Goal: Task Accomplishment & Management: Manage account settings

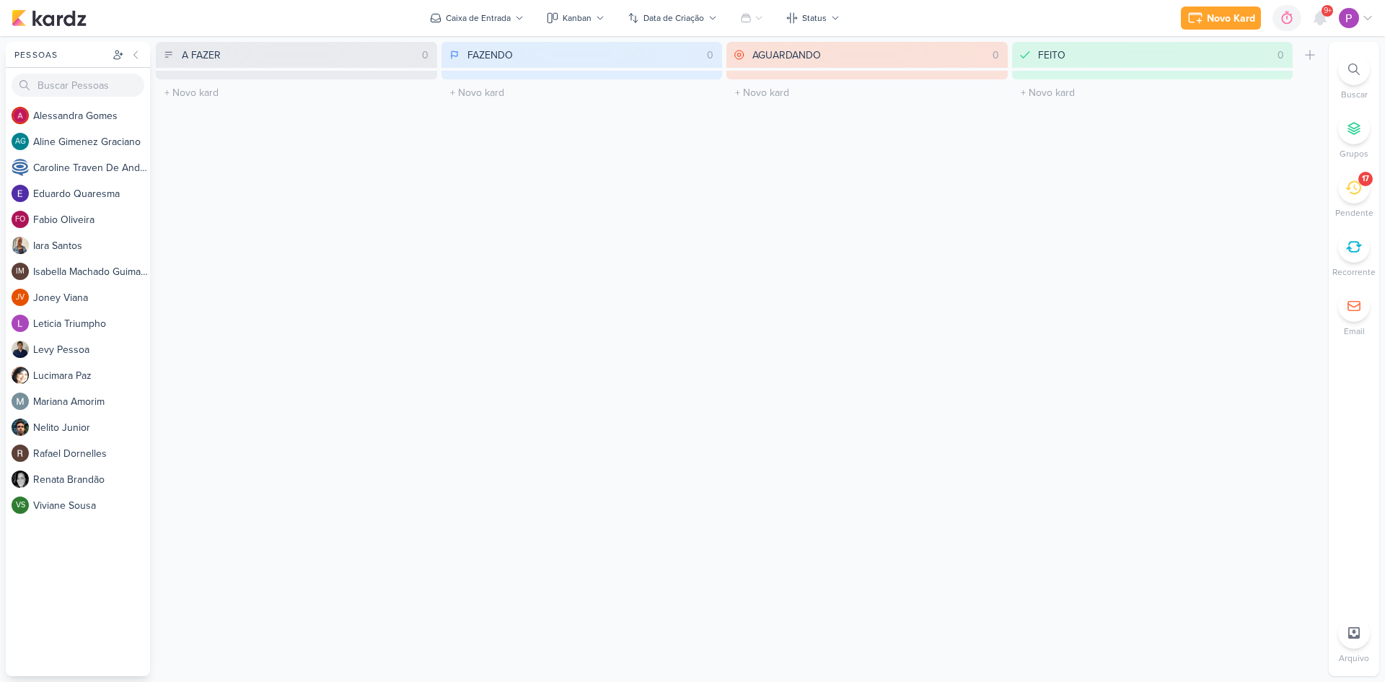
click at [1366, 190] on div "17" at bounding box center [1355, 188] width 32 height 32
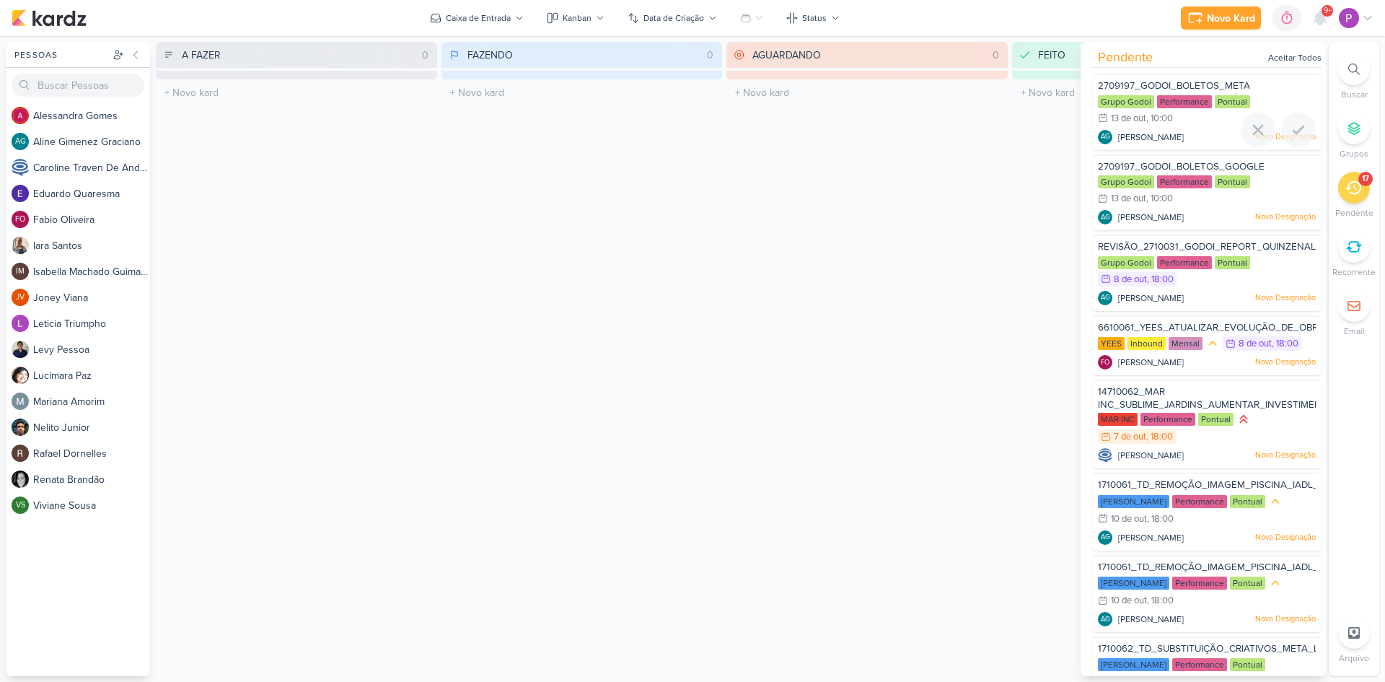
click at [1166, 128] on div "2709197_GODOI_BOLETOS_META Grupo Godoi Performance Pontual 13/10 [DATE]" at bounding box center [1206, 112] width 229 height 76
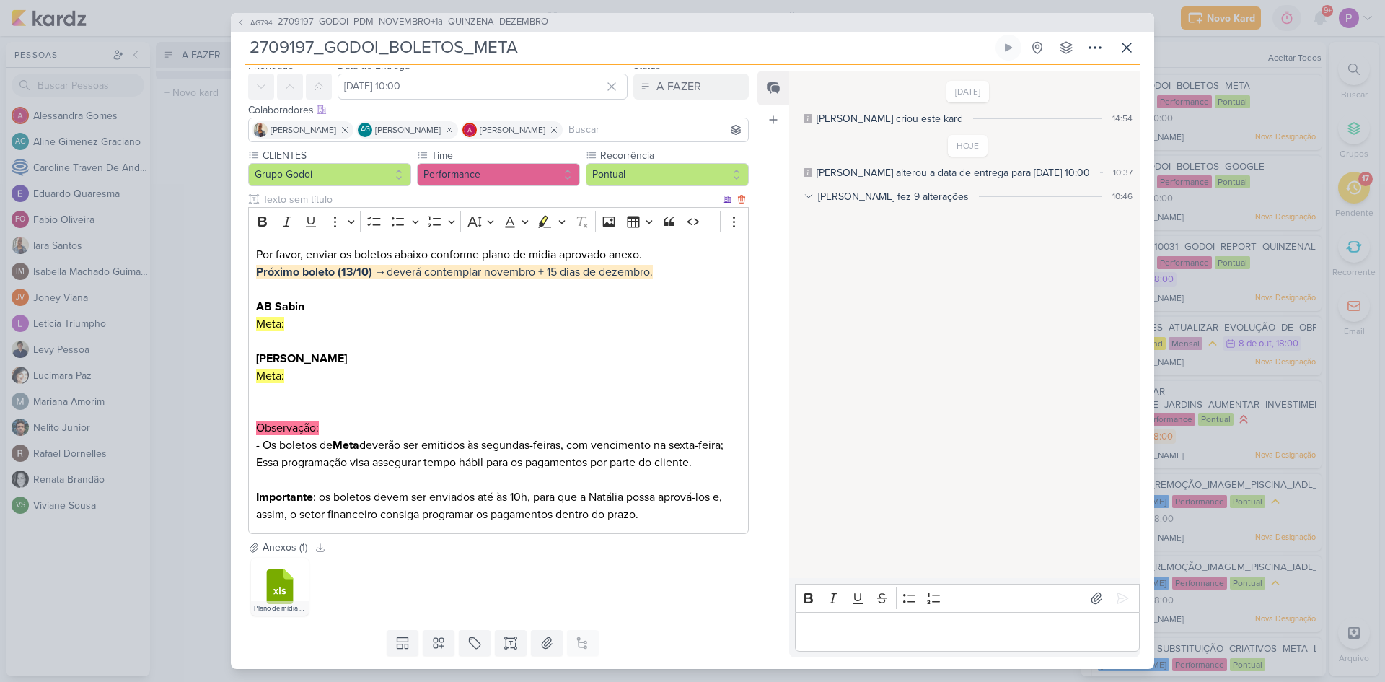
scroll to position [96, 0]
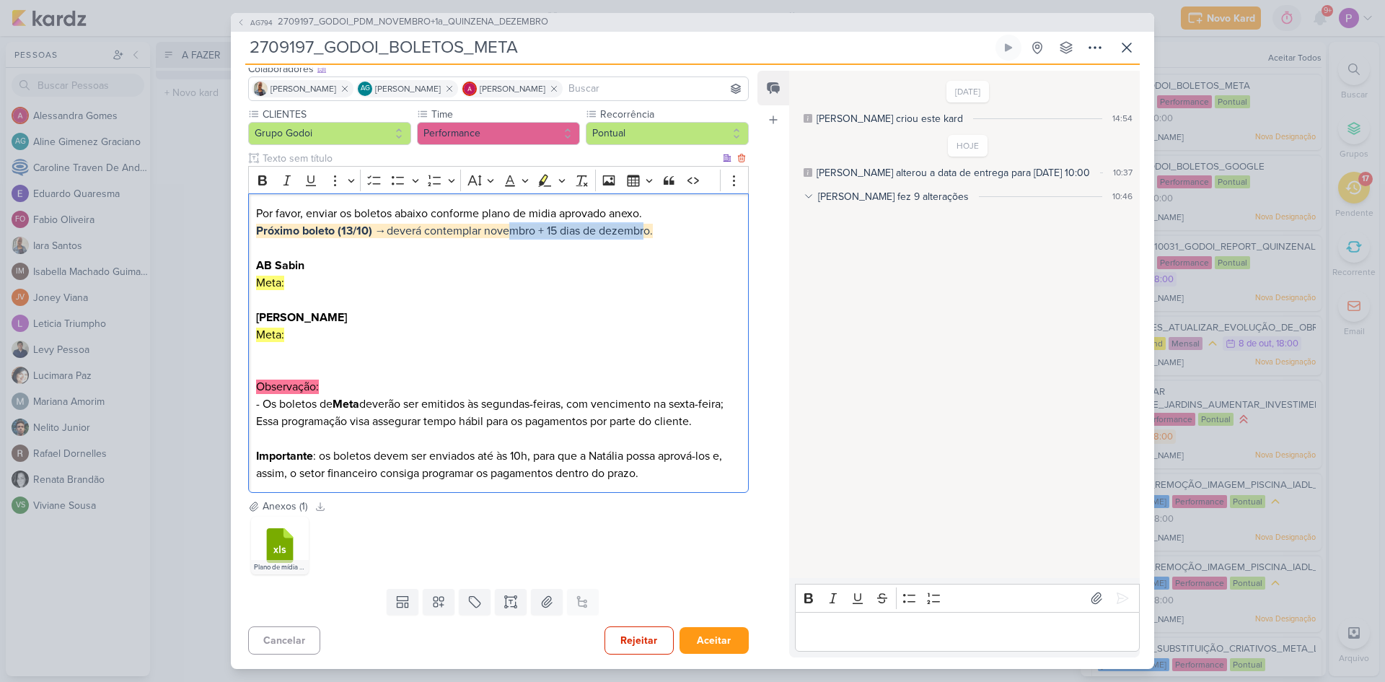
drag, startPoint x: 507, startPoint y: 232, endPoint x: 647, endPoint y: 232, distance: 140.7
click at [647, 232] on span "Próximo boleto (13/10) → deverá contemplar novembro + 15 dias de dezembro." at bounding box center [454, 231] width 397 height 14
click at [400, 598] on icon at bounding box center [402, 602] width 14 height 14
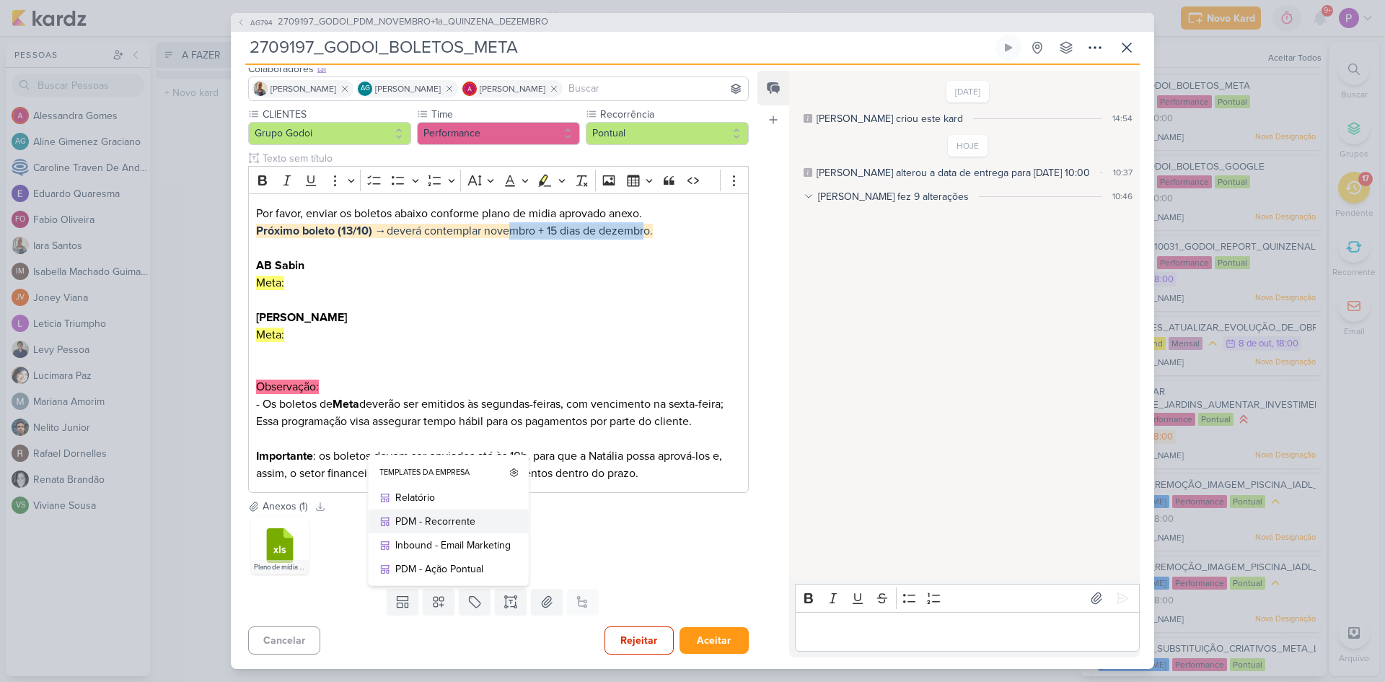
click at [457, 519] on div "PDM - Recorrente" at bounding box center [452, 521] width 115 height 15
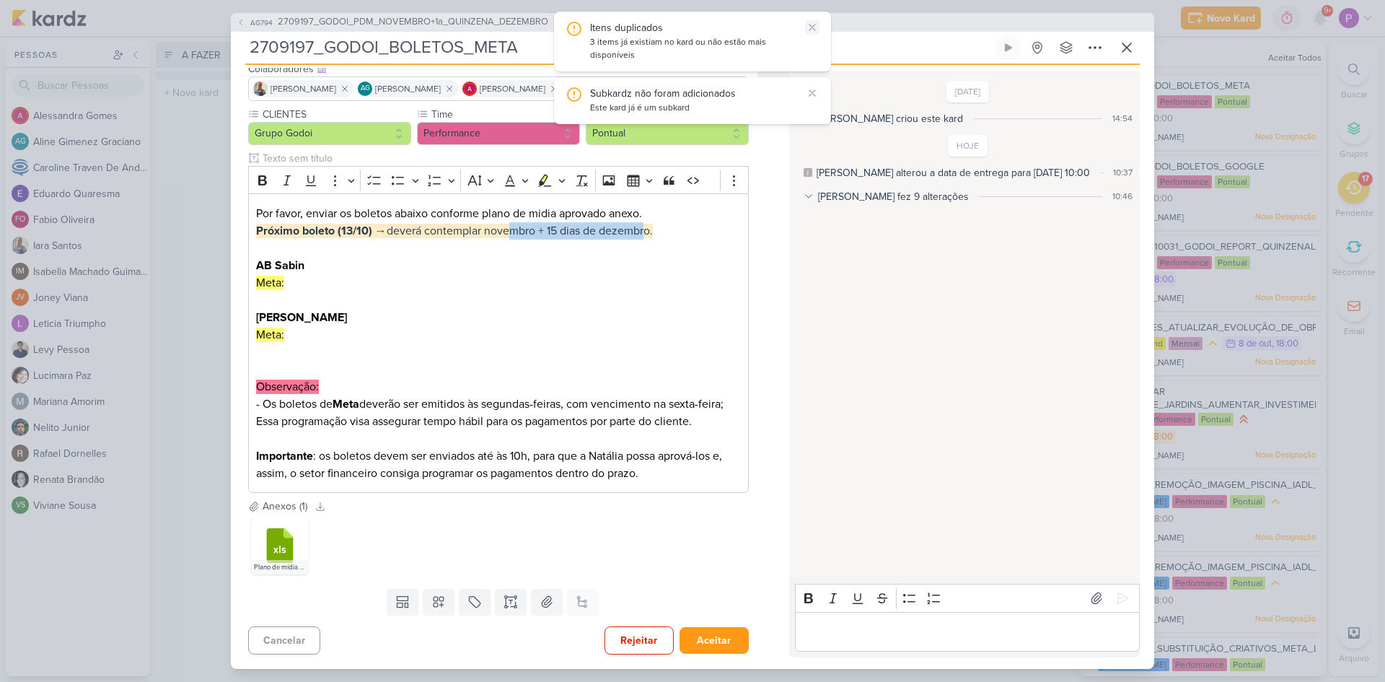
click at [817, 22] on icon at bounding box center [813, 28] width 12 height 12
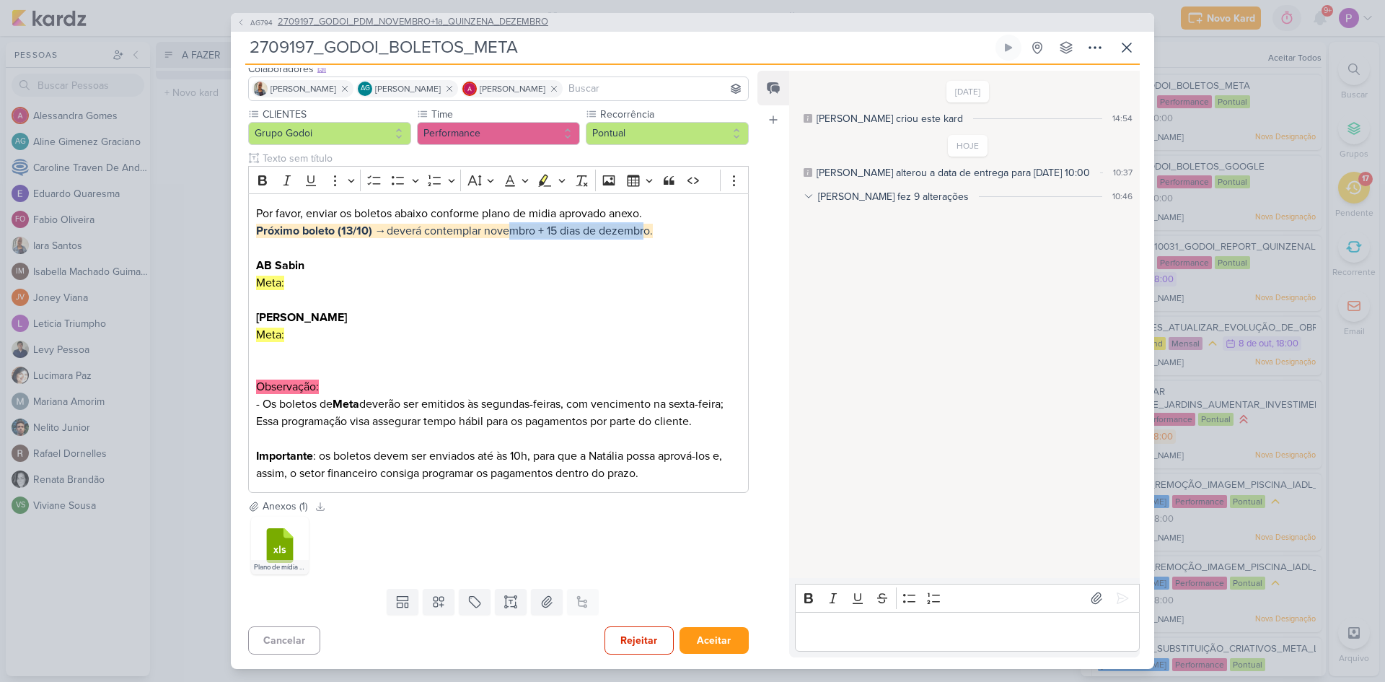
click at [478, 17] on span "2709197_GODOI_PDM_NOVEMBRO+1a_QUINZENA_DEZEMBRO" at bounding box center [413, 22] width 271 height 14
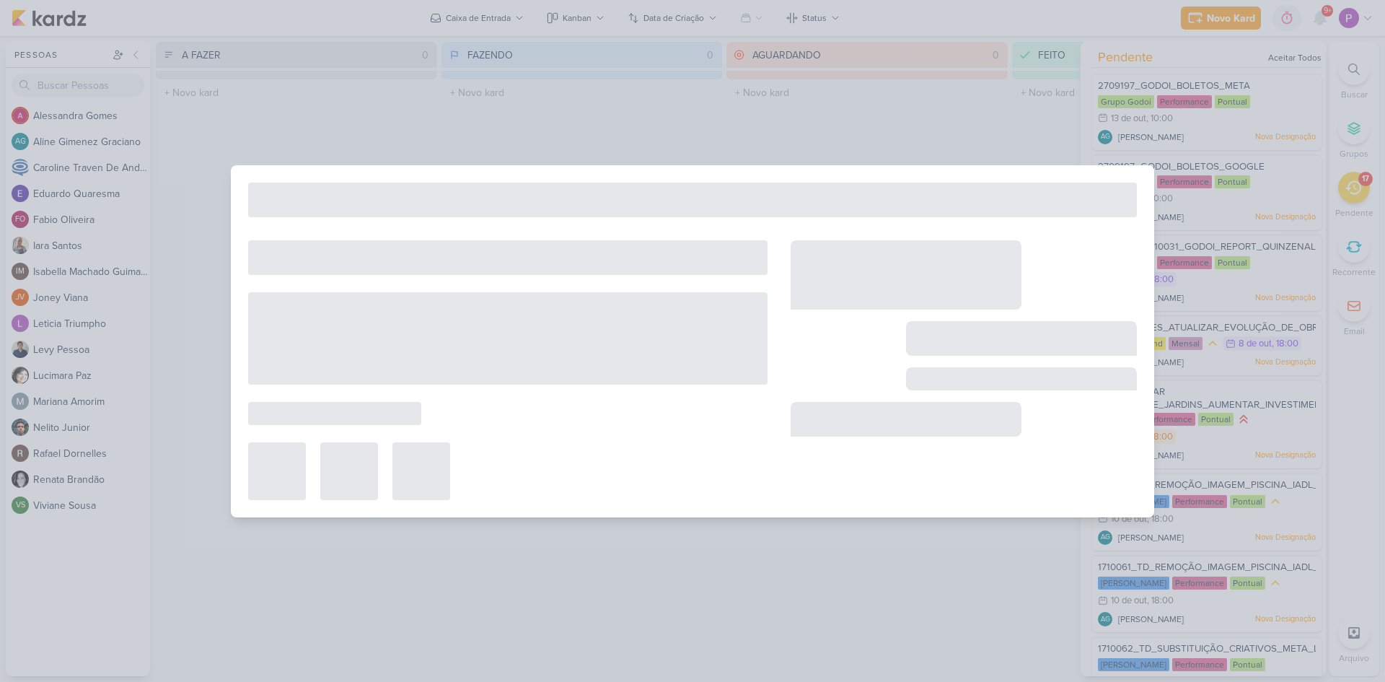
type input "2709197_GODOI_PDM_NOVEMBRO+1a_QUINZENA_DEZEMBRO"
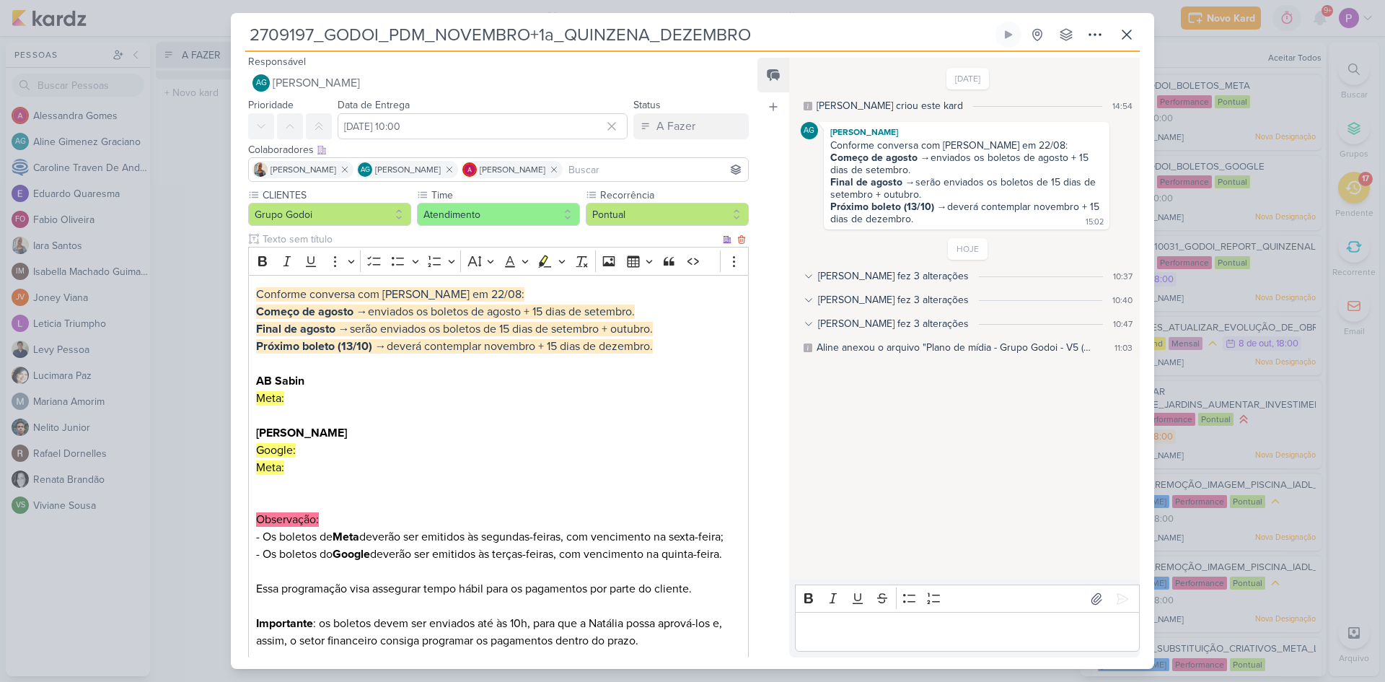
scroll to position [0, 0]
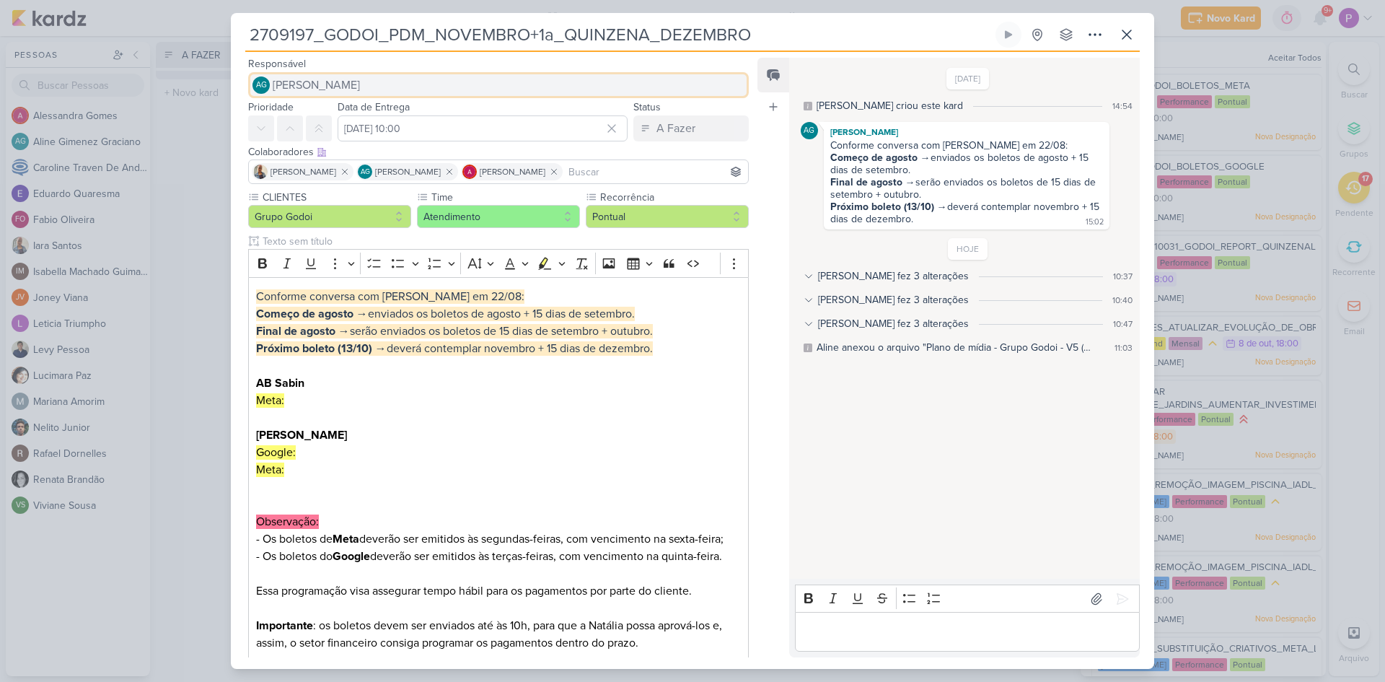
click at [358, 86] on span "[PERSON_NAME]" at bounding box center [316, 84] width 87 height 17
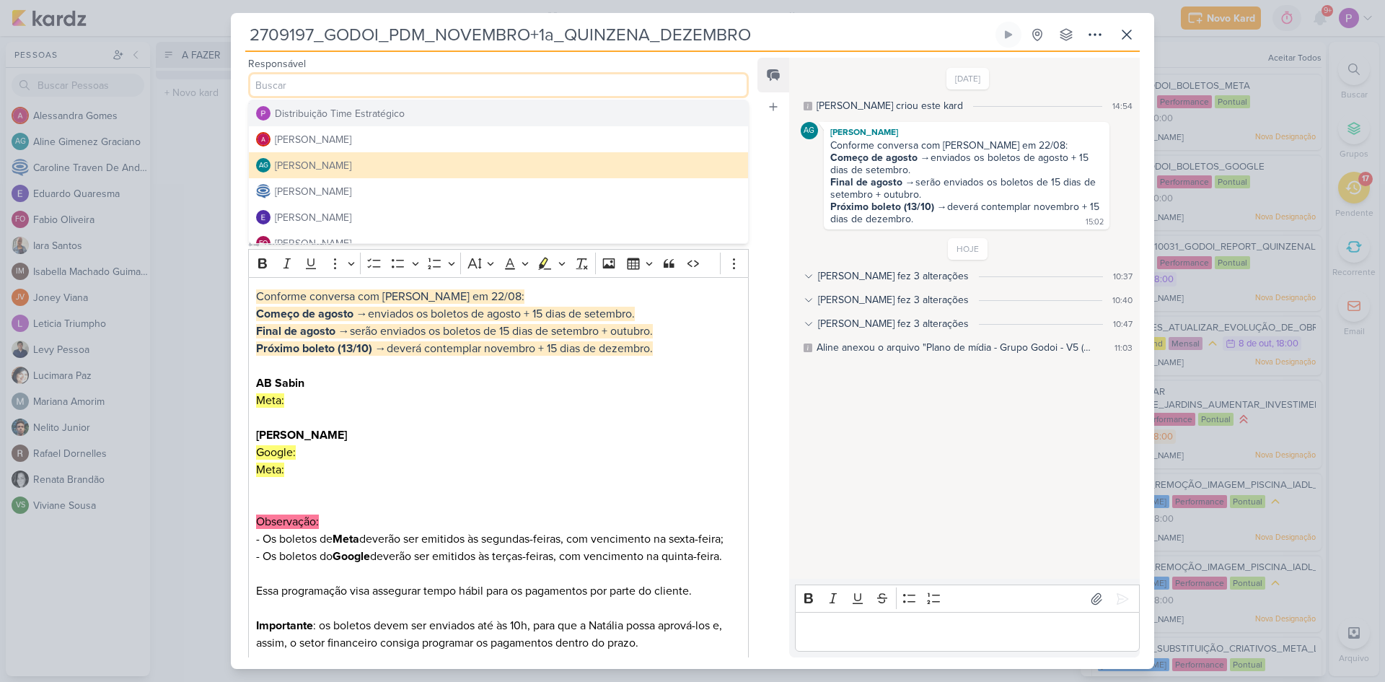
click at [358, 86] on input at bounding box center [498, 85] width 501 height 26
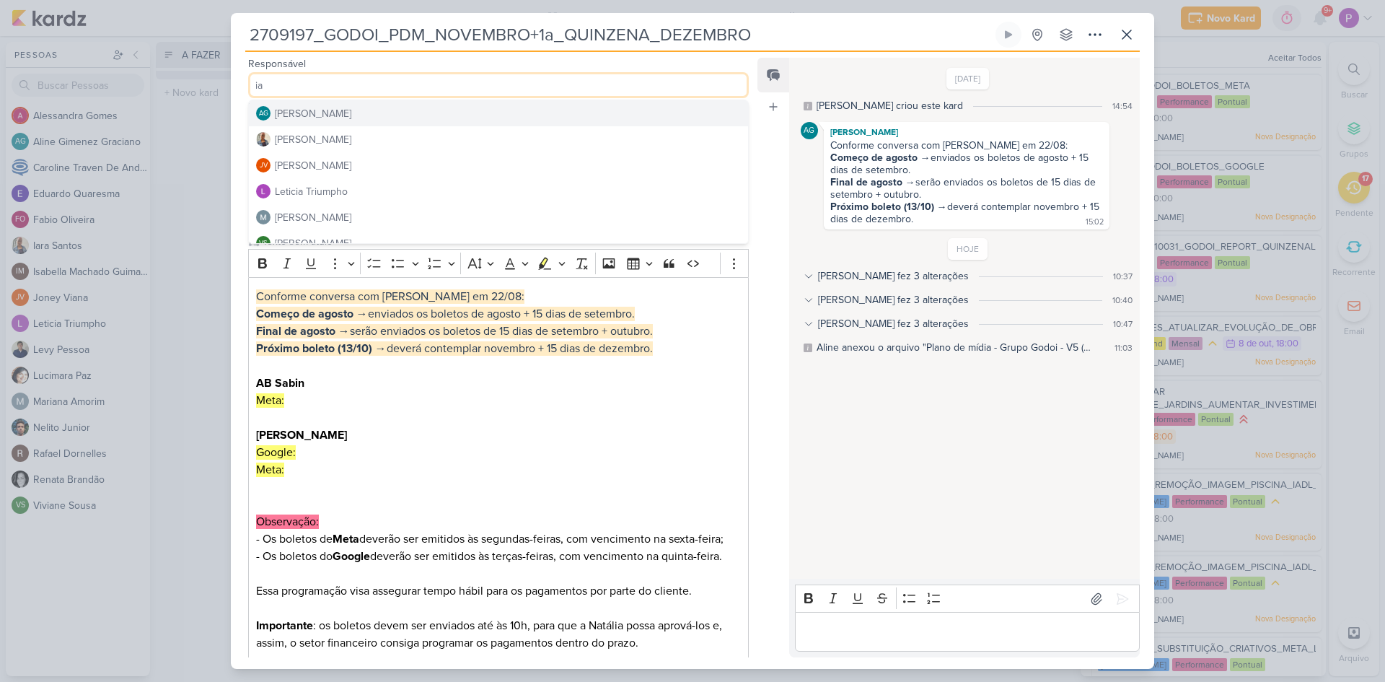
type input "ia"
click at [389, 114] on button "AG Aline Gimenez Graciano" at bounding box center [498, 113] width 499 height 26
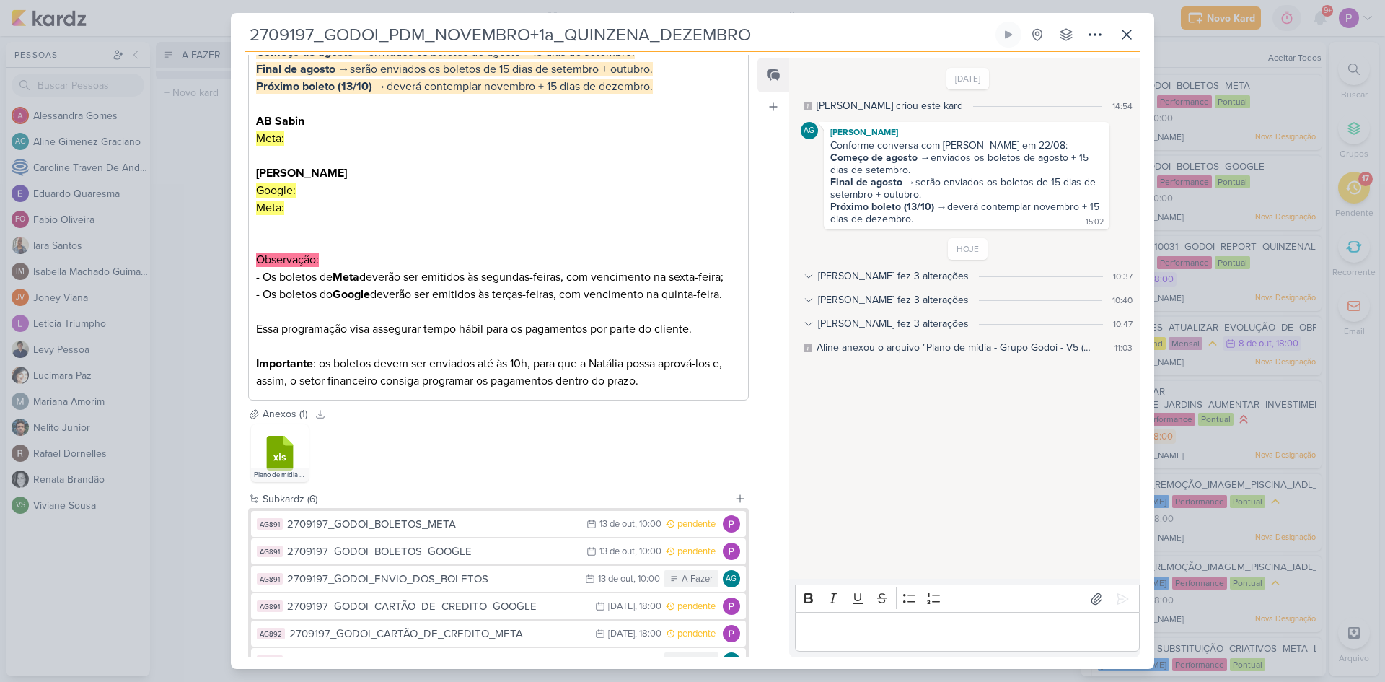
scroll to position [361, 0]
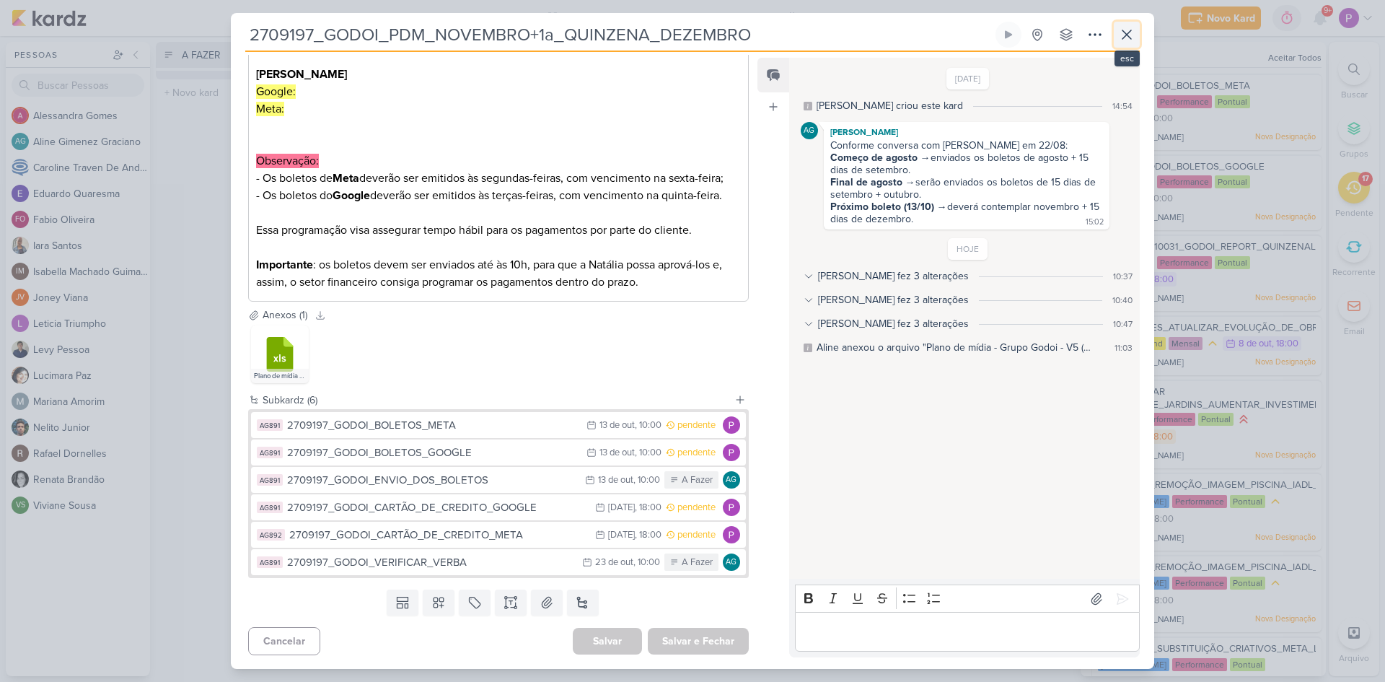
click at [1129, 36] on icon at bounding box center [1127, 34] width 9 height 9
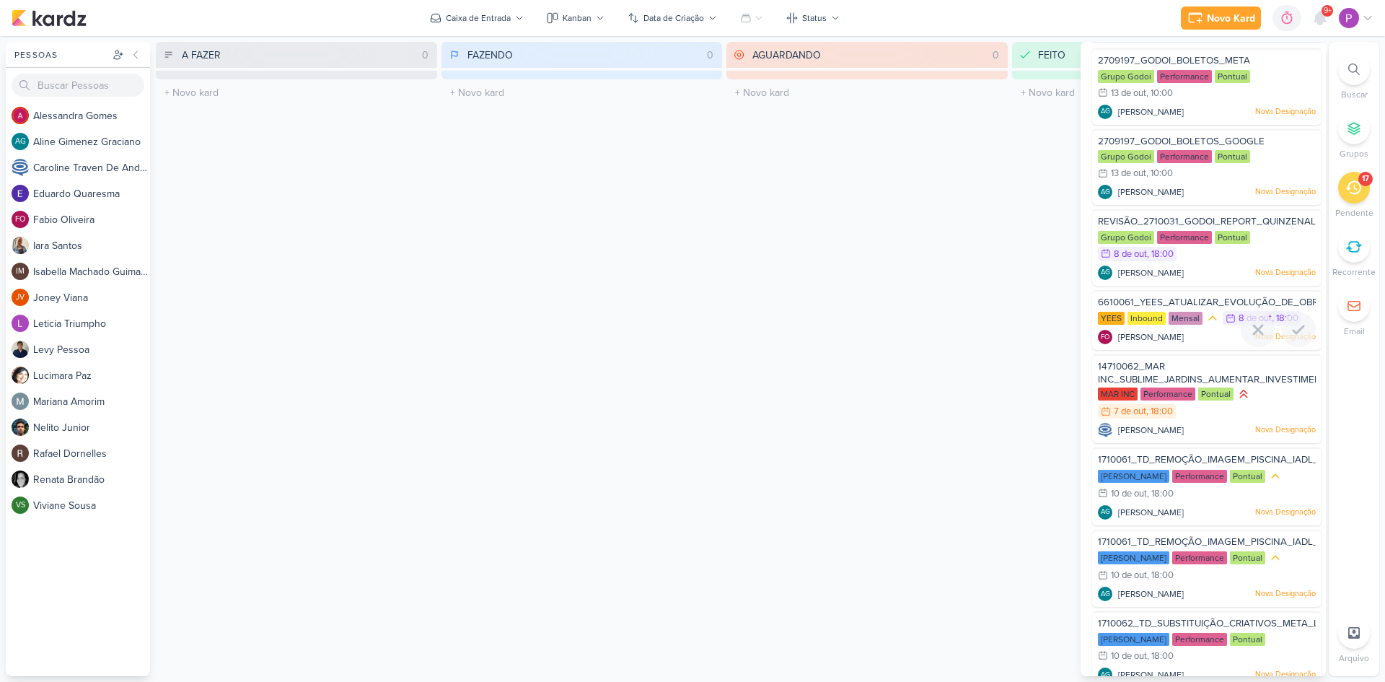
scroll to position [0, 0]
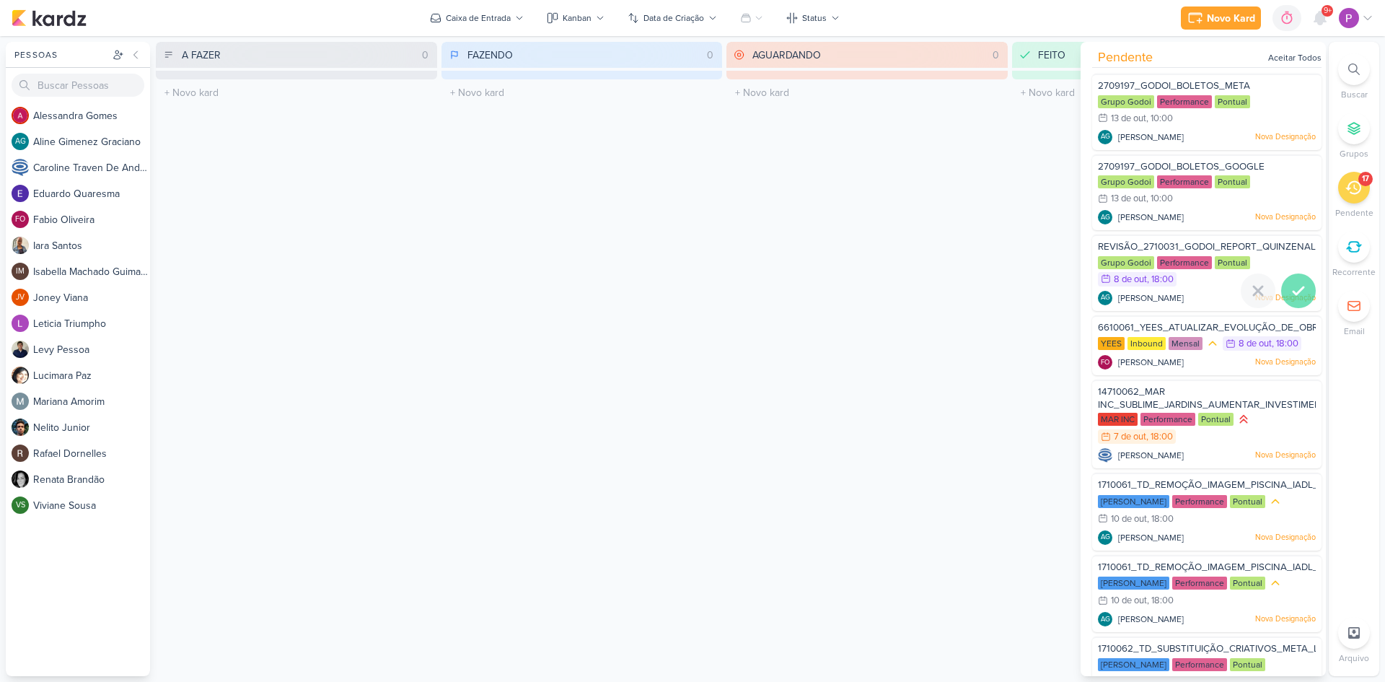
click at [1294, 292] on icon at bounding box center [1299, 290] width 10 height 7
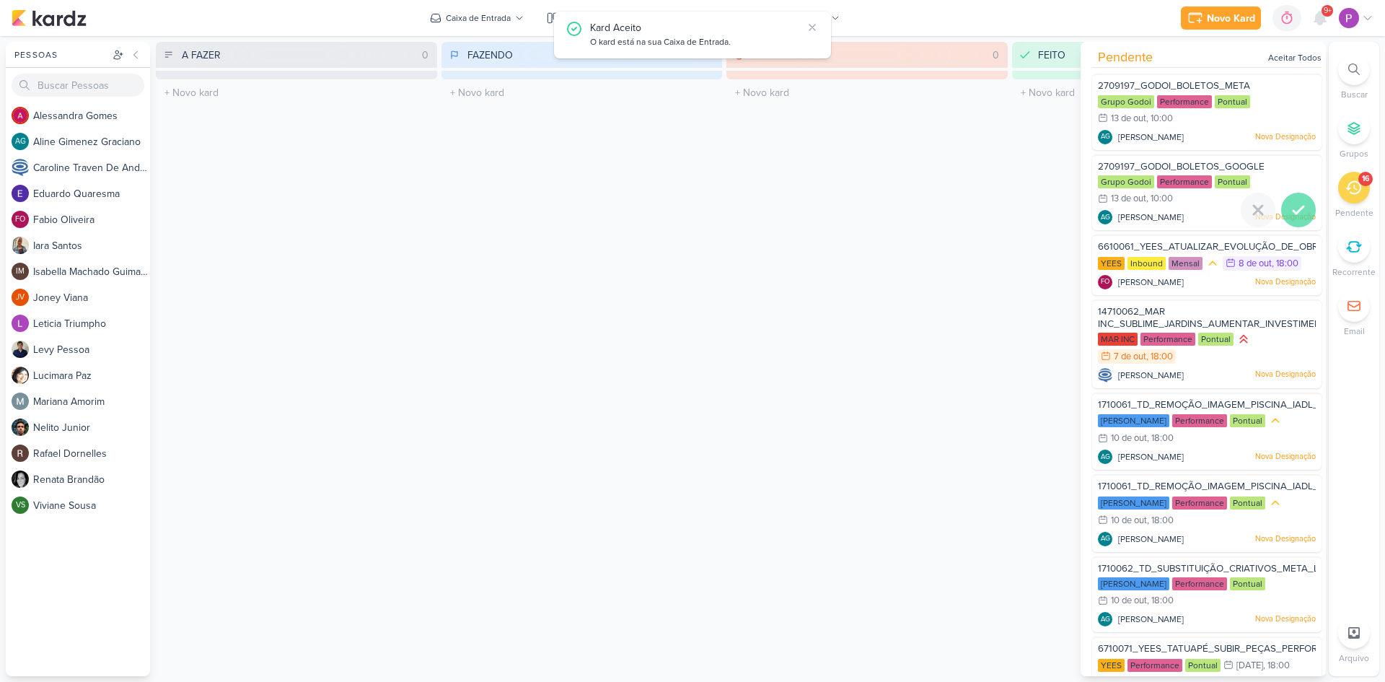
click at [1292, 204] on icon at bounding box center [1298, 209] width 17 height 17
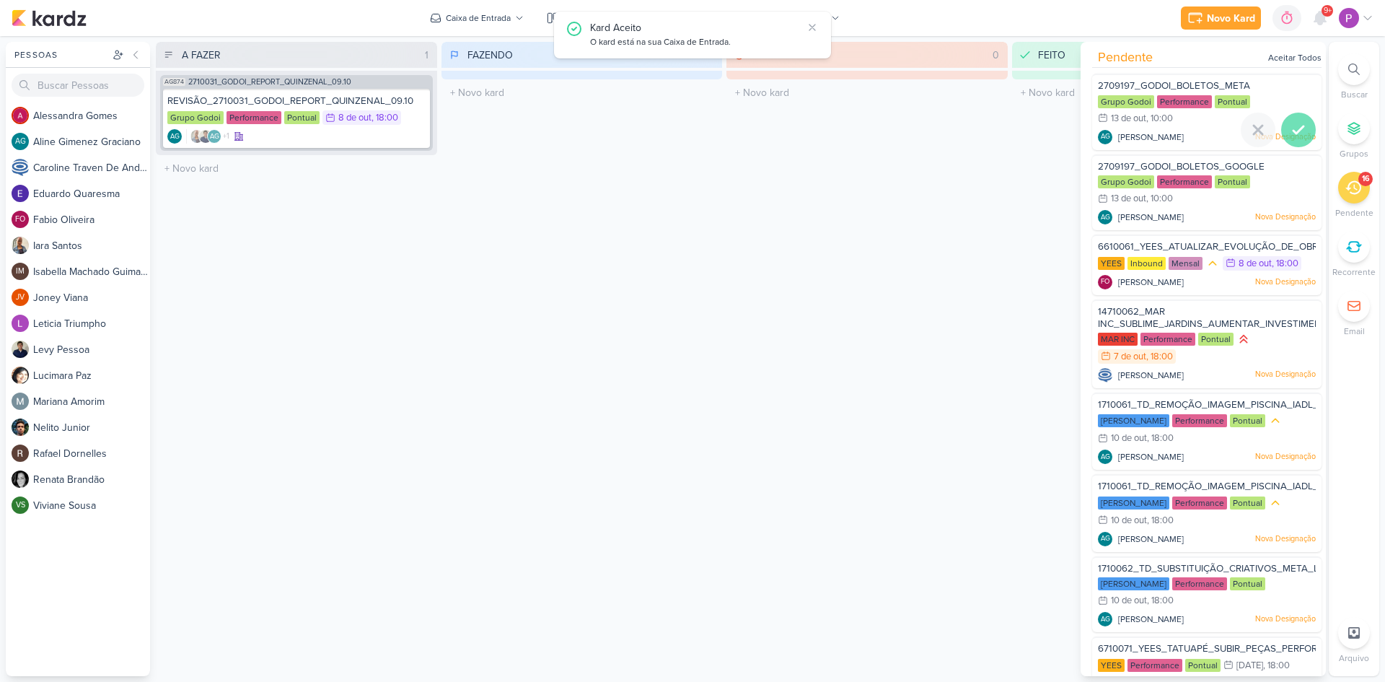
click at [1297, 139] on div at bounding box center [1298, 130] width 35 height 35
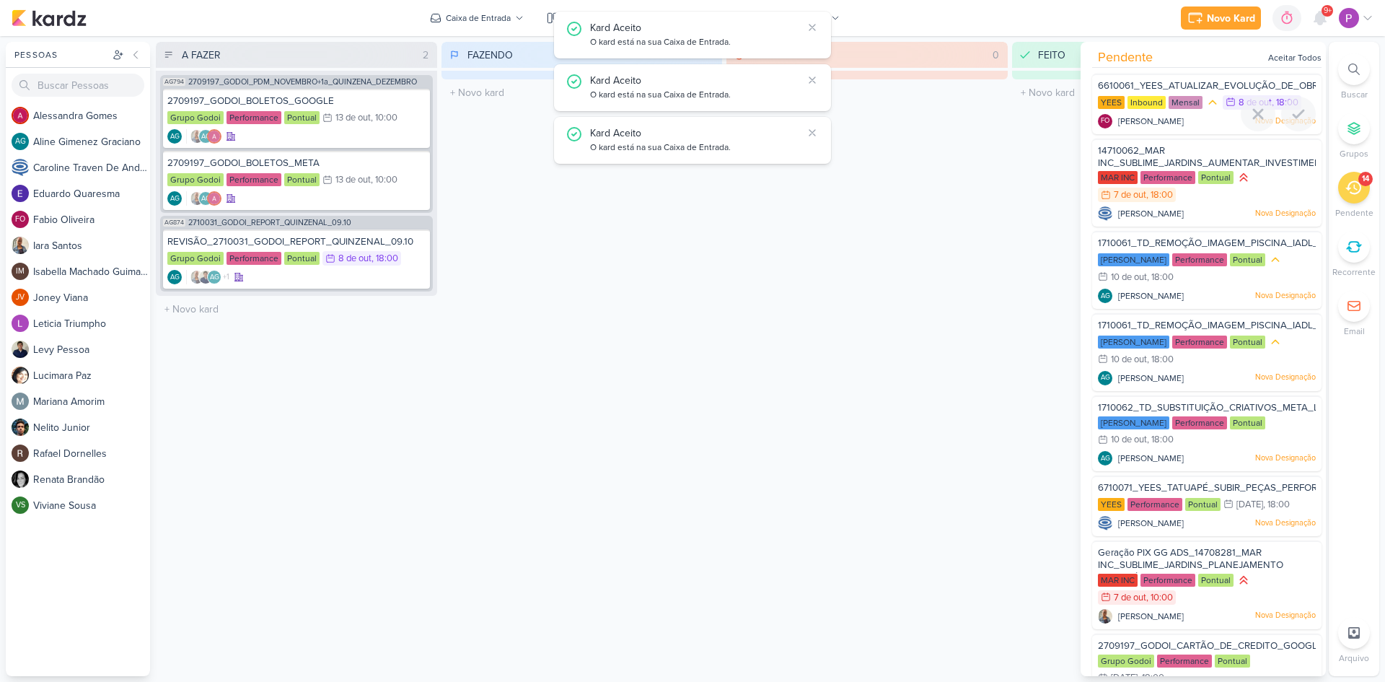
click at [1191, 128] on div at bounding box center [1206, 132] width 229 height 12
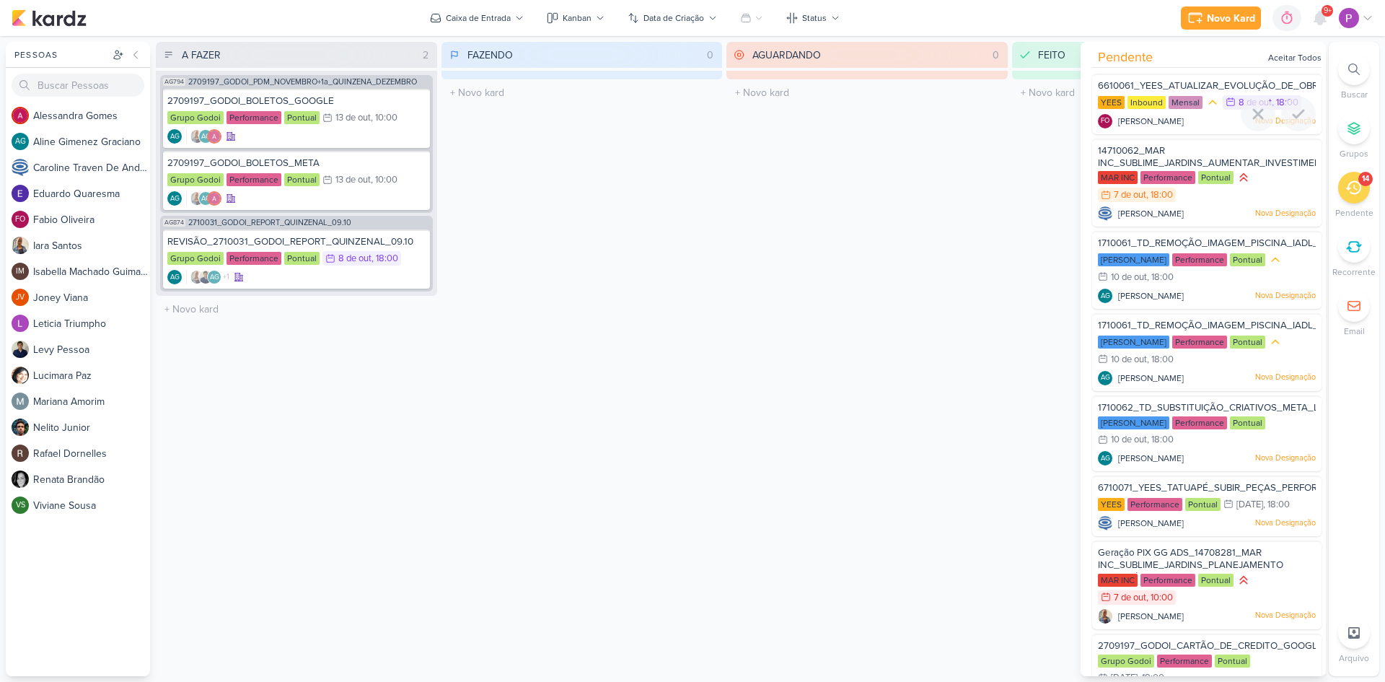
click at [1204, 126] on div at bounding box center [1206, 132] width 229 height 12
click at [1207, 81] on span "6610061_YEES_ATUALIZAR_EVOLUÇÃO_DE_OBRAS_SETEMBRO_REGUA_EMAIL" at bounding box center [1277, 86] width 359 height 12
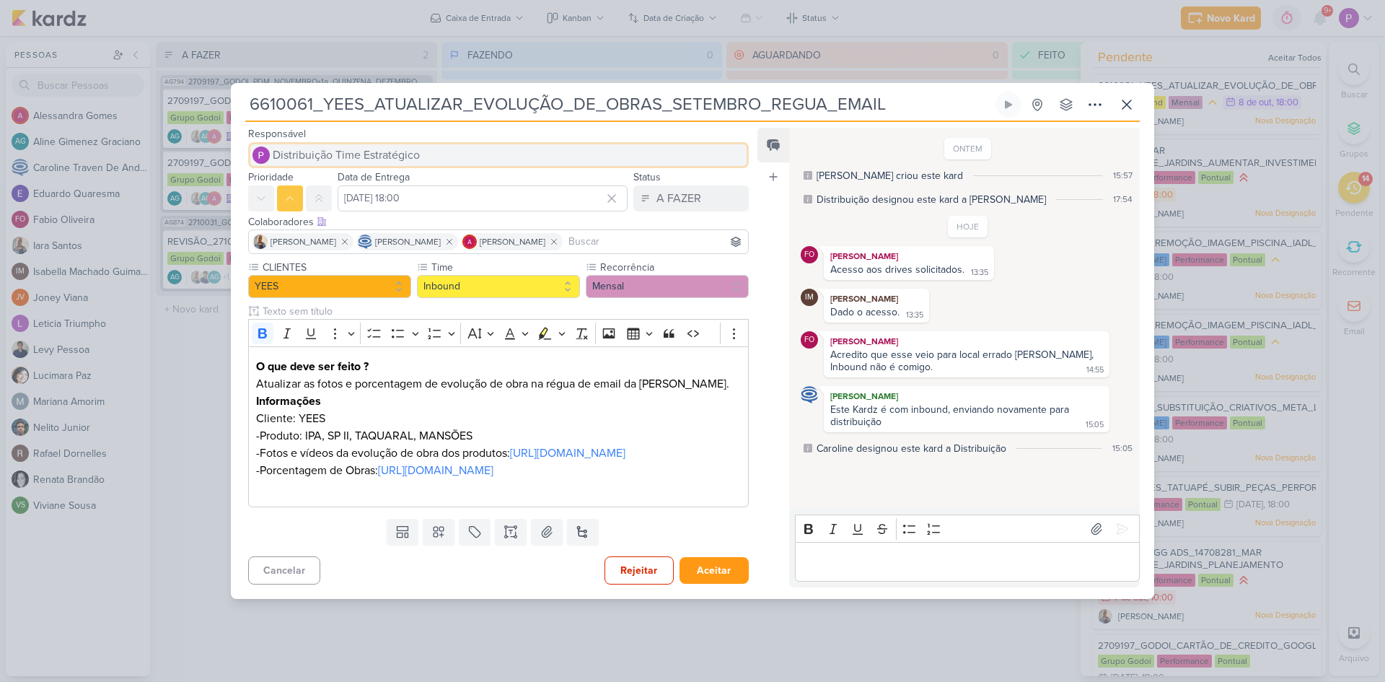
click at [342, 146] on span "Distribuição Time Estratégico" at bounding box center [346, 154] width 147 height 17
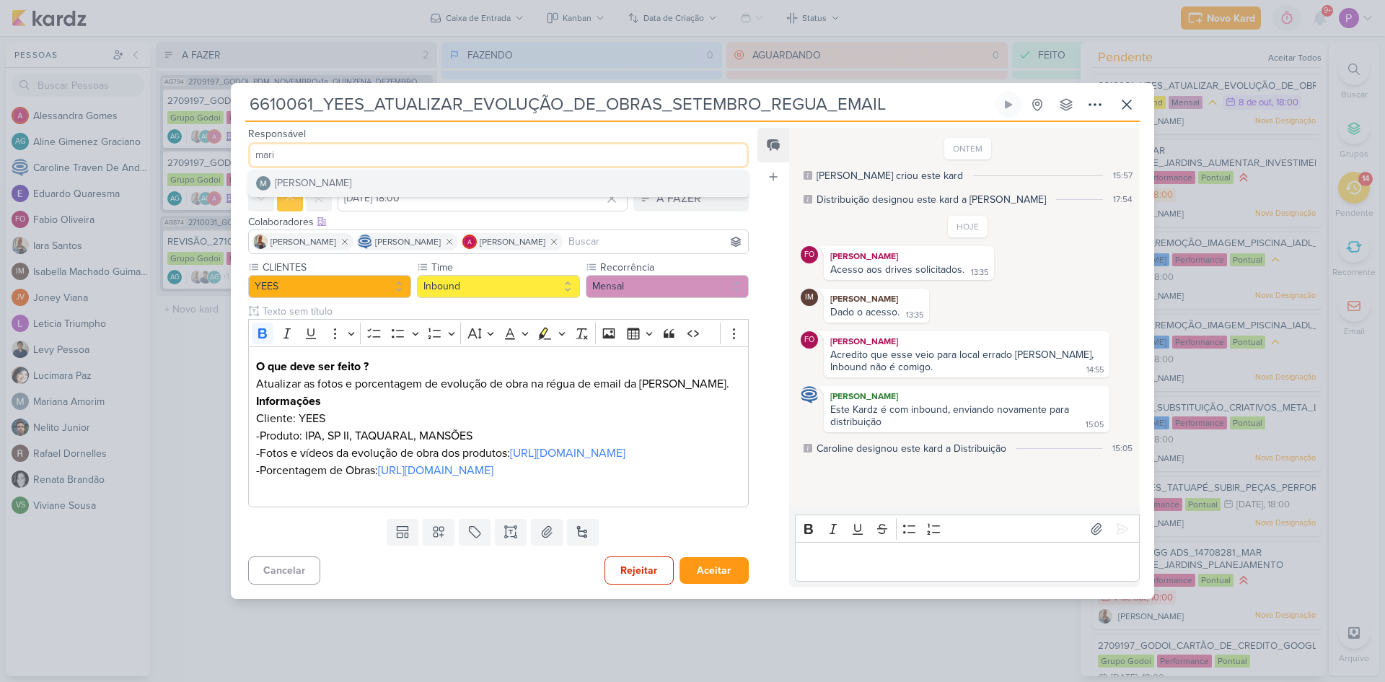
type input "mari"
click at [348, 170] on button "[PERSON_NAME]" at bounding box center [498, 183] width 499 height 26
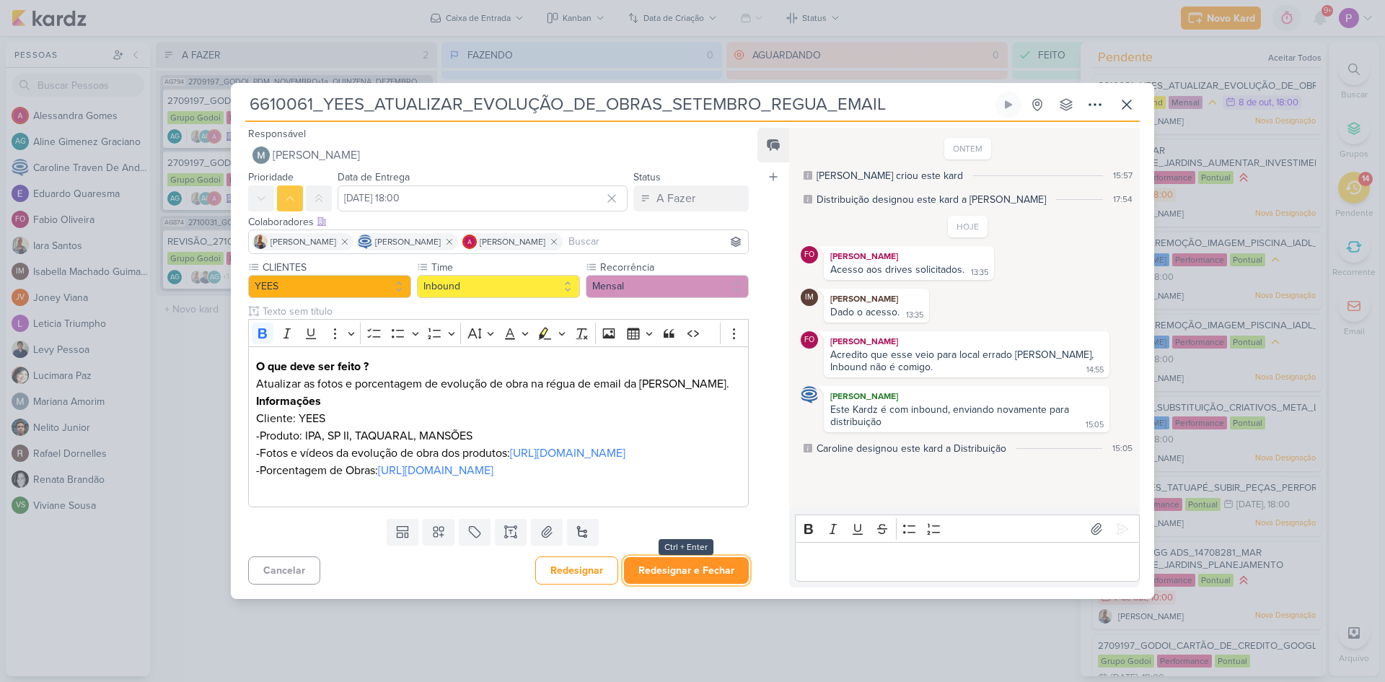
click at [709, 584] on button "Redesignar e Fechar" at bounding box center [686, 570] width 125 height 27
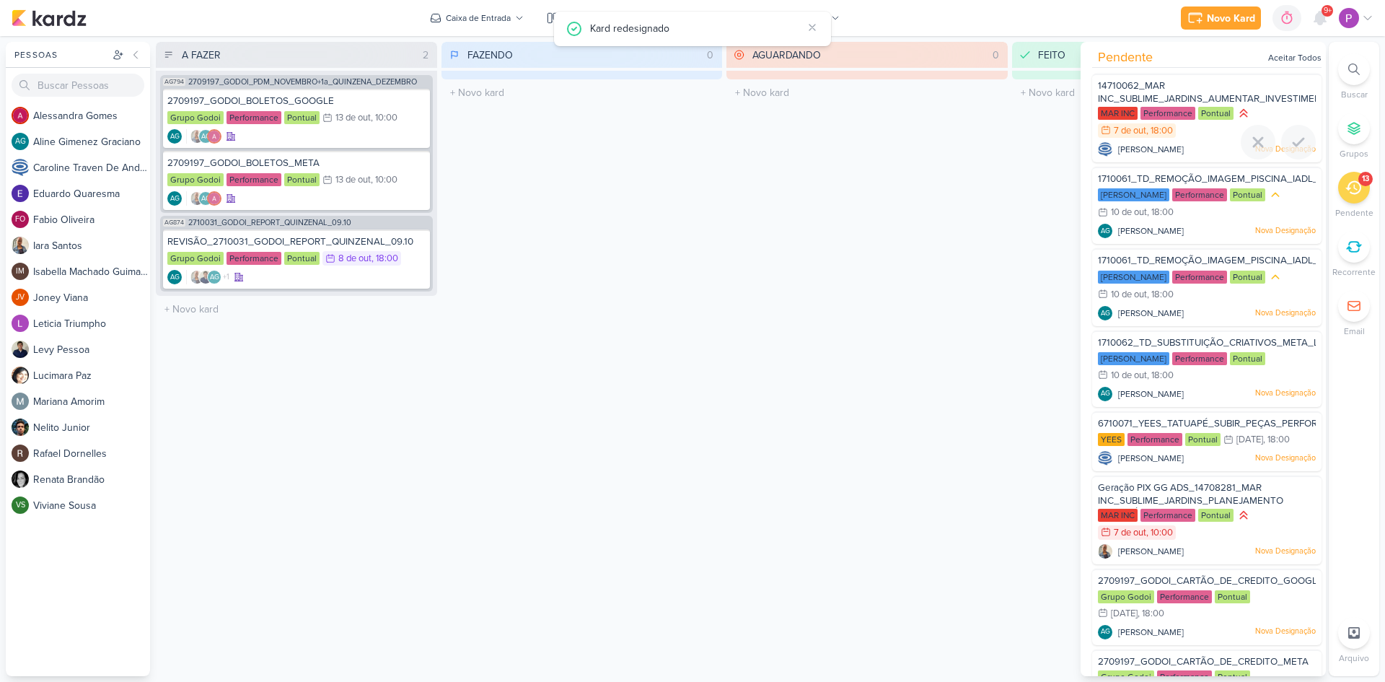
click at [1182, 87] on div "14710062_MAR INC_SUBLIME_JARDINS_AUMENTAR_INVESTIMENTO_CAMPANHA" at bounding box center [1207, 92] width 218 height 27
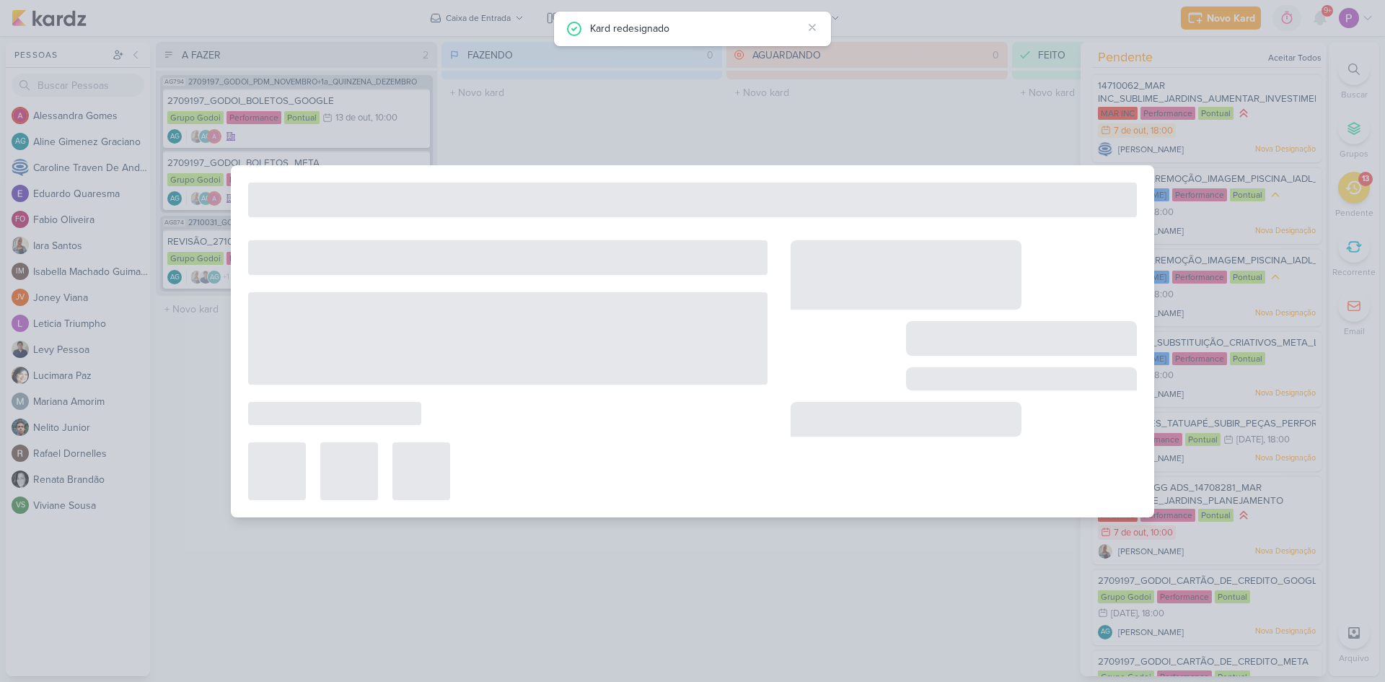
type input "14710062_MAR INC_SUBLIME_JARDINS_AUMENTAR_INVESTIMENTO_CAMPANHA"
type input "7 de outubro de 2025 às 18:00"
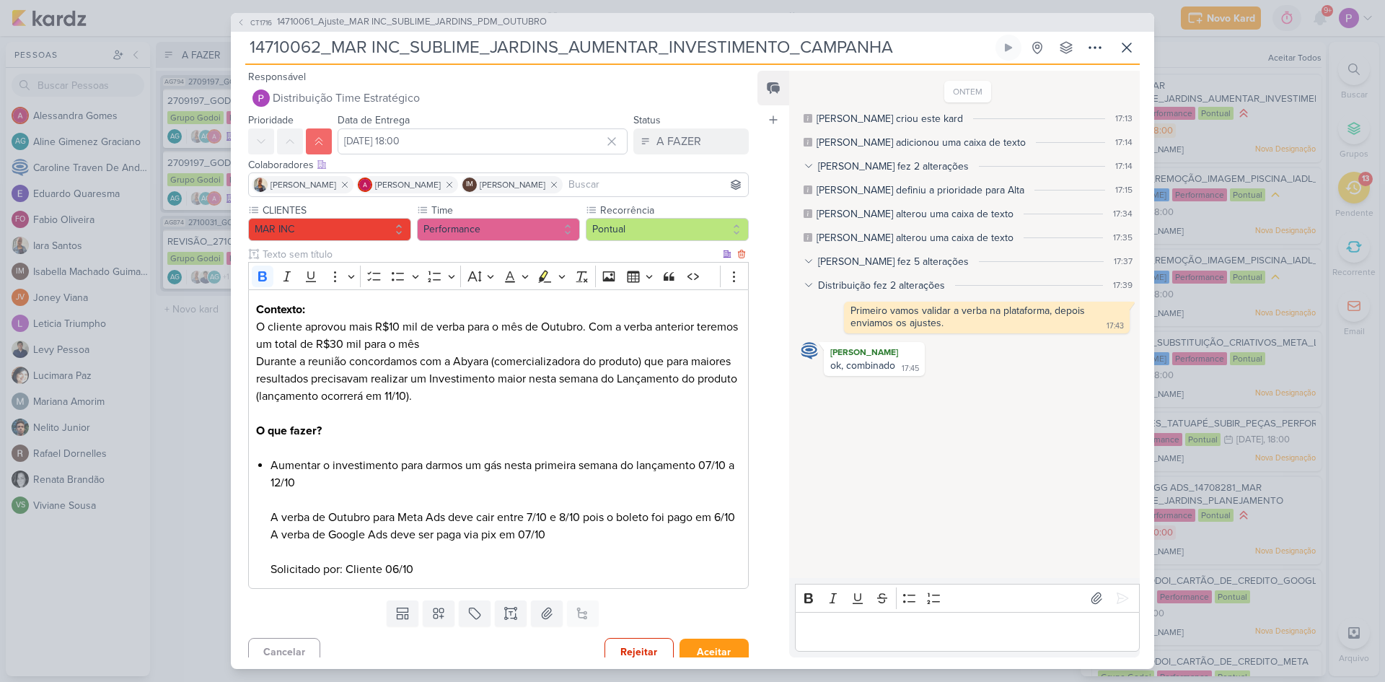
scroll to position [29, 0]
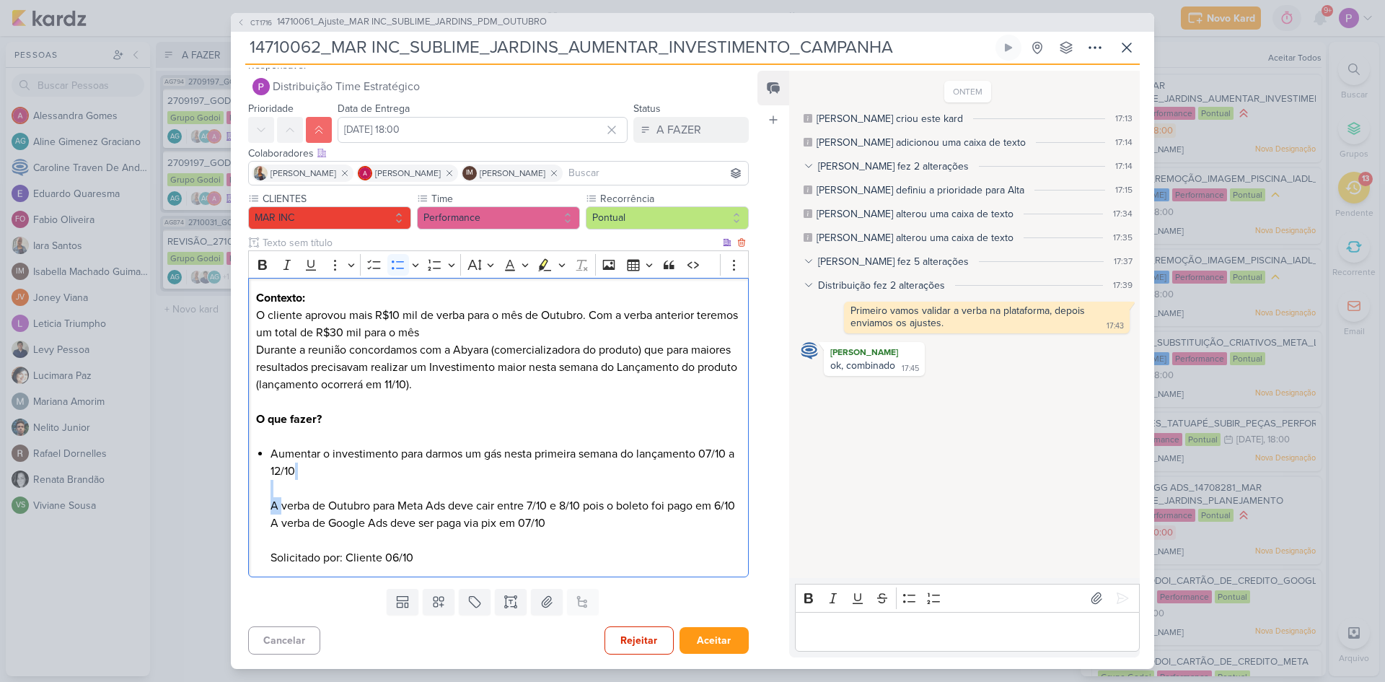
drag, startPoint x: 280, startPoint y: 490, endPoint x: 572, endPoint y: 471, distance: 292.8
click at [572, 471] on li "Aumentar o investimento para darmos um gás nesta primeira semana do lançamento …" at bounding box center [506, 505] width 470 height 121
drag, startPoint x: 355, startPoint y: 439, endPoint x: 683, endPoint y: 437, distance: 327.6
click at [683, 445] on li "Aumentar o investimento para darmos um gás nesta primeira semana do lançamento …" at bounding box center [506, 505] width 470 height 121
click at [645, 473] on li "Aumentar o investimento para darmos um gás nesta primeira semana do lançamento …" at bounding box center [506, 505] width 470 height 121
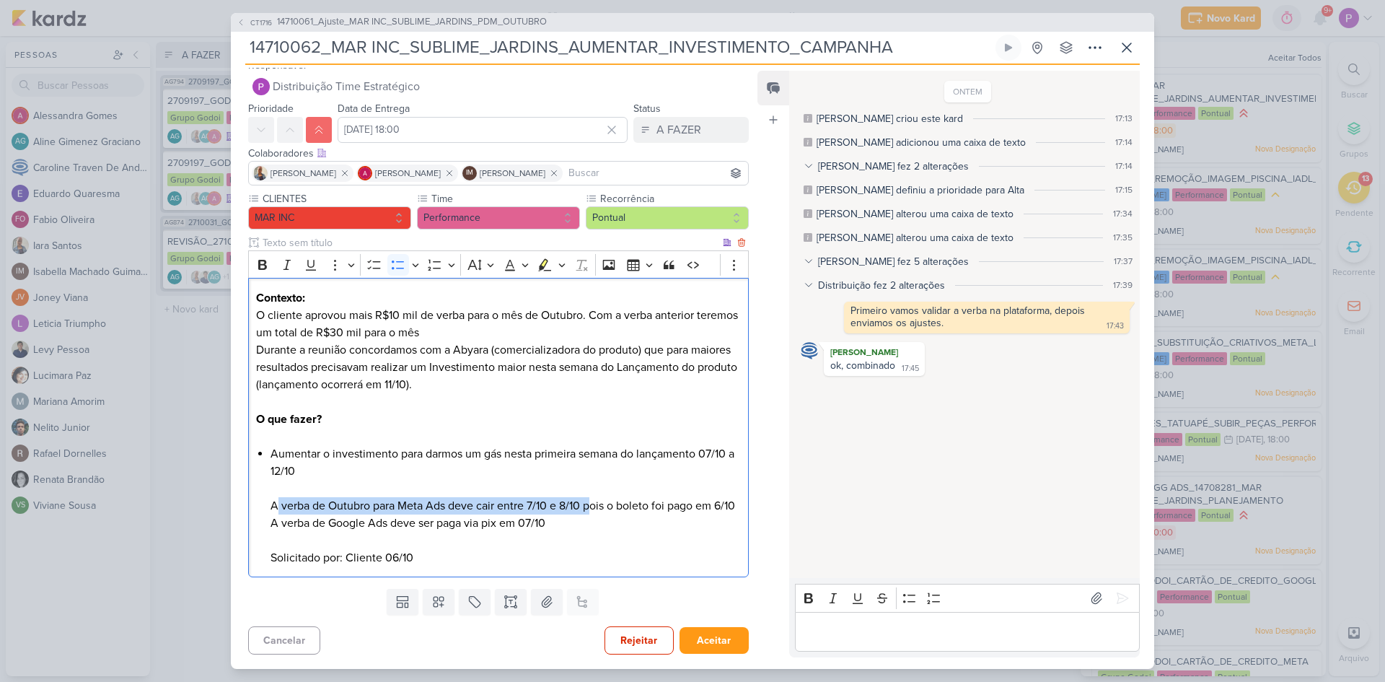
drag, startPoint x: 275, startPoint y: 486, endPoint x: 595, endPoint y: 486, distance: 319.7
click at [595, 486] on li "Aumentar o investimento para darmos um gás nesta primeira semana do lançamento …" at bounding box center [506, 505] width 470 height 121
click at [862, 621] on div "Editor editing area: main" at bounding box center [967, 632] width 345 height 40
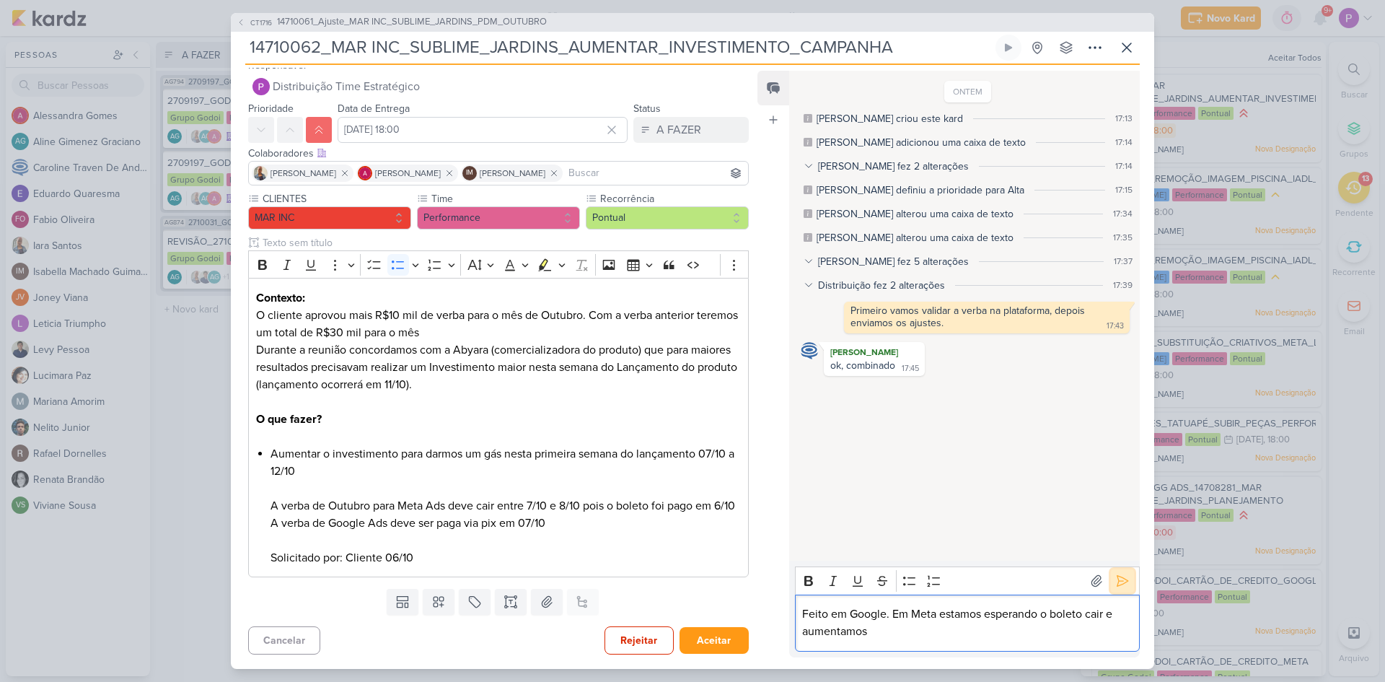
click at [1127, 570] on button at bounding box center [1122, 580] width 23 height 23
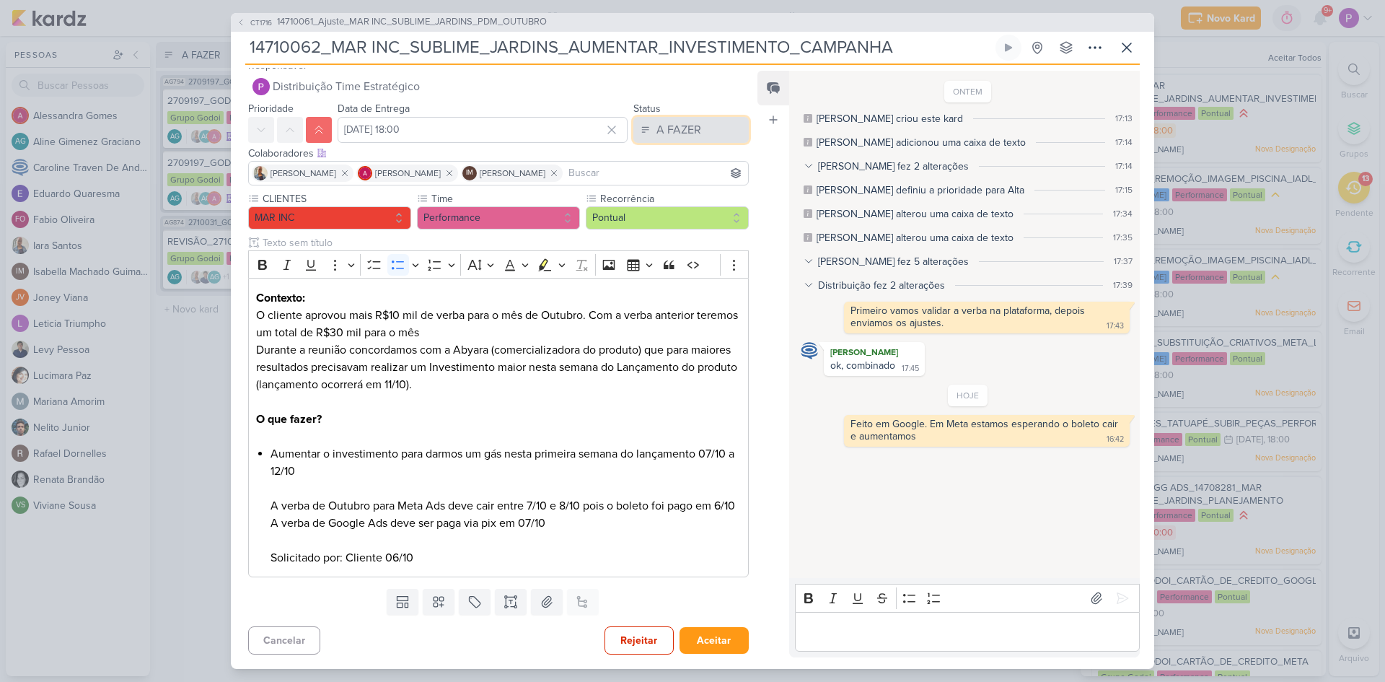
click at [634, 117] on button "A FAZER" at bounding box center [691, 130] width 115 height 26
click at [660, 227] on div "FEITO" at bounding box center [662, 234] width 27 height 15
click at [687, 631] on button "Aceitar" at bounding box center [714, 640] width 69 height 27
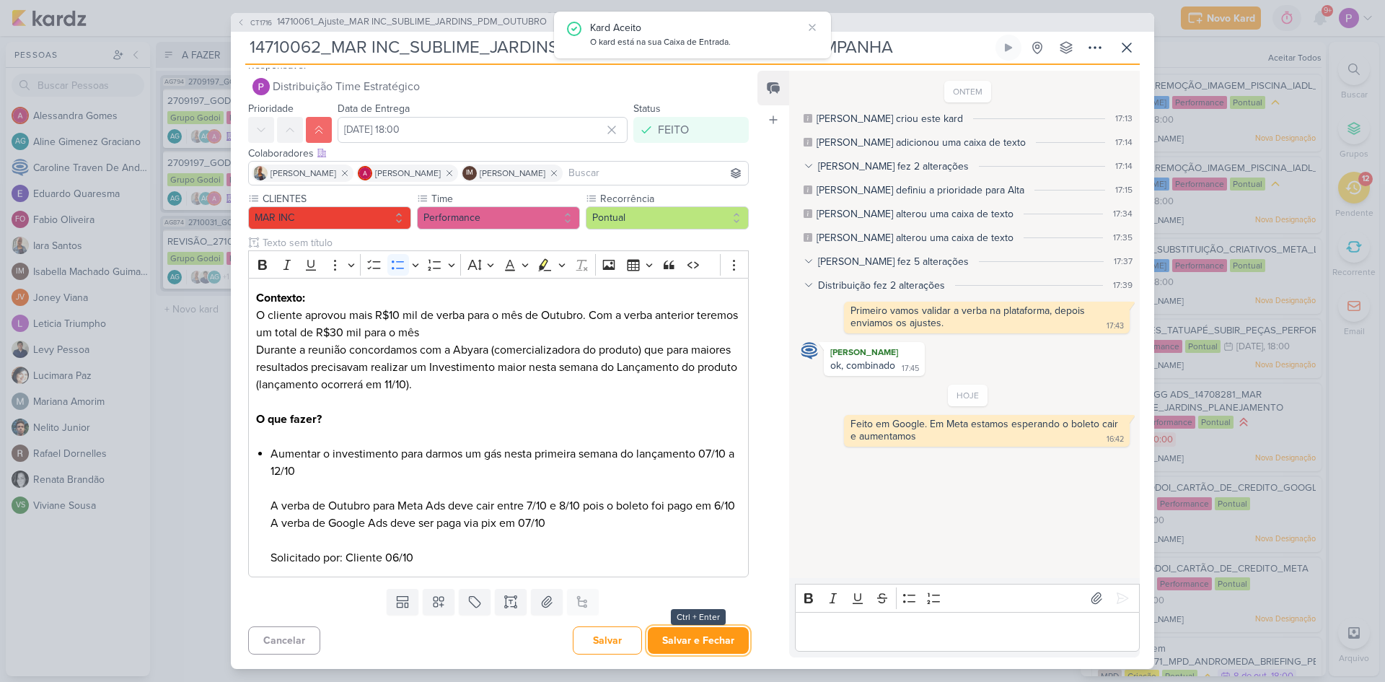
click at [687, 631] on button "Salvar e Fechar" at bounding box center [698, 640] width 101 height 27
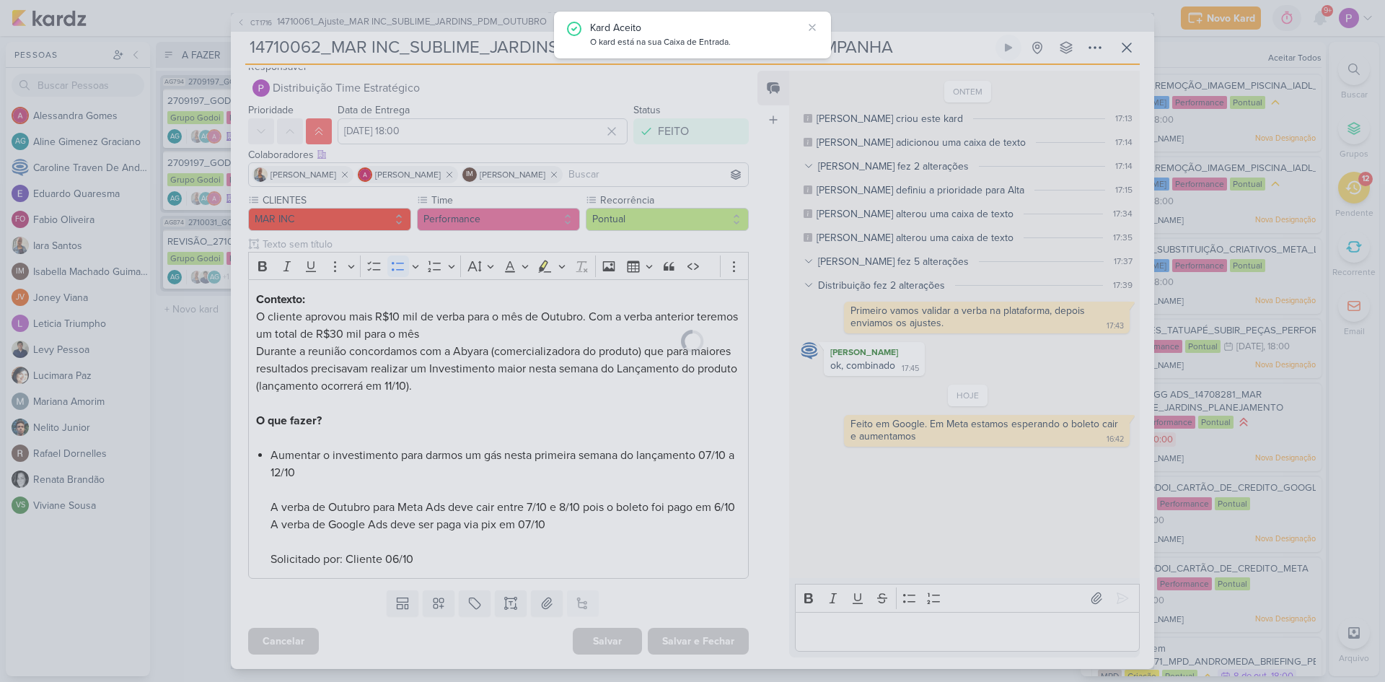
scroll to position [27, 0]
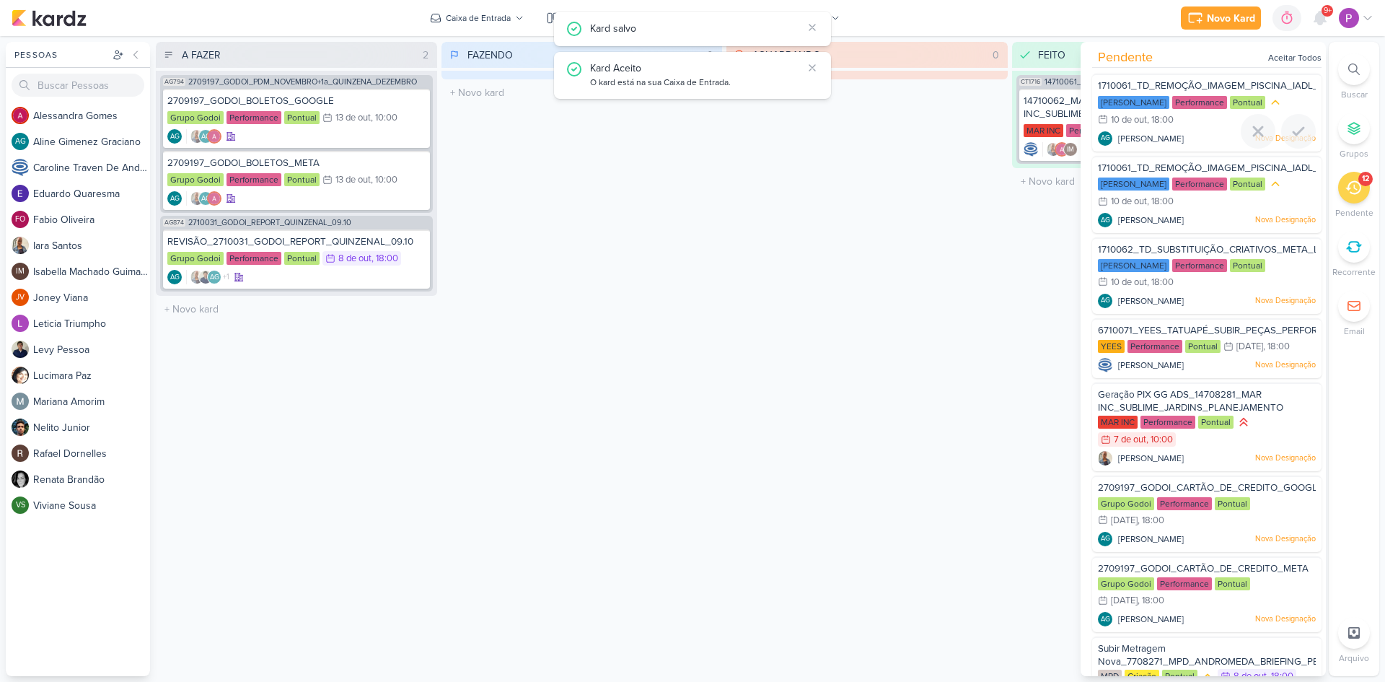
click at [1147, 132] on span "[PERSON_NAME]" at bounding box center [1151, 138] width 66 height 13
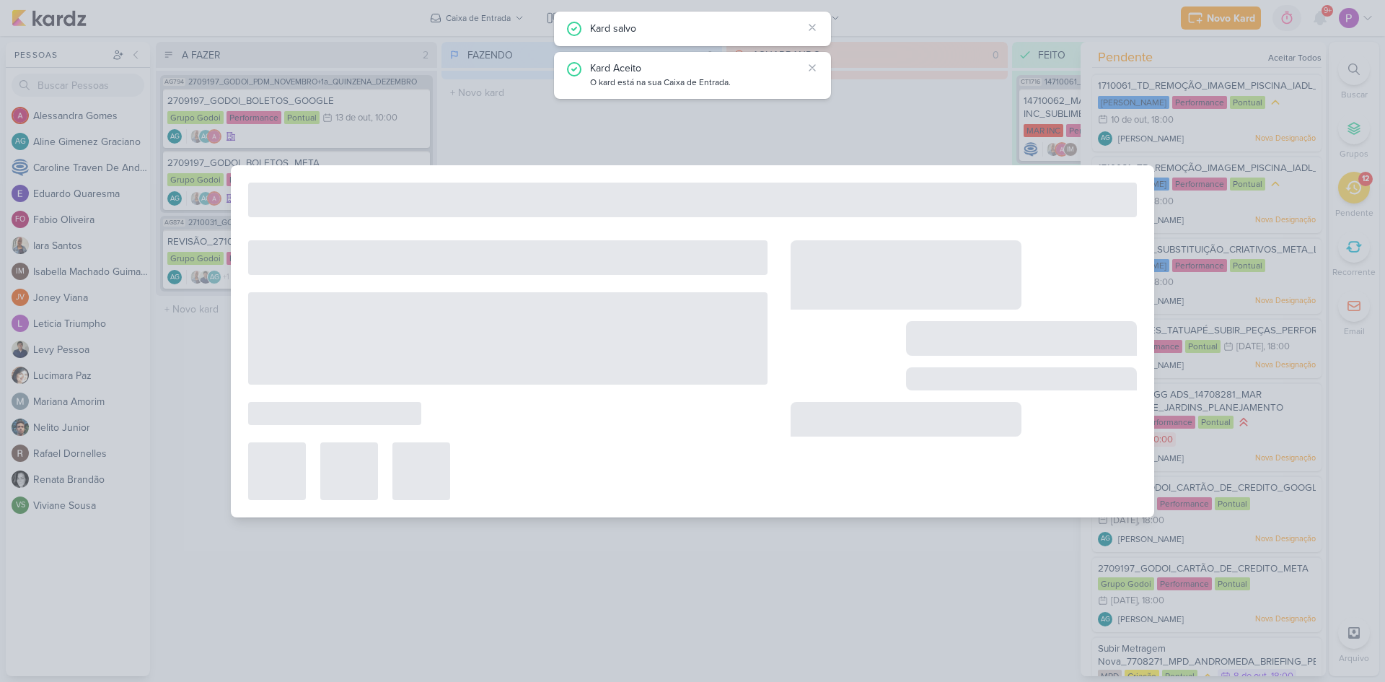
type input "1710061_TD_REMOÇÃO_IMAGEM_PISCINA_IADL_META"
type input "10 de outubro de 2025 às 18:00"
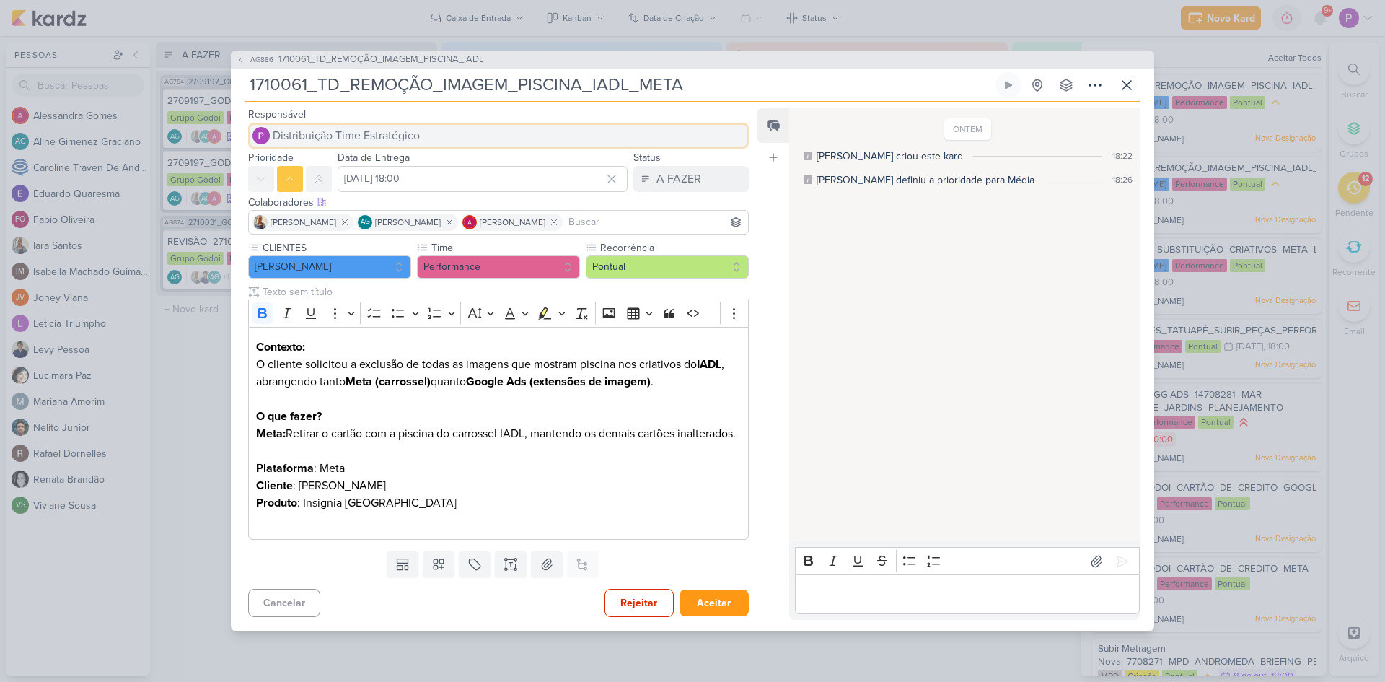
click at [360, 127] on span "Distribuição Time Estratégico" at bounding box center [346, 135] width 147 height 17
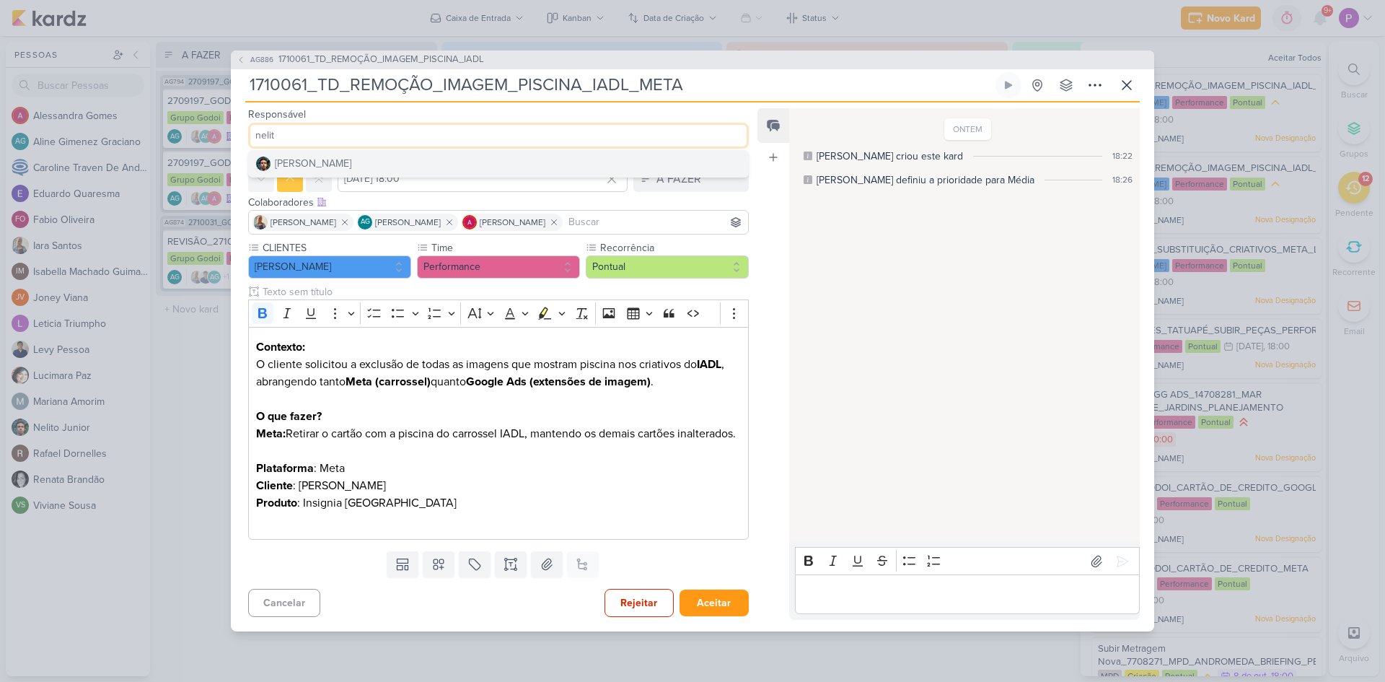
type input "nelit"
click at [300, 156] on div "[PERSON_NAME]" at bounding box center [313, 163] width 76 height 15
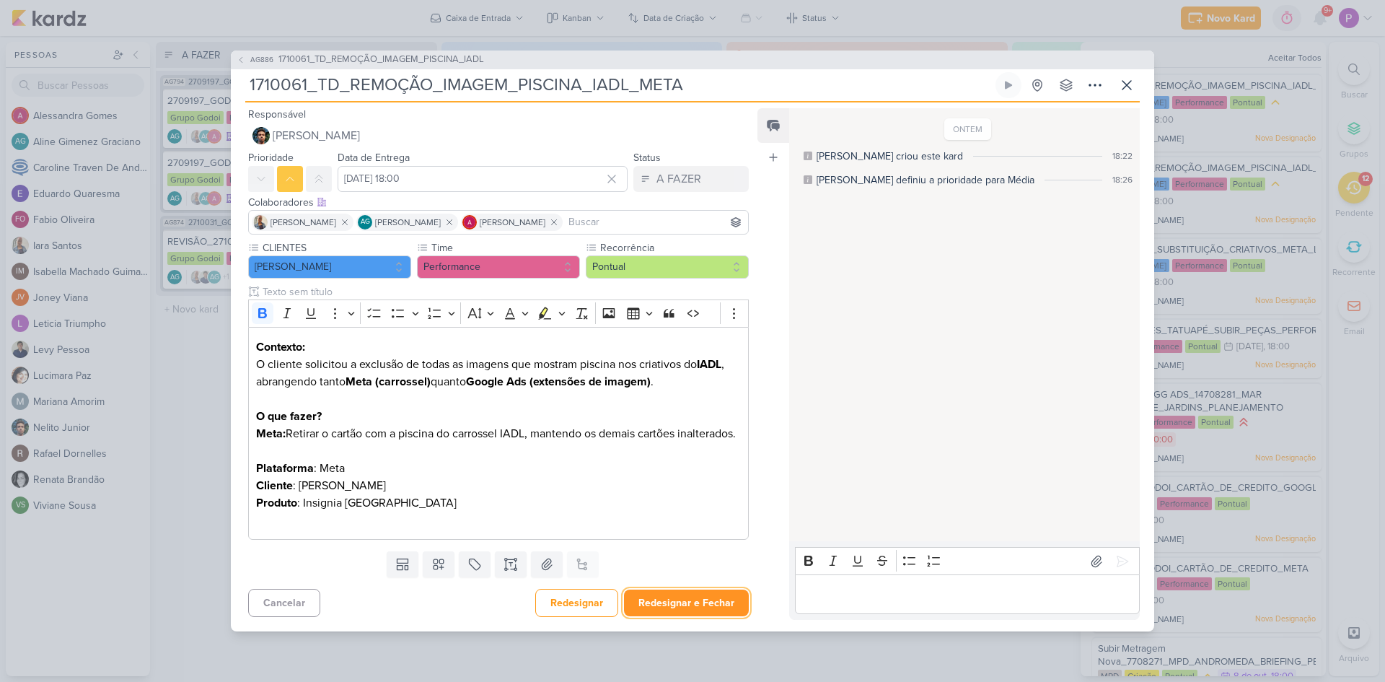
click at [712, 616] on button "Redesignar e Fechar" at bounding box center [686, 603] width 125 height 27
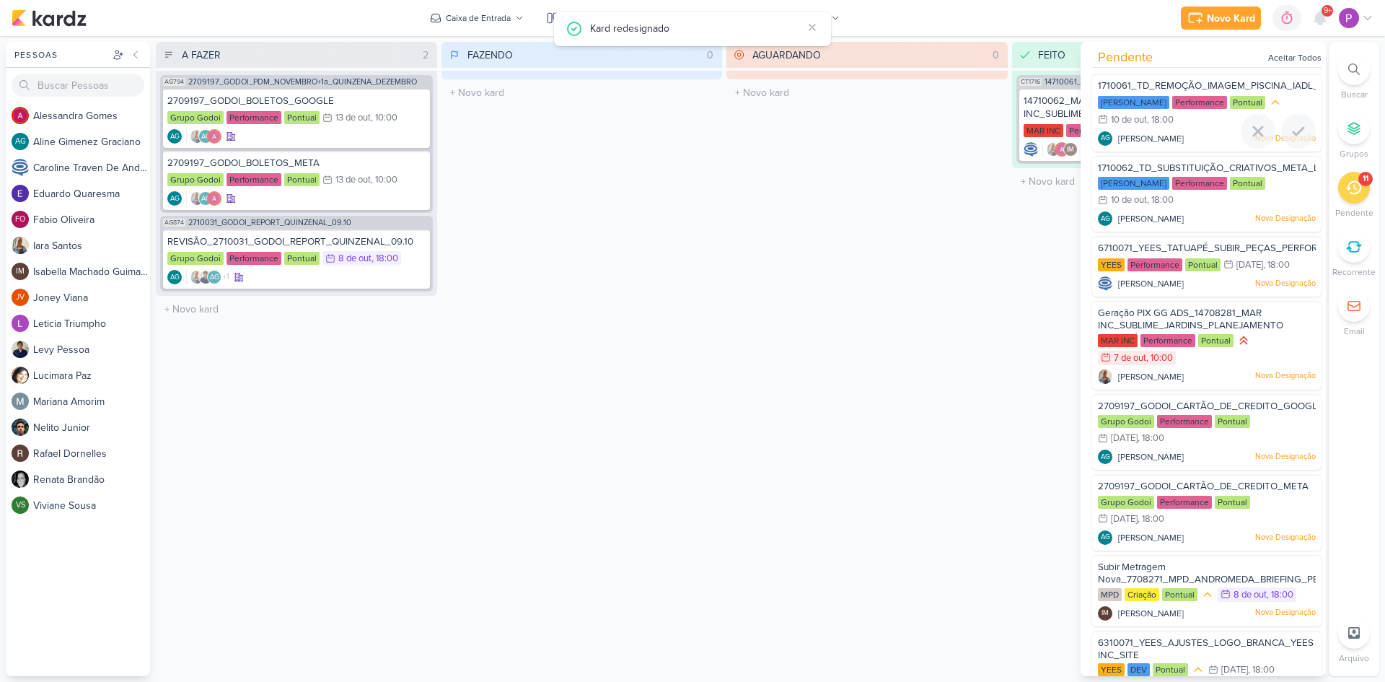
click at [1201, 126] on div "Teixeira Duarte Performance Pontual 10/10 10 de out , 18:00" at bounding box center [1207, 111] width 218 height 33
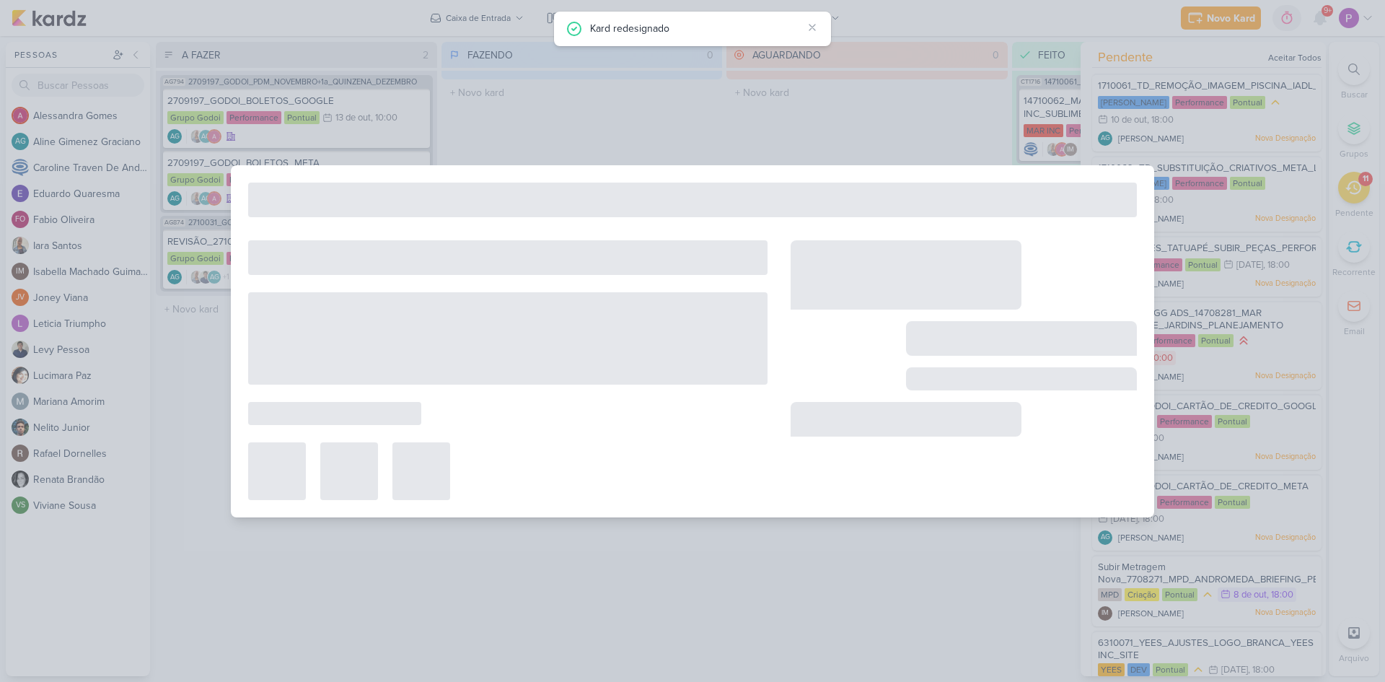
type input "1710061_TD_REMOÇÃO_IMAGEM_PISCINA_IADL_GOOGLE"
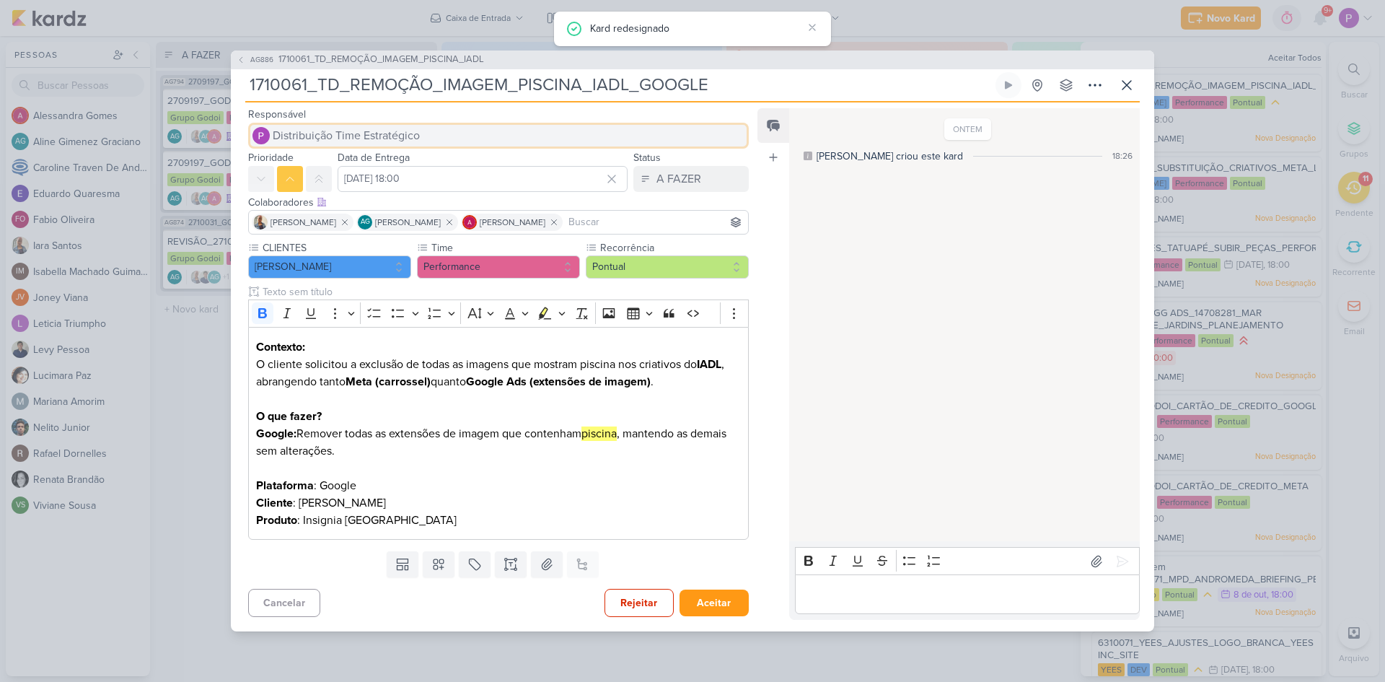
click at [424, 128] on button "Distribuição Time Estratégico" at bounding box center [498, 136] width 501 height 26
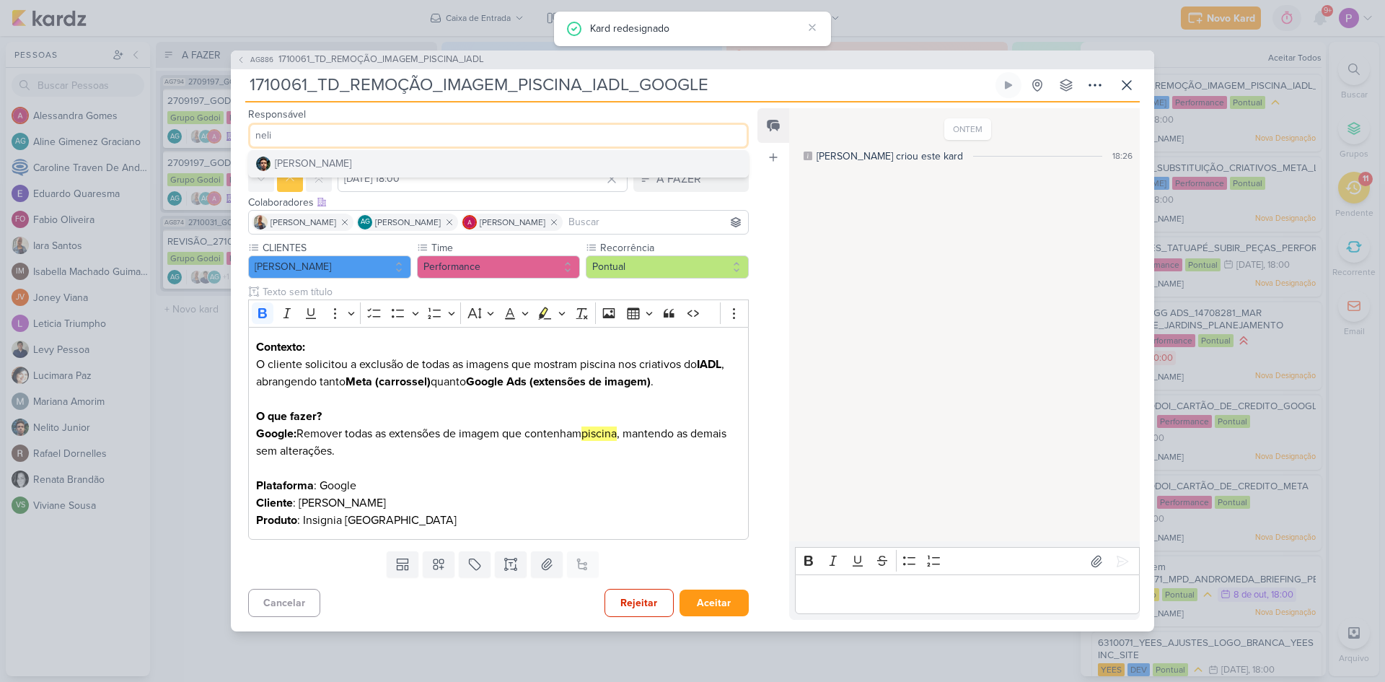
type input "neli"
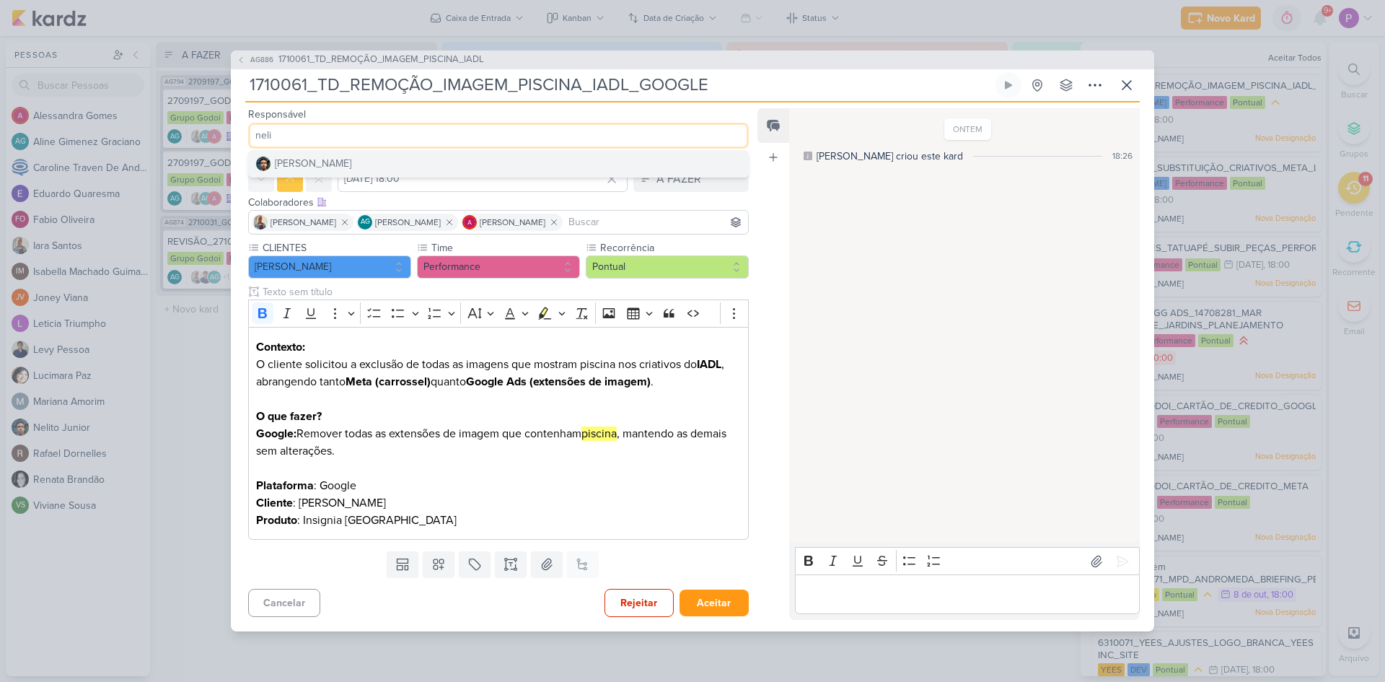
click at [312, 157] on div "[PERSON_NAME]" at bounding box center [313, 163] width 76 height 15
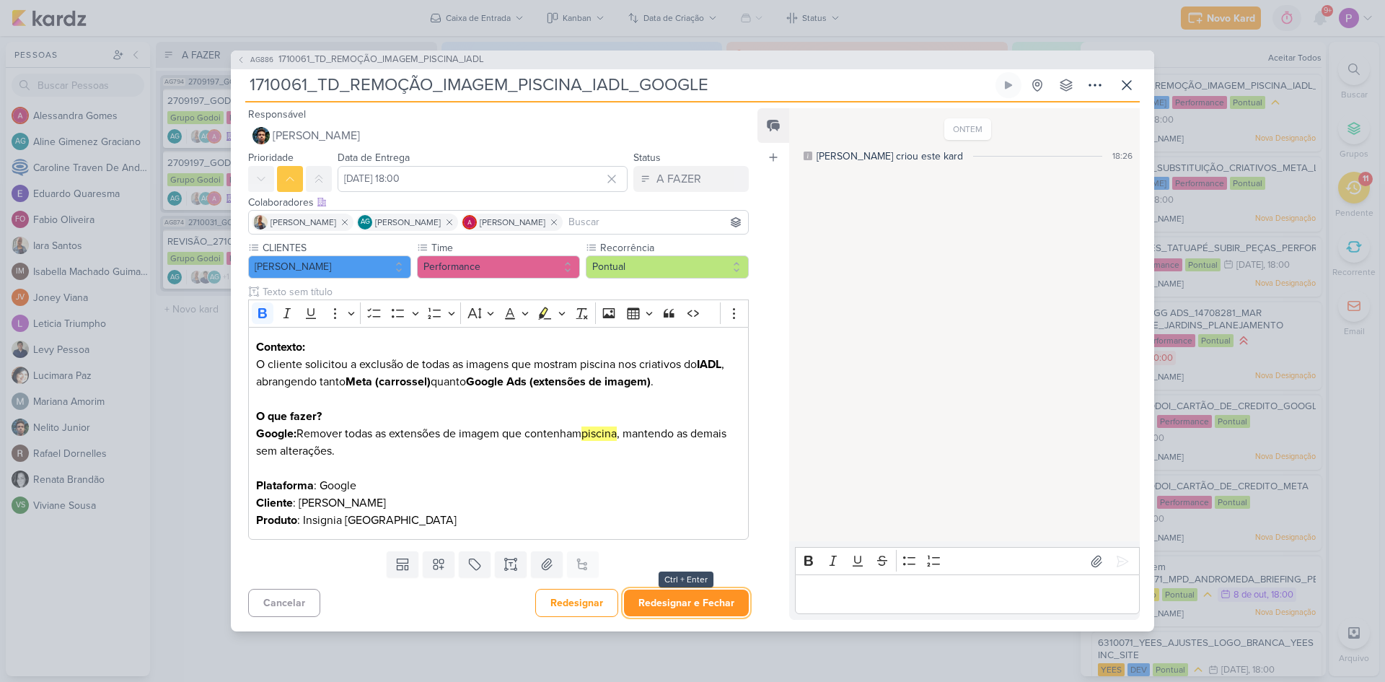
click at [701, 596] on button "Redesignar e Fechar" at bounding box center [686, 603] width 125 height 27
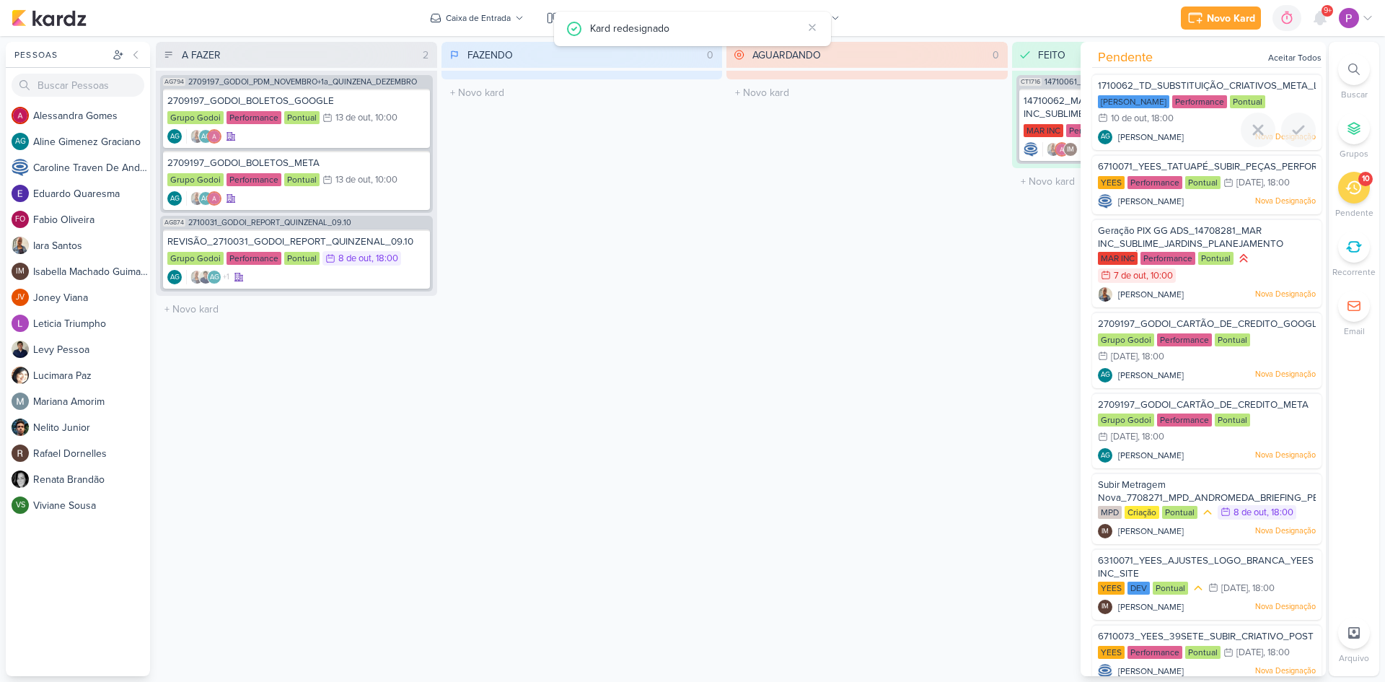
click at [1184, 135] on span "[PERSON_NAME]" at bounding box center [1151, 137] width 66 height 13
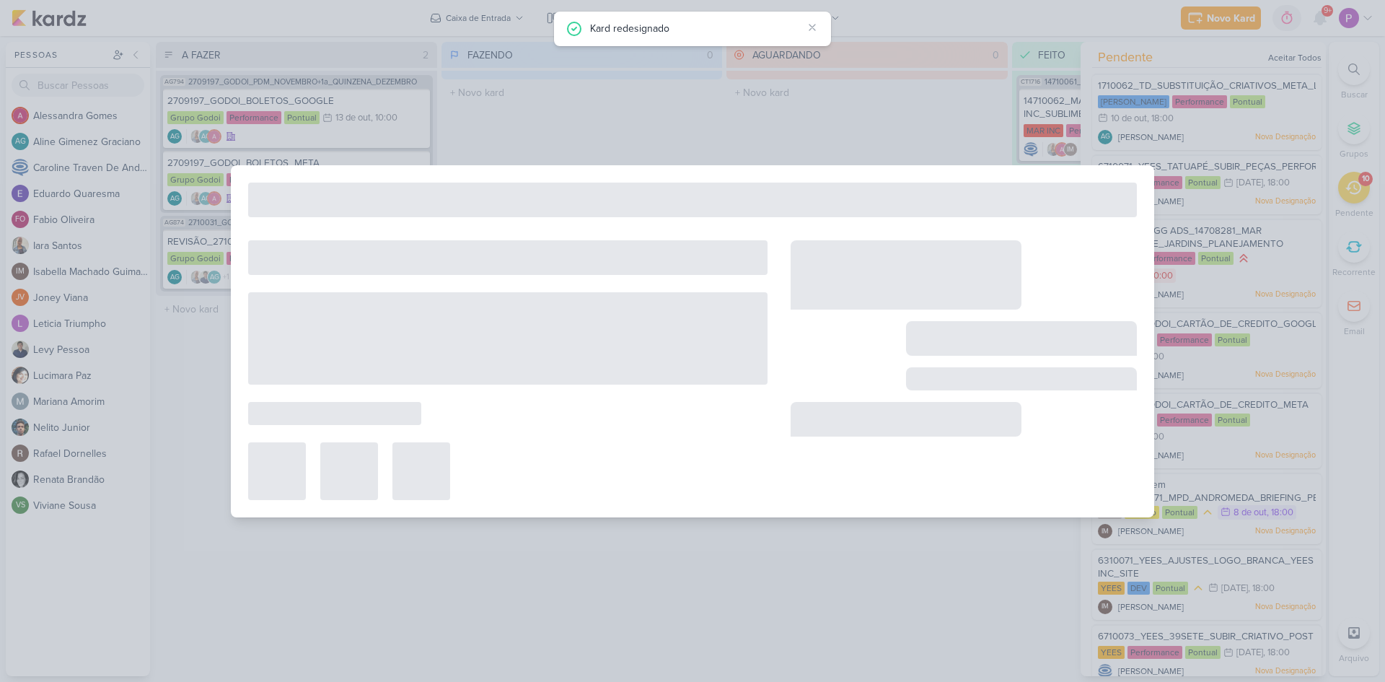
type input "1710062_TD_SUBSTITUIÇÃO_CRIATIVOS_META_LCSA"
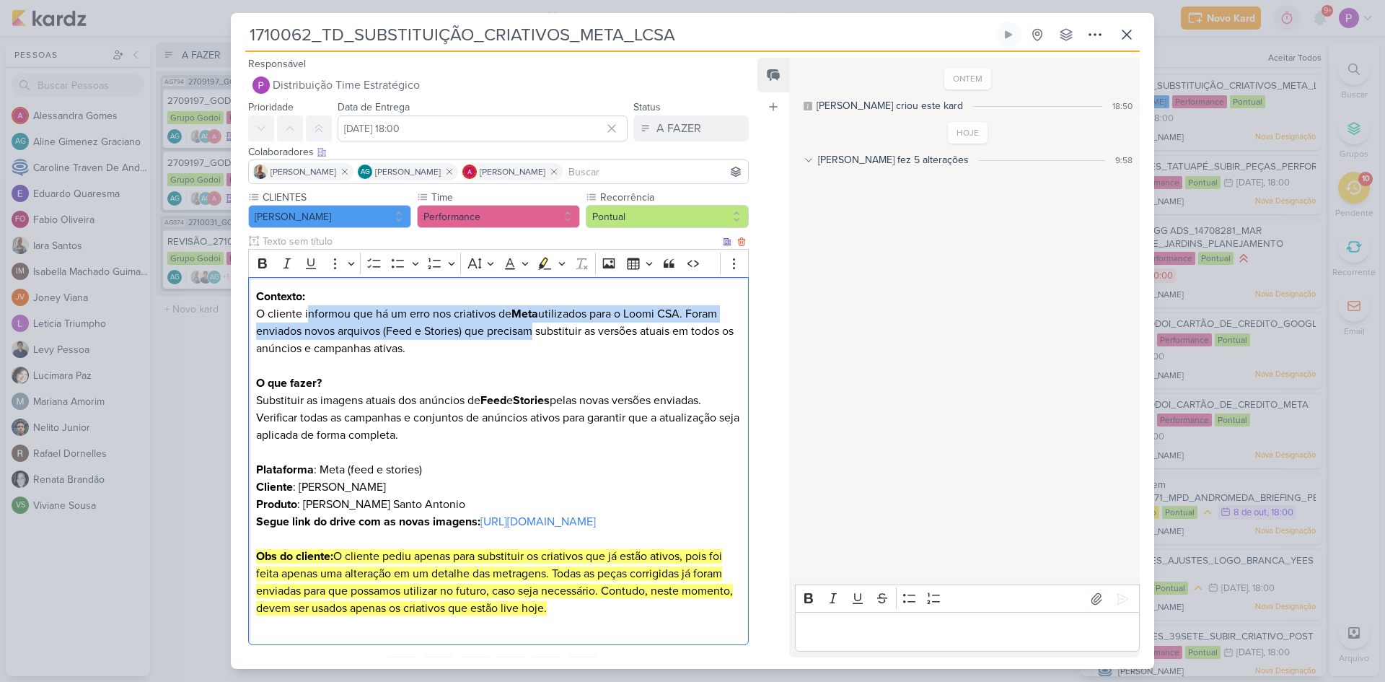
drag, startPoint x: 336, startPoint y: 317, endPoint x: 525, endPoint y: 329, distance: 190.2
click at [525, 329] on p "O cliente informou que há um erro nos criativos de Meta utilizados para o Loomi…" at bounding box center [498, 339] width 485 height 69
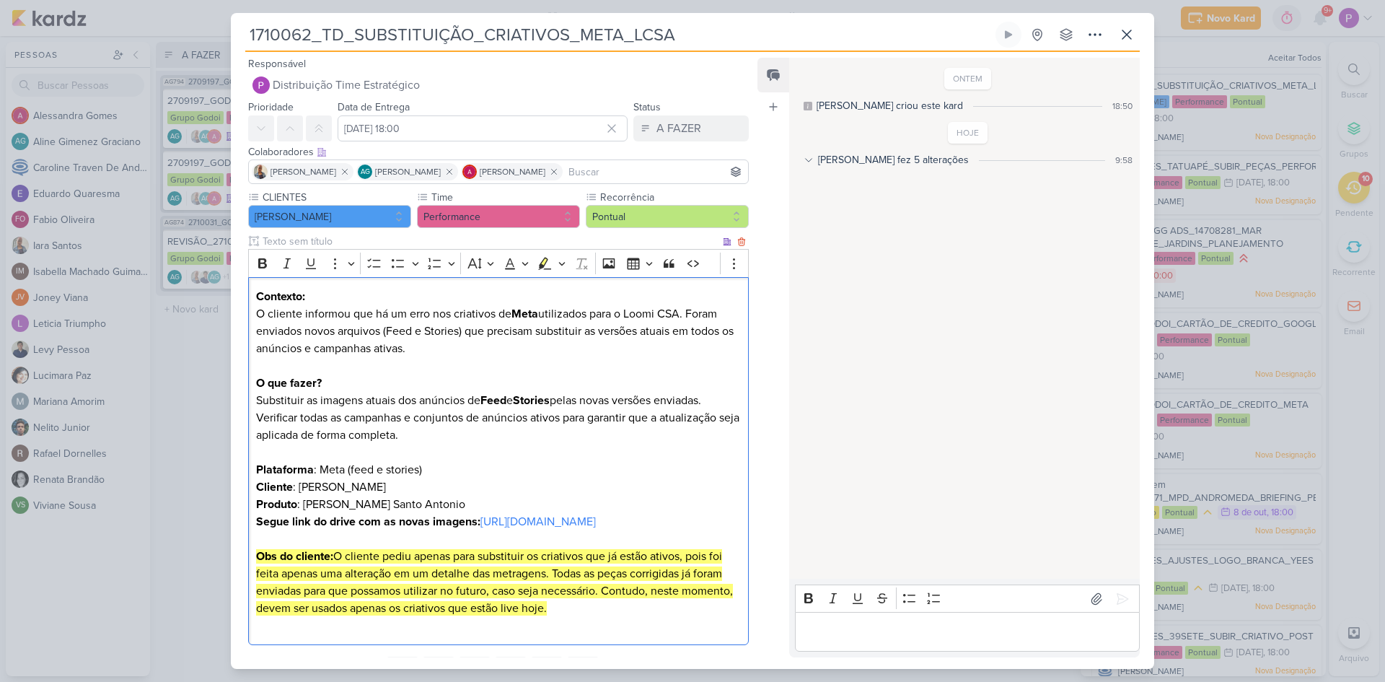
click at [484, 347] on p "O cliente informou que há um erro nos criativos de Meta utilizados para o Loomi…" at bounding box center [498, 339] width 485 height 69
drag, startPoint x: 280, startPoint y: 331, endPoint x: 482, endPoint y: 338, distance: 202.1
click at [482, 338] on p "O cliente informou que há um erro nos criativos de Meta utilizados para o Loomi…" at bounding box center [498, 339] width 485 height 69
click at [483, 348] on p "O cliente informou que há um erro nos criativos de Meta utilizados para o Loomi…" at bounding box center [498, 339] width 485 height 69
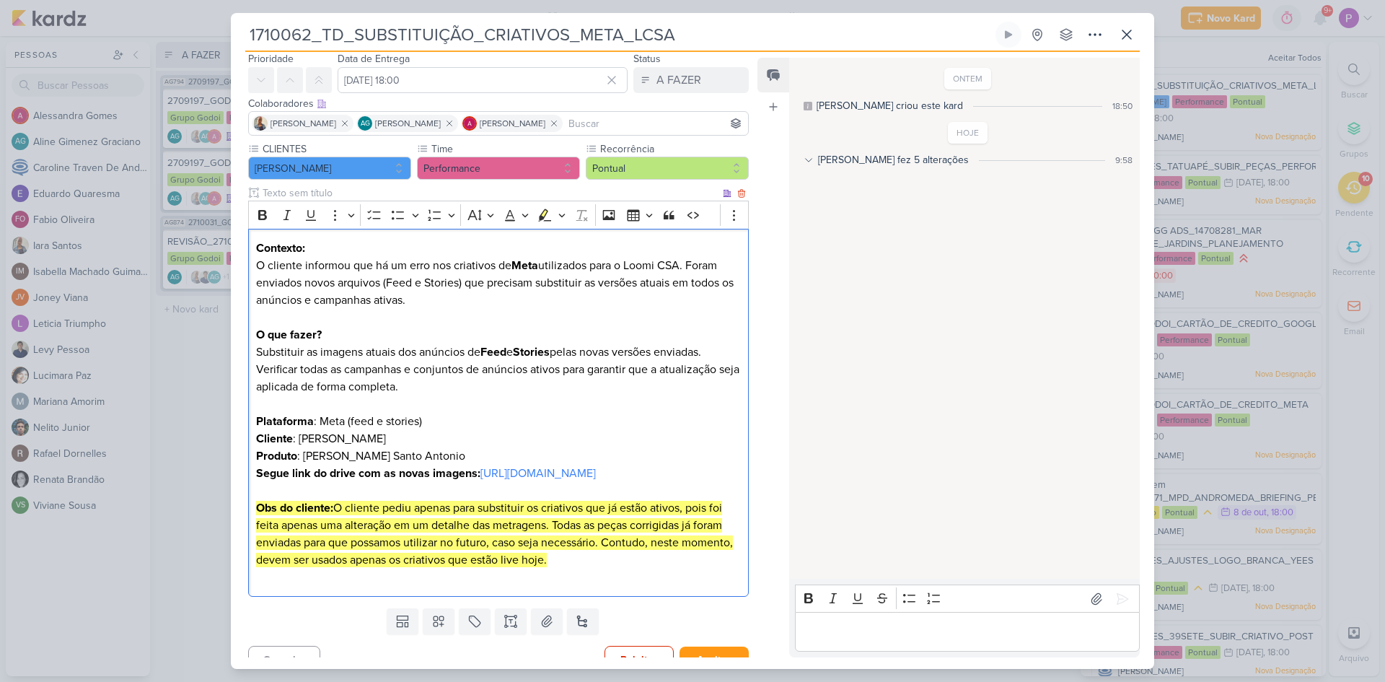
scroll to position [85, 0]
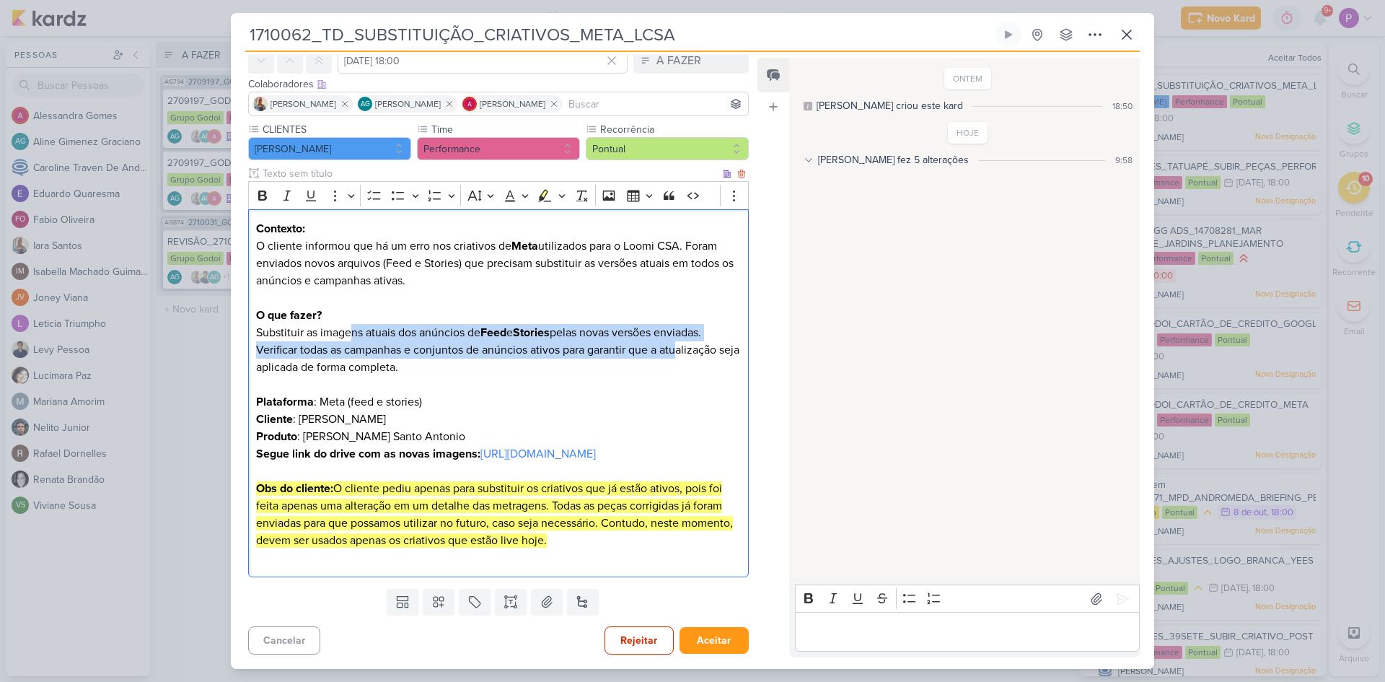
drag, startPoint x: 351, startPoint y: 317, endPoint x: 682, endPoint y: 337, distance: 331.1
click at [682, 337] on p "Substituir as imagens atuais dos anúncios de Feed e Stories pelas novas versões…" at bounding box center [498, 367] width 485 height 87
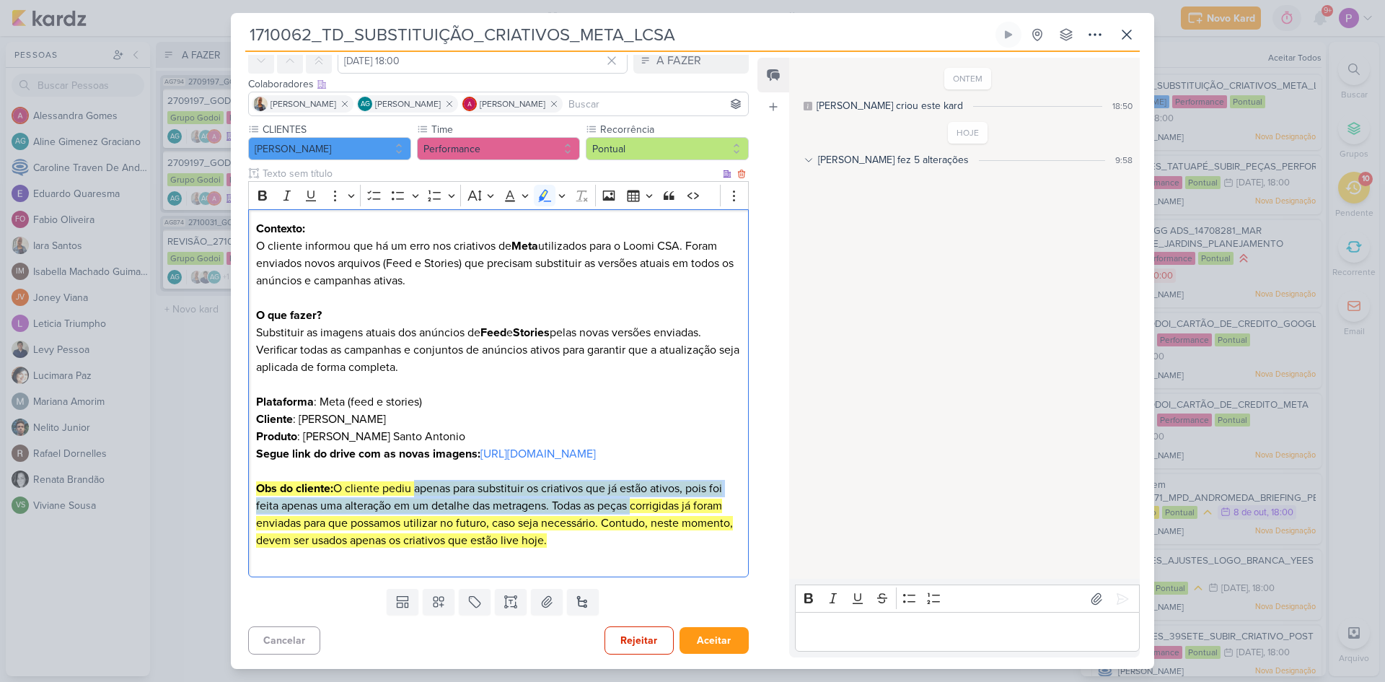
drag, startPoint x: 418, startPoint y: 489, endPoint x: 637, endPoint y: 499, distance: 219.6
click at [637, 499] on mark "Obs do cliente: O cliente pediu apenas para substituir os criativos que já estã…" at bounding box center [494, 514] width 477 height 66
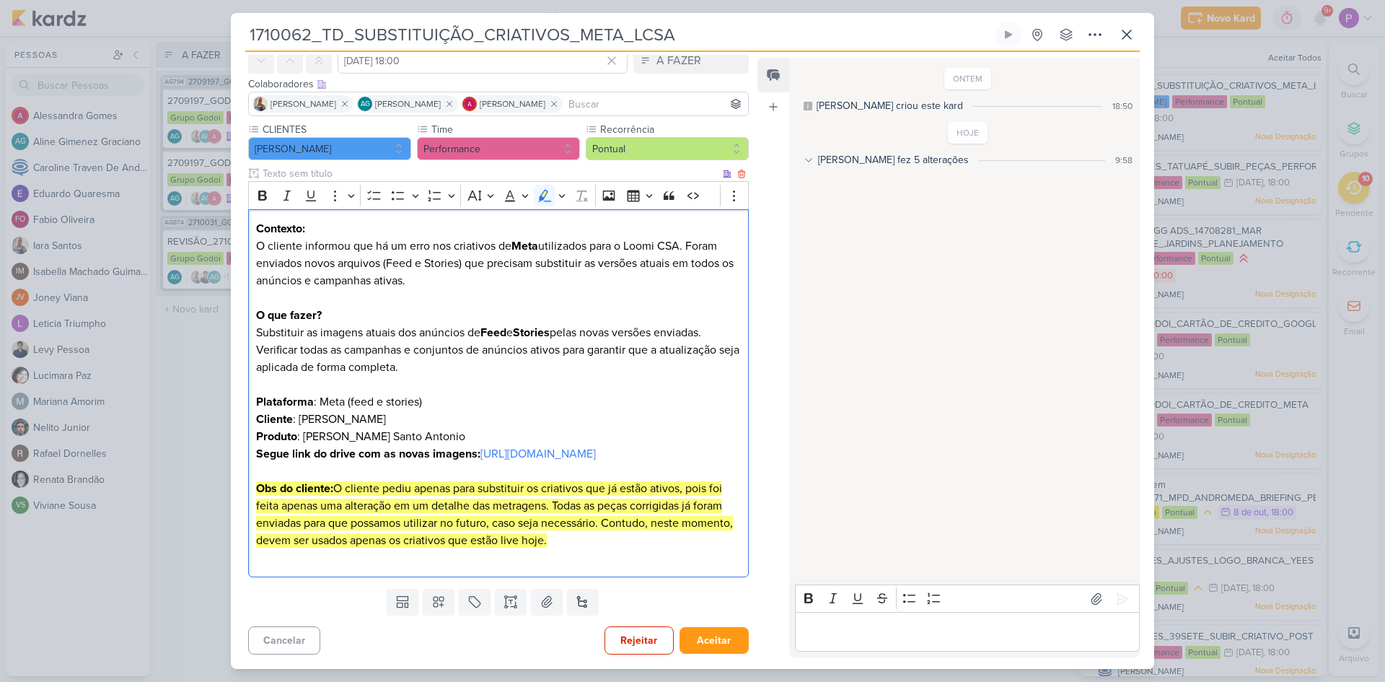
click at [470, 527] on mark "Obs do cliente: O cliente pediu apenas para substituir os criativos que já estã…" at bounding box center [494, 514] width 477 height 66
drag, startPoint x: 343, startPoint y: 509, endPoint x: 672, endPoint y: 512, distance: 329.8
click at [672, 512] on mark "Obs do cliente: O cliente pediu apenas para substituir os criativos que já estã…" at bounding box center [494, 514] width 477 height 66
click at [618, 535] on p "Produto : Loomi Chacara Santo Antonio Segue link do drive com as novas imagens:…" at bounding box center [498, 488] width 485 height 121
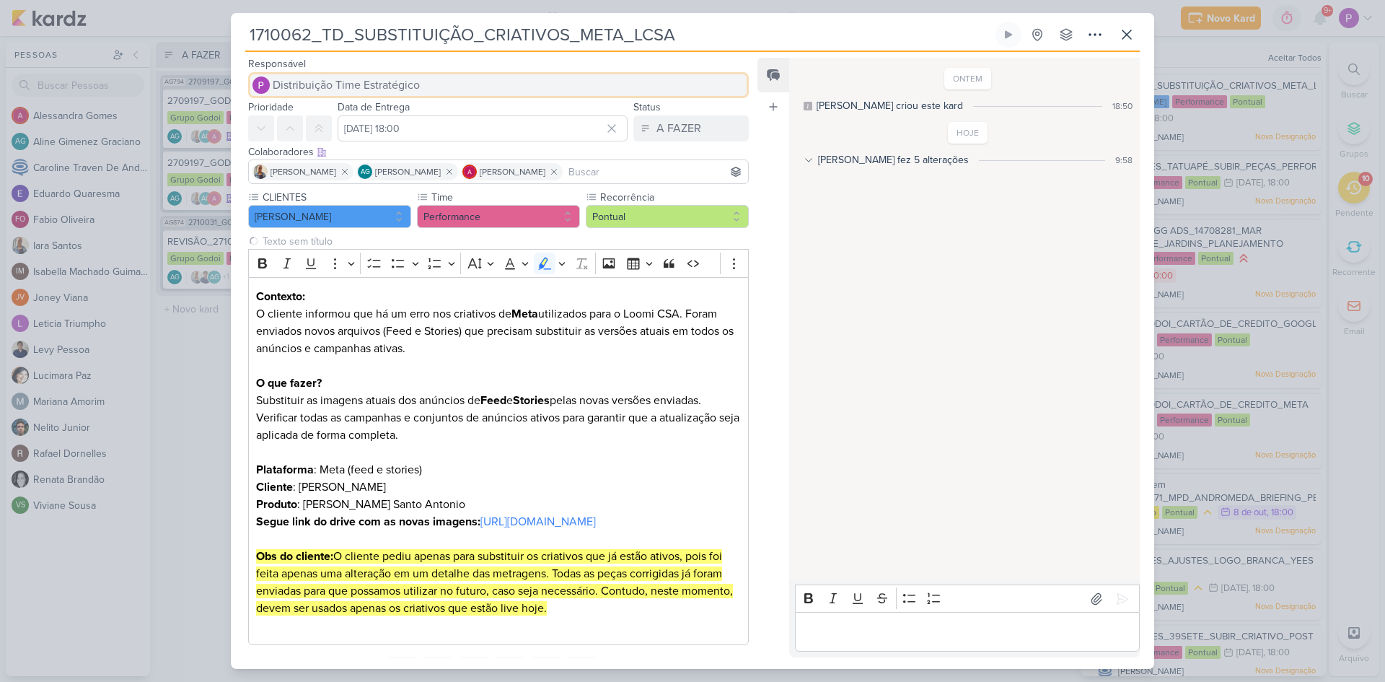
click at [326, 87] on span "Distribuição Time Estratégico" at bounding box center [346, 84] width 147 height 17
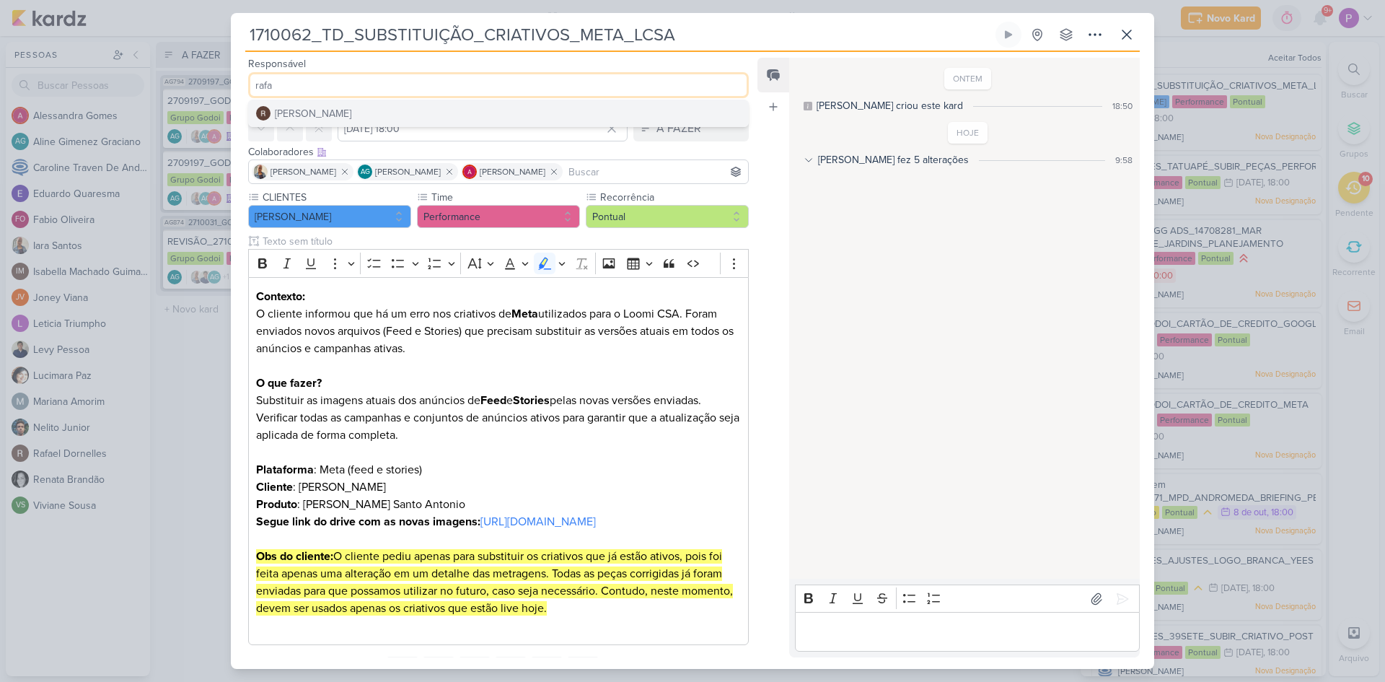
type input "rafa"
click at [335, 102] on button "[PERSON_NAME]" at bounding box center [498, 113] width 499 height 26
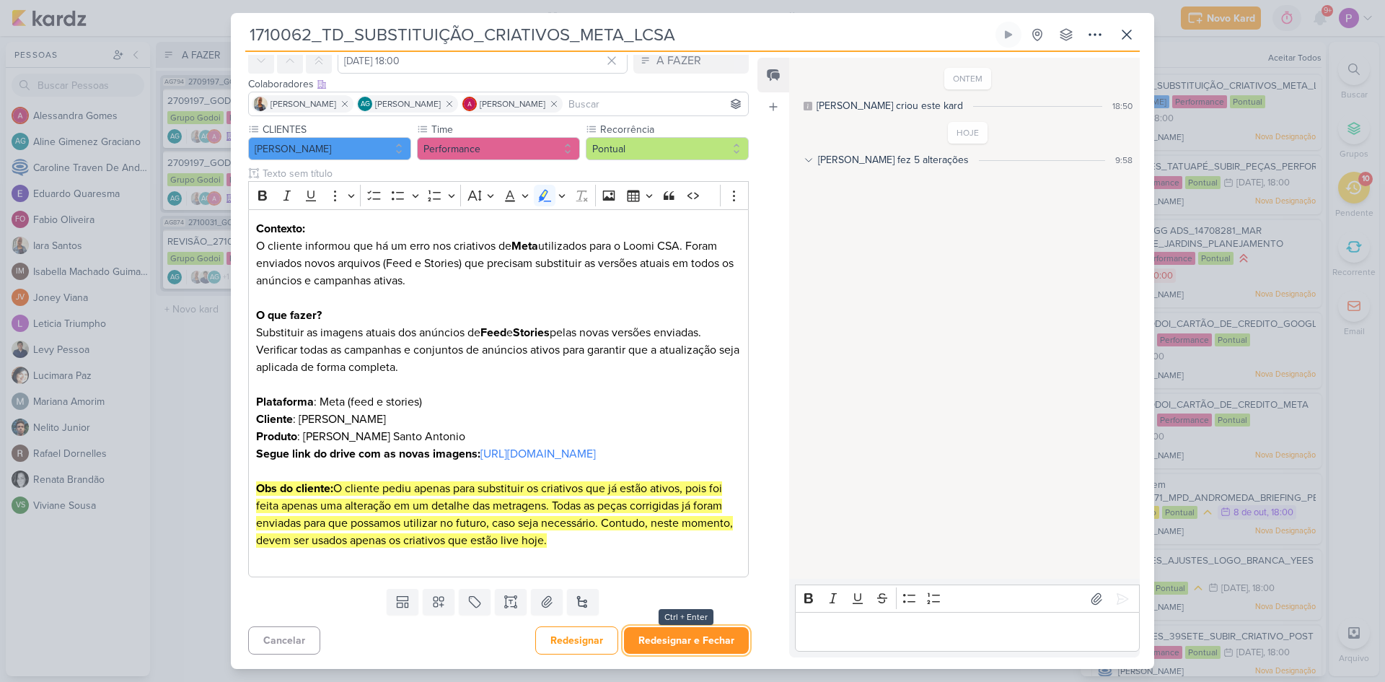
click at [680, 631] on button "Redesignar e Fechar" at bounding box center [686, 640] width 125 height 27
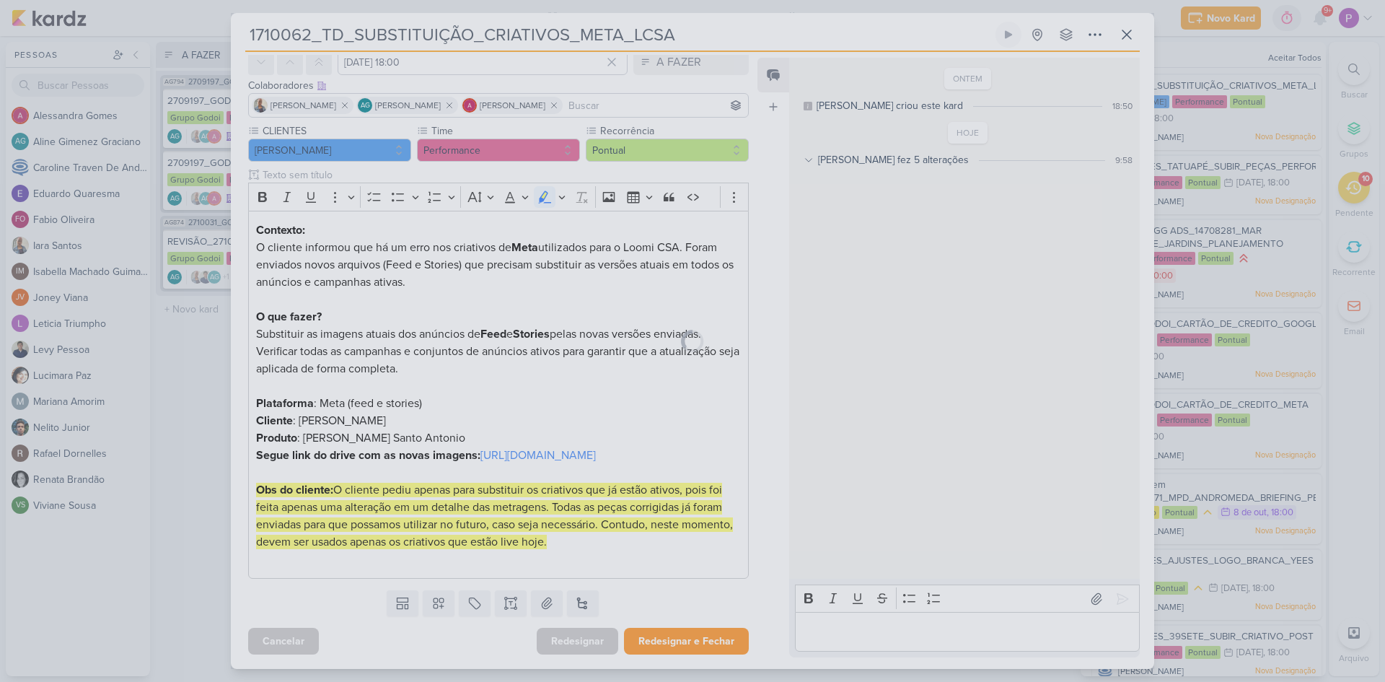
scroll to position [84, 0]
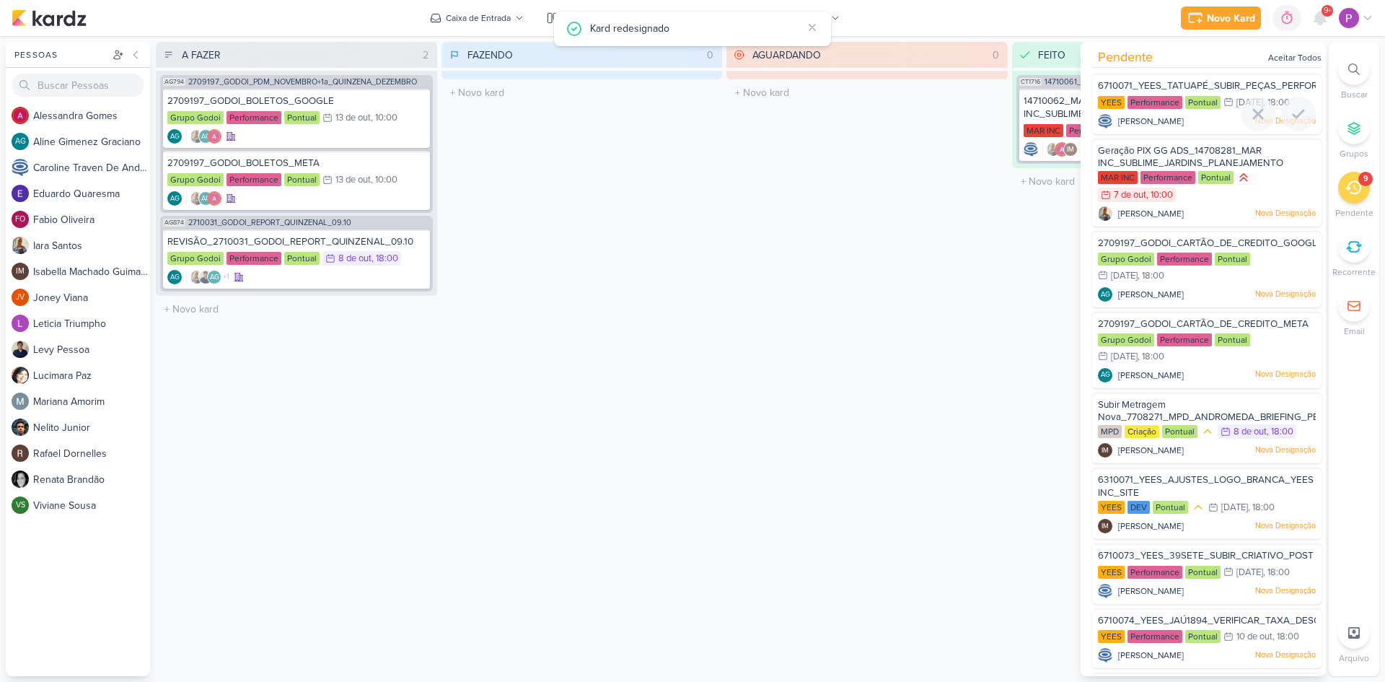
click at [1168, 127] on div at bounding box center [1206, 132] width 229 height 12
click at [1168, 121] on span "[PERSON_NAME]" at bounding box center [1151, 121] width 66 height 13
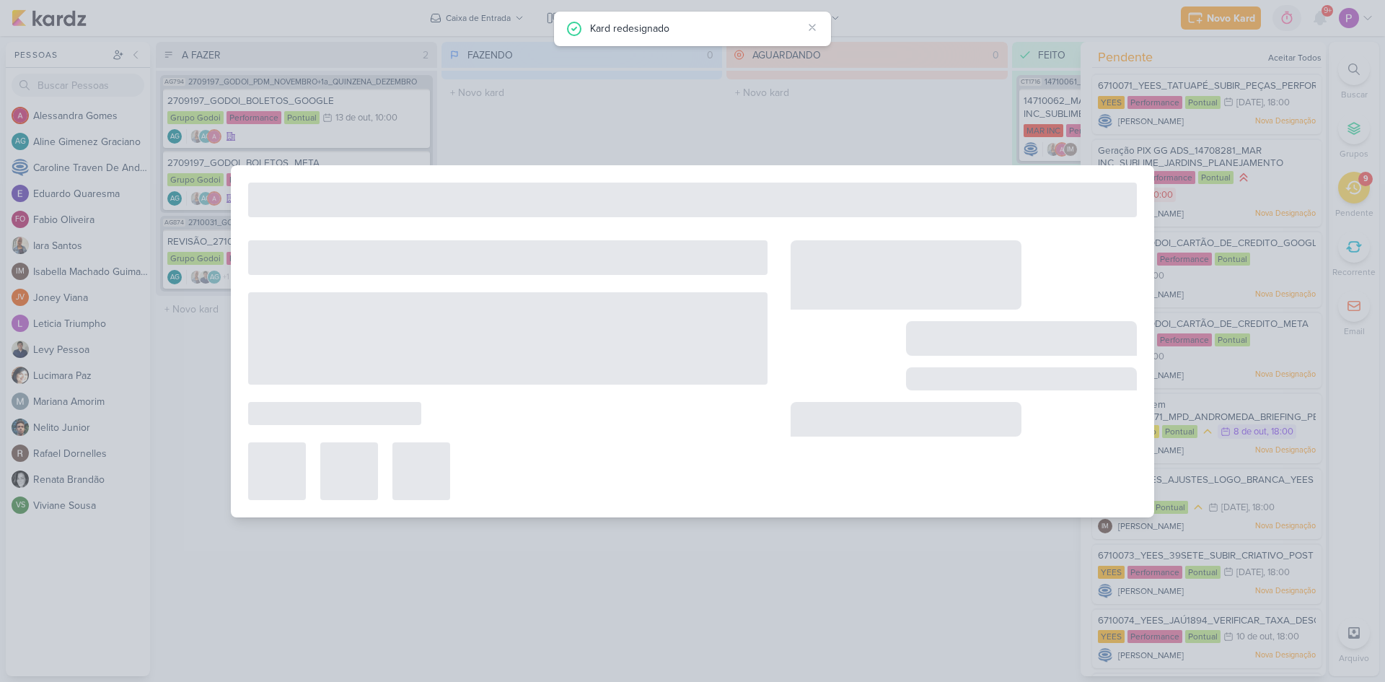
type input "6710071_YEES_TATUAPÉ_SUBIR_PEÇAS_PERFORMANCE"
type input "9 de outubro de 2025 às 18:00"
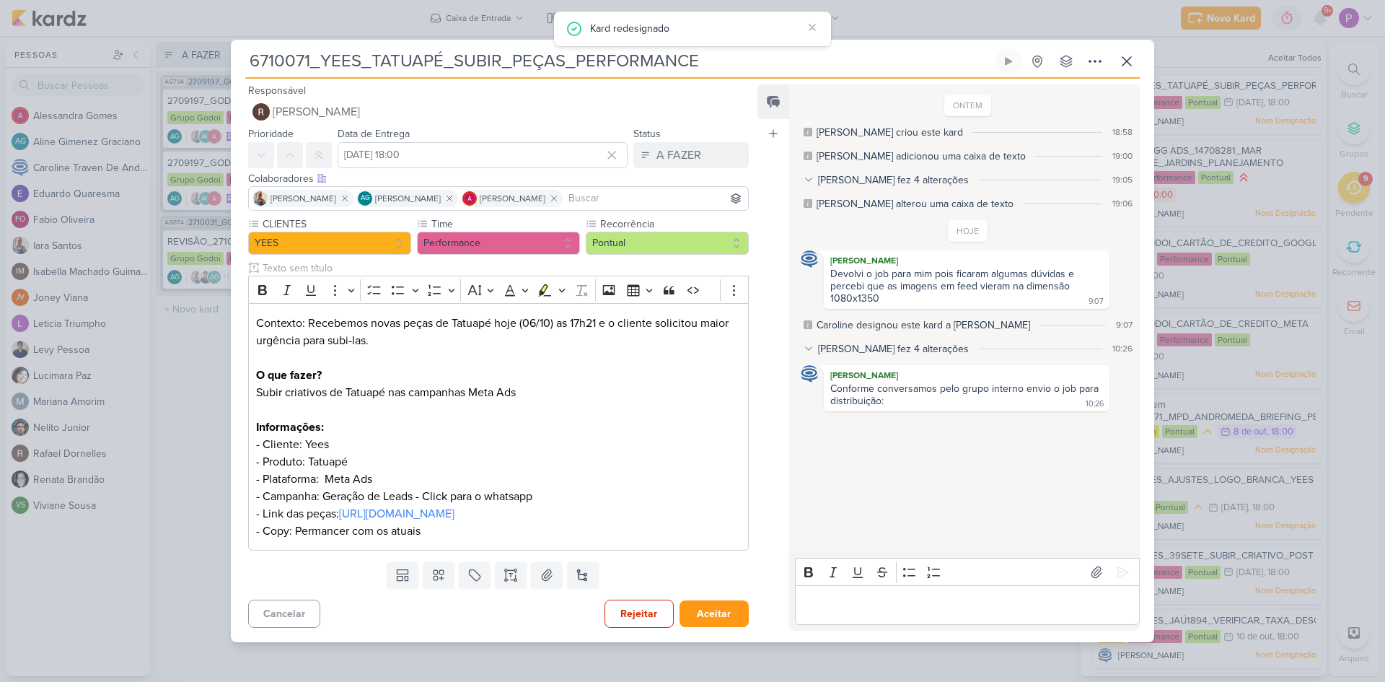
scroll to position [0, 0]
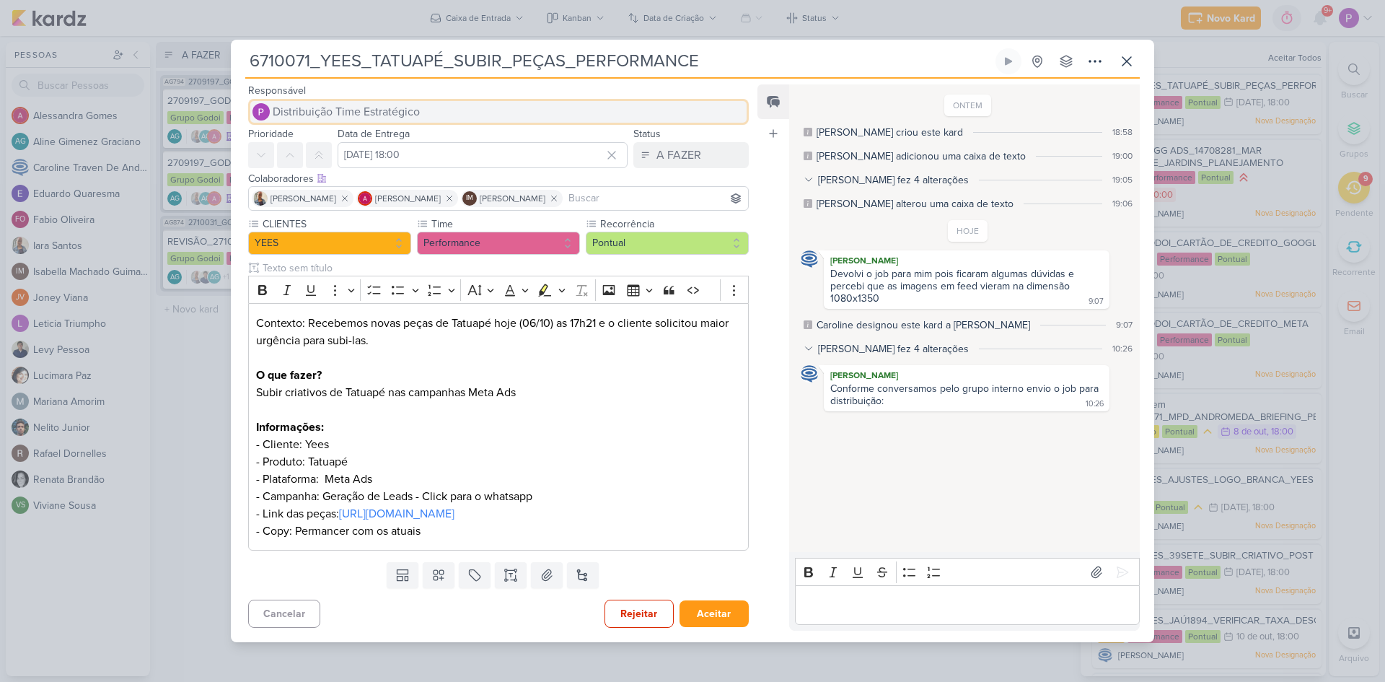
click at [341, 105] on span "Distribuição Time Estratégico" at bounding box center [346, 111] width 147 height 17
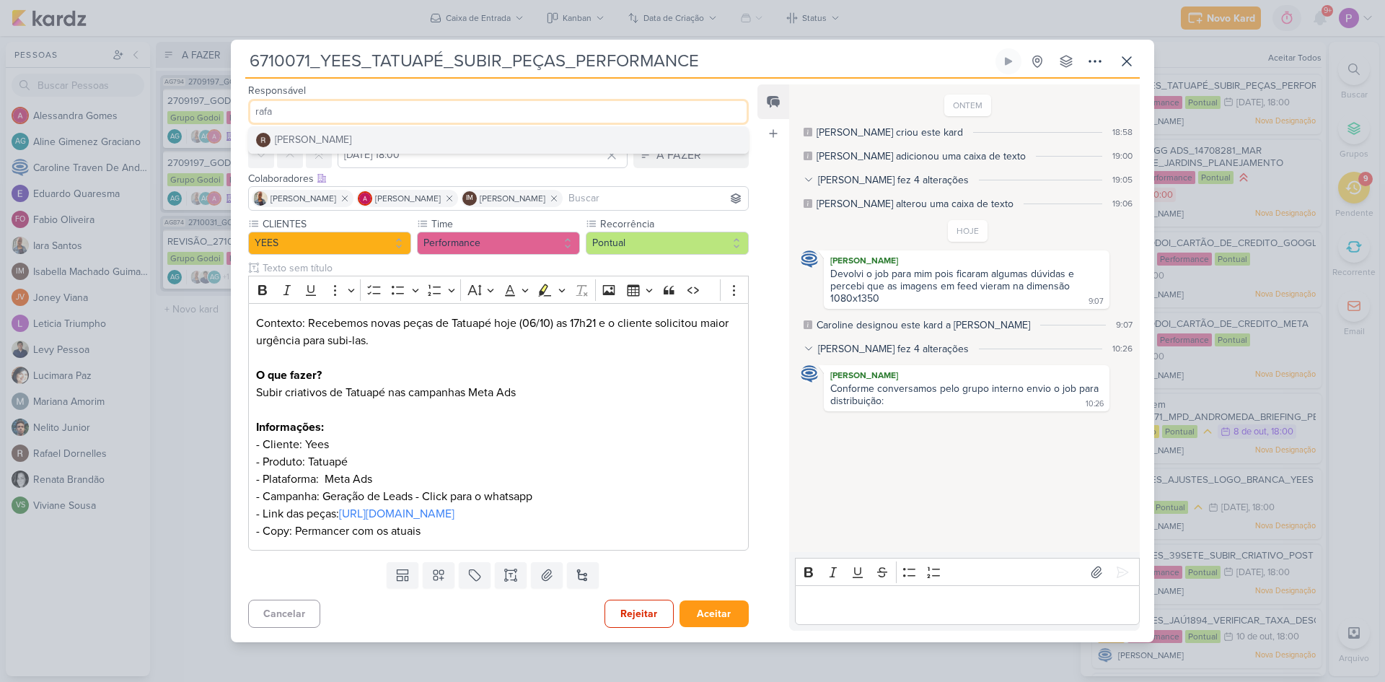
type input "rafa"
click at [364, 134] on button "[PERSON_NAME]" at bounding box center [498, 140] width 499 height 26
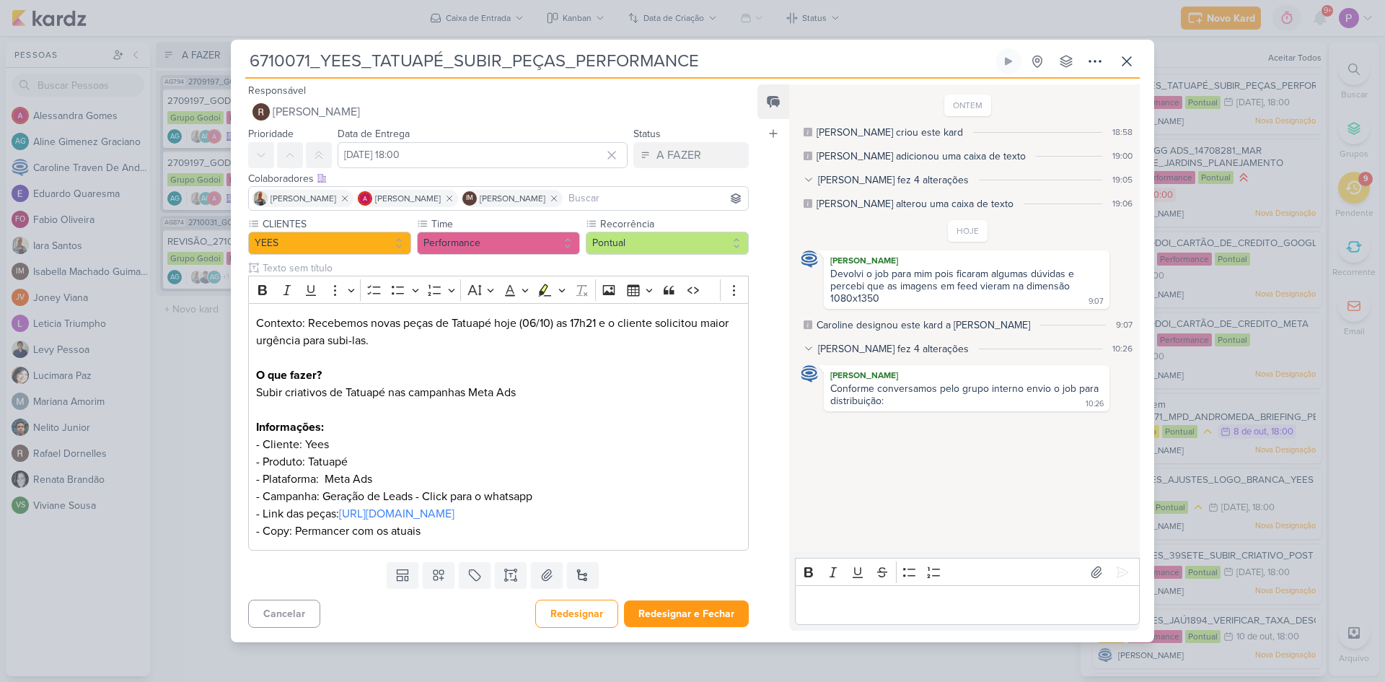
click at [649, 605] on div "Cancelar Redesignar Redesignar e Fechar Ctrl + Enter" at bounding box center [493, 612] width 524 height 37
click at [660, 613] on button "Redesignar e Fechar" at bounding box center [686, 613] width 125 height 27
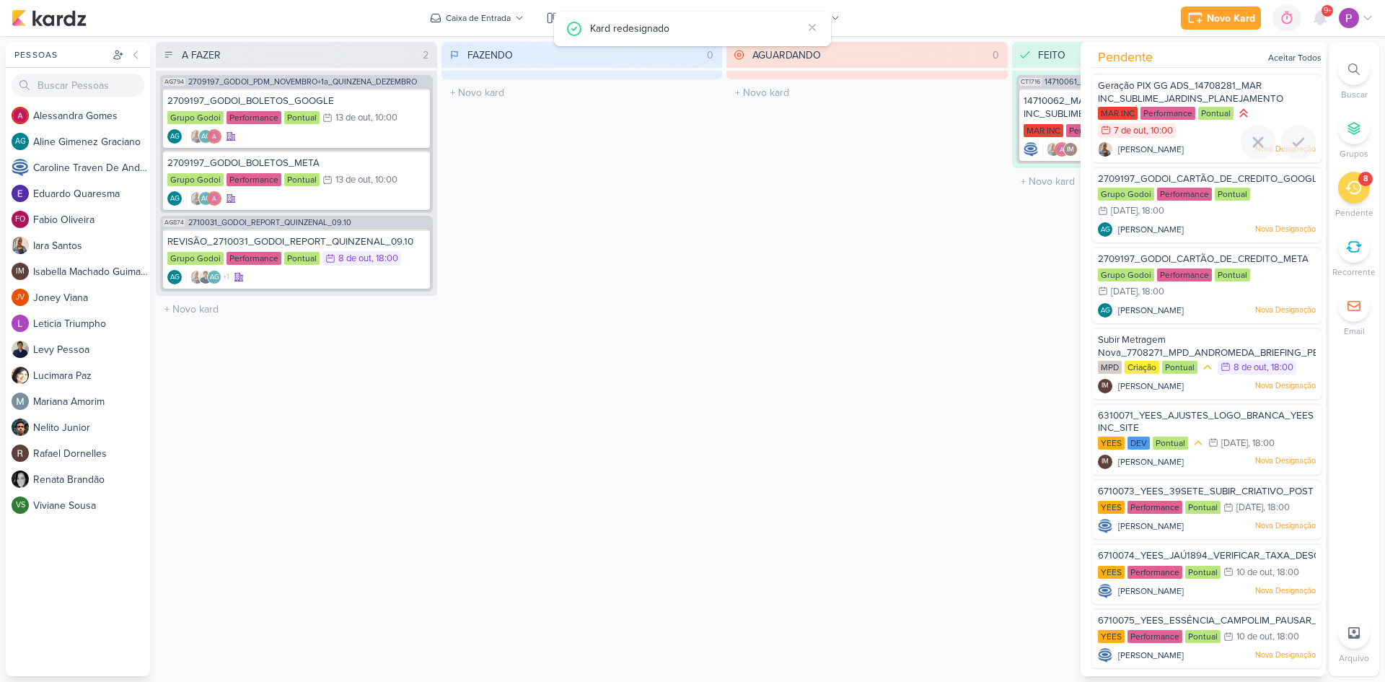
click at [1187, 155] on div at bounding box center [1206, 160] width 229 height 12
click at [1177, 90] on span "Geração PIX GG ADS_14708281_MAR INC_SUBLIME_JARDINS_PLANEJAMENTO ESTRATÉGICO" at bounding box center [1190, 98] width 185 height 37
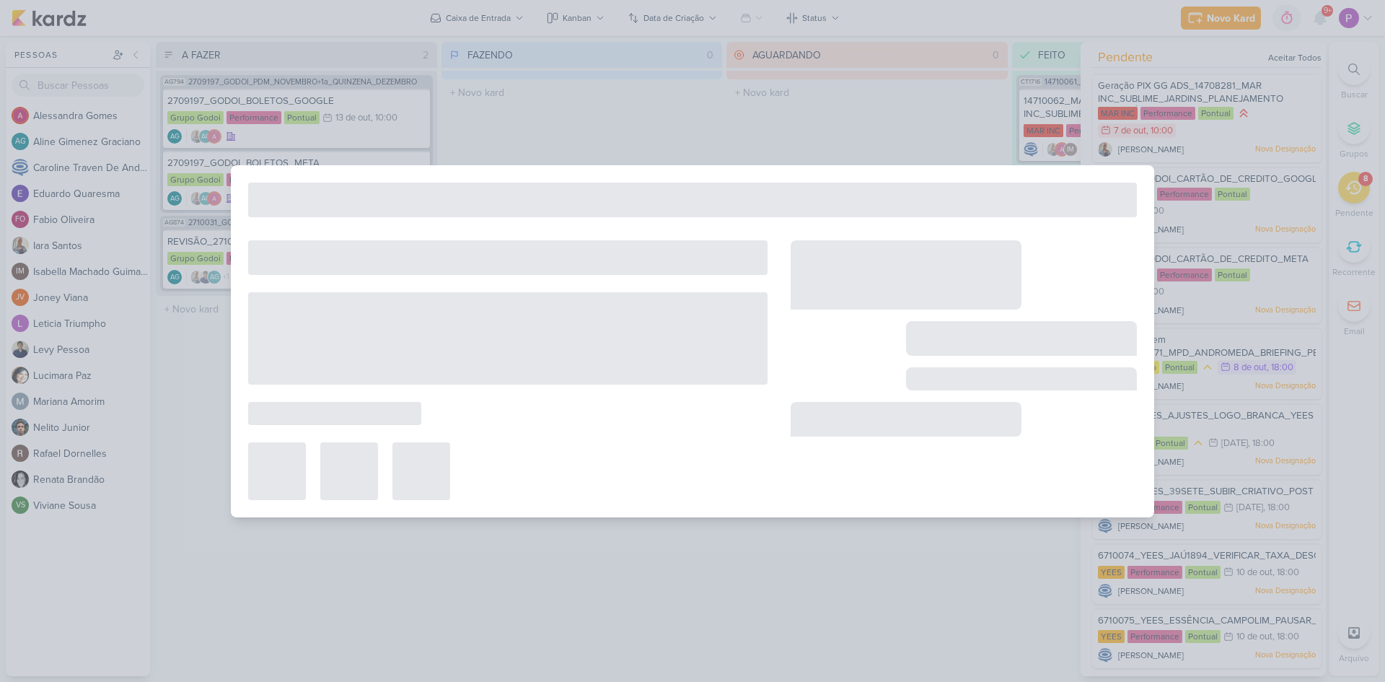
type input "Geração PIX GG ADS_14708281_MAR INC_SUBLIME_JARDINS_PLANEJAMENTO ESTRATÉGICO"
type input "7 de outubro de 2025 às 10:00"
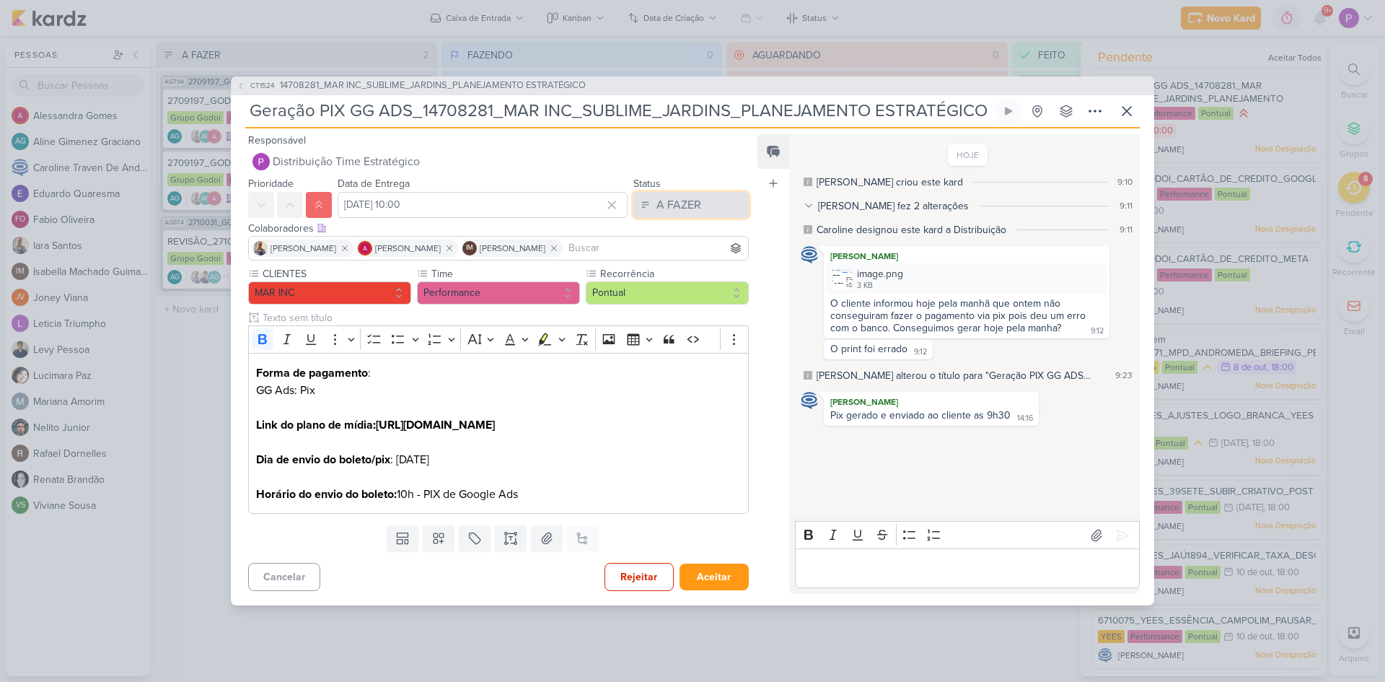
click at [657, 196] on div "A FAZER" at bounding box center [679, 204] width 45 height 17
click at [676, 297] on button "FEITO" at bounding box center [684, 309] width 128 height 24
click at [717, 590] on button "Aceitar" at bounding box center [714, 577] width 69 height 27
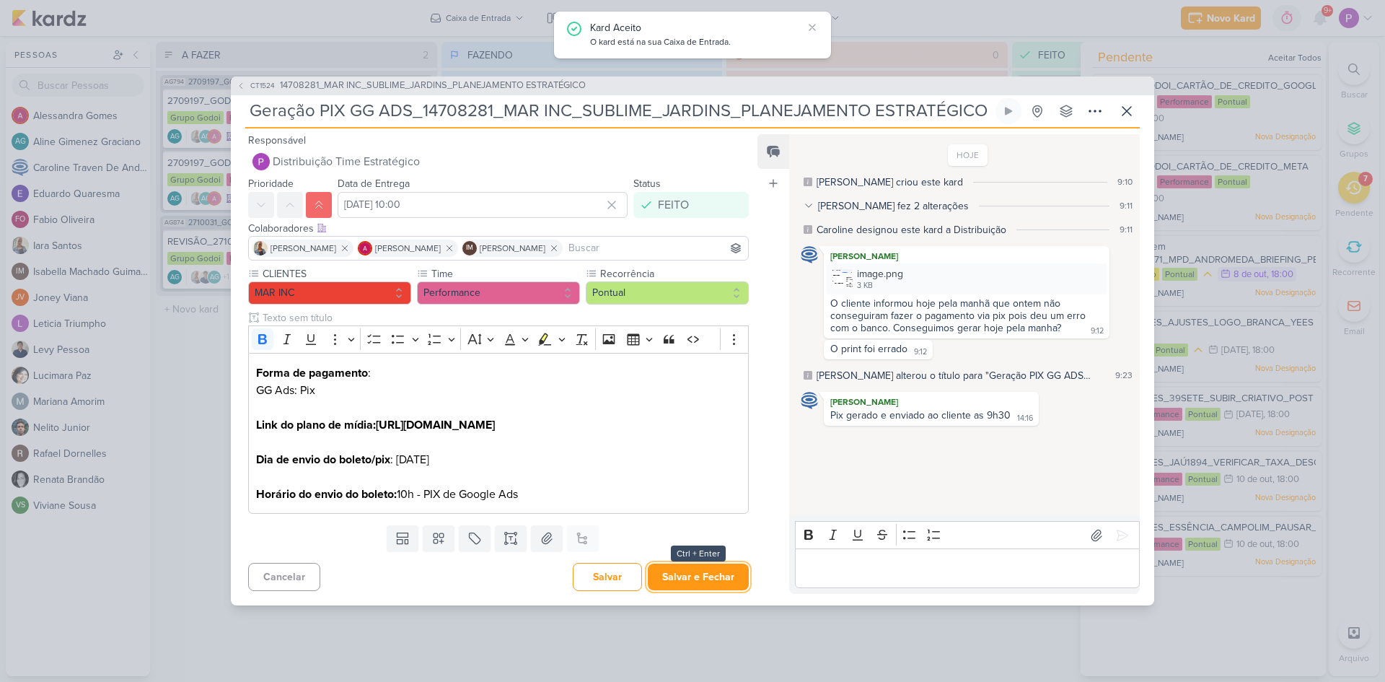
click at [717, 590] on button "Salvar e Fechar" at bounding box center [698, 577] width 101 height 27
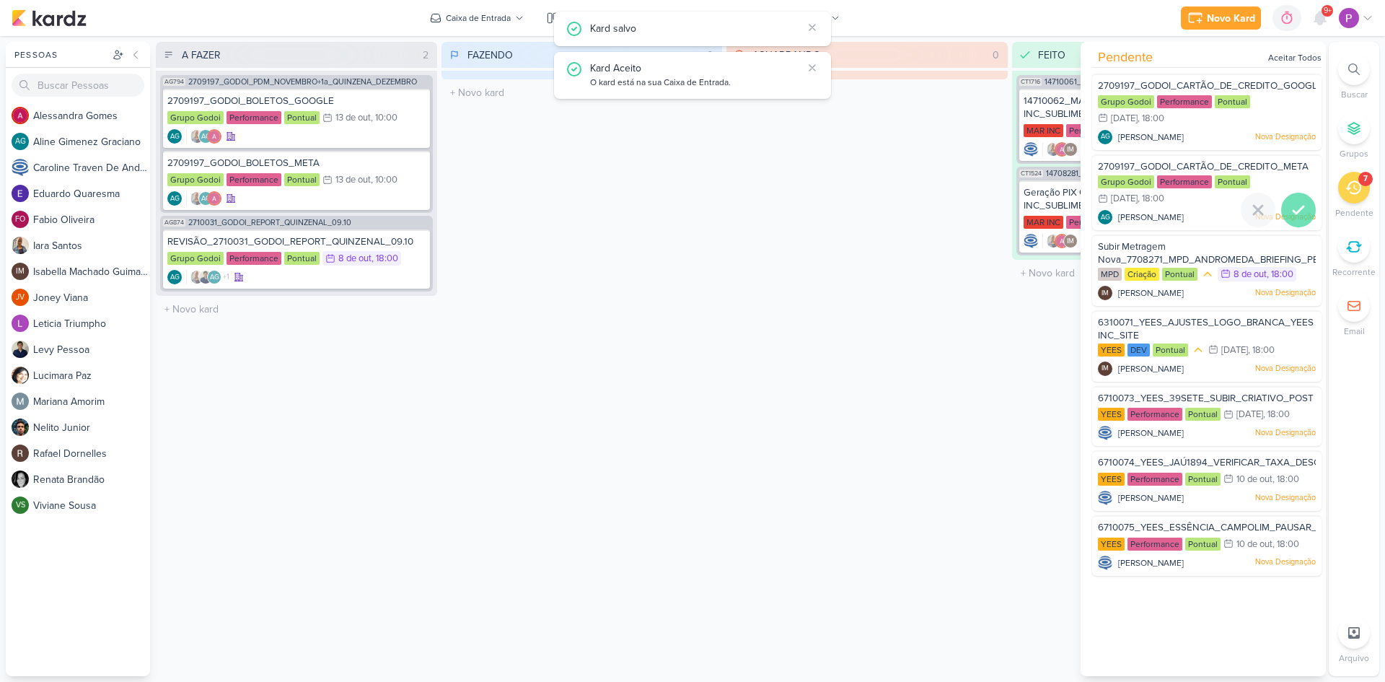
click at [1290, 213] on icon at bounding box center [1298, 209] width 17 height 17
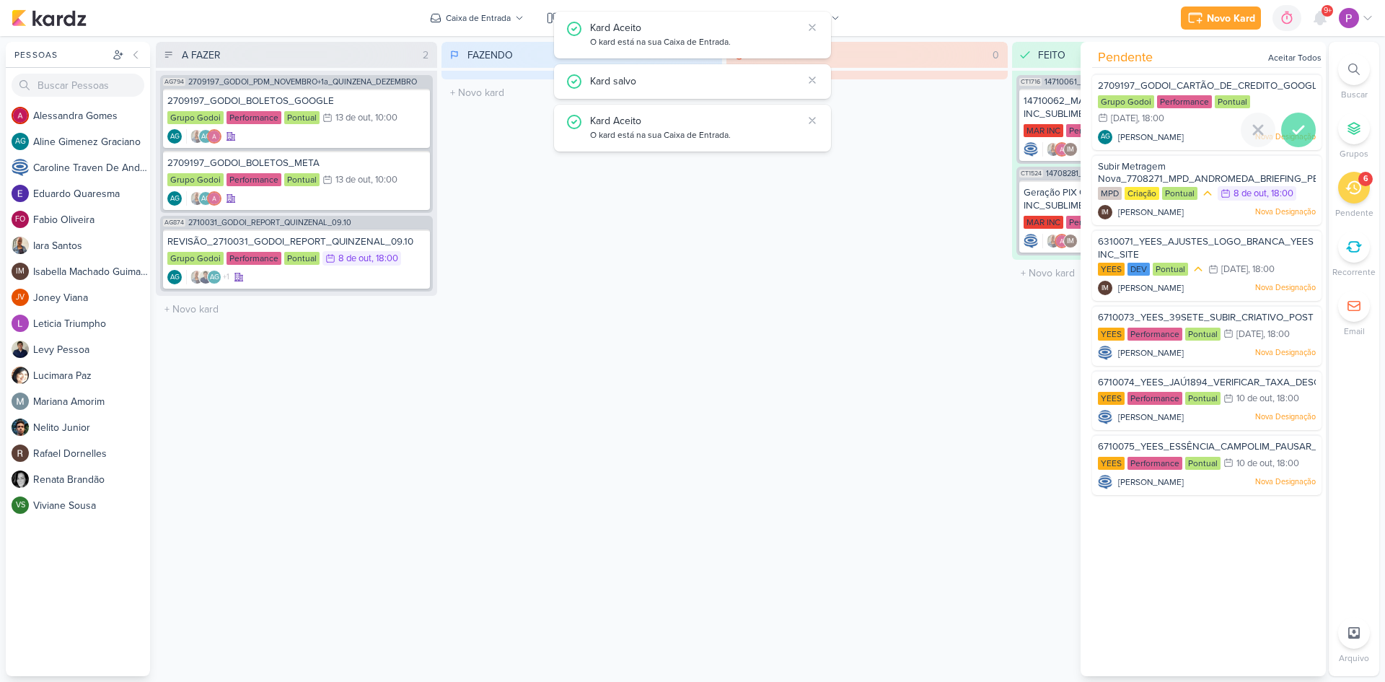
click at [1290, 126] on icon at bounding box center [1298, 129] width 17 height 17
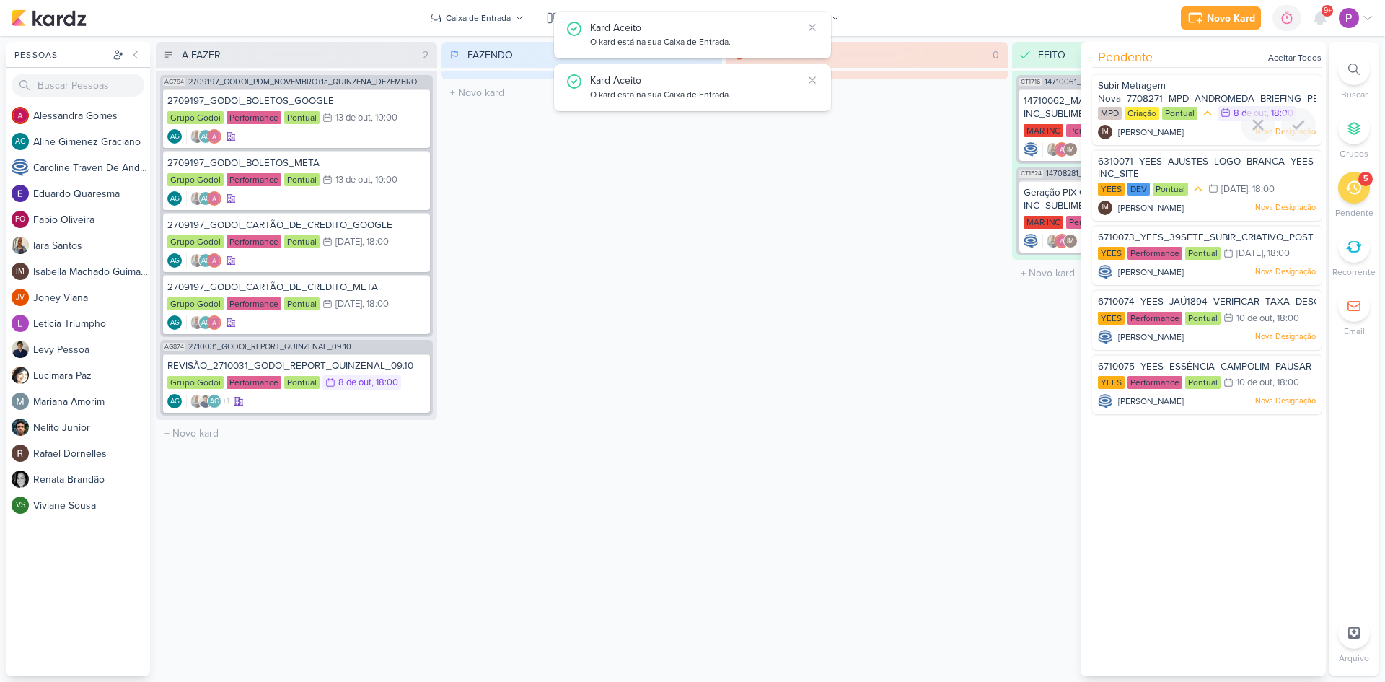
click at [1162, 90] on span "Subir Metragem Nova_7708271_MPD_ANDROMEDA_BRIEFING_PEÇAS_NOVO_KV_LANÇAMENTO" at bounding box center [1279, 92] width 363 height 25
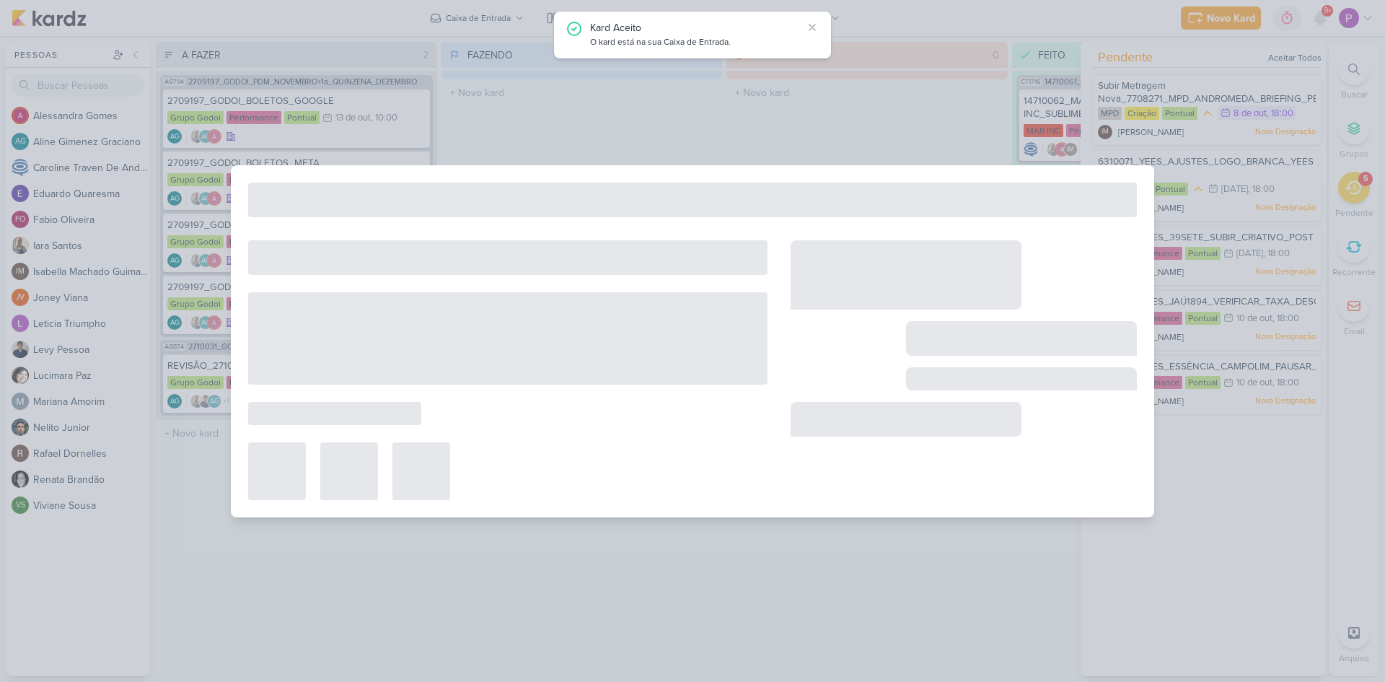
type input "Subir Metragem Nova_7708271_MPD_ANDROMEDA_BRIEFING_PEÇAS_NOVO_KV_LANÇAMENTO"
type input "8 de outubro de 2025 às 18:00"
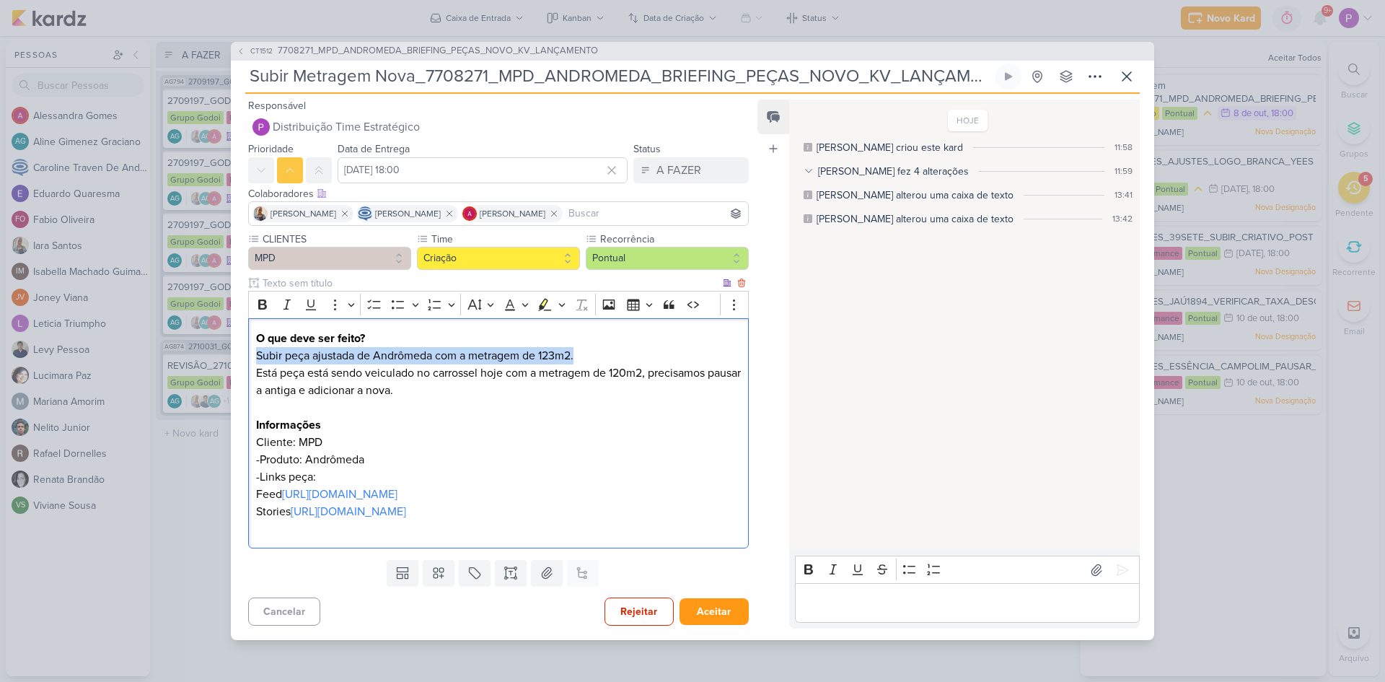
drag, startPoint x: 259, startPoint y: 345, endPoint x: 627, endPoint y: 346, distance: 368.0
click at [627, 347] on p "Subir peça ajustada de Andrômeda com a metragem de 123m2." at bounding box center [498, 355] width 485 height 17
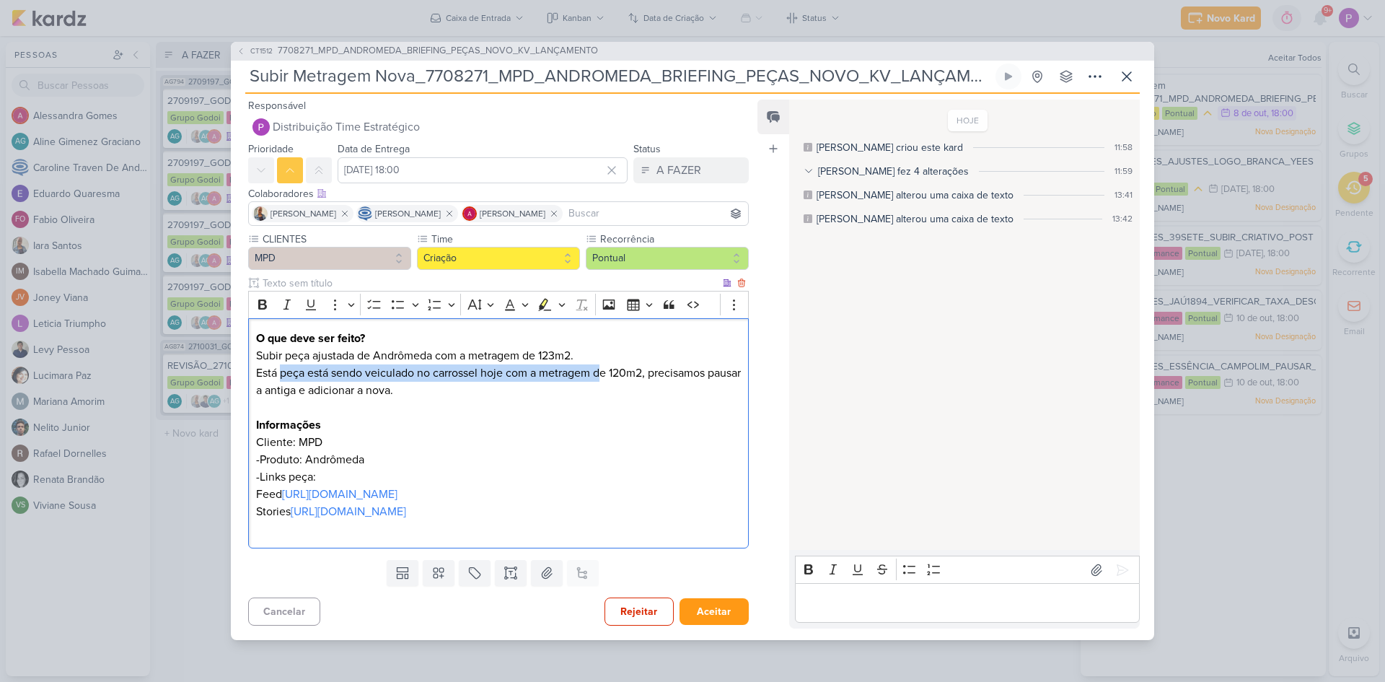
drag, startPoint x: 280, startPoint y: 364, endPoint x: 607, endPoint y: 359, distance: 326.9
click at [607, 364] on p "Está peça está sendo veiculado no carrossel hoje com a metragem de 120m2, preci…" at bounding box center [498, 381] width 485 height 35
click at [460, 374] on p "Está peça está sendo veiculado no carrossel hoje com a metragem de 120m2, preci…" at bounding box center [498, 381] width 485 height 35
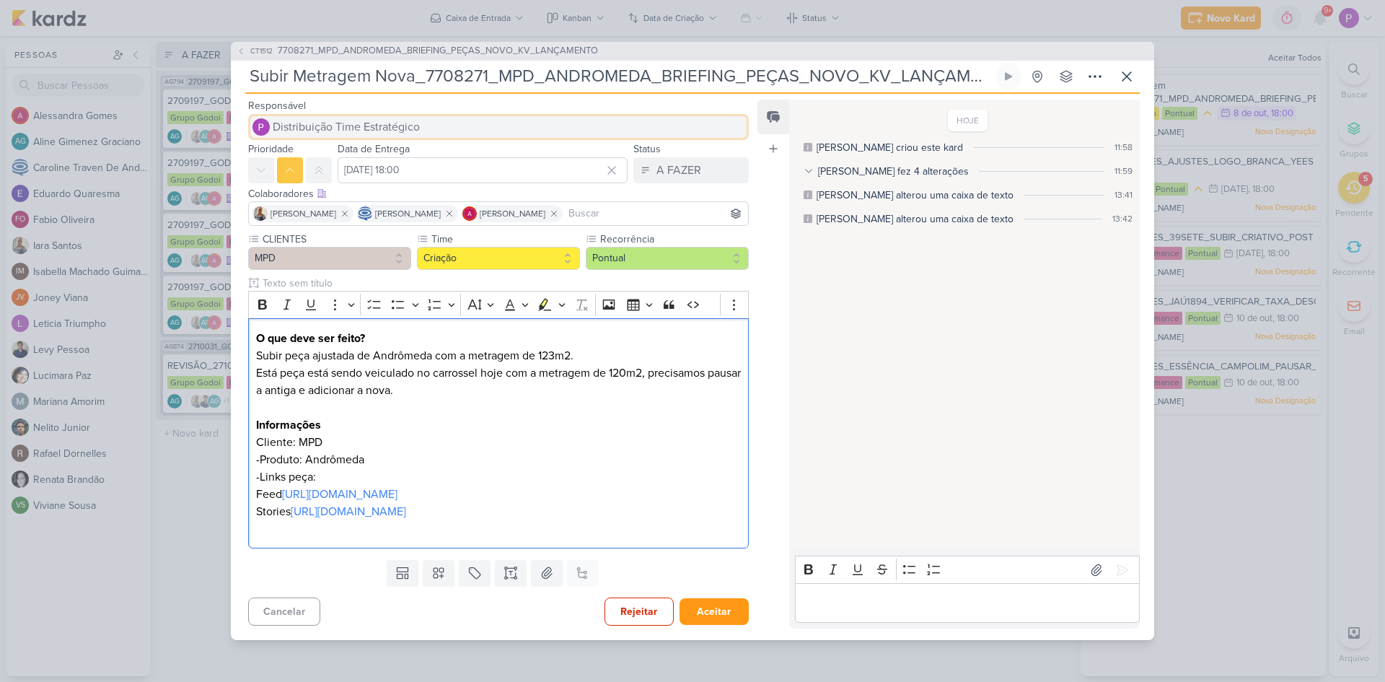
click at [444, 114] on button "Distribuição Time Estratégico" at bounding box center [498, 127] width 501 height 26
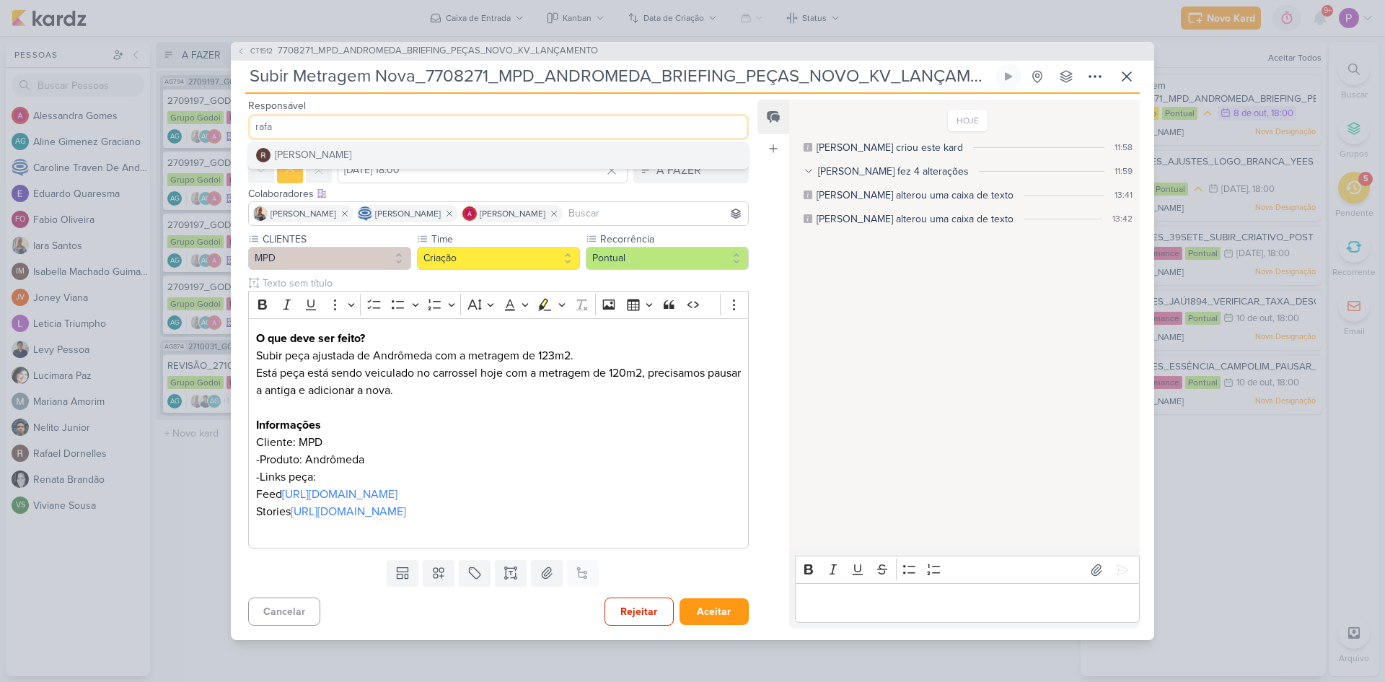
type input "rafa"
click at [428, 142] on button "[PERSON_NAME]" at bounding box center [498, 155] width 499 height 26
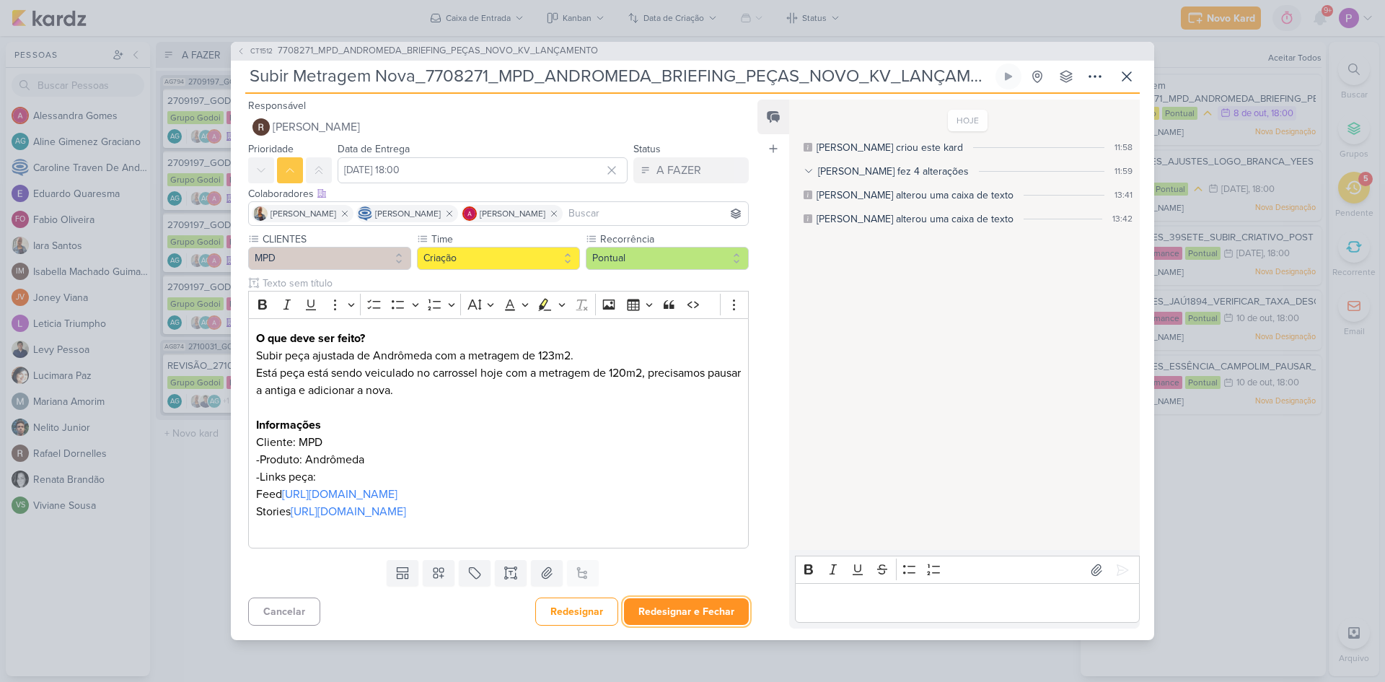
click at [712, 625] on button "Redesignar e Fechar" at bounding box center [686, 611] width 125 height 27
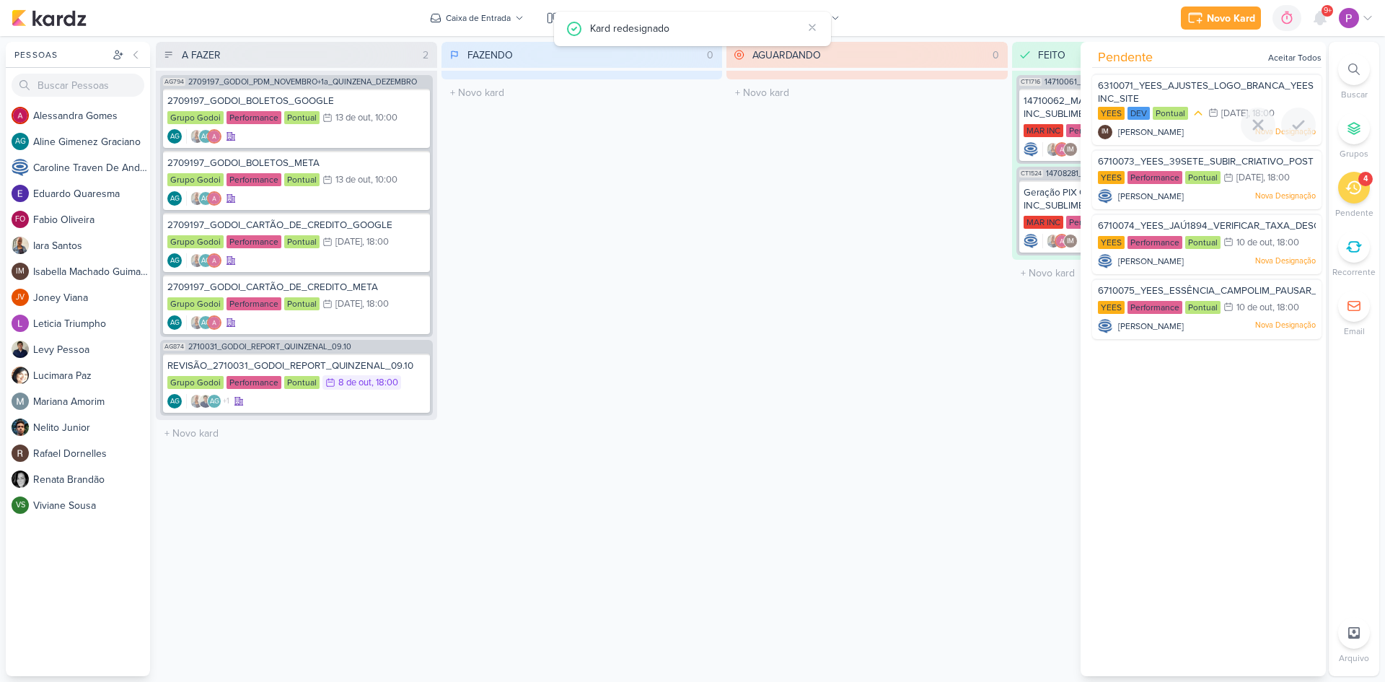
click at [1163, 82] on span "6310071_YEES_AJUSTES_LOGO_BRANCA_YEES INC_SITE" at bounding box center [1206, 92] width 216 height 25
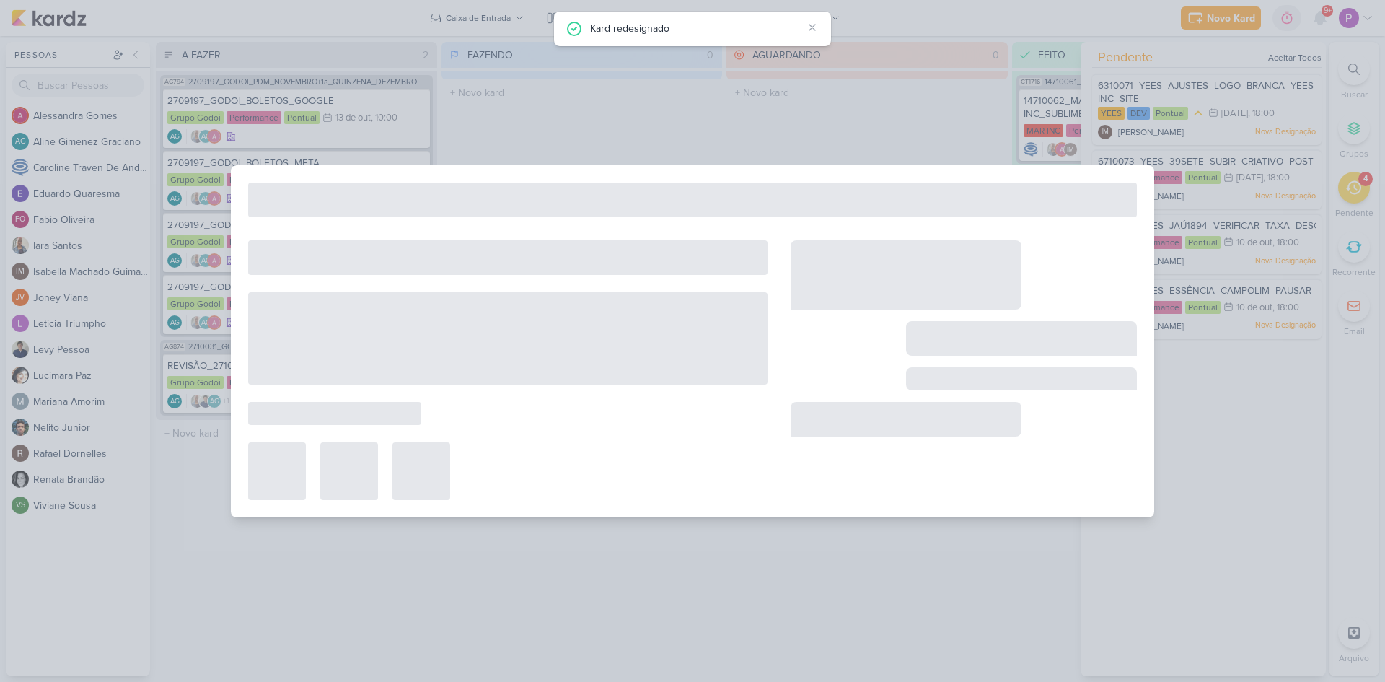
type input "6310071_YEES_AJUSTES_LOGO_BRANCA_YEES INC_SITE"
type input "9 de outubro de 2025 às 18:00"
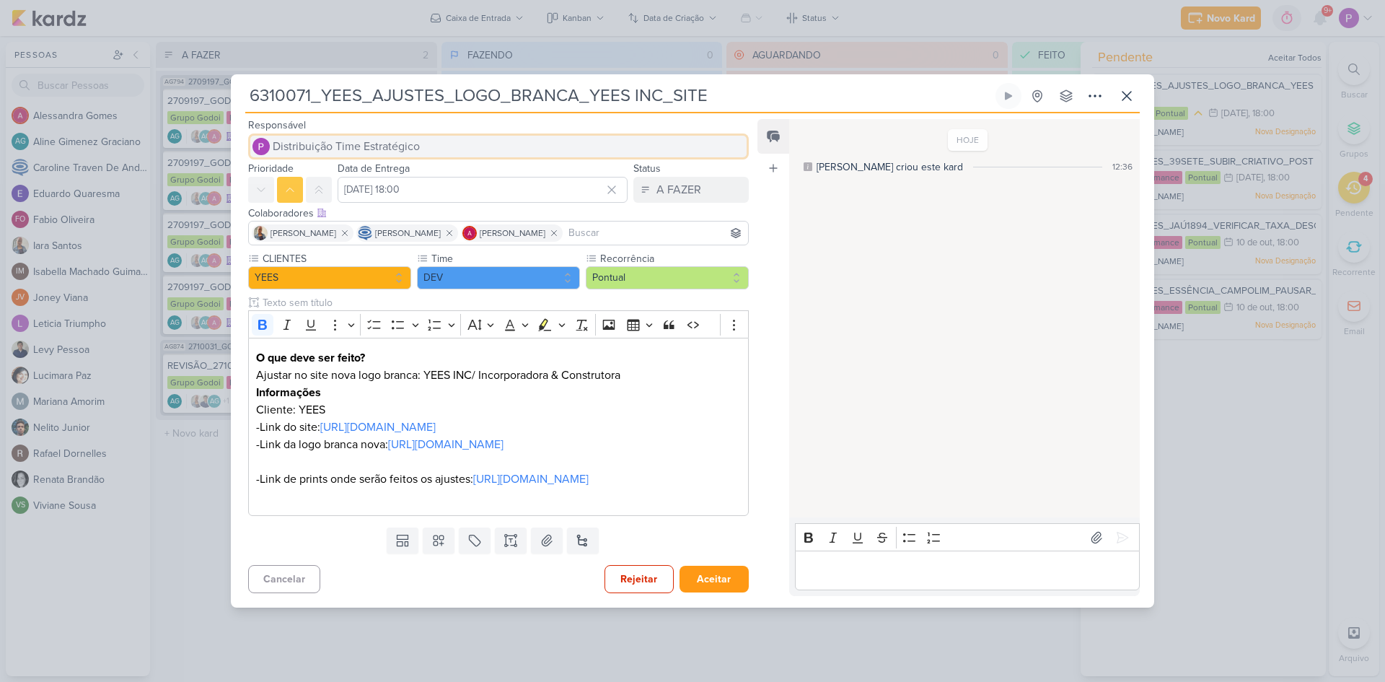
click at [442, 133] on button "Distribuição Time Estratégico" at bounding box center [498, 146] width 501 height 26
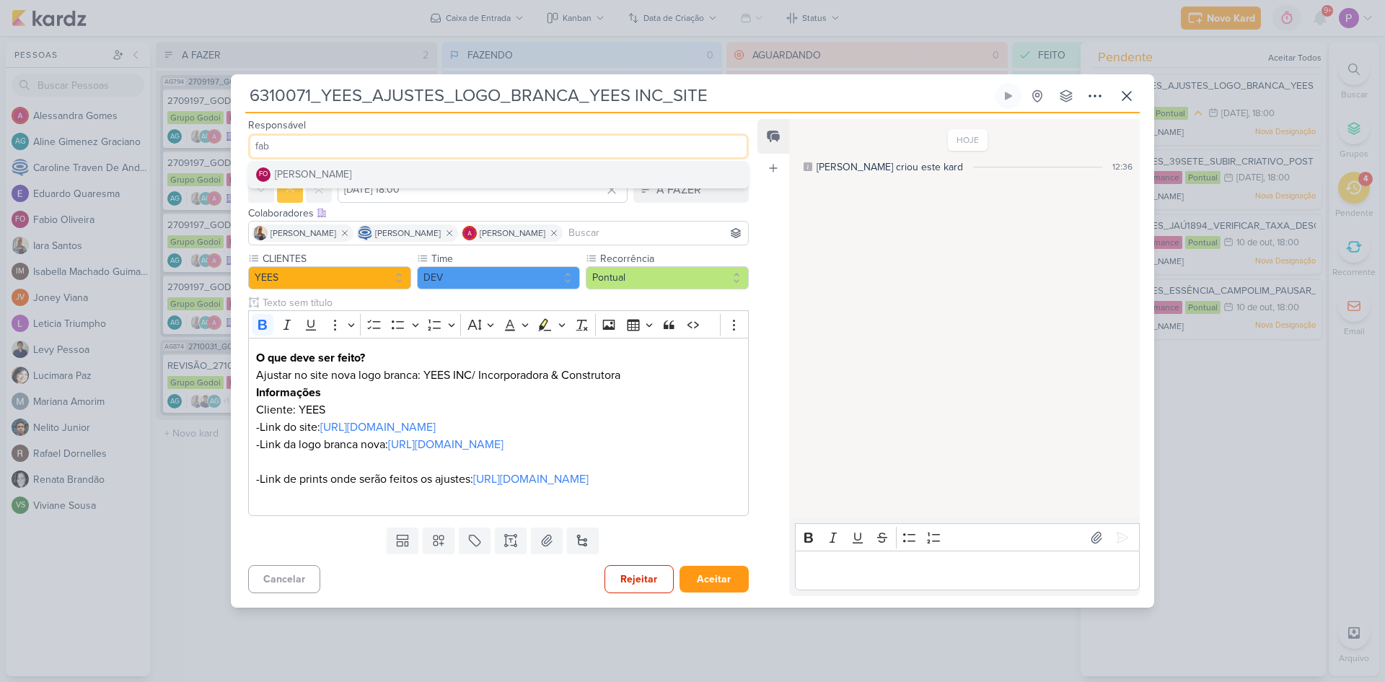
type input "fab"
click at [429, 162] on button "FO Fabio Oliveira" at bounding box center [498, 175] width 499 height 26
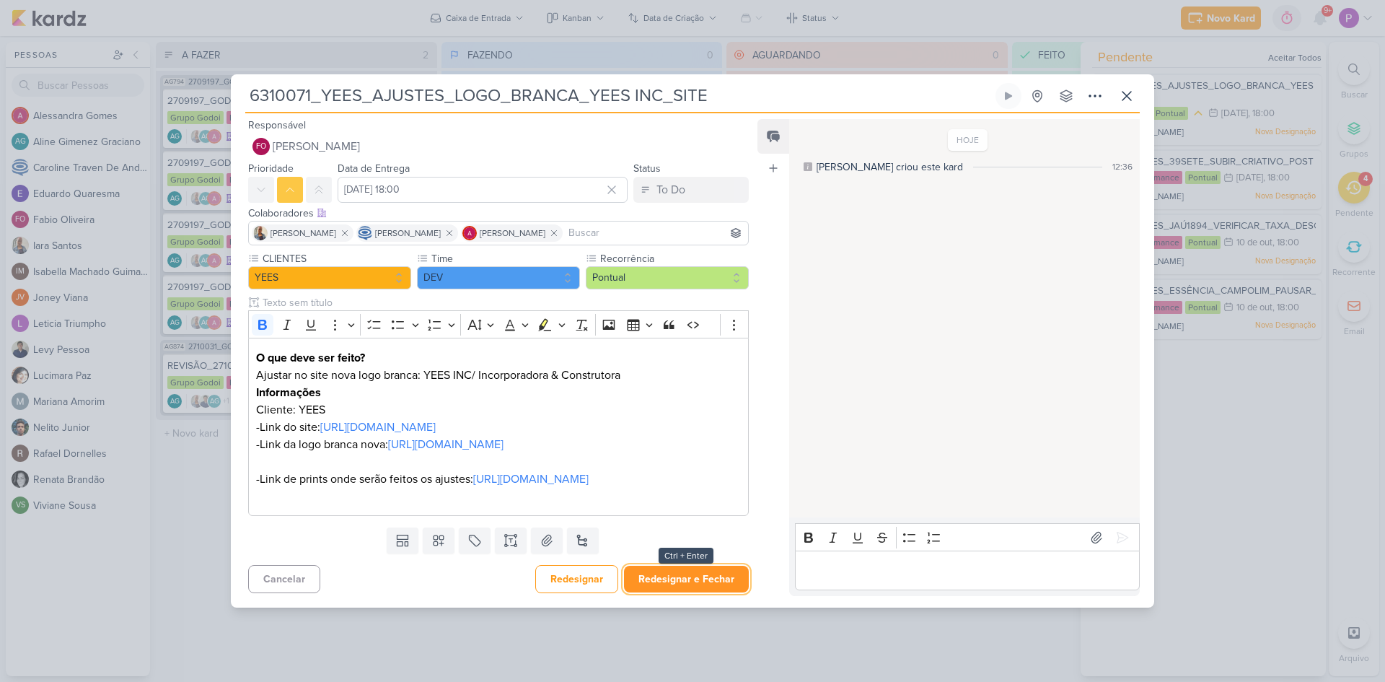
click at [716, 592] on button "Redesignar e Fechar" at bounding box center [686, 579] width 125 height 27
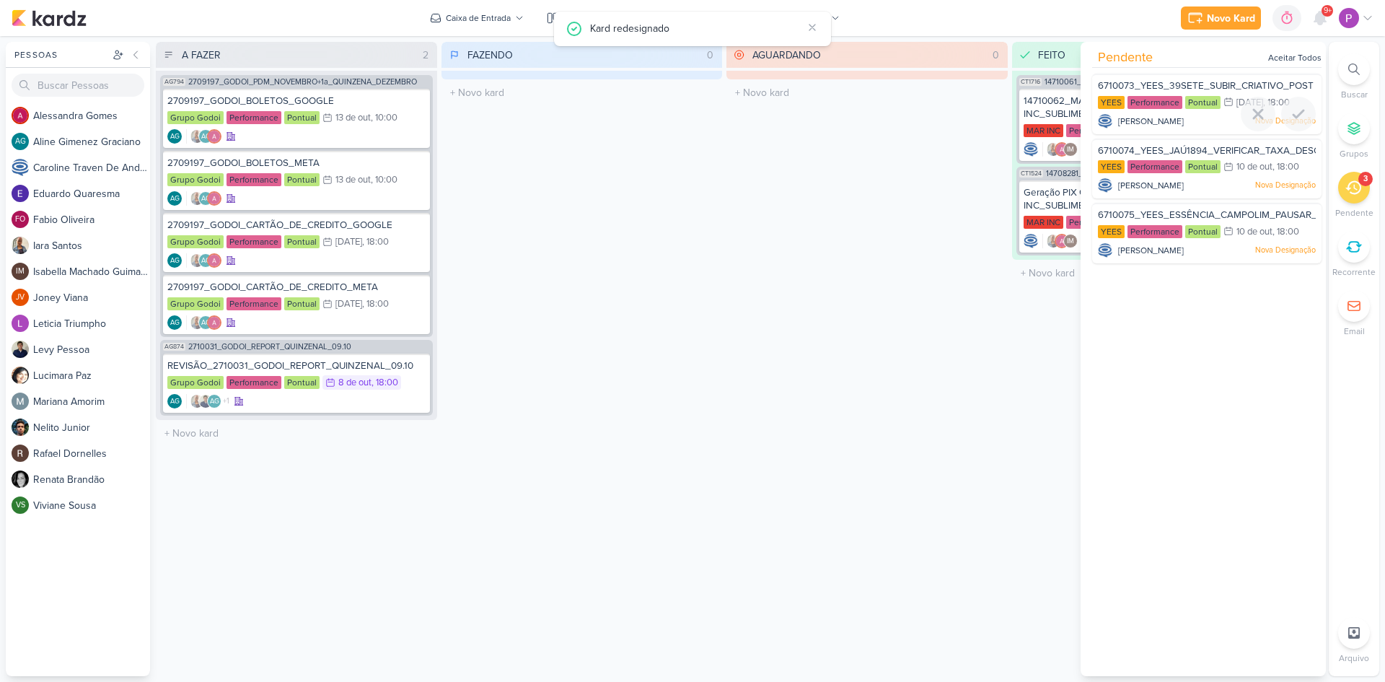
click at [1158, 126] on div at bounding box center [1206, 132] width 229 height 12
click at [1152, 119] on span "[PERSON_NAME]" at bounding box center [1151, 121] width 66 height 13
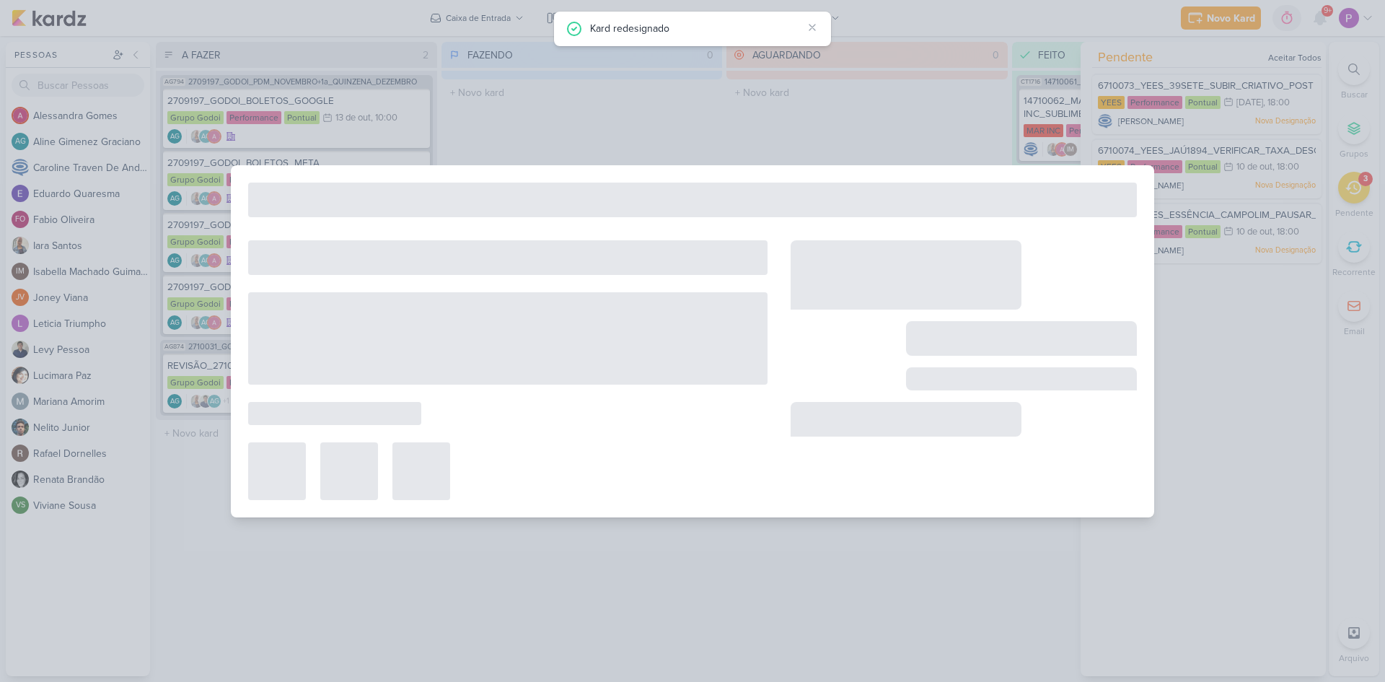
type input "6710073_YEES_39SETE_SUBIR_CRIATIVO_POST"
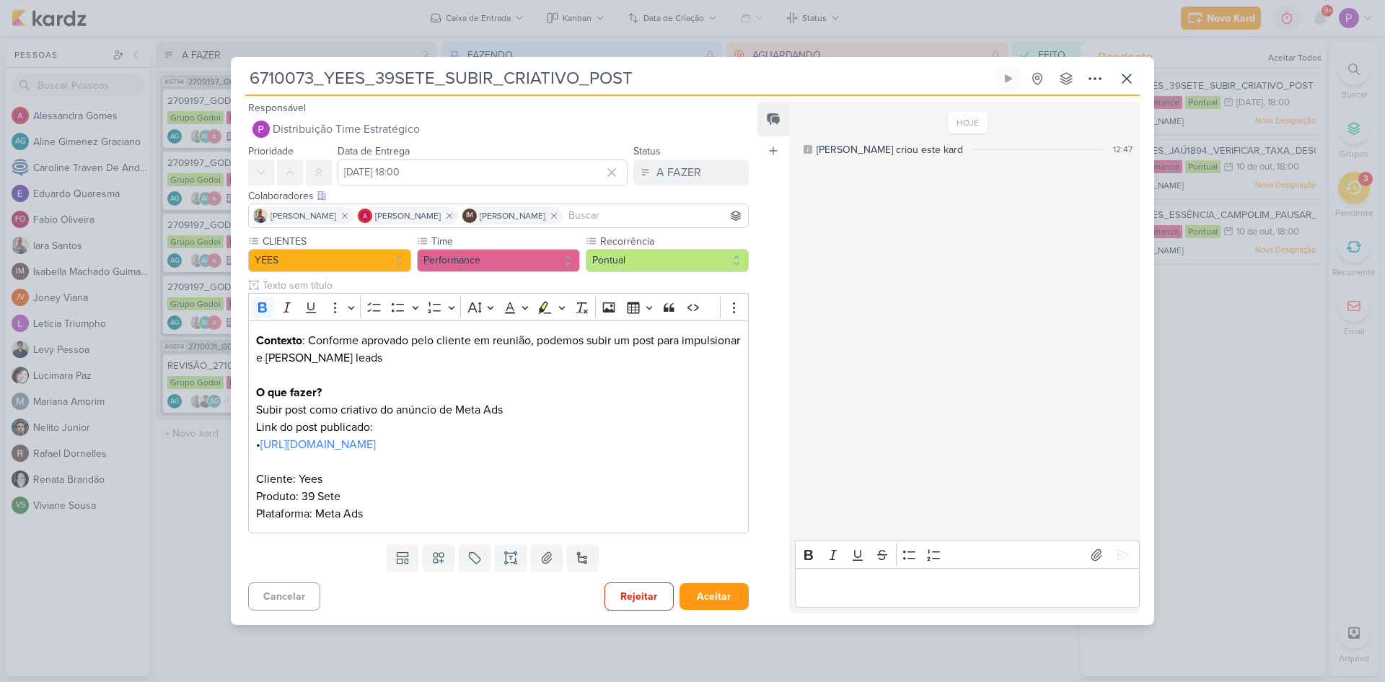
click at [818, 590] on p "Editor editing area: main" at bounding box center [967, 587] width 330 height 17
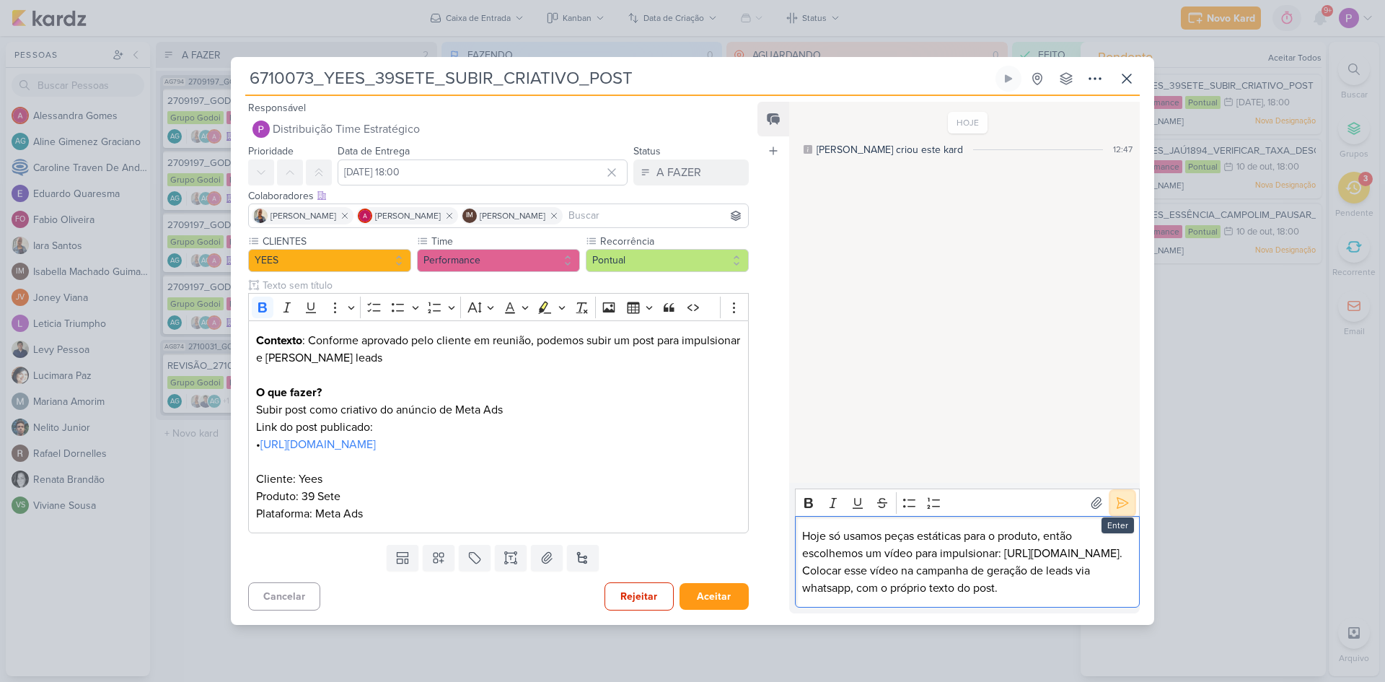
click at [1125, 491] on button at bounding box center [1122, 502] width 23 height 23
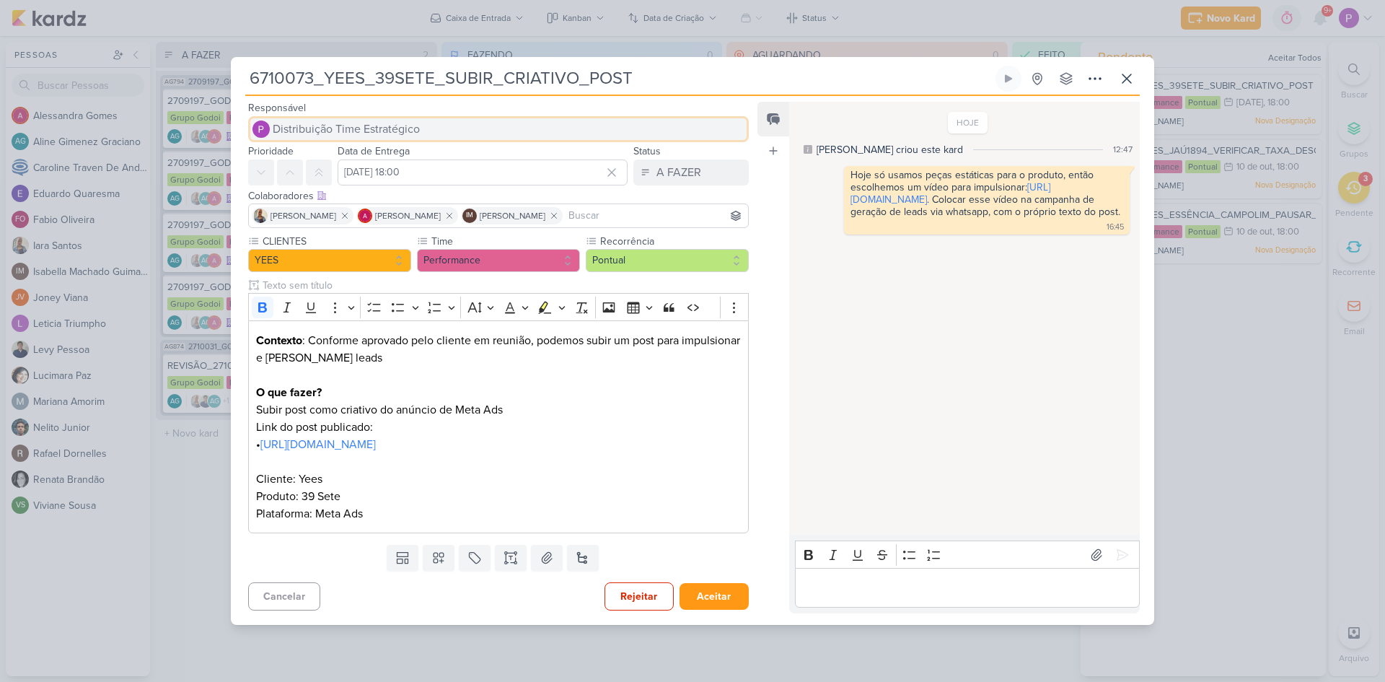
click at [367, 127] on span "Distribuição Time Estratégico" at bounding box center [346, 129] width 147 height 17
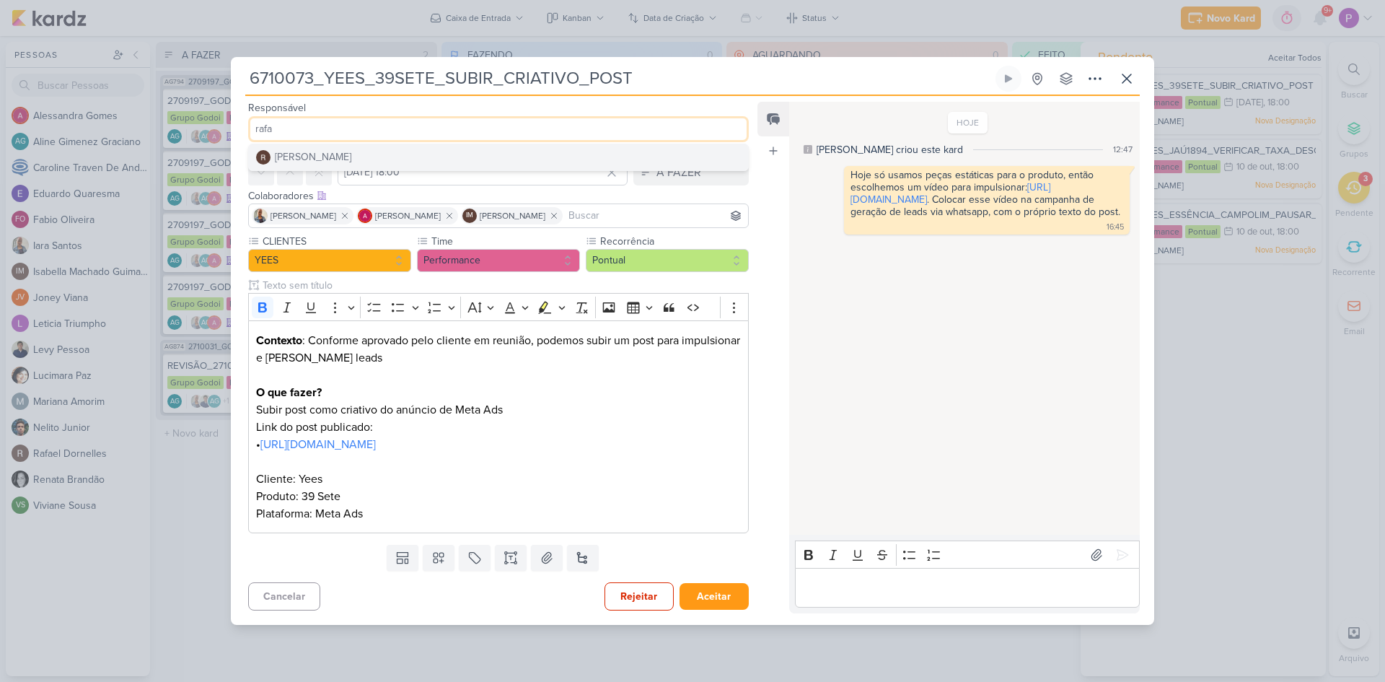
type input "rafa"
click at [362, 144] on button "[PERSON_NAME]" at bounding box center [498, 157] width 499 height 26
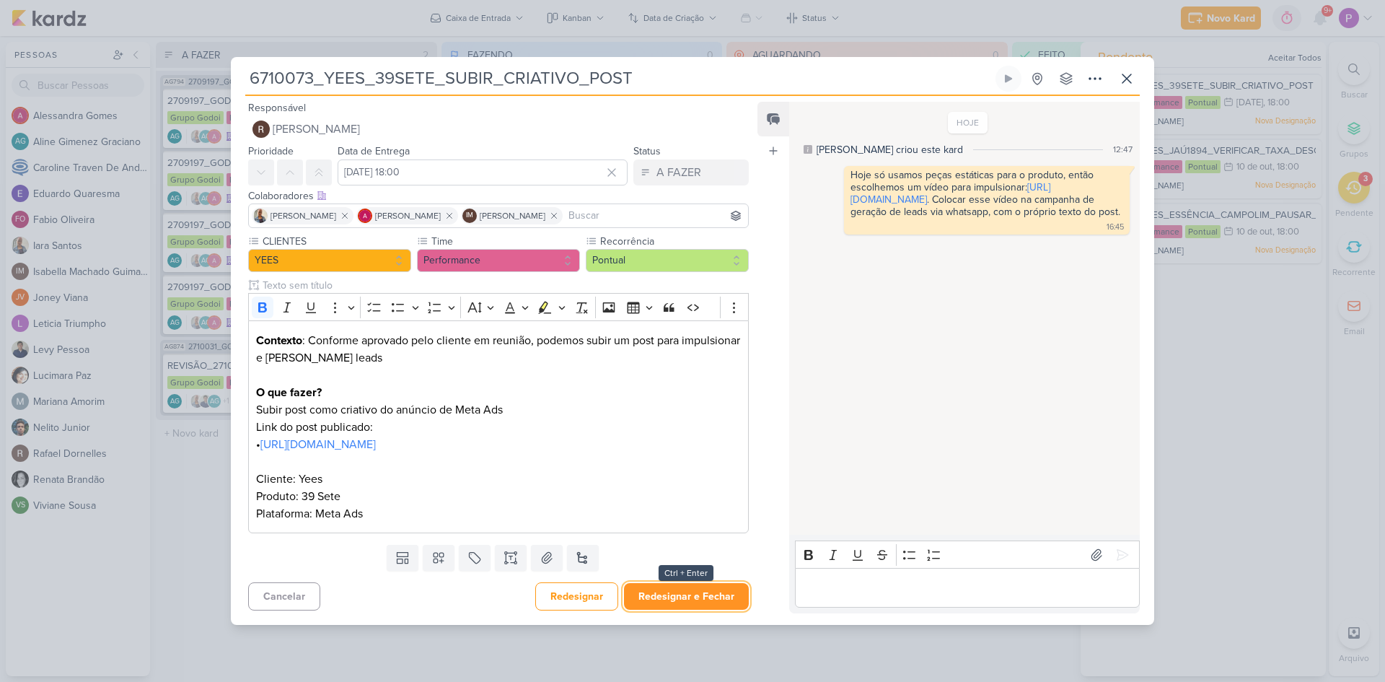
click at [701, 596] on button "Redesignar e Fechar" at bounding box center [686, 596] width 125 height 27
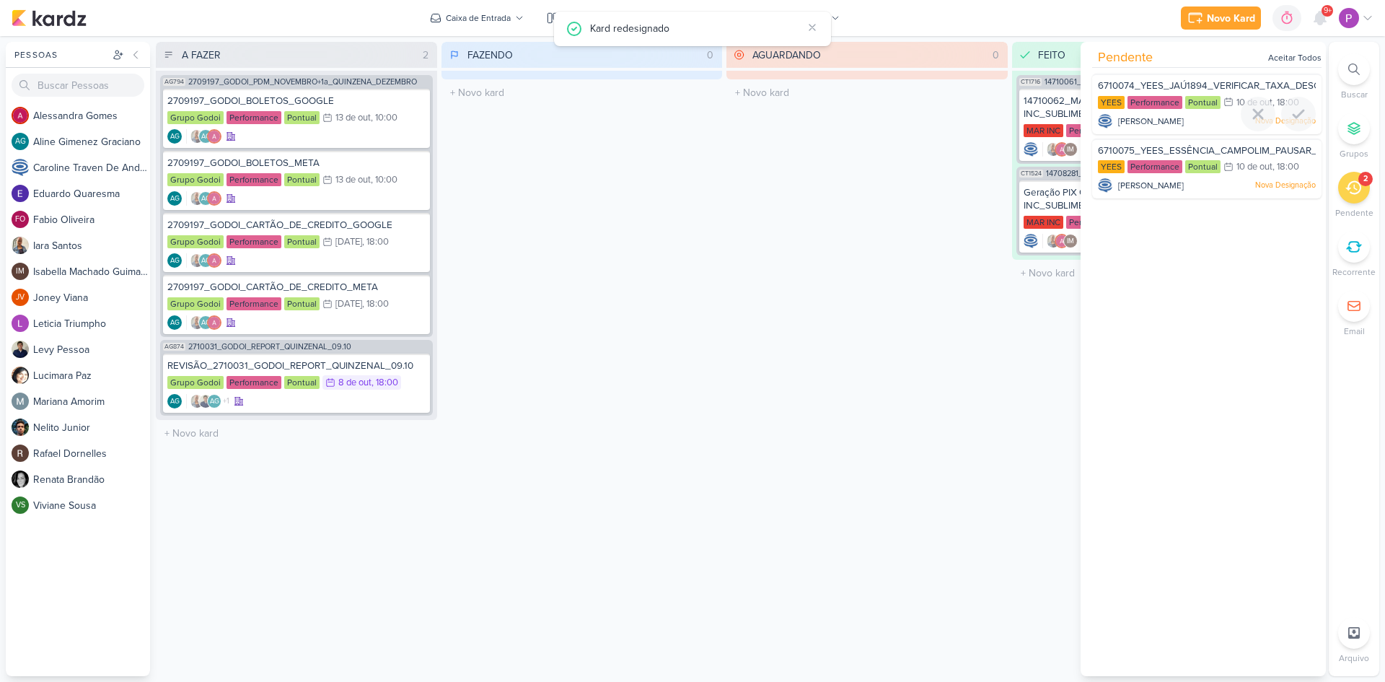
click at [1221, 92] on div "6710074_YEES_JAÚ1894_VERIFICAR_TAXA_DESCARTES_CRIATIVO" at bounding box center [1207, 87] width 218 height 16
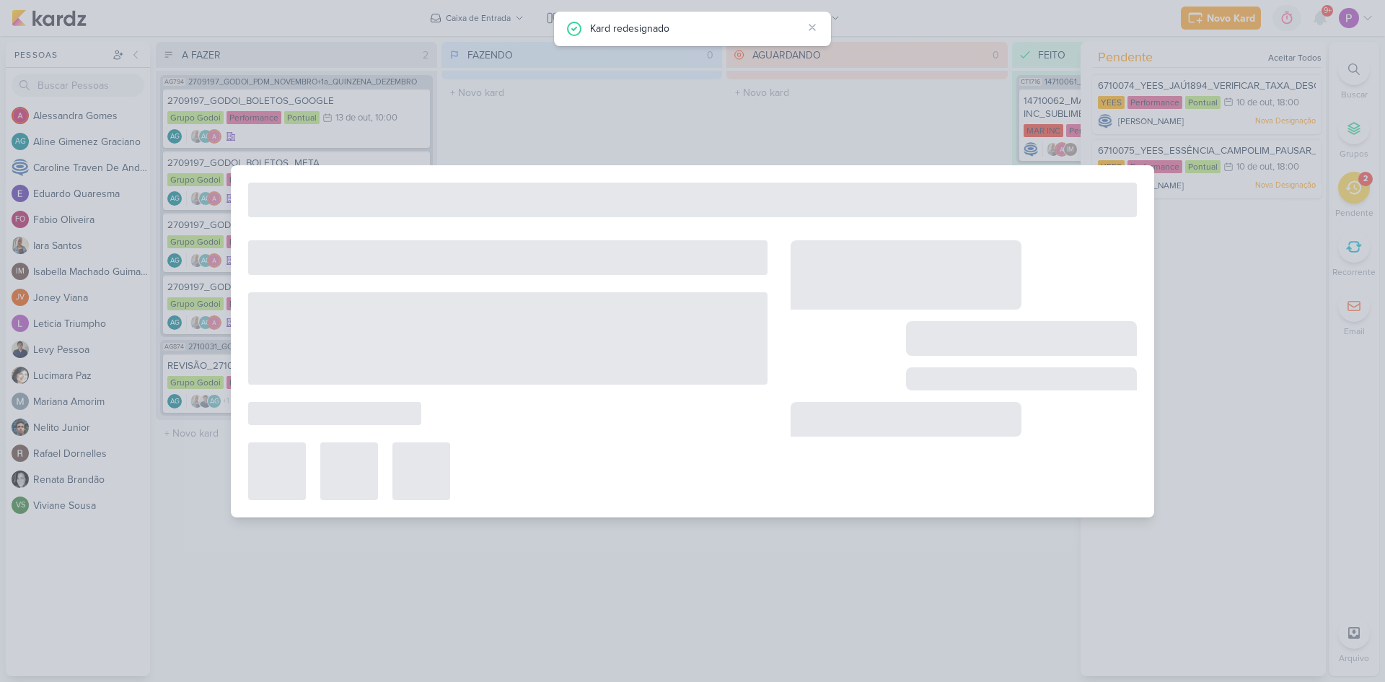
type input "6710074_YEES_JAÚ1894_VERIFICAR_TAXA_DESCARTES_CRIATIVO"
type input "10 de outubro de 2025 às 18:00"
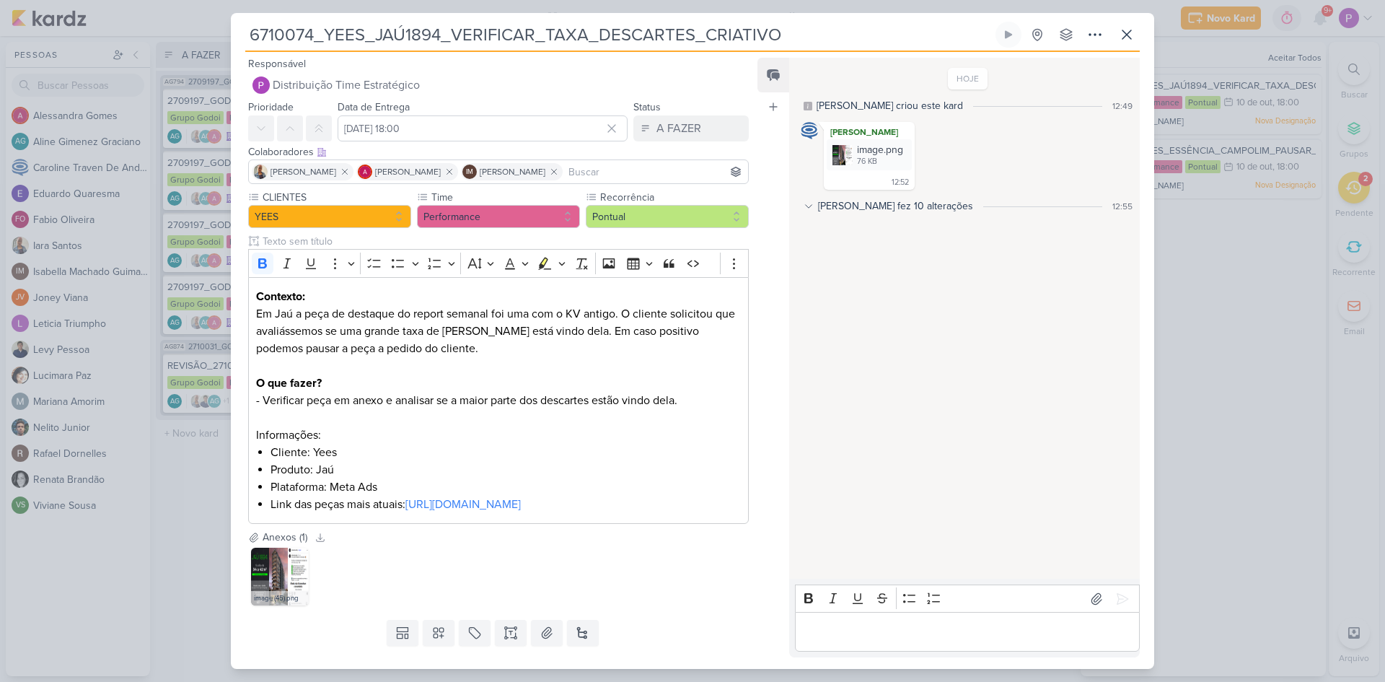
click at [846, 631] on p "Editor editing area: main" at bounding box center [967, 631] width 330 height 17
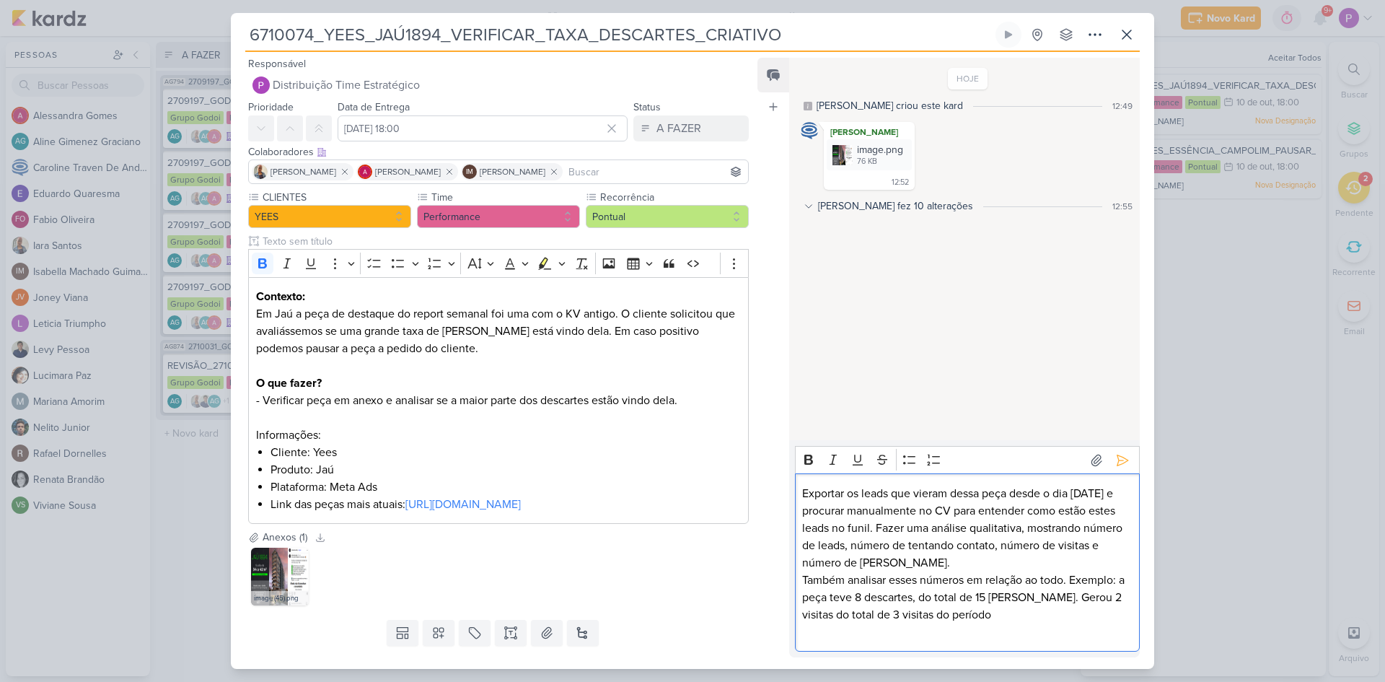
click at [1116, 476] on div "Exportar os leads que vieram dessa peça desde o dia 1º de setembro e procurar m…" at bounding box center [967, 562] width 345 height 178
click at [1119, 465] on icon at bounding box center [1123, 460] width 14 height 14
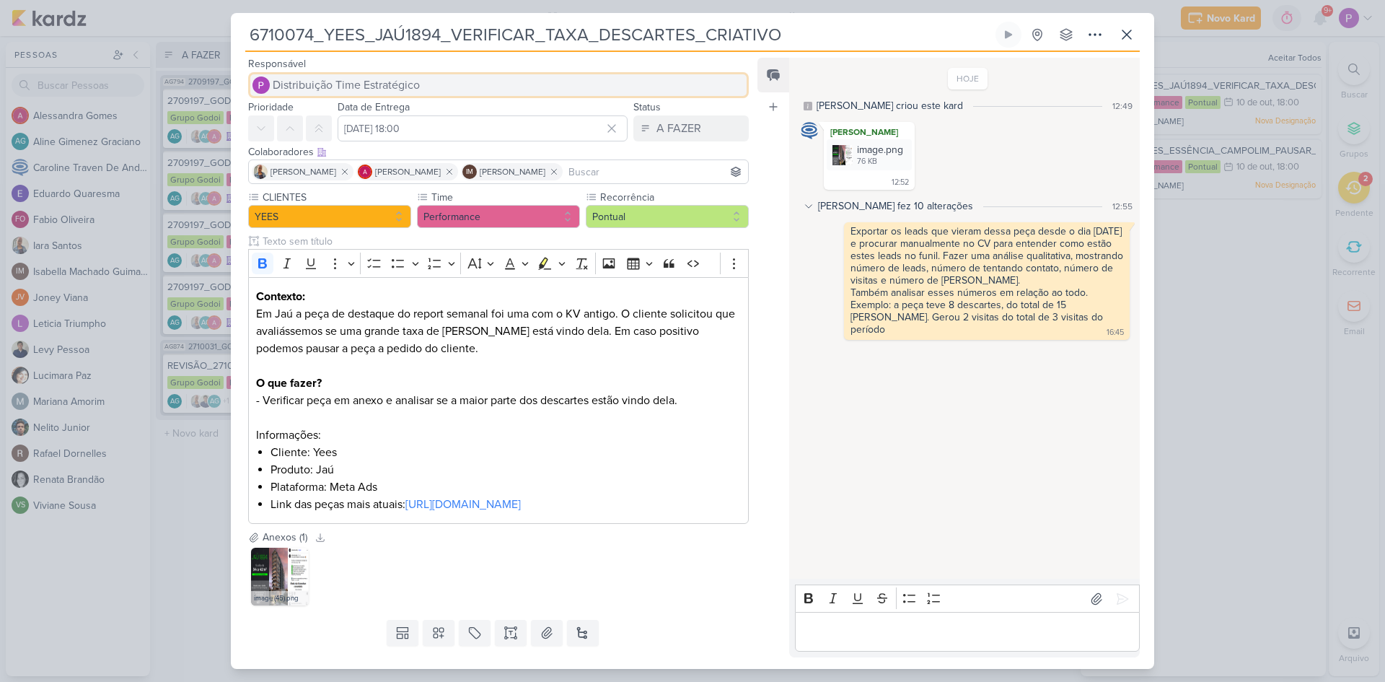
click at [329, 82] on span "Distribuição Time Estratégico" at bounding box center [346, 84] width 147 height 17
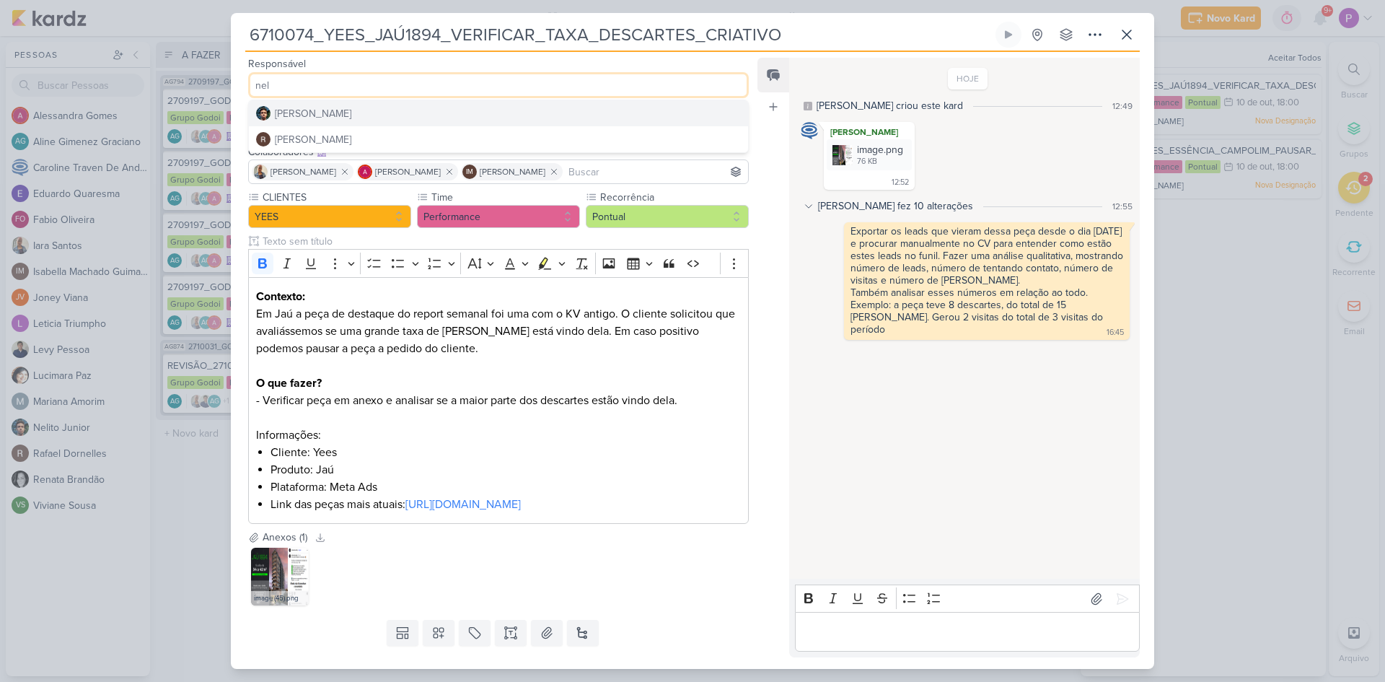
type input "nel"
click at [317, 114] on div "[PERSON_NAME]" at bounding box center [313, 113] width 76 height 15
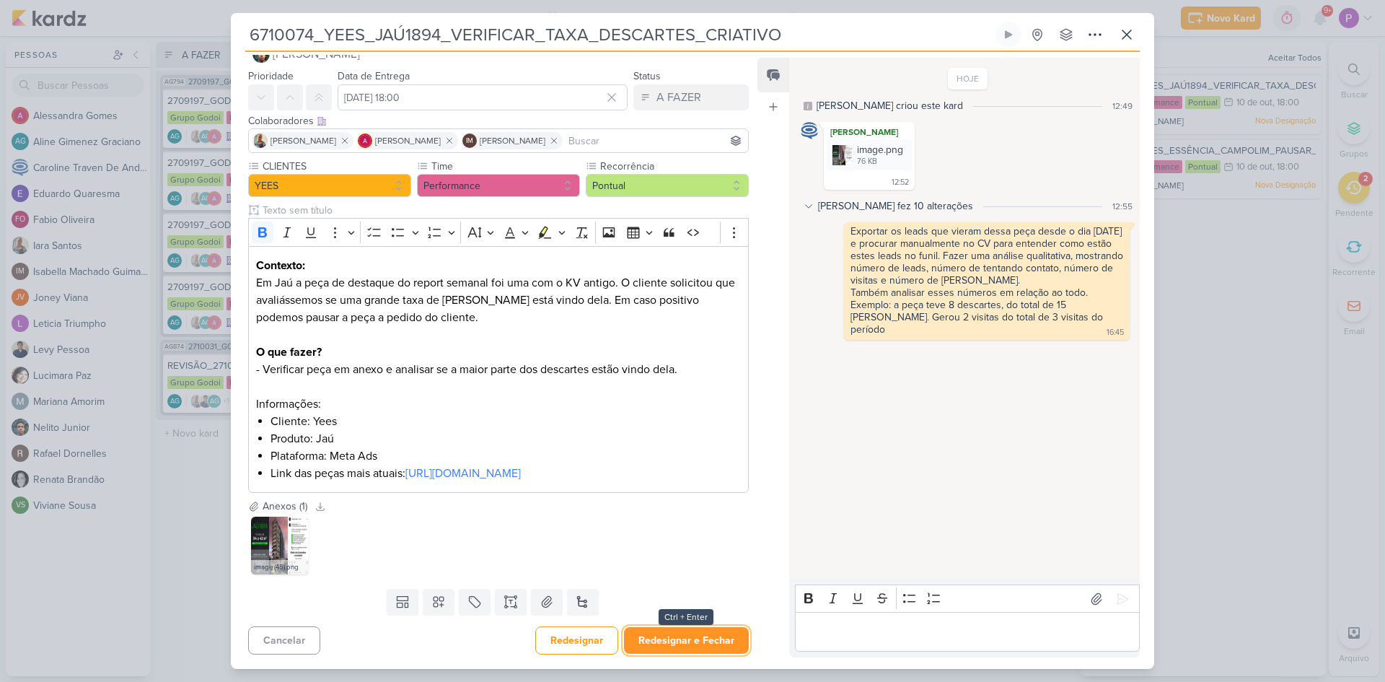
click at [680, 645] on button "Redesignar e Fechar" at bounding box center [686, 640] width 125 height 27
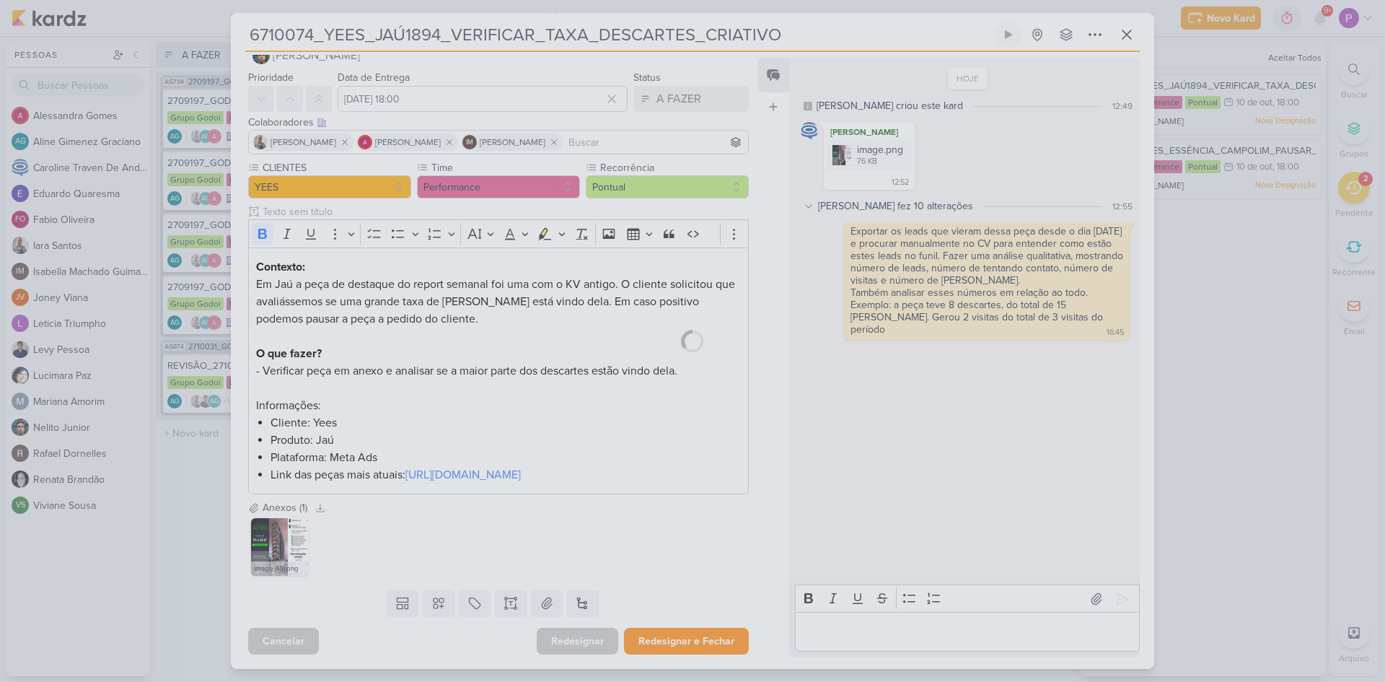
scroll to position [47, 0]
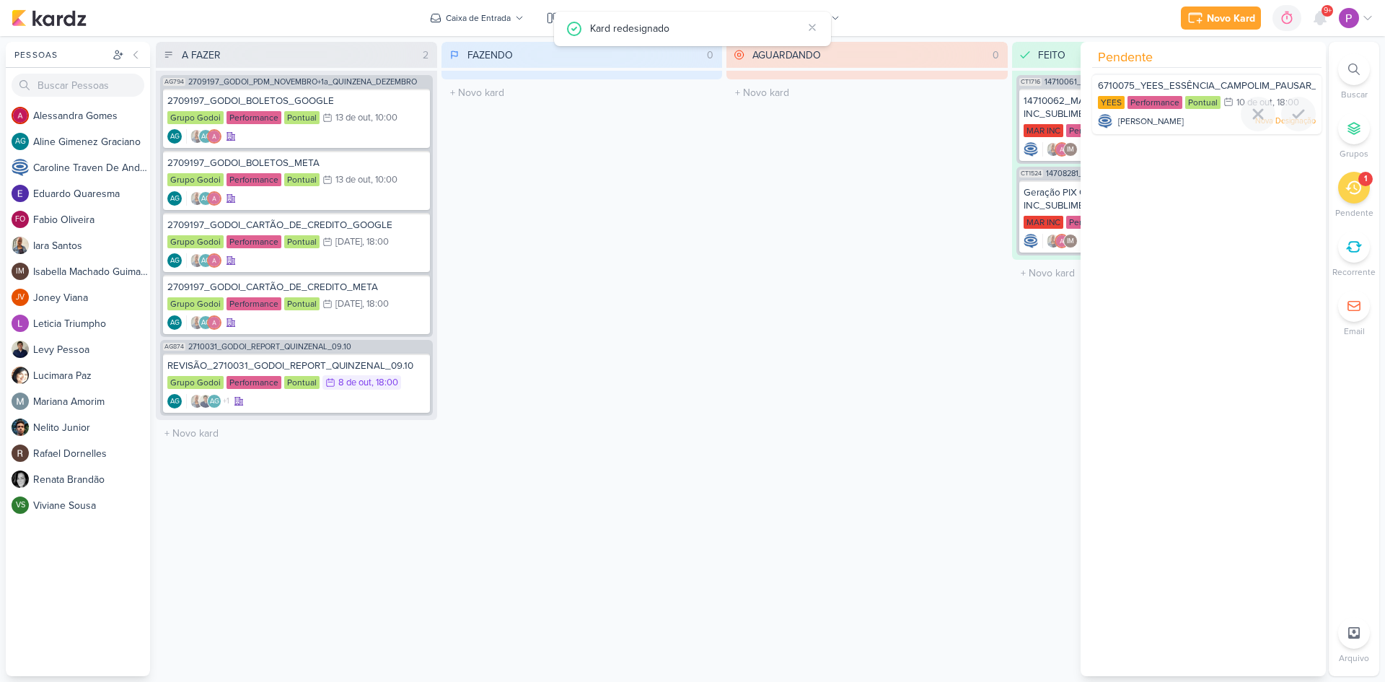
click at [1168, 87] on span "6710075_YEES_ESSÊNCIA_CAMPOLIM_PAUSAR_CRIATIVOS_ANTIGOS" at bounding box center [1255, 86] width 315 height 12
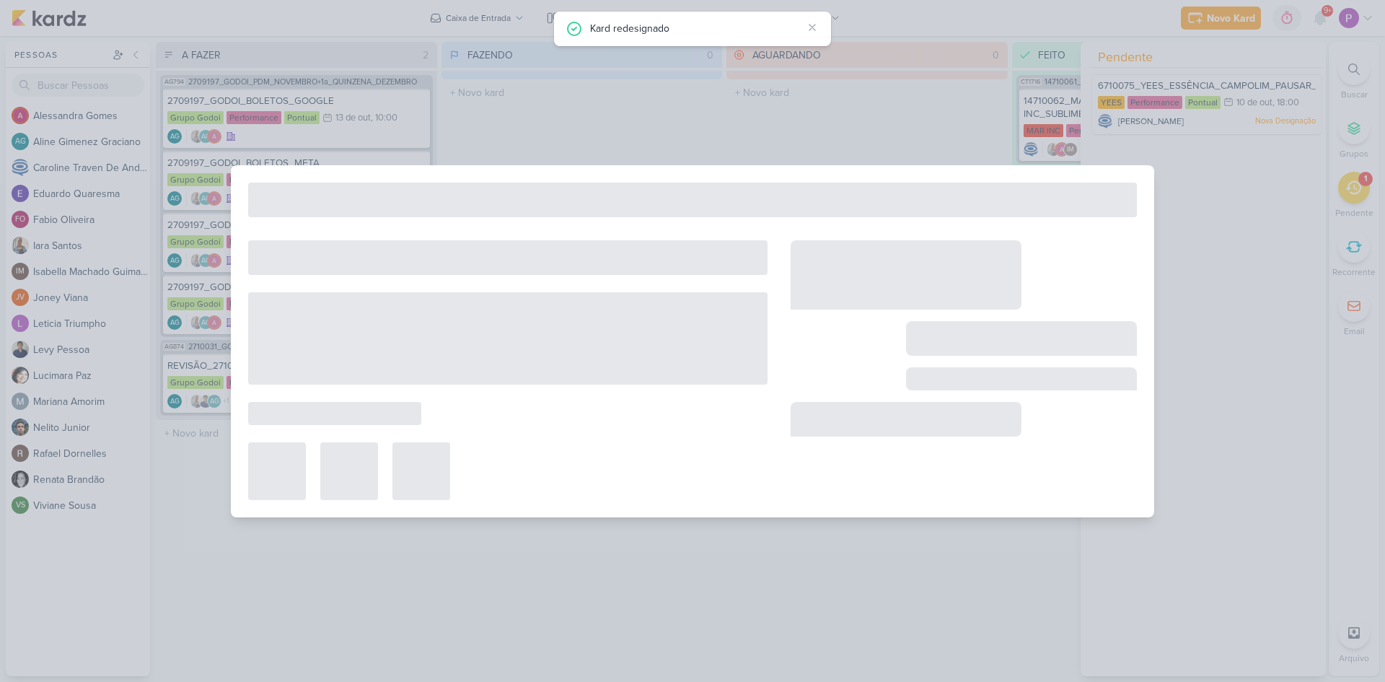
type input "6710075_YEES_ESSÊNCIA_CAMPOLIM_PAUSAR_CRIATIVOS_ANTIGOS"
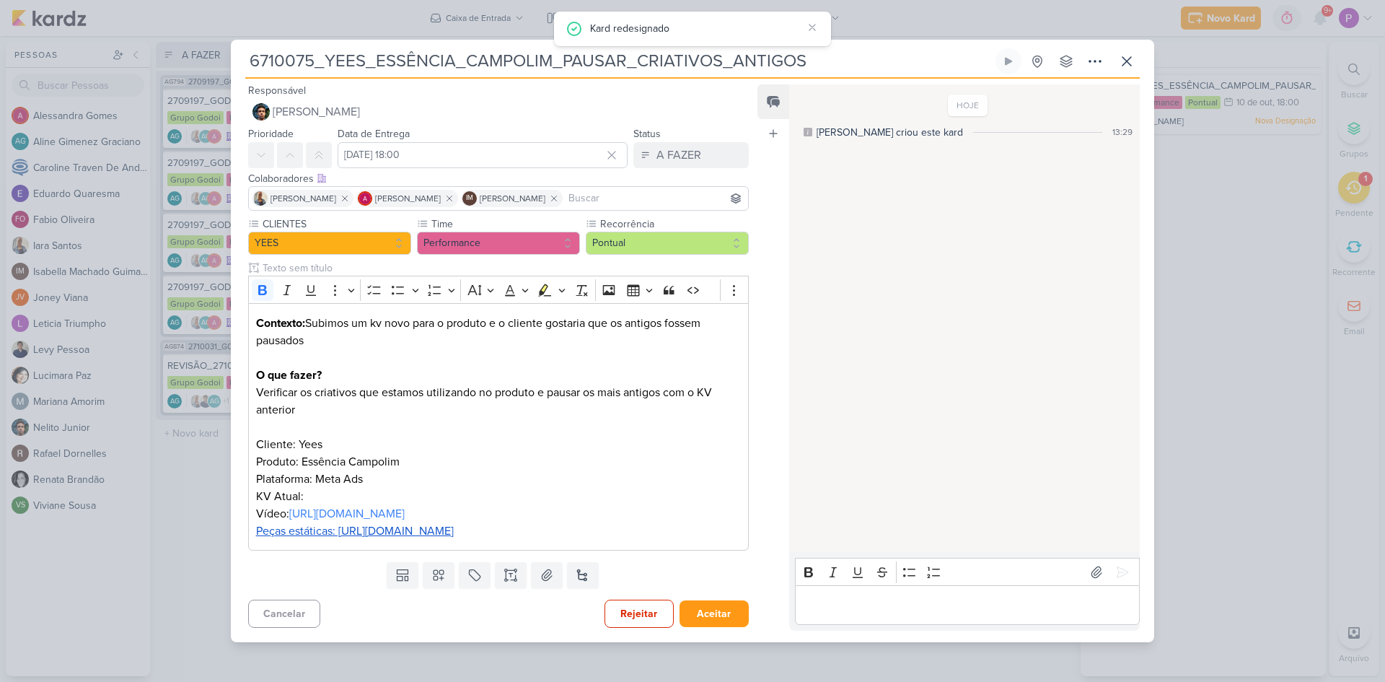
scroll to position [0, 0]
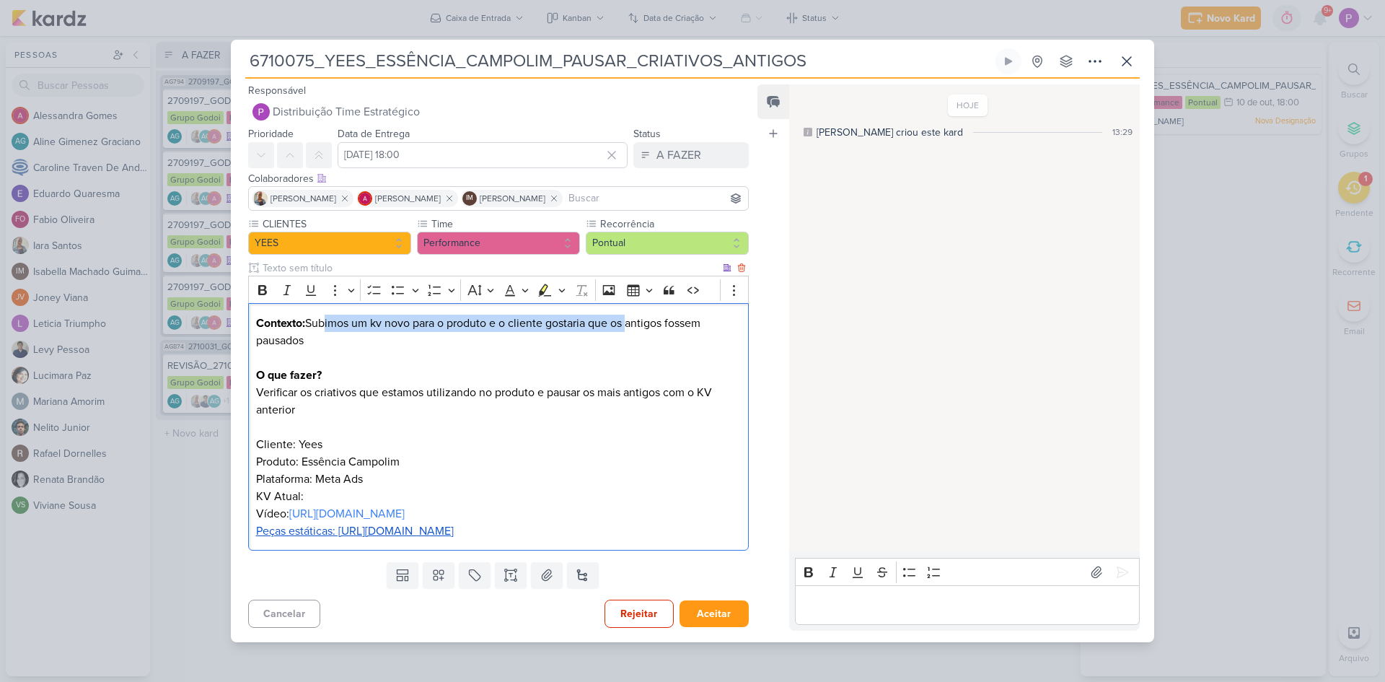
drag, startPoint x: 320, startPoint y: 328, endPoint x: 631, endPoint y: 322, distance: 311.0
click at [631, 322] on p "Contexto: Subimos um kv novo para o produto e o cliente gostaria que os antigos…" at bounding box center [498, 332] width 485 height 35
click at [538, 361] on p "Editor editing area: main" at bounding box center [498, 357] width 485 height 17
click at [365, 399] on p "O que fazer? Verificar os criativos que estamos utilizando no produto e pausar …" at bounding box center [498, 393] width 485 height 52
click at [838, 597] on p "Editor editing area: main" at bounding box center [967, 605] width 330 height 17
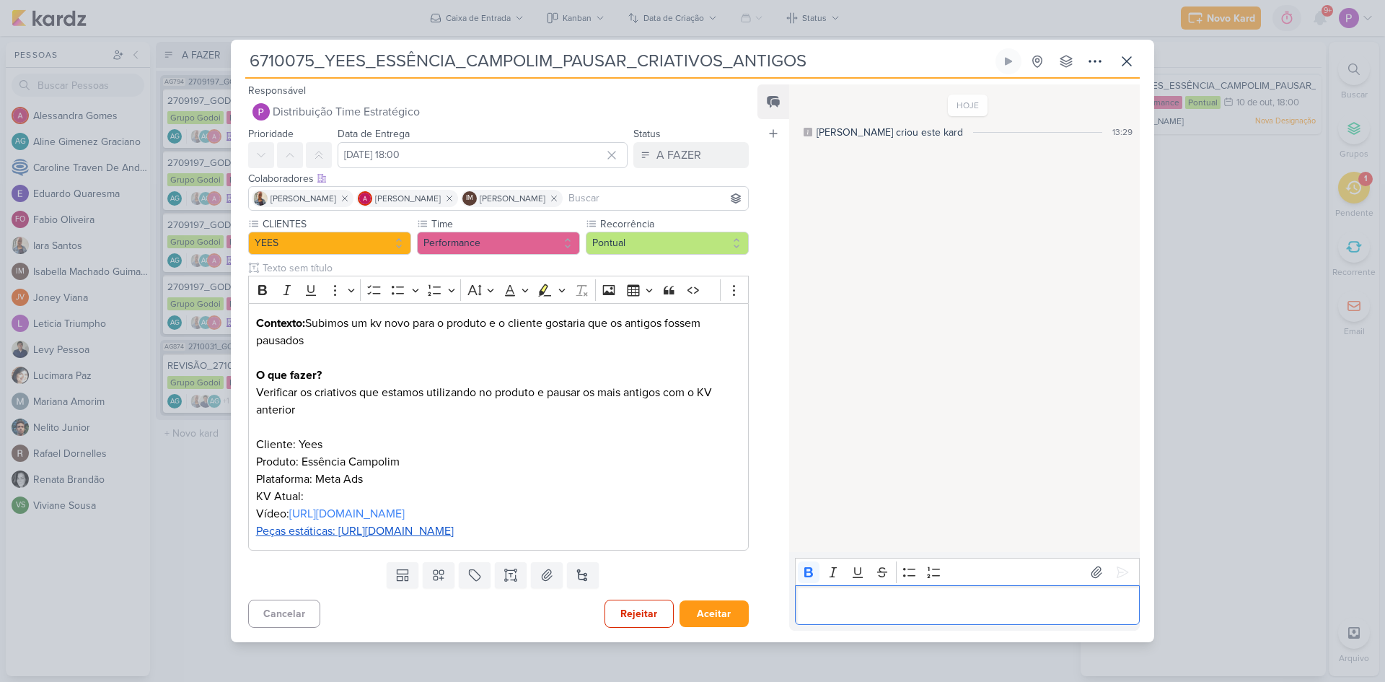
click at [838, 597] on p "Editor editing area: main" at bounding box center [967, 605] width 330 height 17
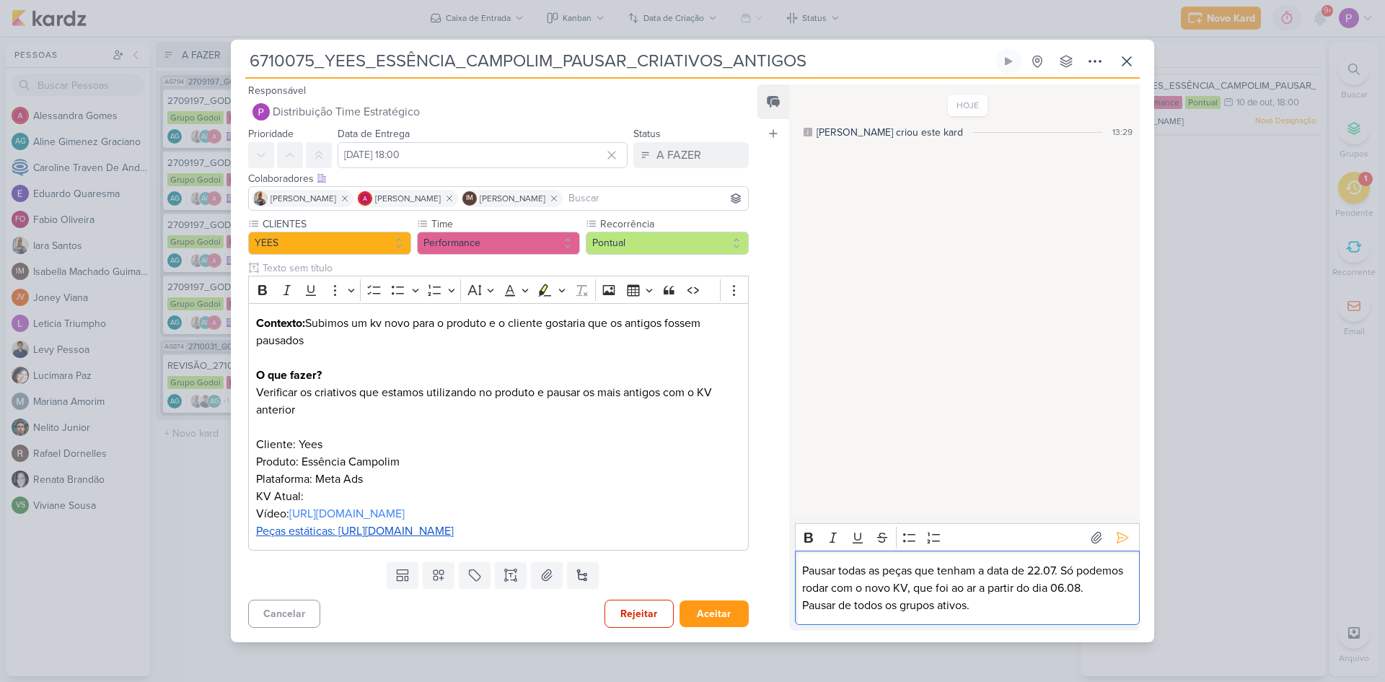
click at [846, 590] on p "Pausar todas as peças que tenham a data de 22.07. Só podemos rodar com o novo K…" at bounding box center [967, 579] width 330 height 35
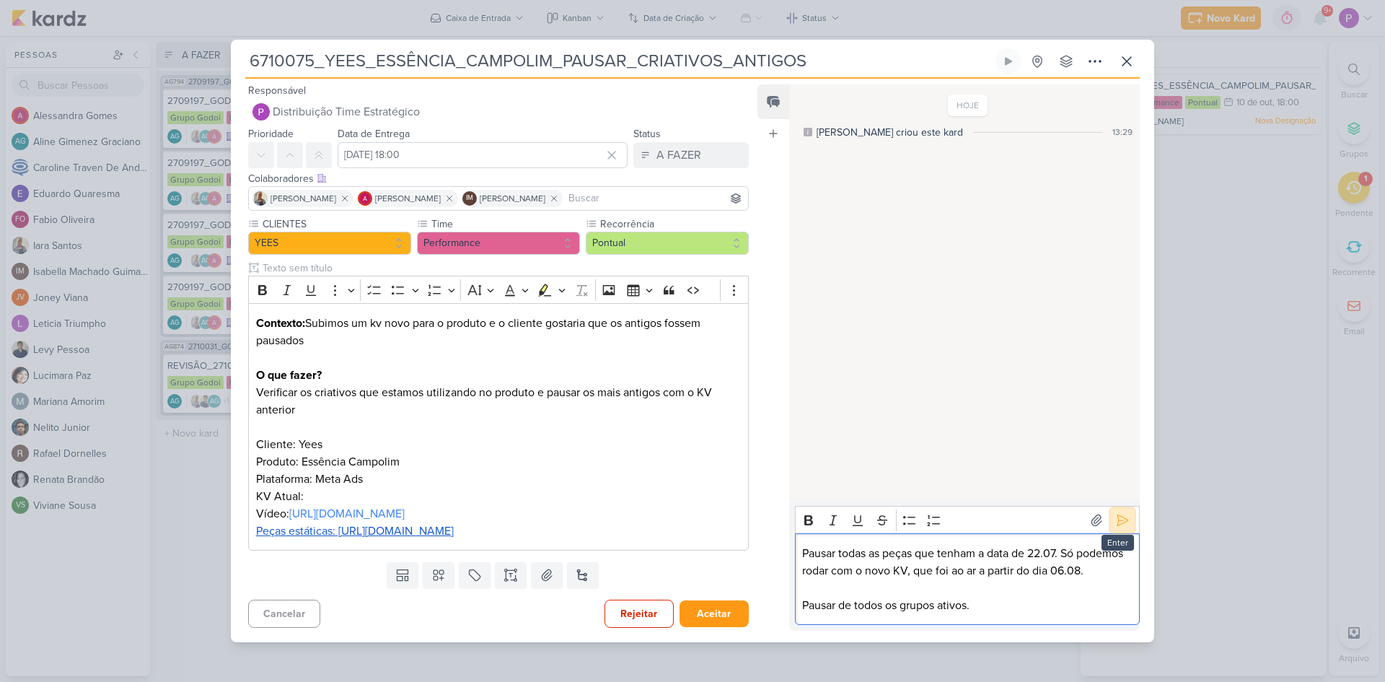
click at [1119, 514] on icon at bounding box center [1123, 519] width 11 height 11
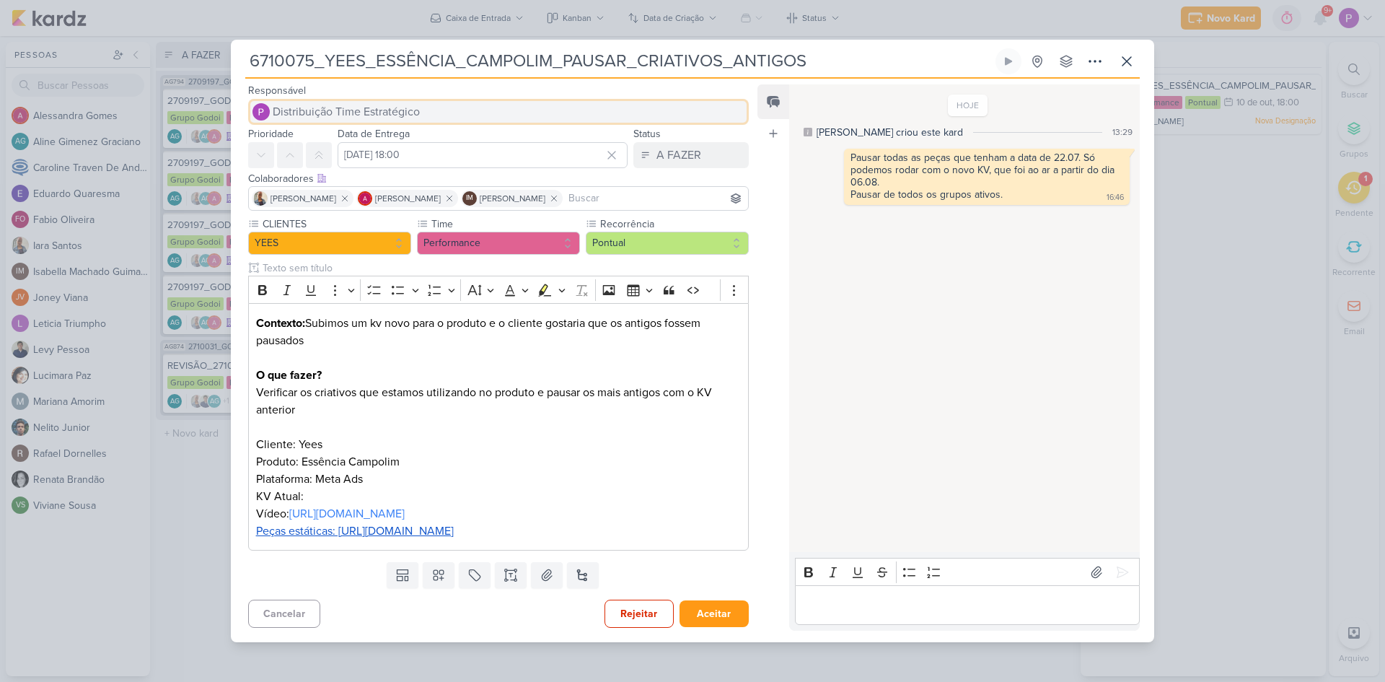
click at [353, 113] on span "Distribuição Time Estratégico" at bounding box center [346, 111] width 147 height 17
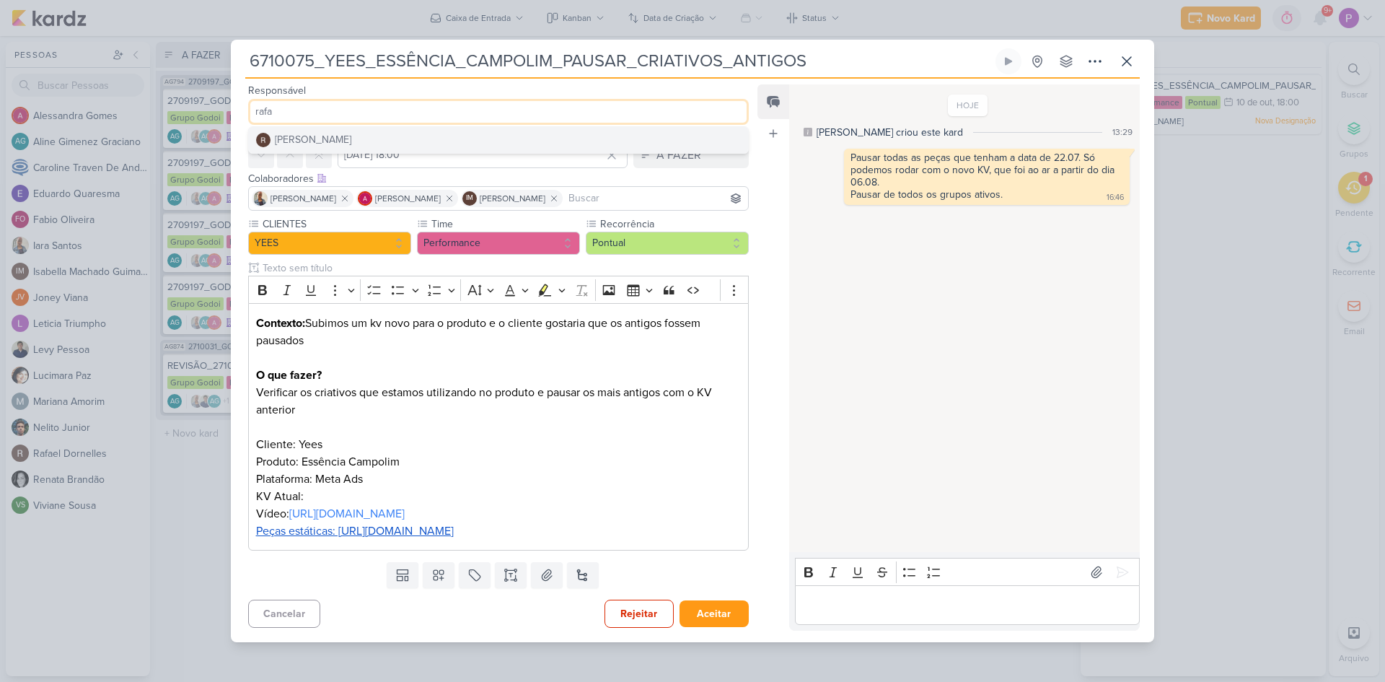
type input "rafa"
click at [349, 133] on button "[PERSON_NAME]" at bounding box center [498, 140] width 499 height 26
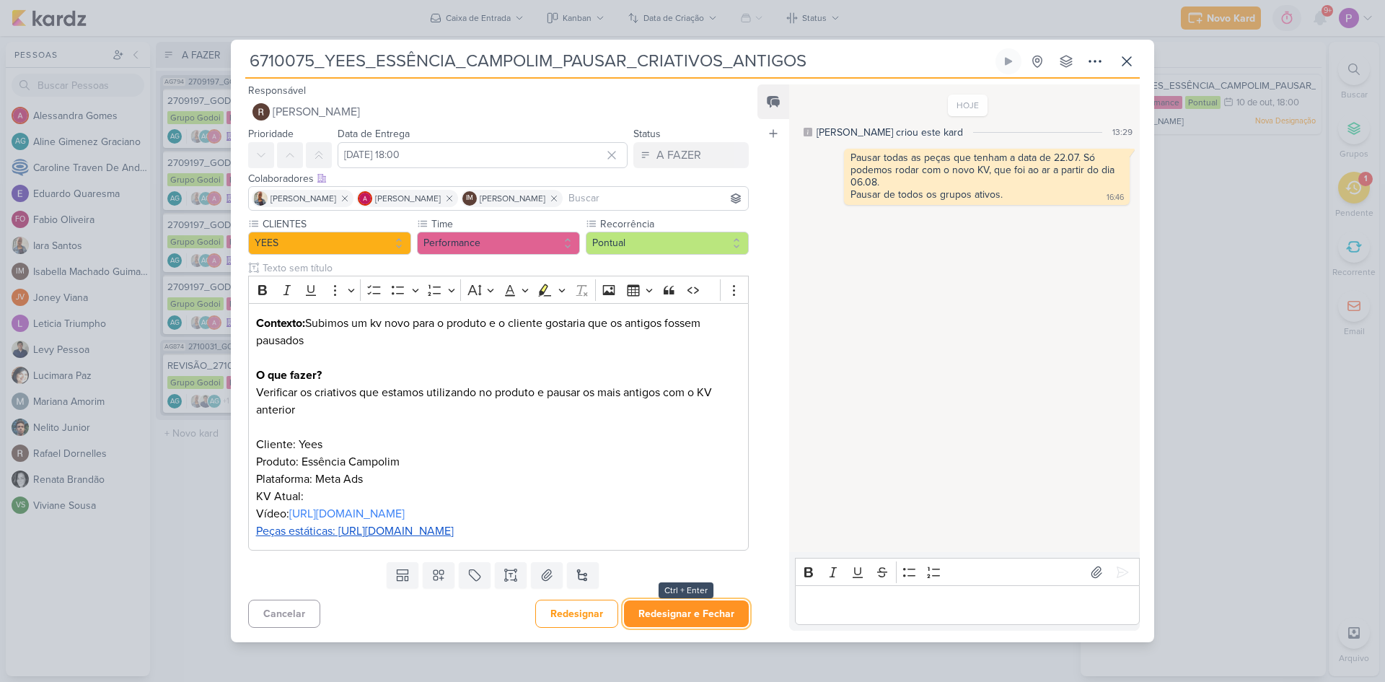
click at [669, 610] on button "Redesignar e Fechar" at bounding box center [686, 613] width 125 height 27
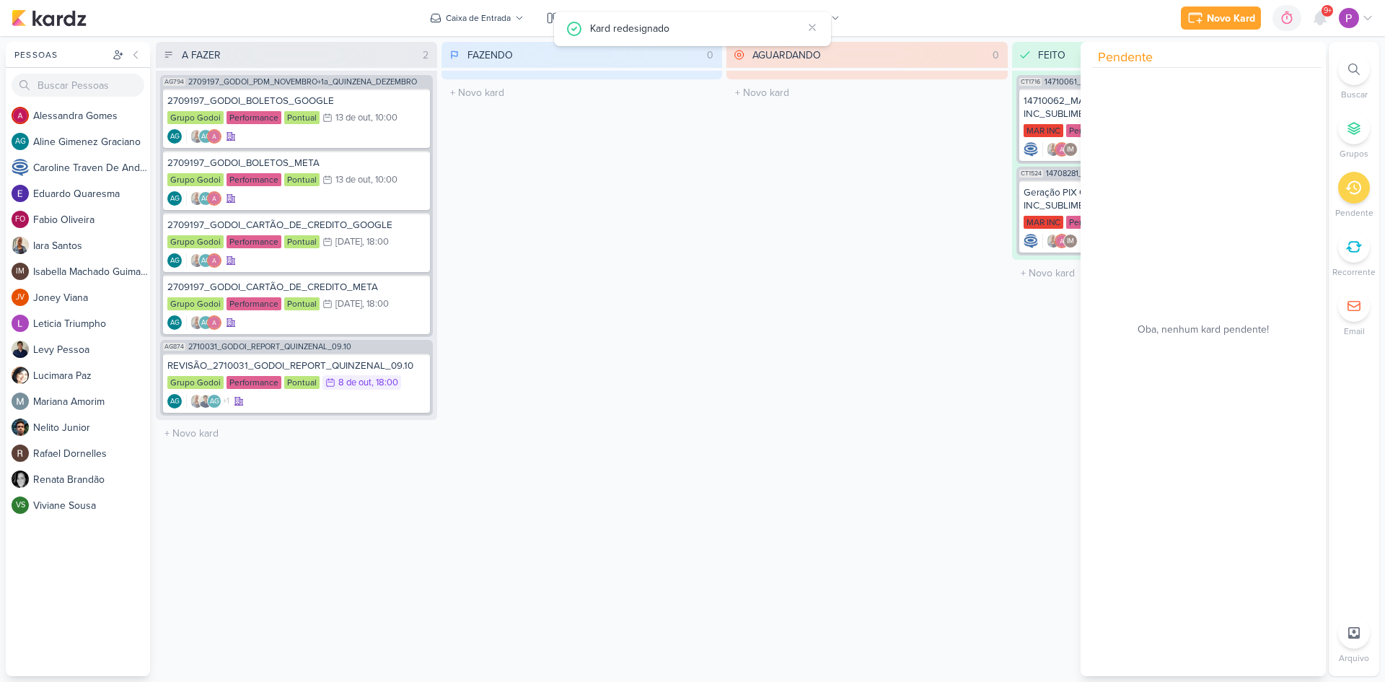
click at [972, 225] on div "AGUARDANDO 0 Mover Para Esquerda Mover Para Direita Deletar O título do kard de…" at bounding box center [867, 359] width 281 height 634
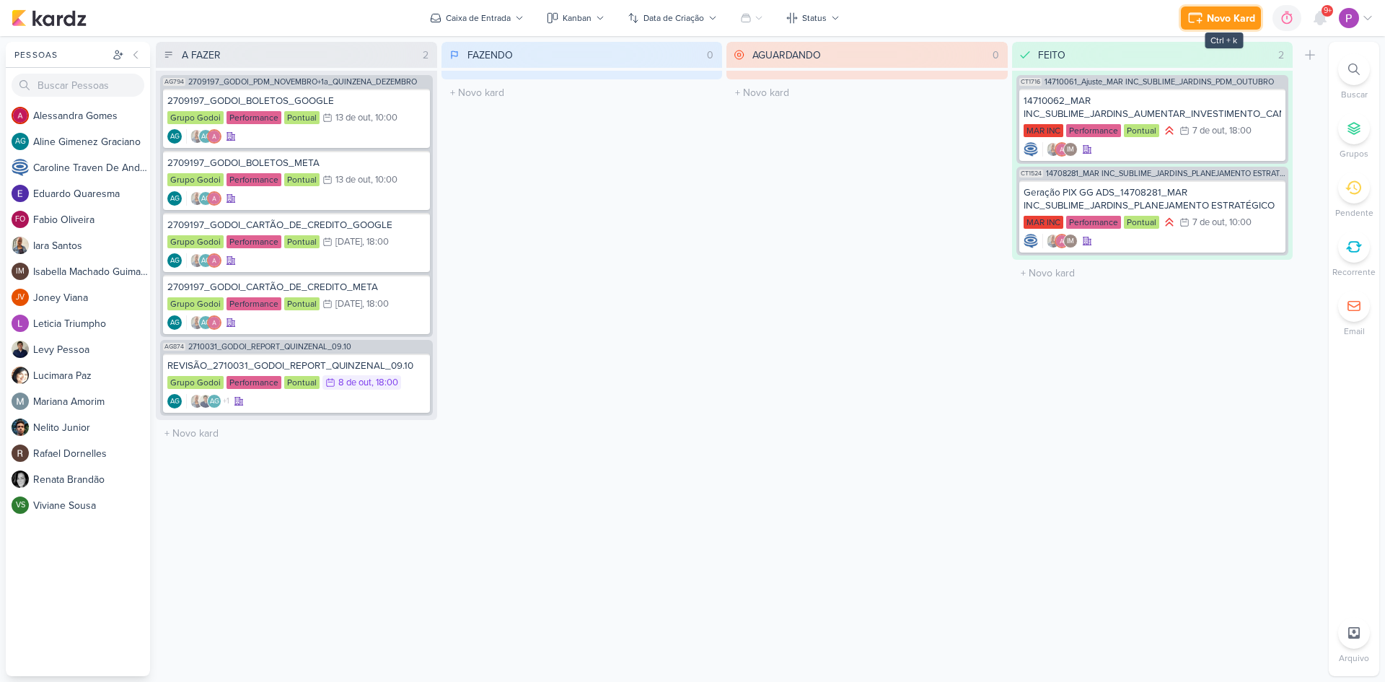
click at [1209, 20] on div "Novo Kard" at bounding box center [1231, 18] width 48 height 15
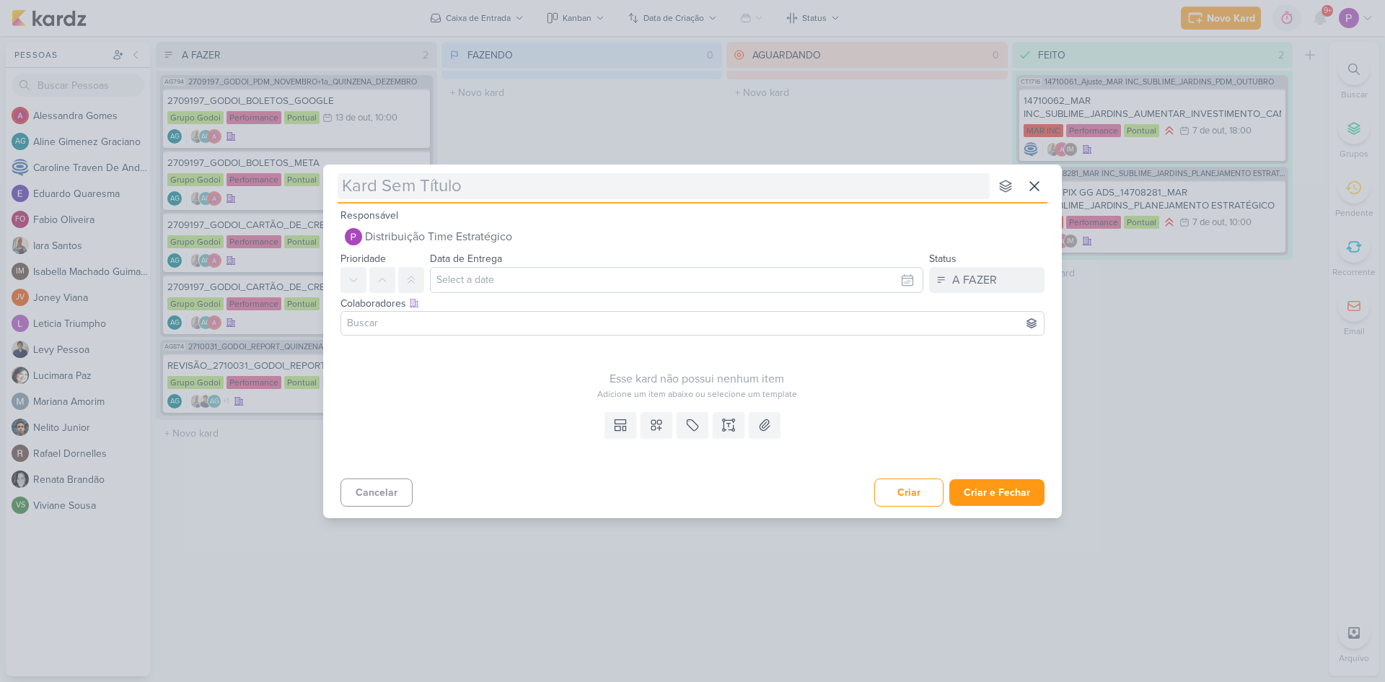
click at [525, 188] on input "text" at bounding box center [664, 186] width 652 height 26
click at [429, 188] on input "text" at bounding box center [664, 186] width 652 height 26
paste input "6710076"
type input "6710076"
click at [351, 183] on input "6710076" at bounding box center [664, 186] width 652 height 26
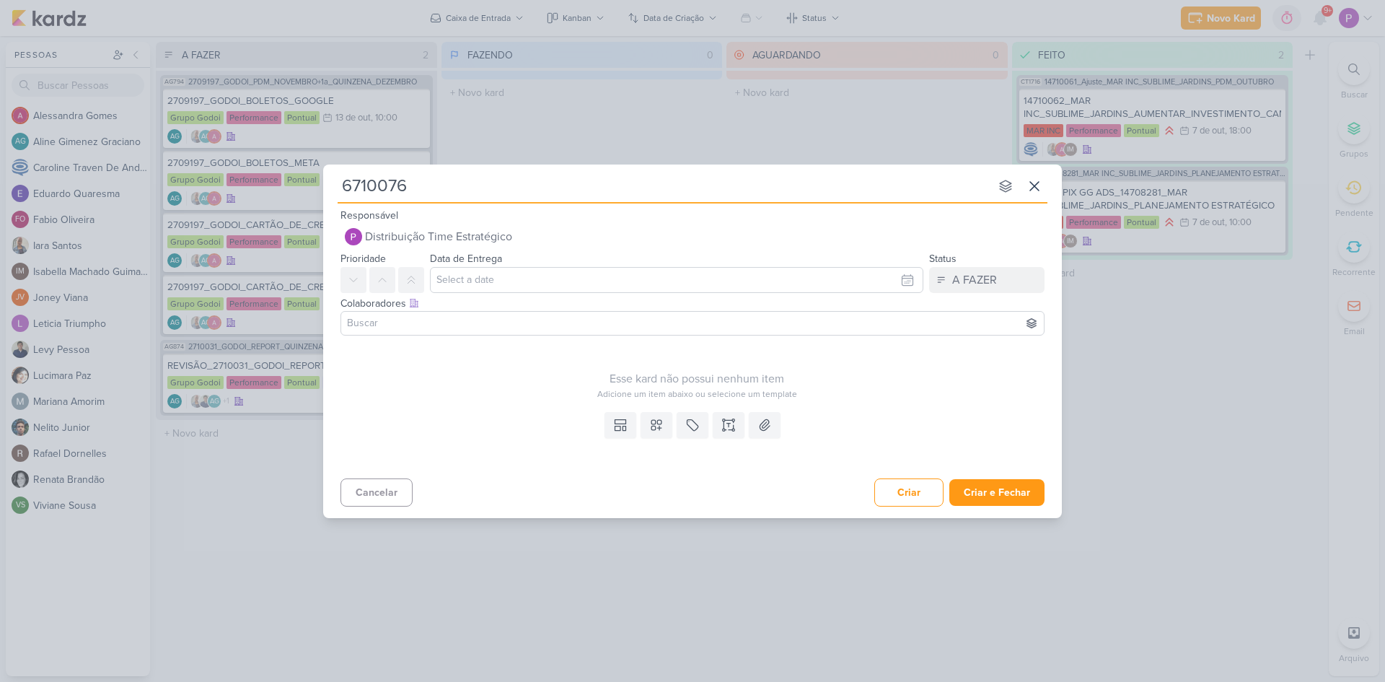
click at [344, 184] on input "6710076" at bounding box center [664, 186] width 652 height 26
type input "[6710076"
type input "[6710076]"
click at [441, 204] on div "[6710076] nenhum grupo disponível esc Responsável Distribuição Time Estratégico…" at bounding box center [692, 337] width 739 height 345
click at [441, 198] on input "[6710076]" at bounding box center [664, 186] width 652 height 26
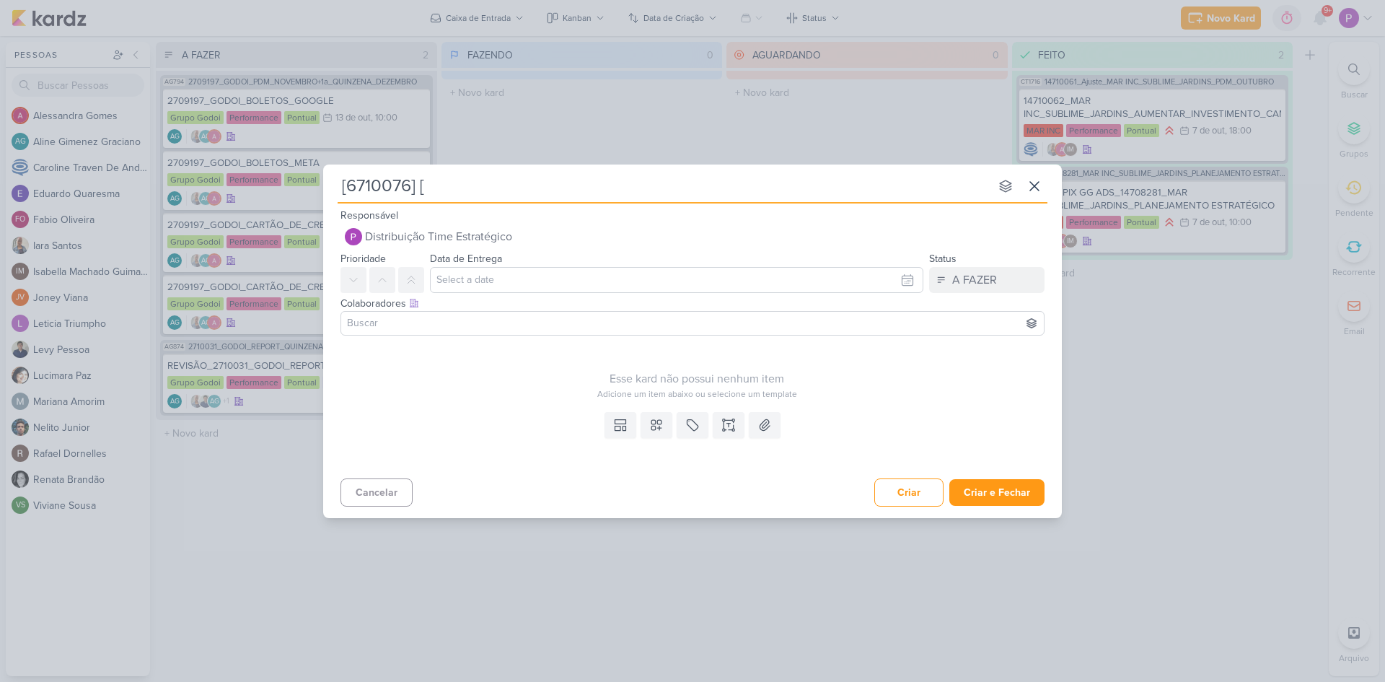
type input "[6710076]"
type input "[6710076] 3"
type input "[6710076] 39Se"
type input "[6710076] 39Sete -"
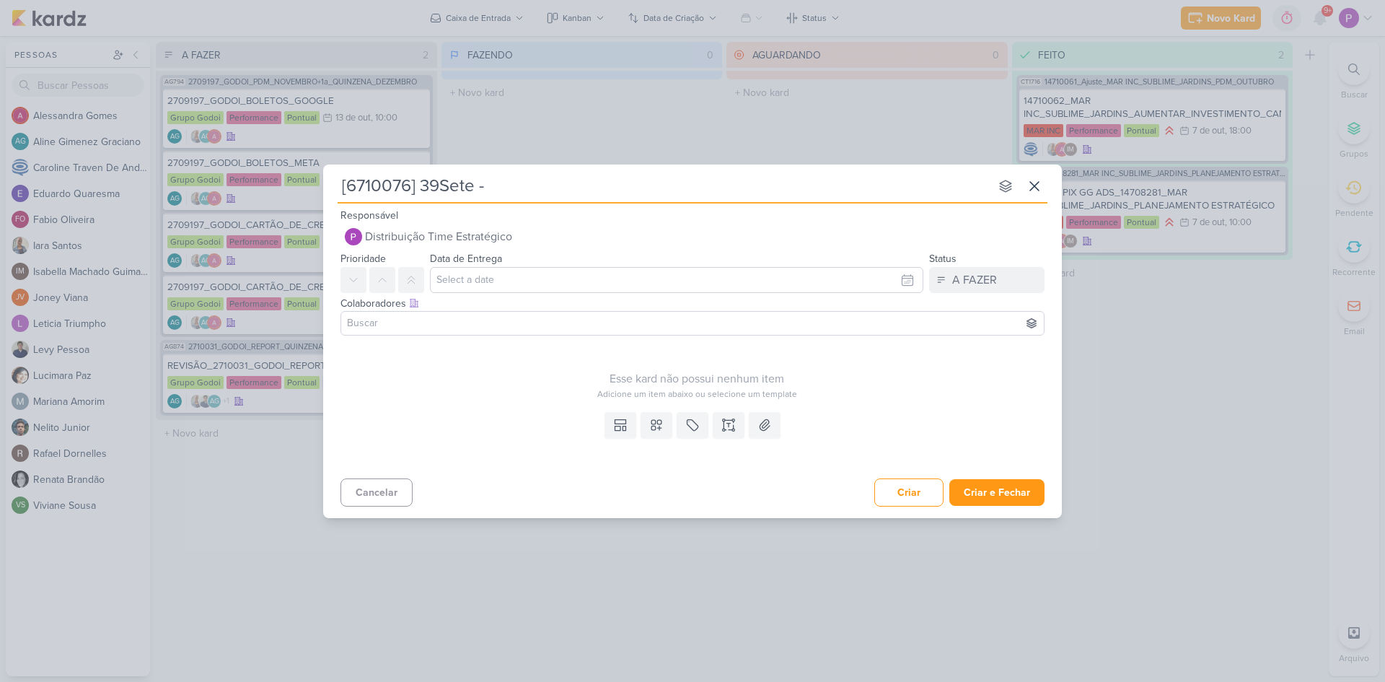
paste input "Retirar conversão de Whatsapp de Google Ads"
type input "[6710076] 39Sete -Retirar conversão de Whatsapp de Google Ads"
click at [489, 186] on input "[6710076] 39Sete -Retirar conversão de Whatsapp de Google Ads" at bounding box center [664, 186] width 652 height 26
type input "[6710076] 39Sete - Retirar conversão de Whatsapp de Google Ads"
click at [487, 279] on input "text" at bounding box center [677, 280] width 494 height 26
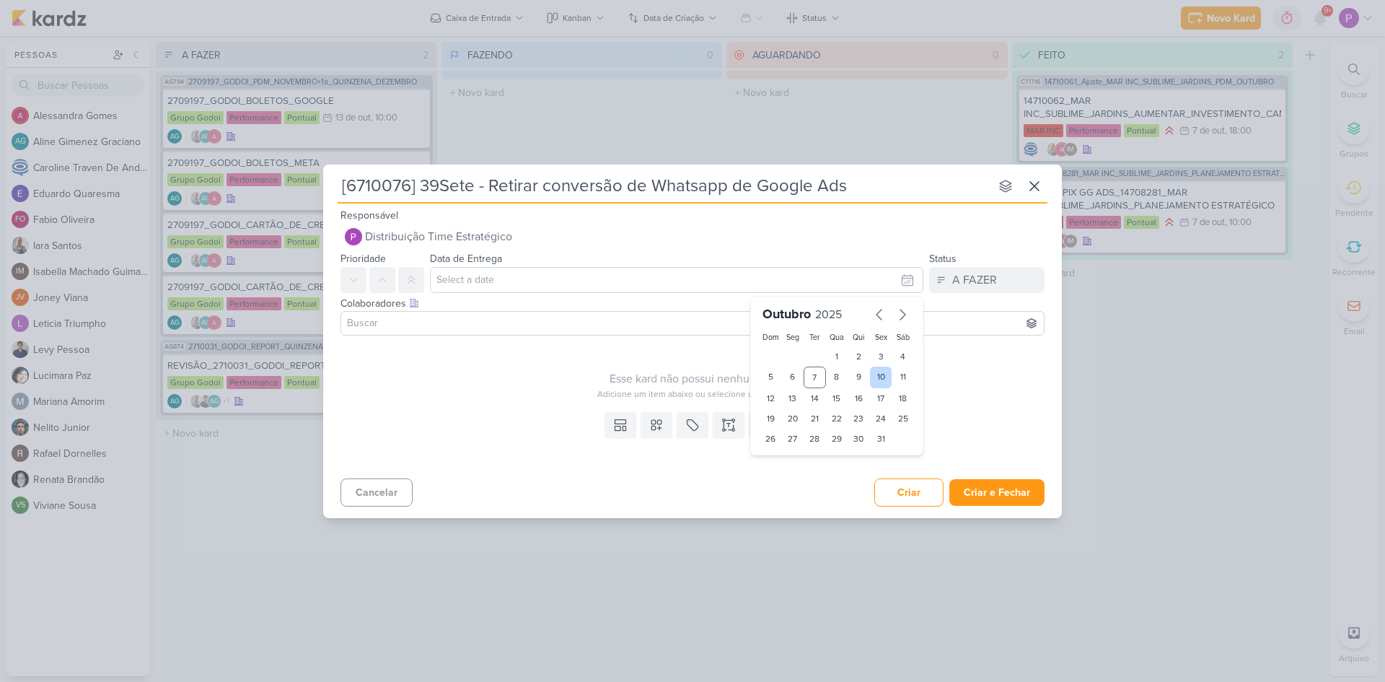
click at [873, 380] on div "10" at bounding box center [881, 378] width 22 height 22
type input "10 de outubro de 2025 às 23:59"
click at [430, 325] on input at bounding box center [692, 323] width 697 height 17
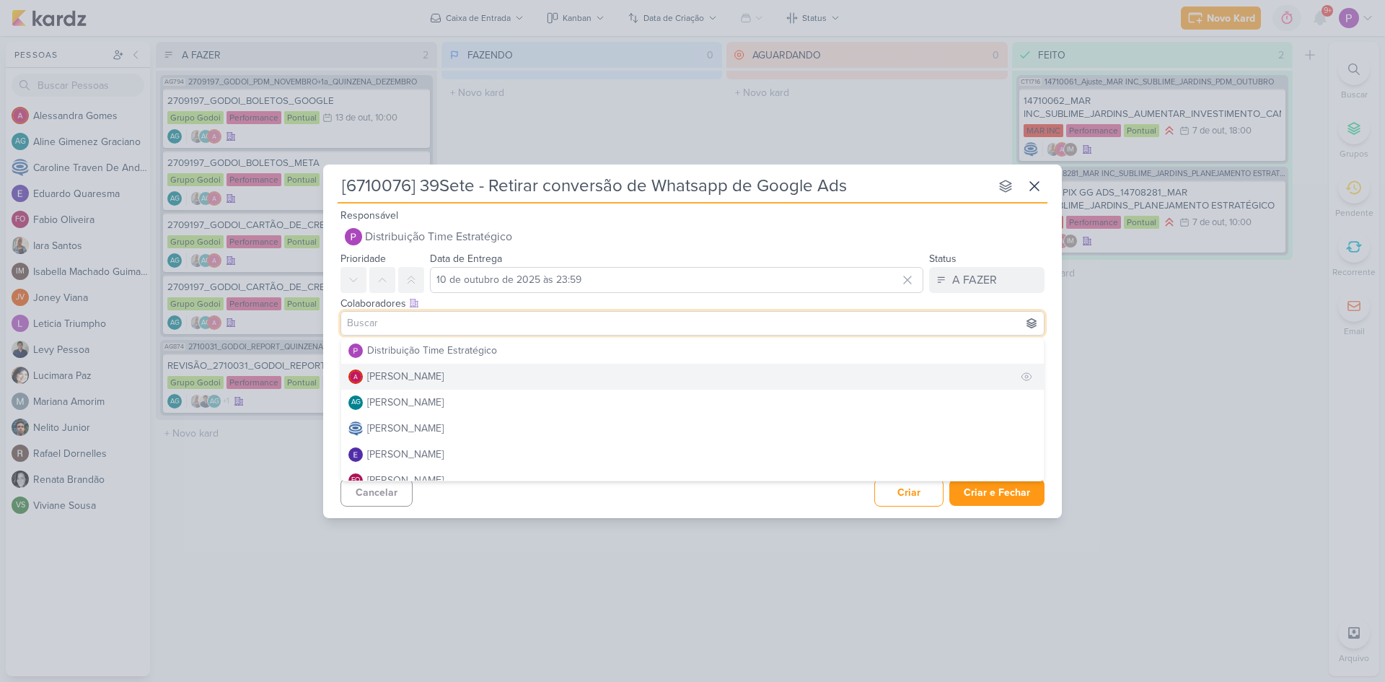
click at [439, 369] on div "[PERSON_NAME]" at bounding box center [405, 376] width 76 height 15
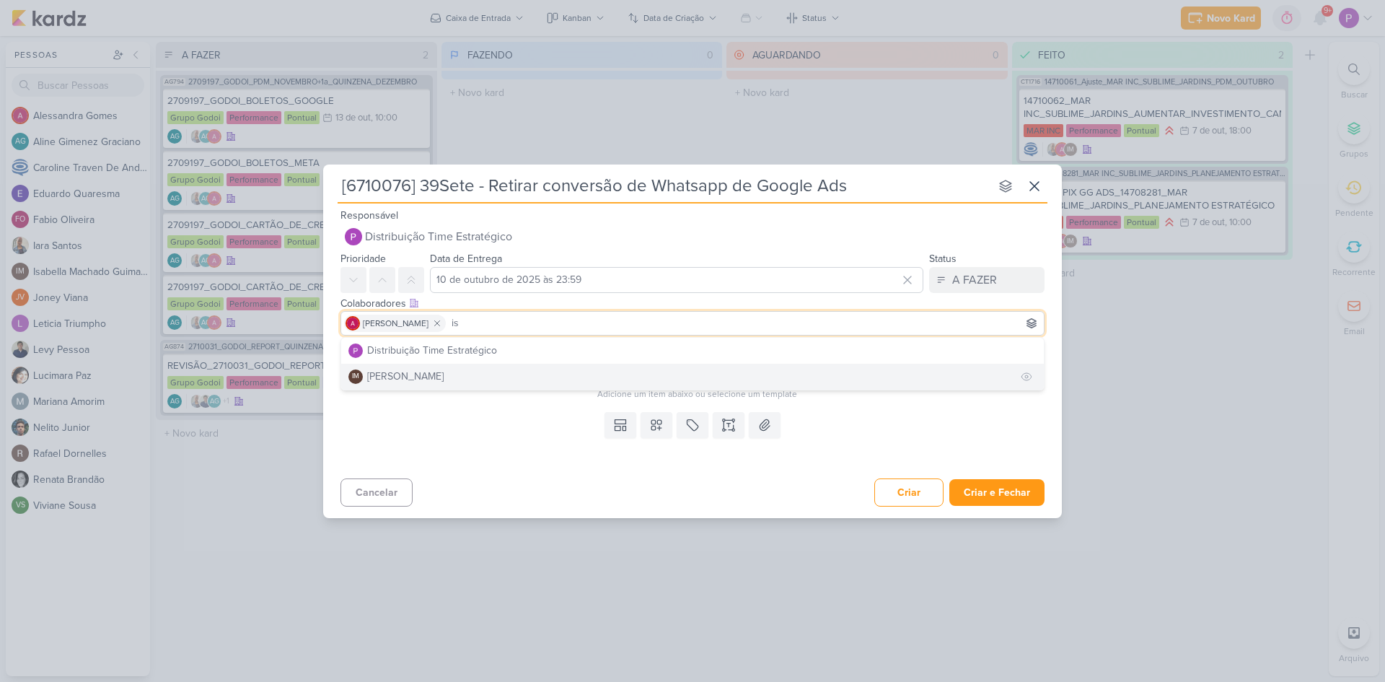
type input "is"
click at [444, 376] on div "[PERSON_NAME]" at bounding box center [405, 376] width 76 height 15
type input "car"
click at [519, 346] on button "[PERSON_NAME]" at bounding box center [692, 351] width 703 height 26
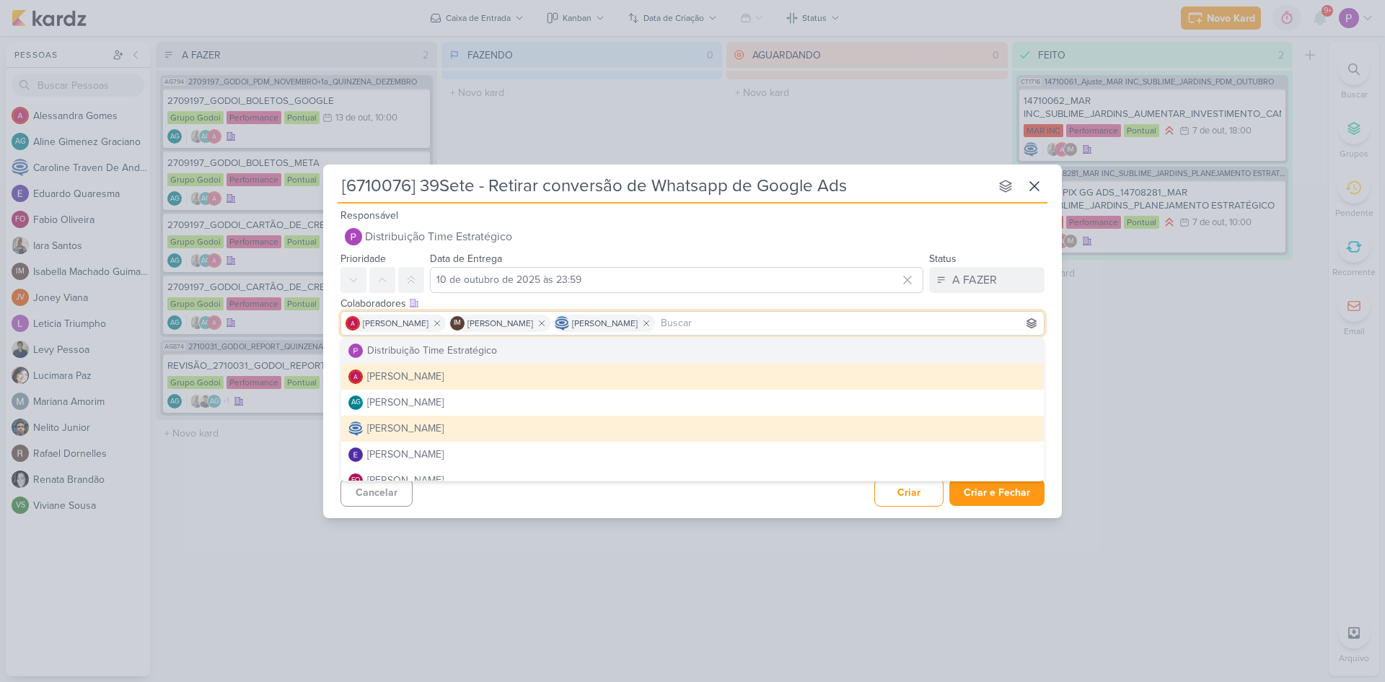
click at [984, 307] on div "Colaboradores Este kard pode ser visível a usuários da sua organização Este kar…" at bounding box center [693, 303] width 704 height 15
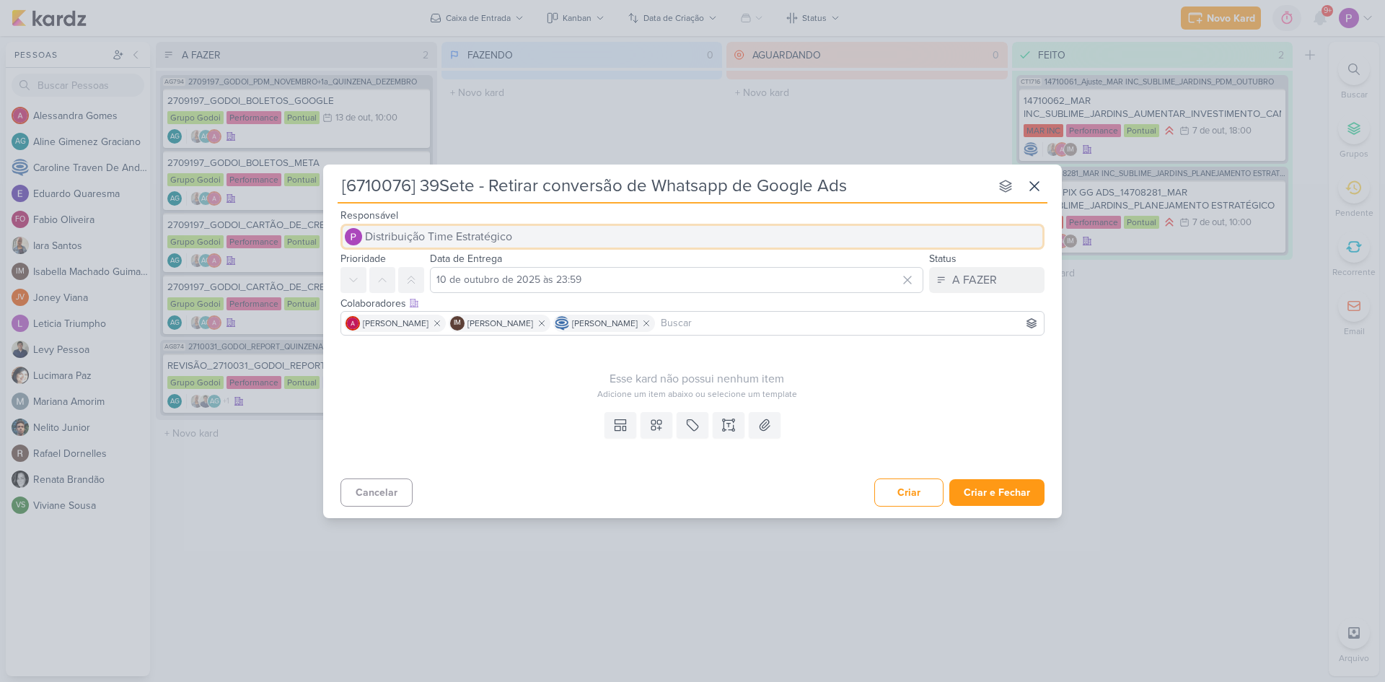
click at [541, 246] on button "Distribuição Time Estratégico" at bounding box center [693, 237] width 704 height 26
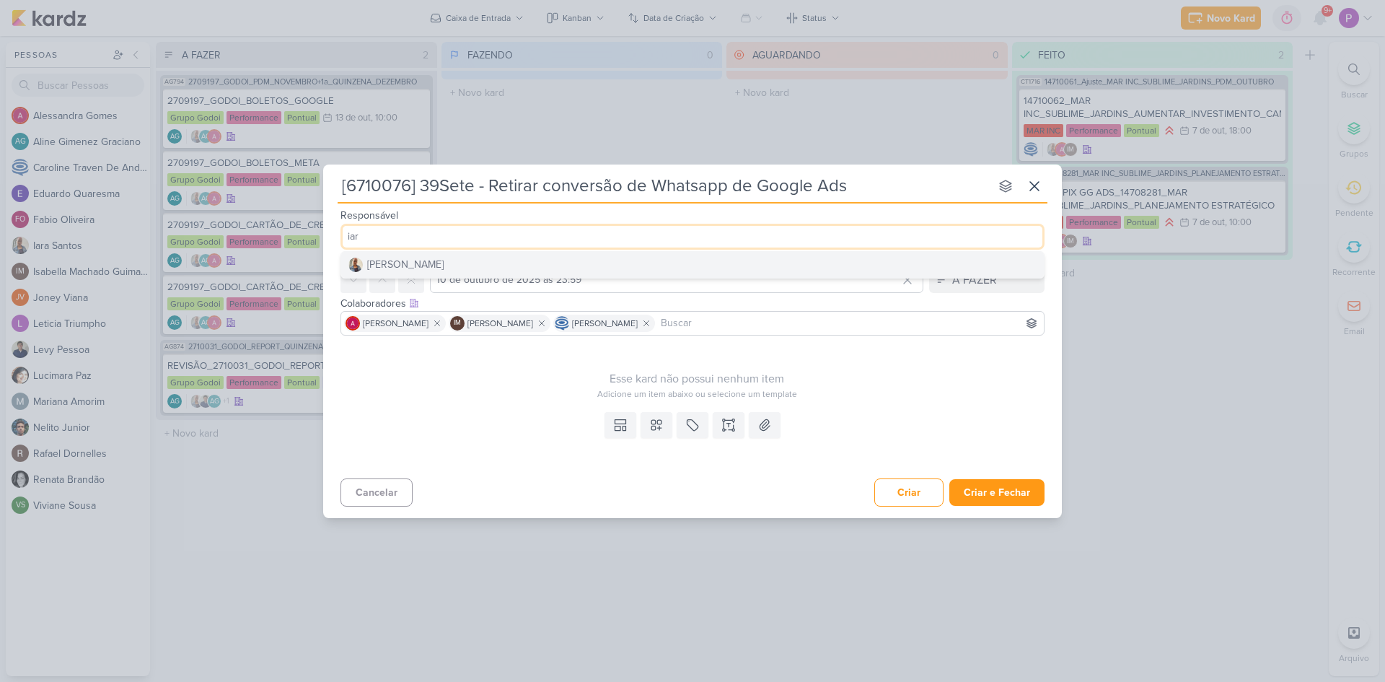
type input "iar"
click at [464, 263] on button "[PERSON_NAME]" at bounding box center [692, 265] width 703 height 26
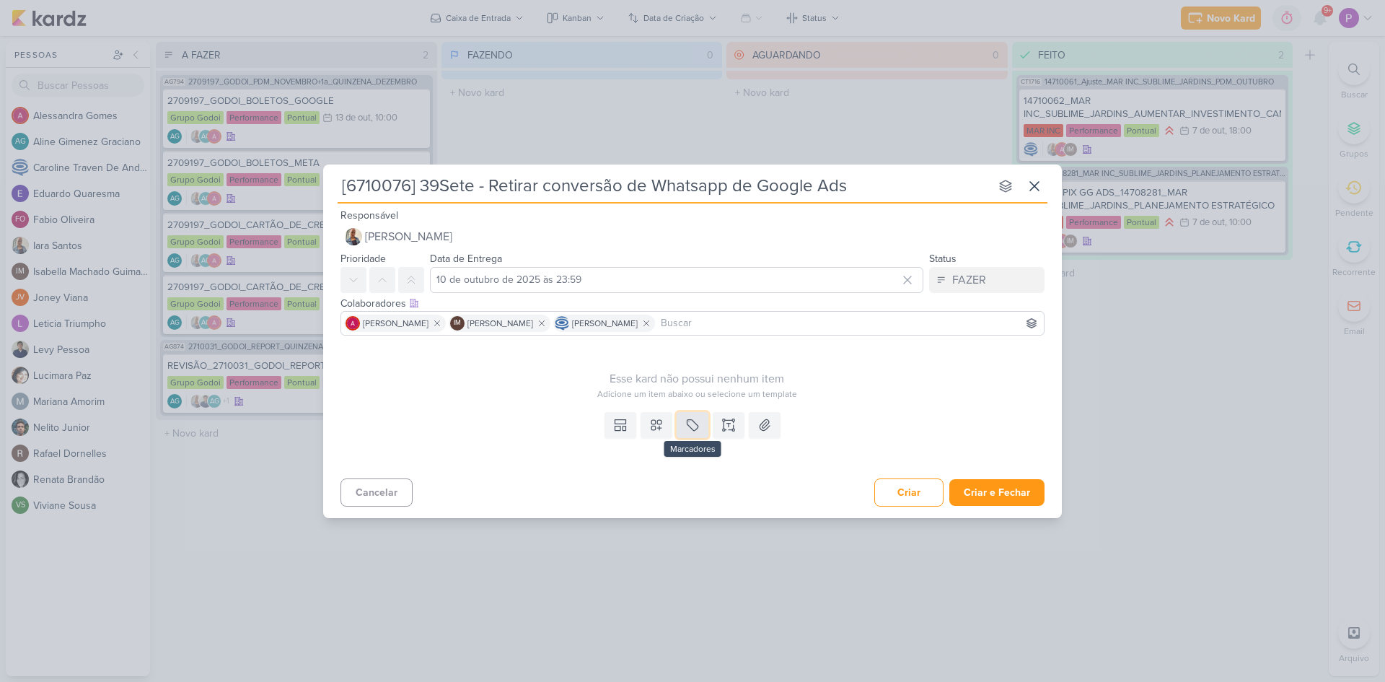
click at [685, 426] on button at bounding box center [693, 425] width 32 height 26
click at [675, 385] on div "QA" at bounding box center [706, 390] width 94 height 15
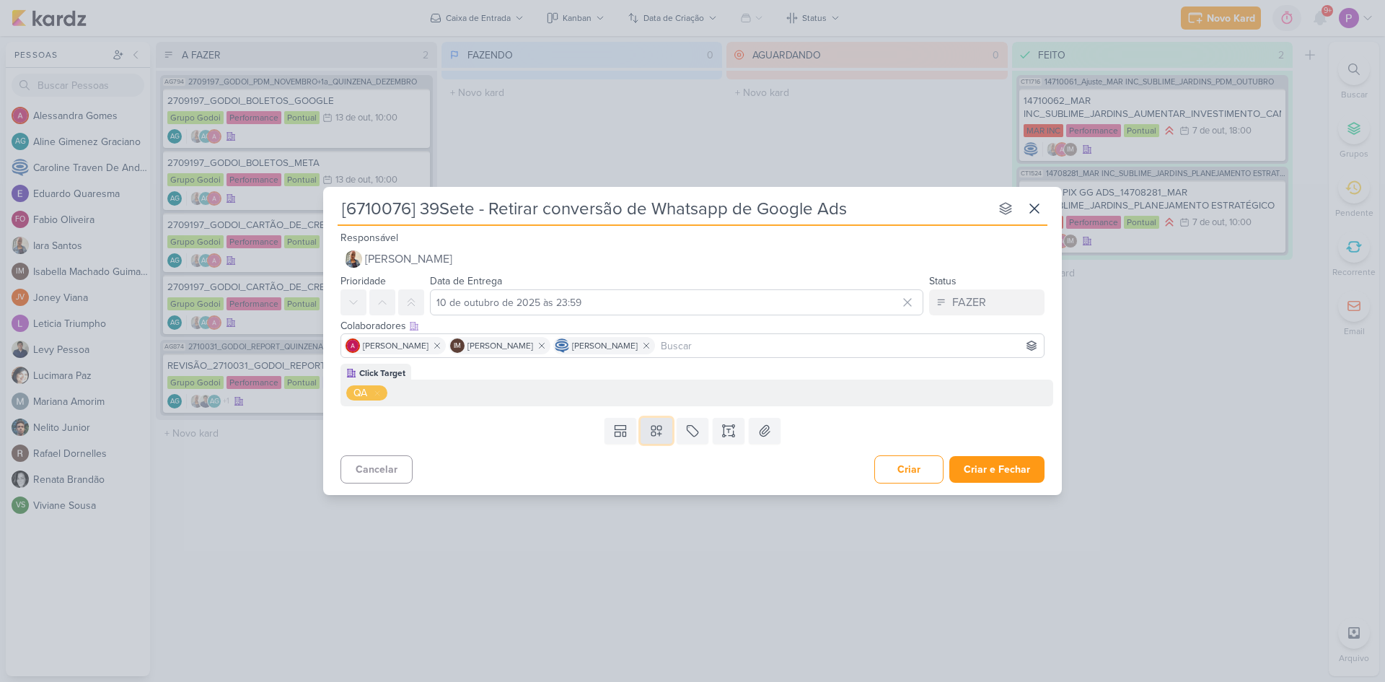
click at [662, 426] on icon at bounding box center [656, 431] width 14 height 14
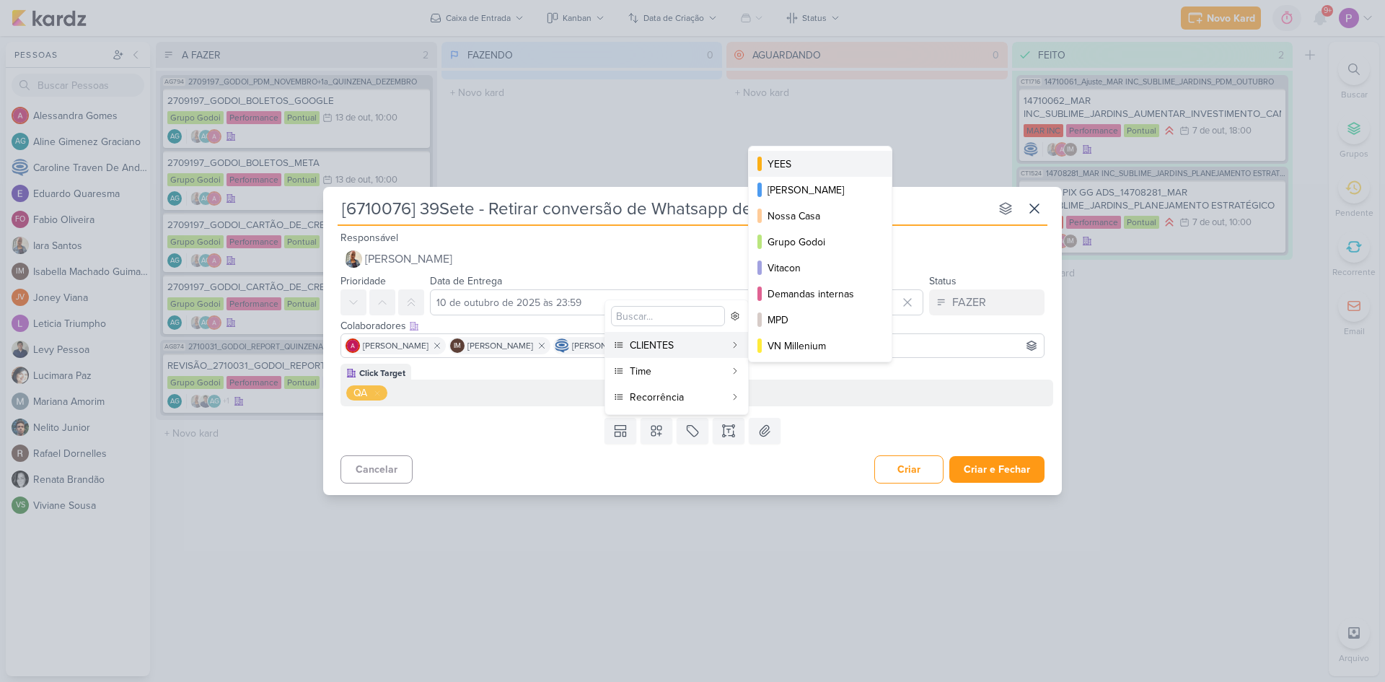
click at [771, 167] on div "YEES" at bounding box center [821, 164] width 107 height 15
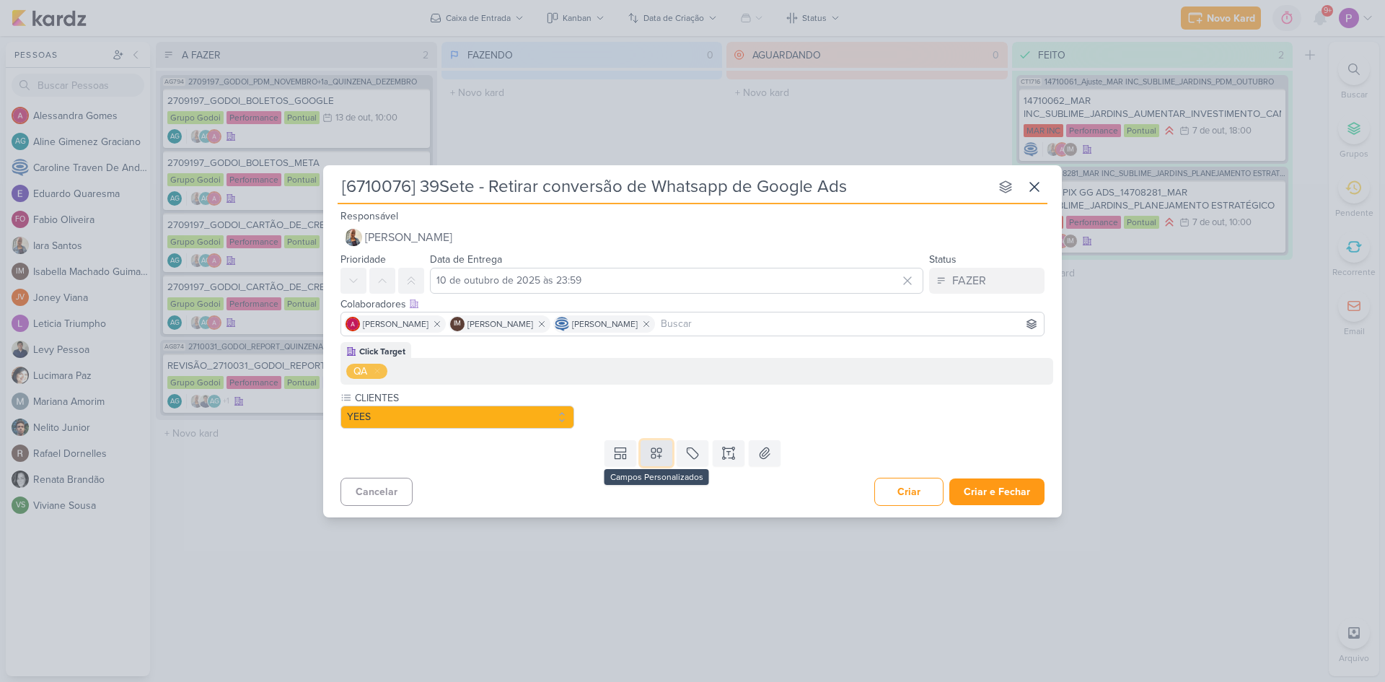
click at [667, 442] on button at bounding box center [657, 453] width 32 height 26
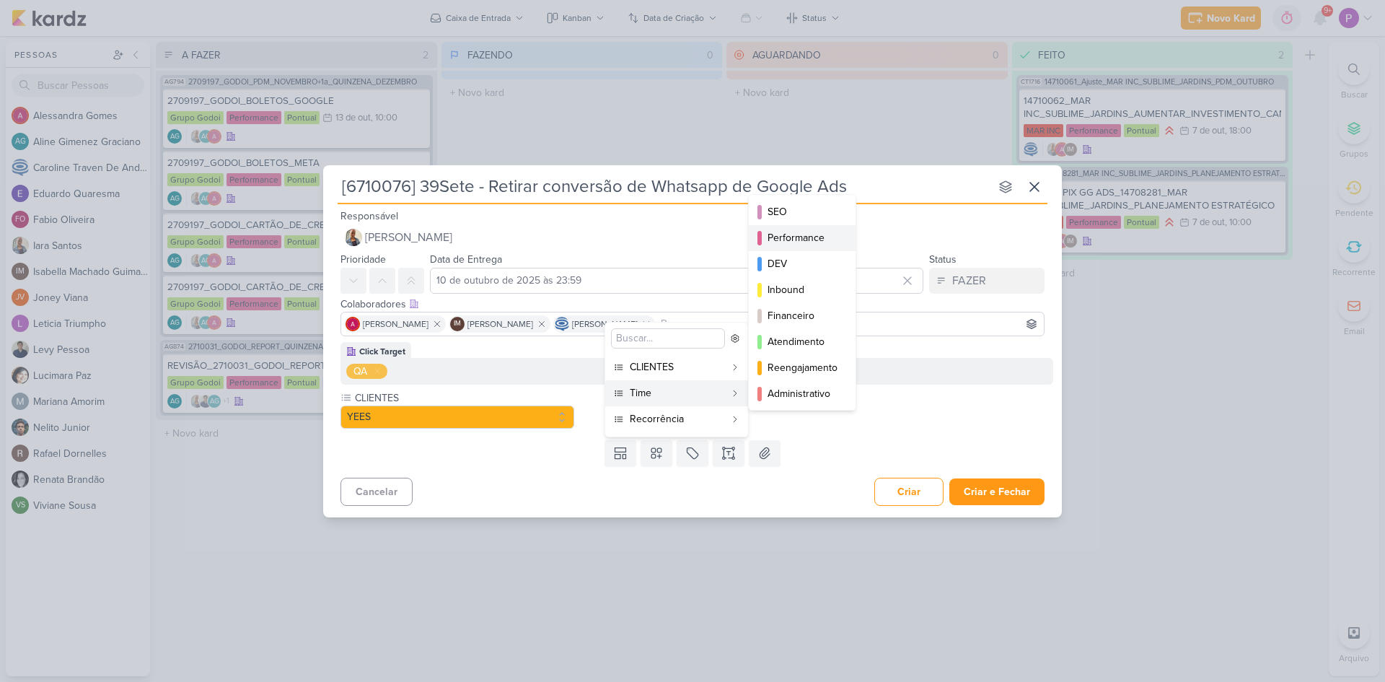
click at [778, 227] on button "Performance" at bounding box center [802, 238] width 107 height 26
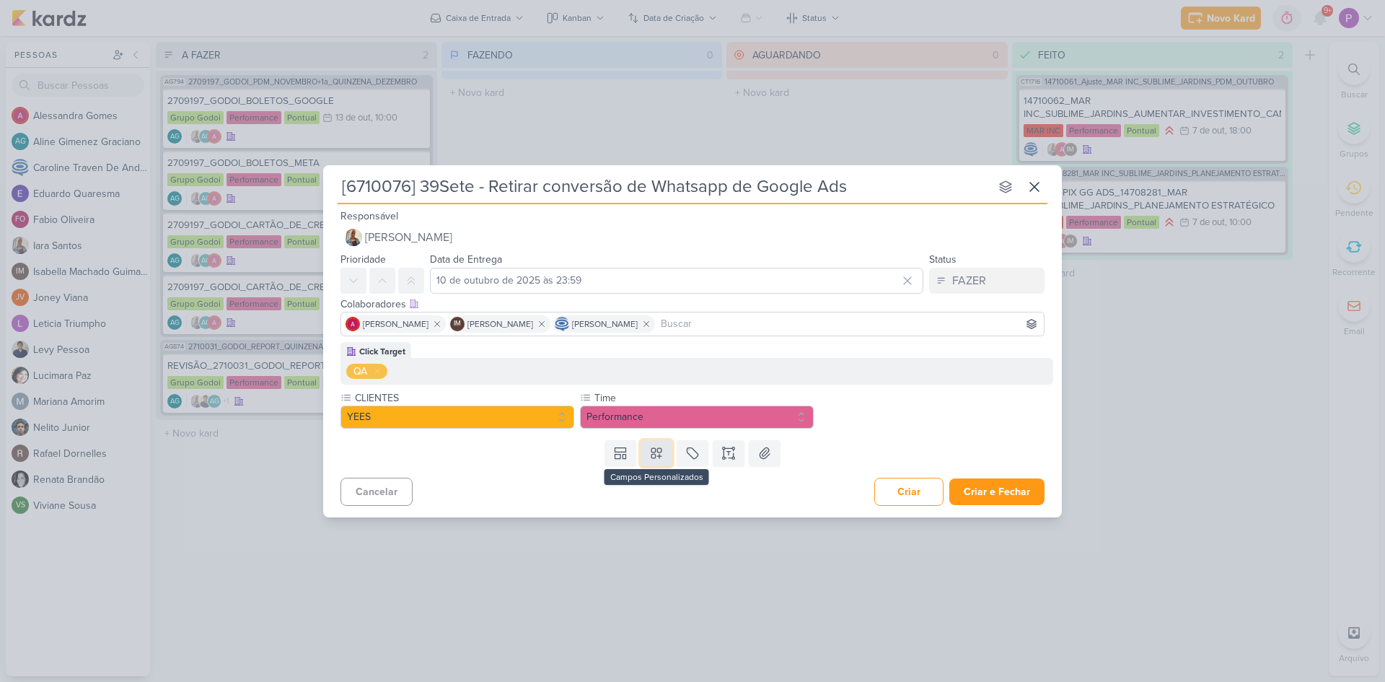
click at [654, 449] on icon at bounding box center [656, 453] width 14 height 14
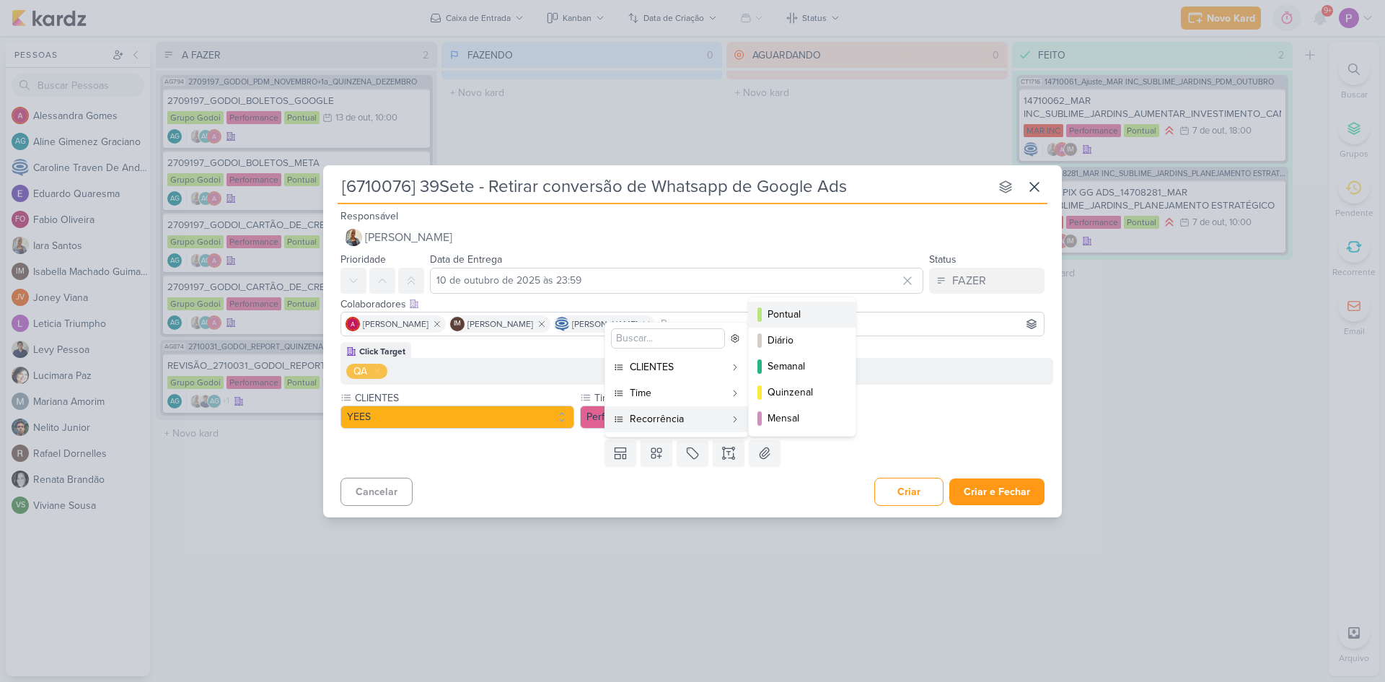
click at [785, 320] on div "Pontual" at bounding box center [803, 314] width 71 height 15
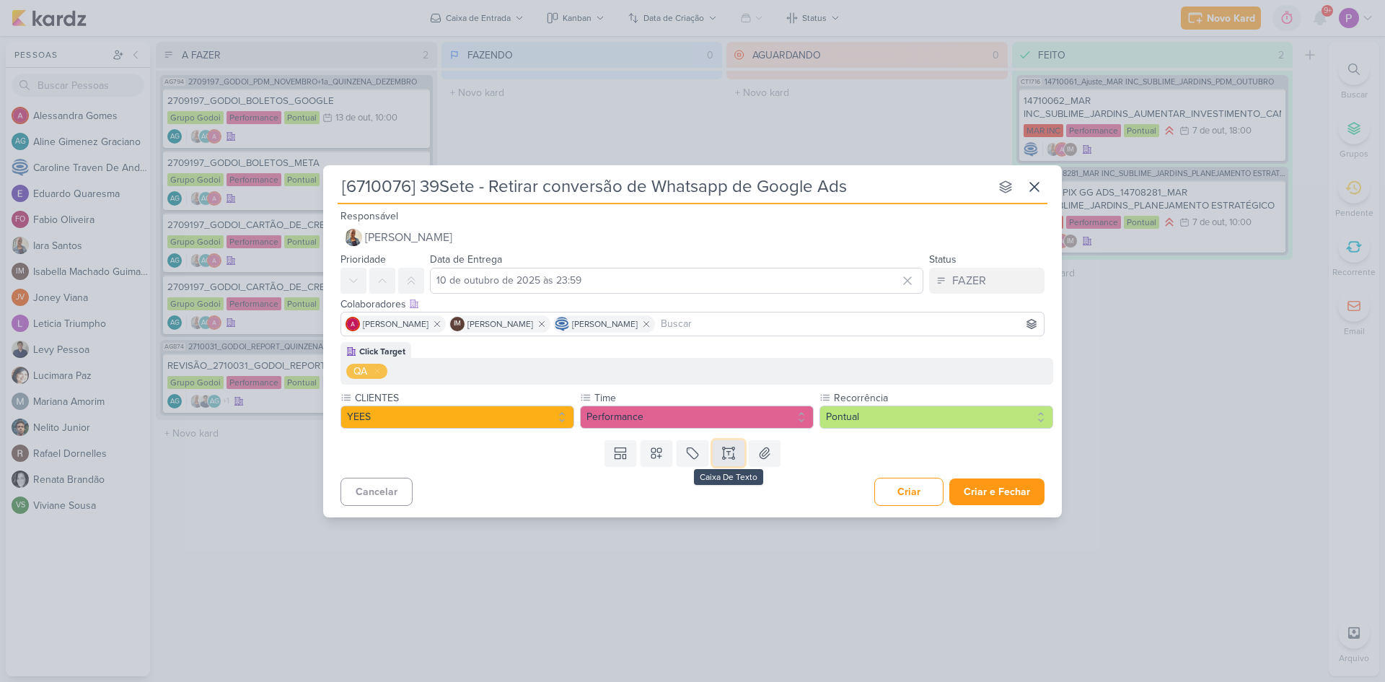
click at [726, 455] on icon at bounding box center [729, 453] width 14 height 14
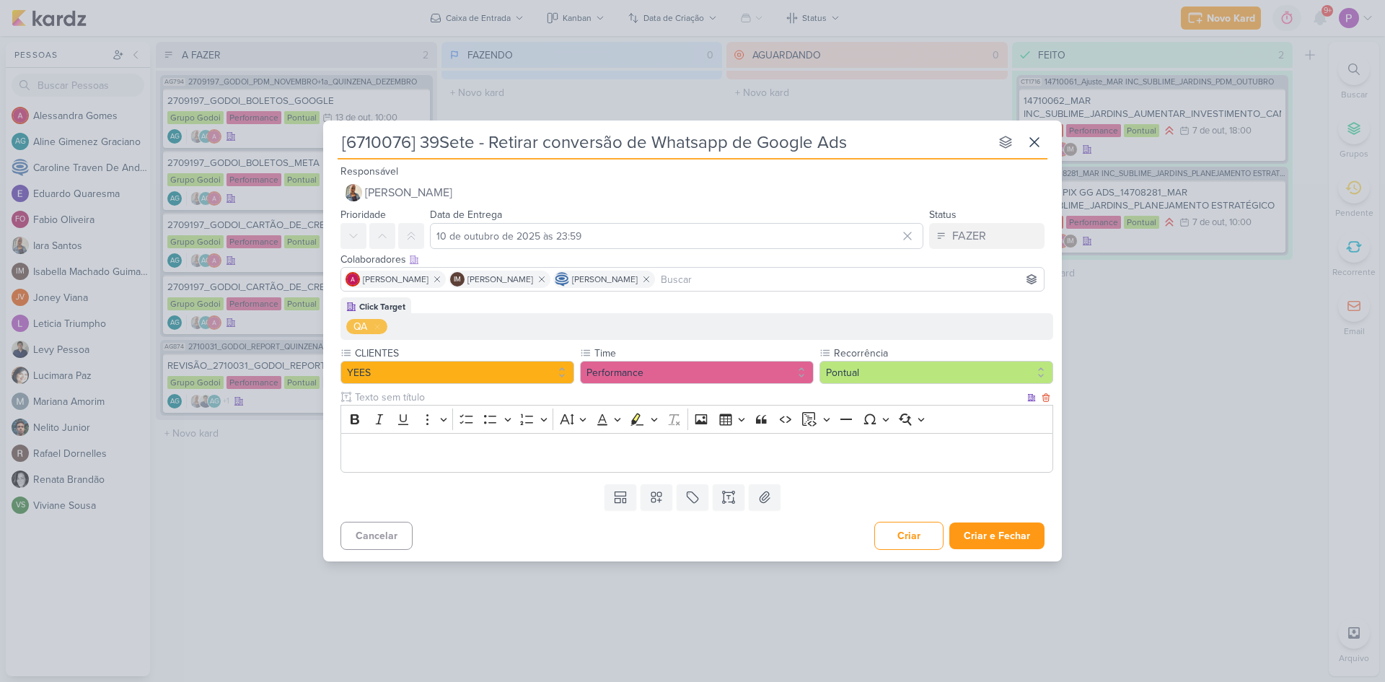
click at [465, 442] on div "Editor editing area: main" at bounding box center [697, 453] width 713 height 40
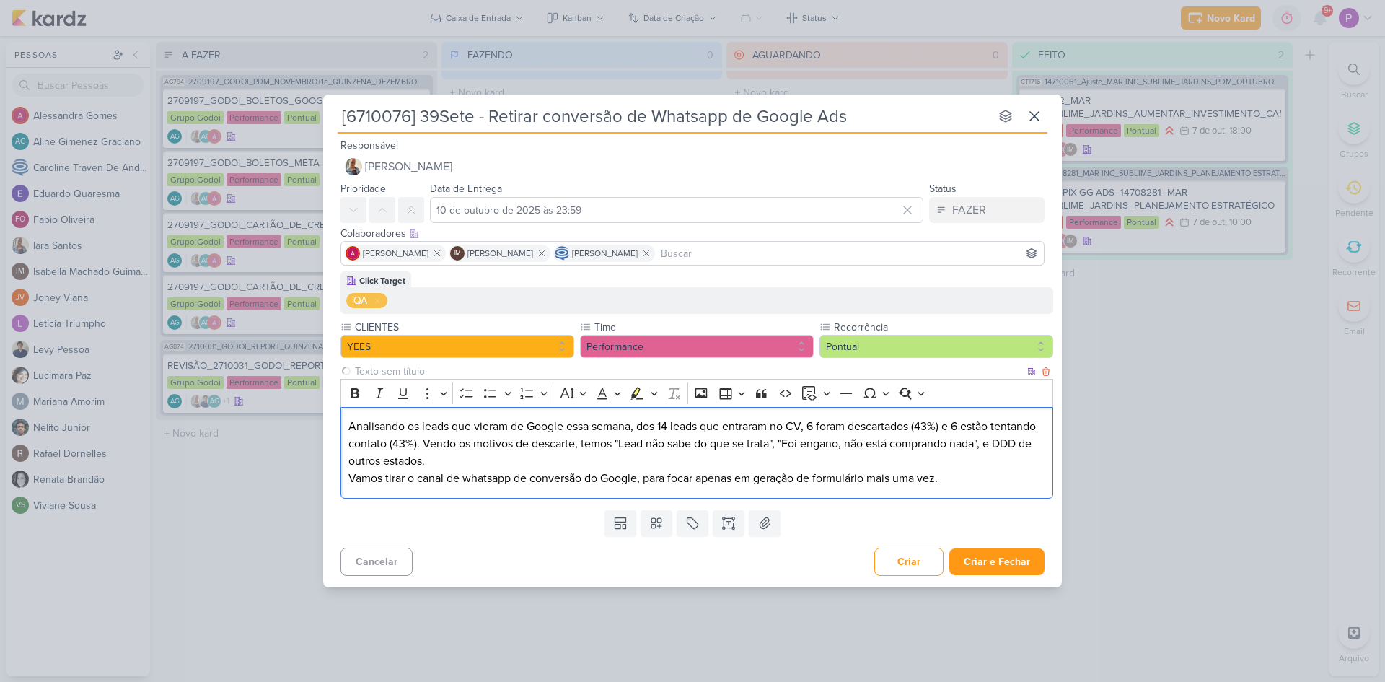
click at [463, 464] on p "Analisando os leads que vieram de Google essa semana, dos 14 leads que entraram…" at bounding box center [698, 444] width 698 height 52
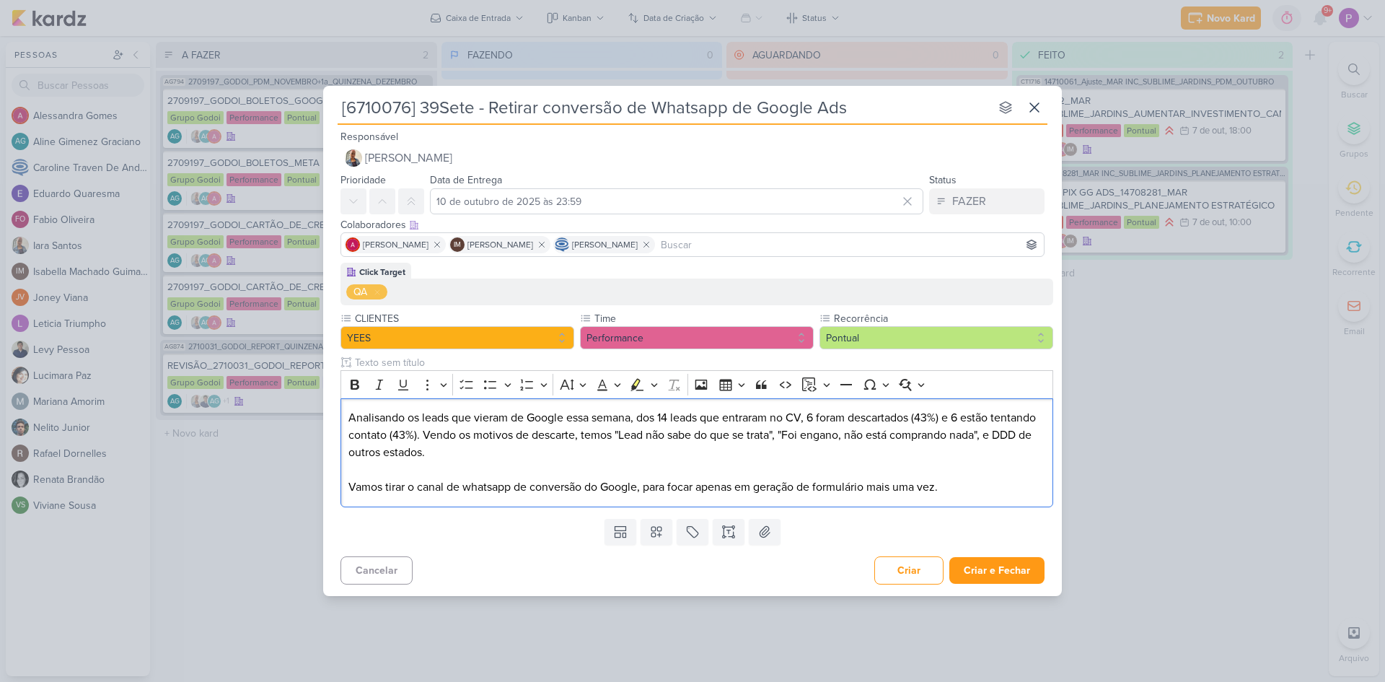
click at [503, 521] on div "Templates Campos Personalizados CLIENTES YEES" at bounding box center [692, 532] width 739 height 38
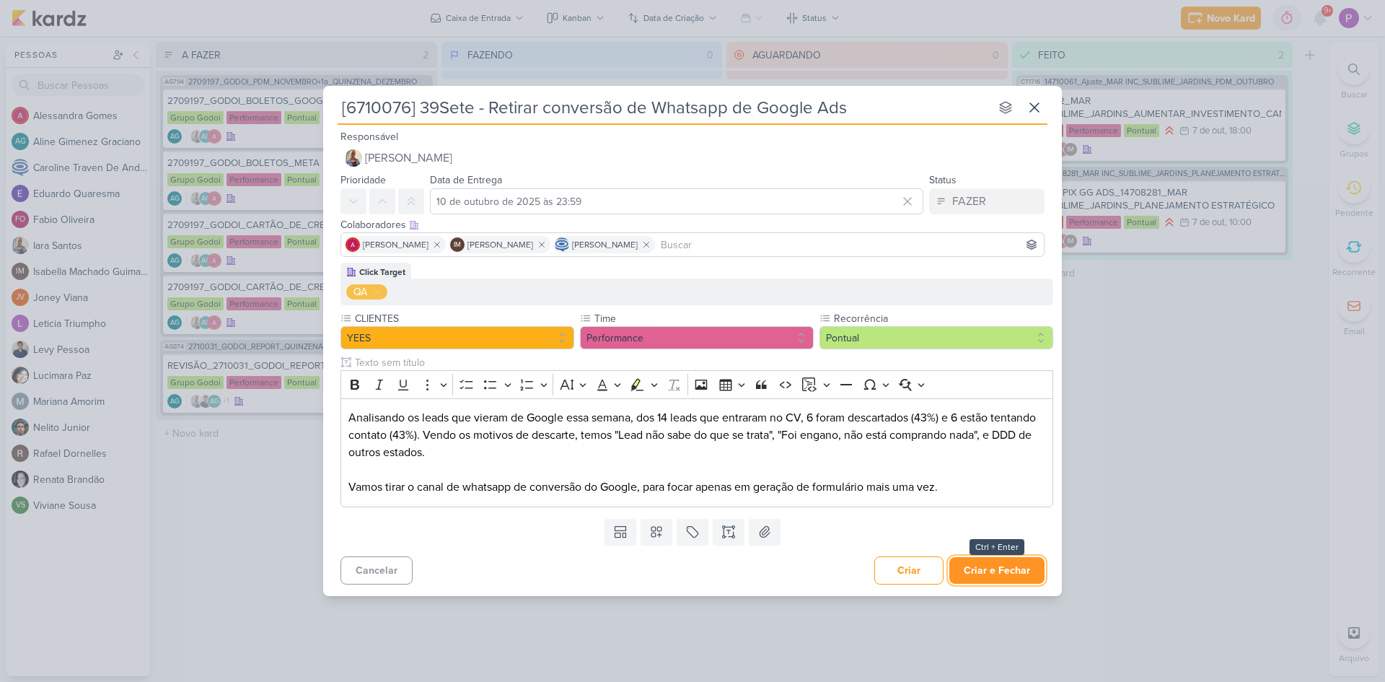
click at [983, 565] on button "Criar e Fechar" at bounding box center [997, 570] width 95 height 27
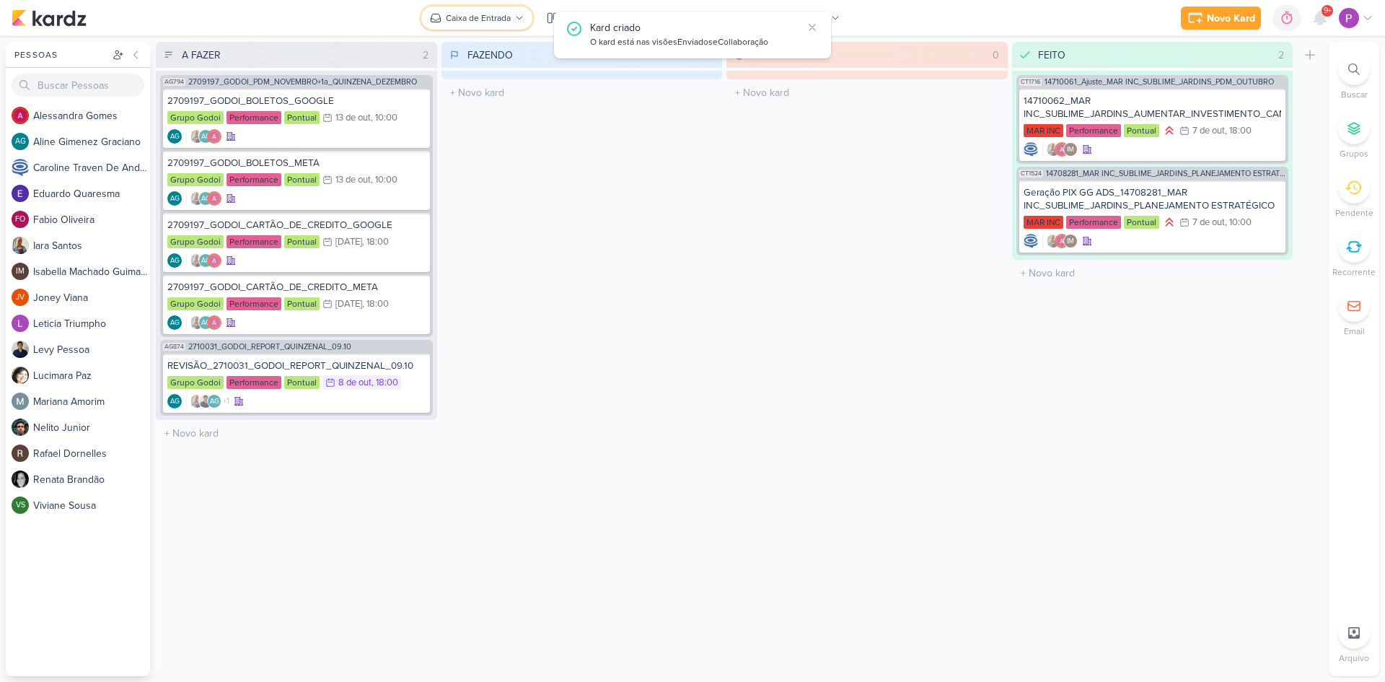
click at [473, 12] on div "Caixa de Entrada" at bounding box center [478, 18] width 65 height 13
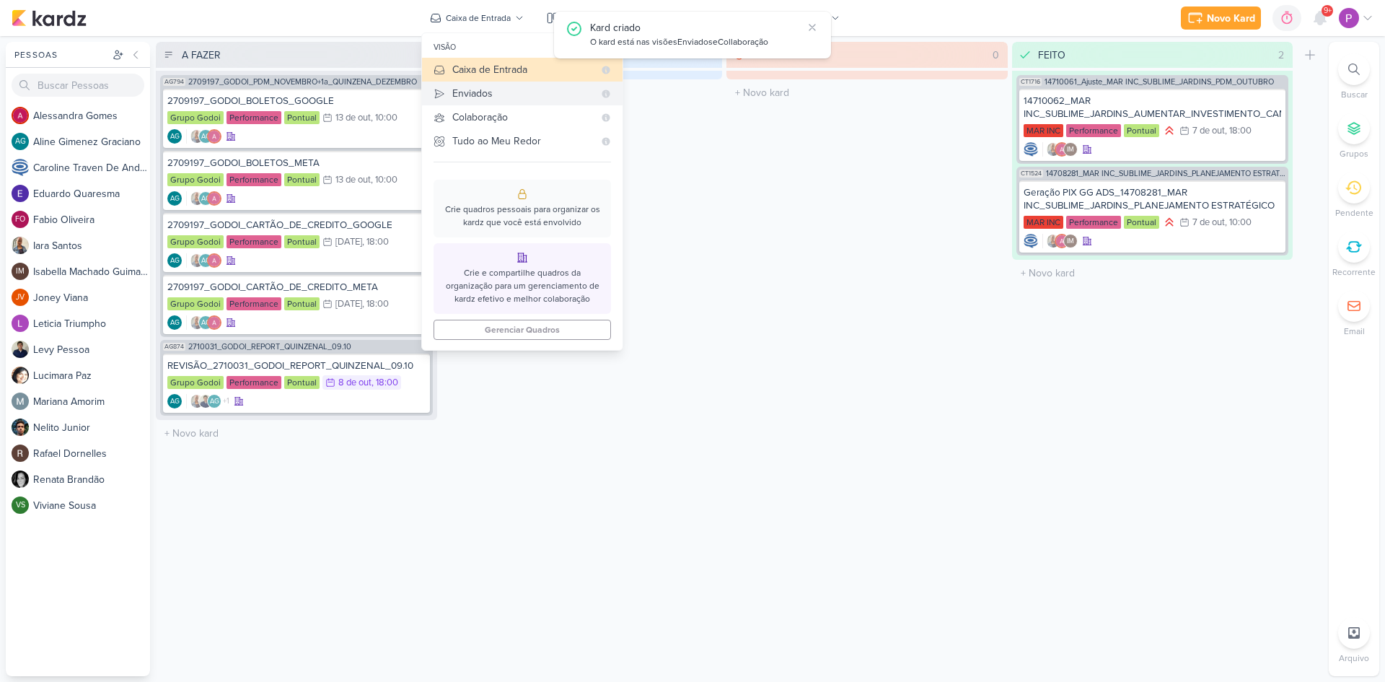
click at [481, 92] on div "Enviados" at bounding box center [522, 93] width 141 height 15
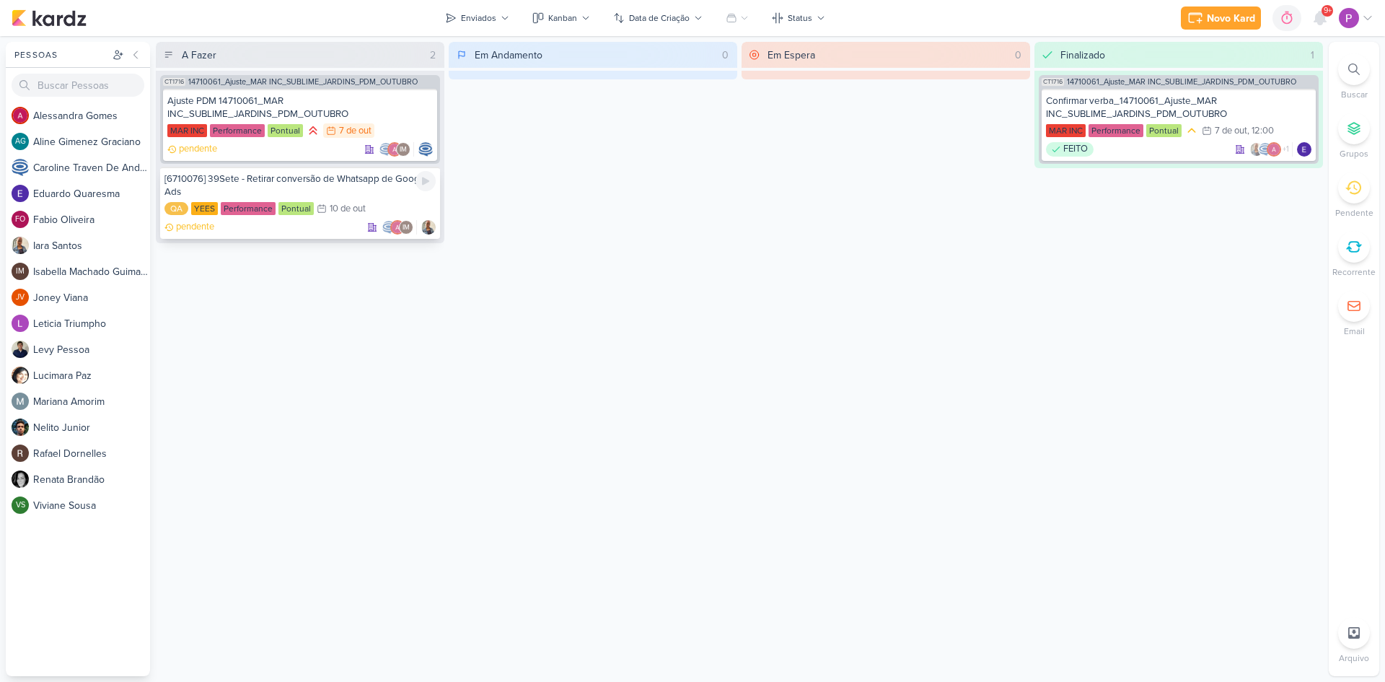
click at [351, 198] on div "[6710076] 39Sete - Retirar conversão de Whatsapp de Google Ads QA YEES Performa…" at bounding box center [300, 203] width 280 height 72
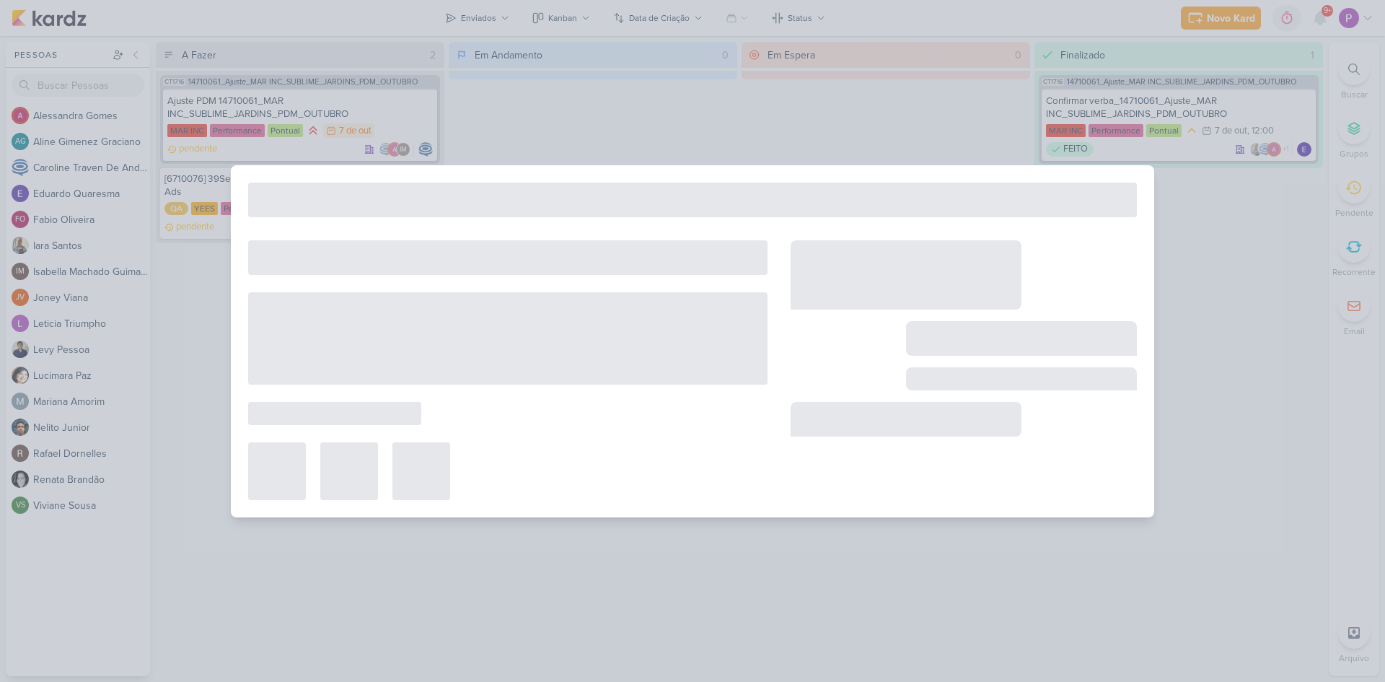
type input "[6710076] 39Sete - Retirar conversão de Whatsapp de Google Ads"
type input "10 de outubro de 2025 às 23:59"
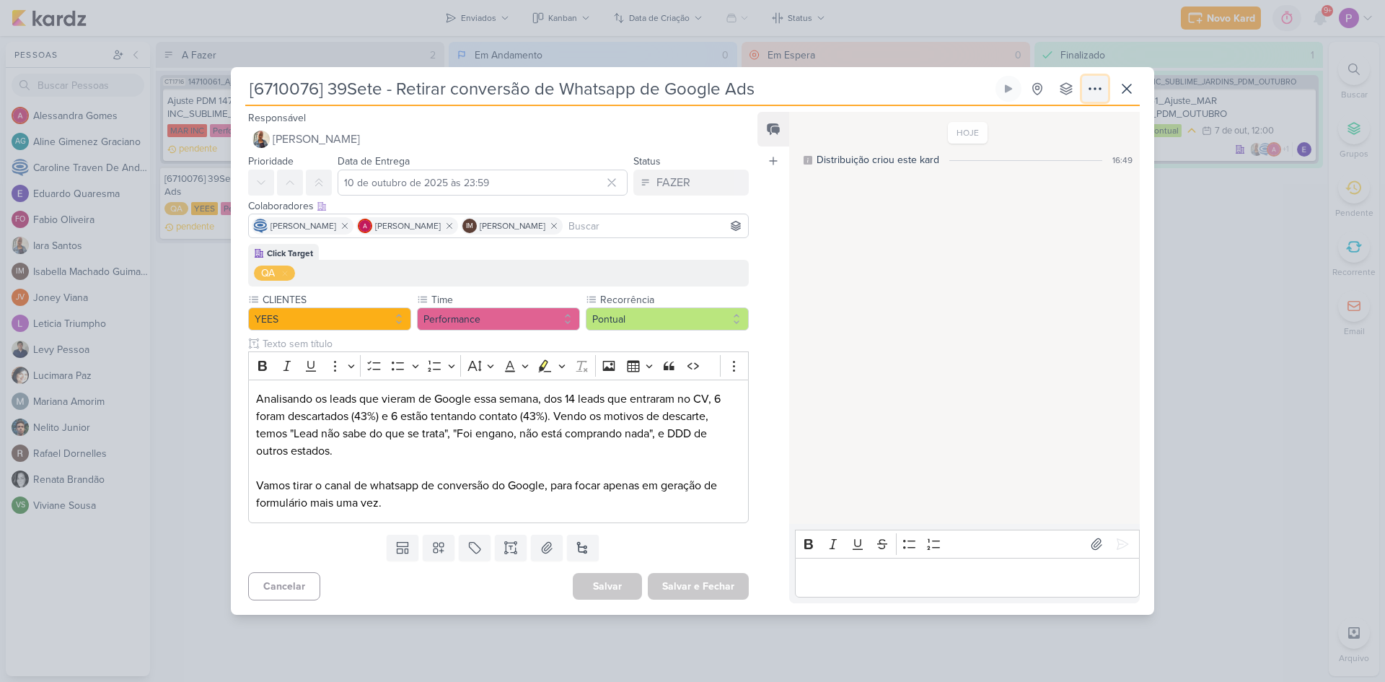
click at [1099, 90] on icon at bounding box center [1095, 88] width 17 height 17
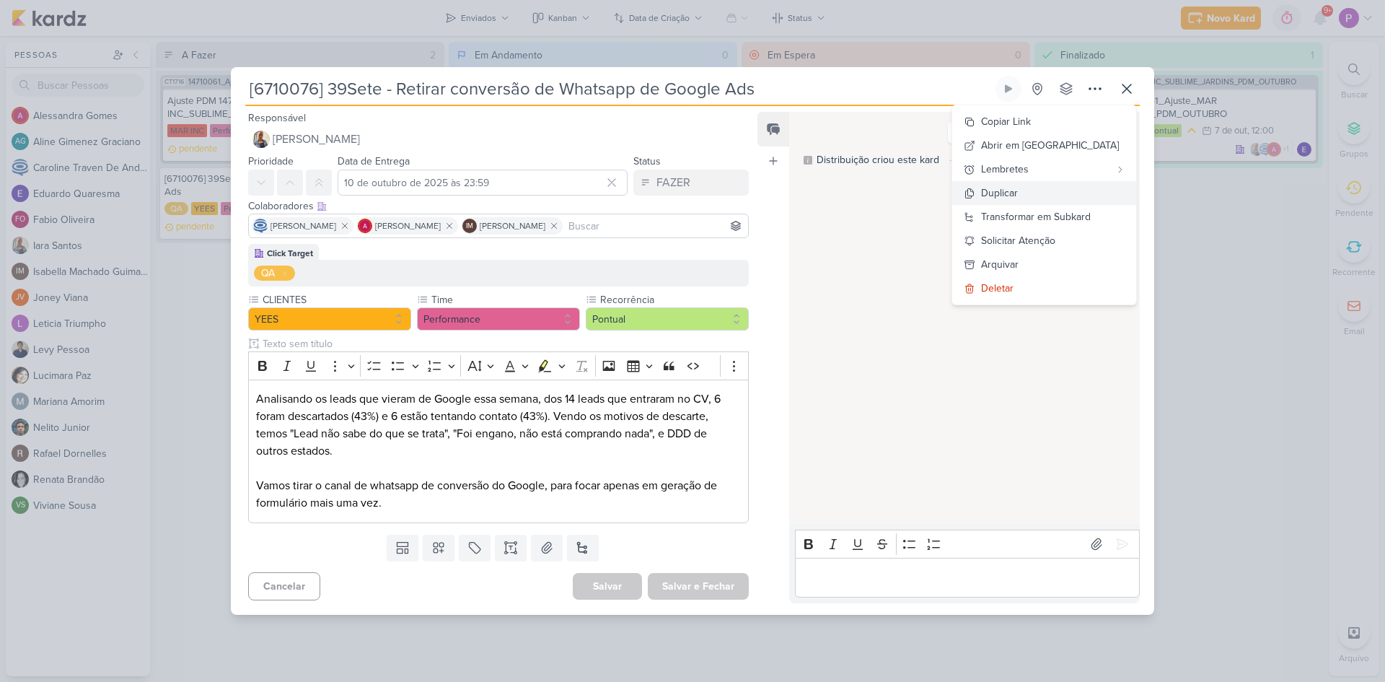
click at [1065, 189] on button "Duplicar" at bounding box center [1044, 193] width 184 height 24
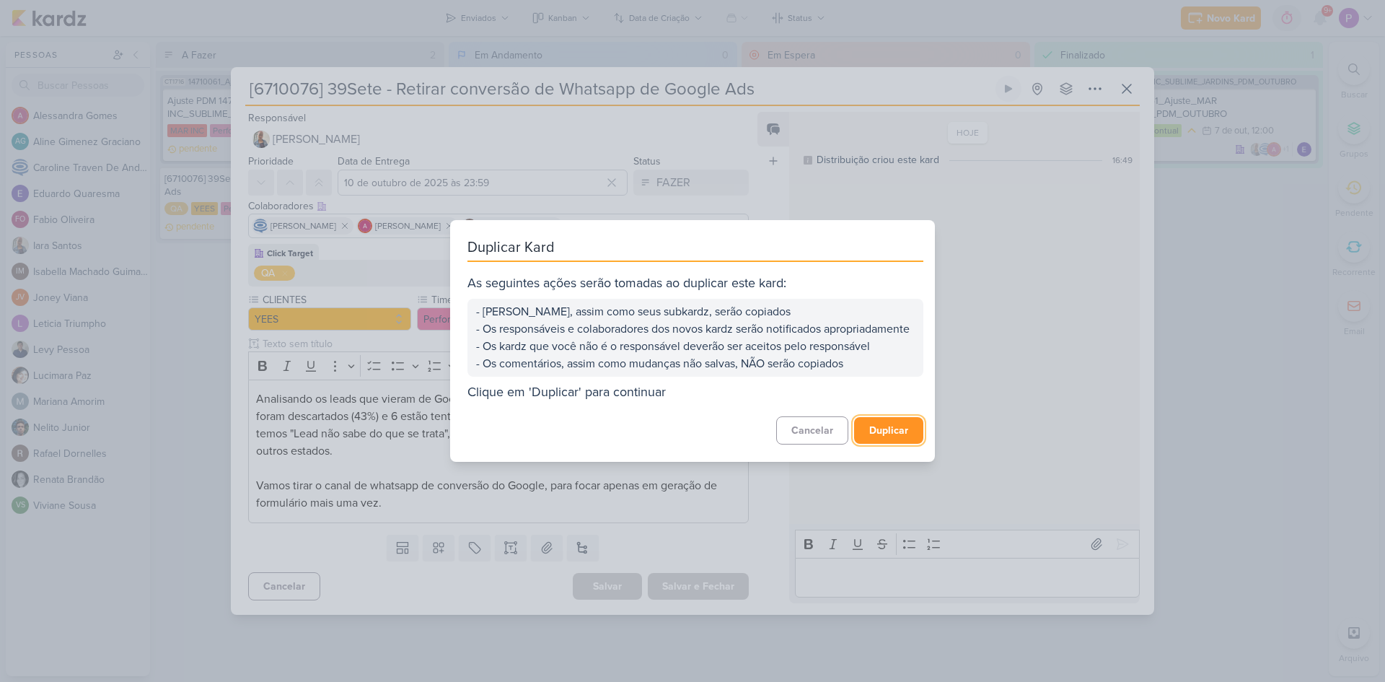
click at [893, 442] on button "Duplicar" at bounding box center [888, 430] width 69 height 27
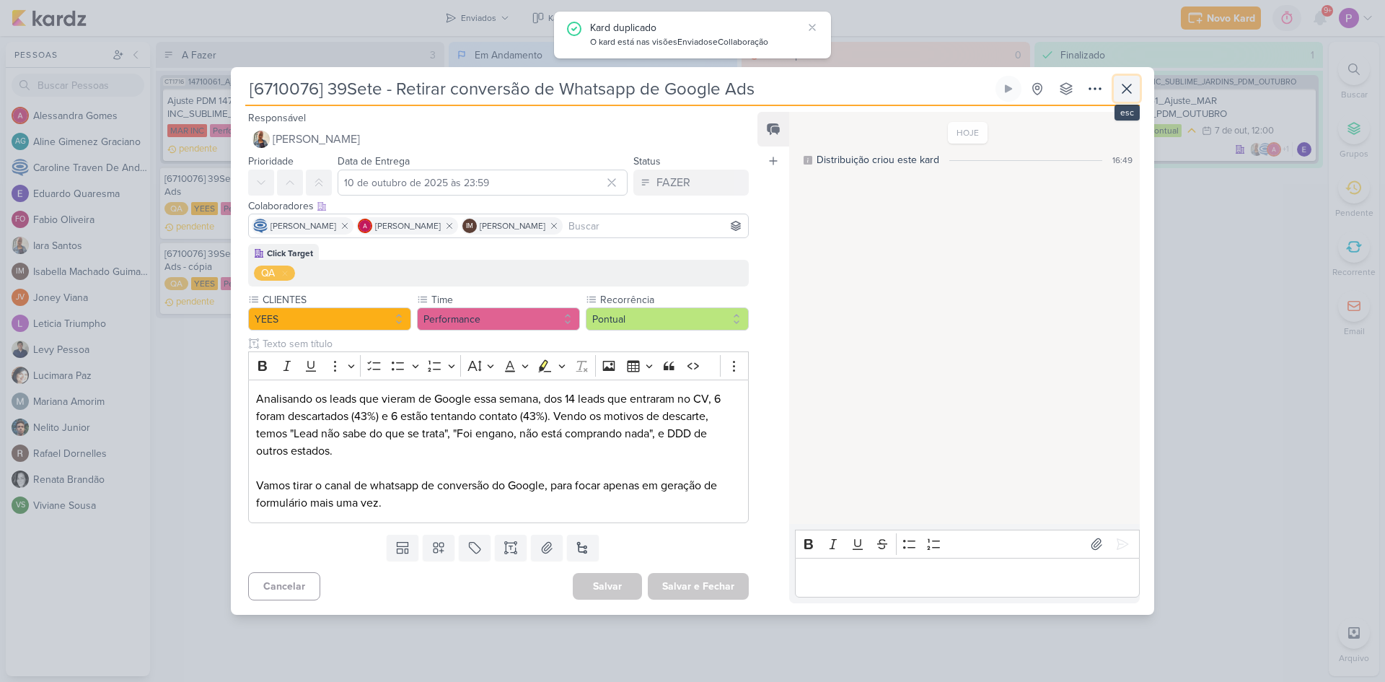
click at [1127, 85] on icon at bounding box center [1126, 88] width 17 height 17
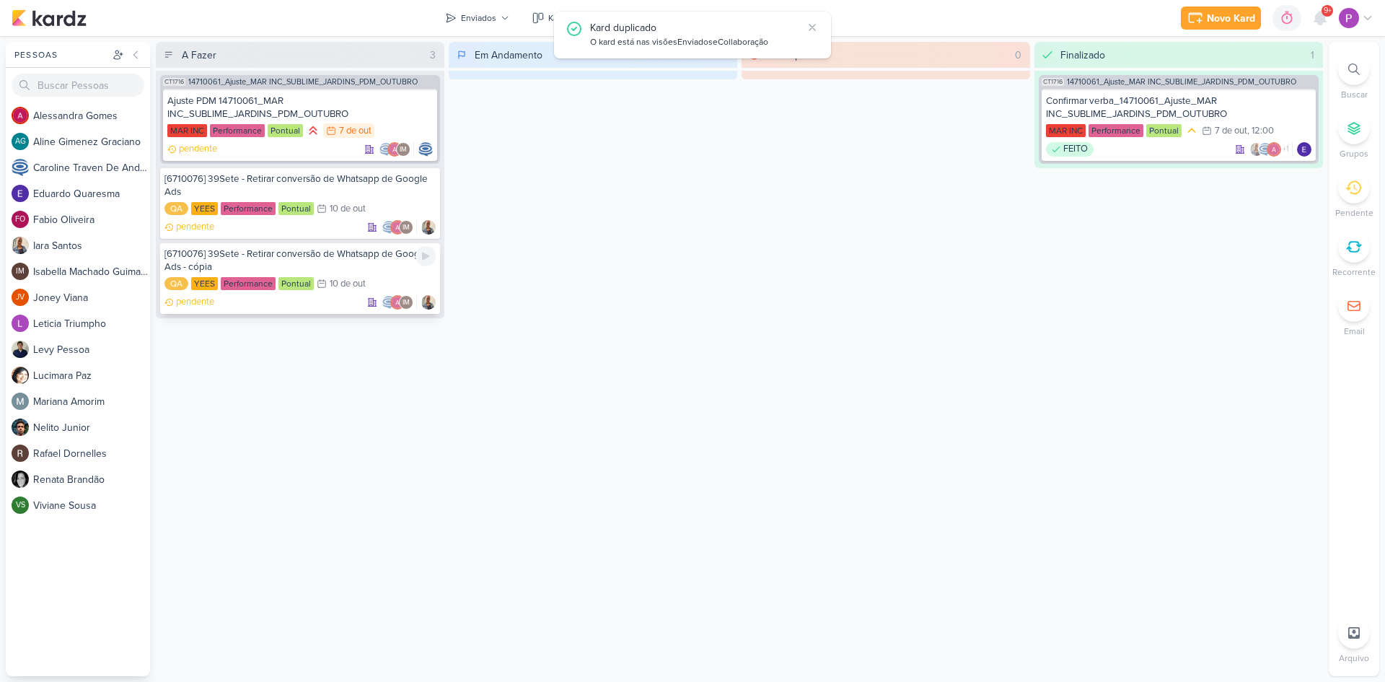
click at [287, 265] on div "[6710076] 39Sete - Retirar conversão de Whatsapp de Google Ads - cópia" at bounding box center [300, 260] width 271 height 26
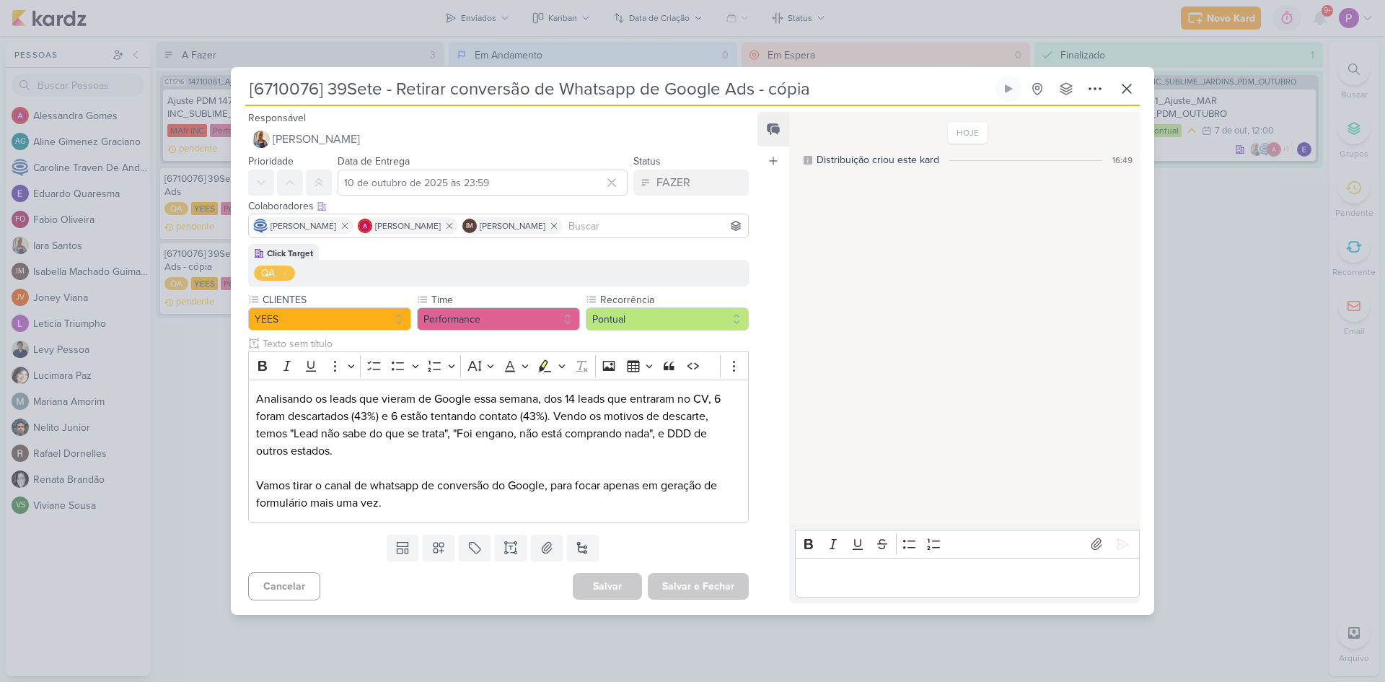
drag, startPoint x: 310, startPoint y: 92, endPoint x: 326, endPoint y: 82, distance: 19.8
click at [310, 92] on input "[6710076] 39Sete - Retirar conversão de Whatsapp de Google Ads - cópia" at bounding box center [619, 89] width 748 height 26
drag, startPoint x: 380, startPoint y: 88, endPoint x: 330, endPoint y: 81, distance: 51.0
click at [330, 81] on input "[6710077] 39Sete - Retirar conversão de Whatsapp de Google Ads - cópia" at bounding box center [619, 89] width 748 height 26
drag, startPoint x: 372, startPoint y: 89, endPoint x: 813, endPoint y: 97, distance: 440.9
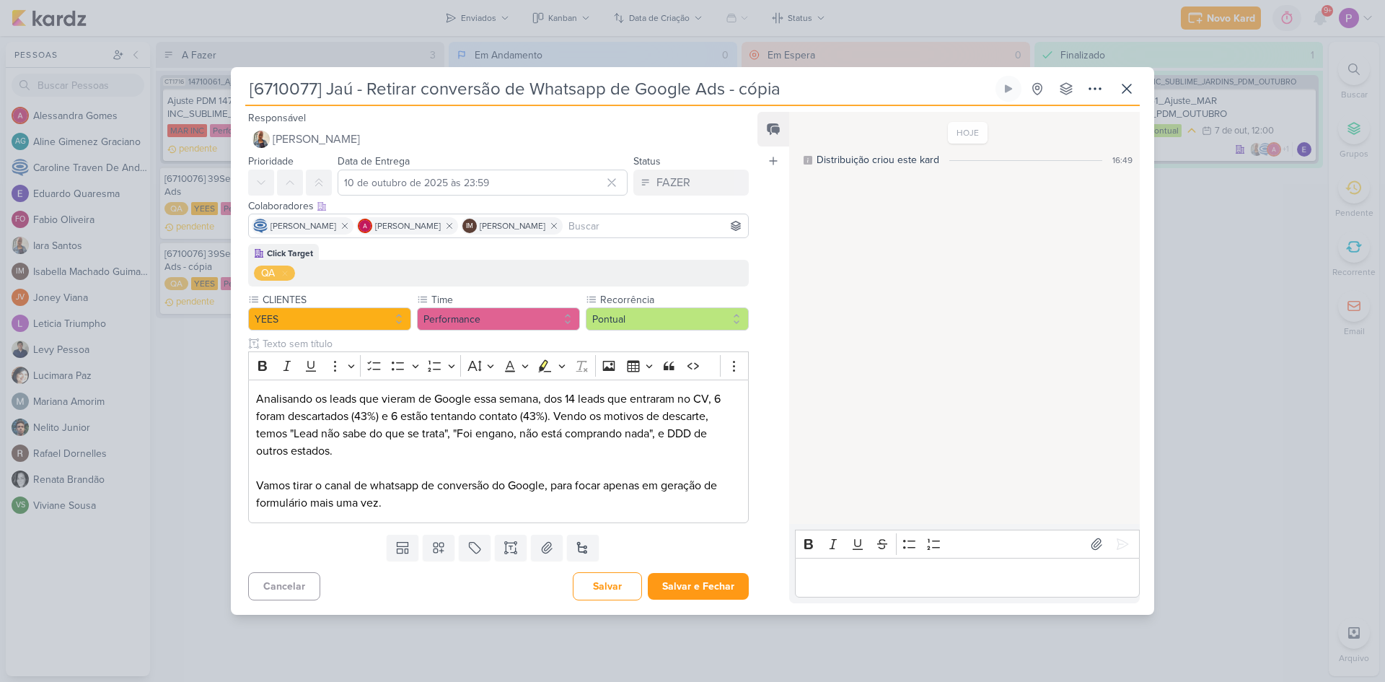
click at [813, 97] on input "[6710077] Jaú - Retirar conversão de Whatsapp de Google Ads - cópia" at bounding box center [619, 89] width 748 height 26
type input "[6710077] Jaú - Pausar a campanha de Google Search"
click at [415, 466] on p "Analisando os leads que vieram de Google essa semana, dos 14 leads que entraram…" at bounding box center [498, 433] width 485 height 87
click at [387, 463] on p "Analisando os leads que vieram de Google essa semana, dos 14 leads que entraram…" at bounding box center [498, 433] width 485 height 87
drag, startPoint x: 409, startPoint y: 501, endPoint x: 237, endPoint y: 373, distance: 214.4
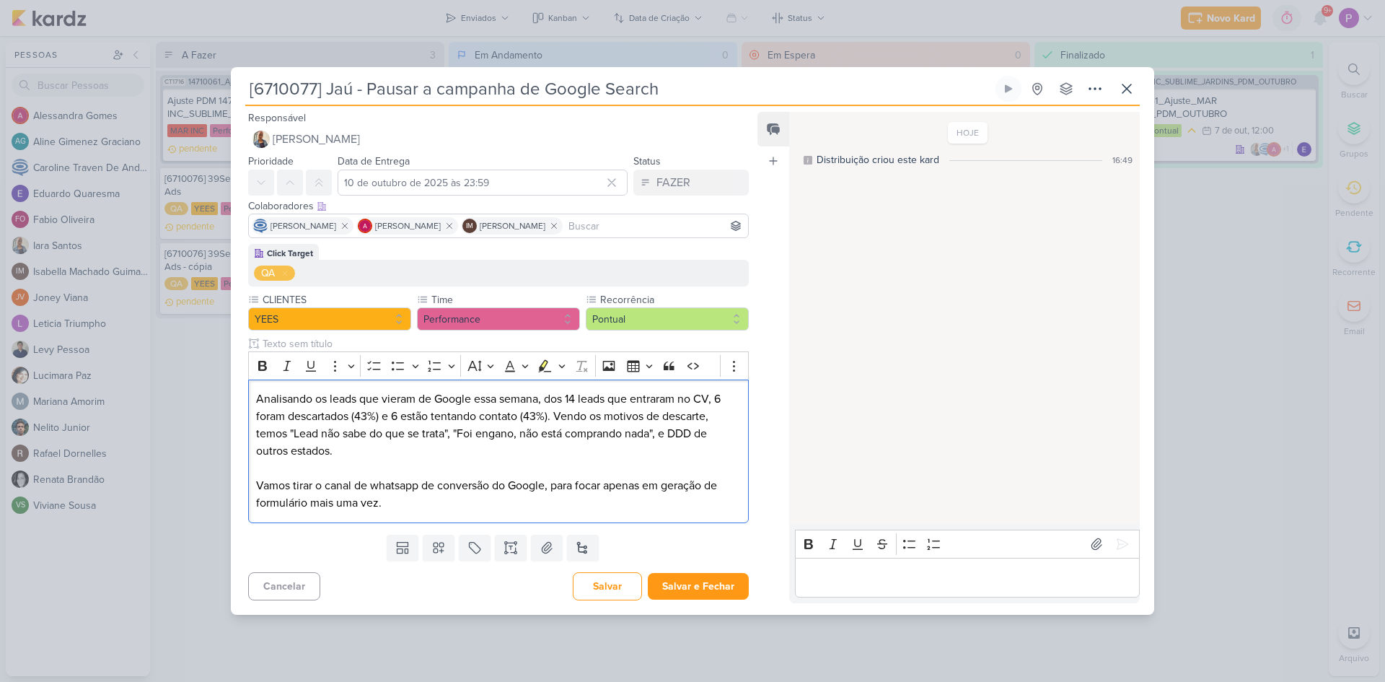
click at [237, 373] on div "Click Target QA CLIENTES [GEOGRAPHIC_DATA]" at bounding box center [493, 386] width 524 height 284
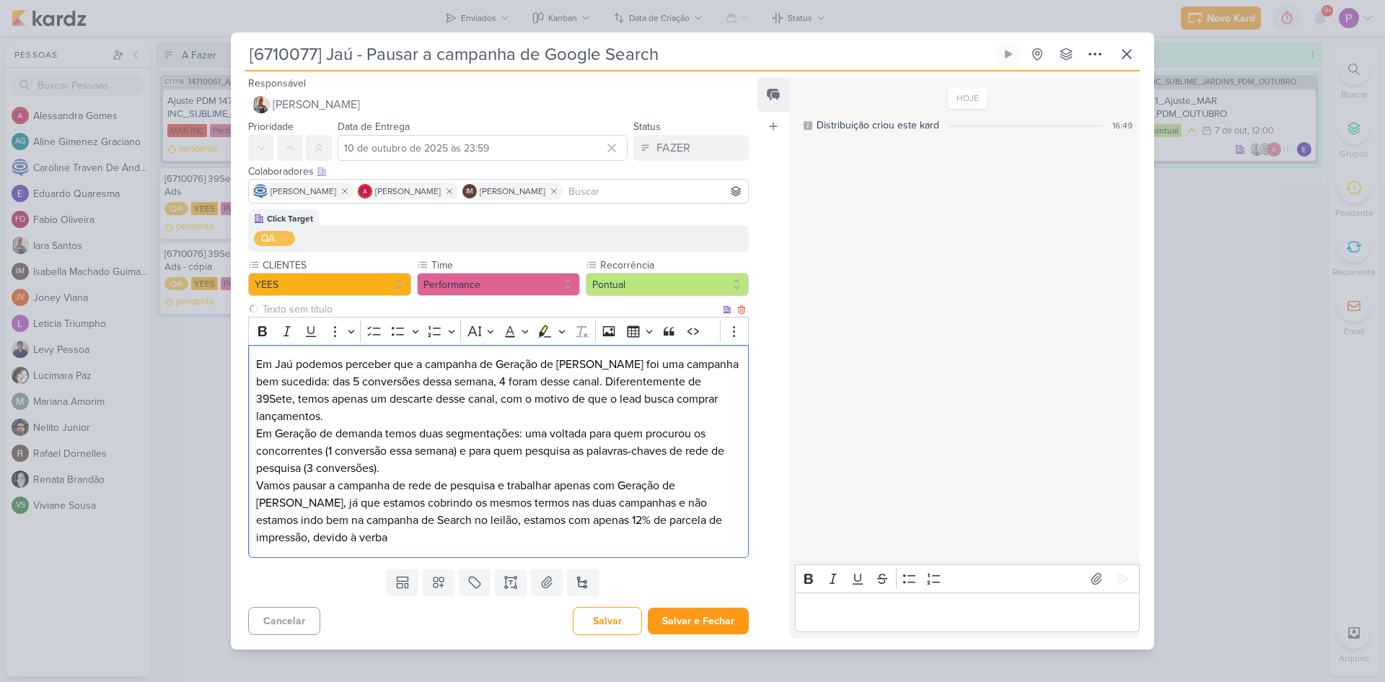
click at [373, 425] on p "Em Geração de demanda temos duas segmentações: uma voltada para quem procurou o…" at bounding box center [498, 451] width 485 height 52
click at [380, 413] on p "Em Jaú podemos perceber que a campanha de Geração de Demanda foi uma campanha b…" at bounding box center [498, 390] width 485 height 69
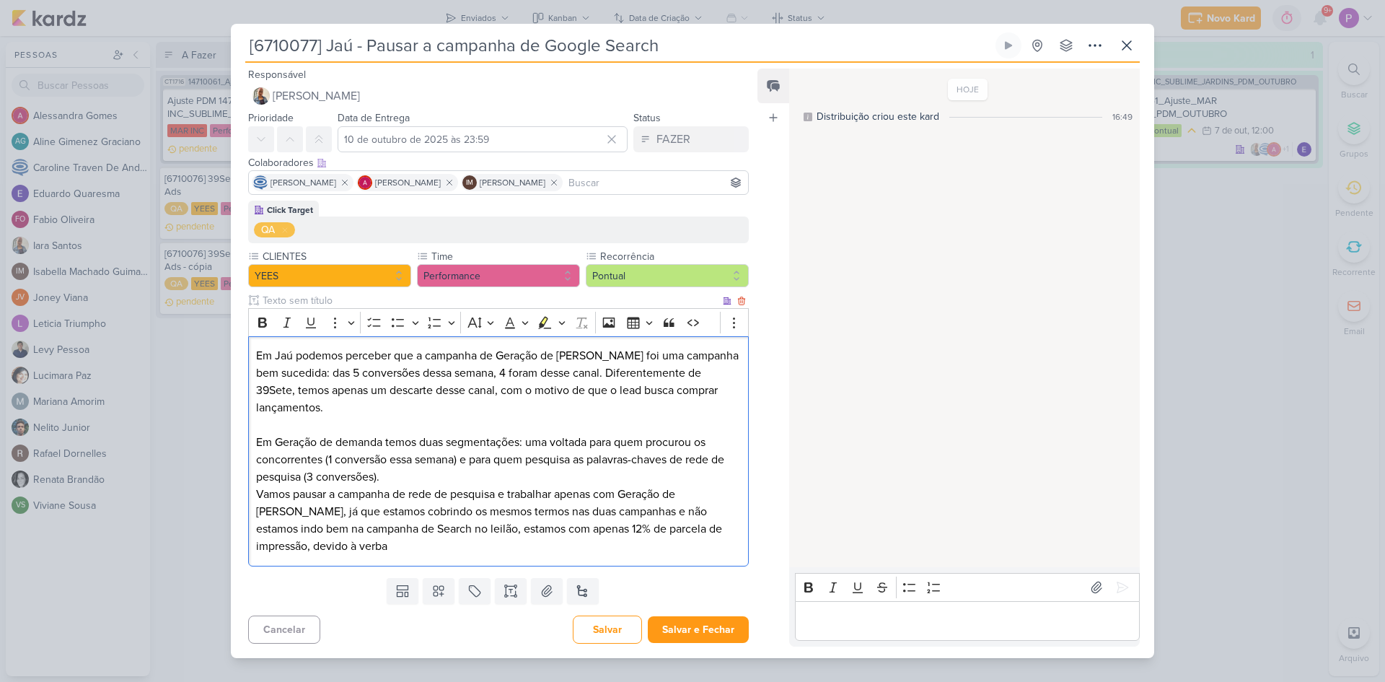
click at [405, 482] on p "Em Geração de demanda temos duas segmentações: uma voltada para quem procurou o…" at bounding box center [498, 460] width 485 height 52
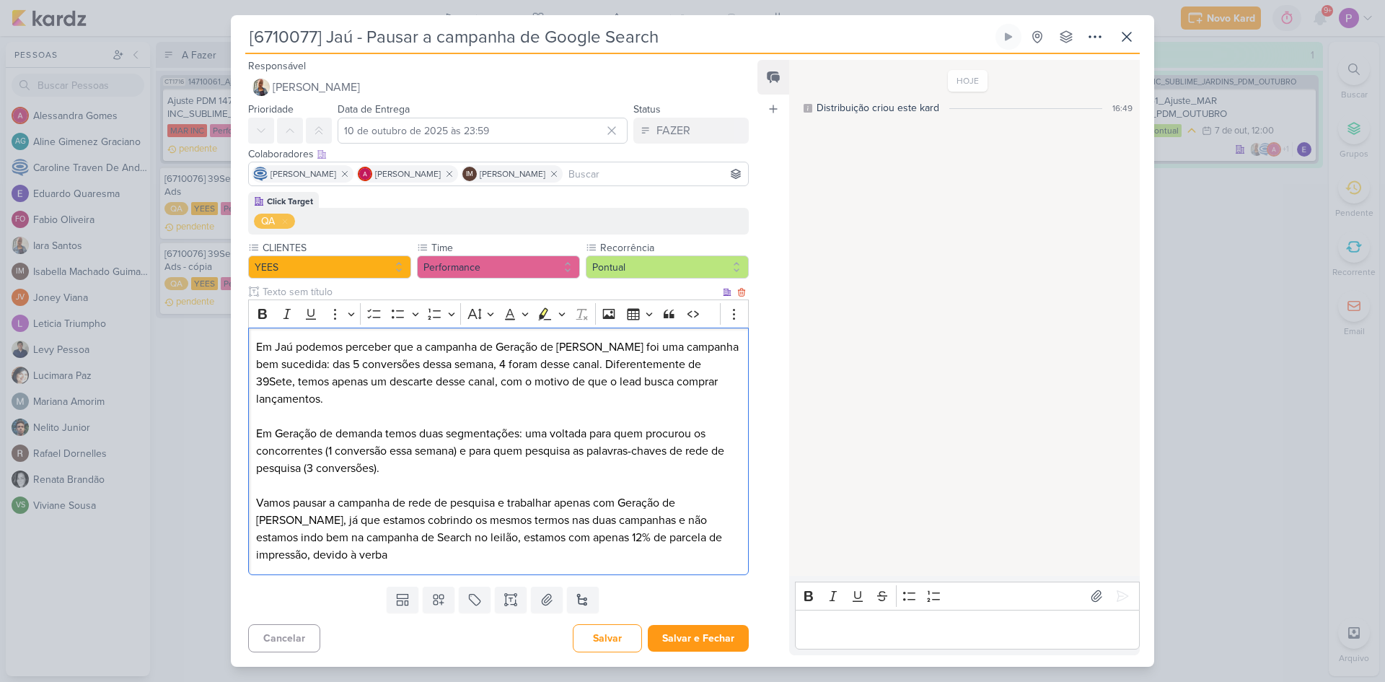
click at [260, 502] on p "Vamos pausar a campanha de rede de pesquisa e trabalhar apenas com Geração de D…" at bounding box center [498, 528] width 485 height 69
drag, startPoint x: 257, startPoint y: 501, endPoint x: 501, endPoint y: 501, distance: 243.9
click at [501, 501] on p "Vamos pausar a campanha de rede de pesquisa e trabalhar apenas com Geração de D…" at bounding box center [498, 528] width 485 height 69
click at [265, 317] on icon "Editor toolbar" at bounding box center [262, 314] width 9 height 10
click at [543, 321] on button "Highlight" at bounding box center [545, 314] width 22 height 22
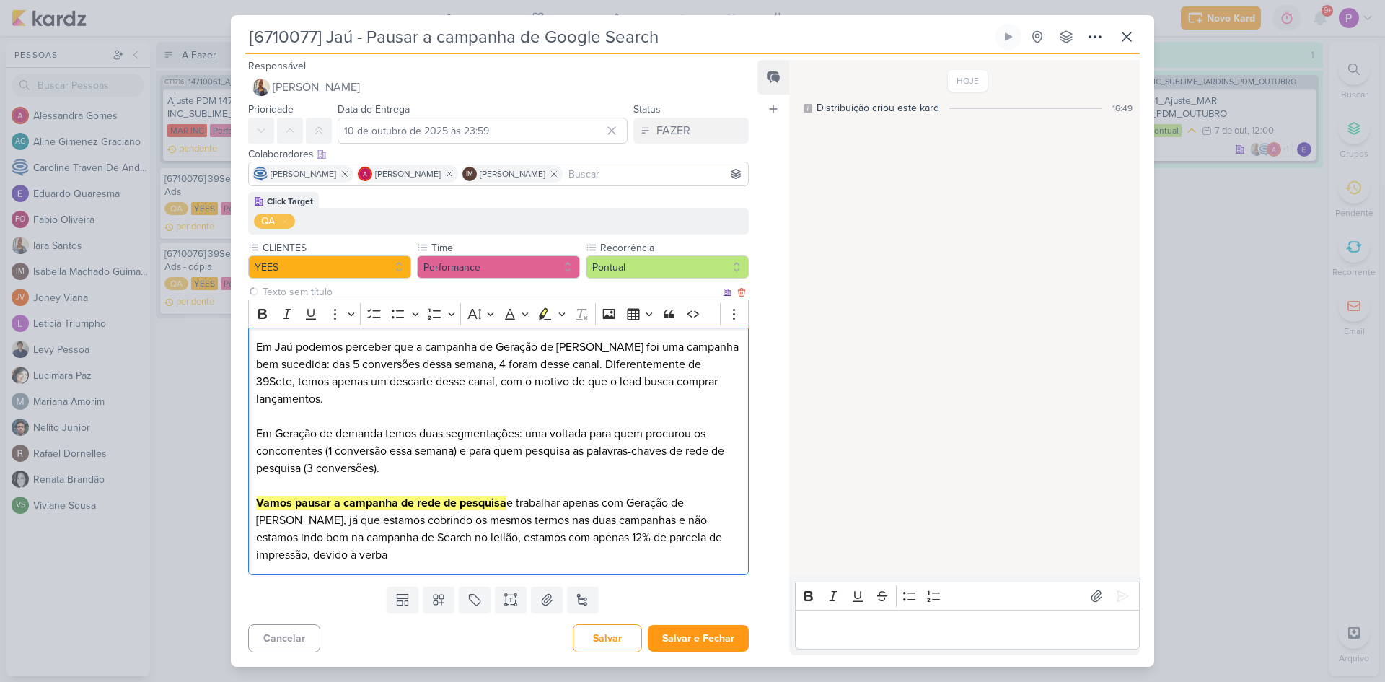
click at [617, 473] on p "Em Geração de demanda temos duas segmentações: uma voltada para quem procurou o…" at bounding box center [498, 459] width 485 height 69
drag, startPoint x: 439, startPoint y: 592, endPoint x: 435, endPoint y: 640, distance: 47.8
click at [435, 640] on div "Responsável Iara Santos Nenhum contato encontrado create new contact Novo Conta…" at bounding box center [493, 355] width 524 height 597
click at [435, 640] on div "Cancelar Salvar Salvar e Fechar Ctrl + Enter" at bounding box center [493, 636] width 524 height 37
click at [576, 596] on button at bounding box center [583, 600] width 32 height 26
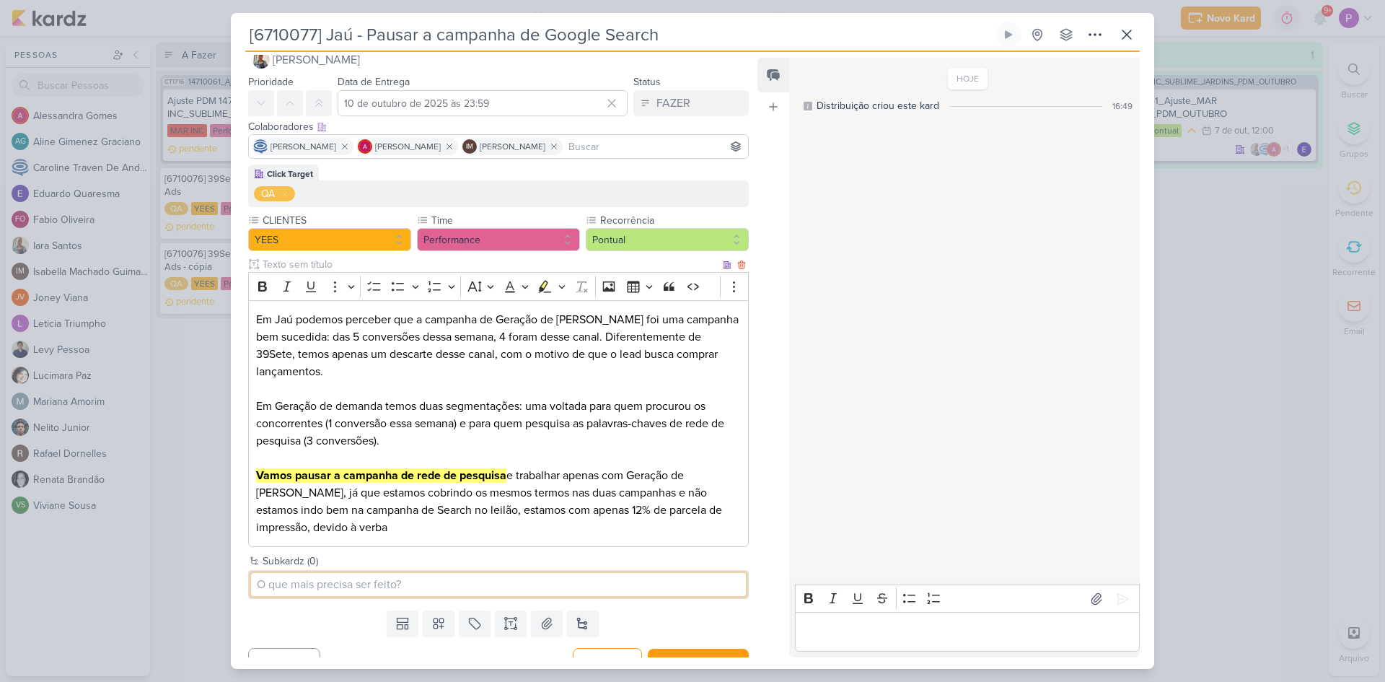
scroll to position [47, 0]
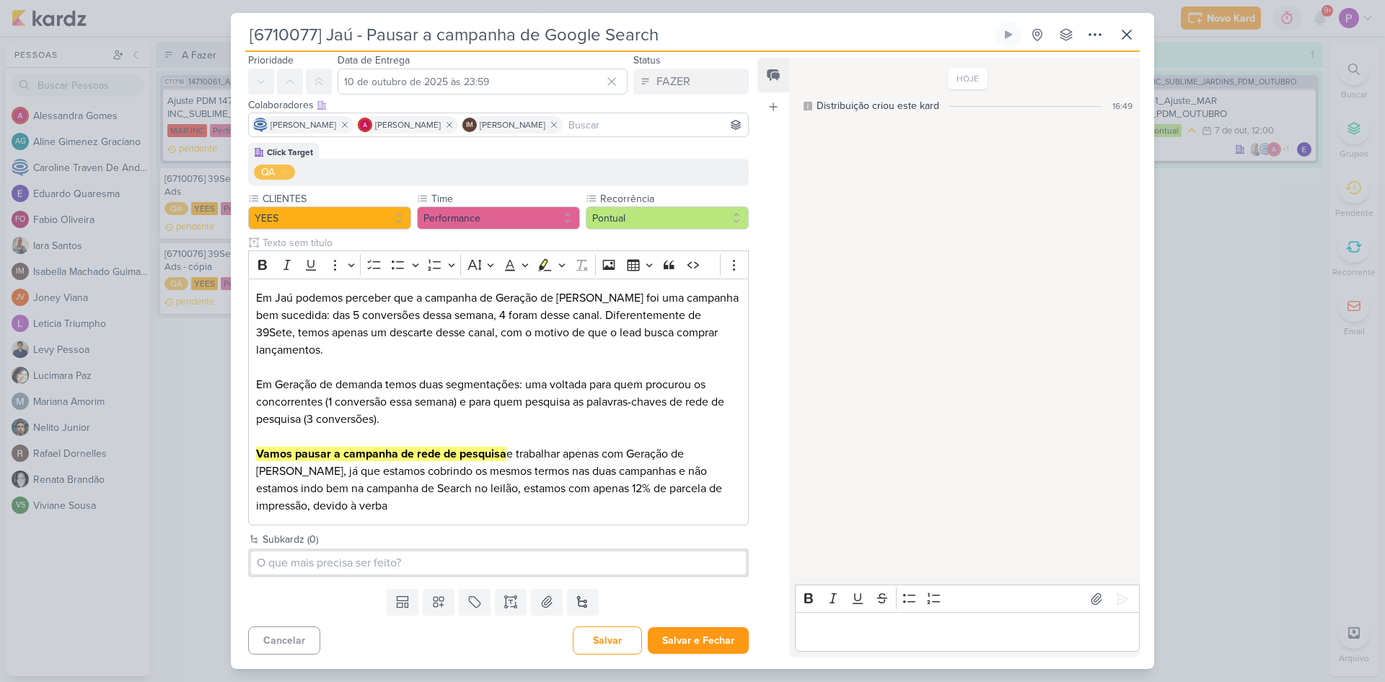
drag, startPoint x: 665, startPoint y: 43, endPoint x: 239, endPoint y: 71, distance: 427.4
click at [239, 71] on div "[6710077] Jaú - Pausar a campanha de Google Search Criado por mim nenhum grupo …" at bounding box center [693, 345] width 924 height 647
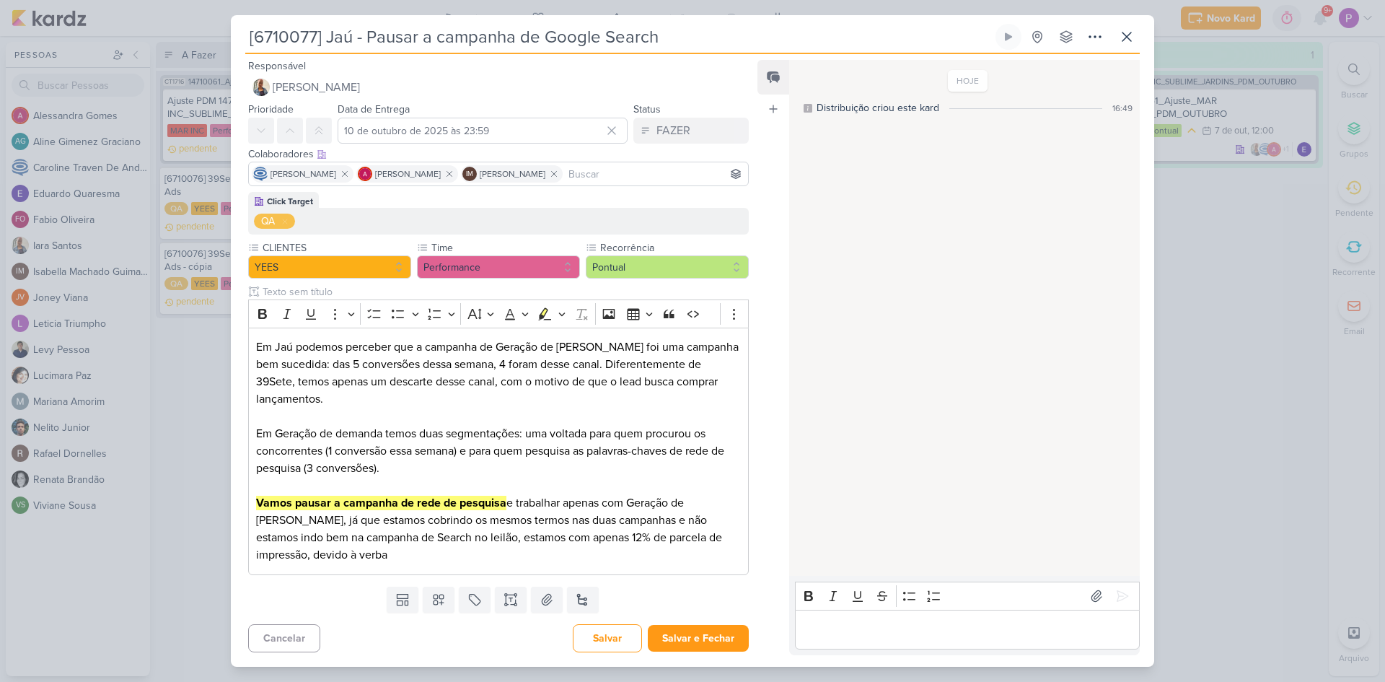
click at [320, 38] on input "[6710077] Jaú - Pausar a campanha de Google Search" at bounding box center [619, 37] width 748 height 26
drag, startPoint x: 700, startPoint y: 32, endPoint x: 247, endPoint y: 43, distance: 453.3
click at [247, 43] on input "[6710077] Jaú - Pausar a campanha de Google Search" at bounding box center [619, 37] width 748 height 26
click at [580, 595] on button at bounding box center [583, 600] width 32 height 26
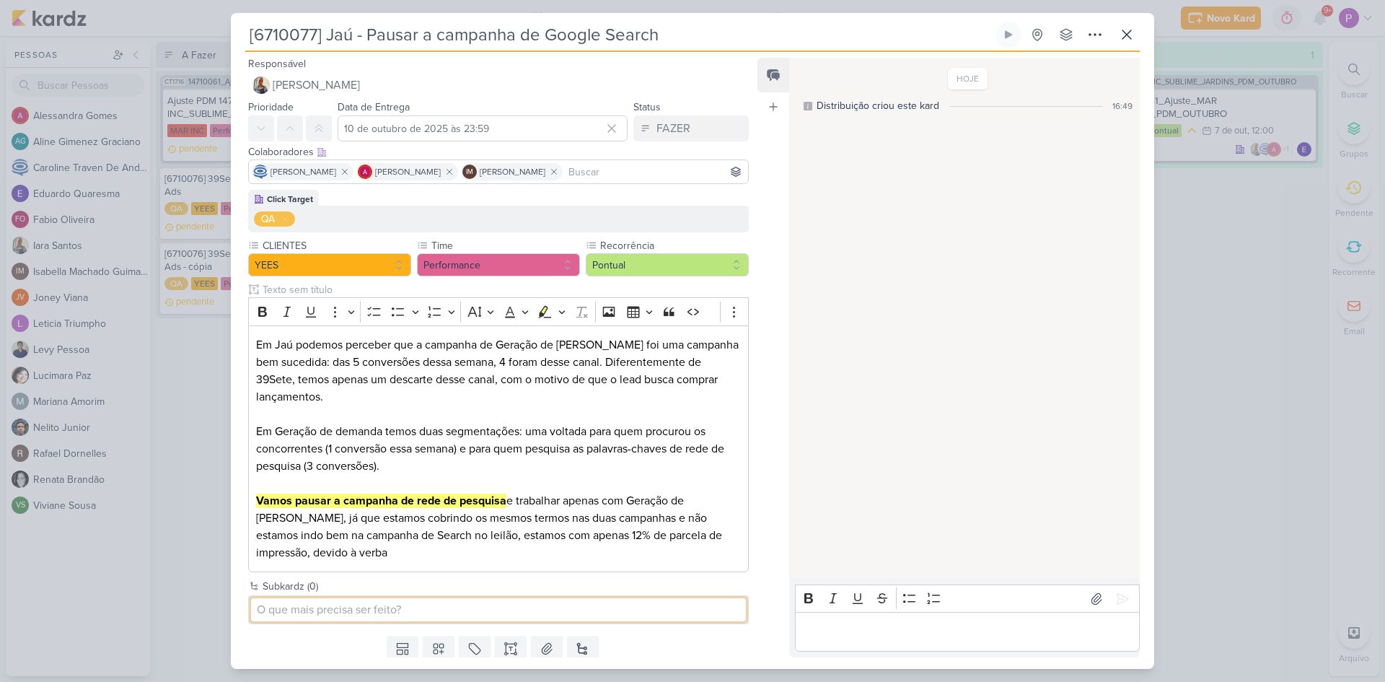
click at [416, 605] on input at bounding box center [498, 609] width 495 height 23
paste input "[6710077] Jaú - Pausar a campanha de Google Search"
type input "[6710077] Jaú - Pausar a campanha de Google Search"
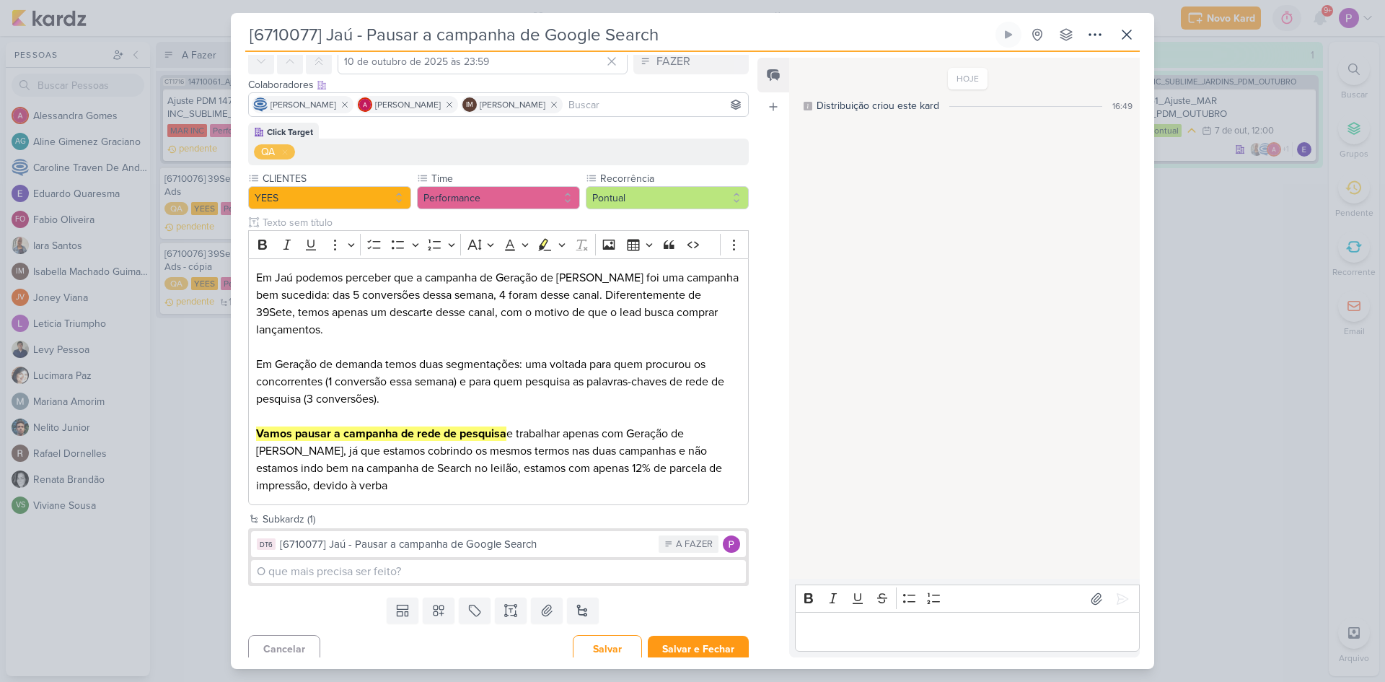
scroll to position [76, 0]
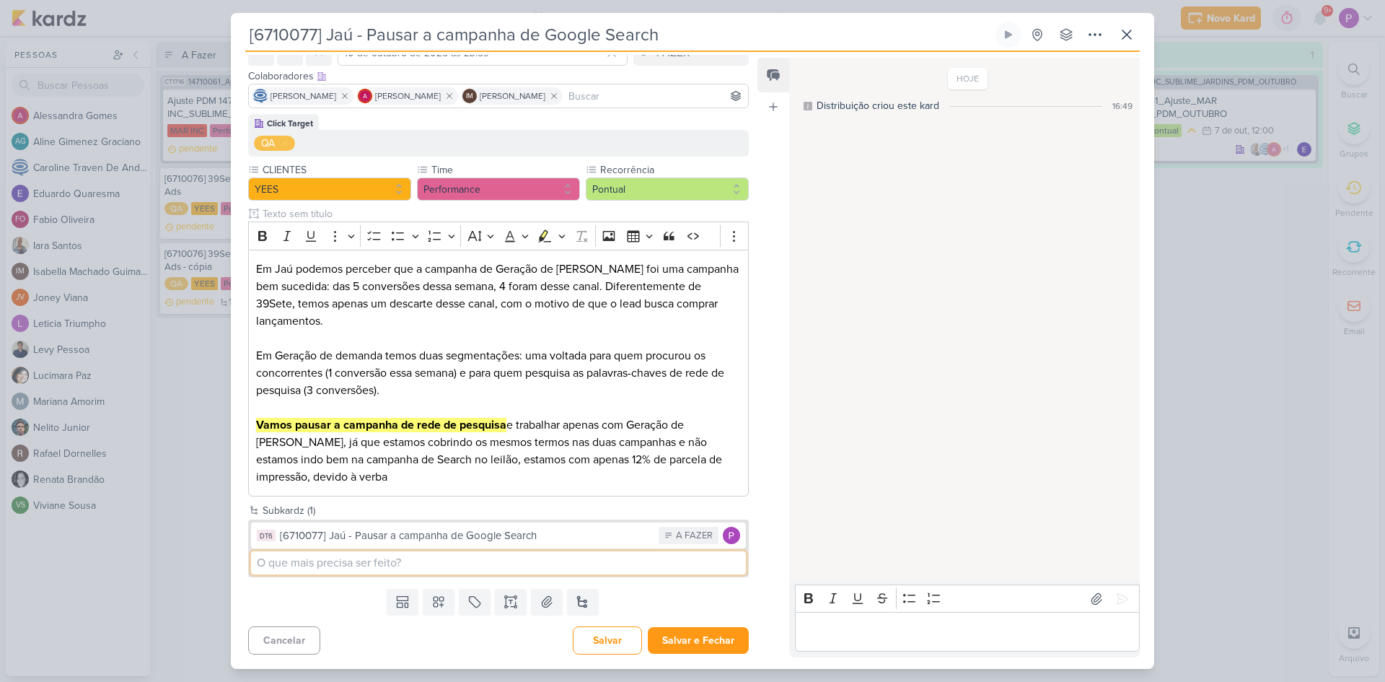
click at [361, 566] on input at bounding box center [498, 562] width 495 height 23
paste input "[6710077] Jaú - Pausar a campanha de Google Search"
drag, startPoint x: 338, startPoint y: 564, endPoint x: 563, endPoint y: 558, distance: 225.2
click at [563, 558] on input "[6710077] Jaú - Pausar a campanha de Google Search" at bounding box center [498, 562] width 495 height 23
click at [562, 562] on input "[6710077] Jaú - Pausar a campanha de Google Search" at bounding box center [498, 562] width 495 height 23
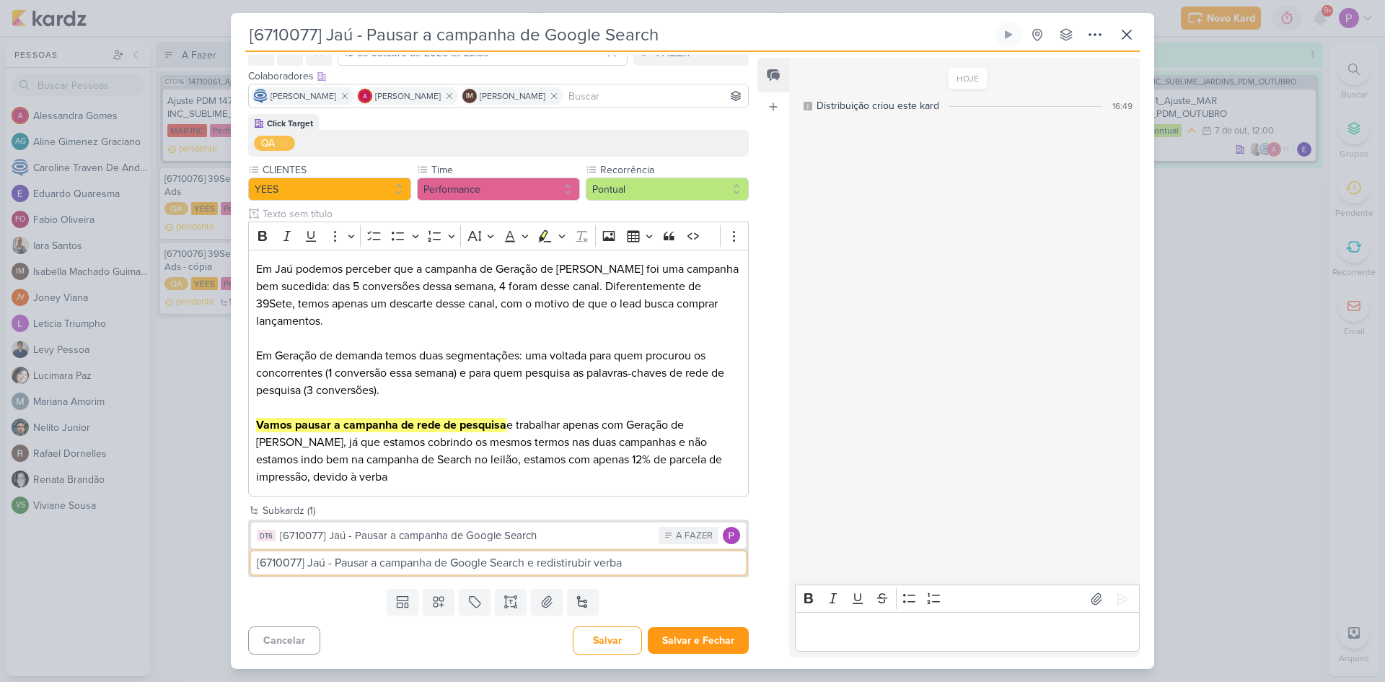
click at [578, 561] on input "[6710077] Jaú - Pausar a campanha de Google Search e redistirubir verba" at bounding box center [498, 562] width 495 height 23
click at [668, 576] on div "DT6 [6710077] Jaú - Pausar a campanha de Google Search A FAZER [6710077] Jaú - …" at bounding box center [498, 549] width 501 height 58
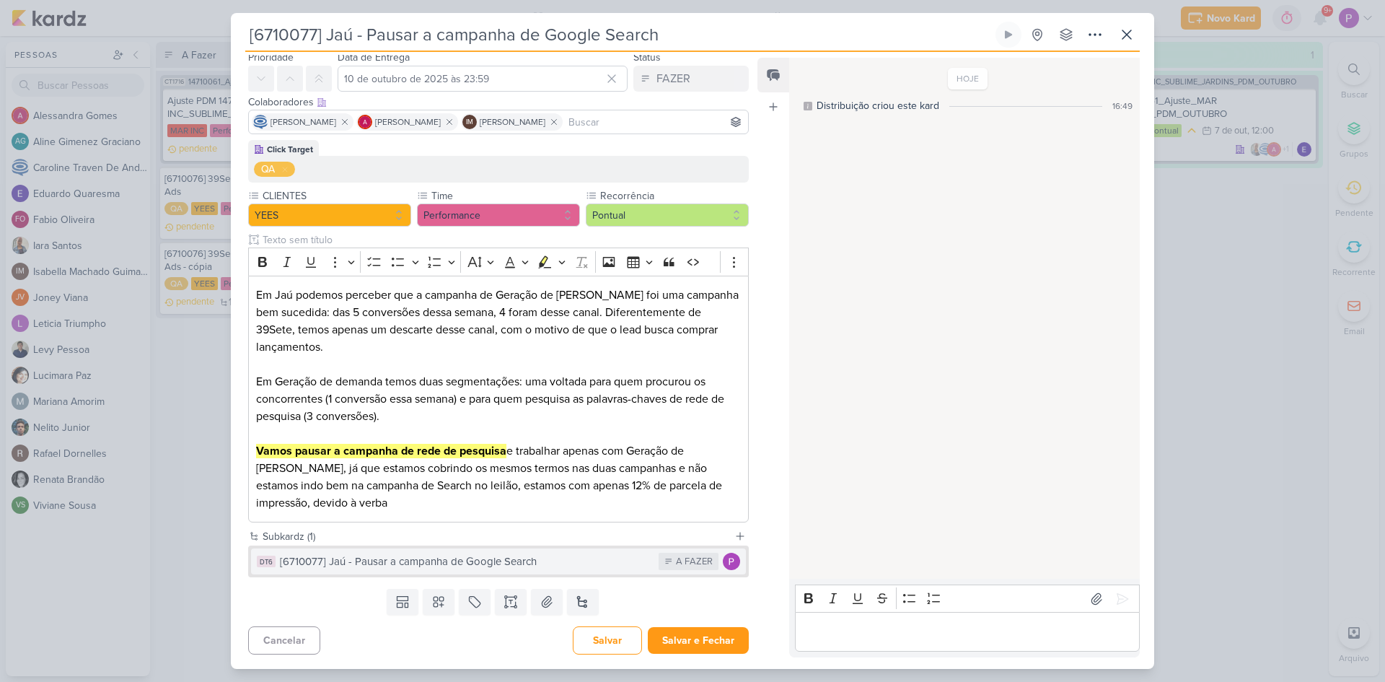
click at [613, 569] on div "[6710077] Jaú - Pausar a campanha de Google Search" at bounding box center [466, 561] width 372 height 17
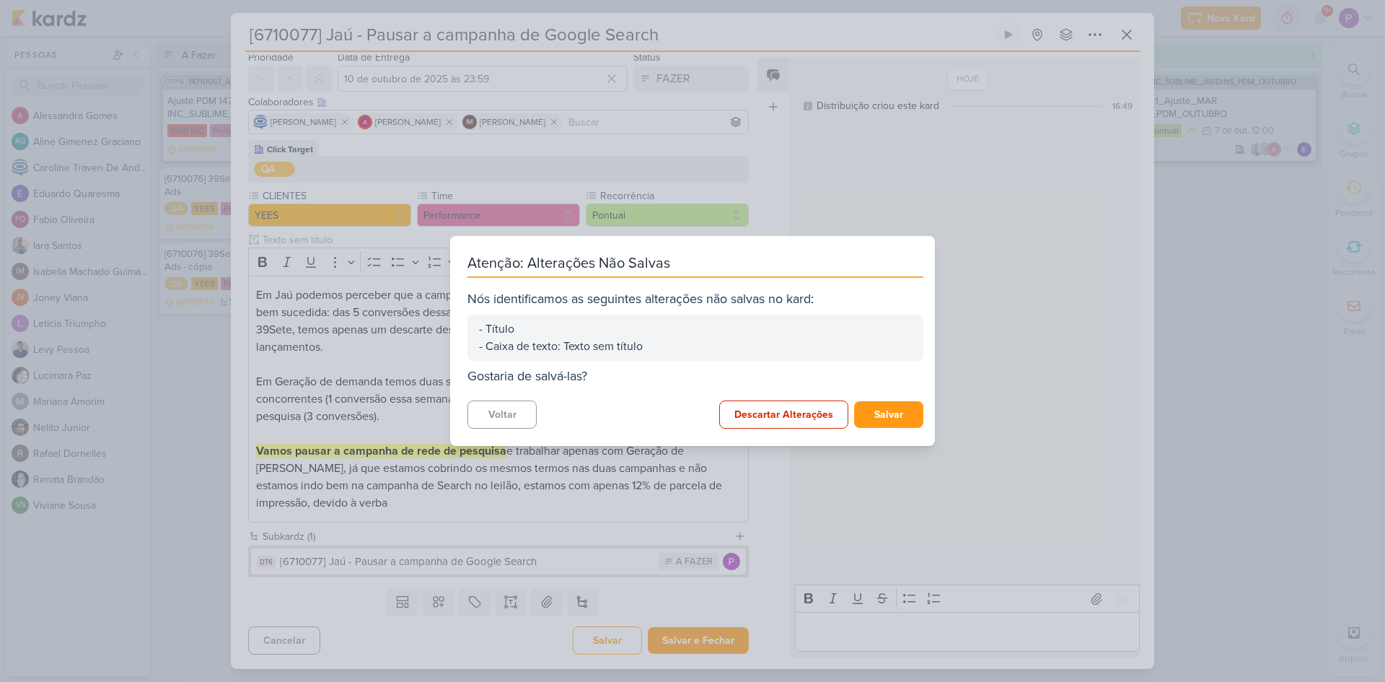
click at [671, 592] on div "Atenção: Alterações Não Salvas Nós identificamos as seguintes alterações não sa…" at bounding box center [692, 341] width 1385 height 682
click at [502, 422] on button "Voltar" at bounding box center [502, 414] width 69 height 28
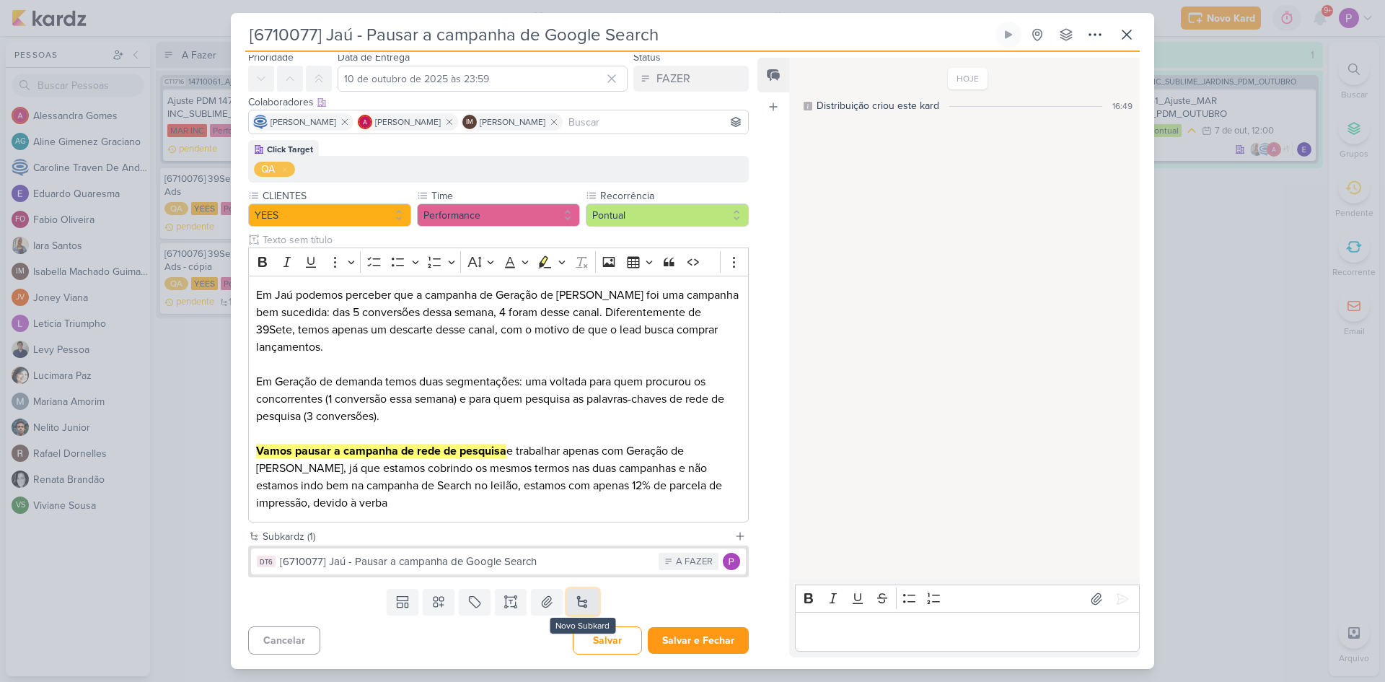
click at [587, 600] on button at bounding box center [583, 602] width 32 height 26
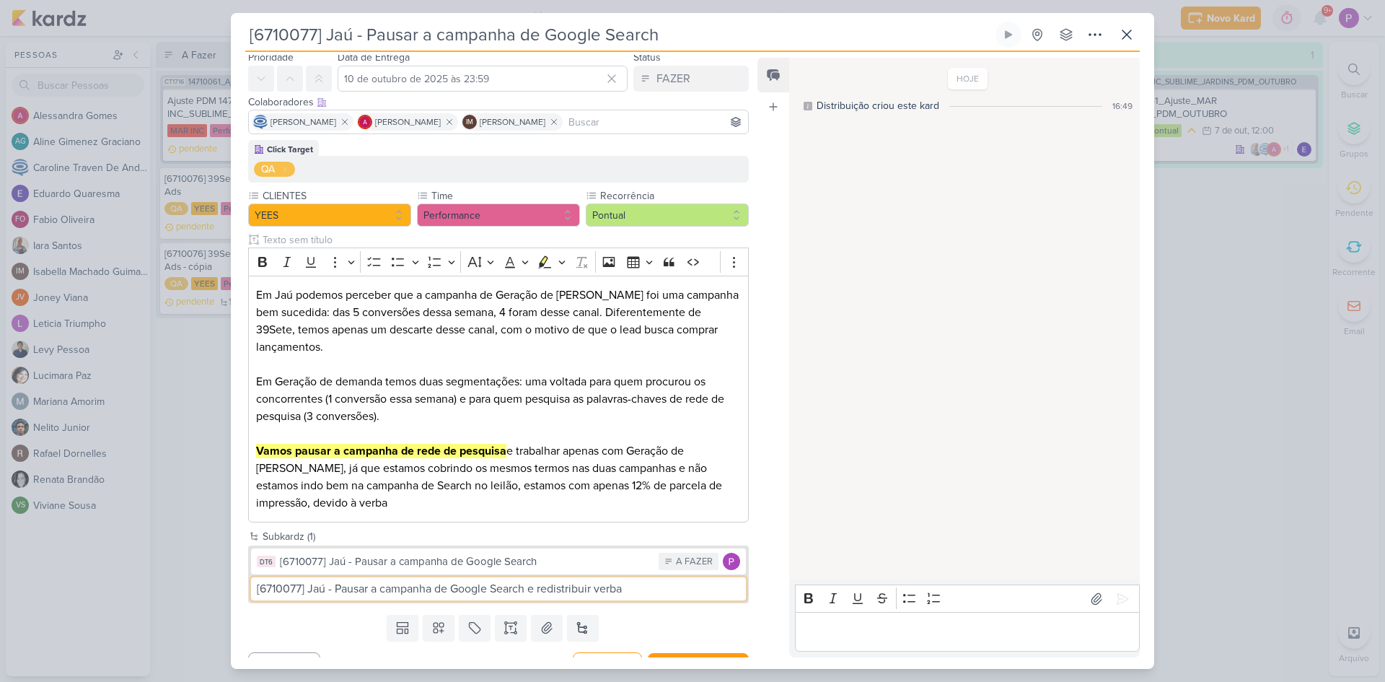
click at [414, 588] on input "[6710077] Jaú - Pausar a campanha de Google Search e redistribuir verba" at bounding box center [498, 588] width 495 height 23
drag, startPoint x: 338, startPoint y: 590, endPoint x: 661, endPoint y: 596, distance: 322.6
click at [661, 596] on input "[6710077] Jaú - Pausar a campanha de Google Search e redistribuir verba" at bounding box center [498, 588] width 495 height 23
type input "[6710077] Jaú - Redistribuir verba na planilha de acompanhamento"
click at [669, 612] on div "Templates Campos Personalizados Marcadores Caixa De Texto Anexo Novo Subkard" at bounding box center [493, 628] width 524 height 38
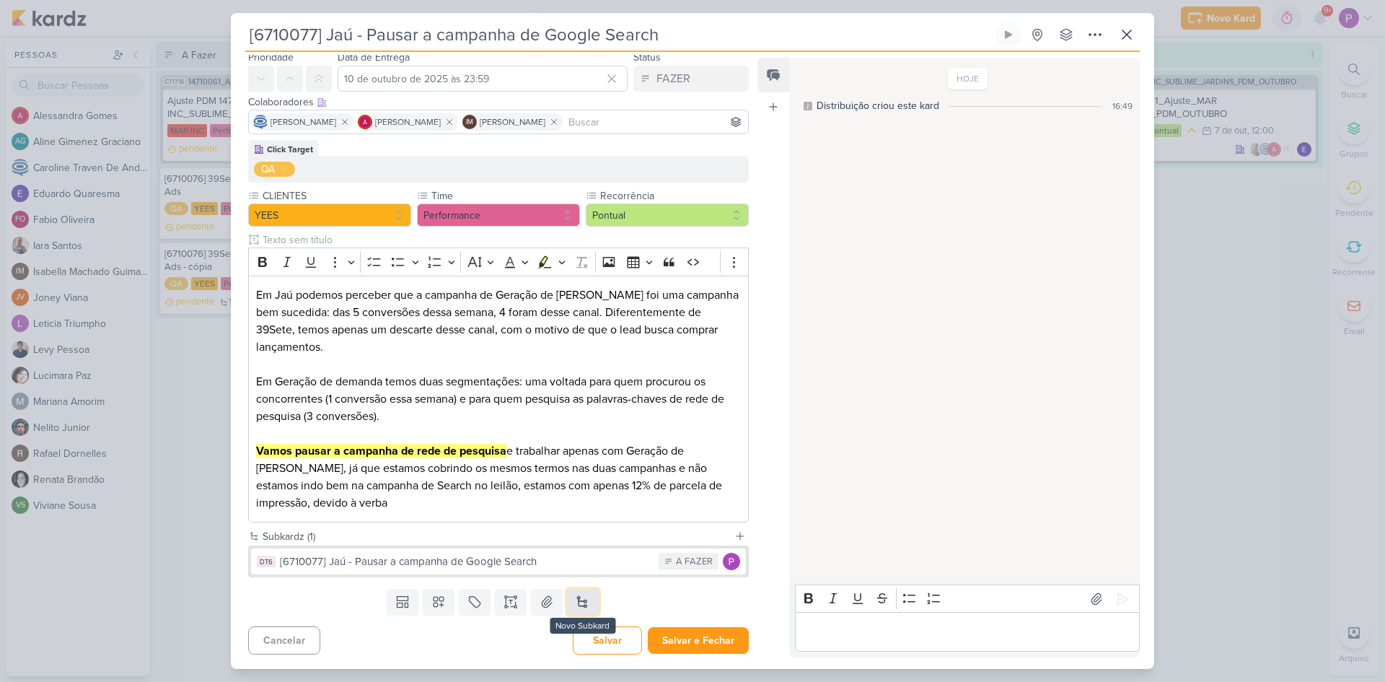
click at [579, 597] on button at bounding box center [583, 602] width 32 height 26
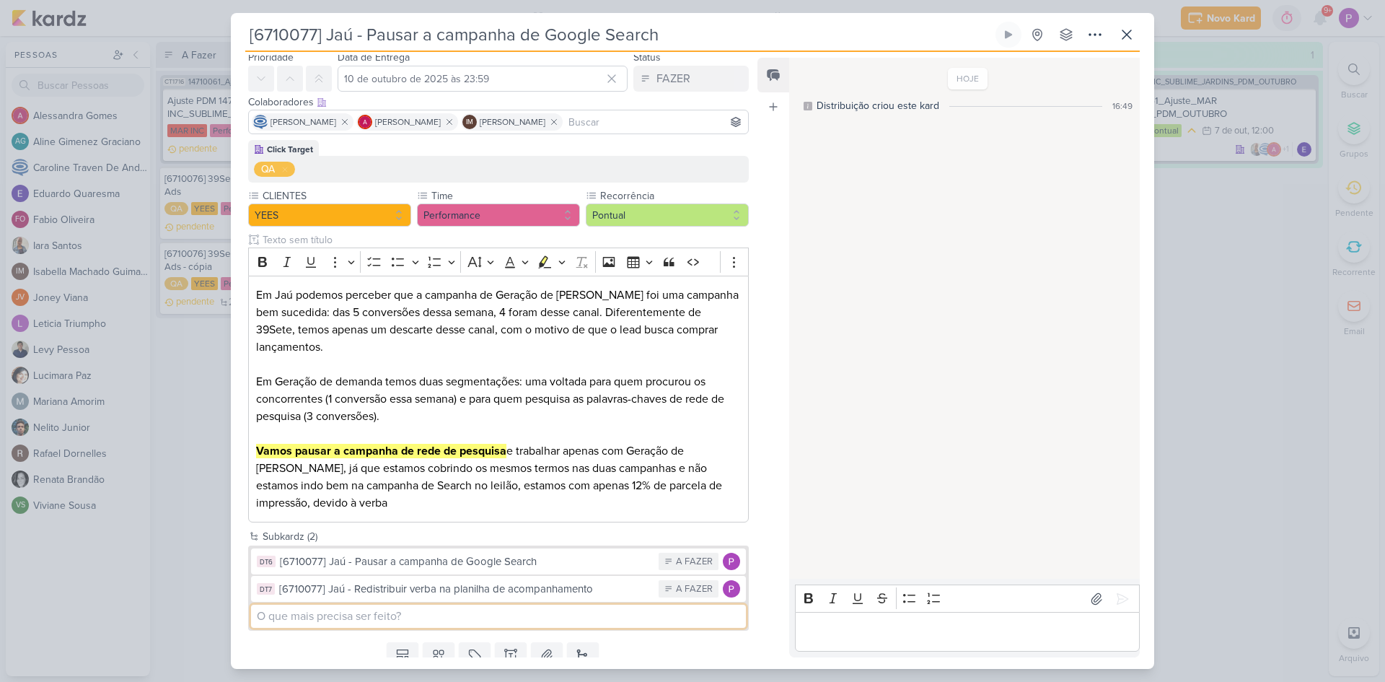
scroll to position [103, 0]
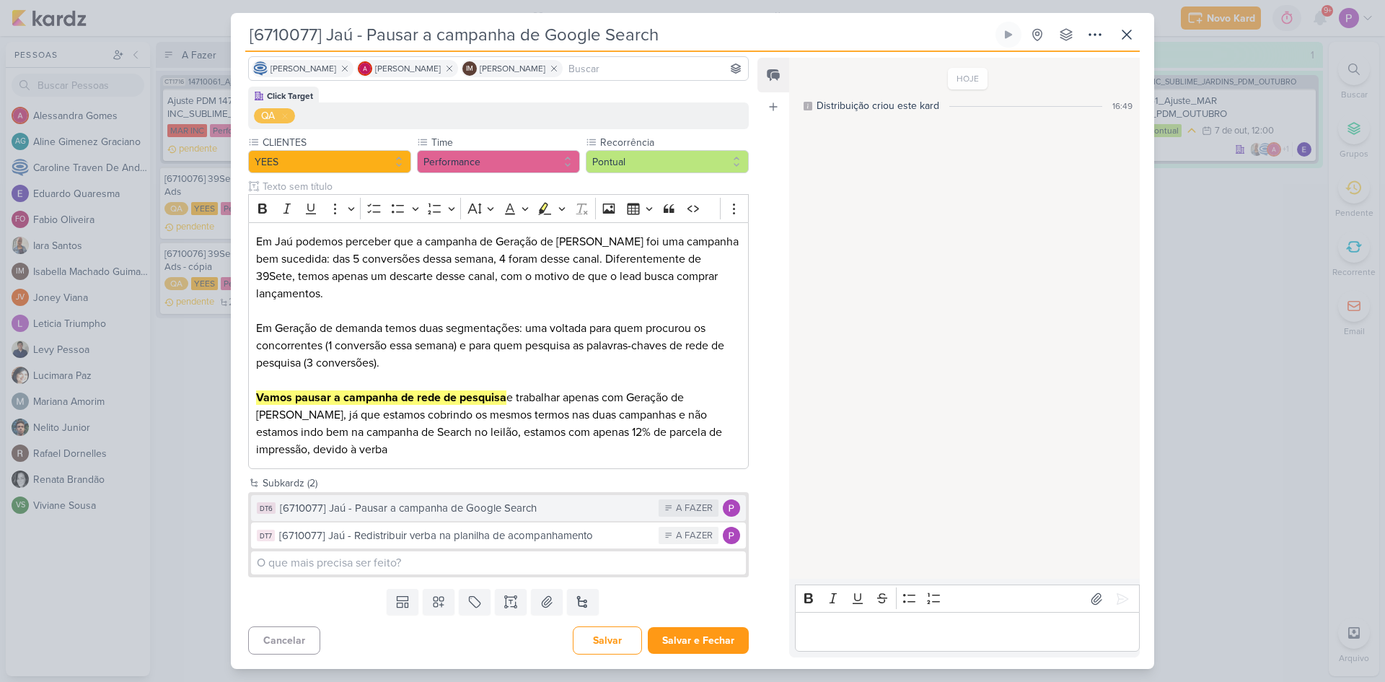
click at [399, 513] on div "[6710077] Jaú - Pausar a campanha de Google Search" at bounding box center [466, 508] width 372 height 17
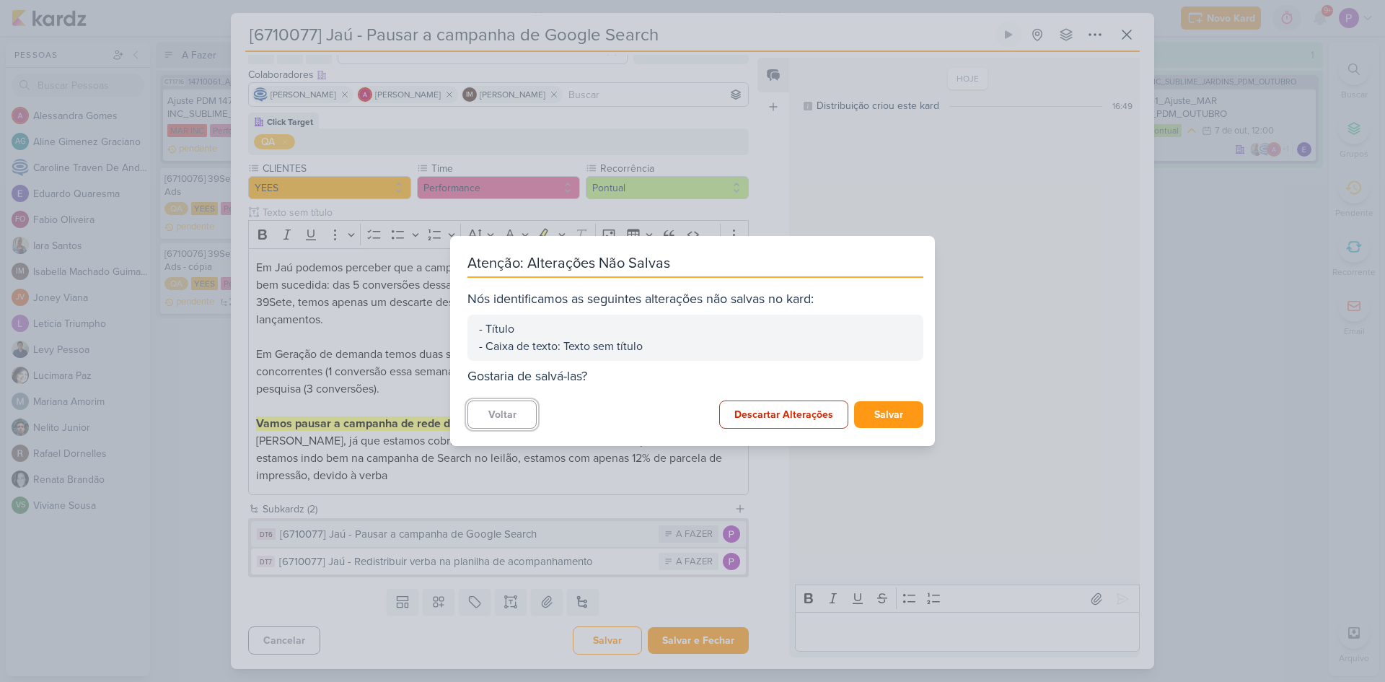
scroll to position [77, 0]
click at [875, 407] on button "Salvar" at bounding box center [888, 414] width 69 height 27
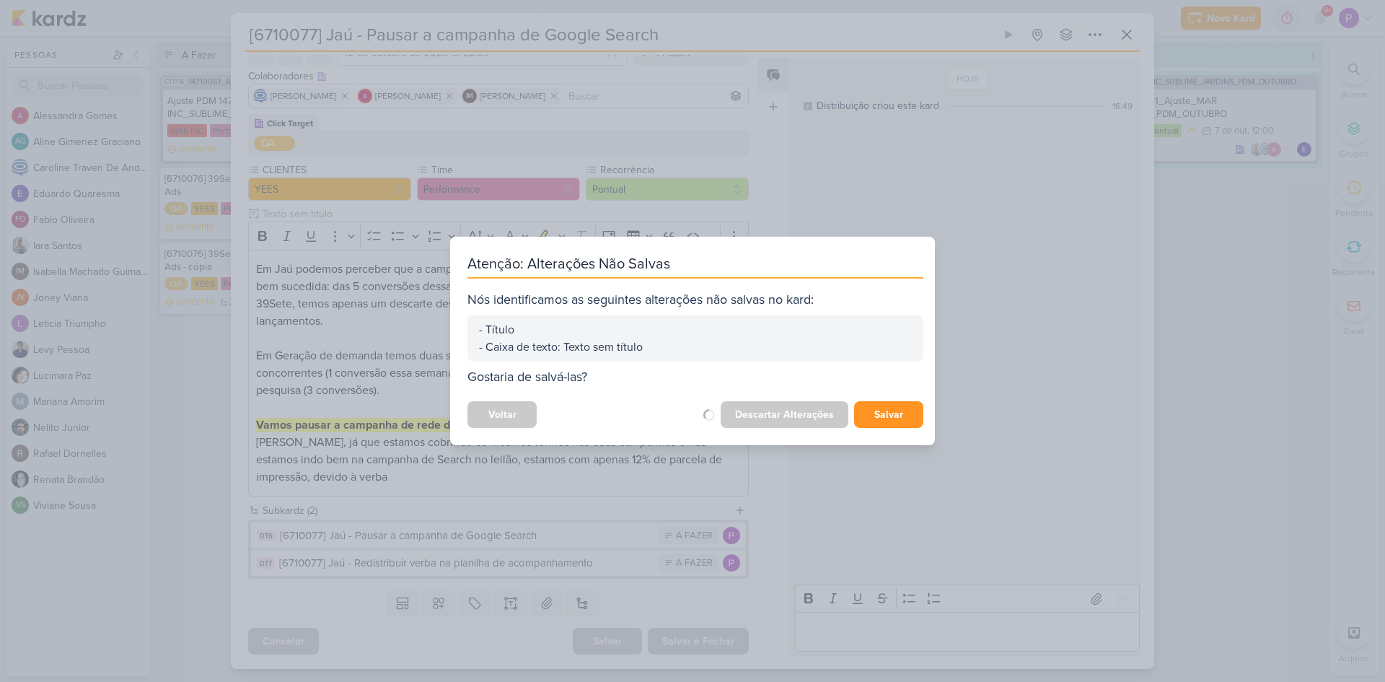
scroll to position [76, 0]
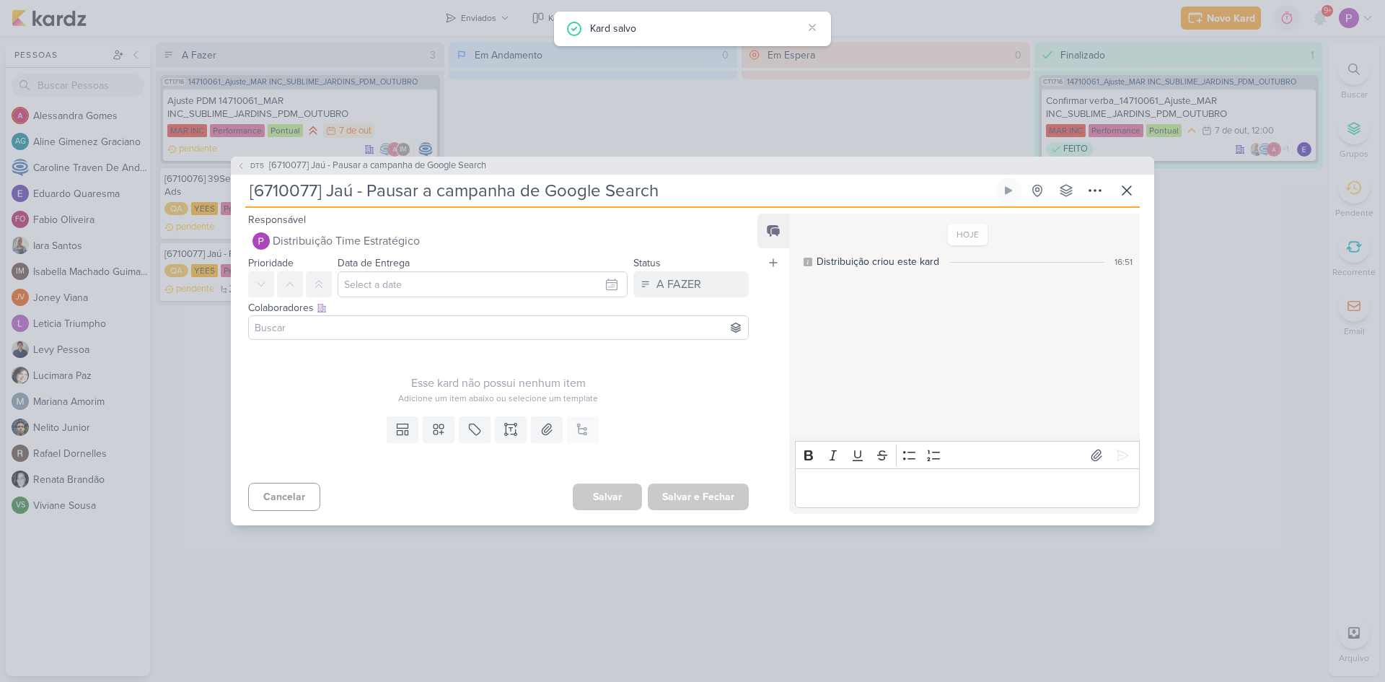
click at [188, 367] on div "DT5 [6710077] Jaú - Pausar a campanha de Google Search [6710077] Jaú - Pausar a…" at bounding box center [692, 341] width 1385 height 682
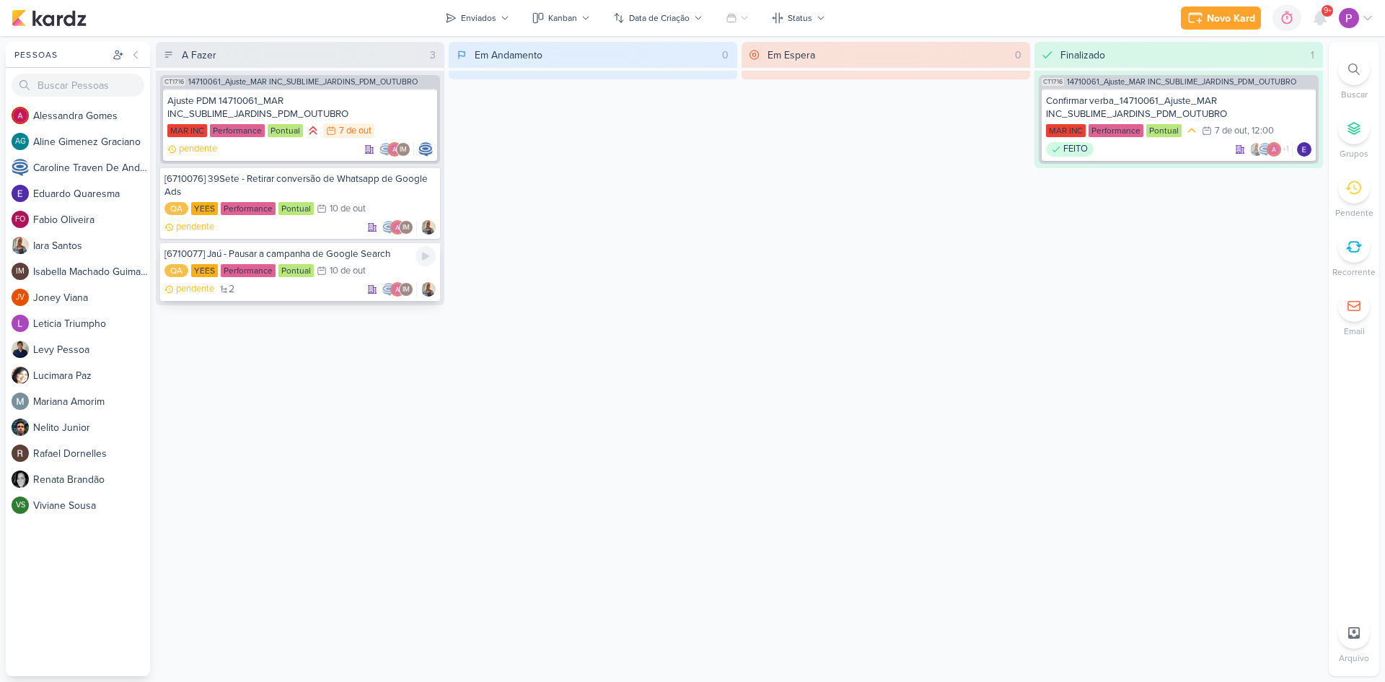
click at [294, 249] on div "[6710077] Jaú - Pausar a campanha de Google Search" at bounding box center [300, 253] width 271 height 13
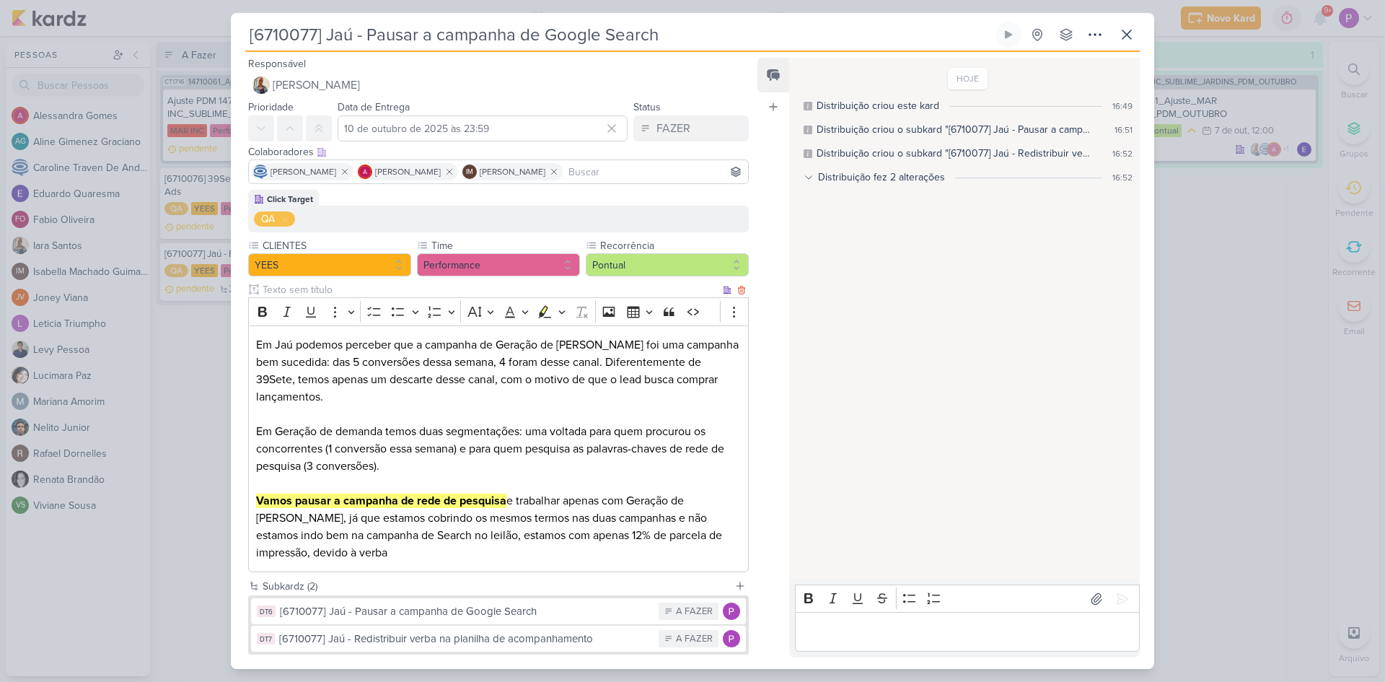
scroll to position [72, 0]
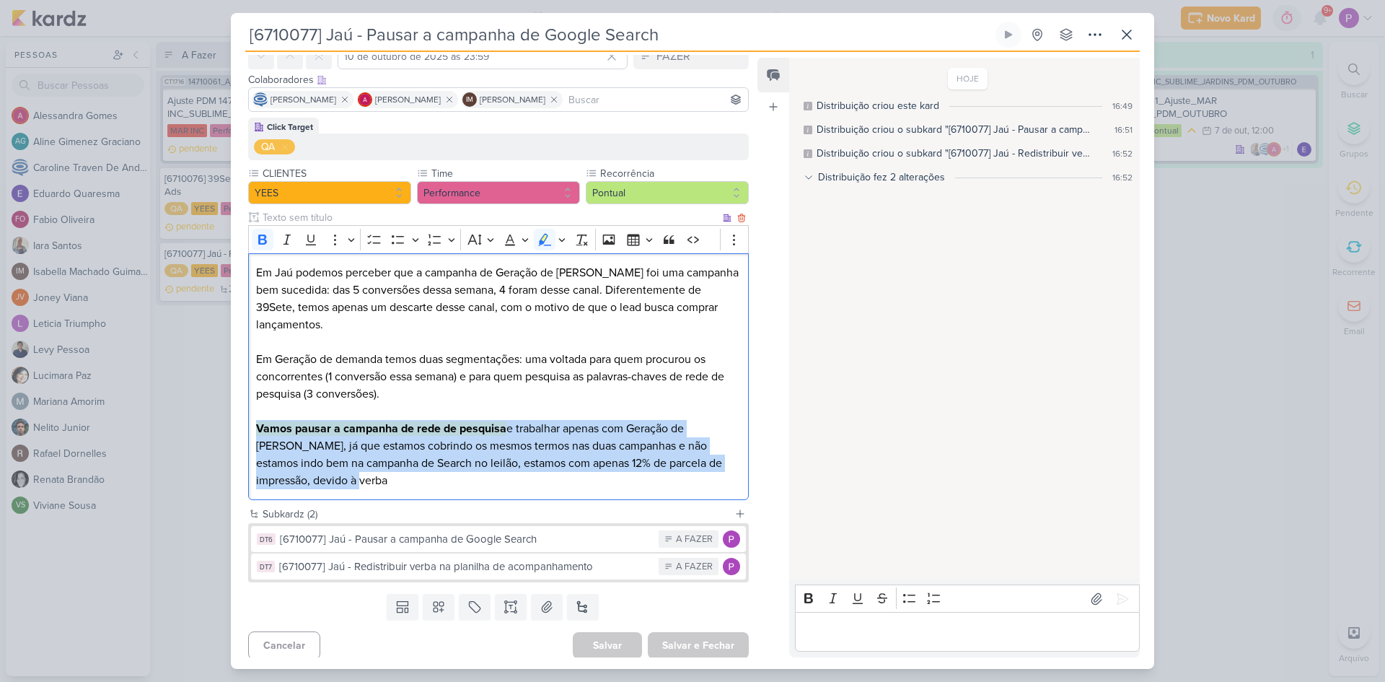
drag, startPoint x: 402, startPoint y: 479, endPoint x: 251, endPoint y: 427, distance: 159.5
click at [251, 427] on div "Em Jaú podemos perceber que a campanha de Geração de Demanda foi uma campanha b…" at bounding box center [498, 376] width 501 height 247
copy p "Vamos pausar a campanha de rede de pesquisa e trabalhar apenas com Geração de D…"
click at [424, 548] on button "DT6 [6710077] Jaú - Pausar a campanha de Google Search A FAZER" at bounding box center [498, 539] width 495 height 26
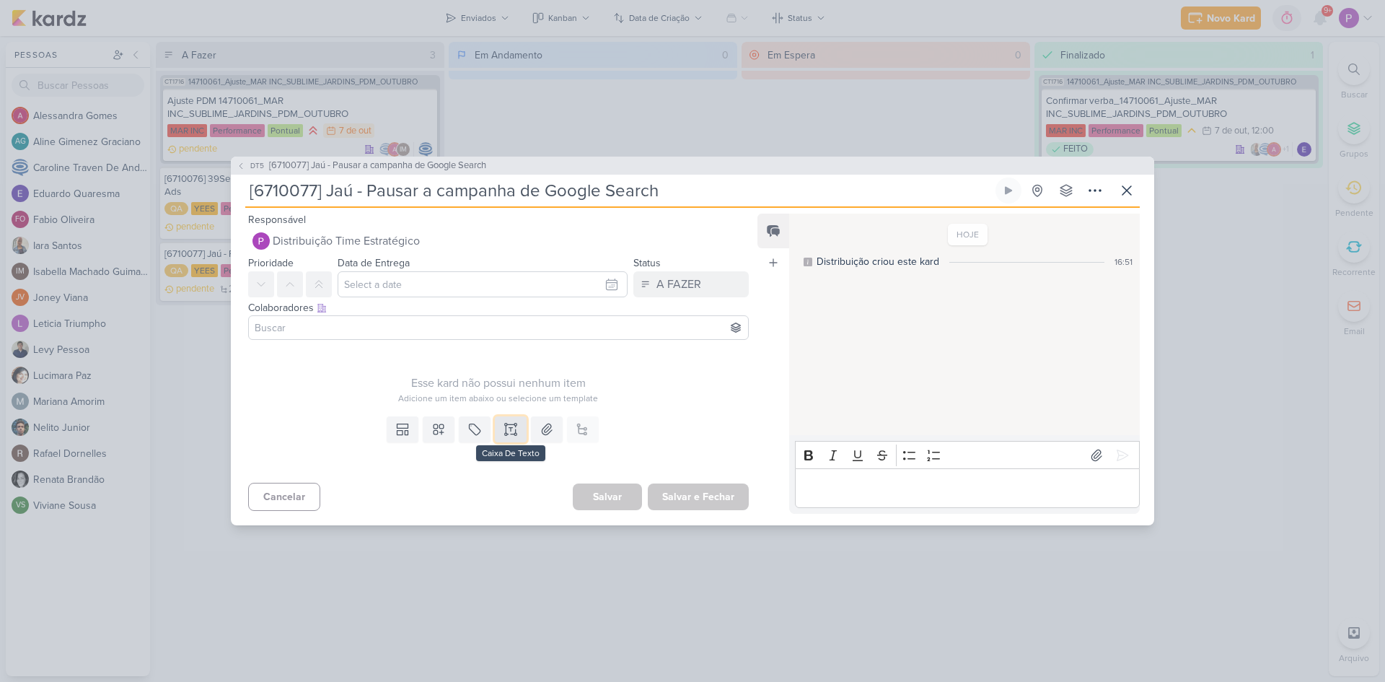
click at [504, 426] on icon at bounding box center [505, 425] width 2 height 2
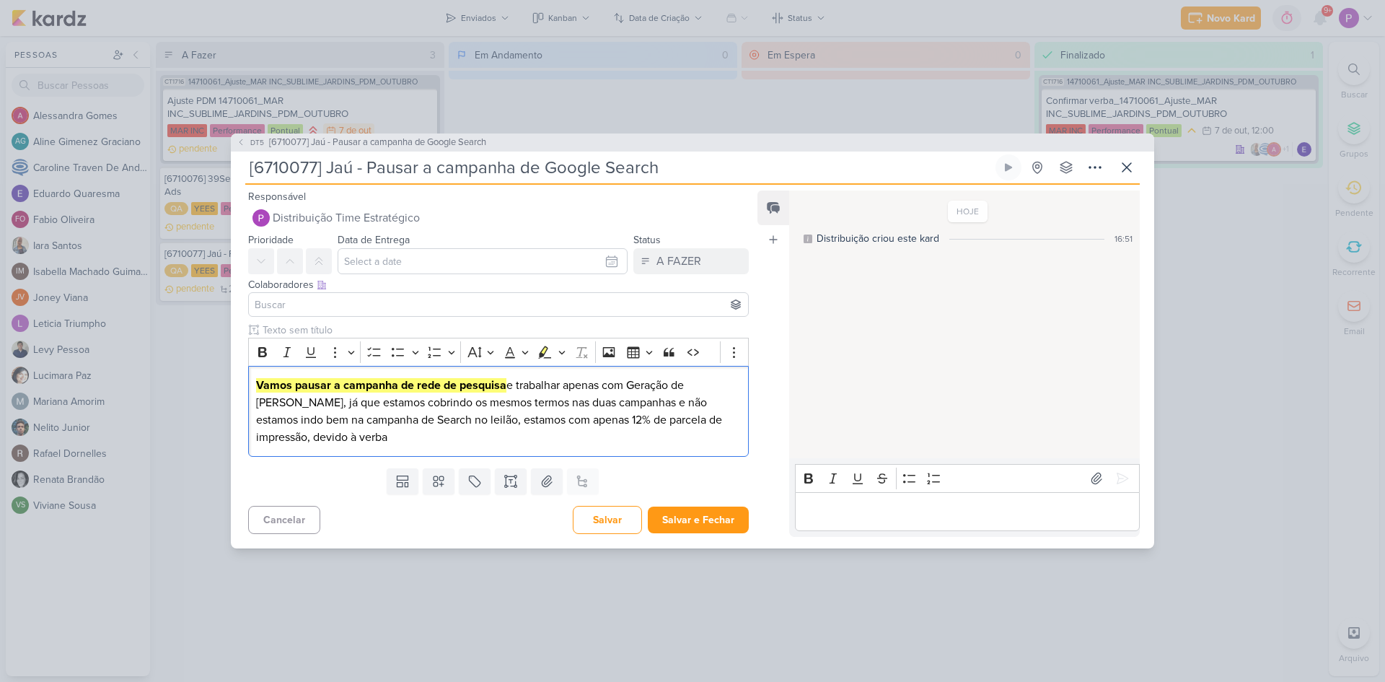
click at [354, 496] on div "Templates Campos Personalizados Marcadores Caixa De Texto Anexo Este kard já é …" at bounding box center [493, 482] width 524 height 38
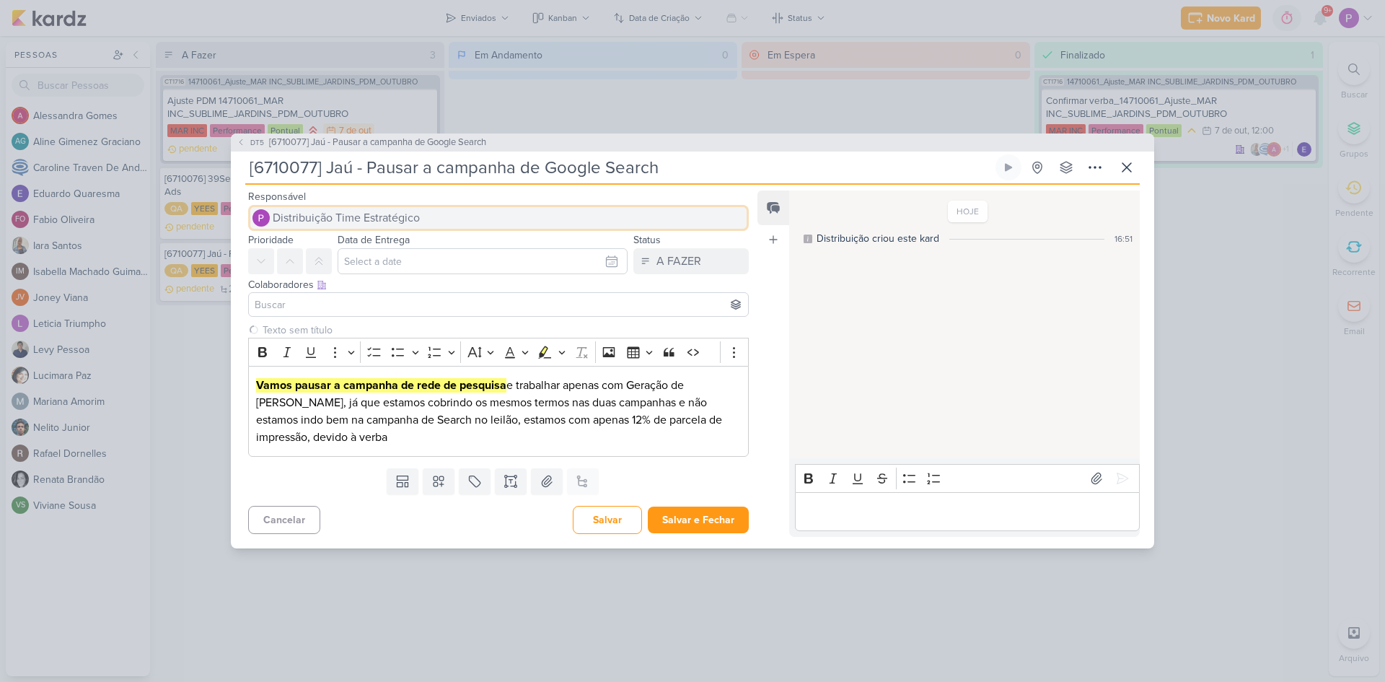
click at [308, 223] on span "Distribuição Time Estratégico" at bounding box center [346, 217] width 147 height 17
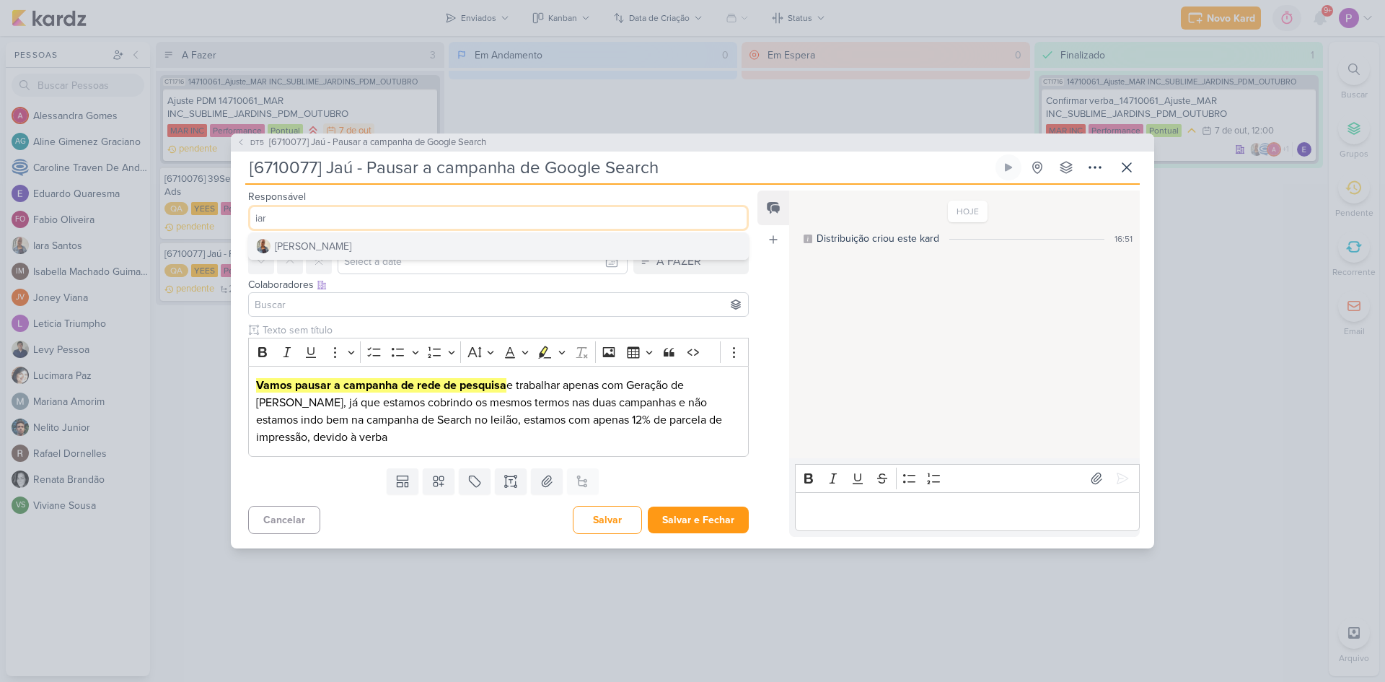
type input "iar"
click at [328, 247] on button "[PERSON_NAME]" at bounding box center [498, 246] width 499 height 26
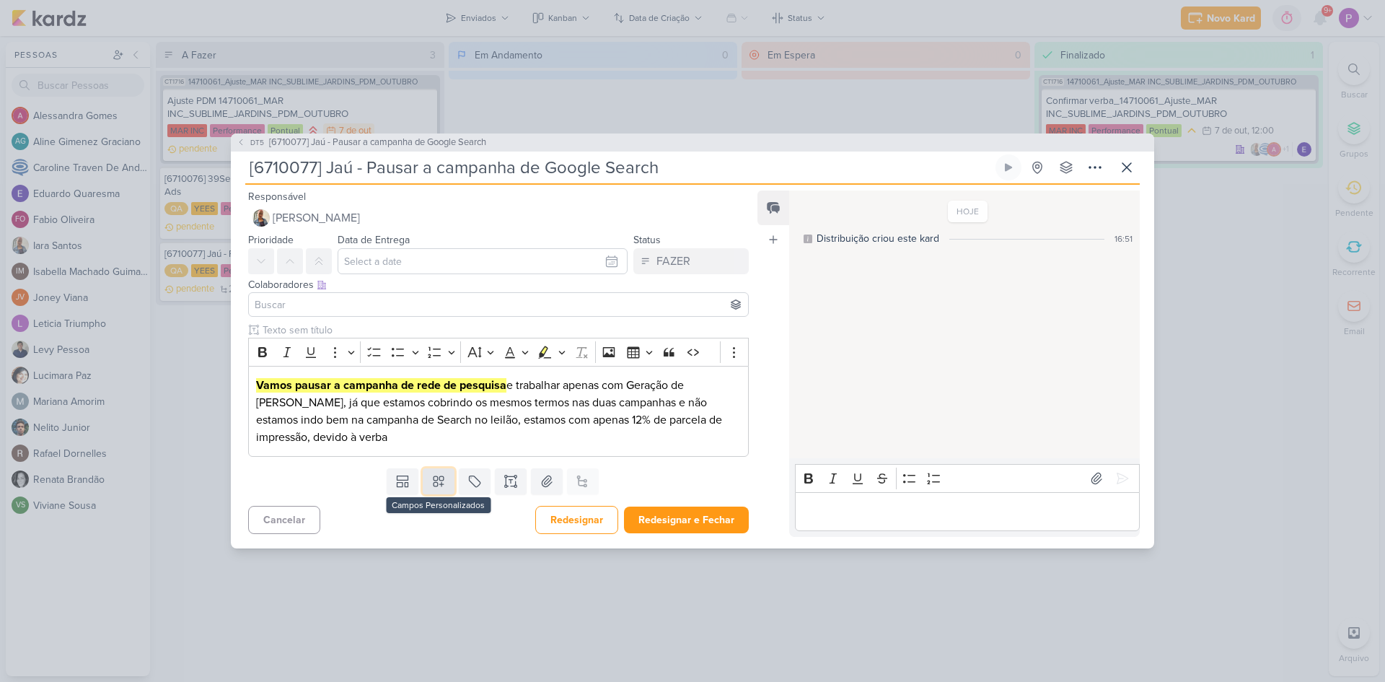
click at [434, 483] on icon at bounding box center [439, 482] width 10 height 10
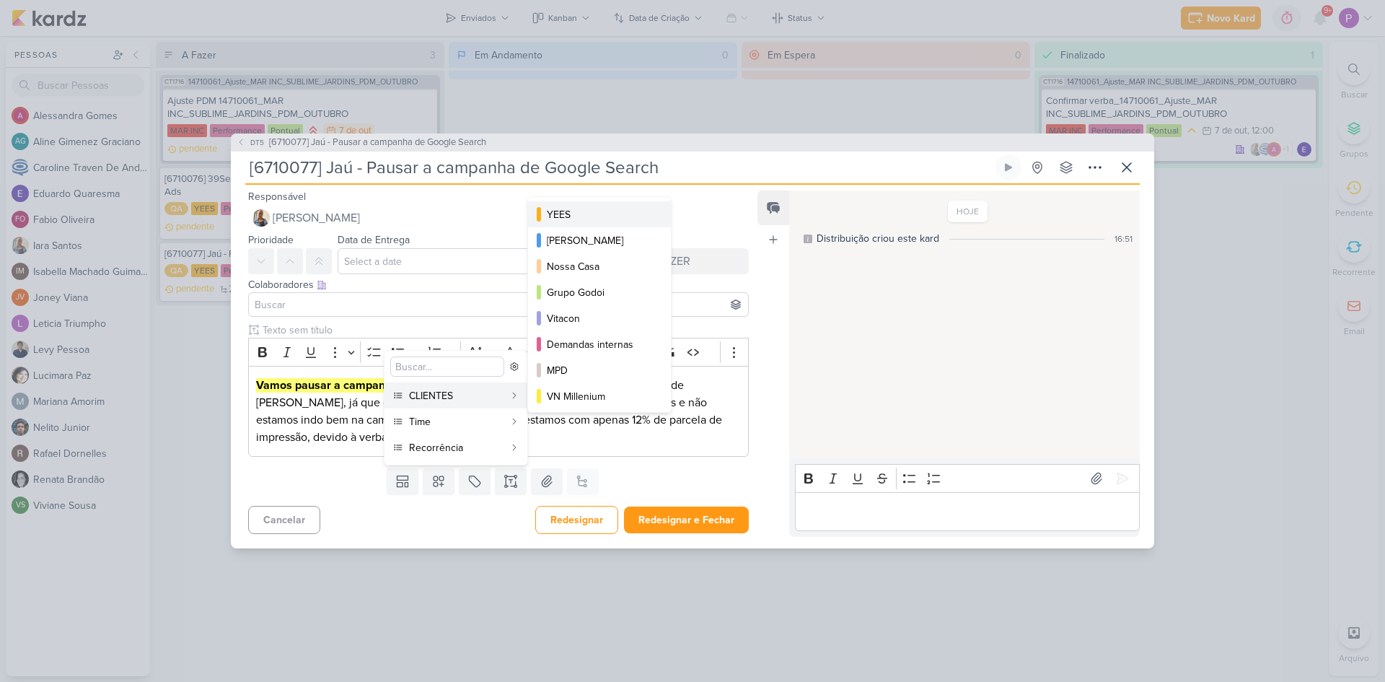
click at [613, 220] on div "YEES" at bounding box center [600, 214] width 107 height 15
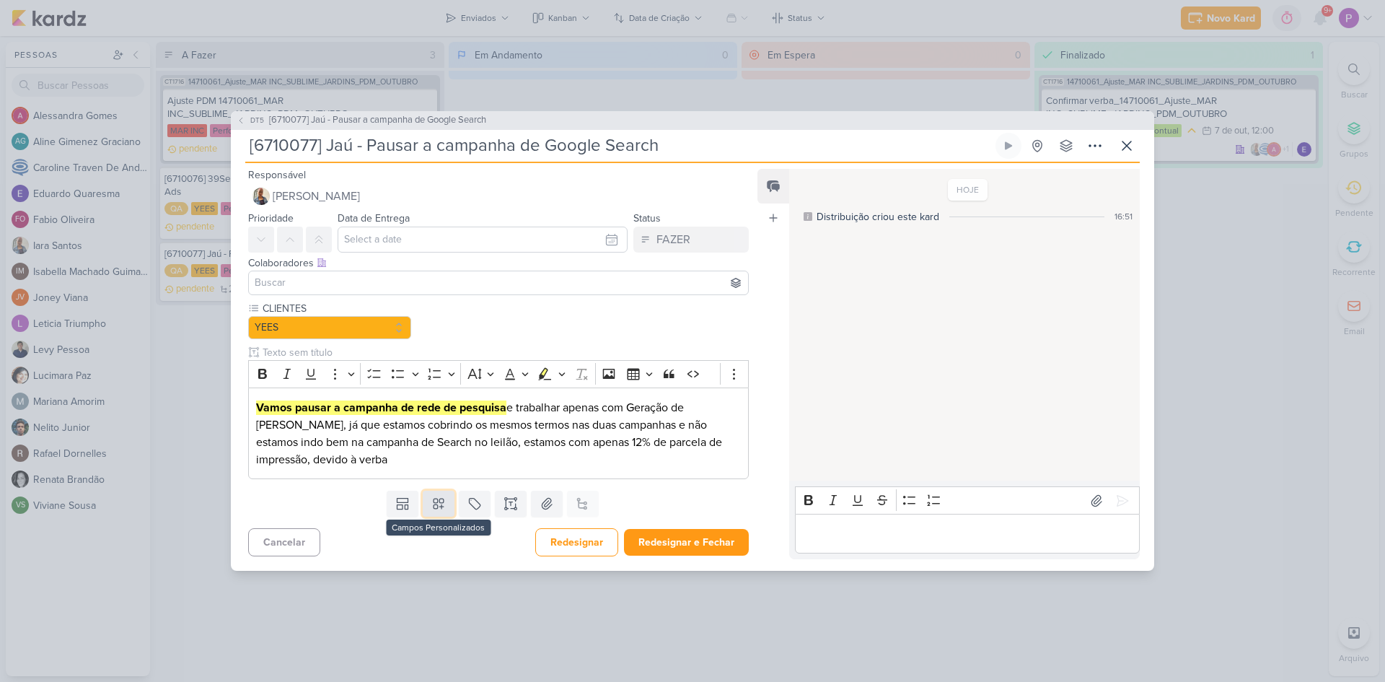
click at [427, 502] on button at bounding box center [439, 504] width 32 height 26
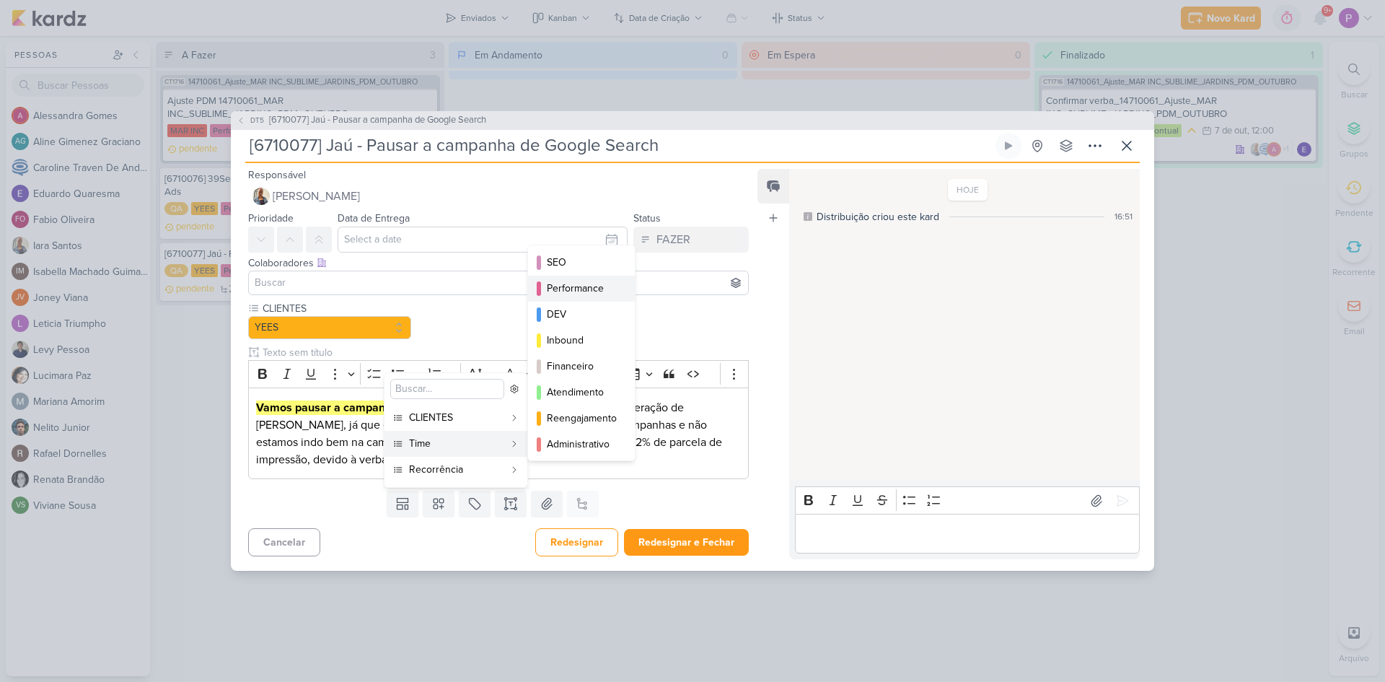
click at [577, 281] on div "Performance" at bounding box center [582, 288] width 71 height 15
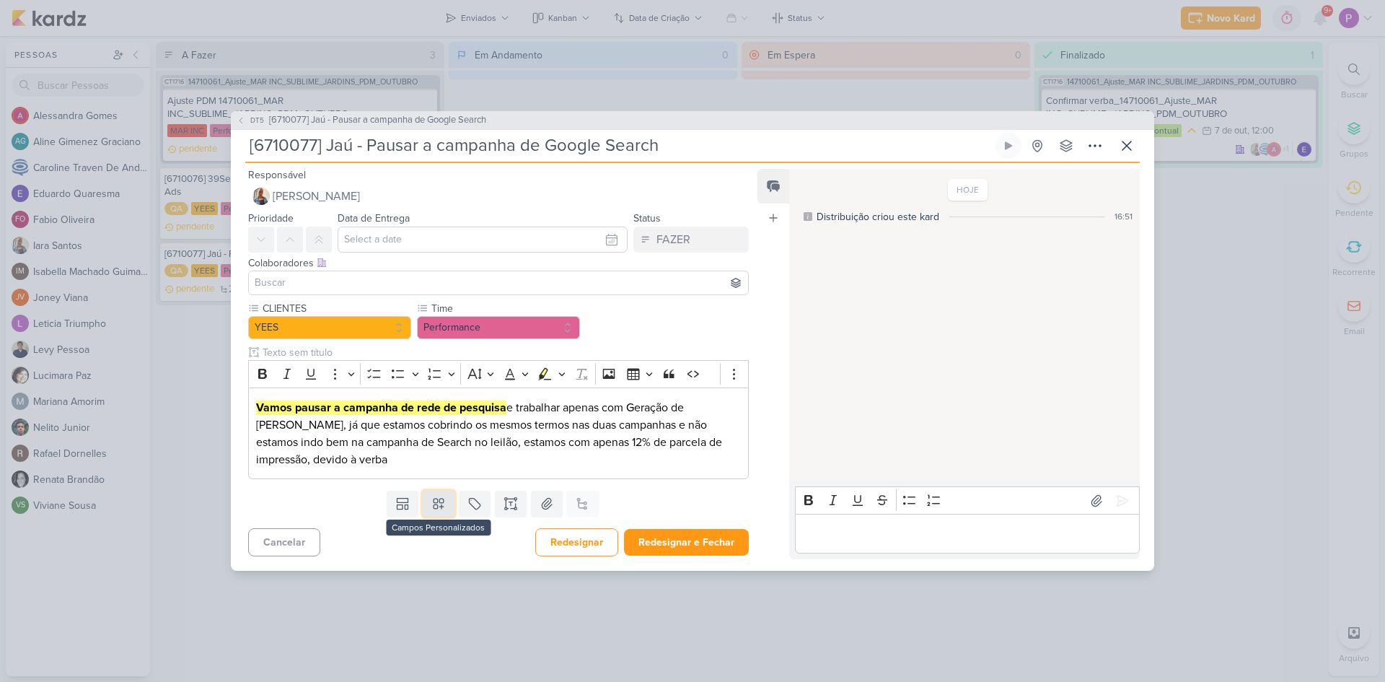
click at [437, 509] on icon at bounding box center [438, 503] width 14 height 14
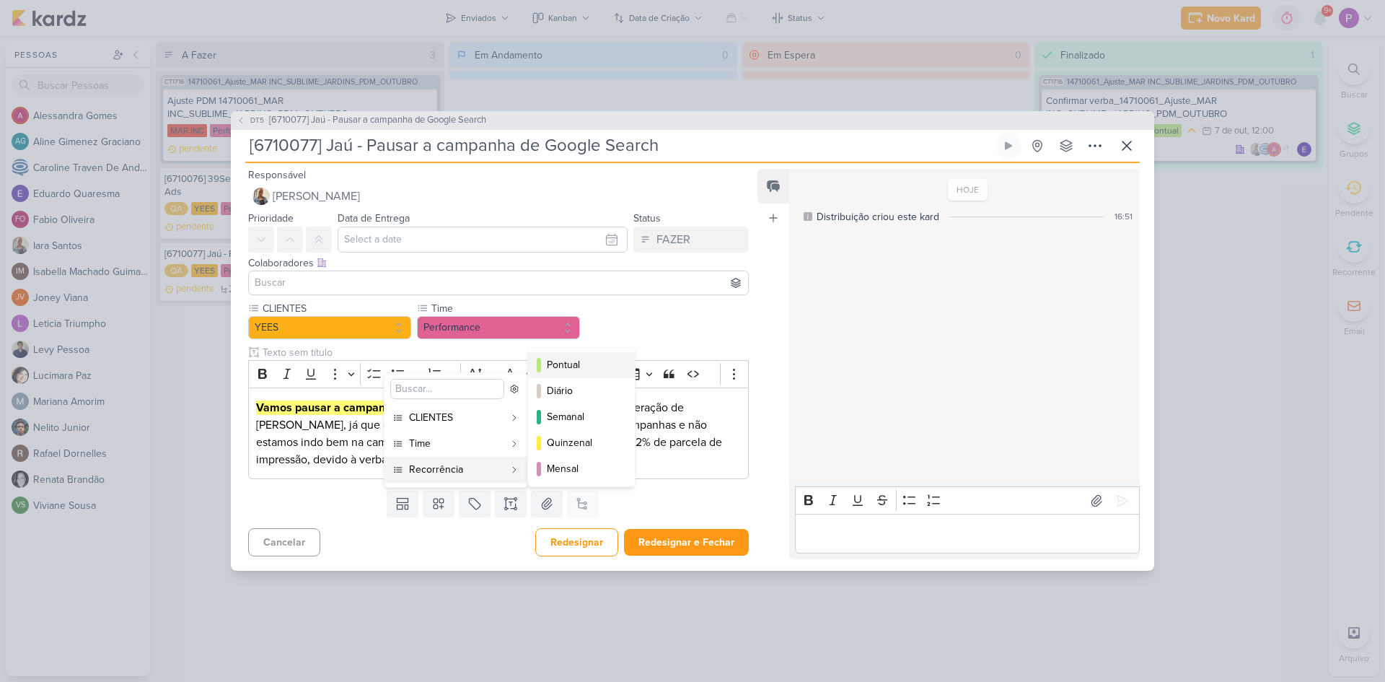
click at [598, 365] on div "Pontual" at bounding box center [582, 364] width 71 height 15
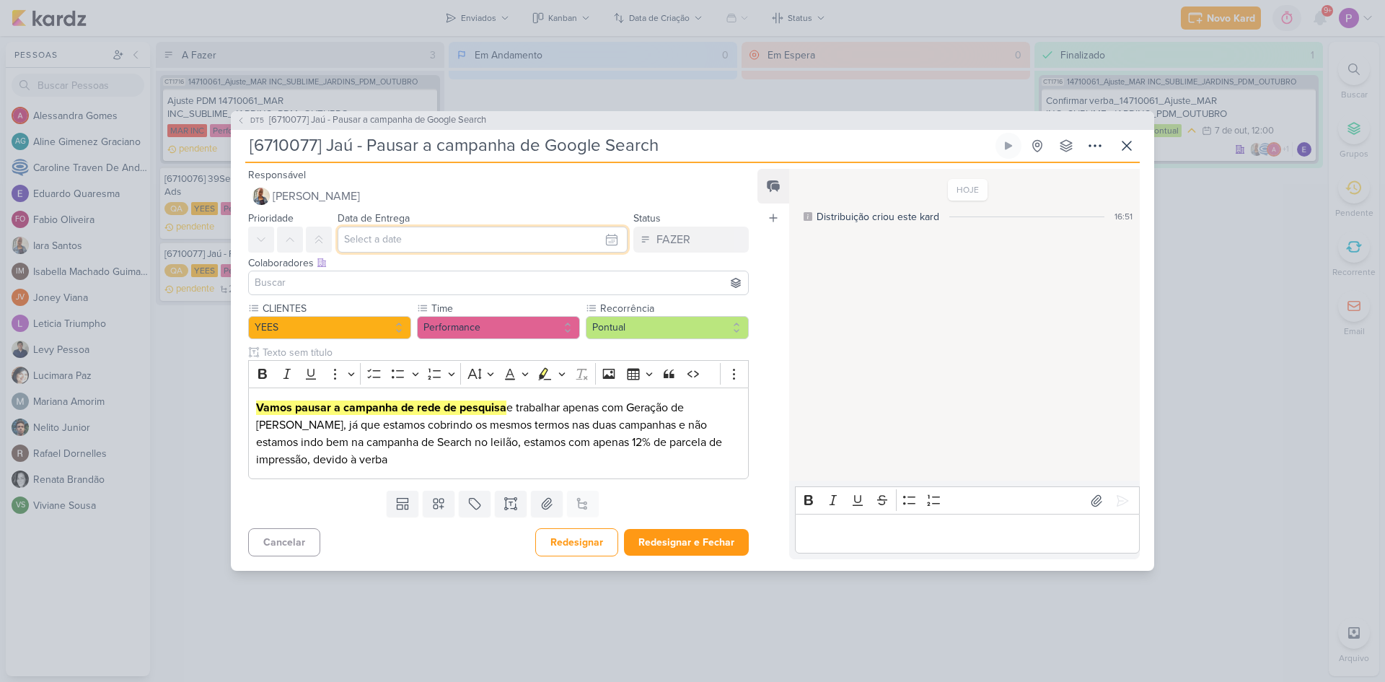
click at [395, 233] on input "text" at bounding box center [483, 240] width 290 height 26
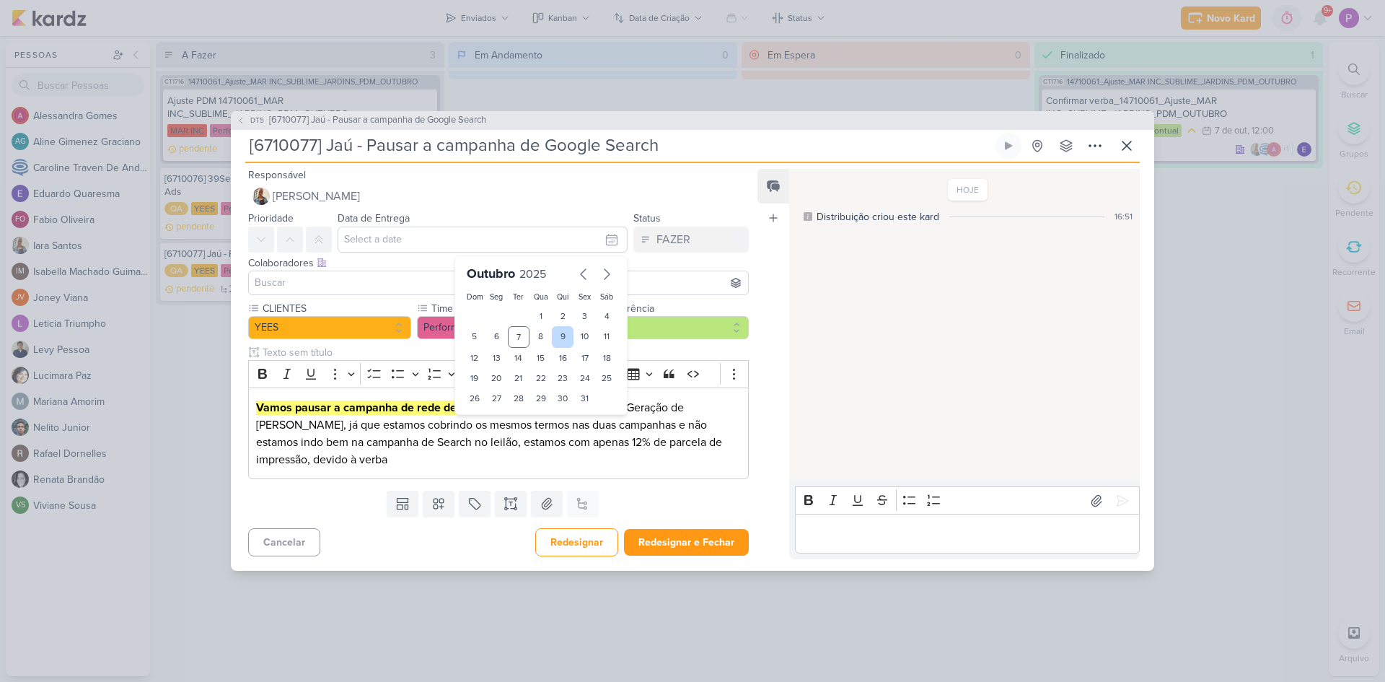
click at [553, 338] on div "9" at bounding box center [563, 337] width 22 height 22
type input "9 de outubro de 2025 às 23:59"
click at [742, 257] on div "Colaboradores Este kard pode ser visível a usuários da sua organização Este kar…" at bounding box center [498, 262] width 501 height 15
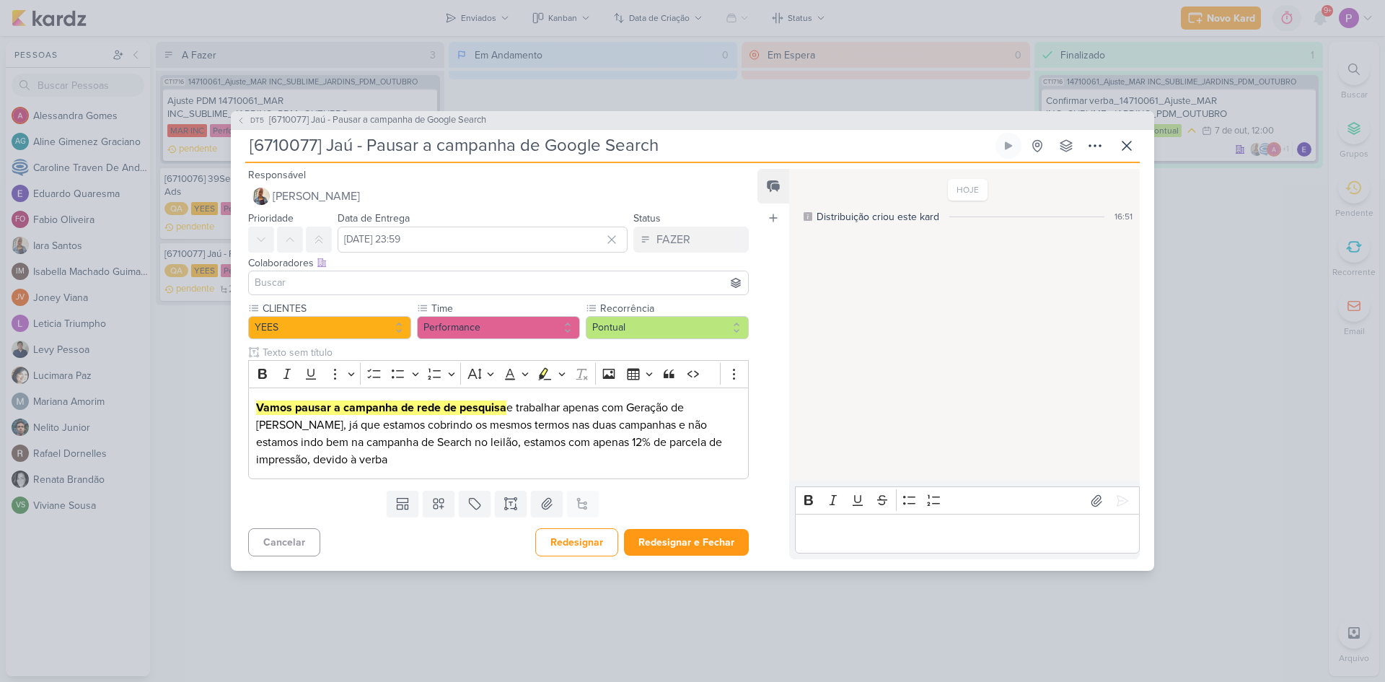
click at [459, 271] on div at bounding box center [498, 283] width 501 height 25
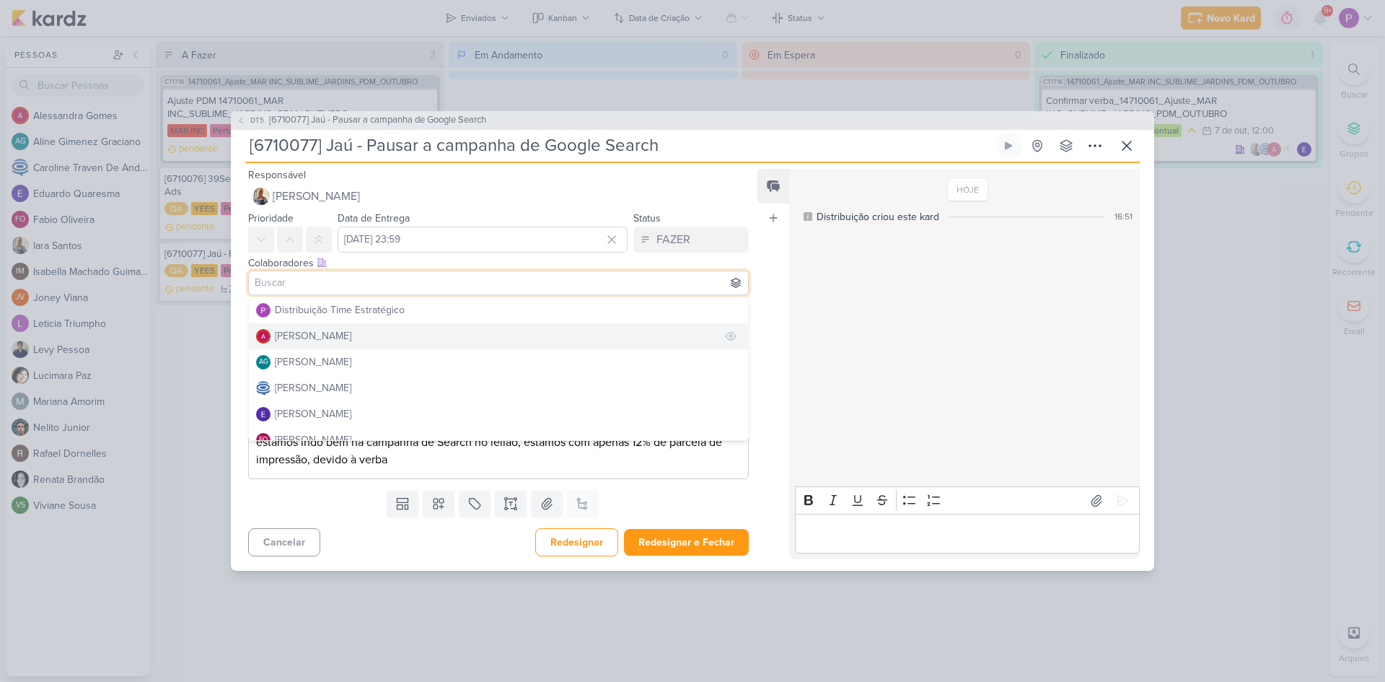
drag, startPoint x: 376, startPoint y: 322, endPoint x: 381, endPoint y: 333, distance: 11.9
click at [381, 333] on div "Distribuição Time Estratégico Alessandra Gomes AG Aline Gimenez Graciano Caroli…" at bounding box center [498, 369] width 501 height 144
click at [381, 333] on button "[PERSON_NAME]" at bounding box center [498, 336] width 499 height 26
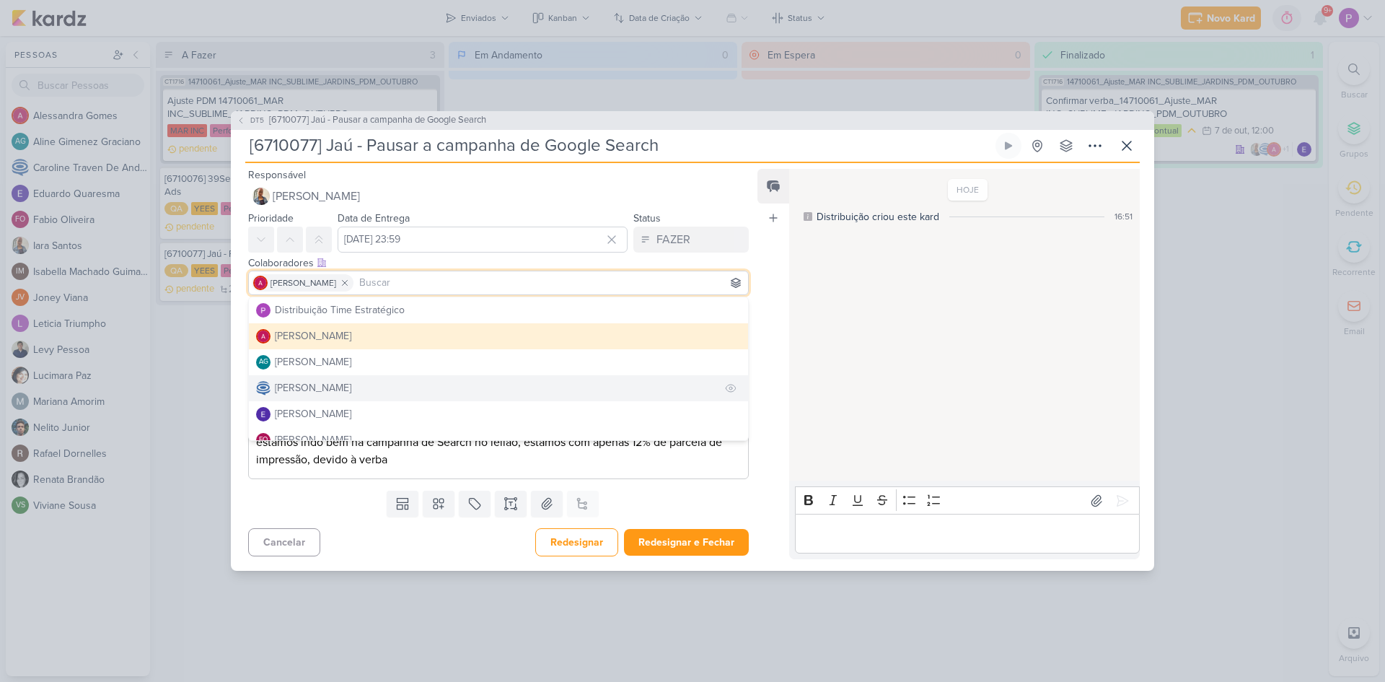
click at [346, 385] on div "[PERSON_NAME]" at bounding box center [313, 387] width 76 height 15
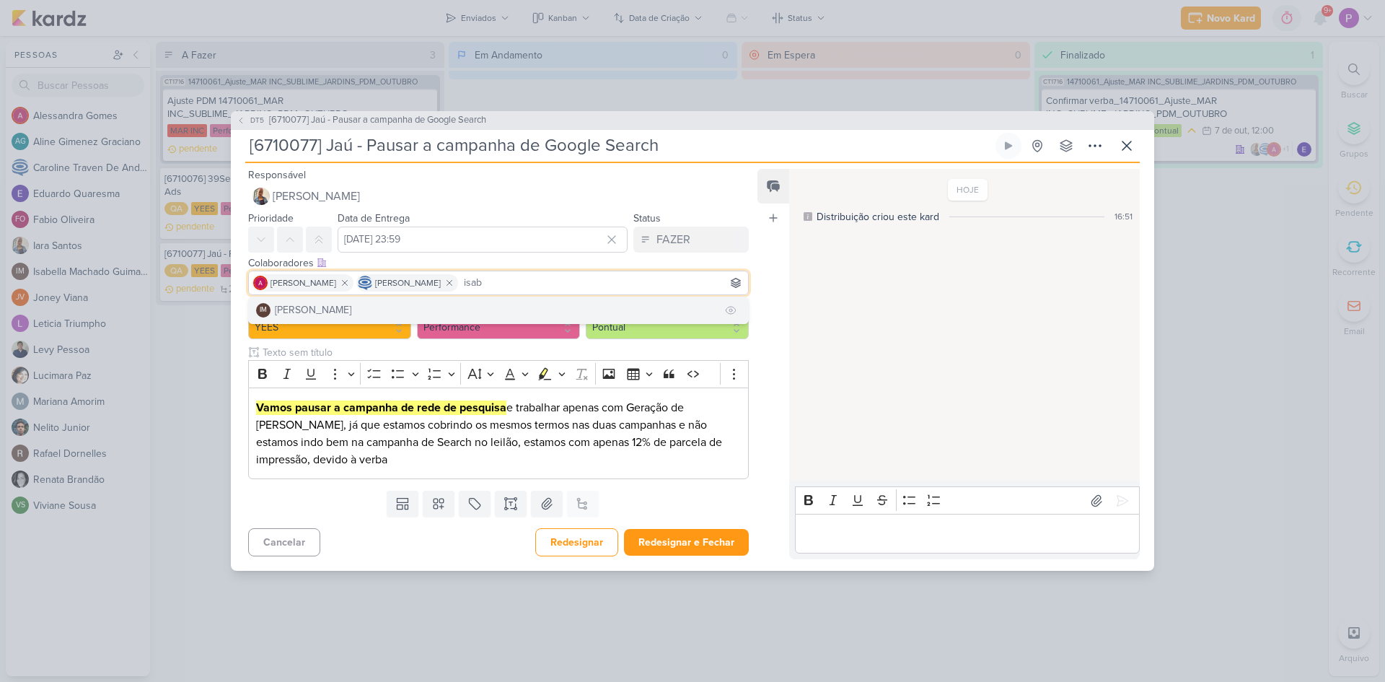
type input "isab"
click at [351, 312] on div "[PERSON_NAME]" at bounding box center [313, 309] width 76 height 15
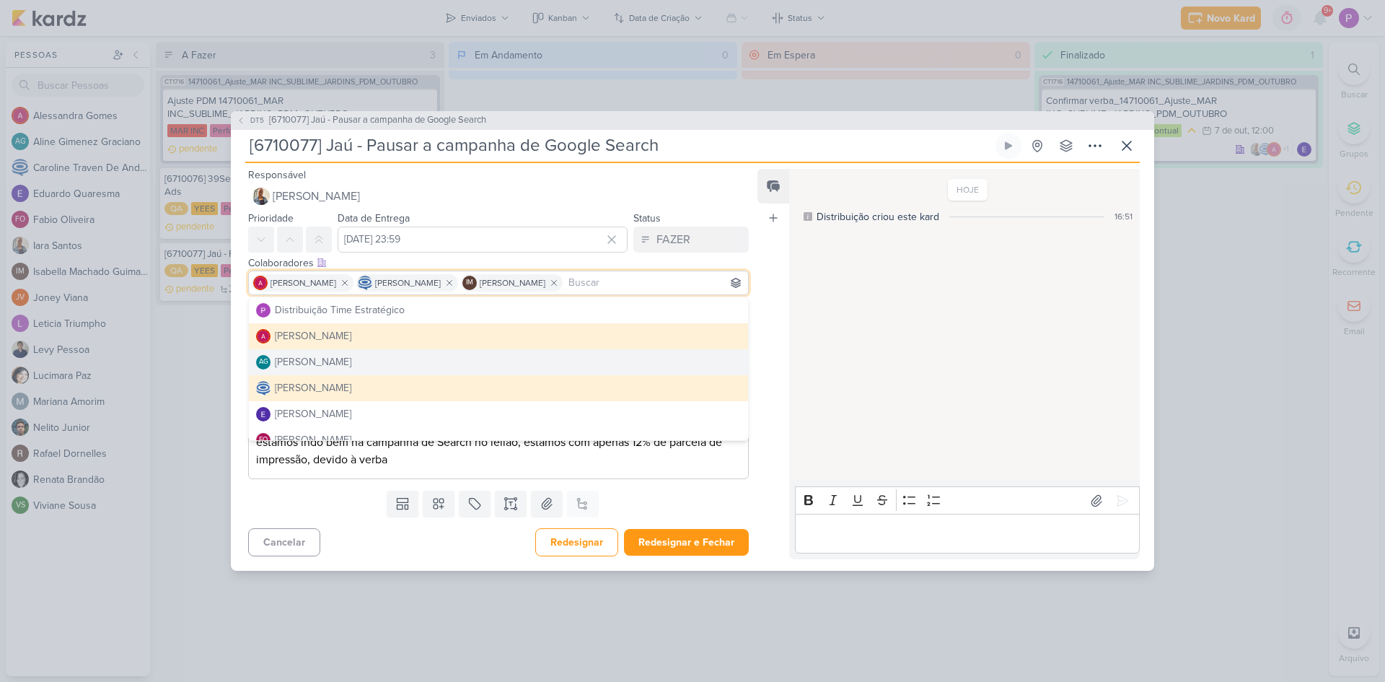
click at [768, 369] on div "Feed Atrelar email Solte o email para atrelar ao kard" at bounding box center [774, 364] width 32 height 390
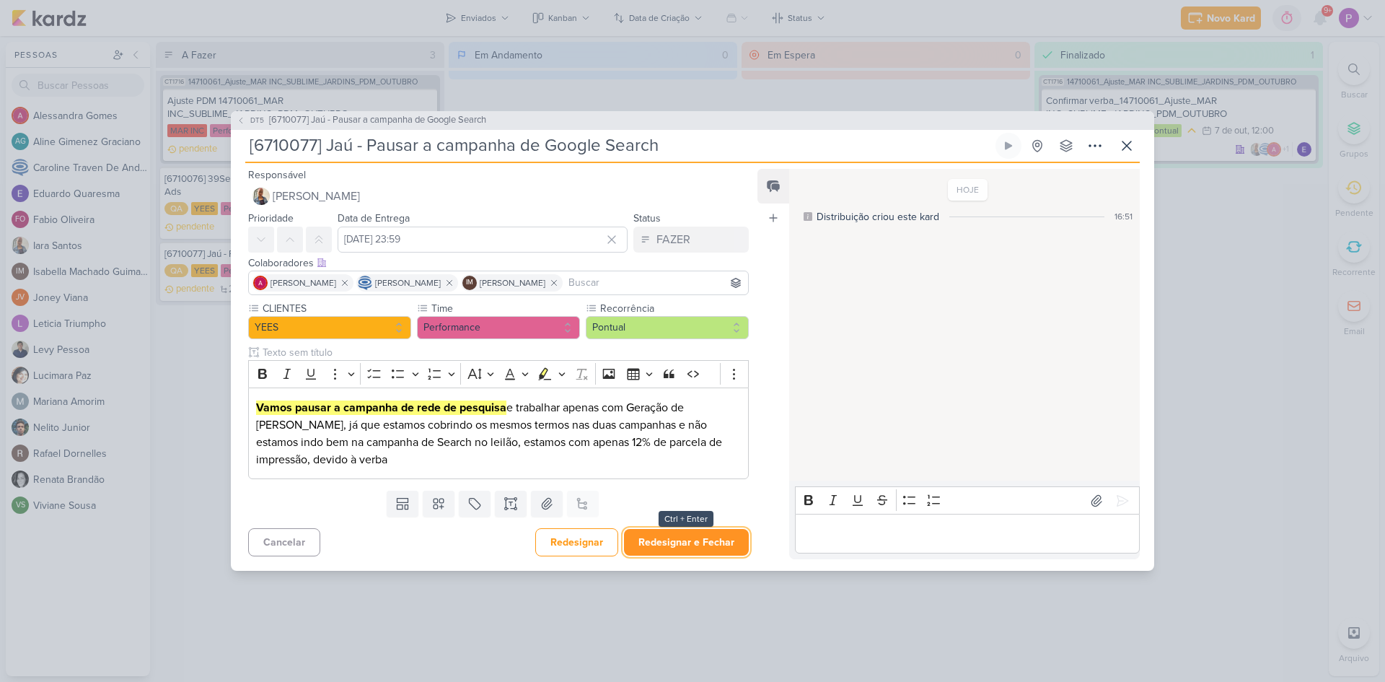
click at [644, 535] on button "Redesignar e Fechar" at bounding box center [686, 542] width 125 height 27
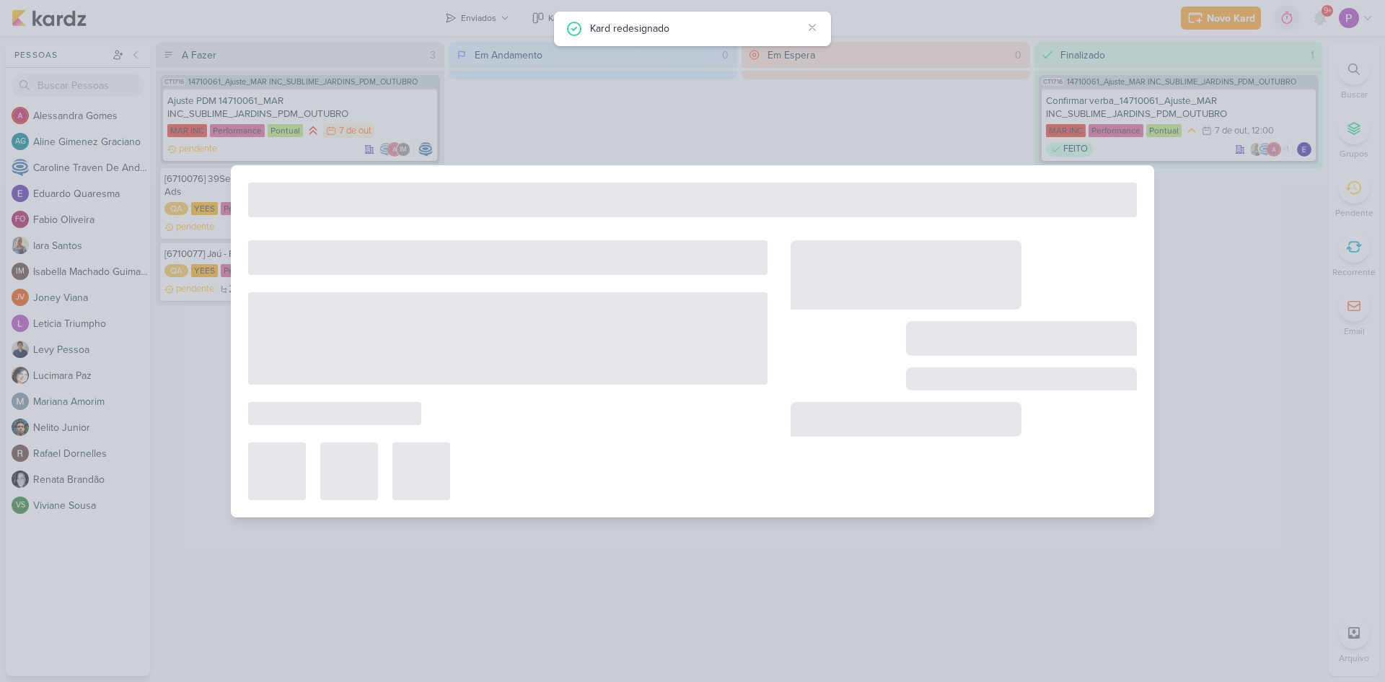
type input "10 de outubro de 2025 às 23:59"
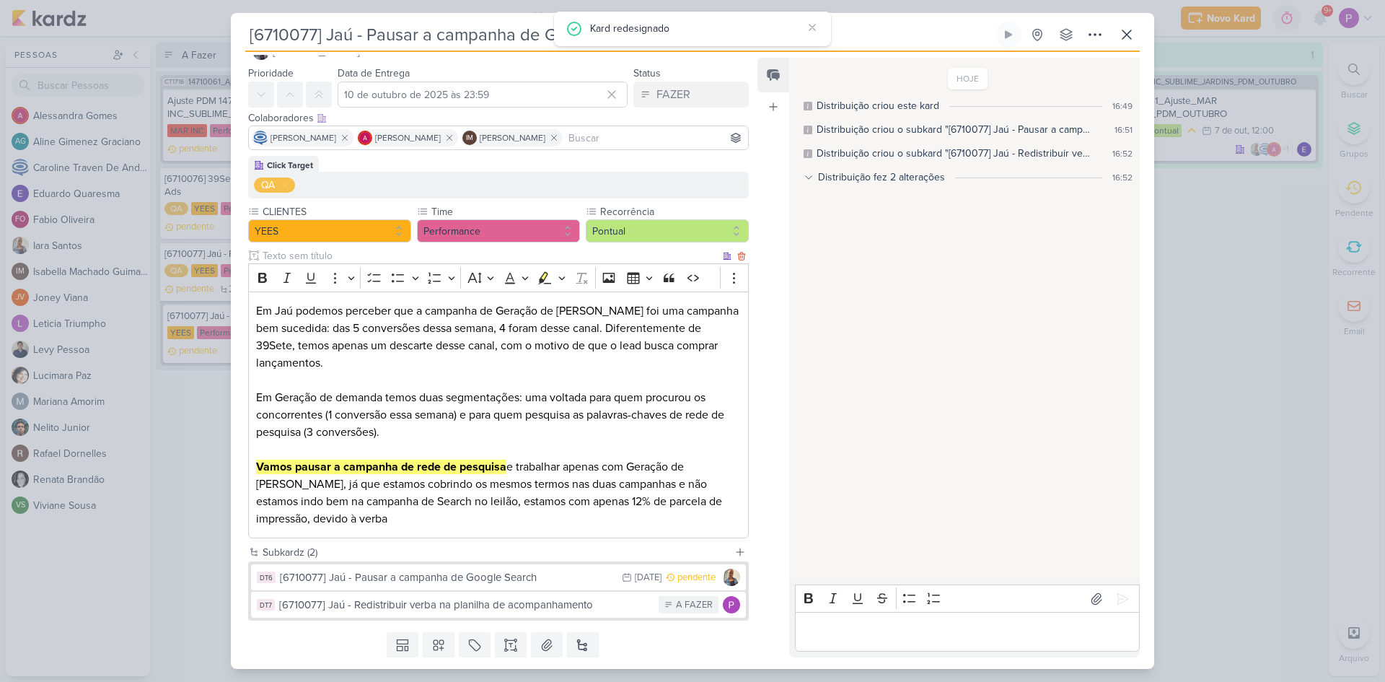
scroll to position [77, 0]
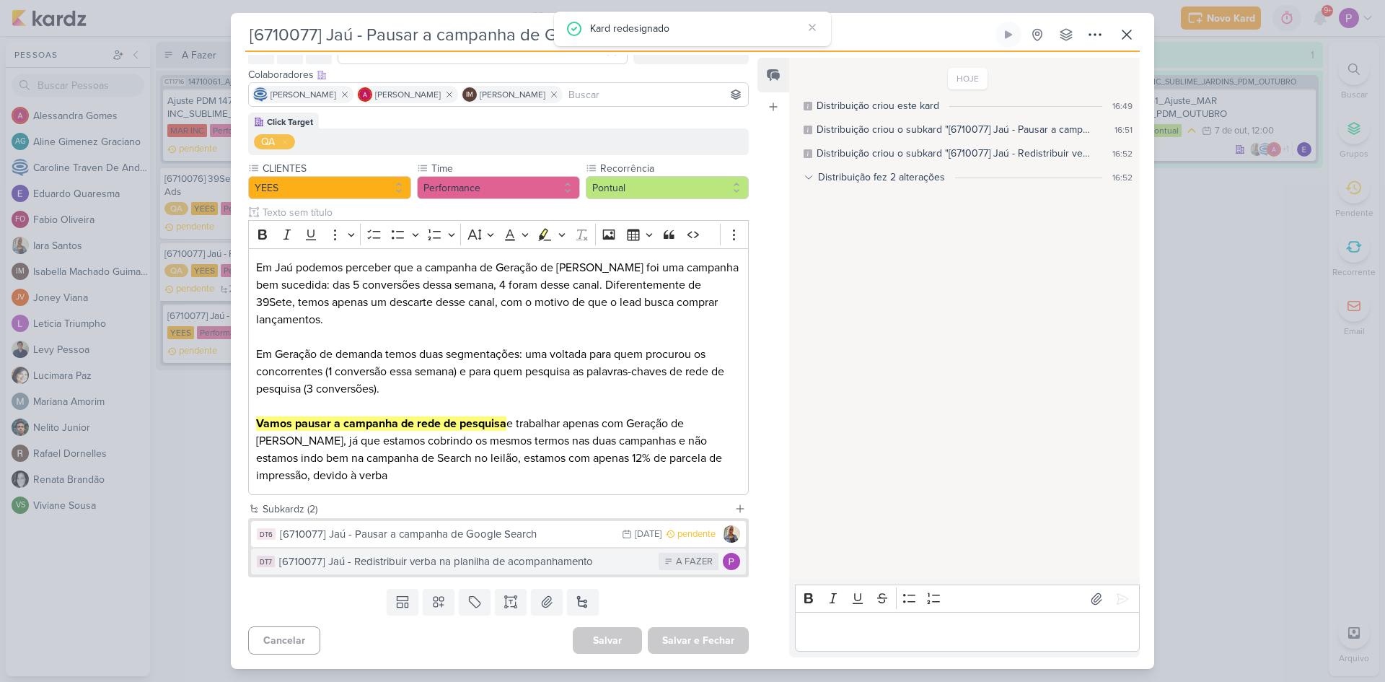
click at [503, 561] on div "[6710077] Jaú - Redistribuir verba na planilha de acompanhamento" at bounding box center [465, 561] width 372 height 17
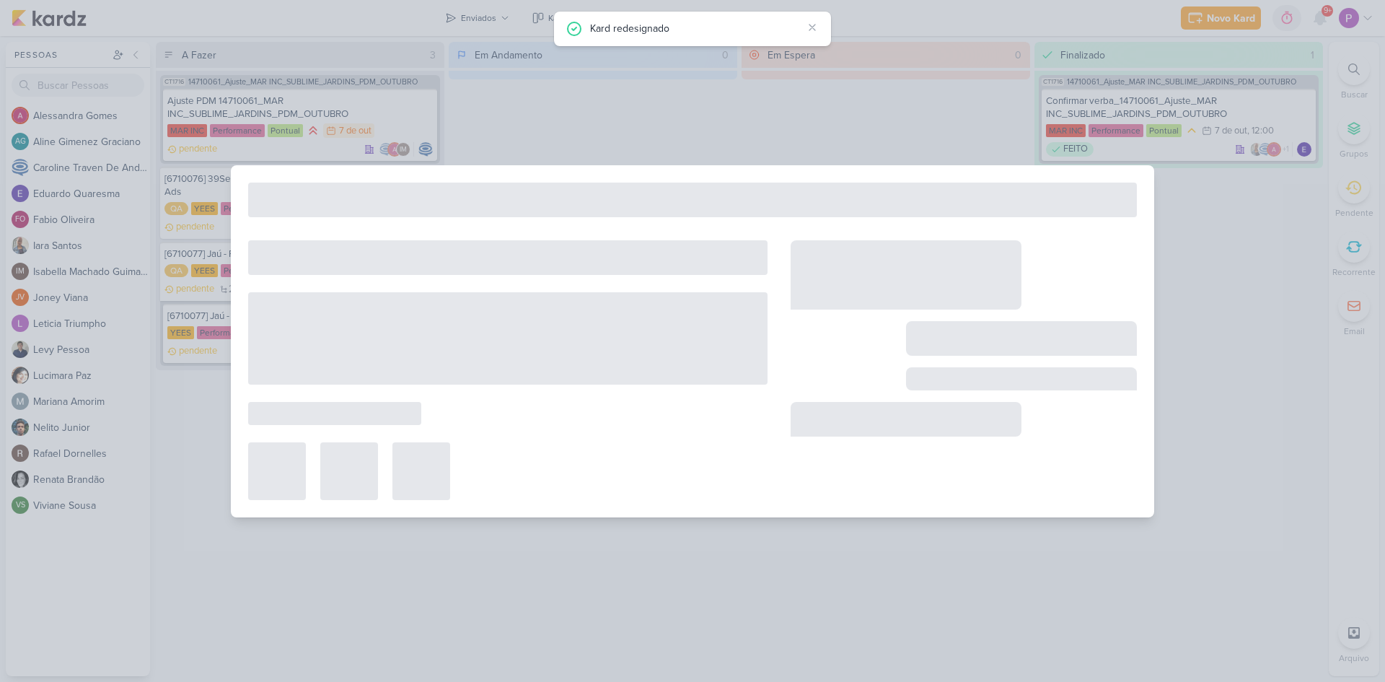
type input "[6710077] Jaú - Redistribuir verba na planilha de acompanhamento"
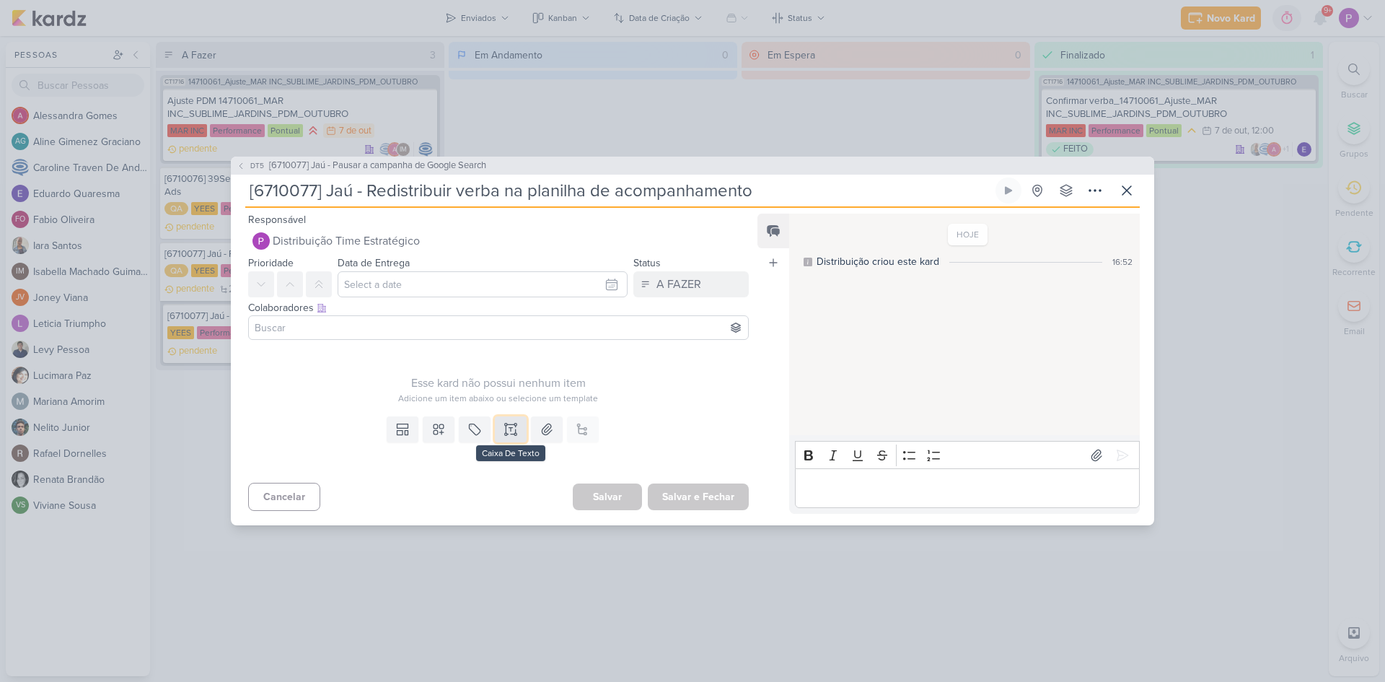
click at [504, 432] on icon at bounding box center [511, 429] width 14 height 14
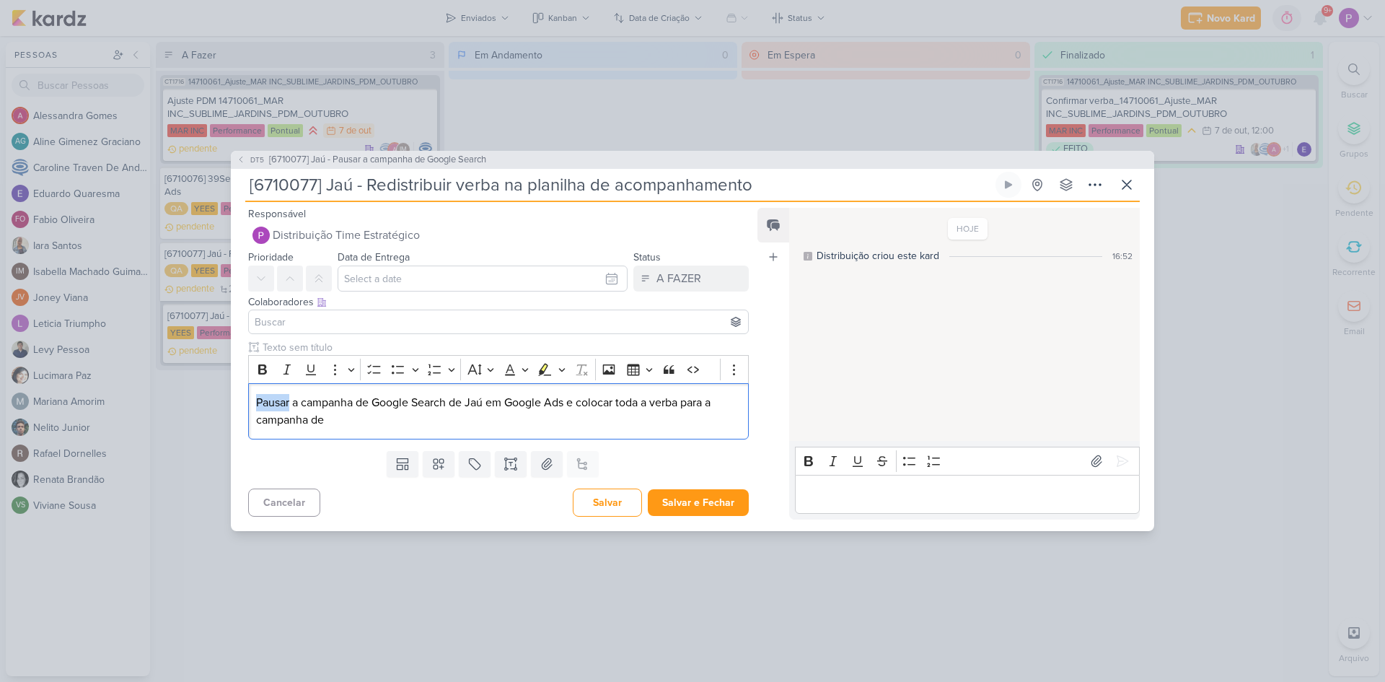
drag, startPoint x: 292, startPoint y: 403, endPoint x: 229, endPoint y: 401, distance: 62.8
click at [229, 401] on div "DT5 [6710077] Jaú - Pausar a campanha de Google Search [6710077] Jaú - Redistri…" at bounding box center [692, 341] width 1385 height 682
click at [384, 416] on p "Pausar a campanha de Google Search de Jaú em Google Ads e colocar toda a verba …" at bounding box center [498, 411] width 485 height 35
click at [530, 271] on input "text" at bounding box center [483, 279] width 290 height 26
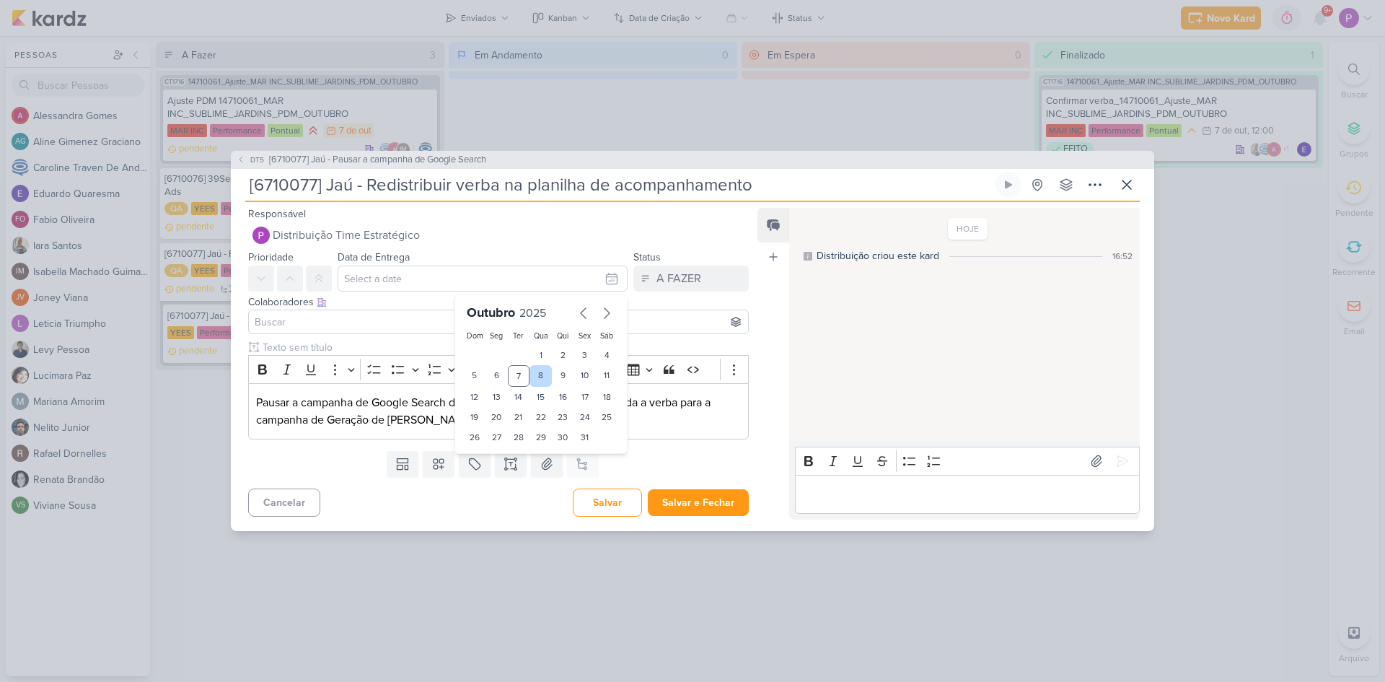
click at [535, 379] on div "8" at bounding box center [541, 376] width 22 height 22
type input "8 de outubro de 2025 às 23:59"
click at [680, 305] on div "Colaboradores Este kard pode ser visível a usuários da sua organização Este kar…" at bounding box center [498, 301] width 501 height 15
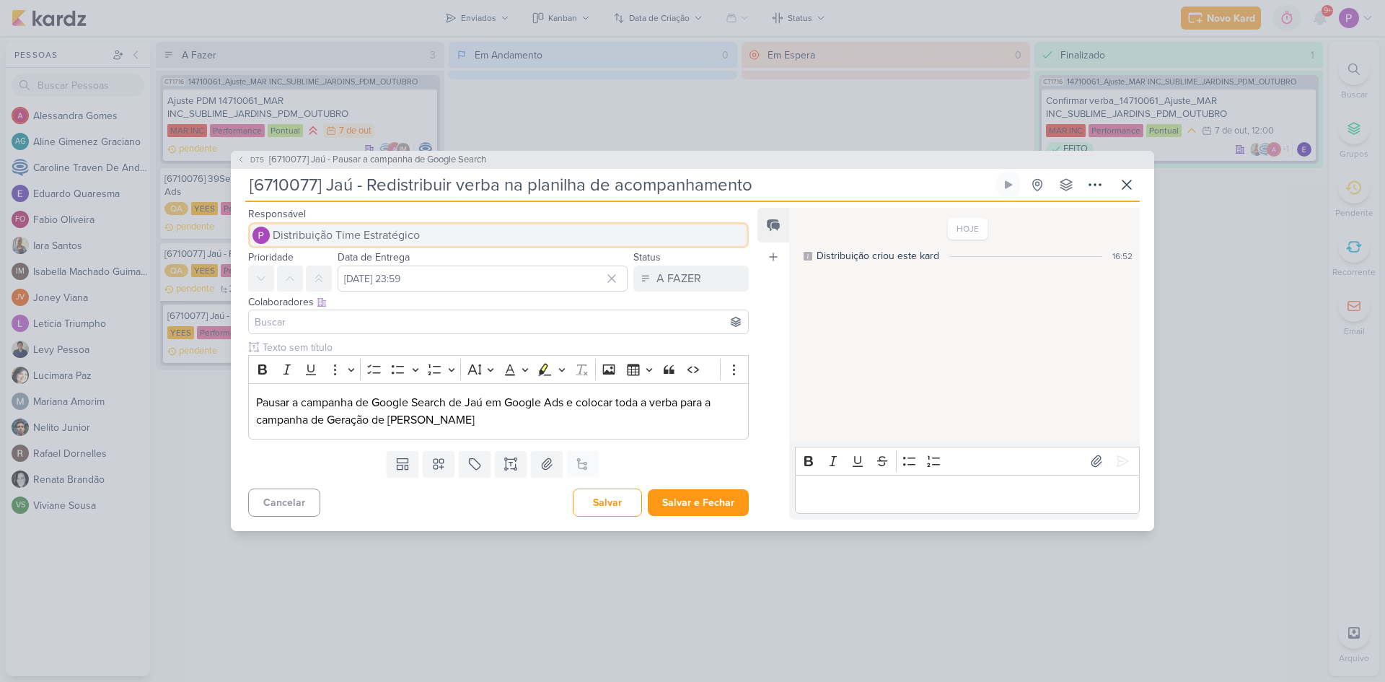
click at [393, 244] on span "Distribuição Time Estratégico" at bounding box center [346, 235] width 147 height 17
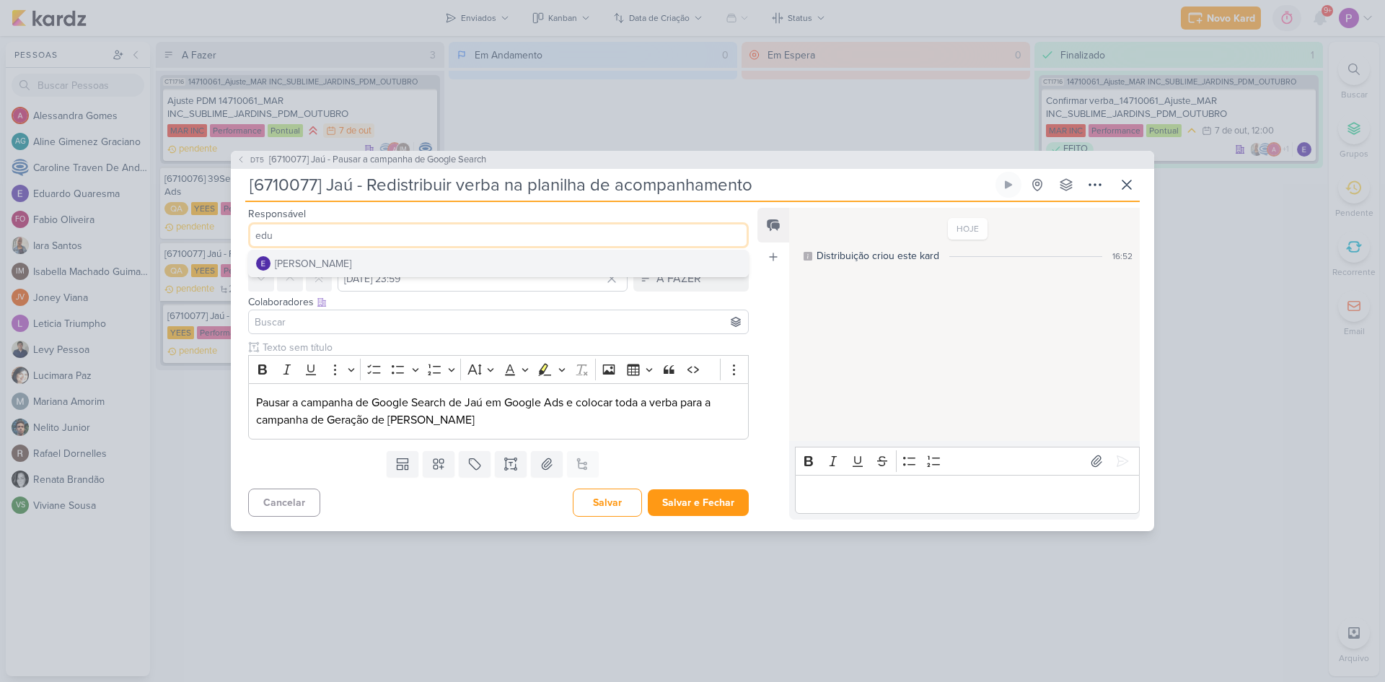
type input "edu"
click at [330, 269] on div "[PERSON_NAME]" at bounding box center [313, 263] width 76 height 15
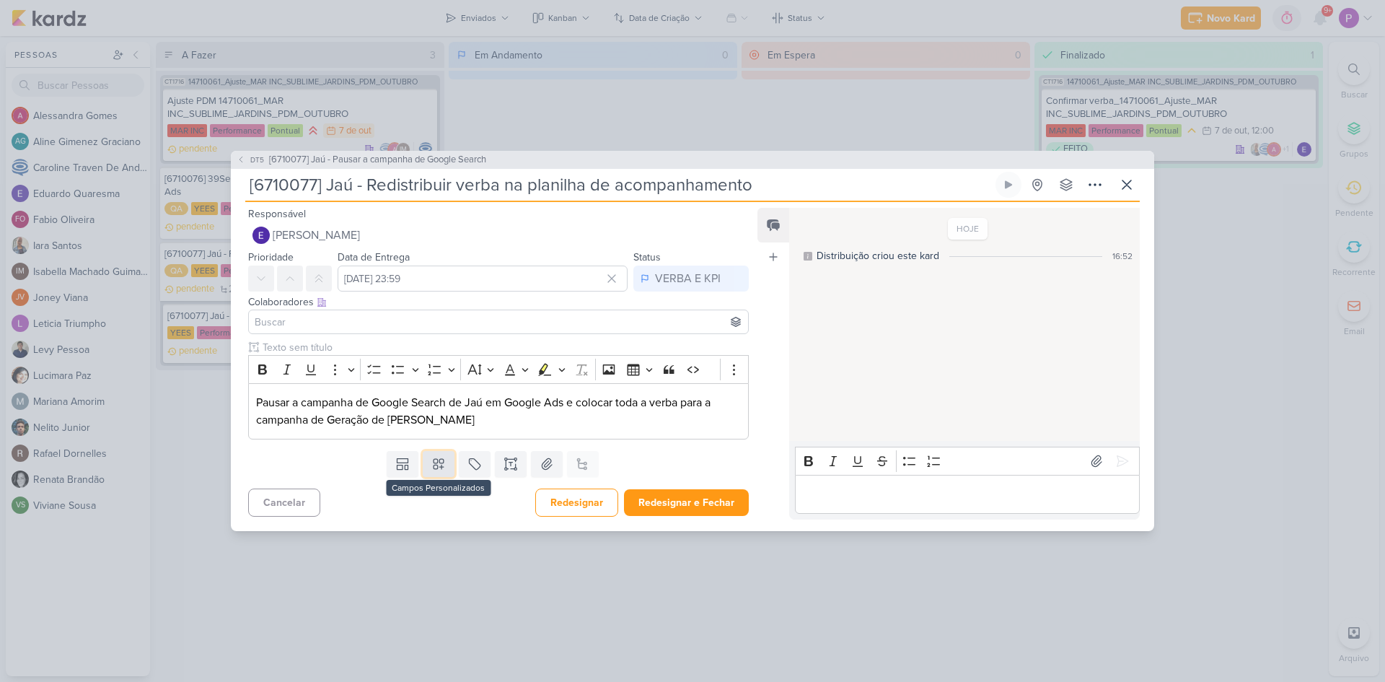
click at [423, 463] on button at bounding box center [439, 464] width 32 height 26
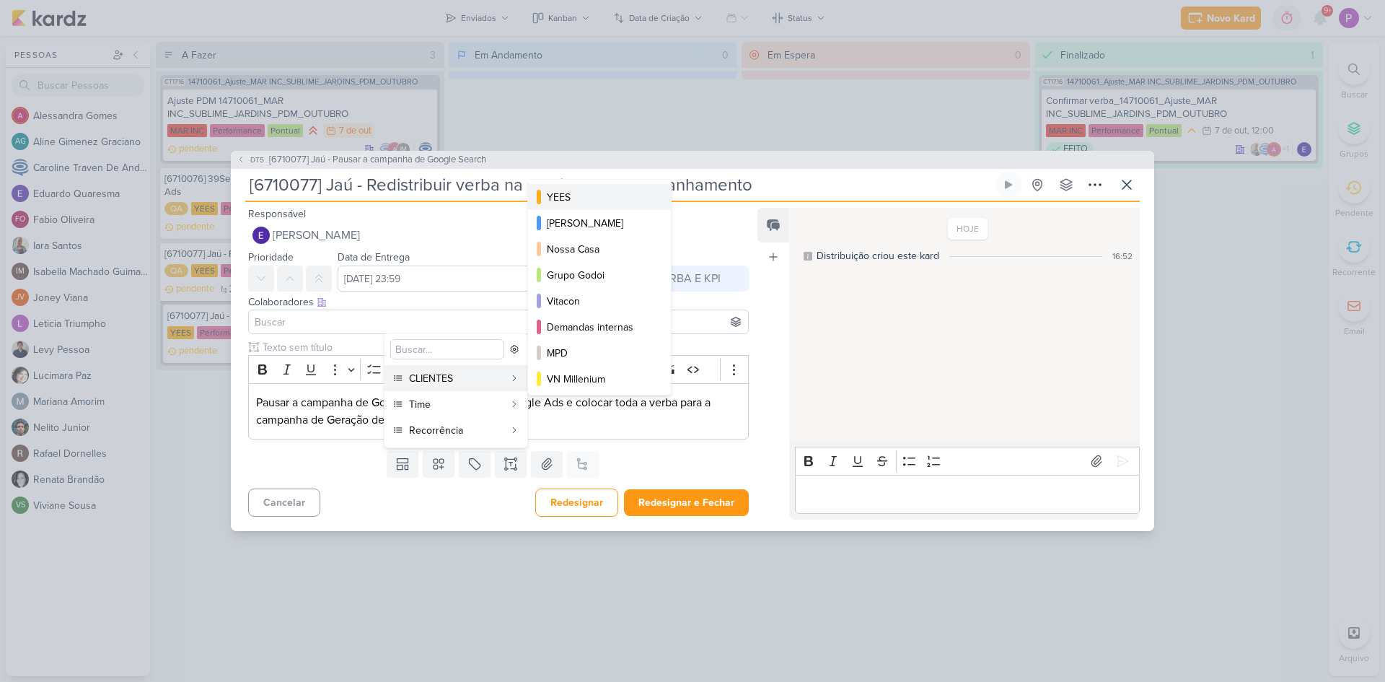
click at [597, 205] on button "YEES" at bounding box center [599, 197] width 143 height 26
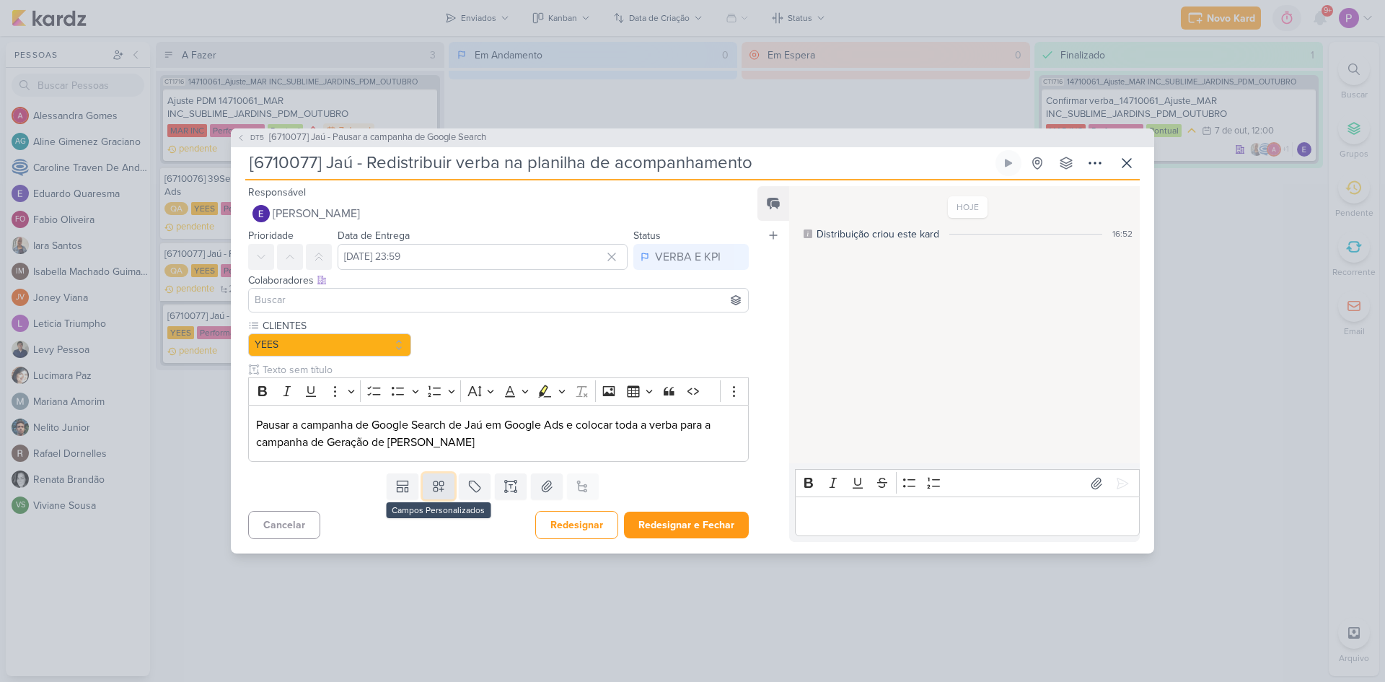
click at [437, 481] on icon at bounding box center [439, 486] width 10 height 10
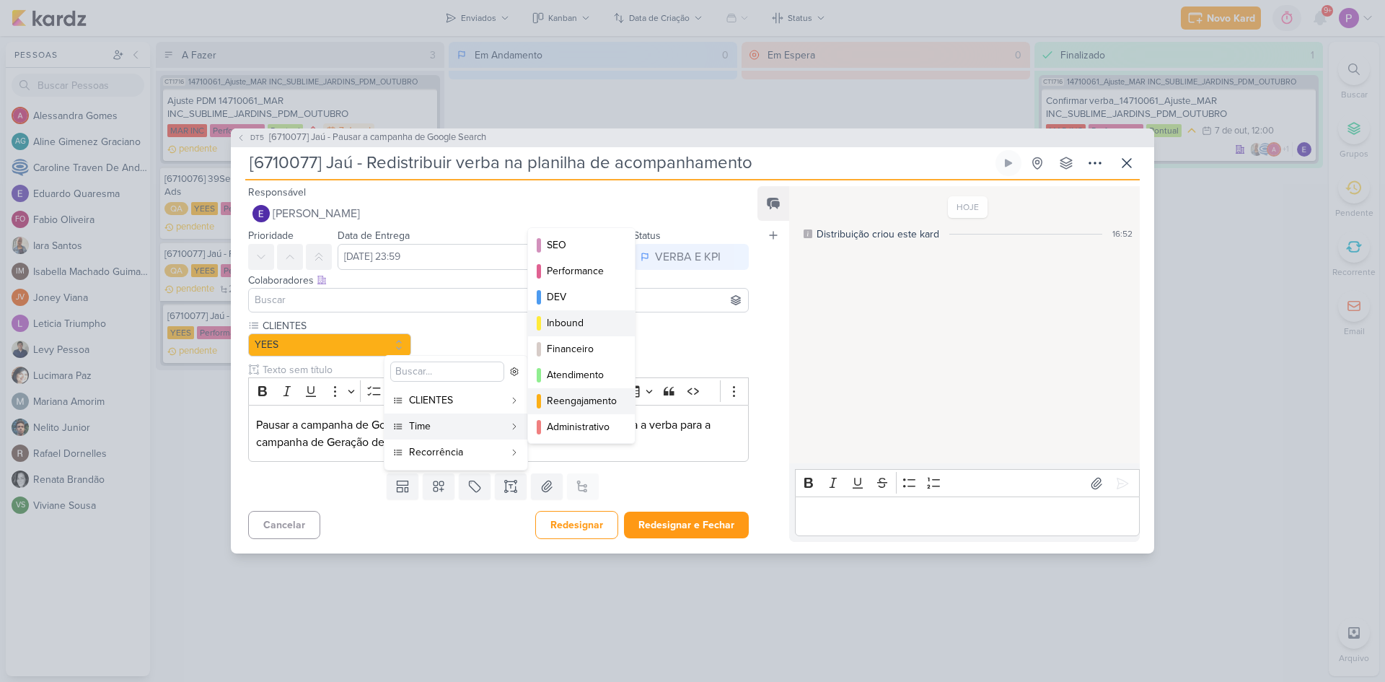
drag, startPoint x: 614, startPoint y: 400, endPoint x: 614, endPoint y: 320, distance: 80.1
click at [614, 320] on div "SEO Performance DEV Inbound Financeiro" at bounding box center [581, 335] width 108 height 216
click at [614, 308] on button "DEV" at bounding box center [581, 297] width 107 height 26
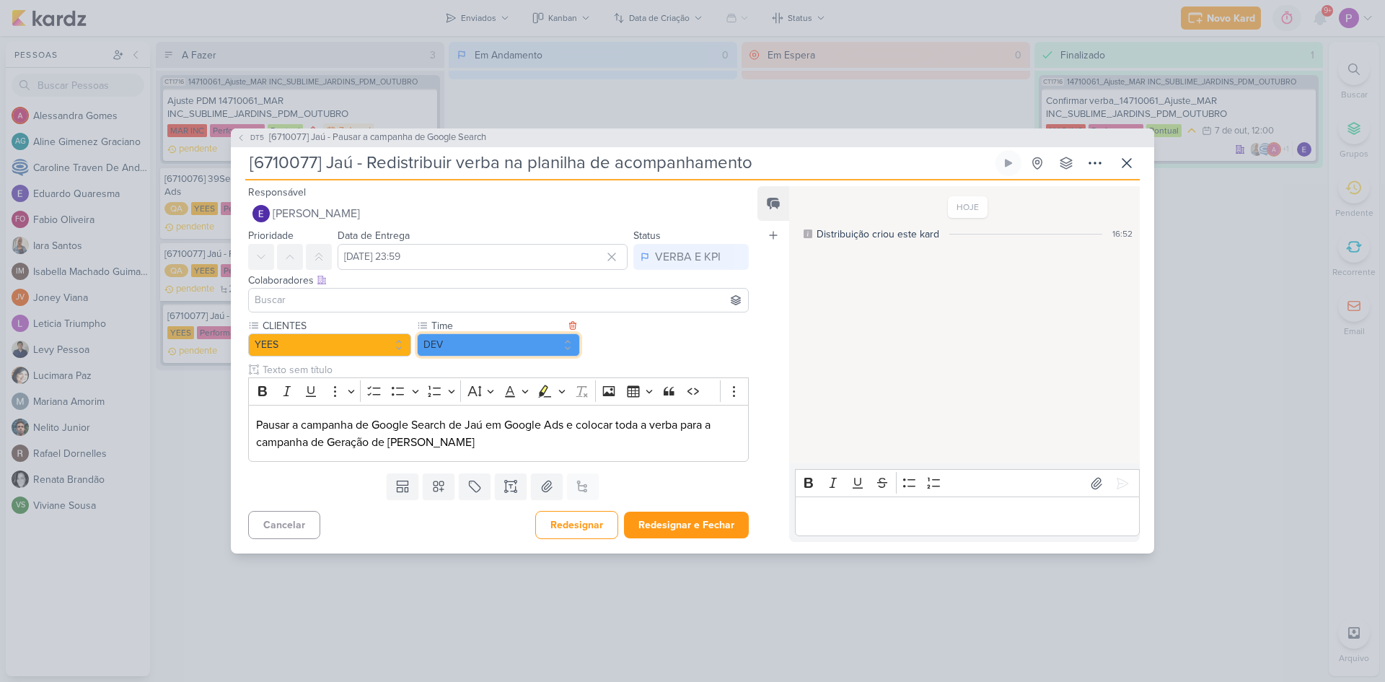
click at [471, 343] on button "DEV" at bounding box center [498, 344] width 163 height 23
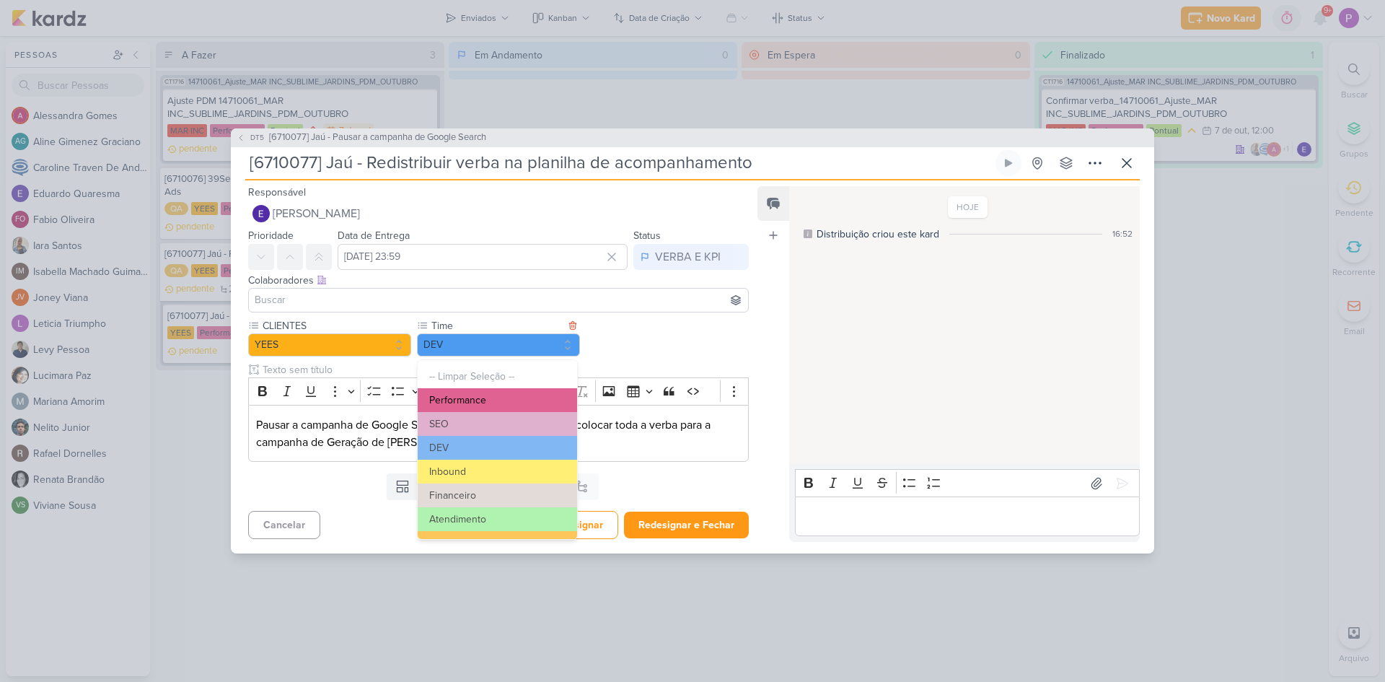
click at [472, 399] on button "Performance" at bounding box center [497, 400] width 159 height 24
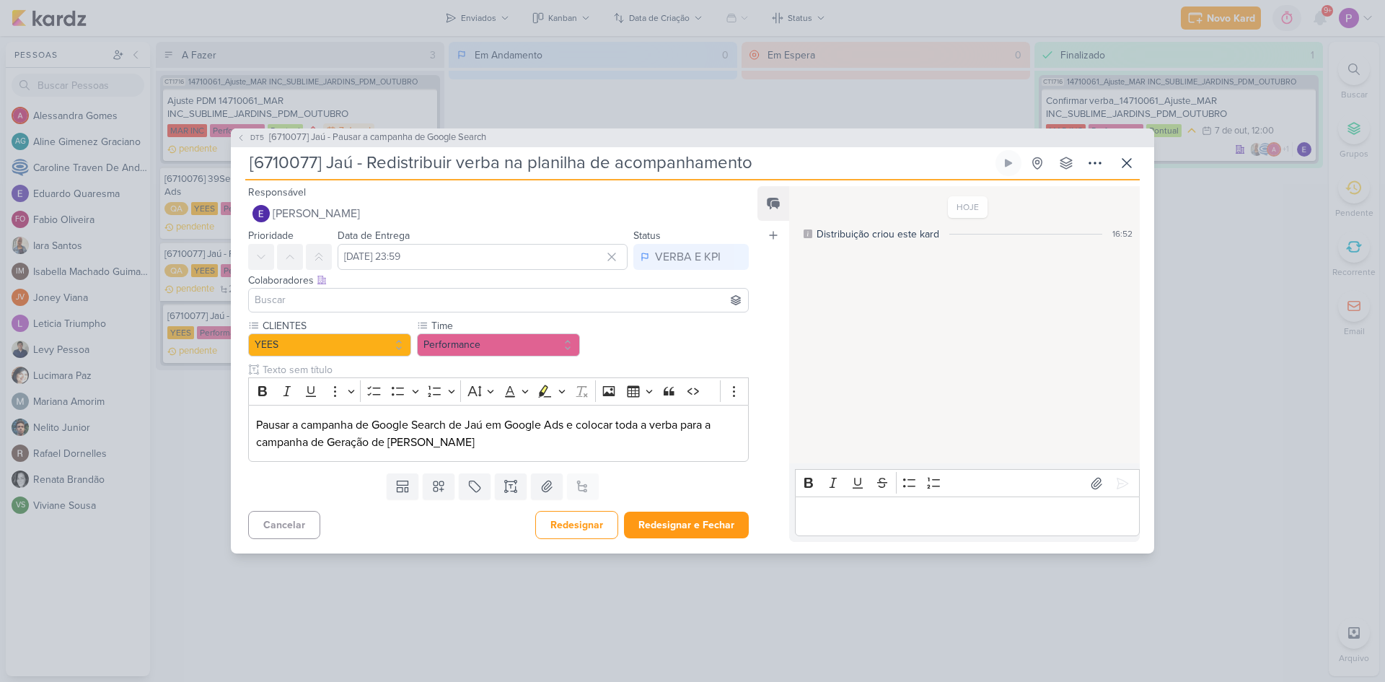
click at [434, 504] on div "Templates Campos Personalizados CLIENTES YEES" at bounding box center [493, 487] width 524 height 38
click at [440, 477] on button at bounding box center [439, 486] width 32 height 26
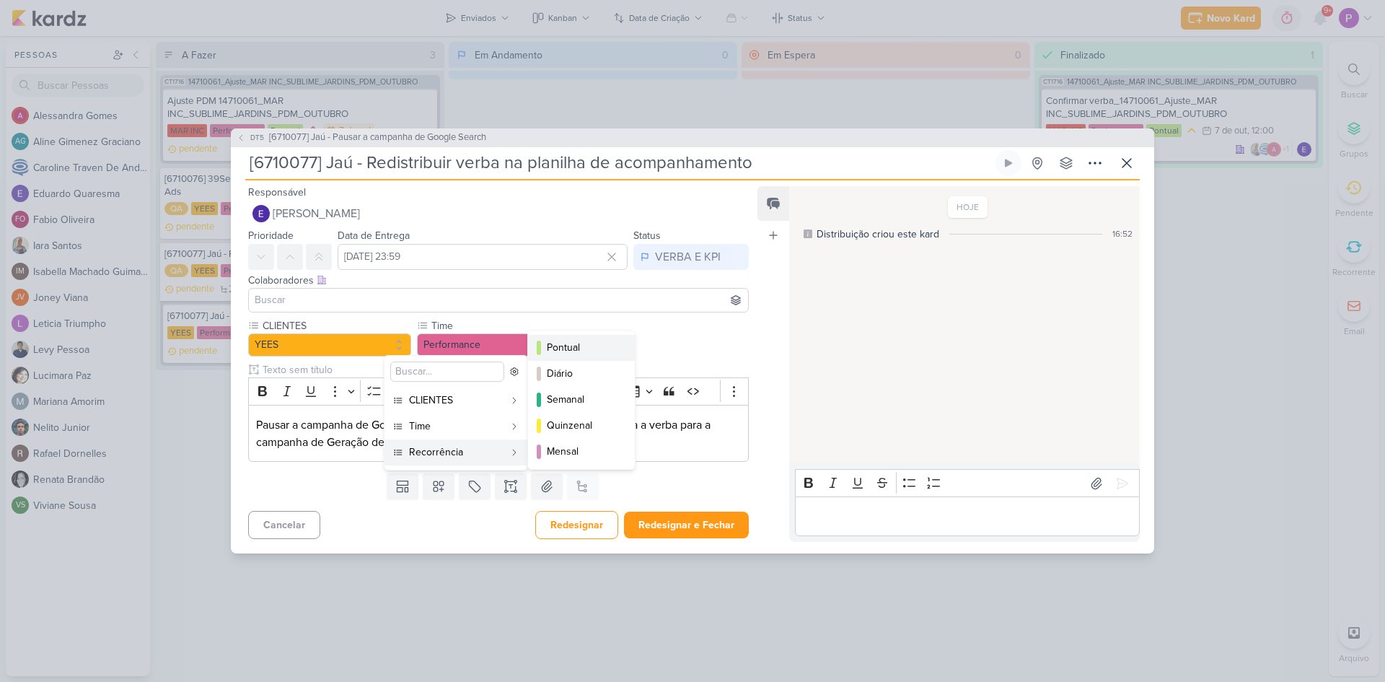
click at [582, 349] on div "Pontual" at bounding box center [582, 347] width 71 height 15
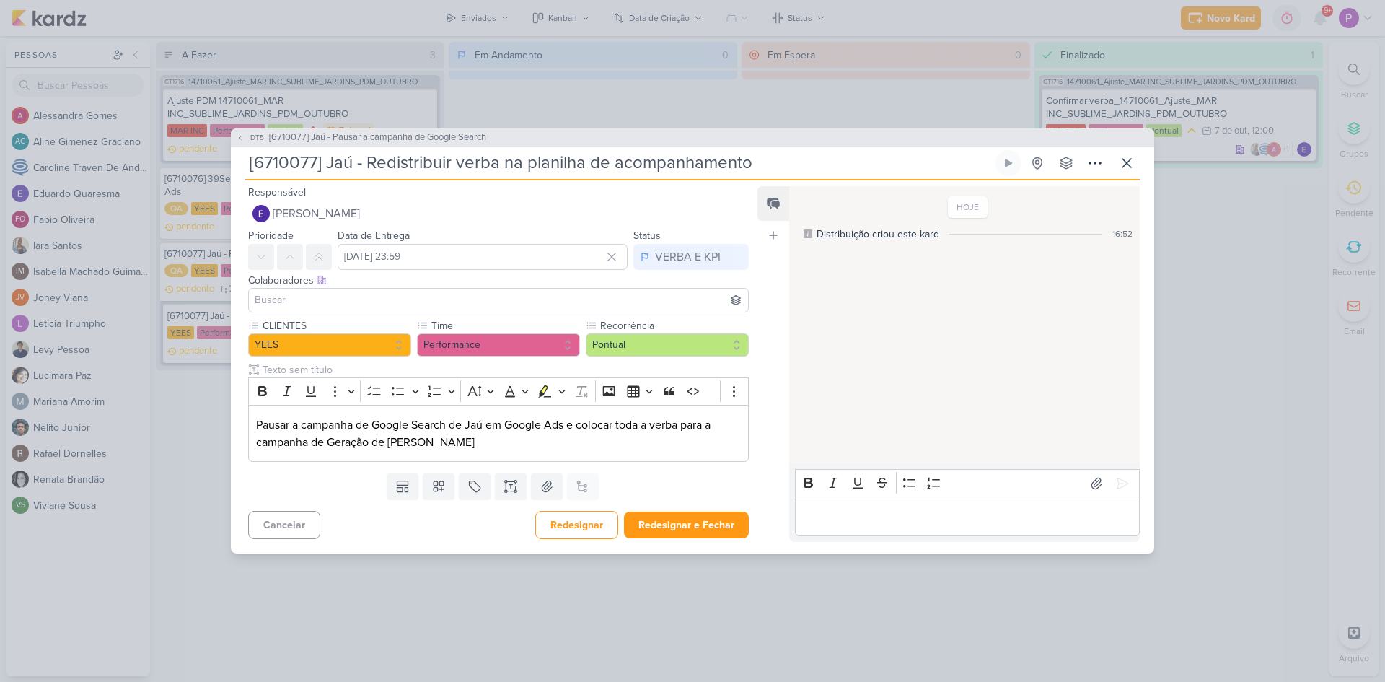
click at [337, 302] on input at bounding box center [499, 300] width 494 height 17
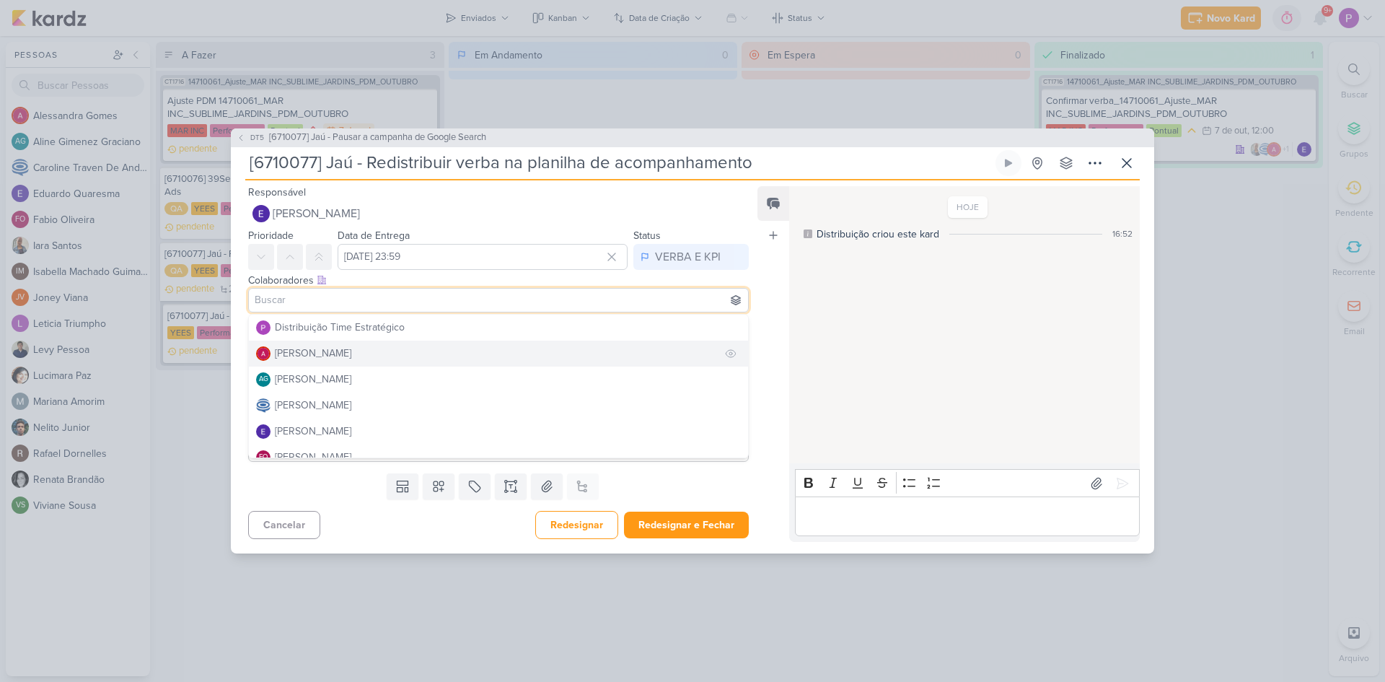
click at [351, 354] on div "[PERSON_NAME]" at bounding box center [313, 353] width 76 height 15
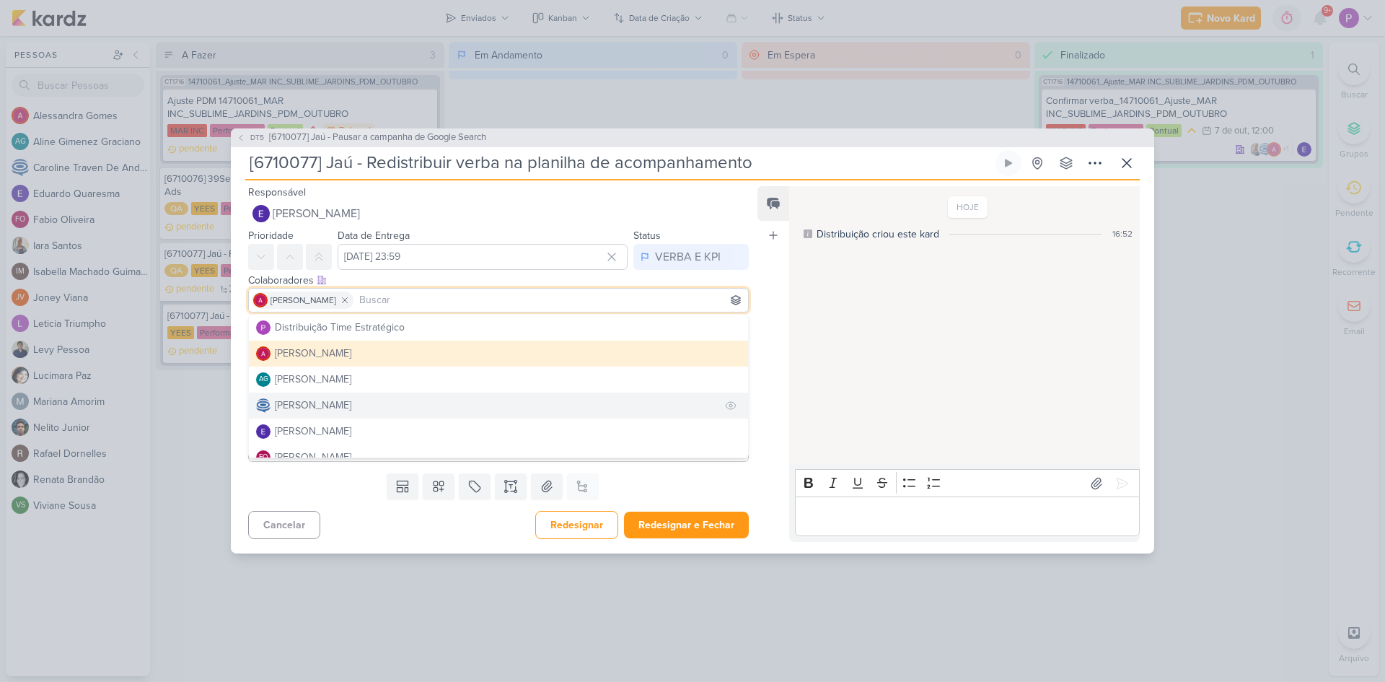
click at [347, 401] on div "[PERSON_NAME]" at bounding box center [313, 405] width 76 height 15
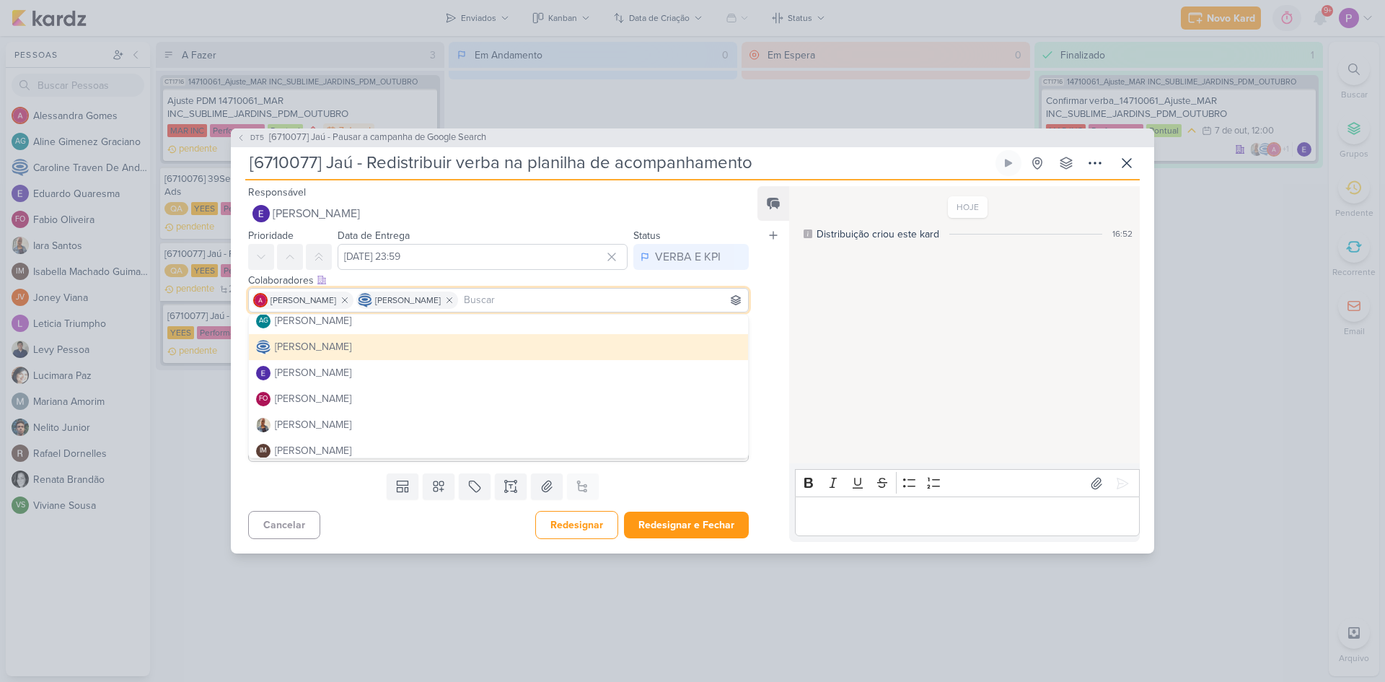
scroll to position [72, 0]
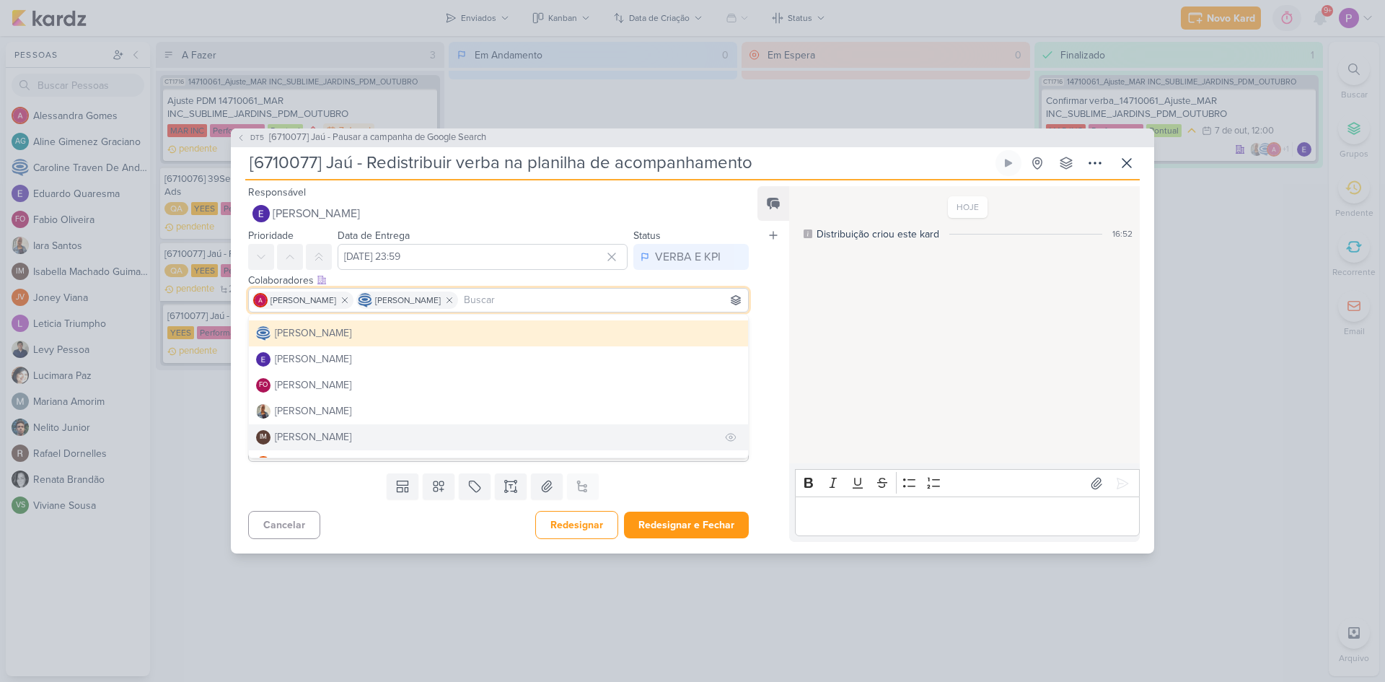
click at [307, 440] on div "[PERSON_NAME]" at bounding box center [313, 436] width 76 height 15
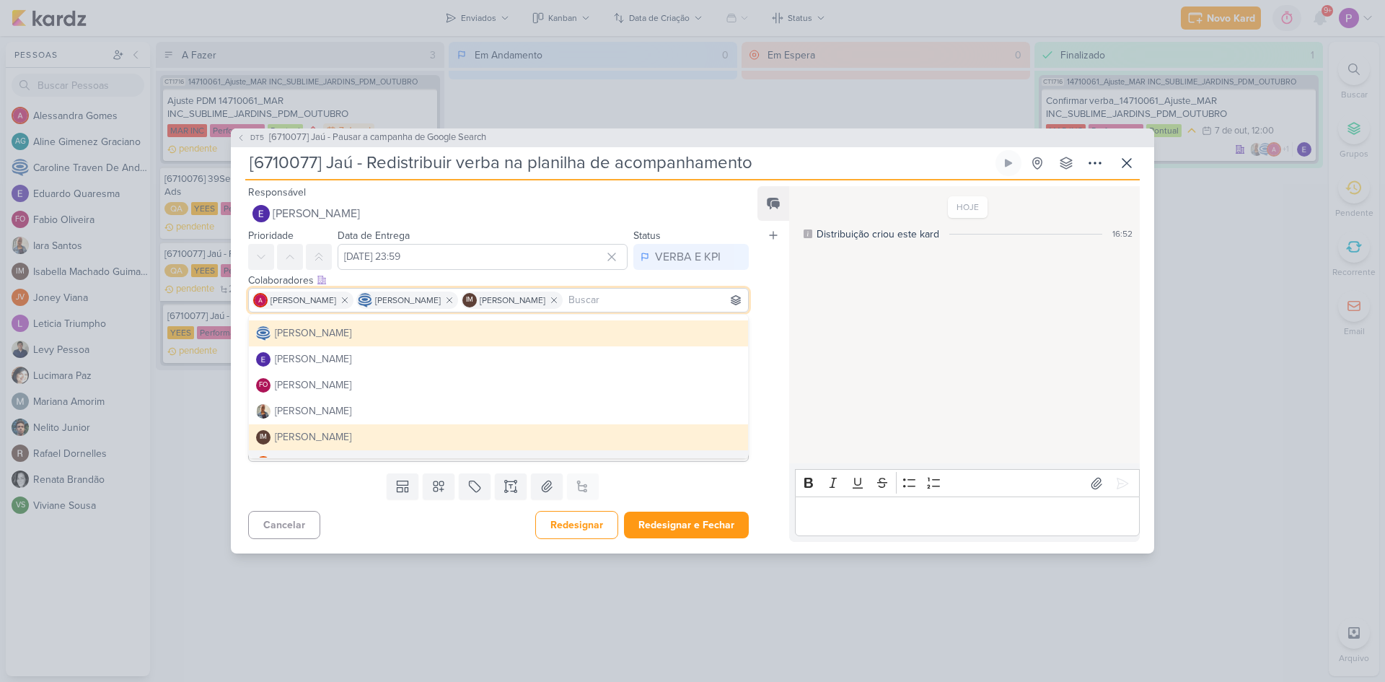
click at [339, 505] on div "Cancelar Redesignar Redesignar e Fechar Ctrl + Enter" at bounding box center [493, 523] width 524 height 37
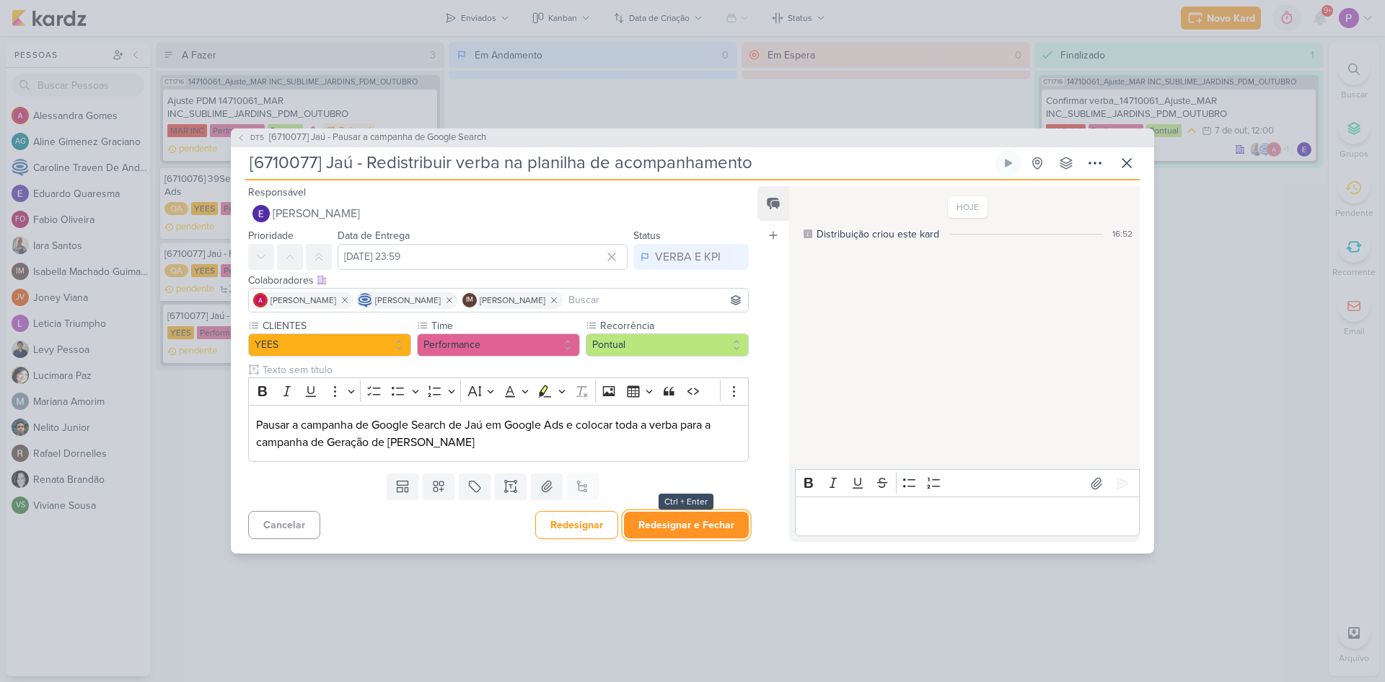
click at [673, 516] on button "Redesignar e Fechar" at bounding box center [686, 525] width 125 height 27
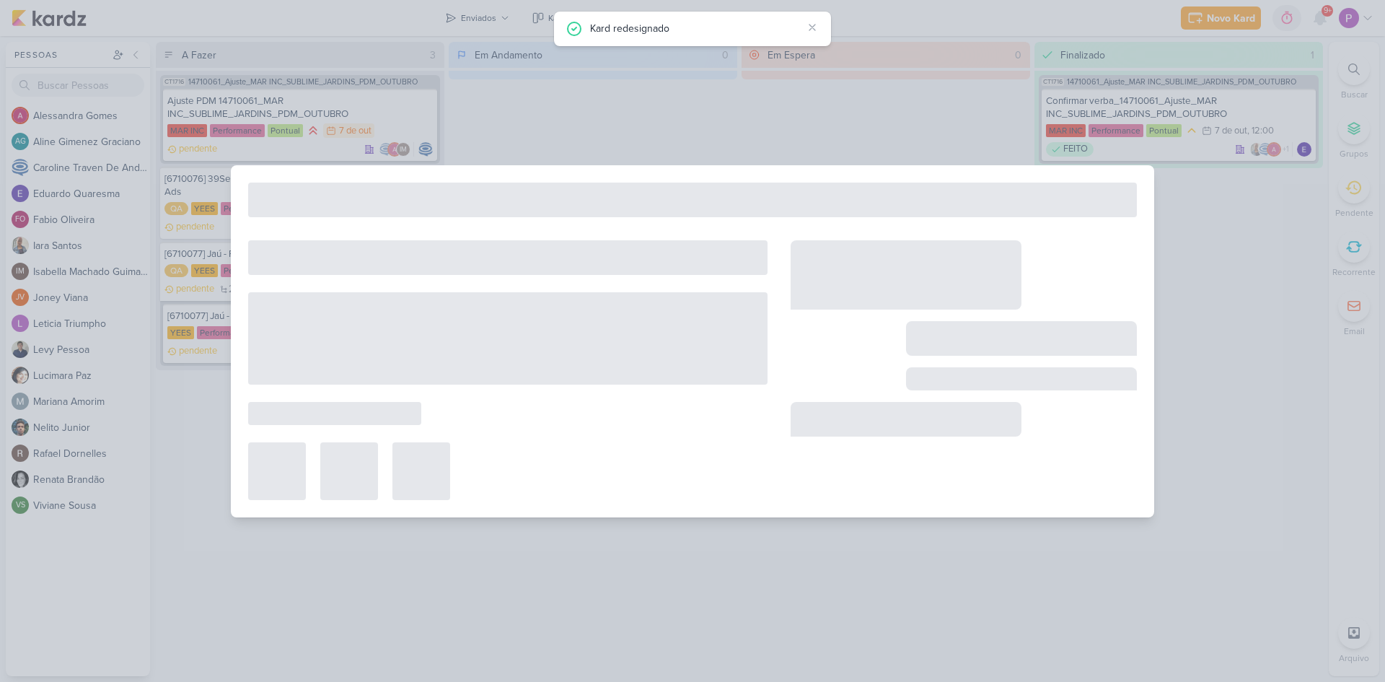
type input "[6710077] Jaú - Pausar a campanha de Google Search"
type input "10 de outubro de 2025 às 23:59"
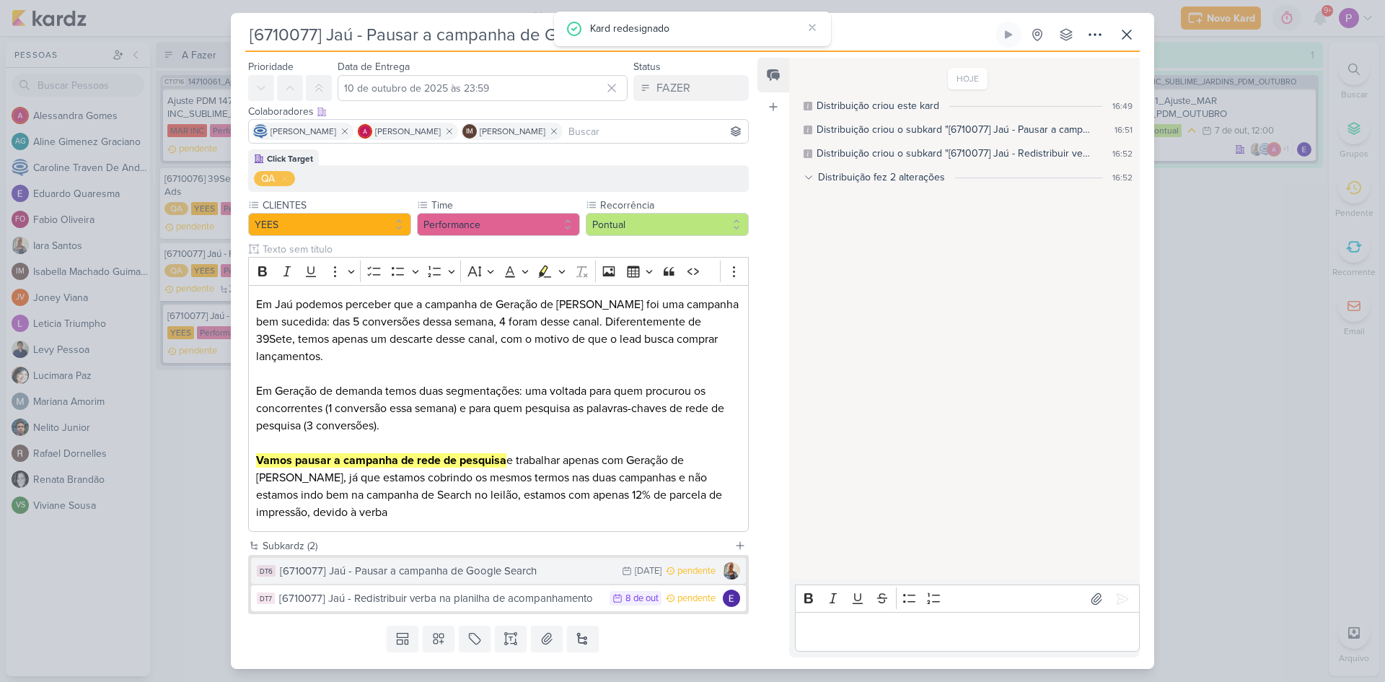
scroll to position [77, 0]
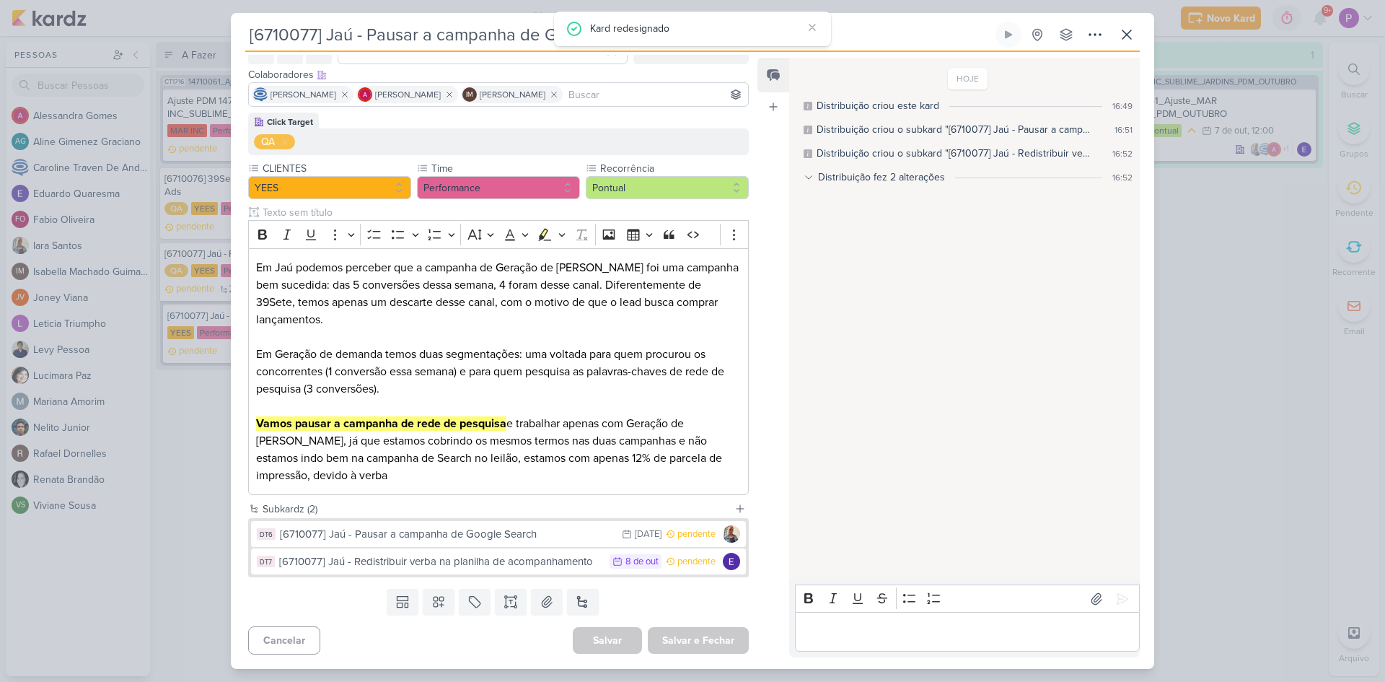
click at [673, 644] on div "Salvar e Fechar Ctrl + Enter" at bounding box center [698, 640] width 101 height 27
click at [1135, 38] on icon at bounding box center [1126, 34] width 17 height 17
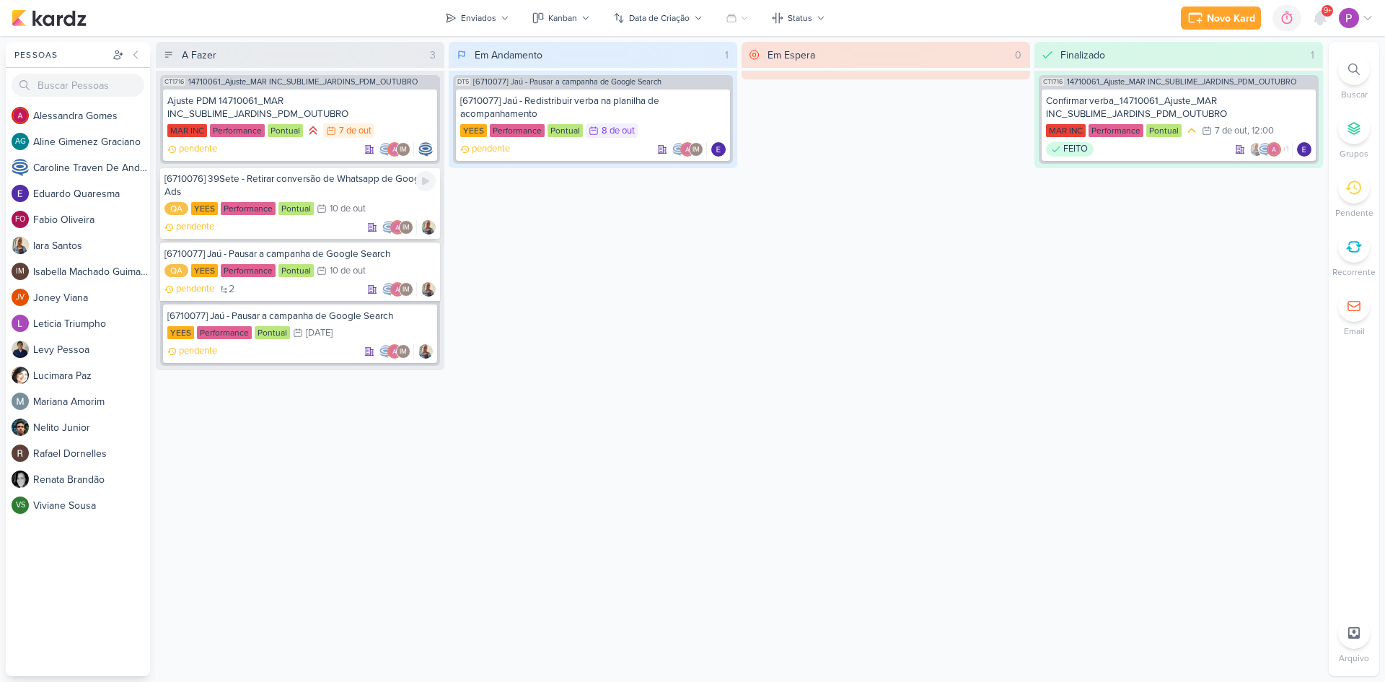
click at [370, 187] on div "[6710076] 39Sete - Retirar conversão de Whatsapp de Google Ads" at bounding box center [300, 185] width 271 height 26
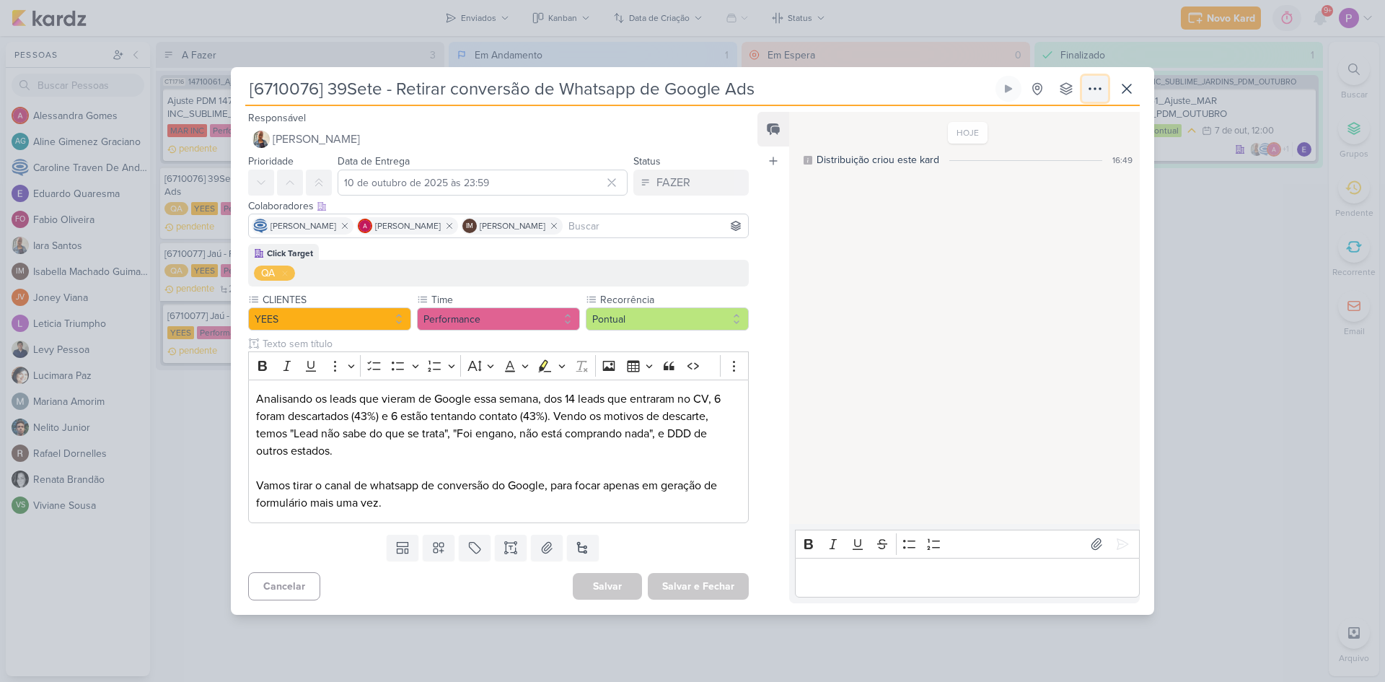
click at [1093, 92] on icon at bounding box center [1095, 88] width 17 height 17
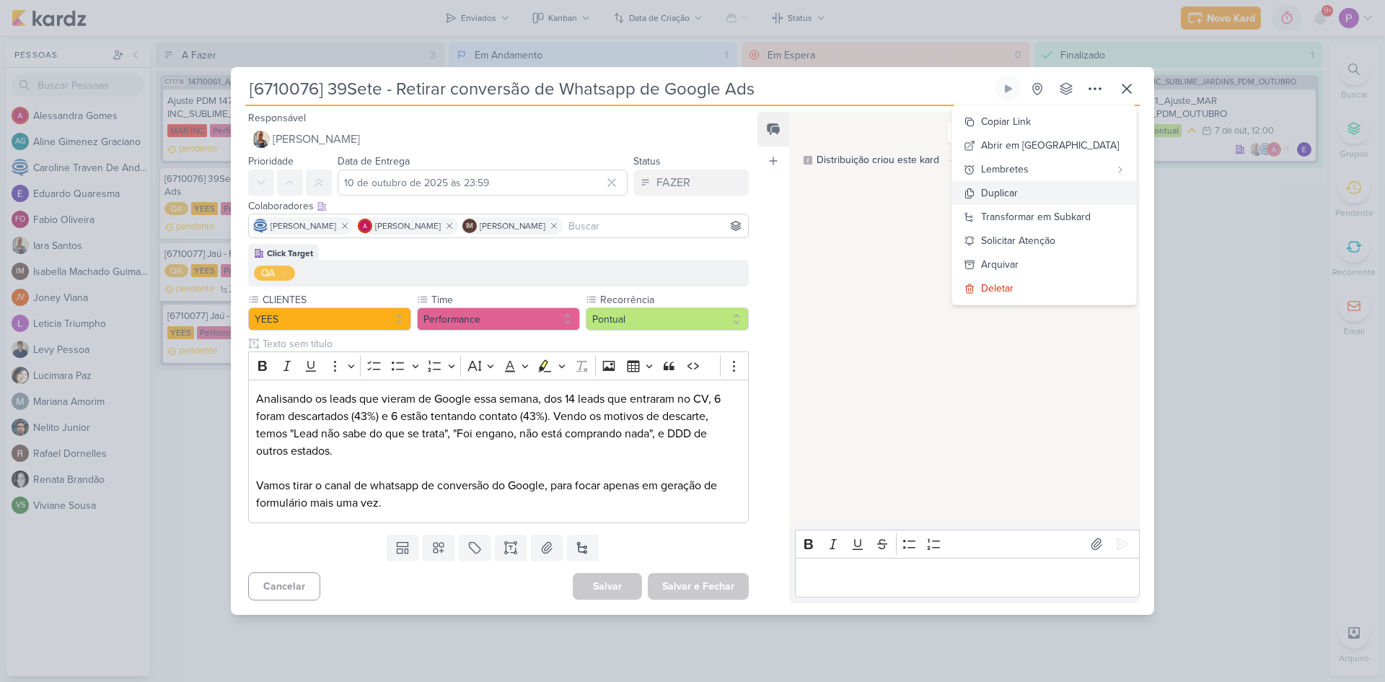
click at [1018, 200] on div "Duplicar" at bounding box center [999, 192] width 37 height 15
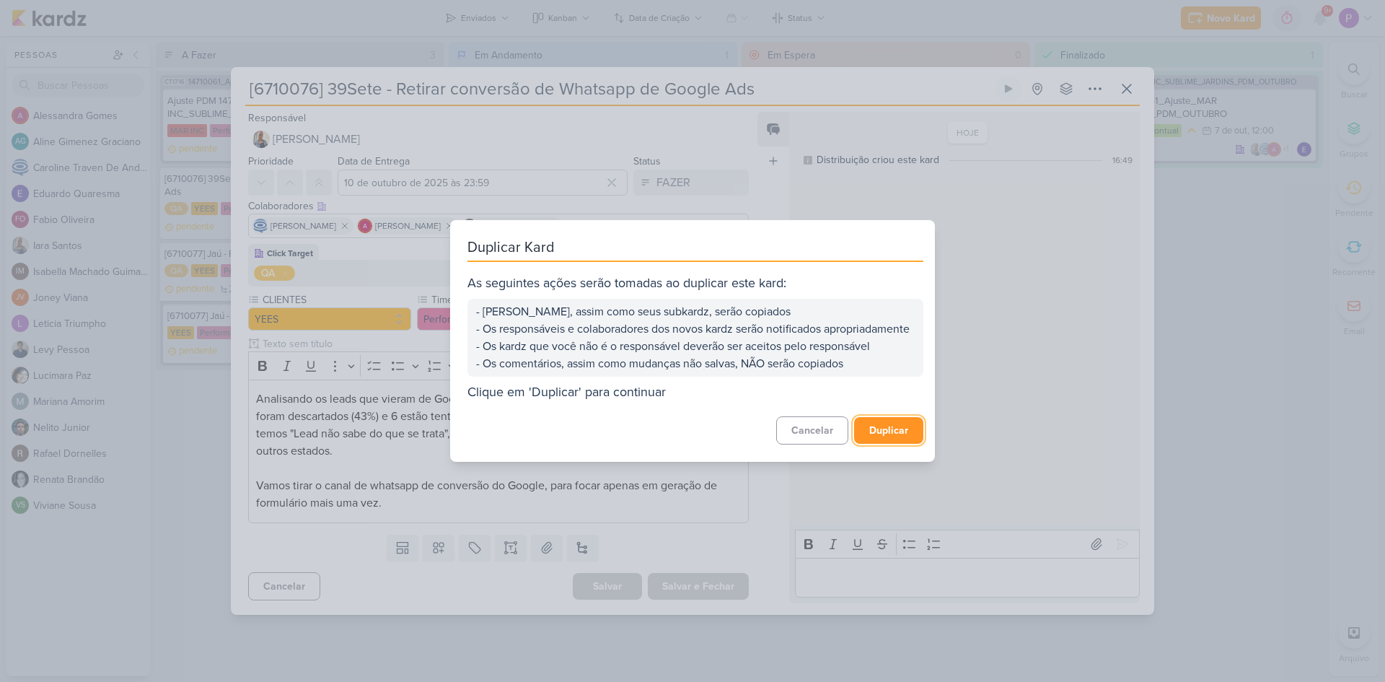
click at [906, 444] on button "Duplicar" at bounding box center [888, 430] width 69 height 27
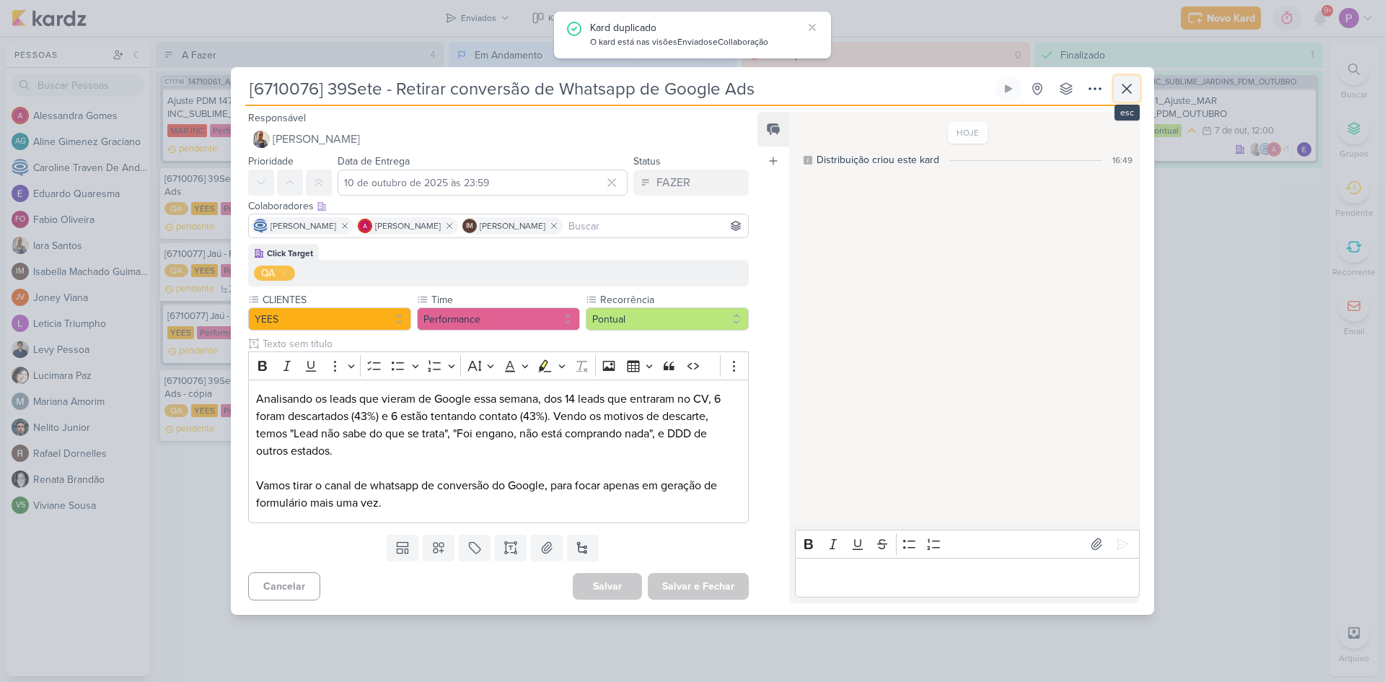
click at [1123, 92] on icon at bounding box center [1126, 88] width 17 height 17
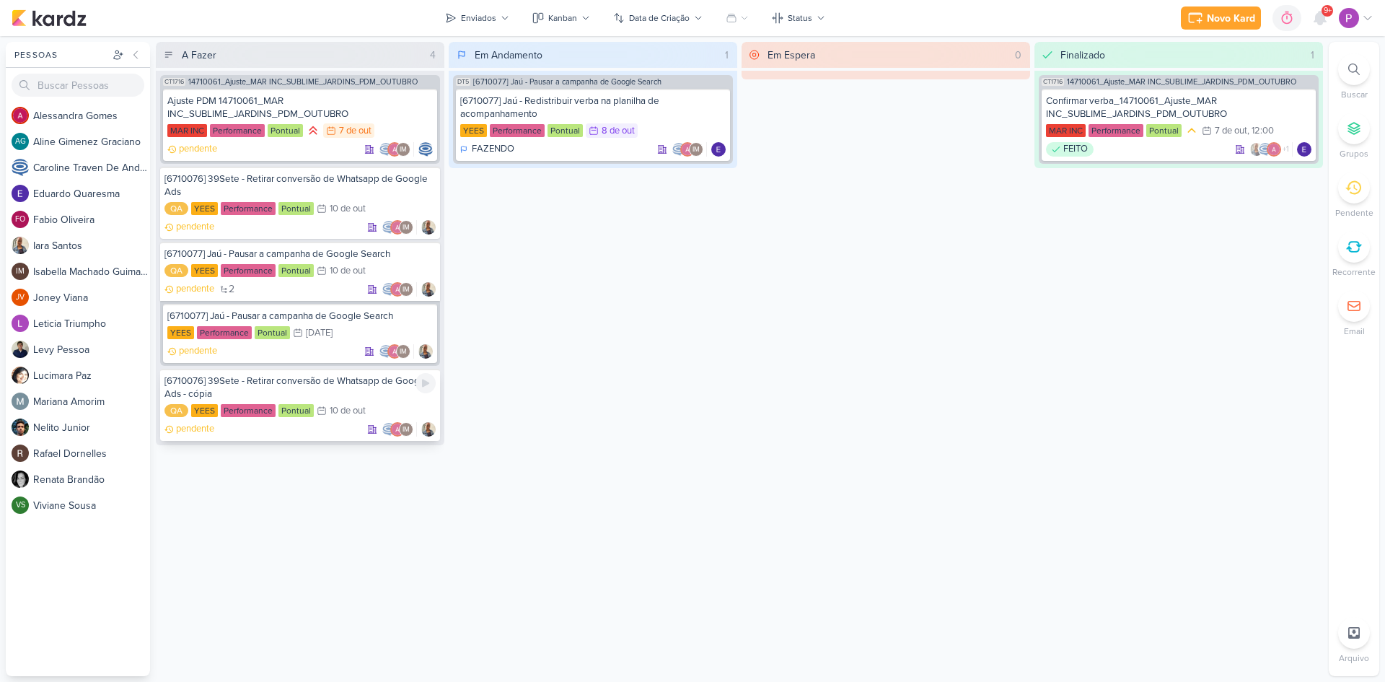
click at [206, 391] on div "[6710076] 39Sete - Retirar conversão de Whatsapp de Google Ads - cópia" at bounding box center [300, 387] width 271 height 26
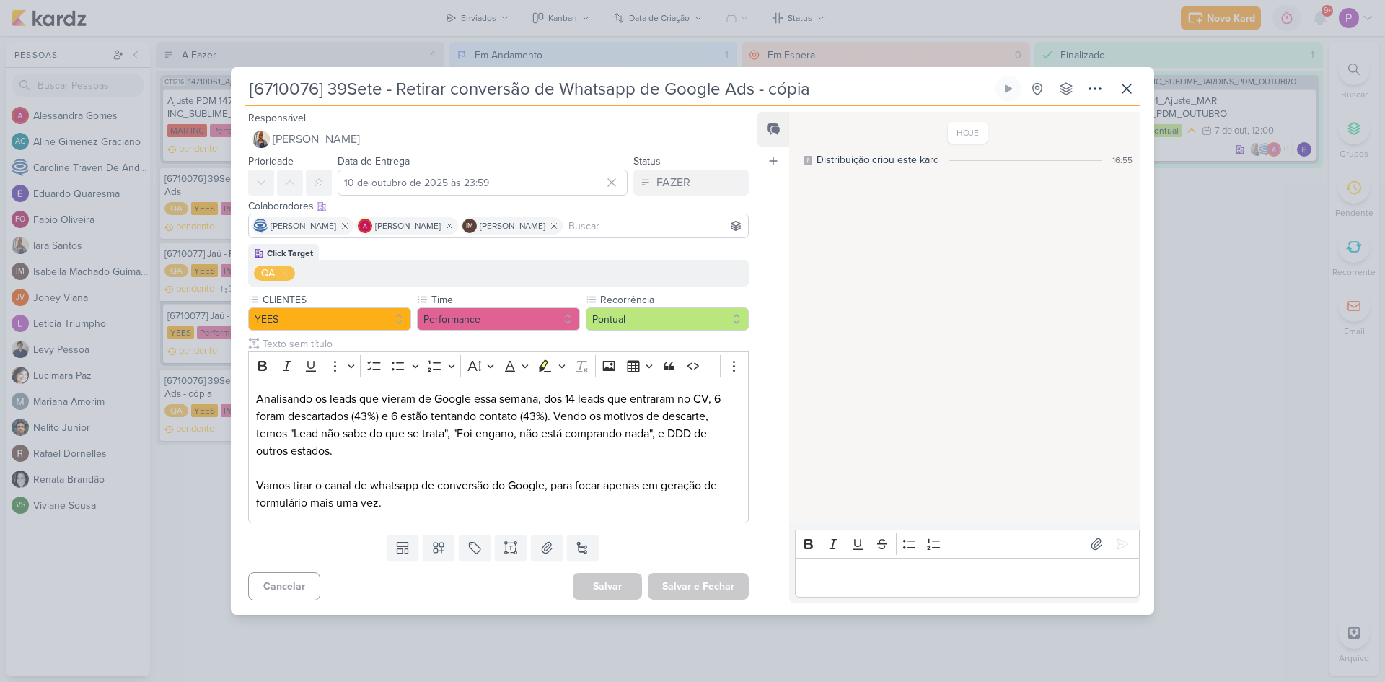
click at [314, 91] on input "[6710076] 39Sete - Retirar conversão de Whatsapp de Google Ads - cópia" at bounding box center [619, 89] width 748 height 26
drag, startPoint x: 319, startPoint y: 90, endPoint x: 255, endPoint y: 92, distance: 63.5
click at [255, 92] on input "[6710076] 39Sete - Retirar conversão de Whatsapp de Google Ads - cópia" at bounding box center [619, 89] width 748 height 26
paste input "9"
click at [396, 112] on div "Responsável Iara Santos Nenhum contato encontrado create new contact Novo Conta…" at bounding box center [493, 130] width 524 height 43
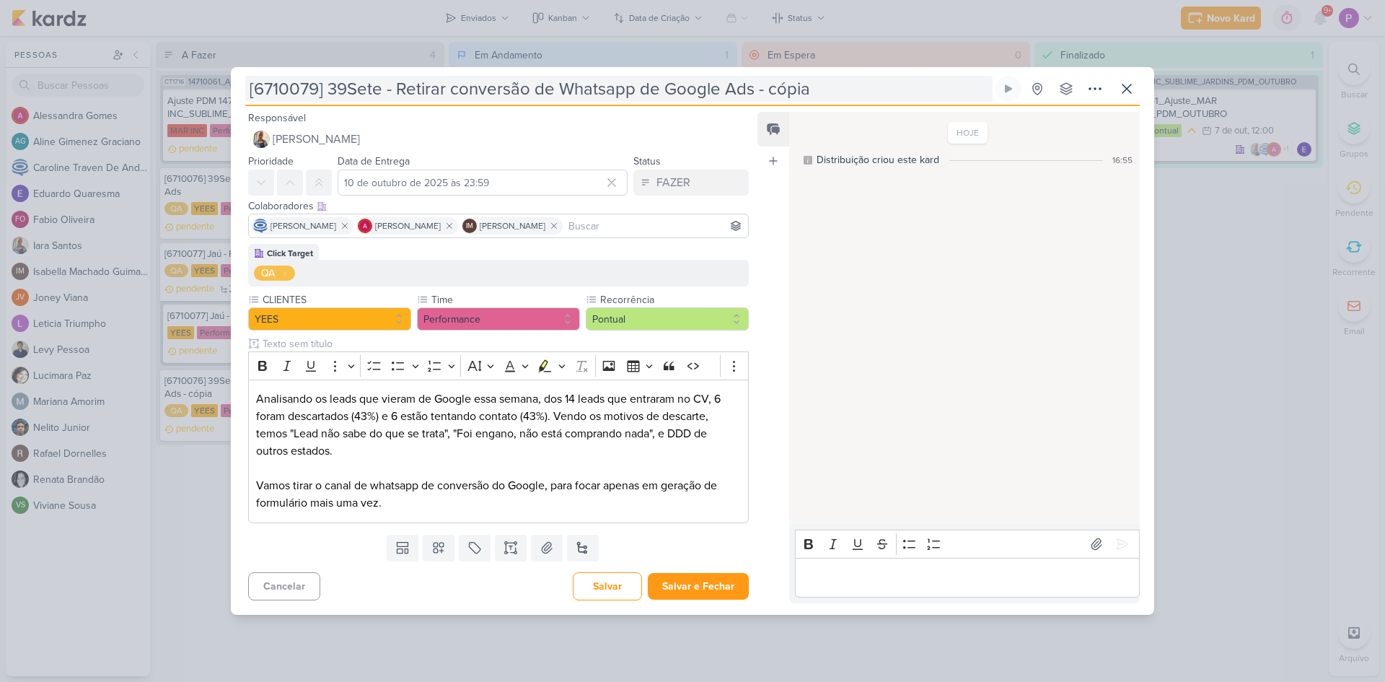
click at [417, 85] on input "[6710079] 39Sete - Retirar conversão de Whatsapp de Google Ads - cópia" at bounding box center [619, 89] width 748 height 26
drag, startPoint x: 400, startPoint y: 89, endPoint x: 849, endPoint y: 101, distance: 448.3
click at [849, 101] on input "[6710079] 39Sete - Retirar conversão de Whatsapp de Google Ads - cópia" at bounding box center [619, 89] width 748 height 26
paste input "[Essência Campolim] Histórico de visitas no Raio-x"
click at [404, 94] on input "[6710079] 39Sete - [Essência Campolim] Histórico de visitas no Raio-x" at bounding box center [619, 89] width 748 height 26
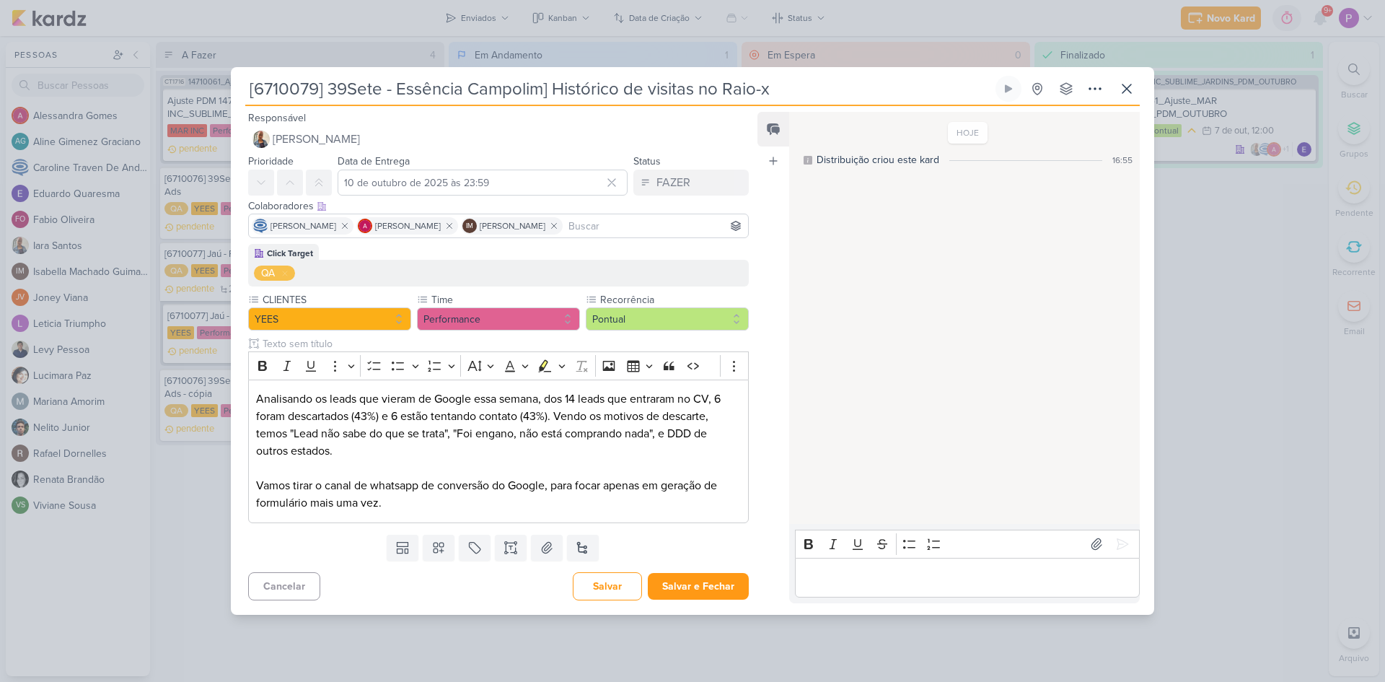
click at [546, 91] on input "[6710079] 39Sete - Essência Campolim] Histórico de visitas no Raio-x" at bounding box center [619, 89] width 748 height 26
click at [552, 87] on input "[6710079] 39Sete - Essência Campolim] Histórico de visitas no Raio-x" at bounding box center [619, 89] width 748 height 26
type input "[6710079] 39Sete - Essência Campolim - Histórico de visitas no Raio-x"
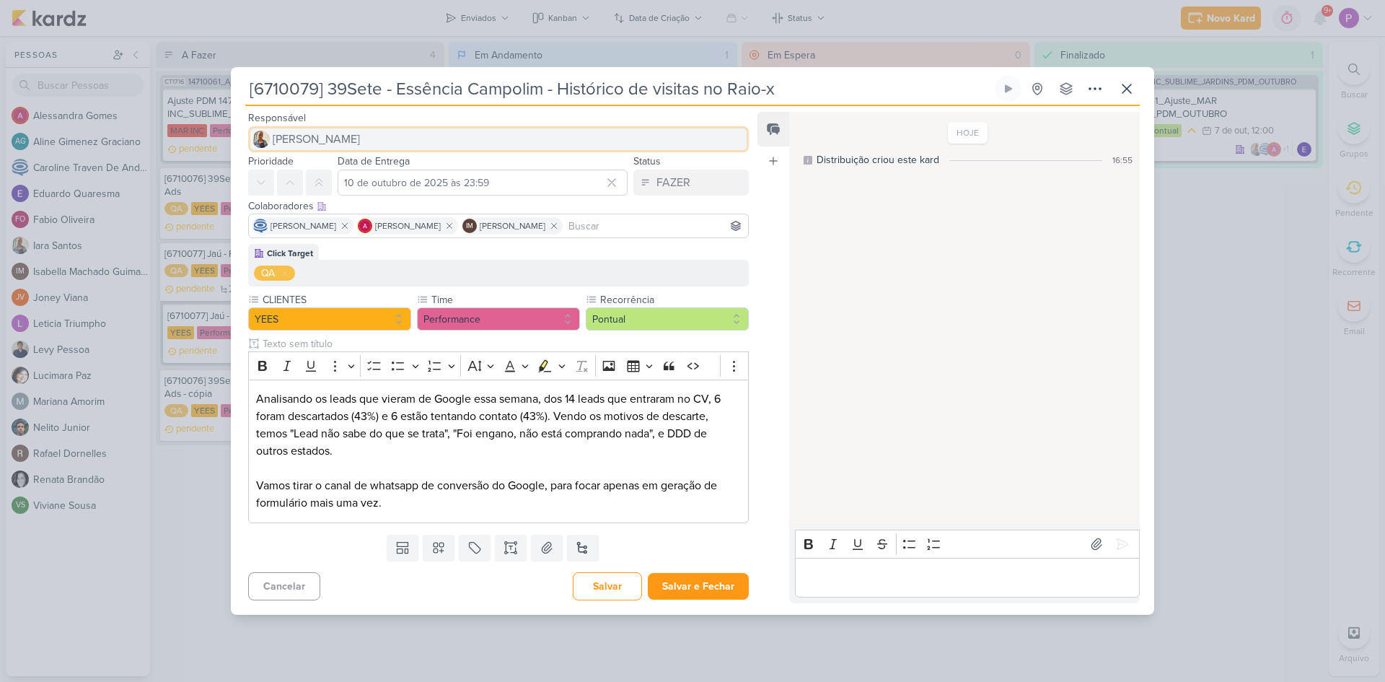
click at [530, 133] on button "[PERSON_NAME]" at bounding box center [498, 139] width 501 height 26
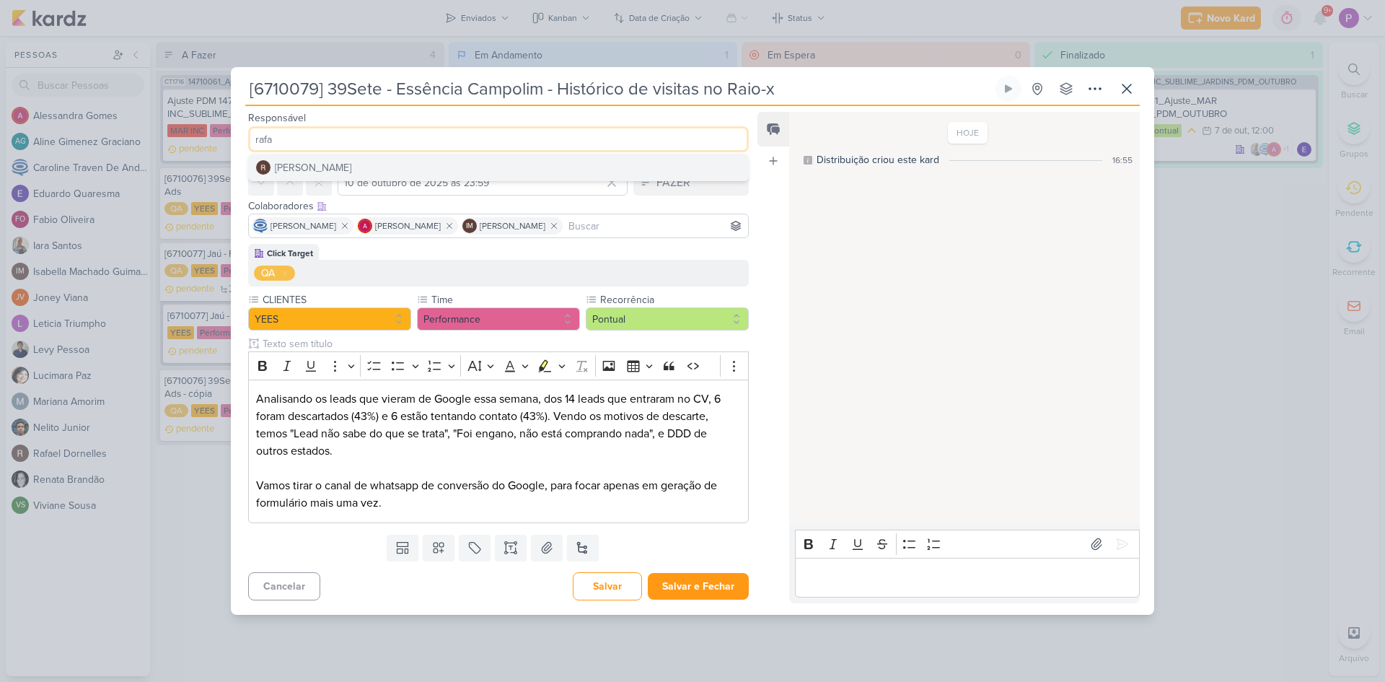
type input "rafa"
click at [553, 173] on button "[PERSON_NAME]" at bounding box center [498, 167] width 499 height 26
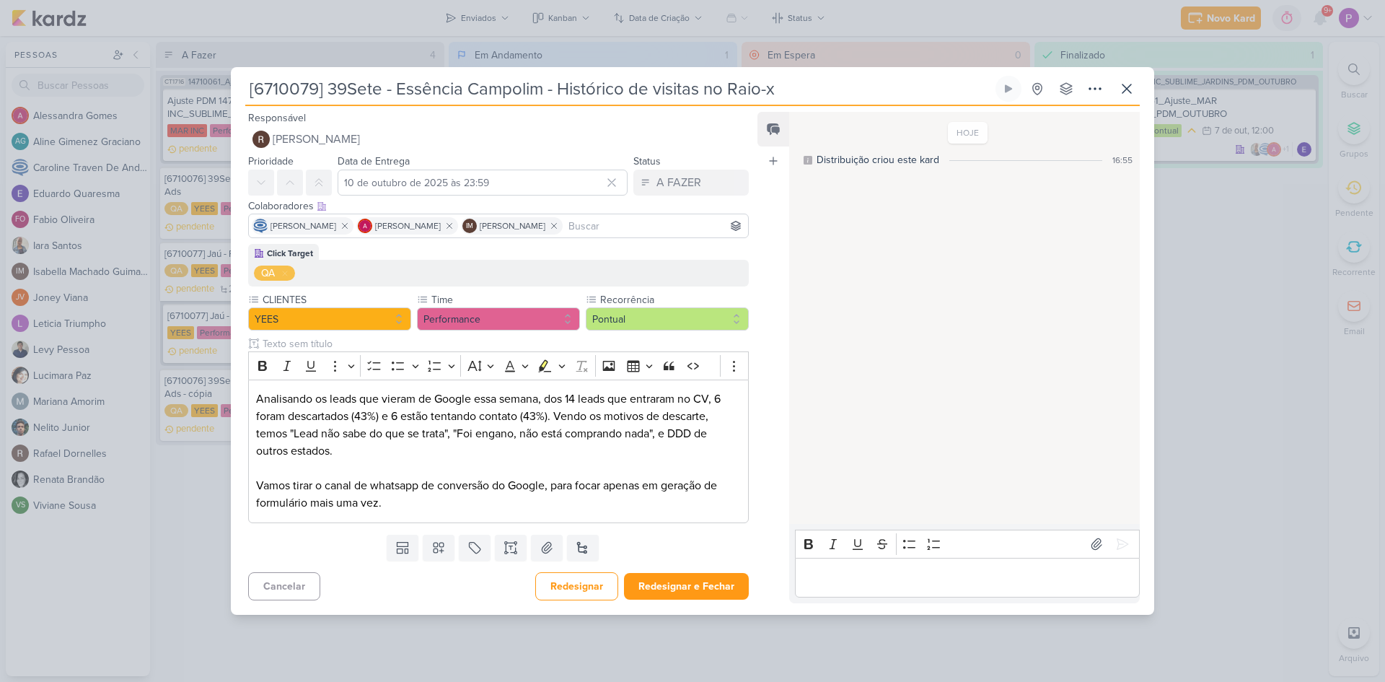
click at [777, 294] on div "Feed Atrelar email Solte o email para atrelar ao kard" at bounding box center [774, 357] width 32 height 491
click at [942, 582] on p "Editor editing area: main" at bounding box center [967, 577] width 330 height 17
drag, startPoint x: 419, startPoint y: 496, endPoint x: 251, endPoint y: 399, distance: 193.7
click at [251, 399] on div "Analisando os leads que vieram de Google essa semana, dos 14 leads que entraram…" at bounding box center [498, 452] width 501 height 144
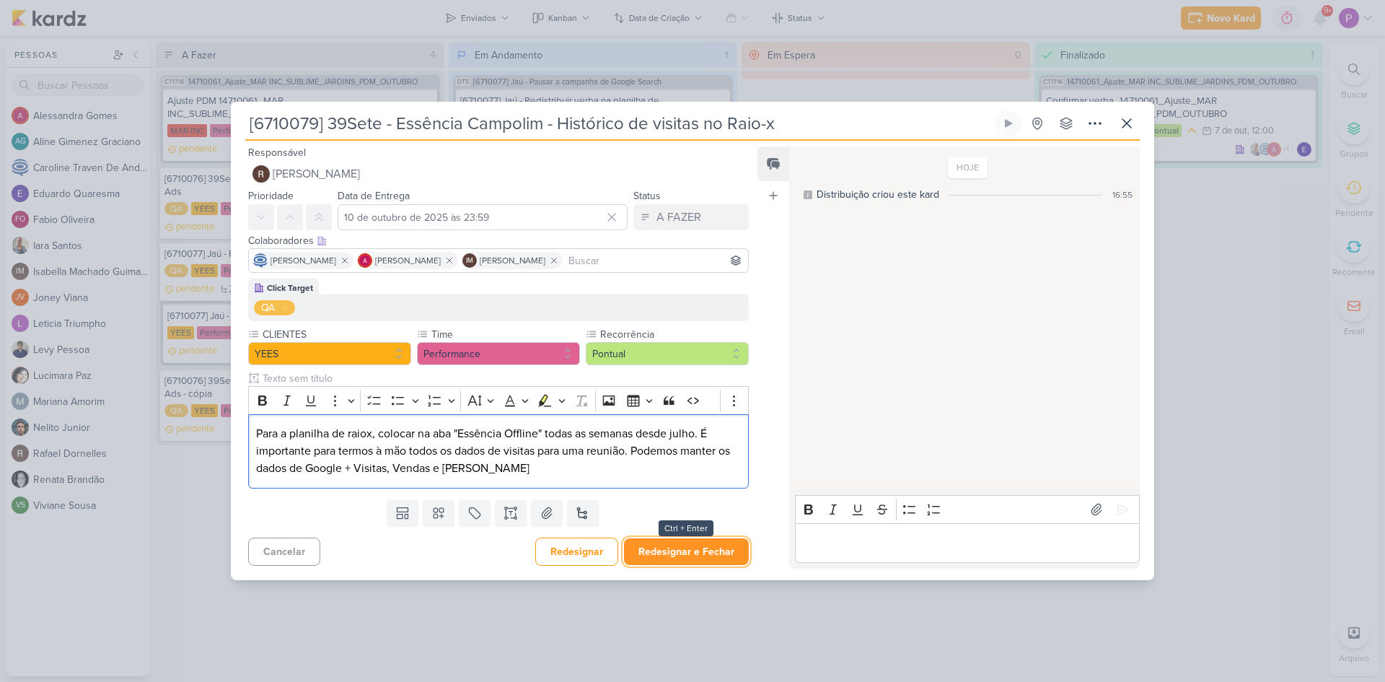
click at [649, 554] on button "Redesignar e Fechar" at bounding box center [686, 551] width 125 height 27
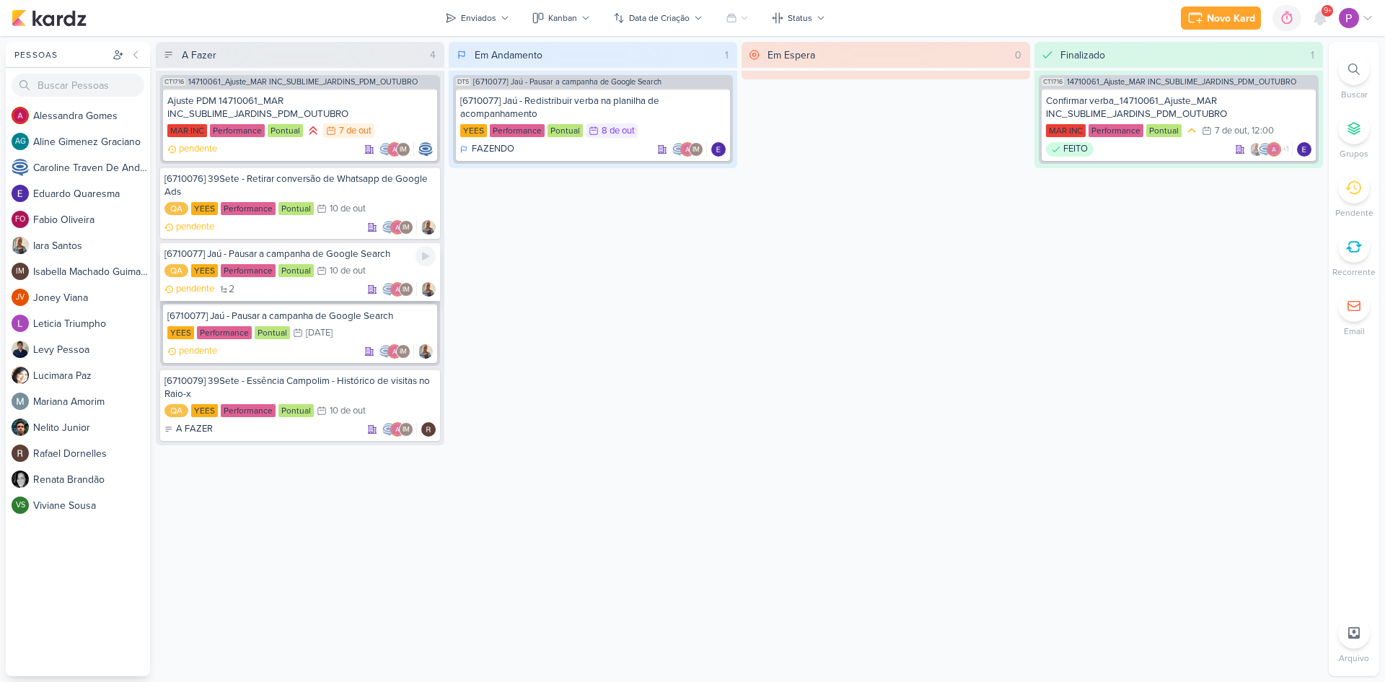
click at [334, 285] on div "pendente 2 IM" at bounding box center [300, 289] width 271 height 14
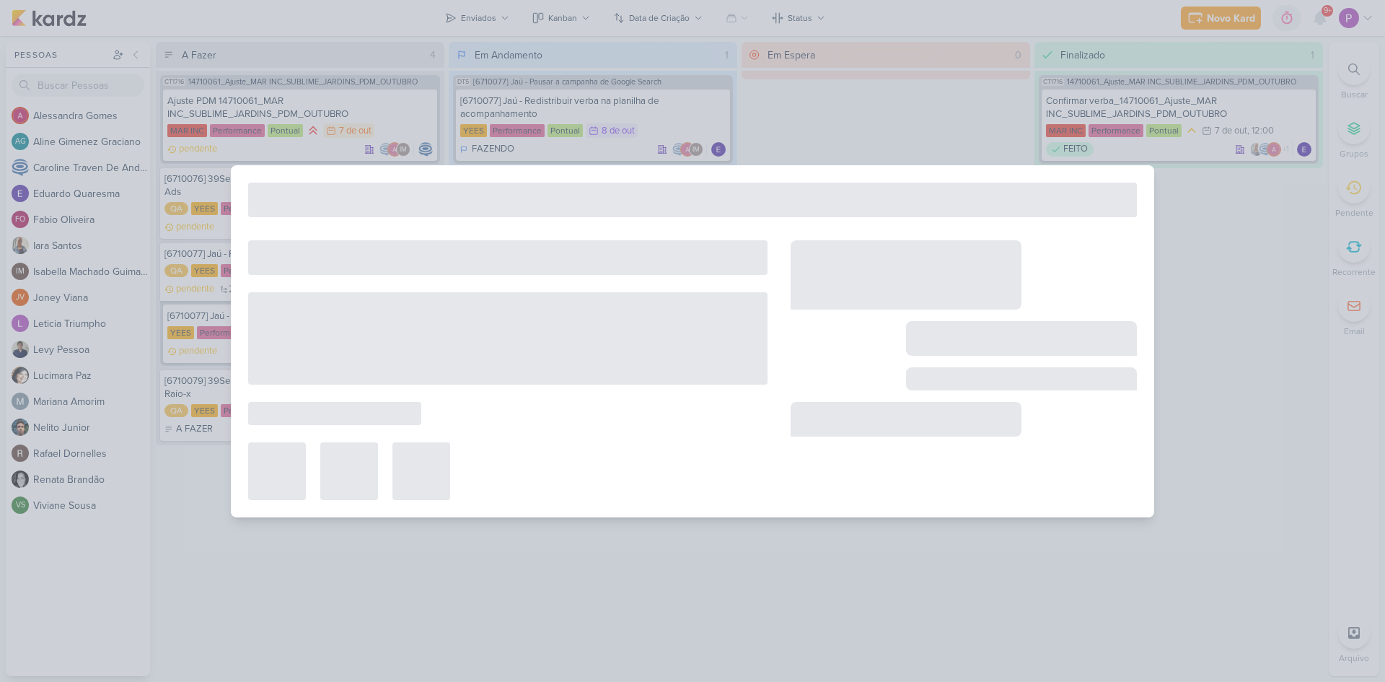
type input "[6710077] Jaú - Pausar a campanha de Google Search"
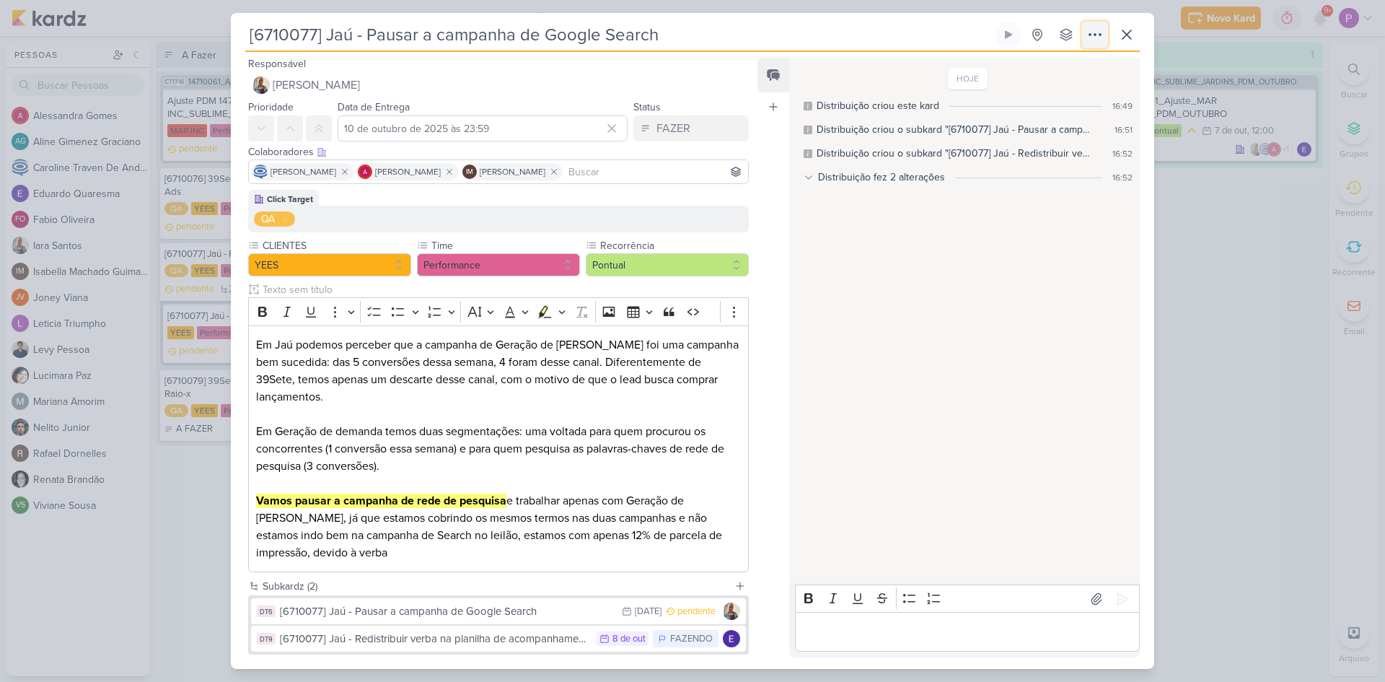
click at [1091, 35] on icon at bounding box center [1096, 34] width 12 height 1
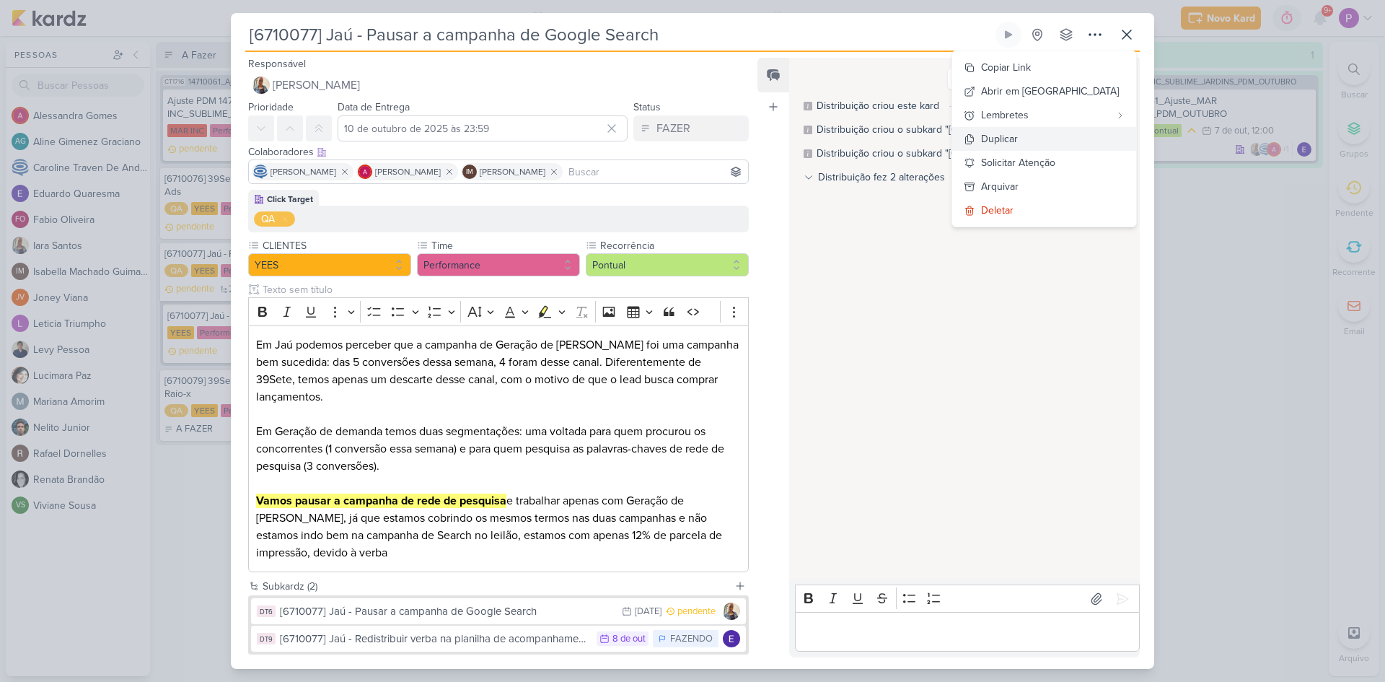
click at [1092, 134] on button "Duplicar" at bounding box center [1044, 139] width 184 height 24
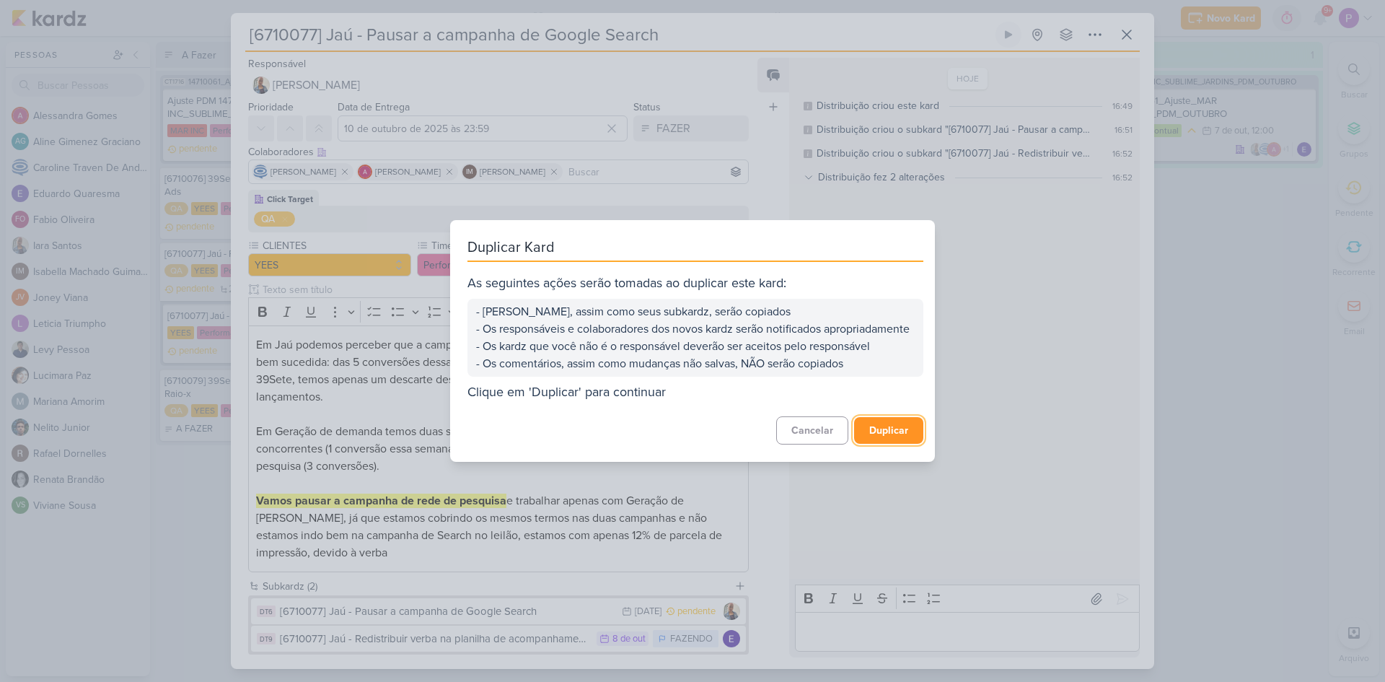
click at [885, 441] on button "Duplicar" at bounding box center [888, 430] width 69 height 27
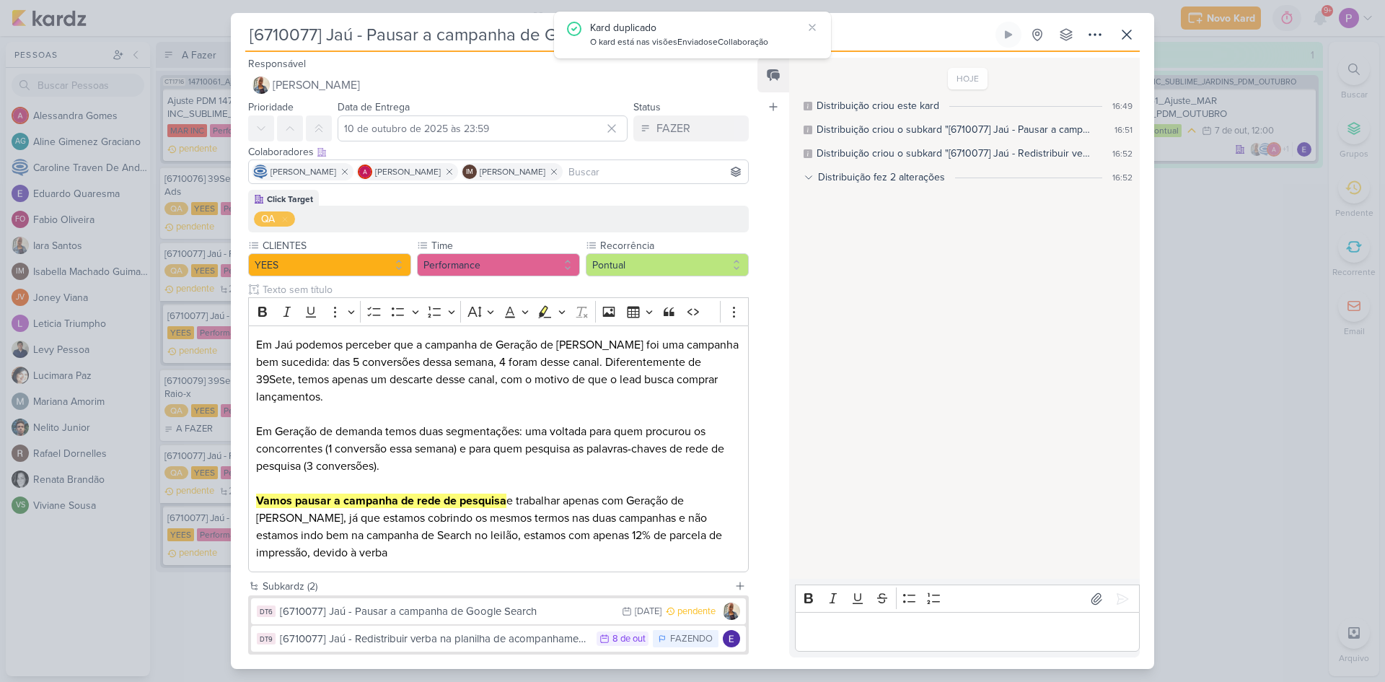
click at [1176, 409] on div "[6710077] Jaú - Pausar a campanha de Google Search" at bounding box center [692, 341] width 1385 height 682
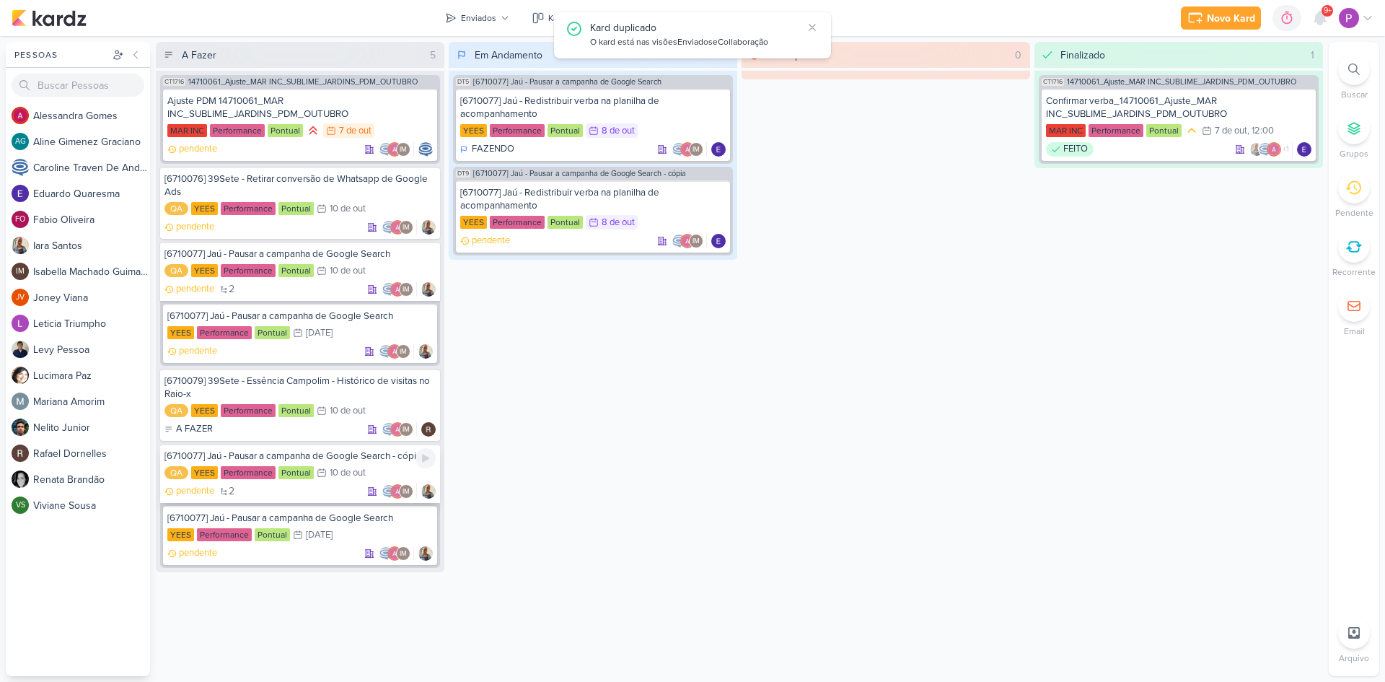
click at [260, 455] on div "[6710077] Jaú - Pausar a campanha de Google Search - cópia" at bounding box center [300, 456] width 271 height 13
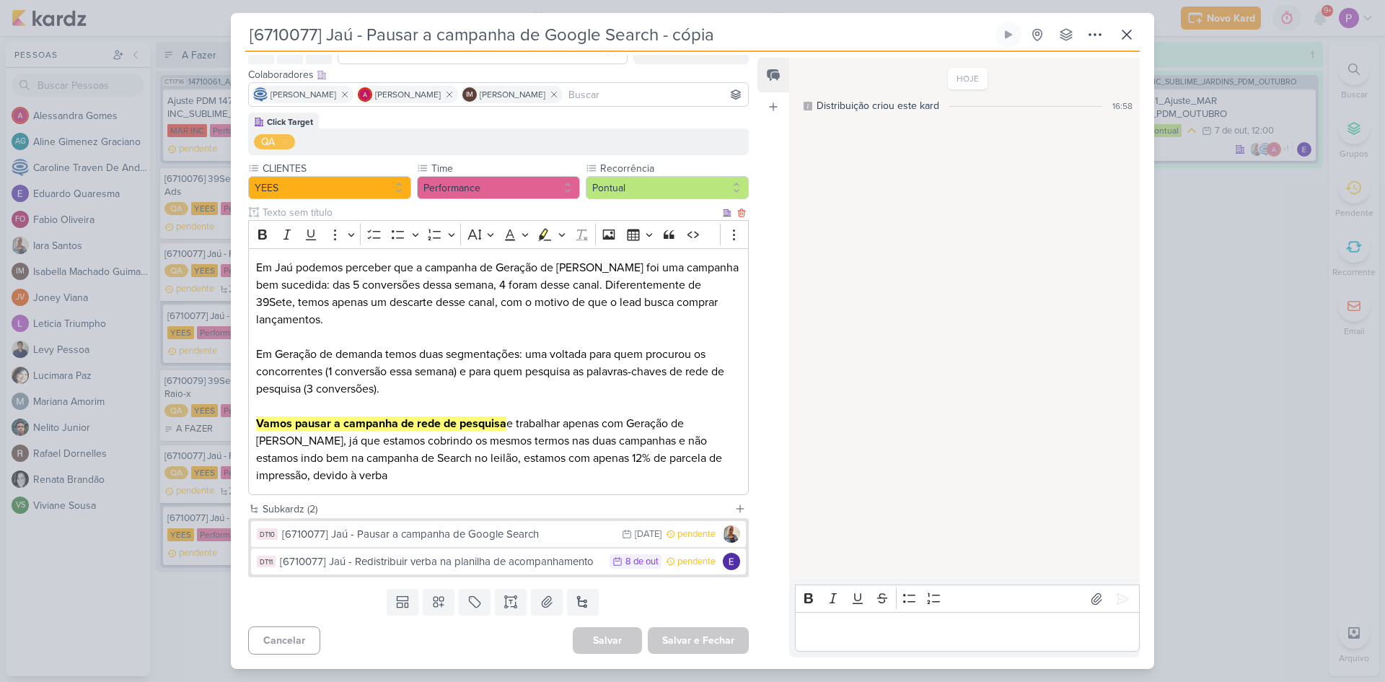
scroll to position [0, 0]
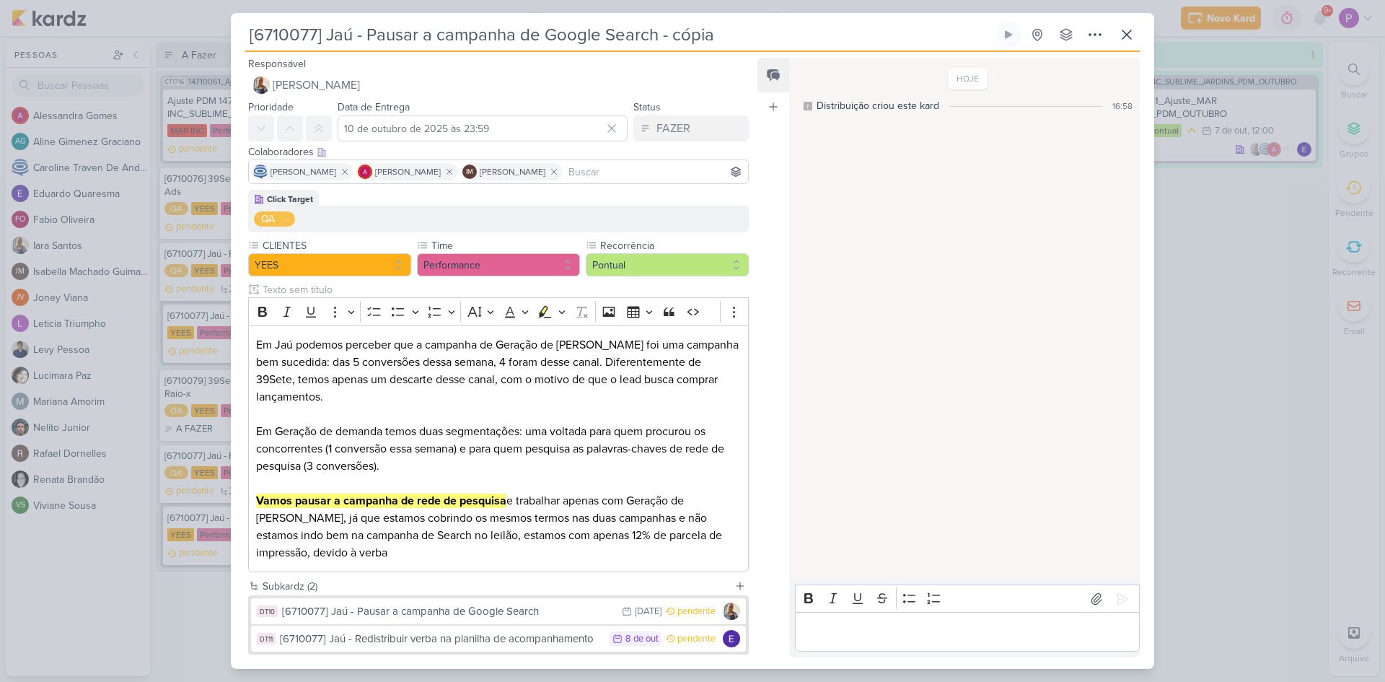
click at [315, 38] on input "[6710077] Jaú - Pausar a campanha de Google Search - cópia" at bounding box center [619, 35] width 748 height 26
click at [408, 35] on input "[6710078] Jaú - Pausar a campanha de Google Search - cópia" at bounding box center [619, 35] width 748 height 26
drag, startPoint x: 328, startPoint y: 43, endPoint x: 821, endPoint y: 53, distance: 492.9
click at [821, 53] on div "[6710078] Jaú - Pausar a campanha de Google Search - cópia Criado por mim nenhu…" at bounding box center [693, 345] width 924 height 647
paste input "[Tatuape] Juntar as duas campanhas de Google Ads"
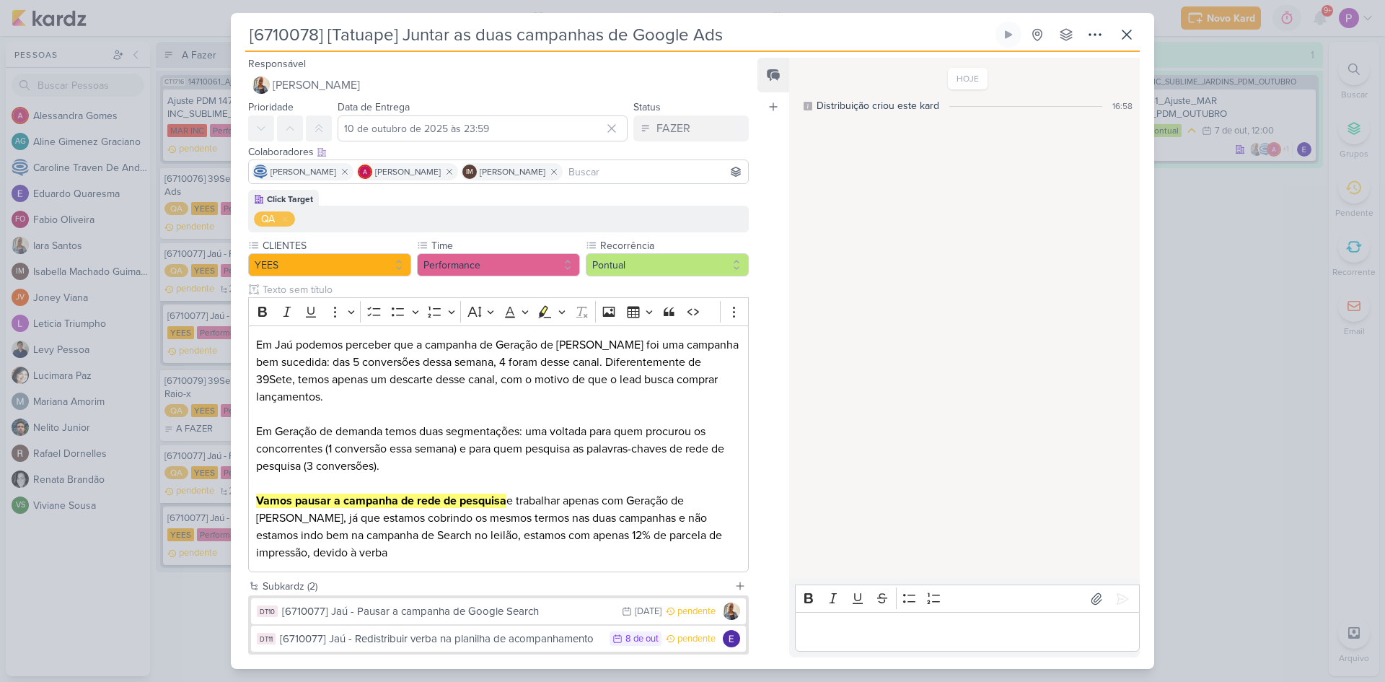
click at [333, 35] on input "[6710078] [Tatuape] Juntar as duas campanhas de Google Ads" at bounding box center [619, 35] width 748 height 26
click at [394, 35] on input "[6710078] Tatuape] Juntar as duas campanhas de Google Ads" at bounding box center [619, 35] width 748 height 26
click at [455, 62] on div "Responsável Iara Santos Nenhum contato encontrado create new contact Novo Conta…" at bounding box center [493, 76] width 524 height 43
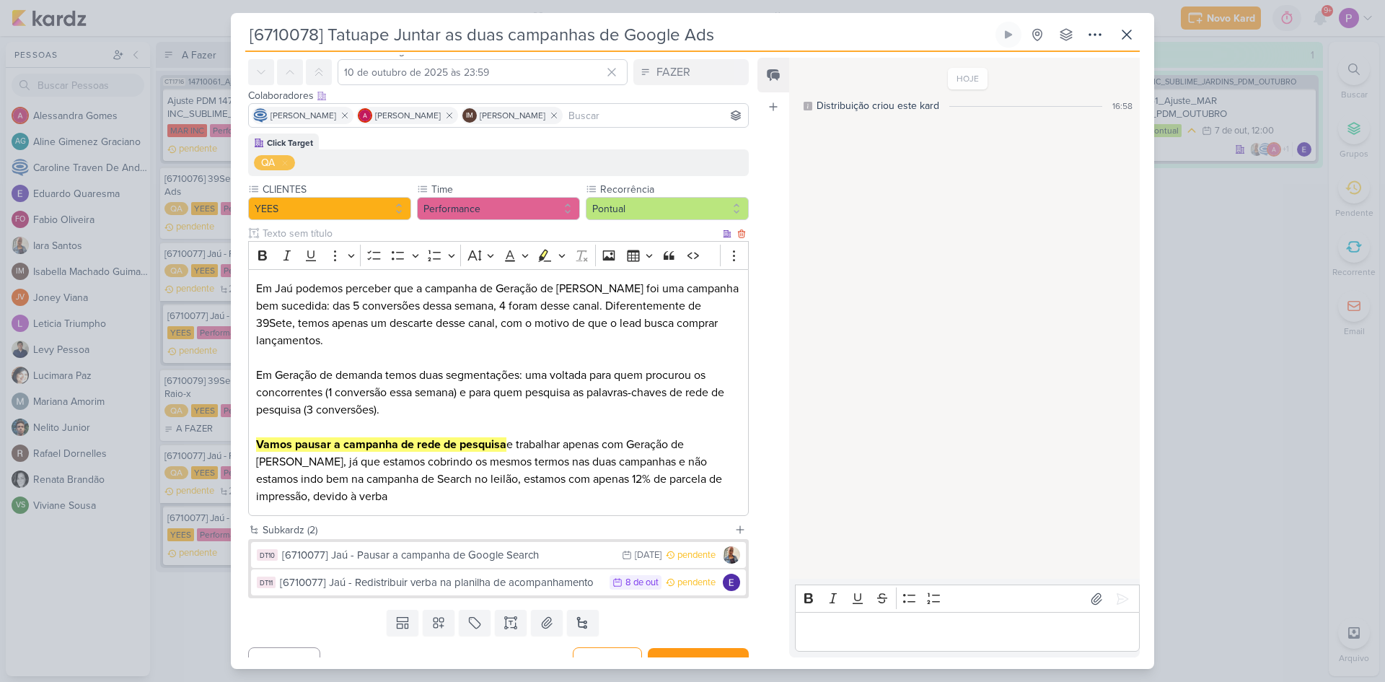
scroll to position [77, 0]
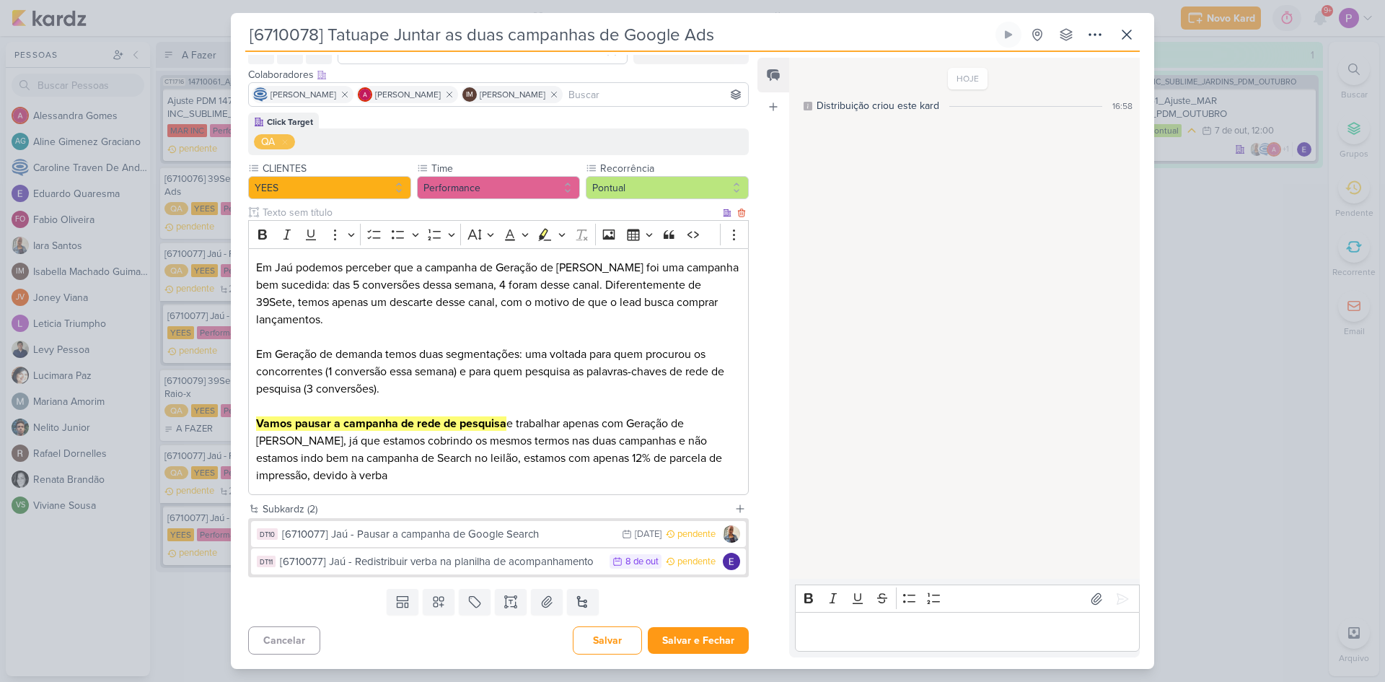
click at [404, 487] on div "Em Jaú podemos perceber que a campanha de Geração de Demanda foi uma campanha b…" at bounding box center [498, 371] width 501 height 247
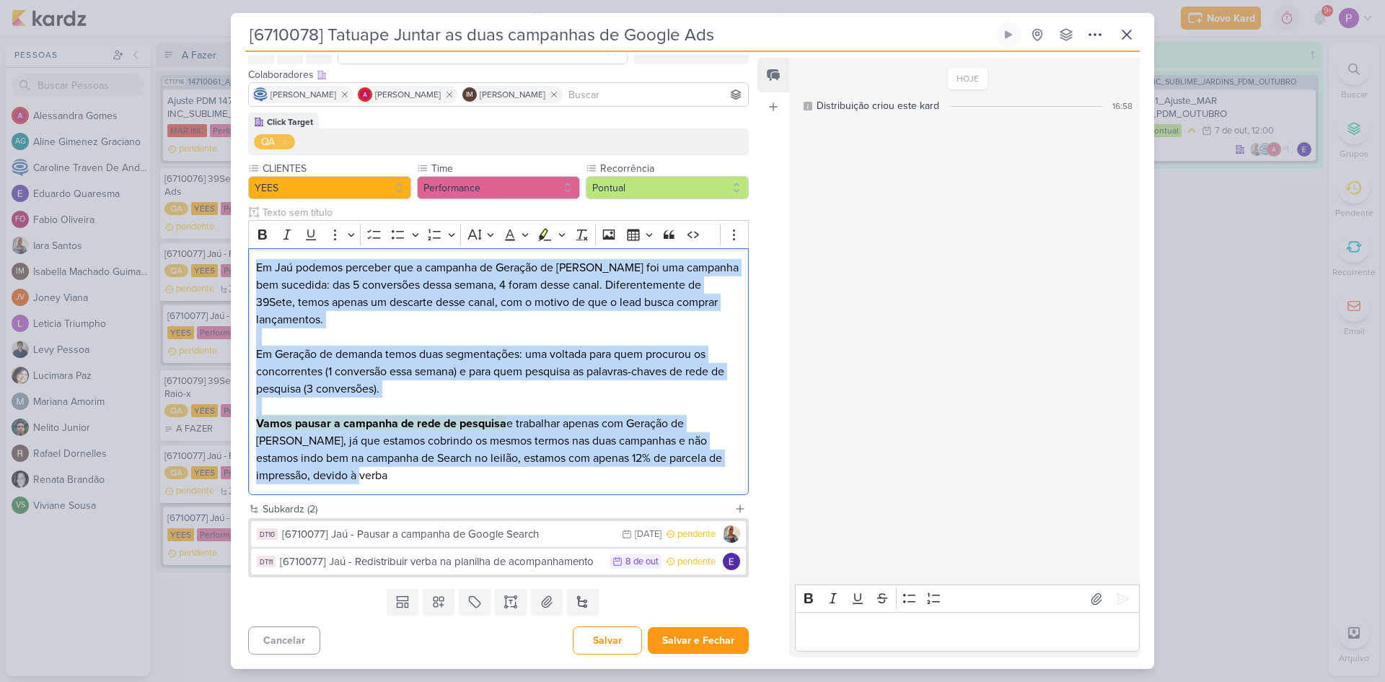
drag, startPoint x: 421, startPoint y: 483, endPoint x: 242, endPoint y: 244, distance: 298.9
click at [242, 244] on div "Click Target QA CLIENTES [GEOGRAPHIC_DATA]" at bounding box center [493, 307] width 524 height 388
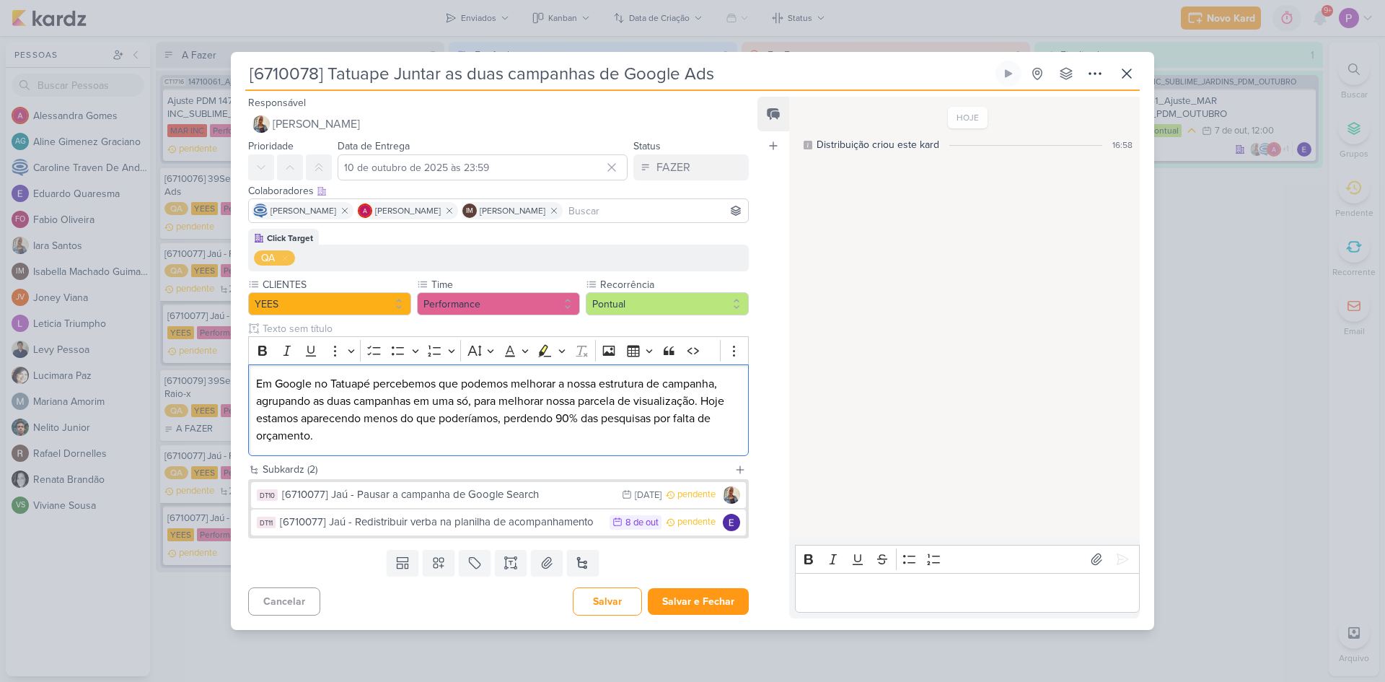
scroll to position [0, 0]
click at [483, 501] on div "[6710077] Jaú - Pausar a campanha de Google Search" at bounding box center [448, 494] width 333 height 17
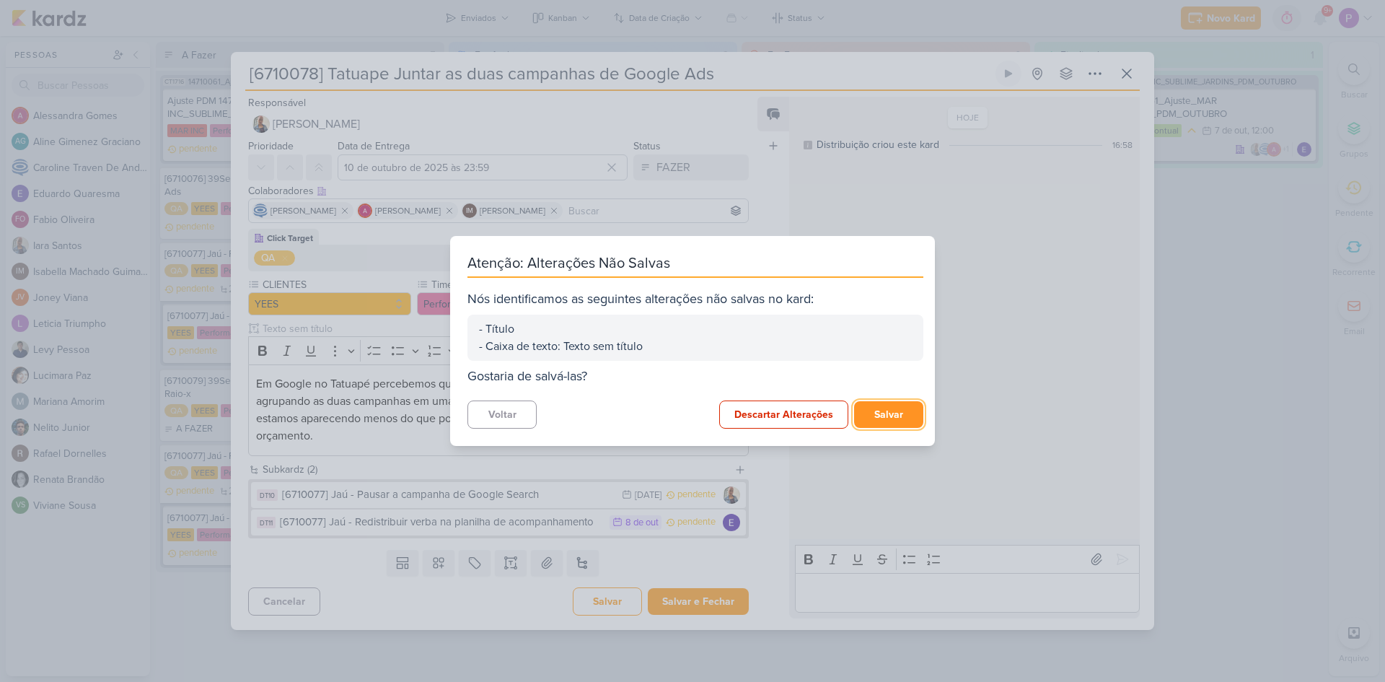
click at [877, 415] on button "Salvar" at bounding box center [888, 414] width 69 height 27
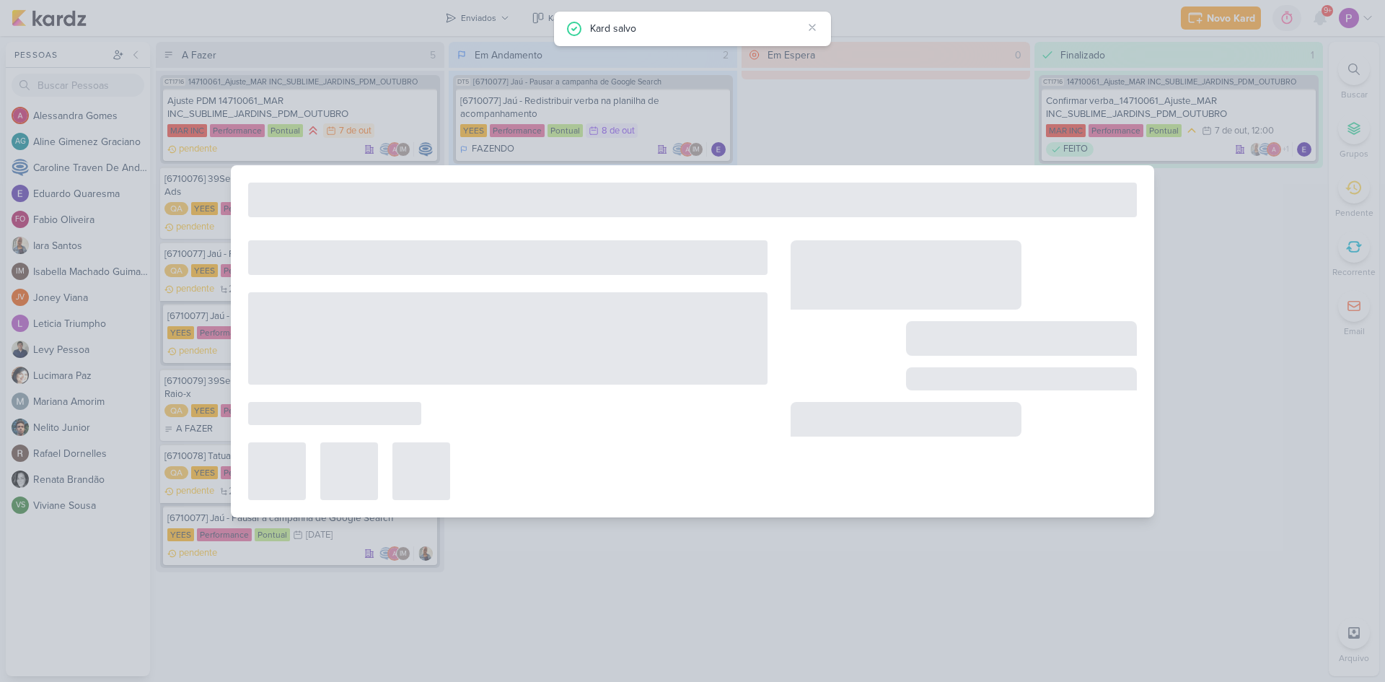
type input "[6710077] Jaú - Pausar a campanha de Google Search"
type input "9 de outubro de 2025 às 23:59"
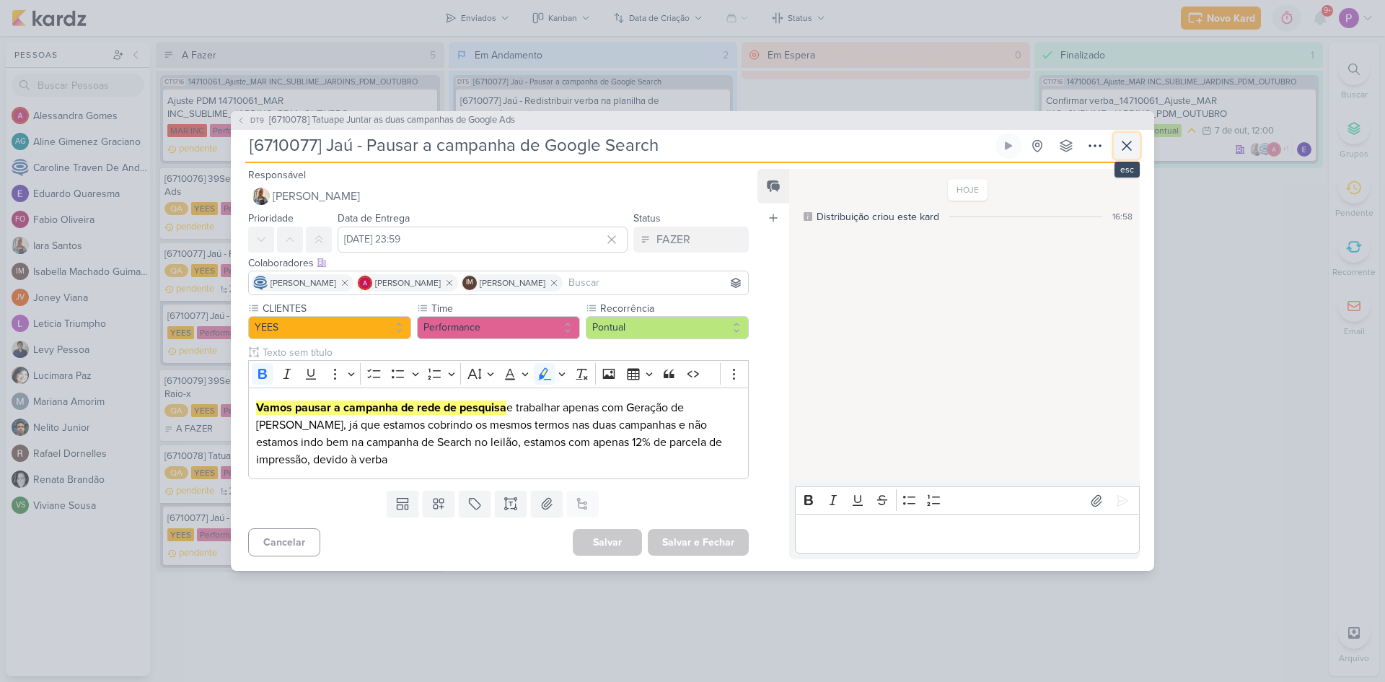
click at [1122, 139] on icon at bounding box center [1126, 145] width 17 height 17
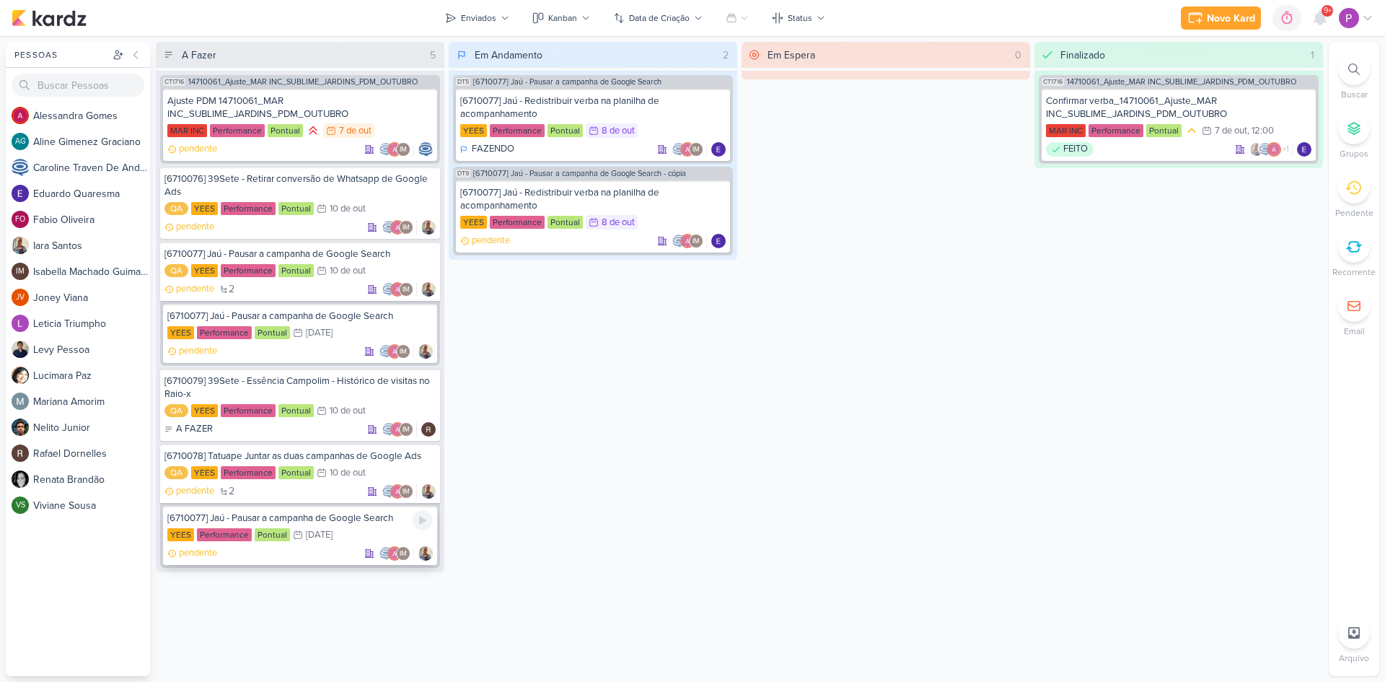
click at [314, 516] on div "[6710077] Jaú - Pausar a campanha de Google Search" at bounding box center [300, 518] width 266 height 13
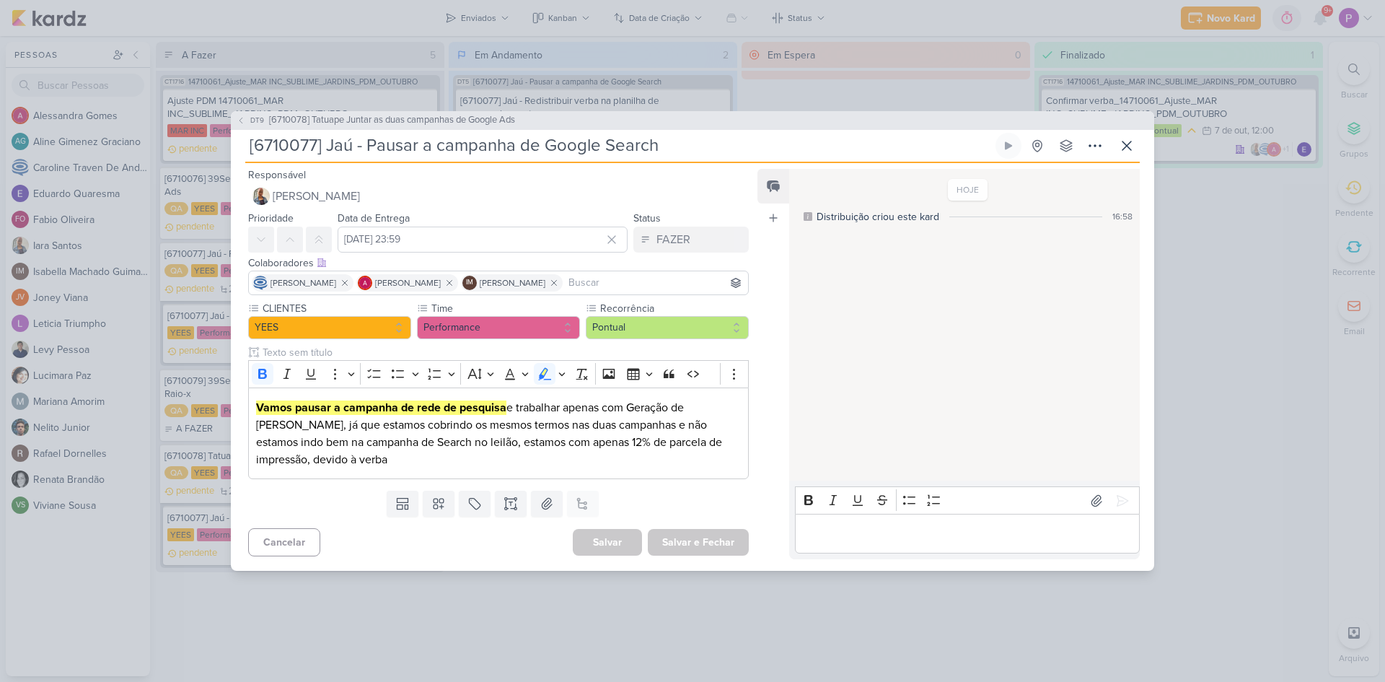
click at [316, 607] on div "DT9 [6710078] Tatuape Juntar as duas campanhas de Google Ads [6710077] Jaú - Pa…" at bounding box center [692, 341] width 1385 height 682
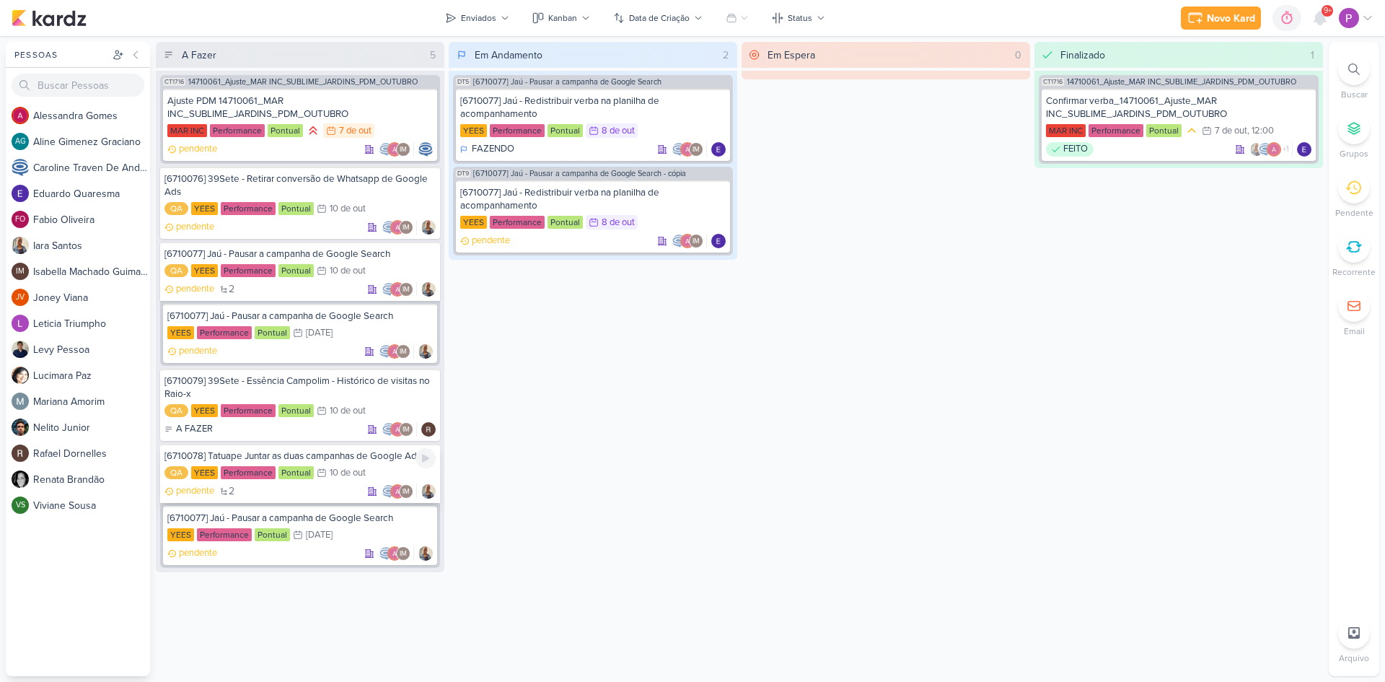
click at [316, 458] on div "[6710078] Tatuape Juntar as duas campanhas de Google Ads" at bounding box center [300, 456] width 271 height 13
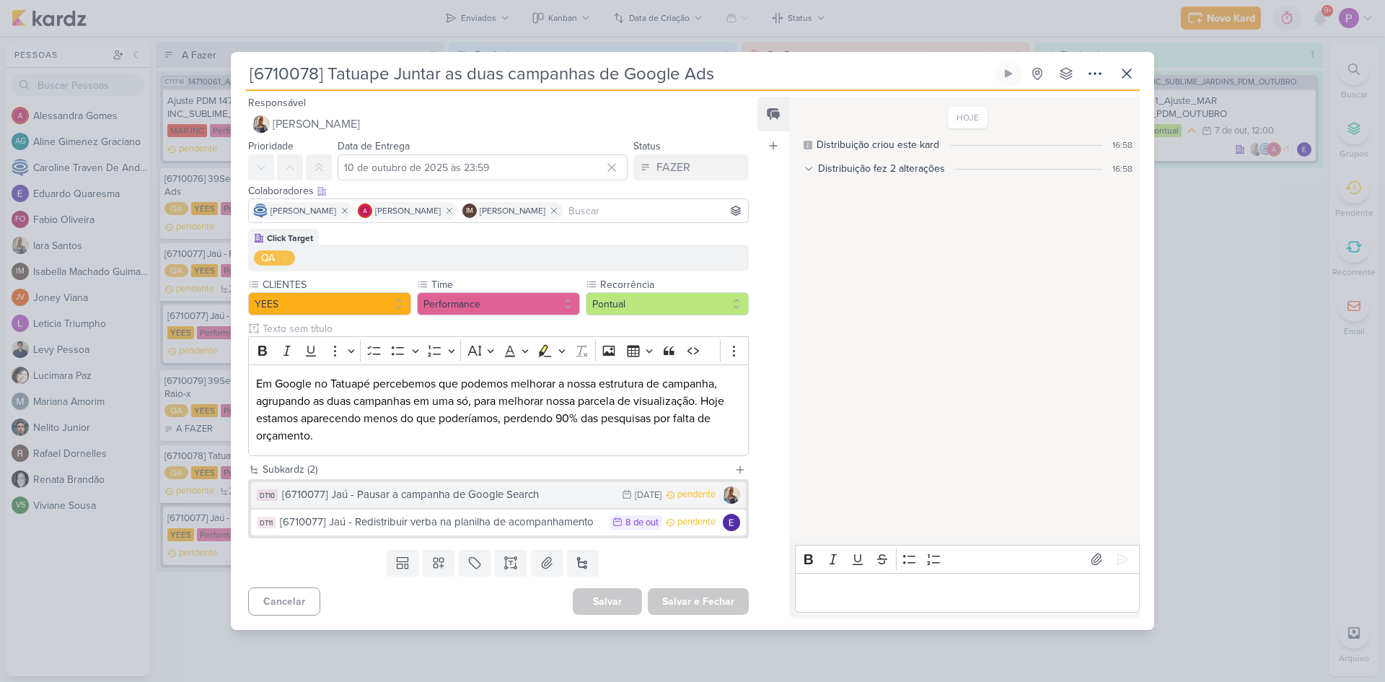
click at [413, 501] on div "[6710077] Jaú - Pausar a campanha de Google Search" at bounding box center [448, 494] width 333 height 17
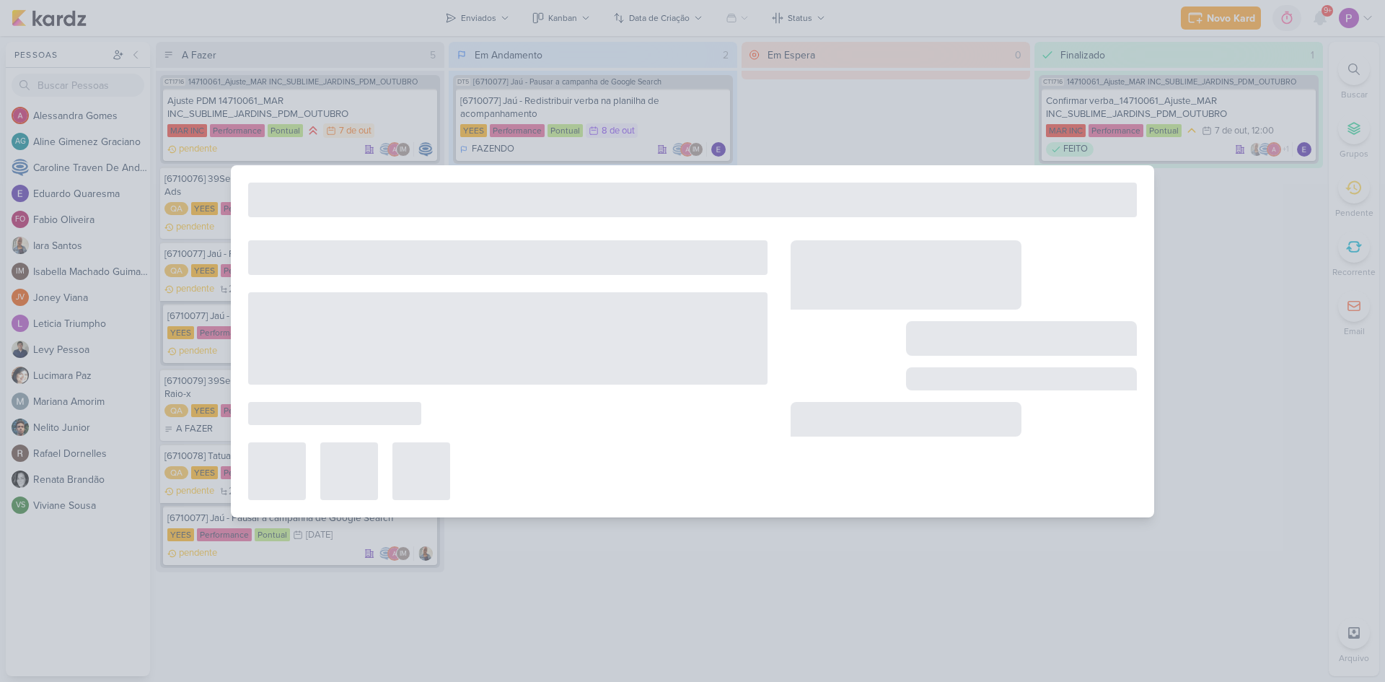
type input "[6710077] Jaú - Pausar a campanha de Google Search"
type input "9 de outubro de 2025 às 23:59"
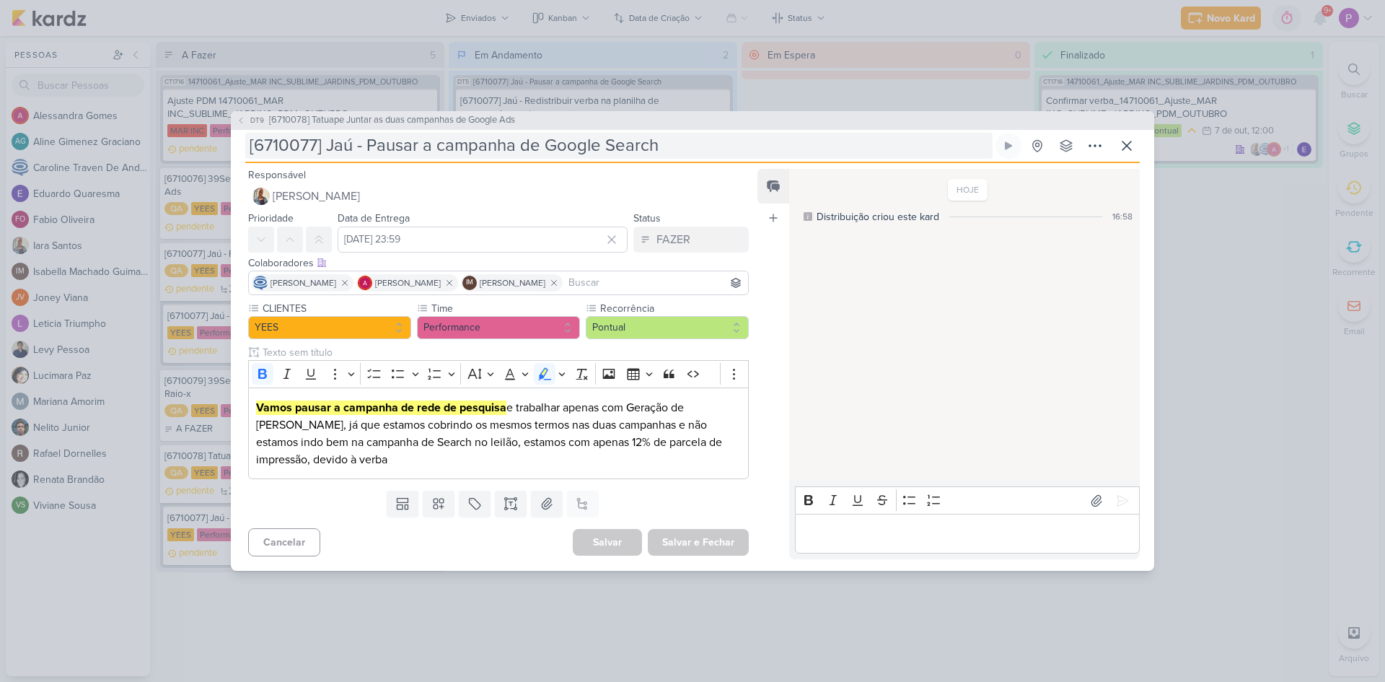
click at [426, 146] on input "[6710077] Jaú - Pausar a campanha de Google Search" at bounding box center [619, 146] width 748 height 26
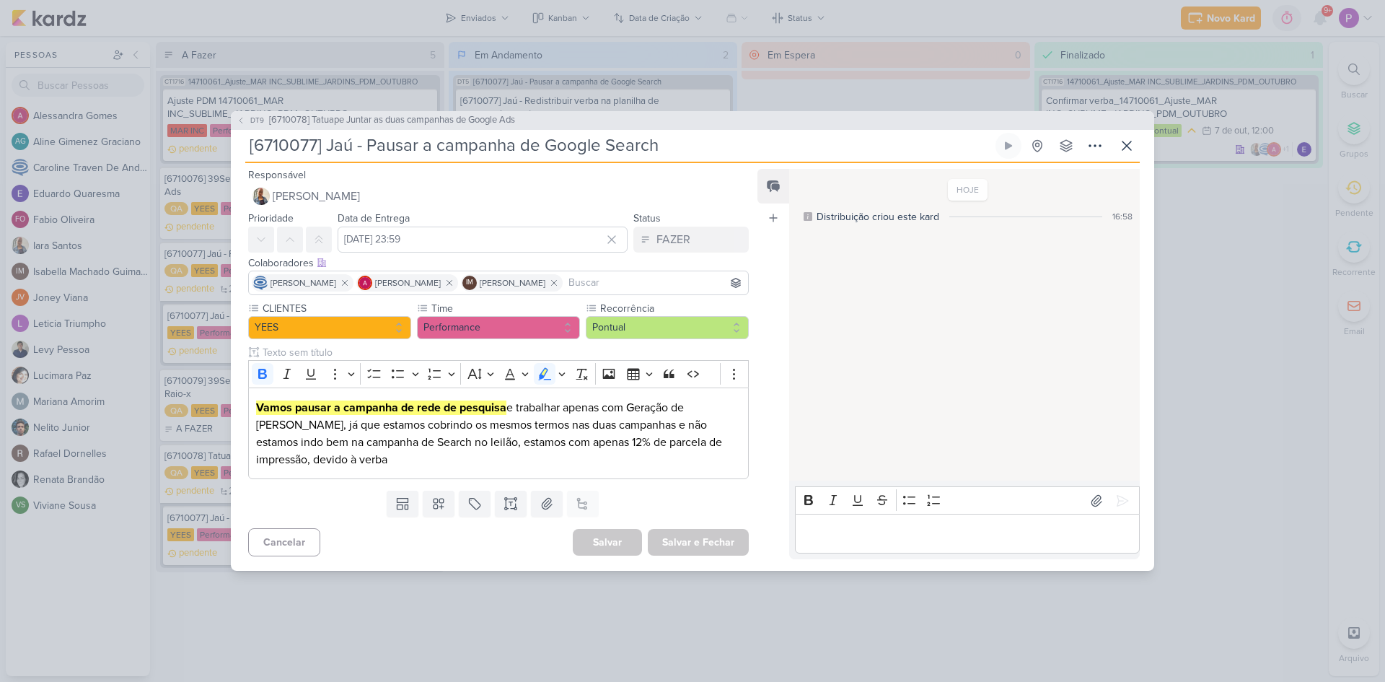
click at [520, 145] on input "[6710077] Jaú - Pausar a campanha de Google Search" at bounding box center [619, 146] width 748 height 26
type input "[6710077] Jaú - Pausar a campanha Institucional de Google Search"
click at [485, 447] on p "Vamos pausar a campanha de rede de pesquisa e trabalhar apenas com Geração de D…" at bounding box center [498, 433] width 485 height 69
click at [375, 460] on p "Vamos pausar a campanha de rede de pesquisa e trabalhar apenas com Geração de D…" at bounding box center [498, 433] width 485 height 69
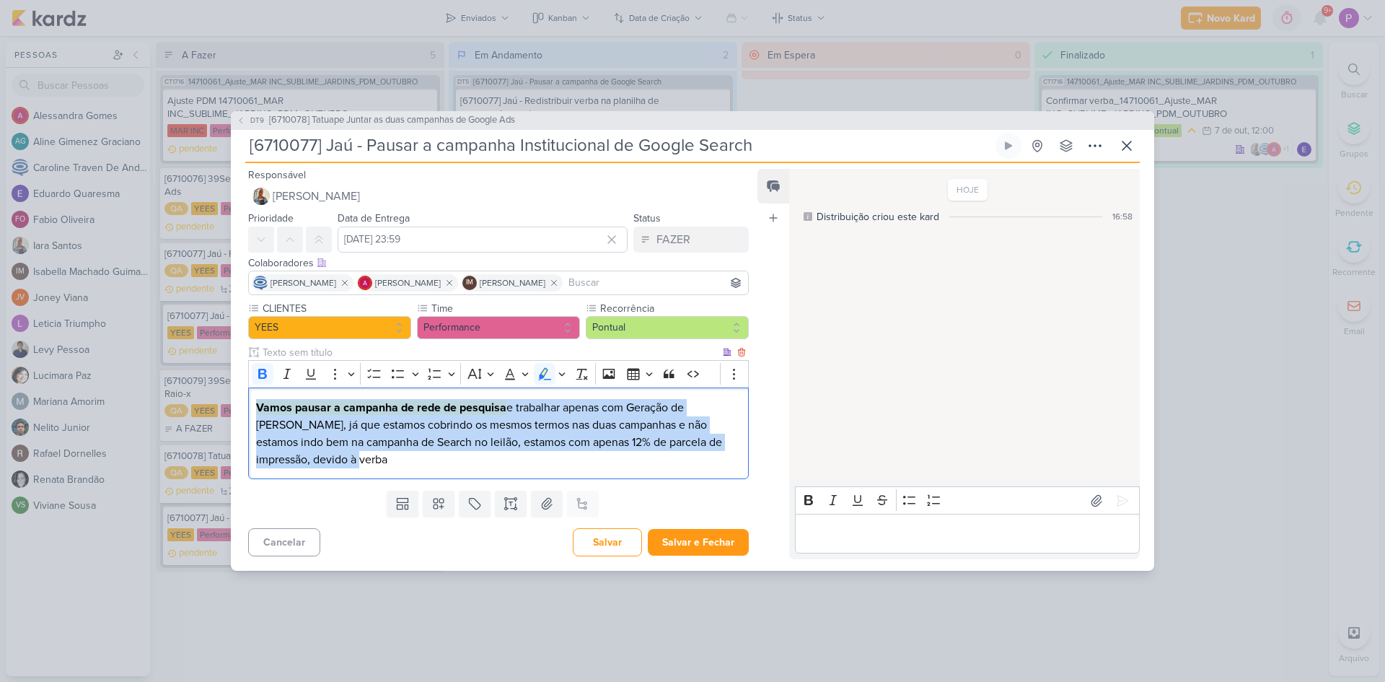
drag, startPoint x: 411, startPoint y: 460, endPoint x: 251, endPoint y: 407, distance: 168.9
click at [251, 407] on div "Vamos pausar a campanha de rede de pesquisa e trabalhar apenas com Geração de D…" at bounding box center [498, 433] width 501 height 92
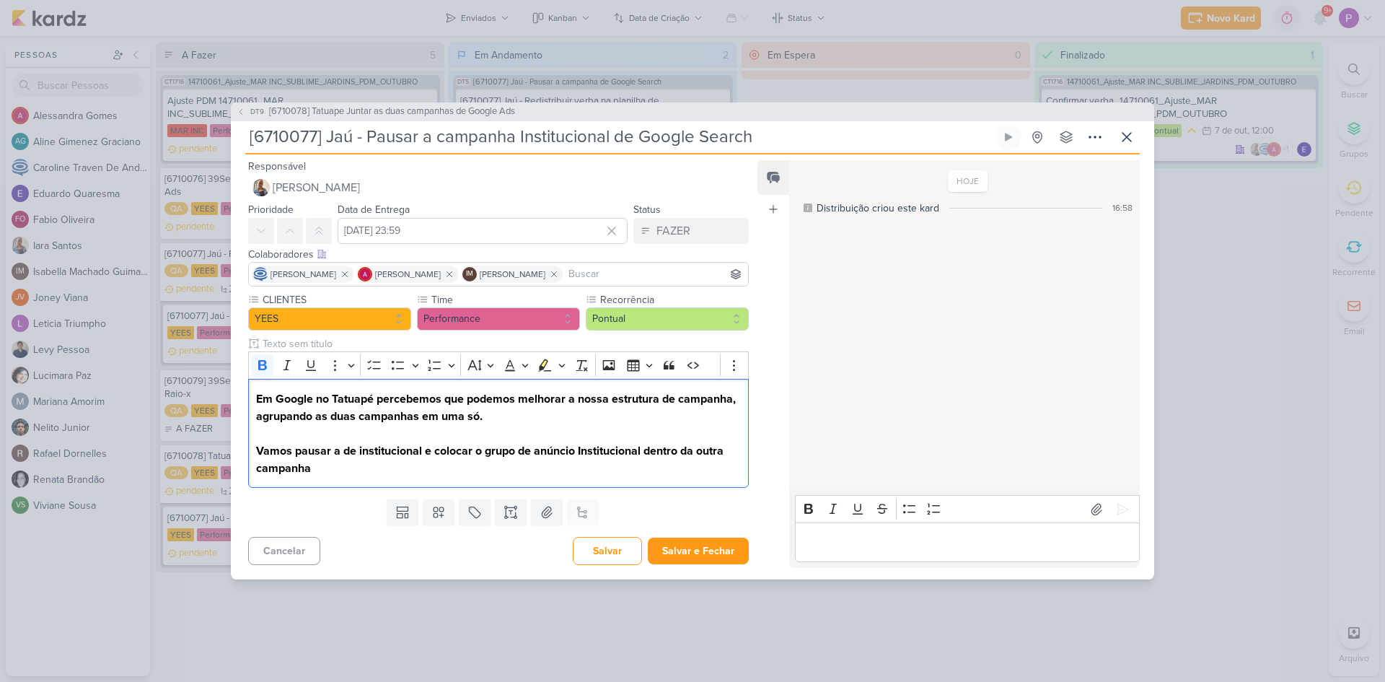
drag, startPoint x: 347, startPoint y: 473, endPoint x: 215, endPoint y: 380, distance: 162.0
click at [215, 380] on div "DT9 [6710078] Tatuape Juntar as duas campanhas de Google Ads [6710077] Jaú - Pa…" at bounding box center [692, 341] width 1385 height 682
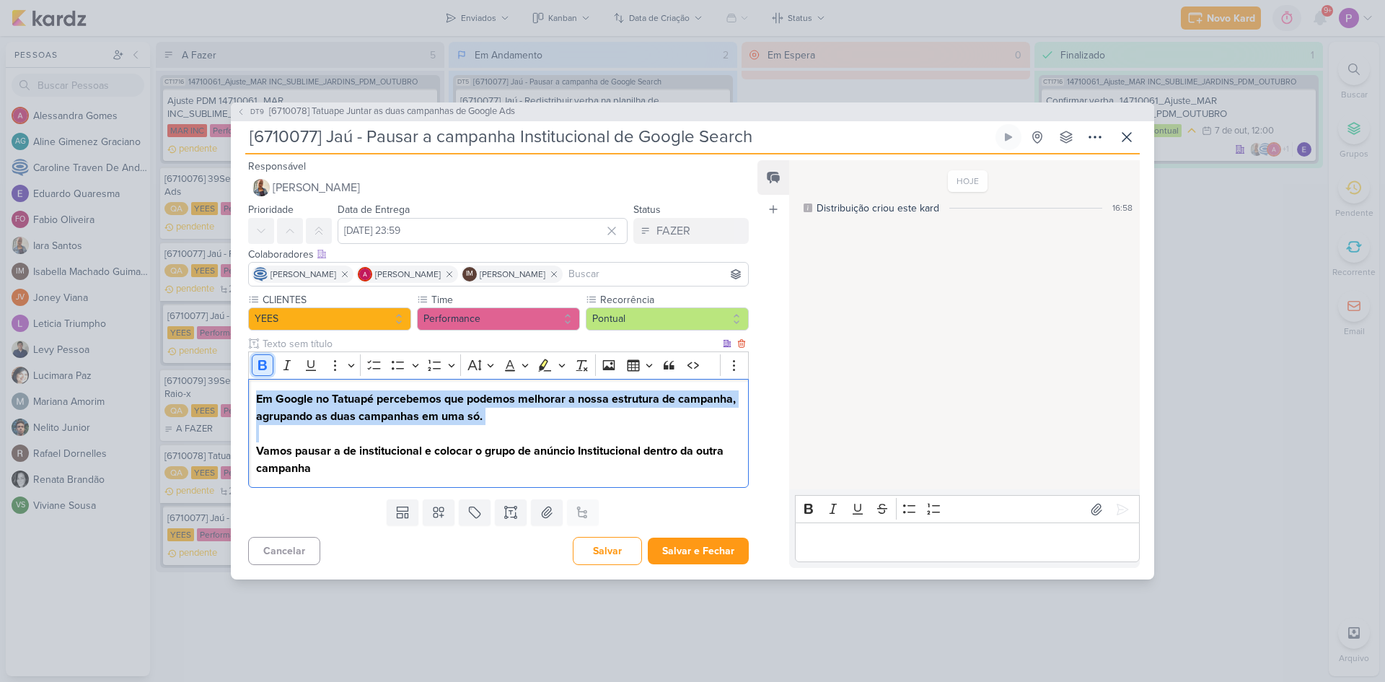
click at [268, 363] on icon "Editor toolbar" at bounding box center [262, 365] width 14 height 14
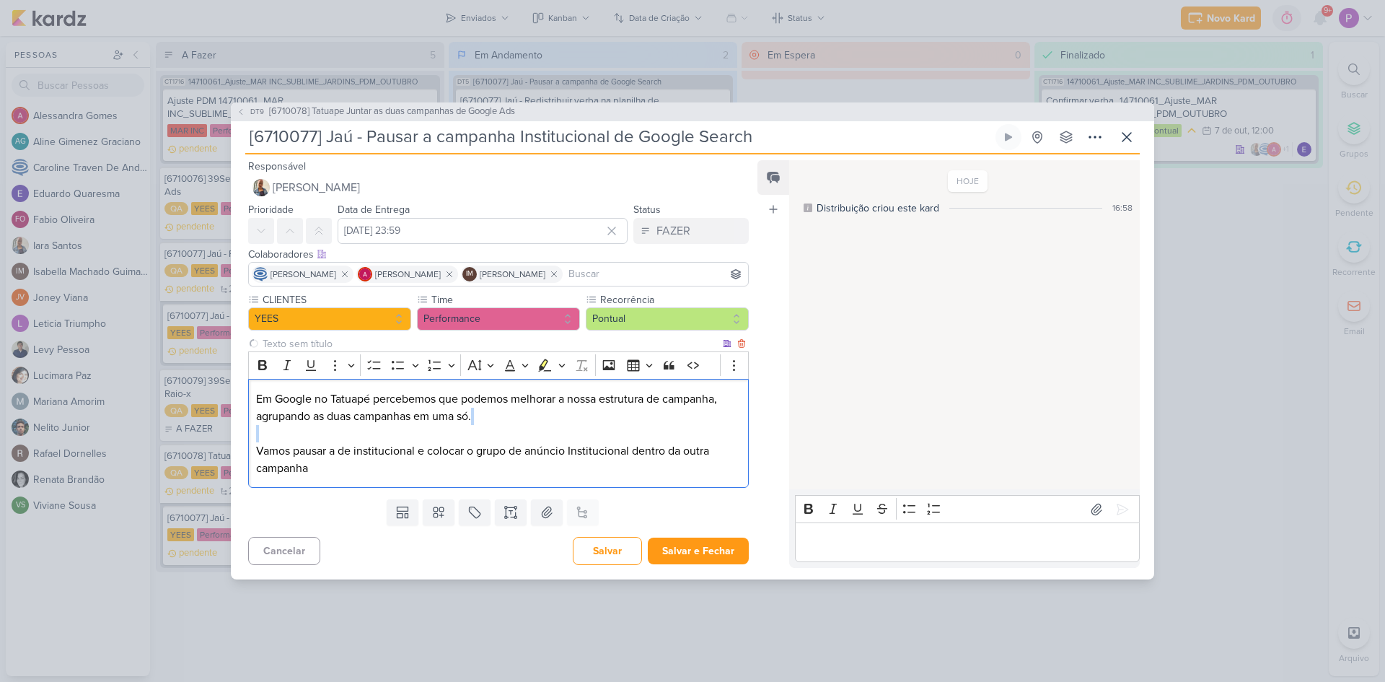
click at [363, 431] on p "Em Google no Tatuapé percebemos que podemos melhorar a nossa estrutura de campa…" at bounding box center [498, 433] width 485 height 87
drag, startPoint x: 292, startPoint y: 452, endPoint x: 417, endPoint y: 452, distance: 125.6
click at [417, 452] on p "Em Google no Tatuapé percebemos que podemos melhorar a nossa estrutura de campa…" at bounding box center [498, 433] width 485 height 87
click at [538, 366] on icon "Editor toolbar" at bounding box center [545, 365] width 14 height 14
click at [468, 463] on p "Em Google no Tatuapé percebemos que podemos melhorar a nossa estrutura de campa…" at bounding box center [498, 433] width 485 height 87
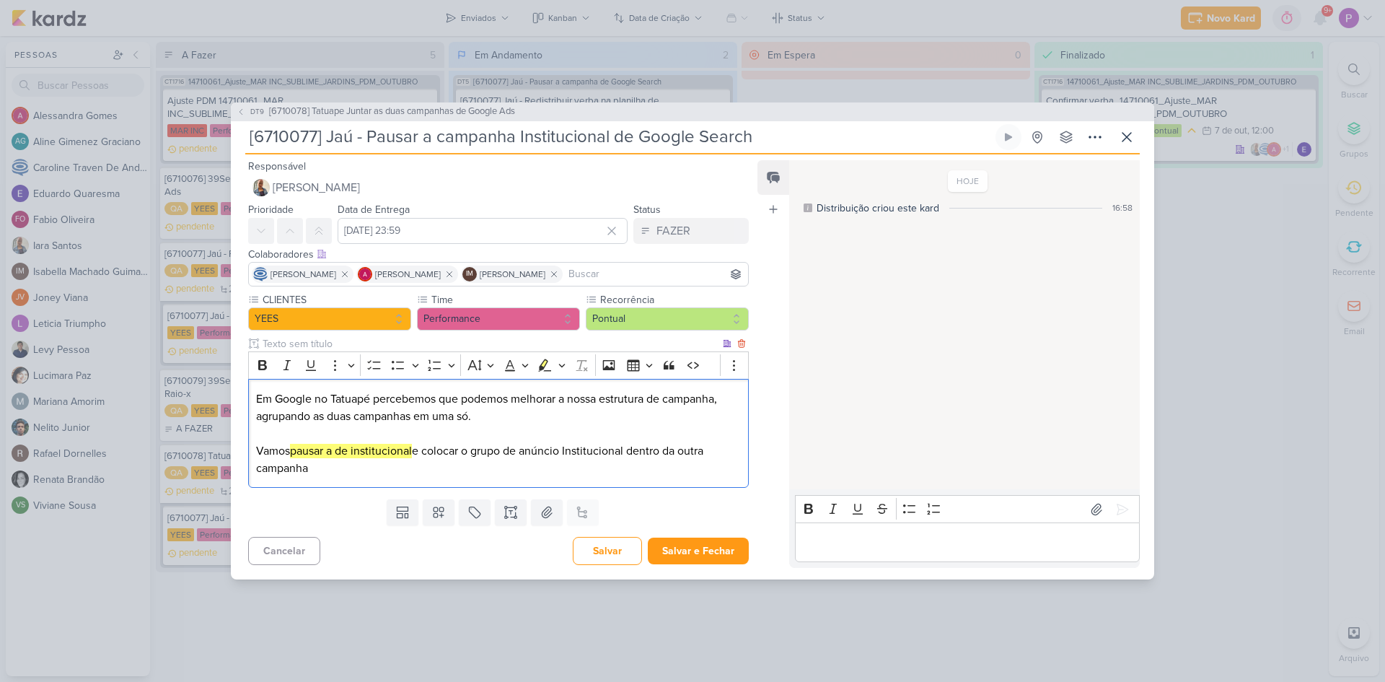
drag, startPoint x: 385, startPoint y: 470, endPoint x: 250, endPoint y: 404, distance: 150.4
click at [250, 404] on div "Em Google no Tatuapé percebemos que podemos melhorar a nossa estrutura de campa…" at bounding box center [498, 433] width 501 height 109
copy p "Em Google no Tatuapé percebemos que podemos melhorar a nossa estrutura de campa…"
click at [381, 475] on p "Em Google no Tatuapé percebemos que podemos melhorar a nossa estrutura de campa…" at bounding box center [498, 433] width 485 height 87
click at [453, 230] on input "9 de outubro de 2025 às 23:59" at bounding box center [483, 231] width 290 height 26
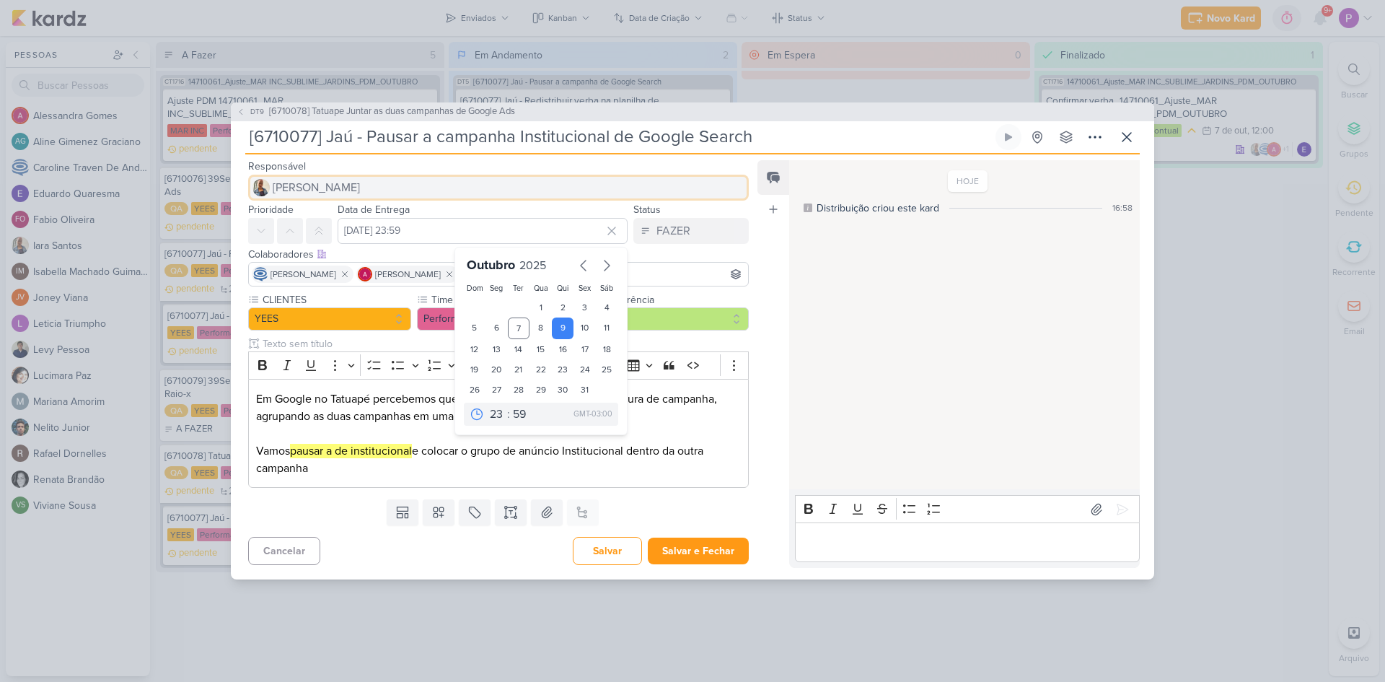
click at [408, 182] on button "[PERSON_NAME]" at bounding box center [498, 188] width 501 height 26
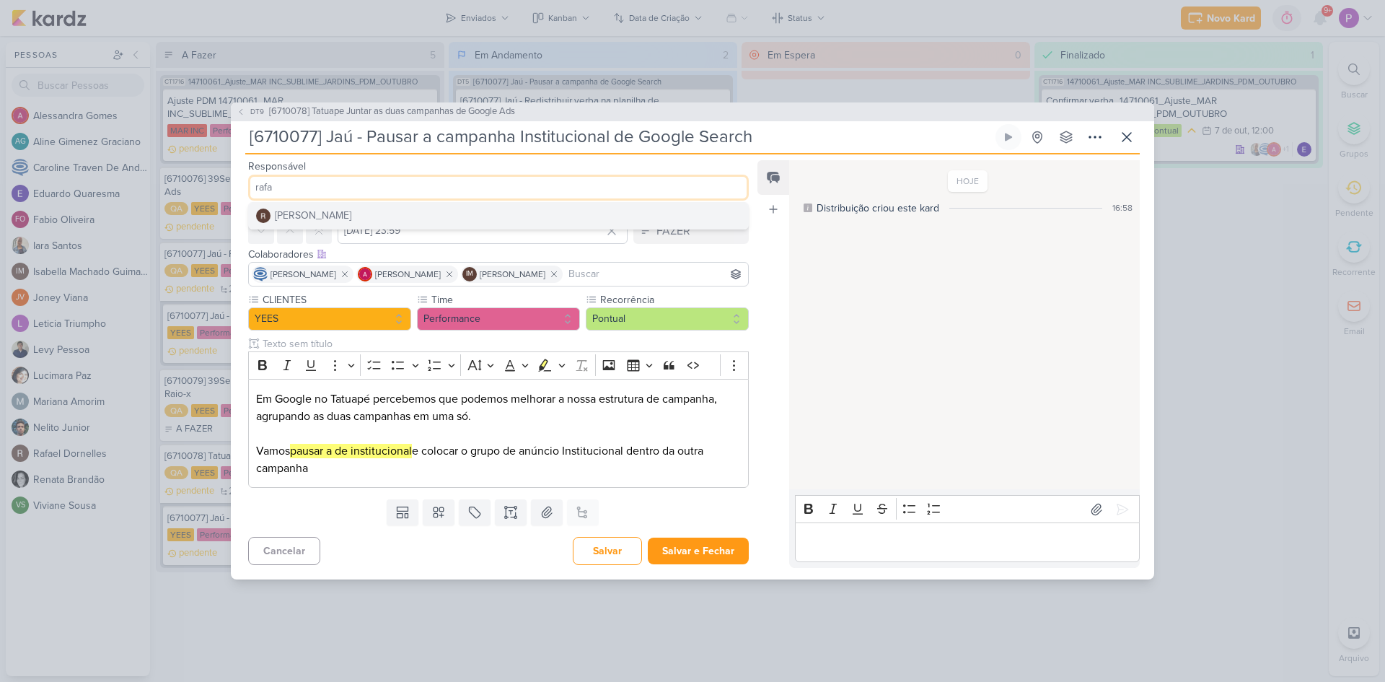
type input "rafa"
click at [405, 209] on button "[PERSON_NAME]" at bounding box center [498, 216] width 499 height 26
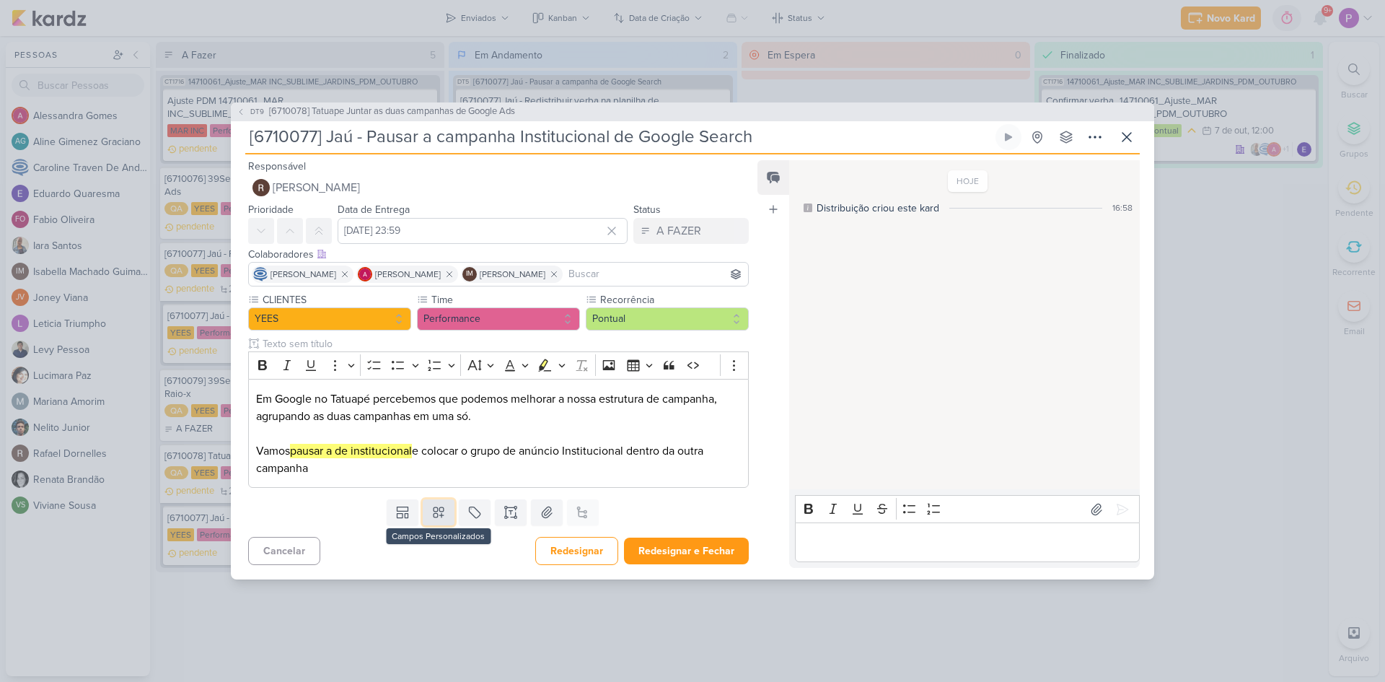
click at [445, 511] on button at bounding box center [439, 512] width 32 height 26
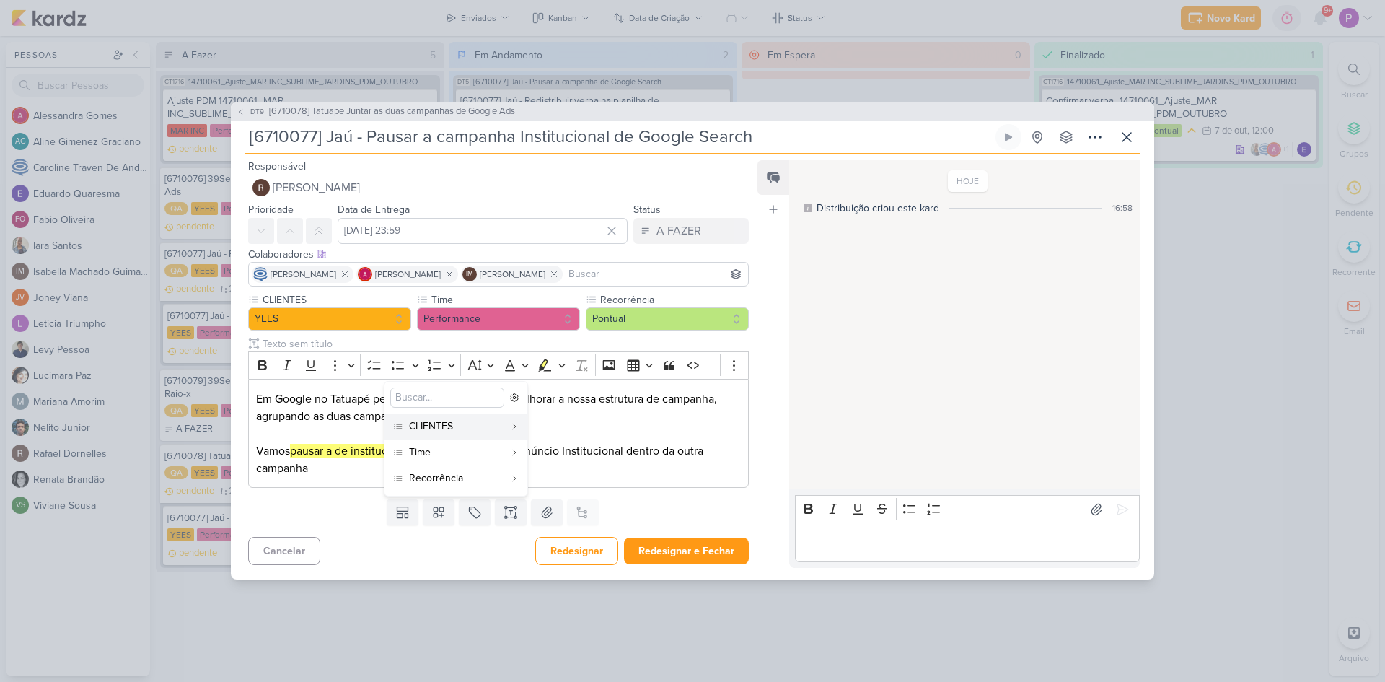
click at [501, 548] on div "Cancelar Redesignar Redesignar e Fechar Ctrl + Enter" at bounding box center [493, 549] width 524 height 37
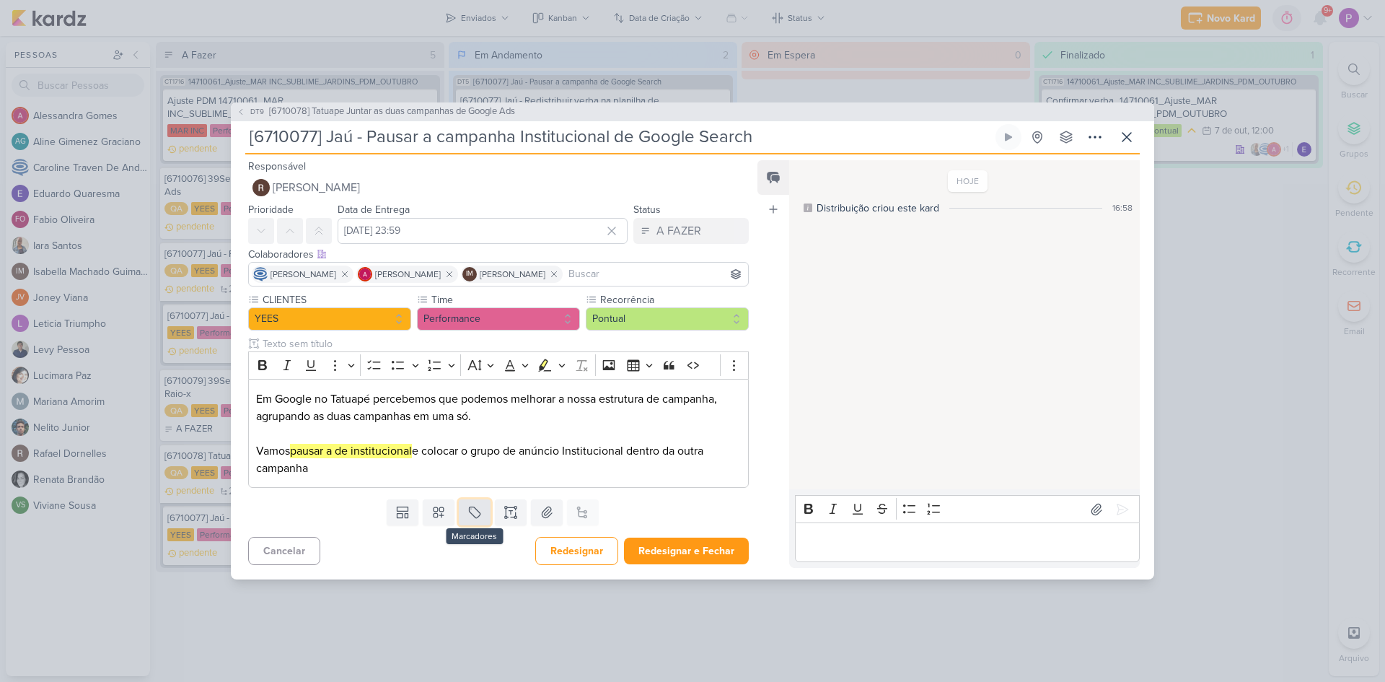
click at [485, 519] on button at bounding box center [475, 512] width 32 height 26
click at [466, 473] on div "QA" at bounding box center [485, 477] width 94 height 15
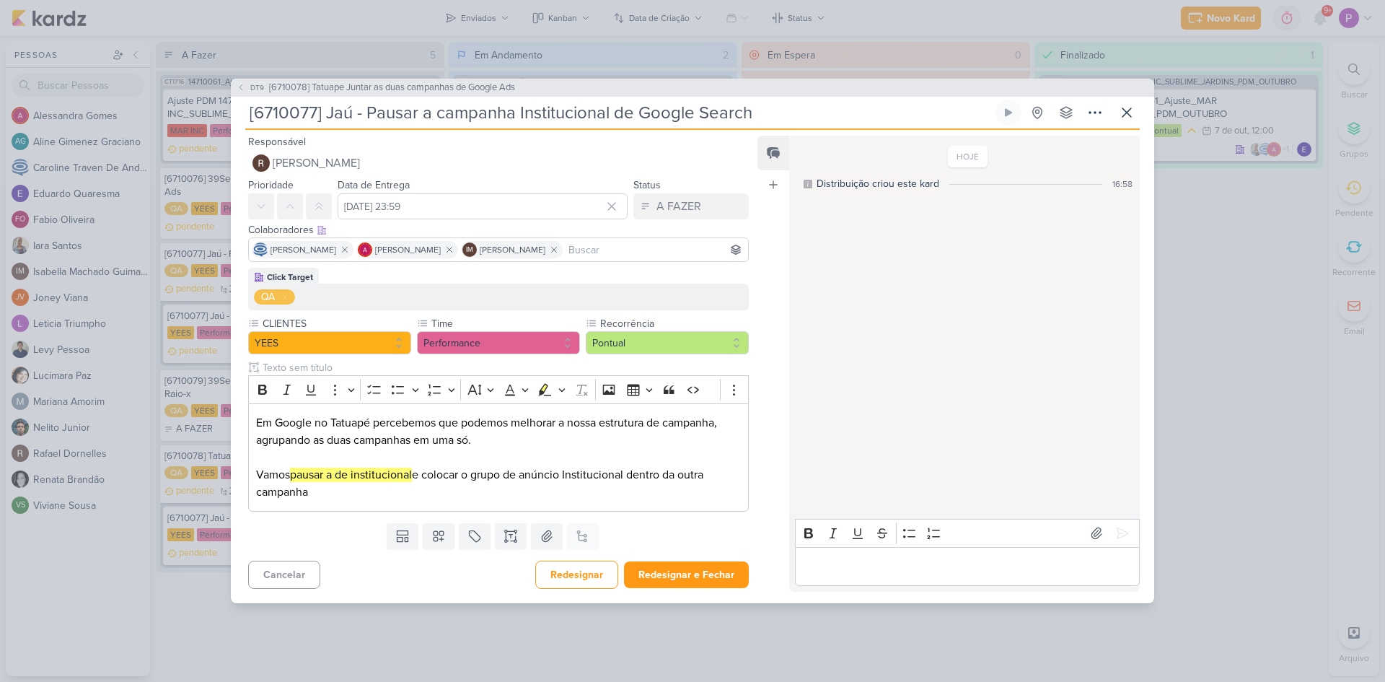
click at [384, 567] on div "Cancelar Redesignar Redesignar e Fechar Ctrl + Enter" at bounding box center [493, 573] width 524 height 37
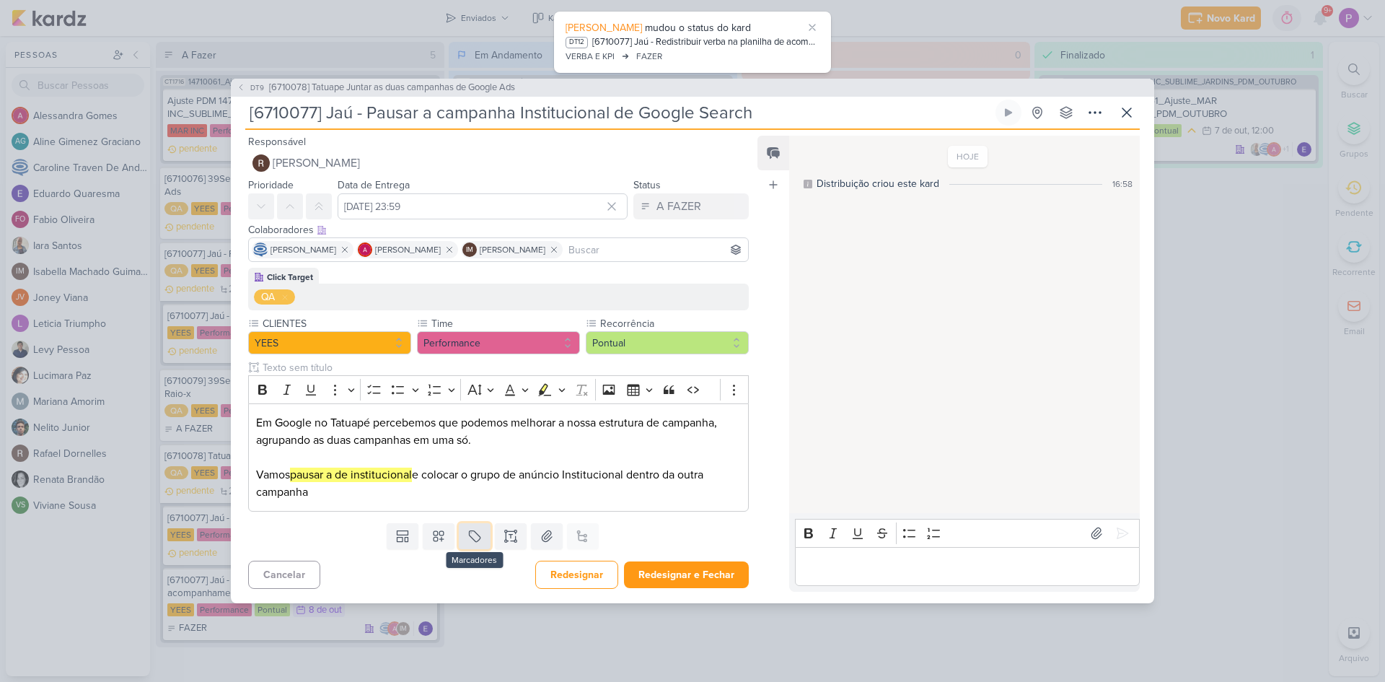
click at [480, 540] on button at bounding box center [475, 536] width 32 height 26
click at [468, 504] on div "QA" at bounding box center [485, 502] width 94 height 15
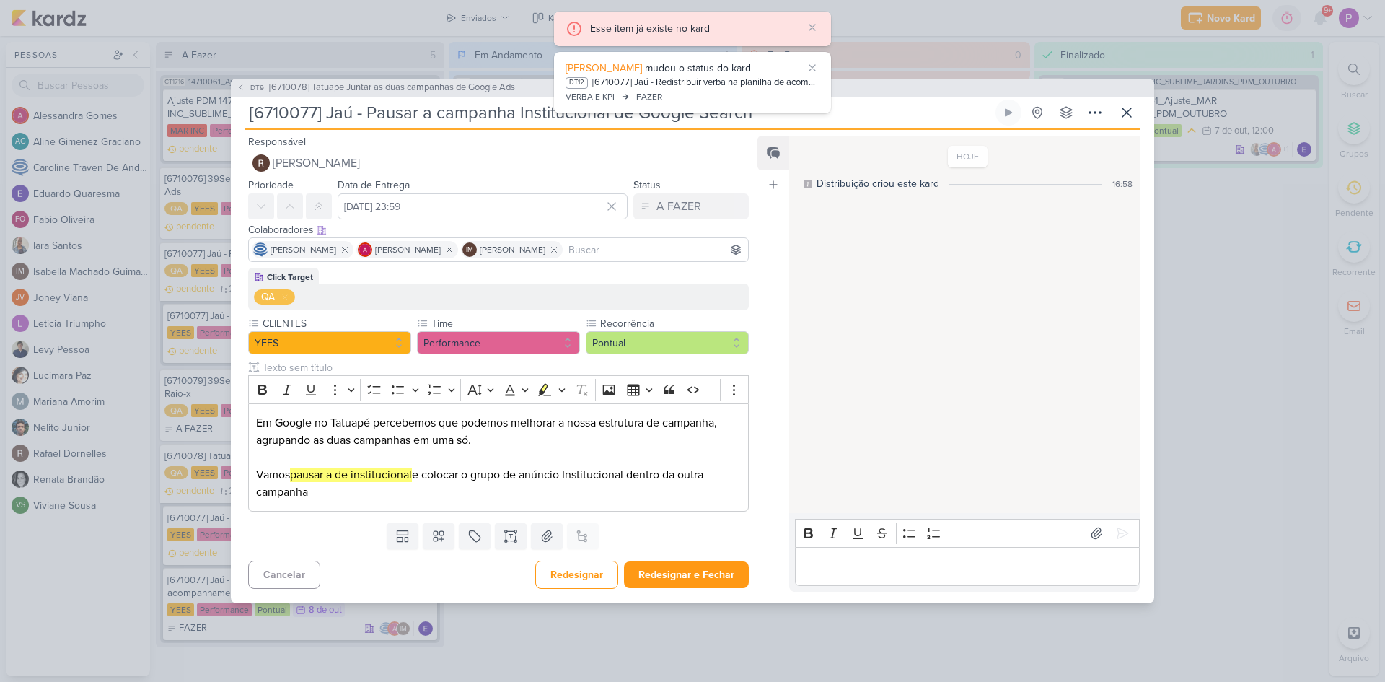
click at [261, 294] on div "QA" at bounding box center [268, 296] width 14 height 15
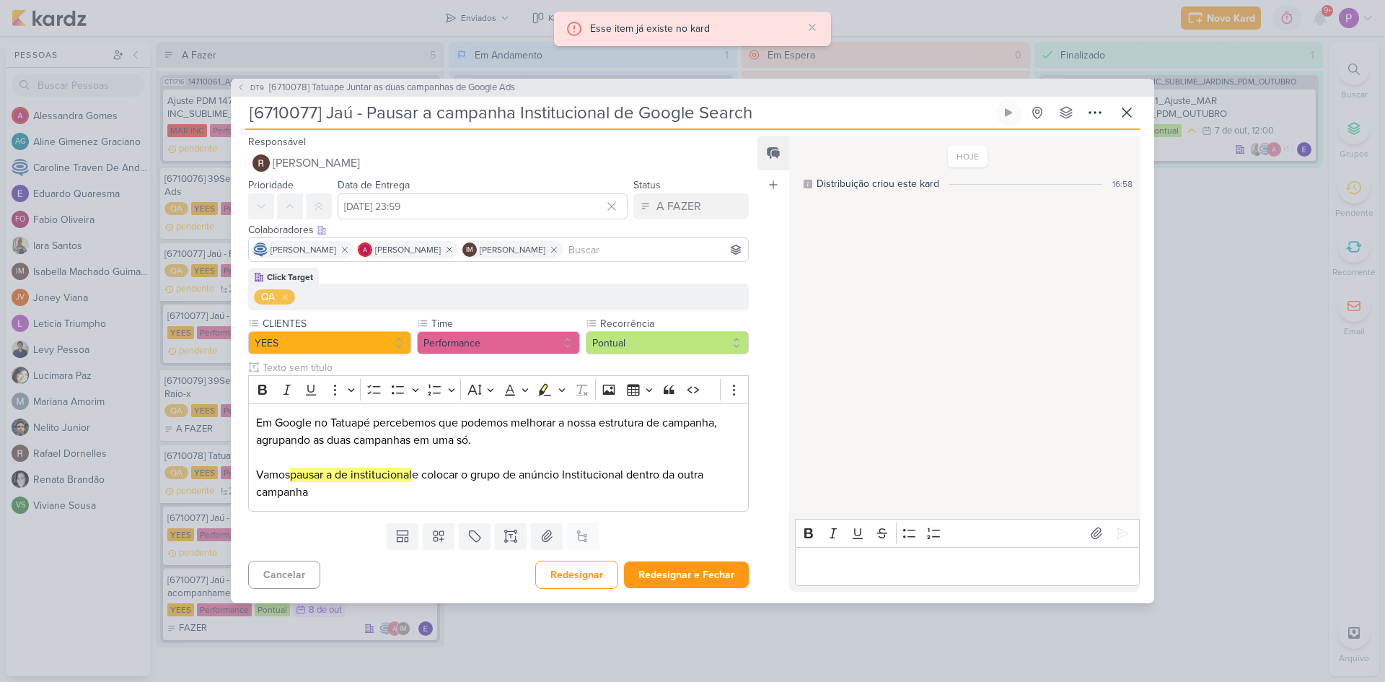
click at [286, 300] on icon at bounding box center [285, 297] width 9 height 9
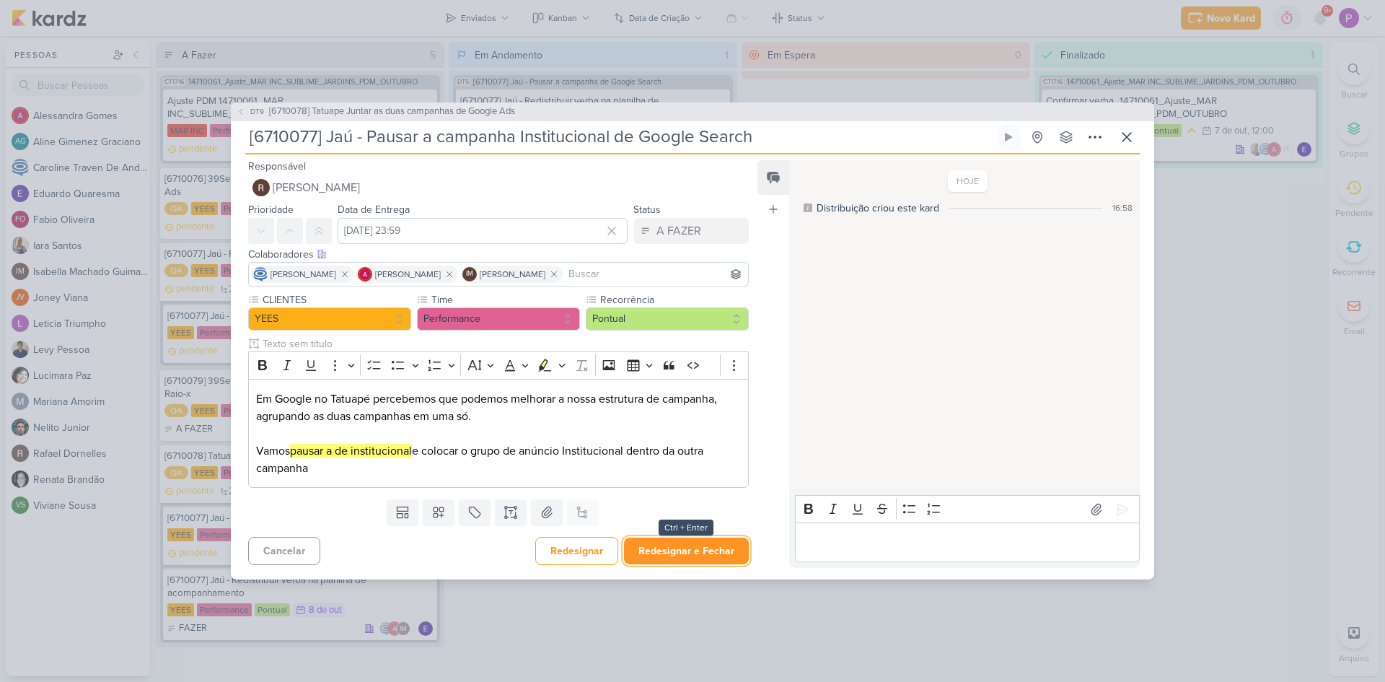
click at [667, 543] on button "Redesignar e Fechar" at bounding box center [686, 551] width 125 height 27
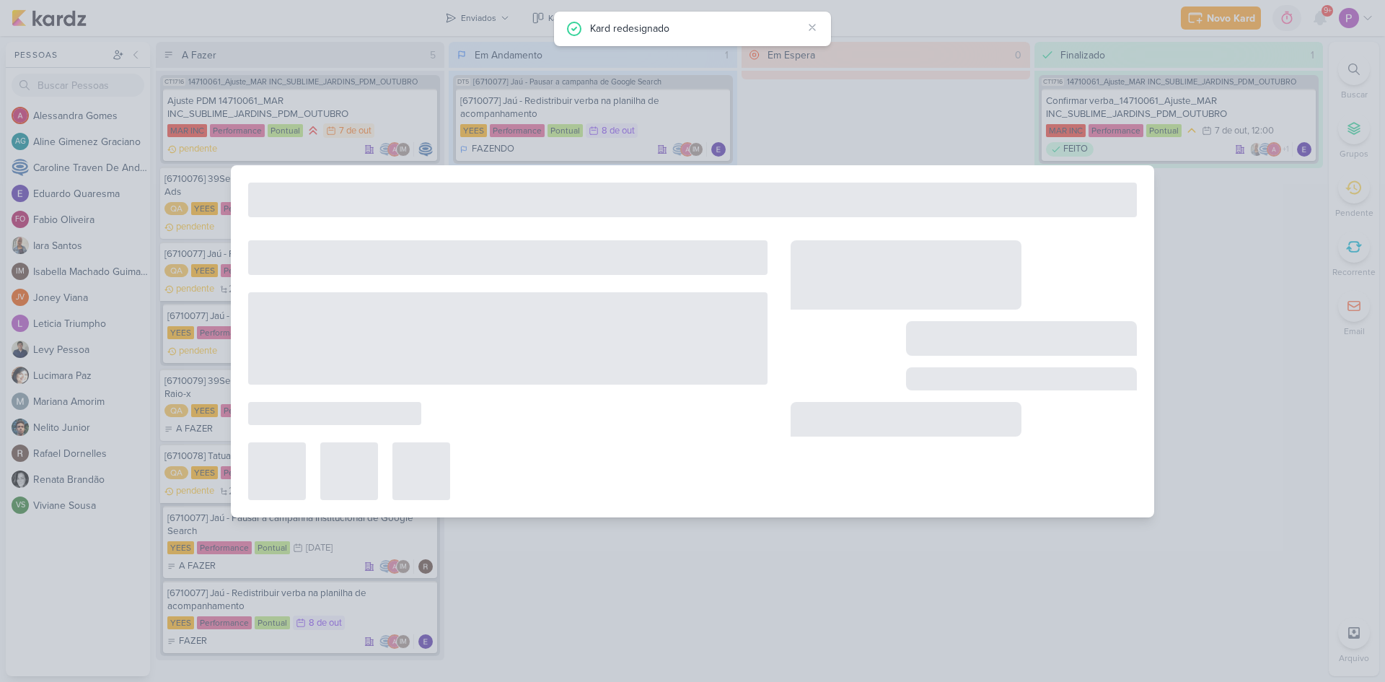
type input "[6710078] Tatuape Juntar as duas campanhas de Google Ads"
type input "10 de outubro de 2025 às 23:59"
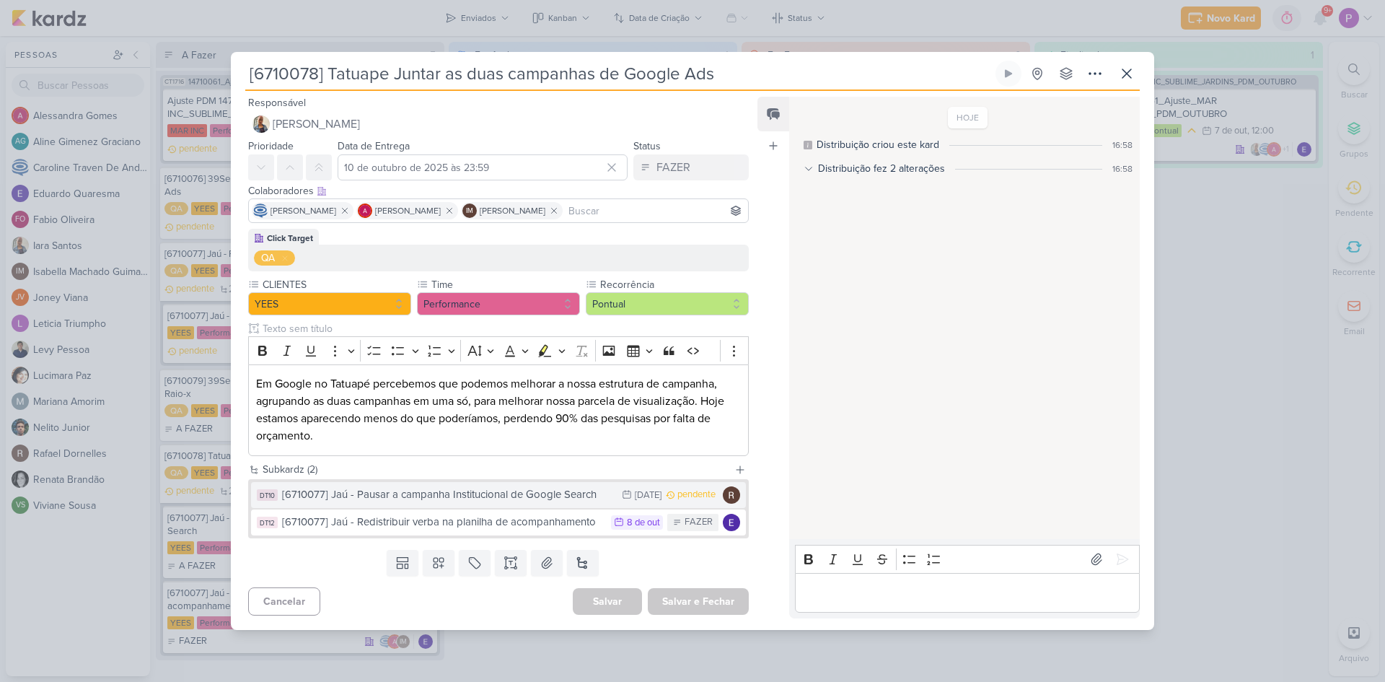
click at [441, 501] on div "[6710077] Jaú - Pausar a campanha Institucional de Google Search" at bounding box center [448, 494] width 333 height 17
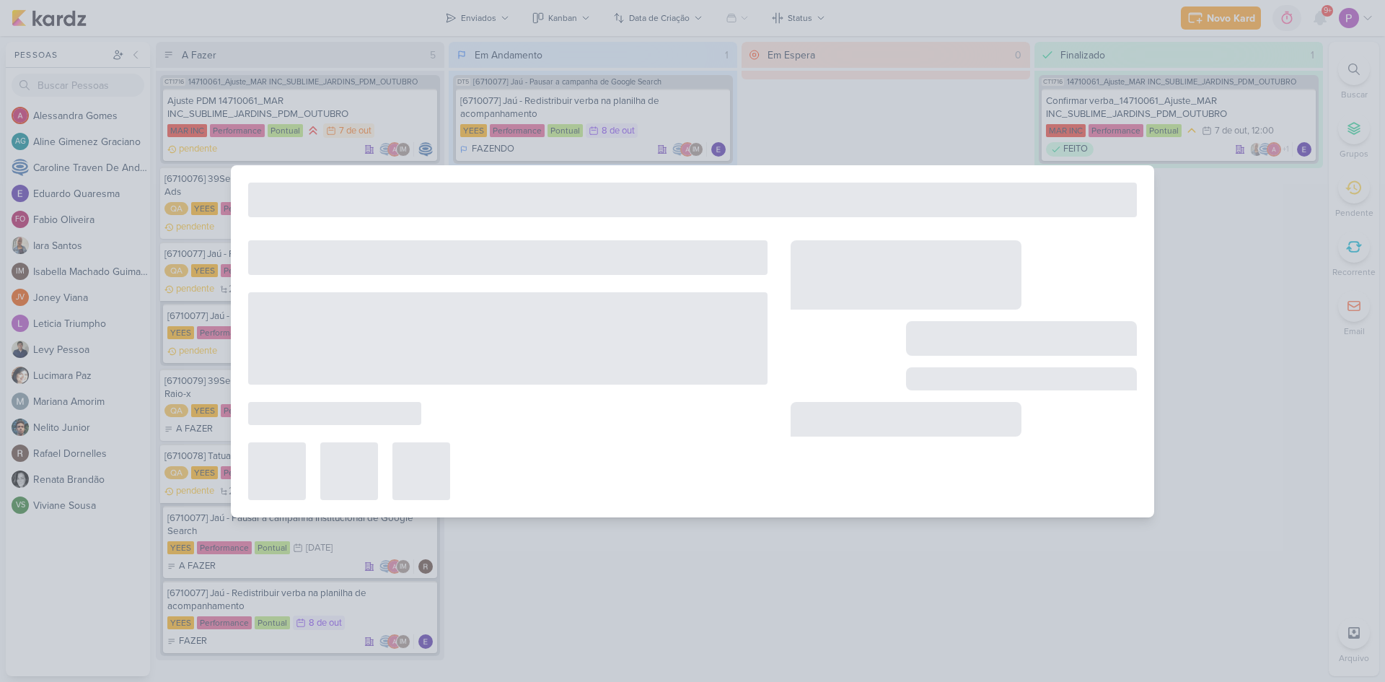
type input "[6710077] Jaú - Pausar a campanha Institucional de Google Search"
type input "9 de outubro de 2025 às 23:59"
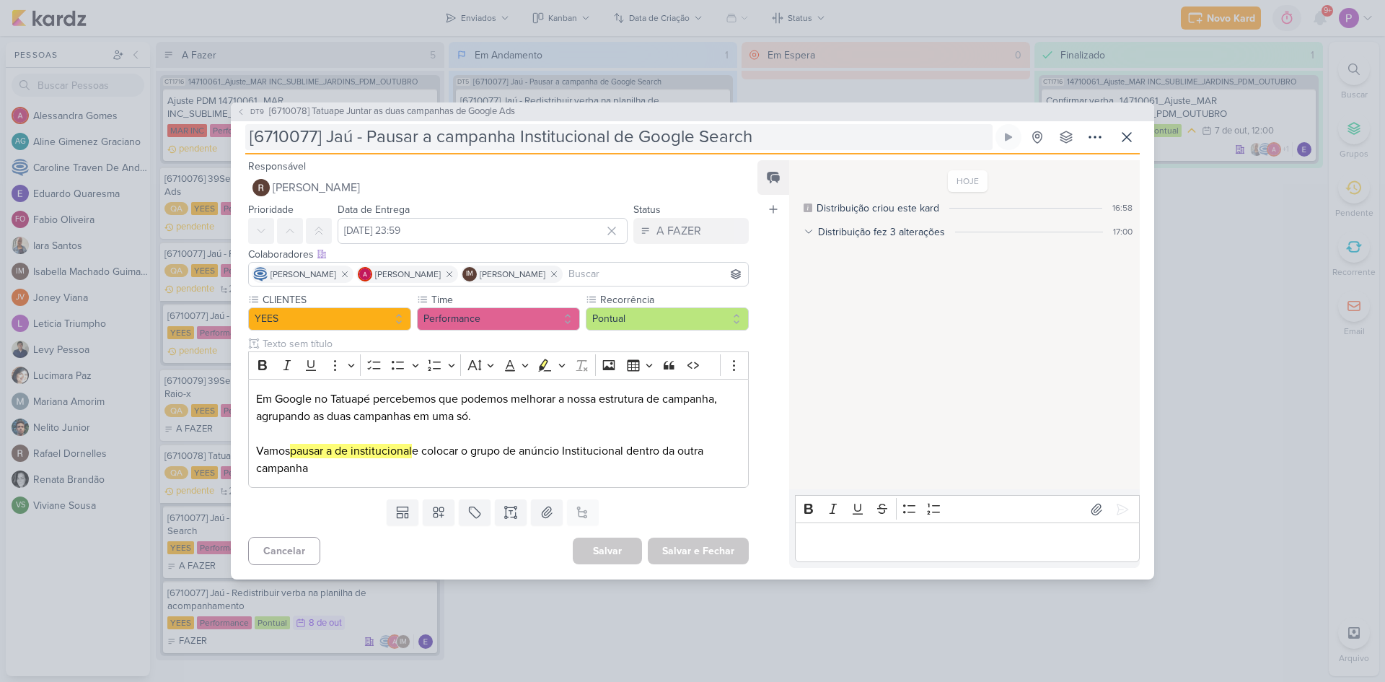
click at [349, 138] on input "[6710077] Jaú - Pausar a campanha Institucional de Google Search" at bounding box center [619, 137] width 748 height 26
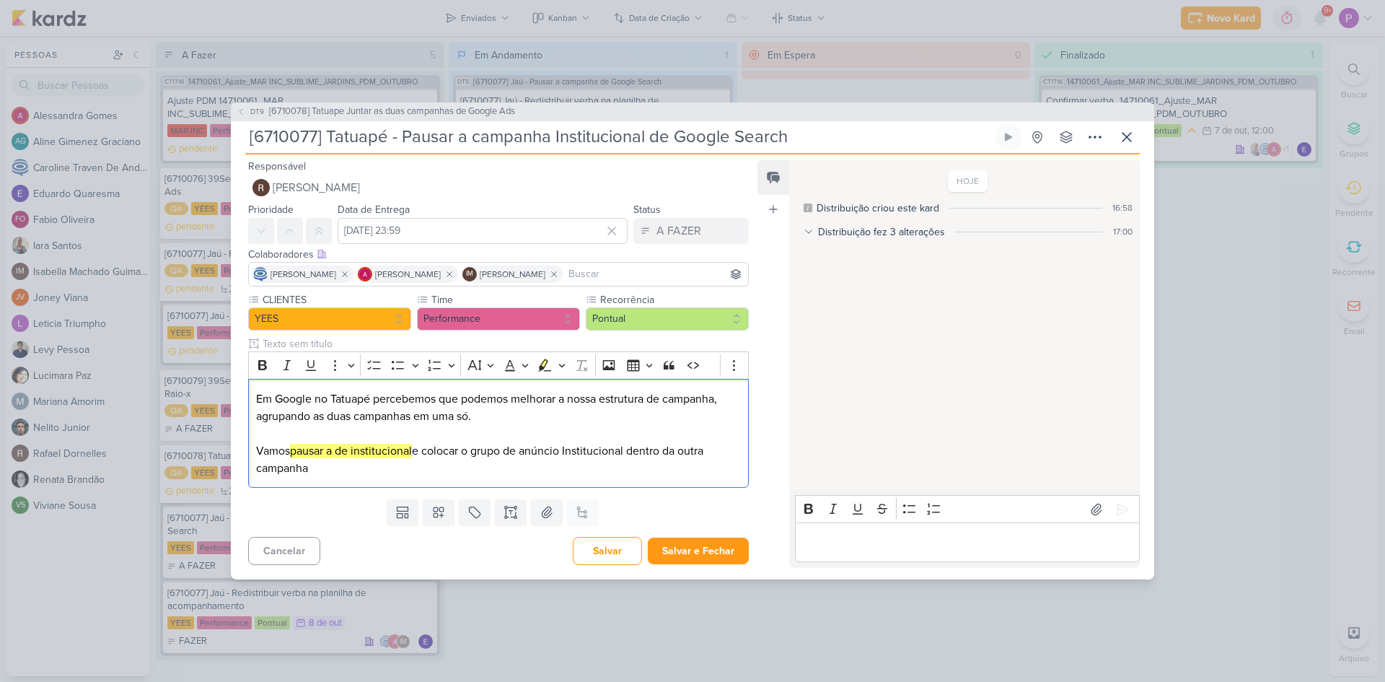
drag, startPoint x: 313, startPoint y: 473, endPoint x: 216, endPoint y: 392, distance: 126.5
click at [216, 392] on div "DT9 [6710078] Tatuape Juntar as duas campanhas de Google Ads [6710077] Tatuapé …" at bounding box center [692, 341] width 1385 height 682
copy p "Em Google no Tatuapé percebemos que podemos melhorar a nossa estrutura de campa…"
click at [667, 551] on button "Salvar e Fechar" at bounding box center [698, 551] width 101 height 27
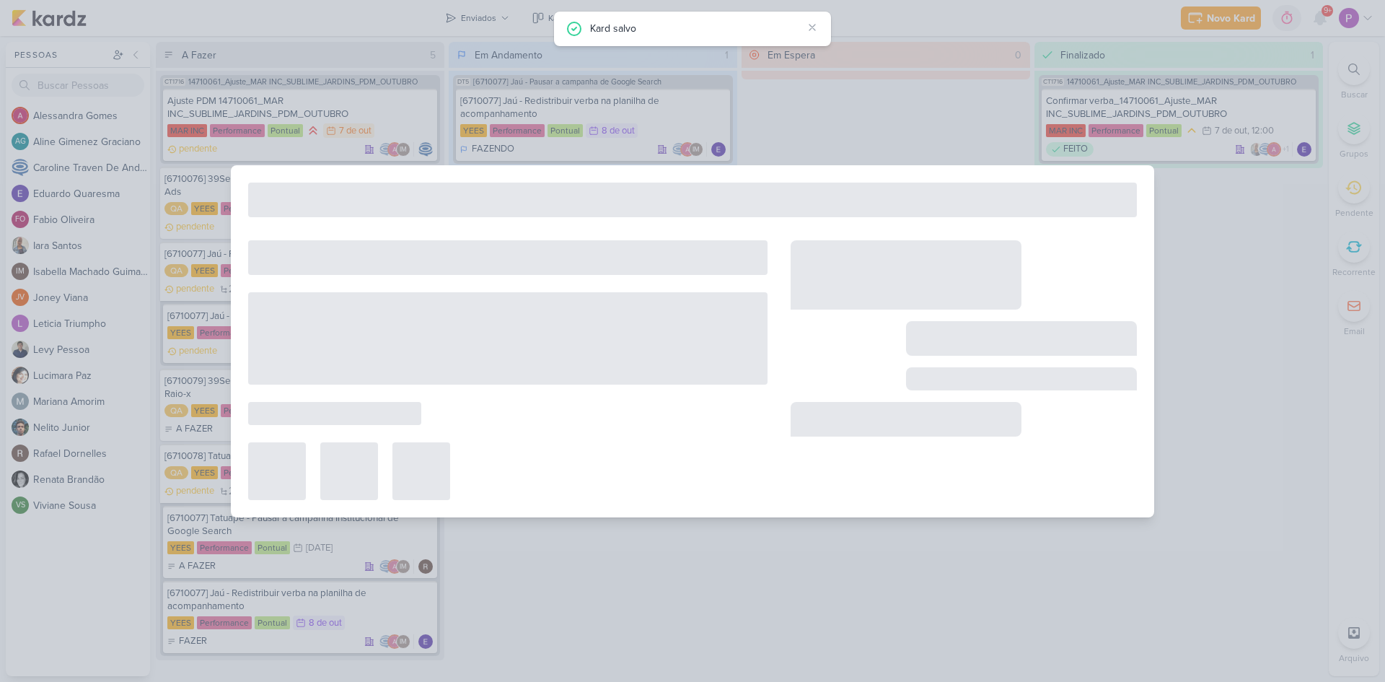
type input "[6710078] Tatuape Juntar as duas campanhas de Google Ads"
type input "10 de outubro de 2025 às 23:59"
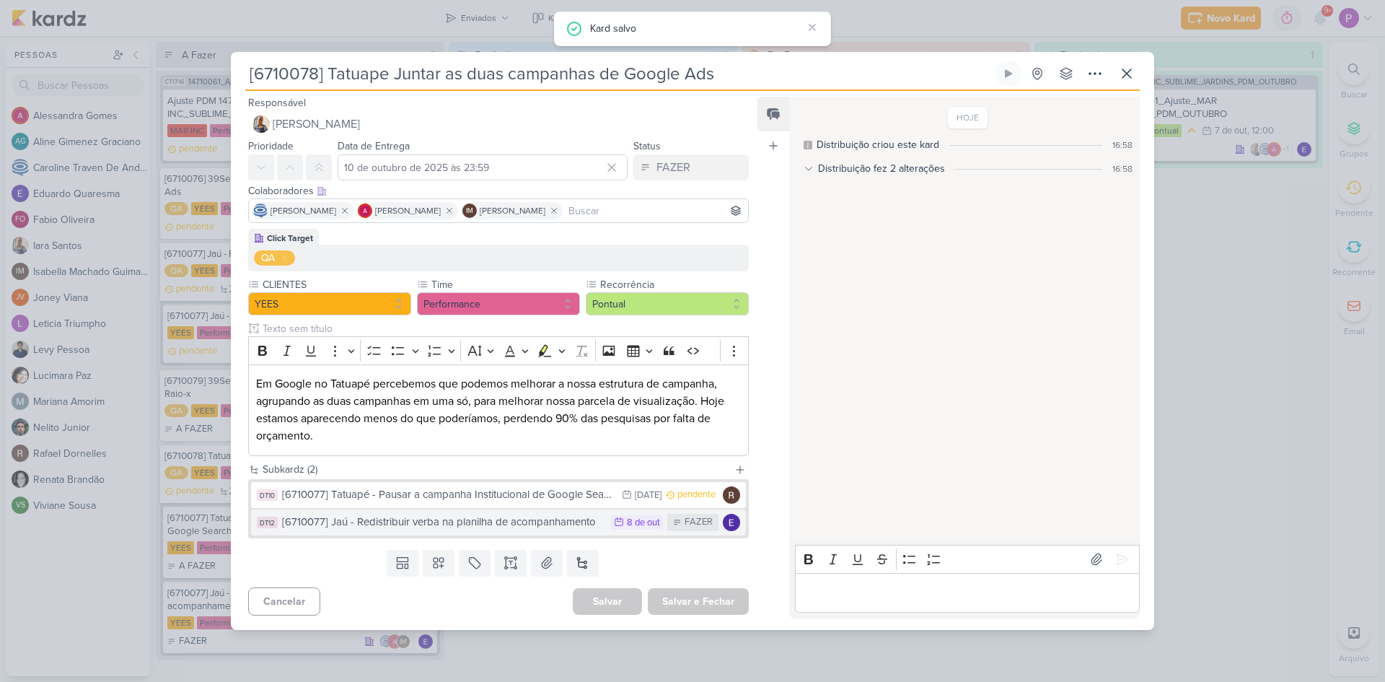
click at [439, 522] on div "[6710077] Jaú - Redistribuir verba na planilha de acompanhamento" at bounding box center [443, 522] width 322 height 17
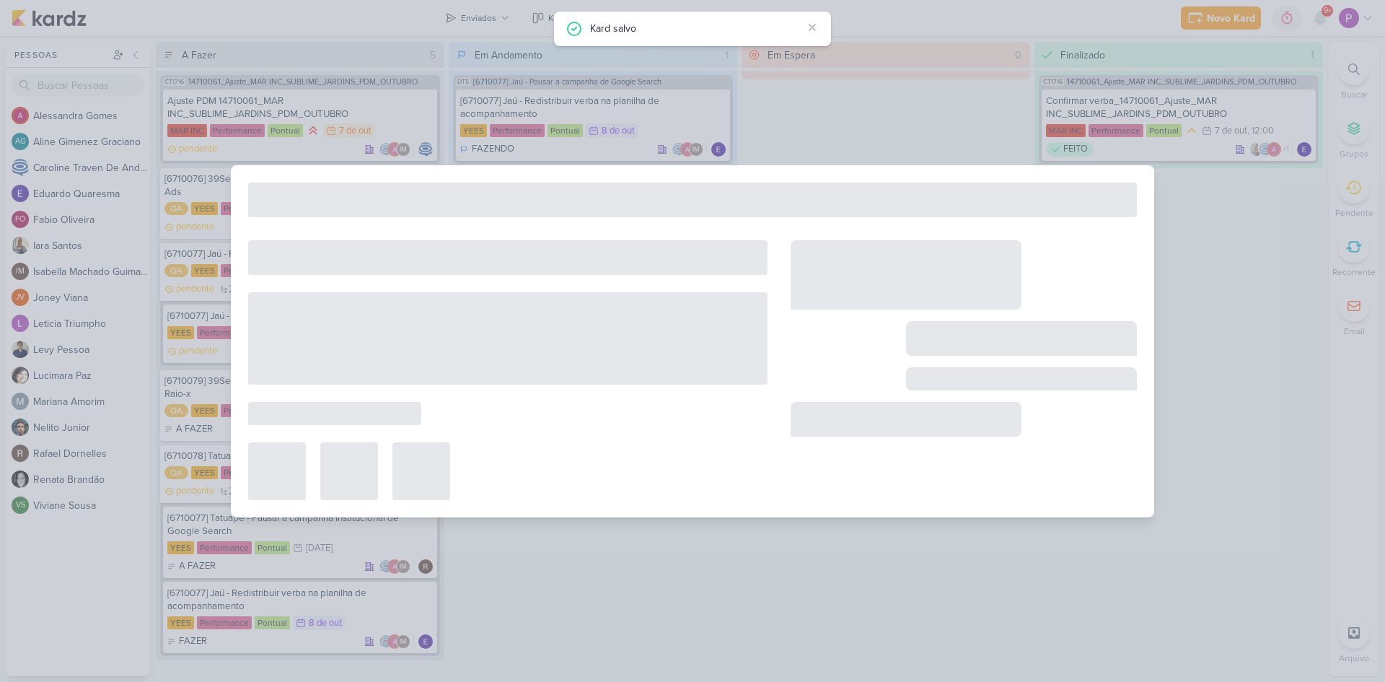
type input "[6710077] Jaú - Redistribuir verba na planilha de acompanhamento"
type input "8 de outubro de 2025 às 23:59"
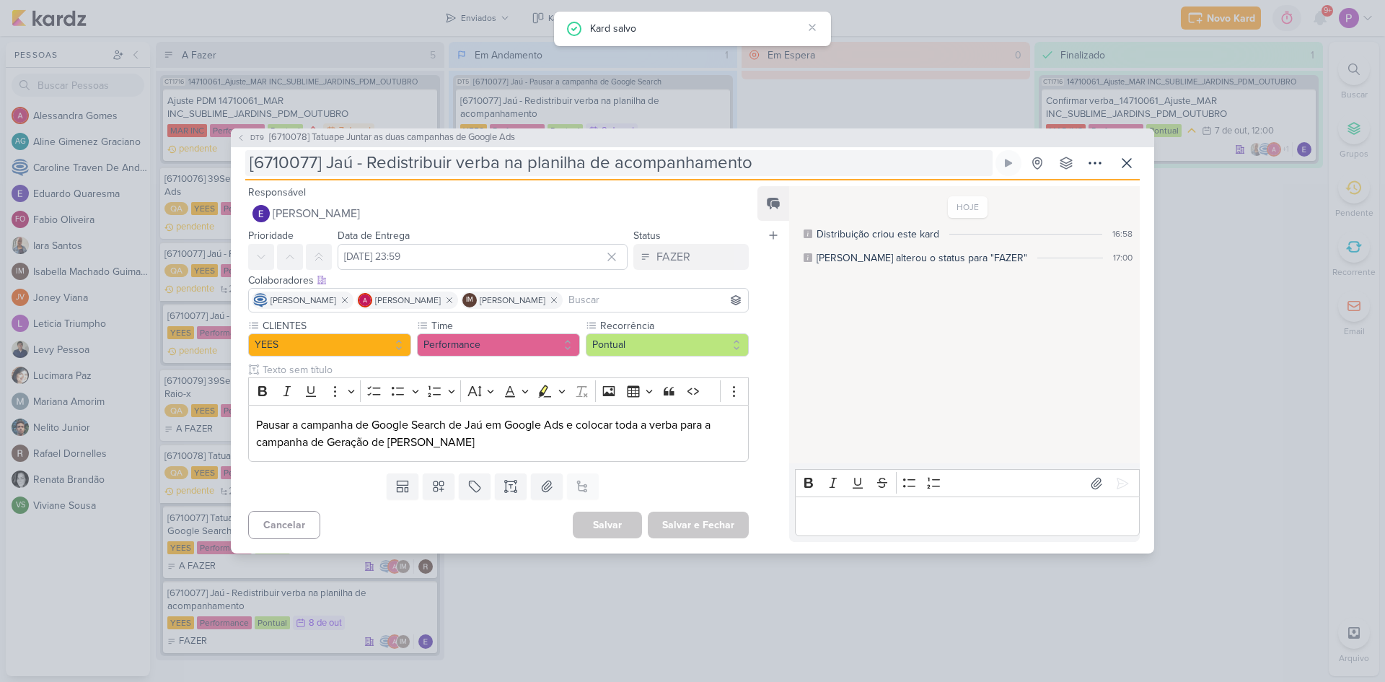
click at [351, 167] on input "[6710077] Jaú - Redistribuir verba na planilha de acompanhamento" at bounding box center [619, 163] width 748 height 26
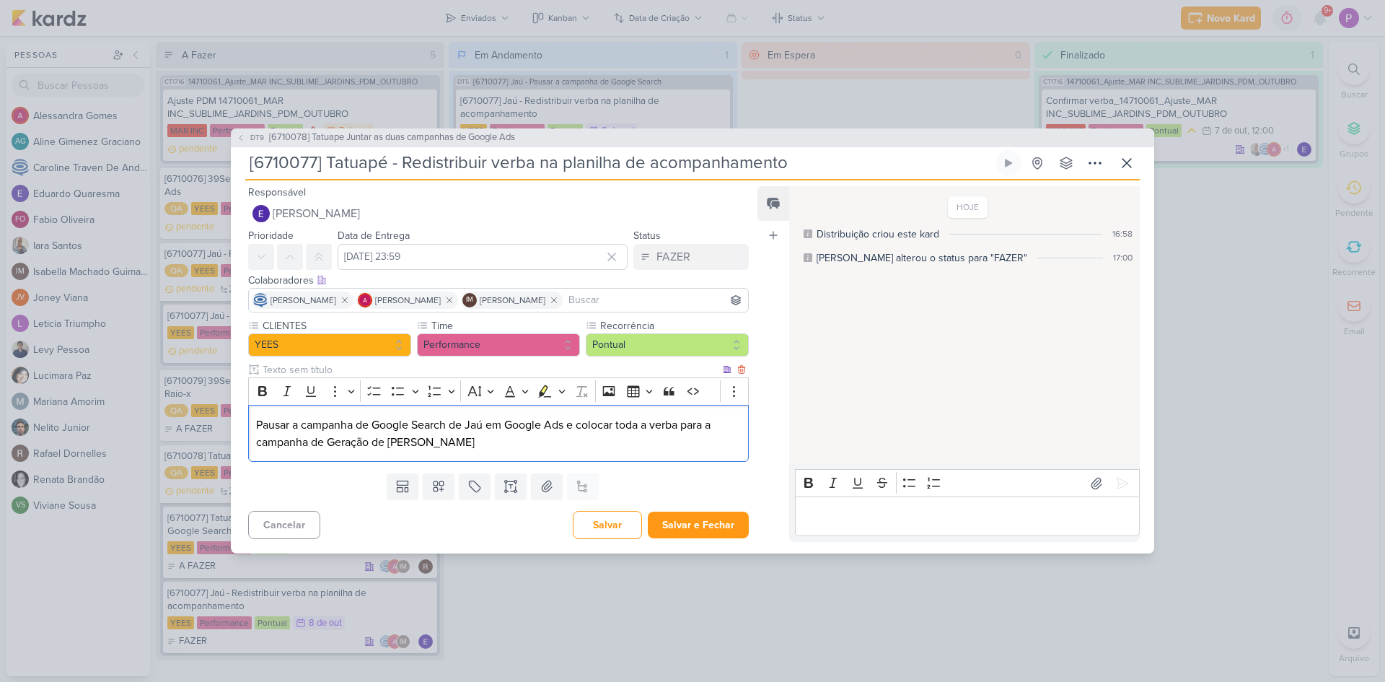
click at [446, 452] on div "Pausar a campanha de Google Search de Jaú em Google Ads e colocar toda a verba …" at bounding box center [498, 433] width 501 height 57
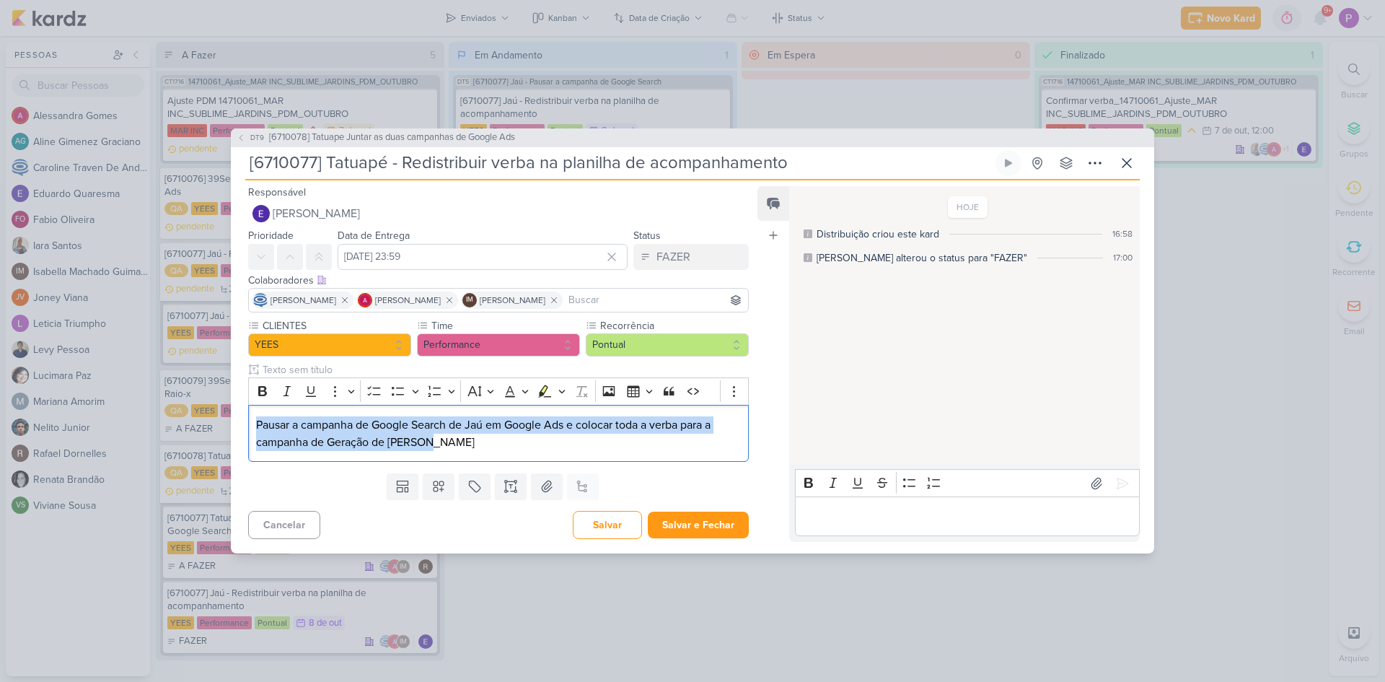
drag, startPoint x: 454, startPoint y: 447, endPoint x: 211, endPoint y: 416, distance: 244.5
click at [211, 416] on div "DT9 [6710078] Tatuape Juntar as duas campanhas de Google Ads [6710077] Tatuapé …" at bounding box center [692, 341] width 1385 height 682
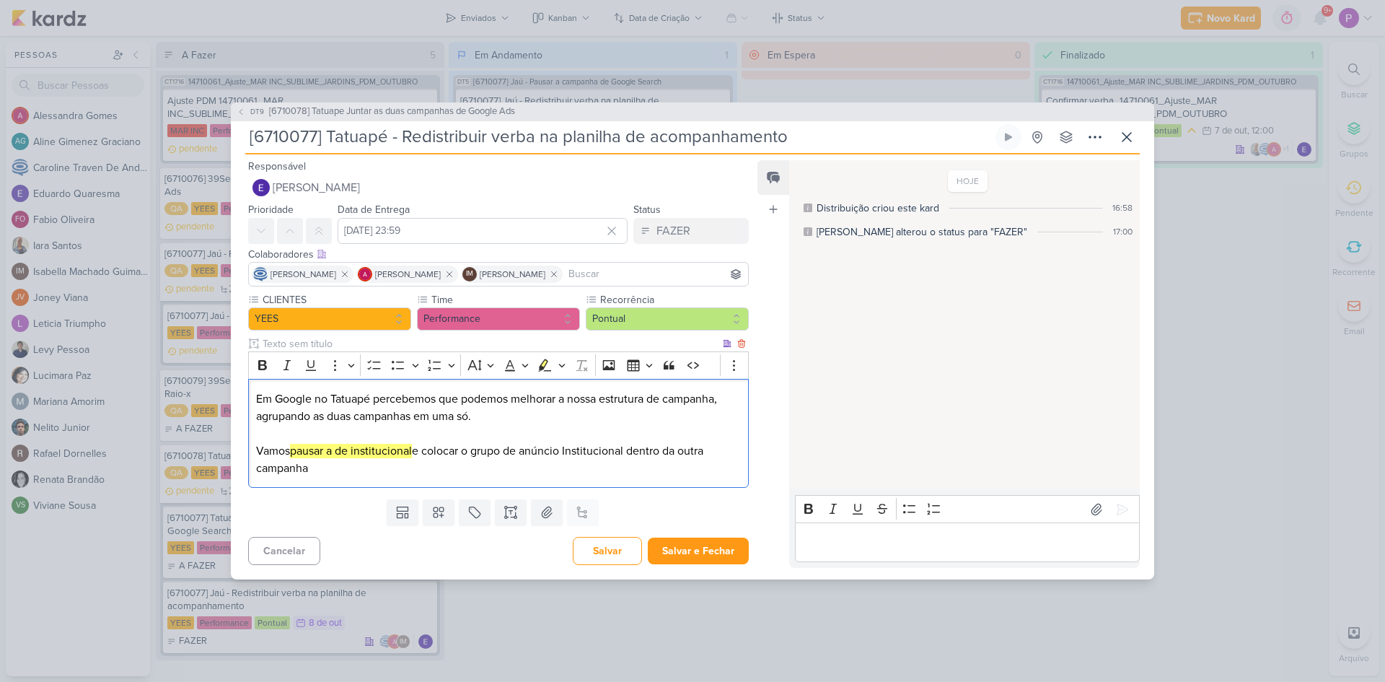
click at [474, 452] on p "Em Google no Tatuapé percebemos que podemos melhorar a nossa estrutura de campa…" at bounding box center [498, 433] width 485 height 87
drag, startPoint x: 468, startPoint y: 451, endPoint x: 472, endPoint y: 468, distance: 17.9
click at [472, 468] on p "Em Google no Tatuapé percebemos que podemos melhorar a nossa estrutura de campa…" at bounding box center [498, 433] width 485 height 87
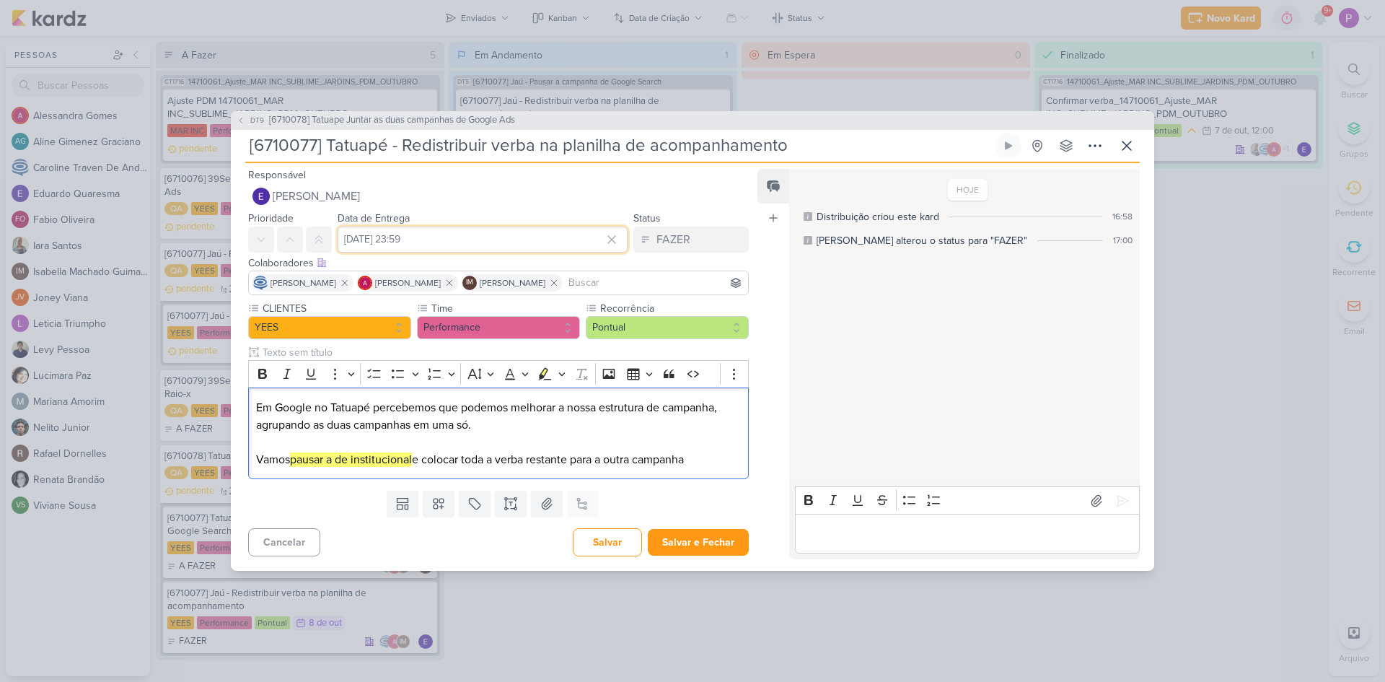
click at [395, 241] on input "8 de outubro de 2025 às 23:59" at bounding box center [483, 240] width 290 height 26
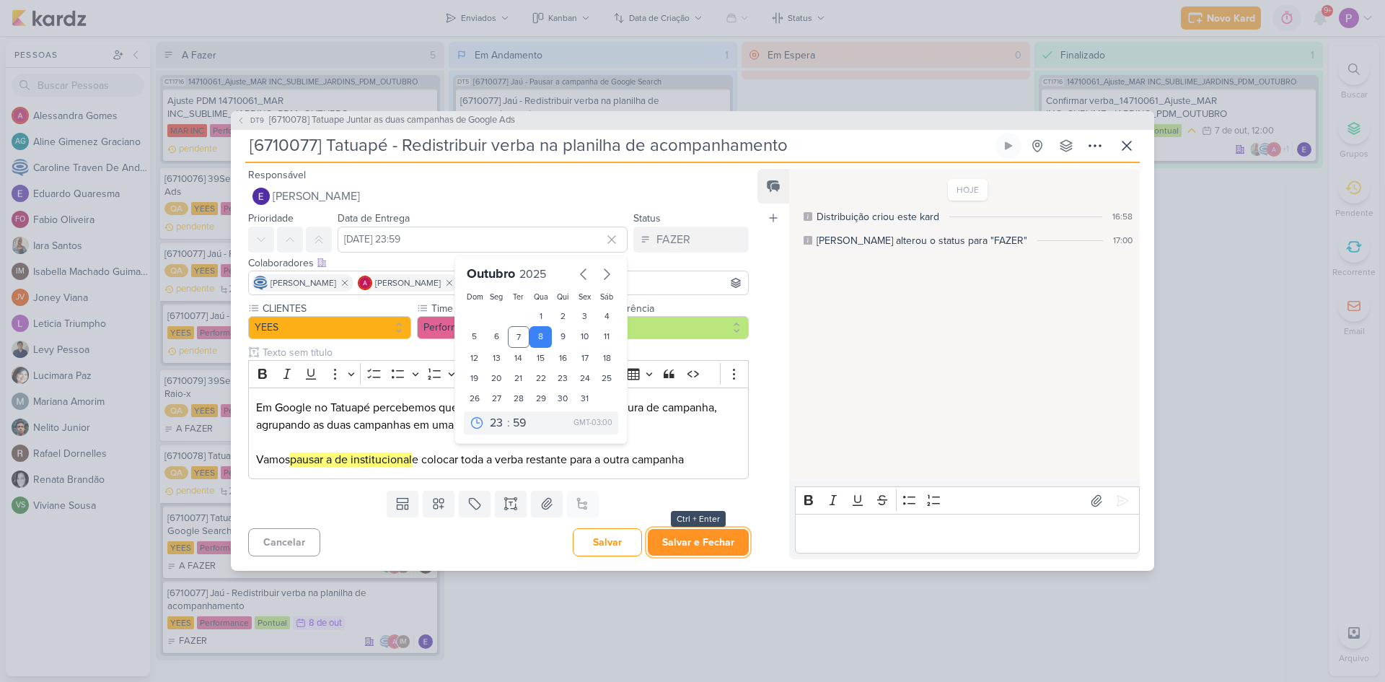
click at [701, 537] on button "Salvar e Fechar" at bounding box center [698, 542] width 101 height 27
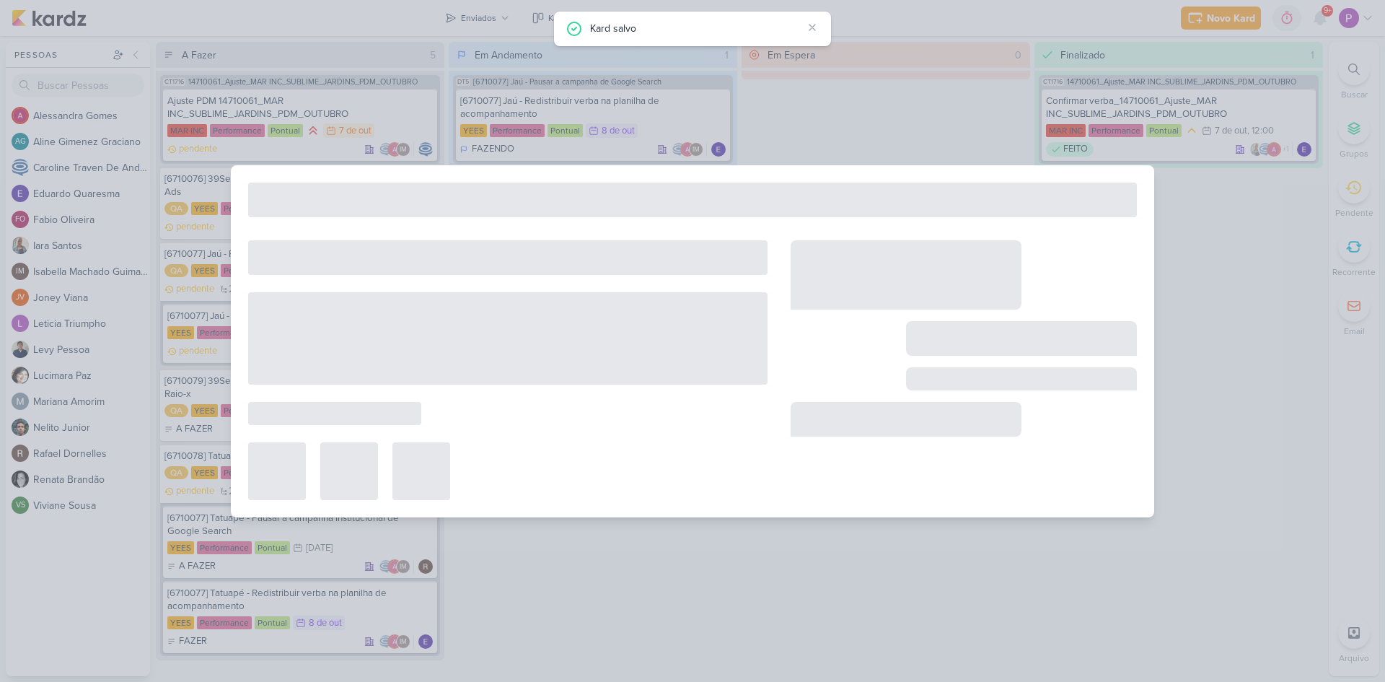
type input "[6710078] Tatuape Juntar as duas campanhas de Google Ads"
type input "10 de outubro de 2025 às 23:59"
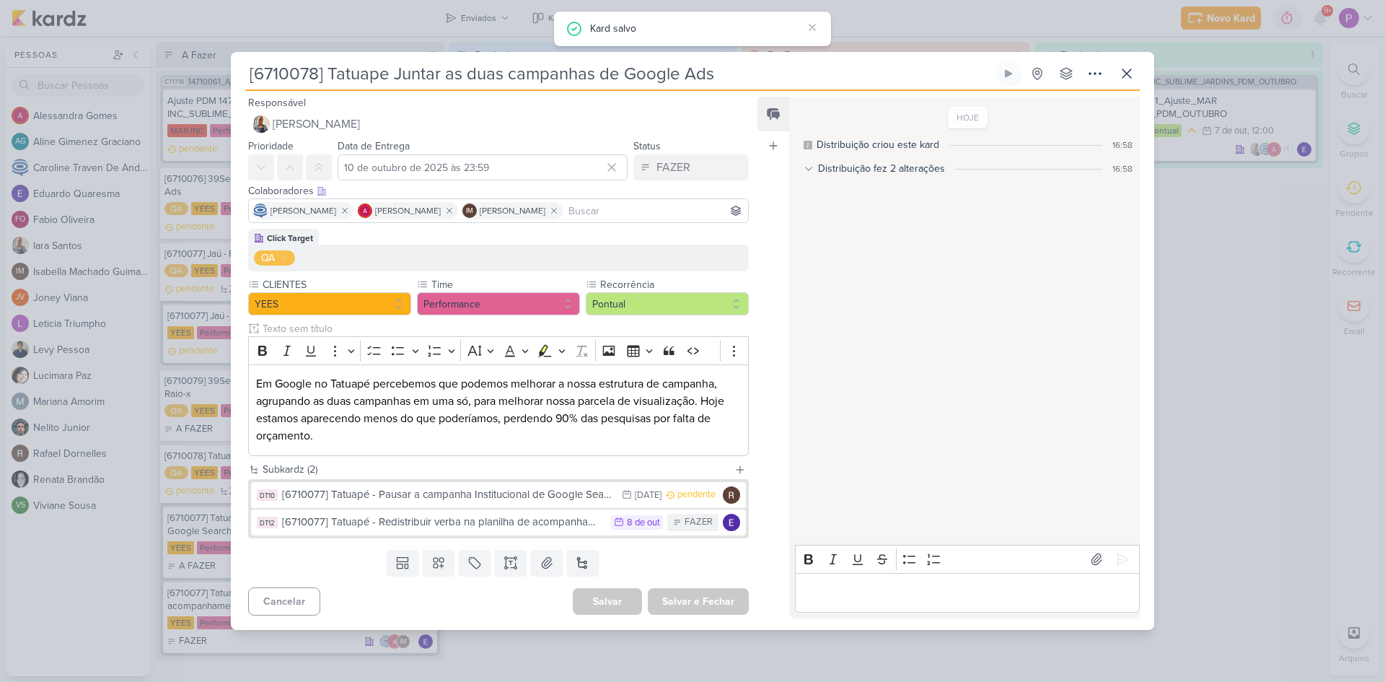
click at [706, 566] on div "Templates Campos Personalizados Marcadores Caixa De Texto Anexo Novo Subkard" at bounding box center [493, 563] width 524 height 38
click at [1123, 68] on icon at bounding box center [1126, 73] width 17 height 17
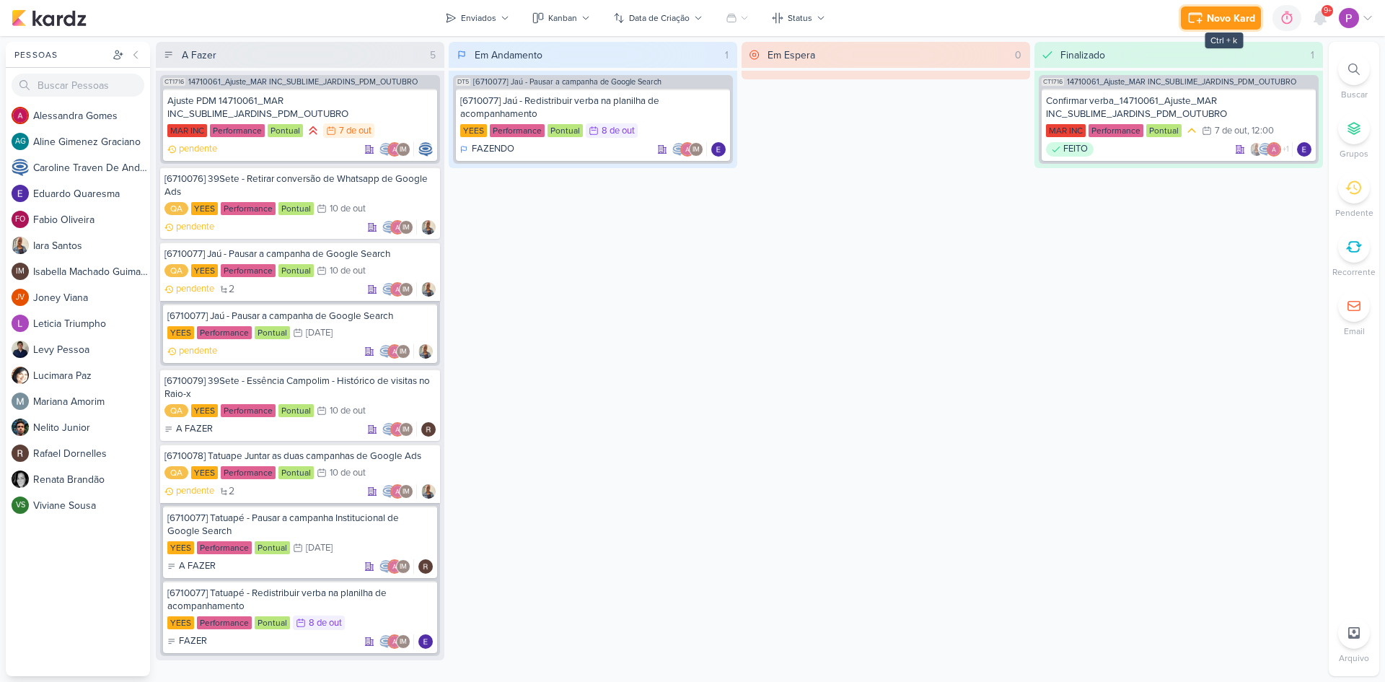
click at [1243, 17] on div "Novo Kard" at bounding box center [1231, 18] width 48 height 15
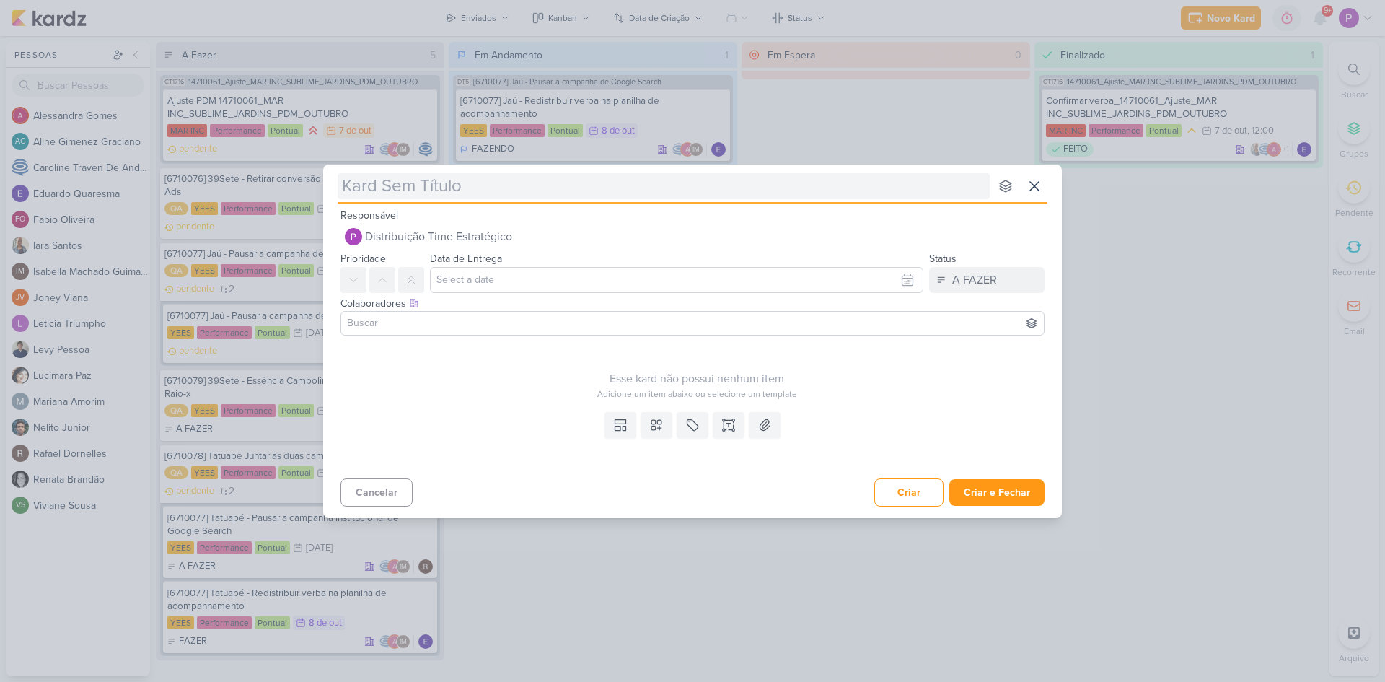
click at [437, 184] on input "text" at bounding box center [664, 186] width 652 height 26
paste input "67100710"
type input "[67100710"
type input "[67100710]"
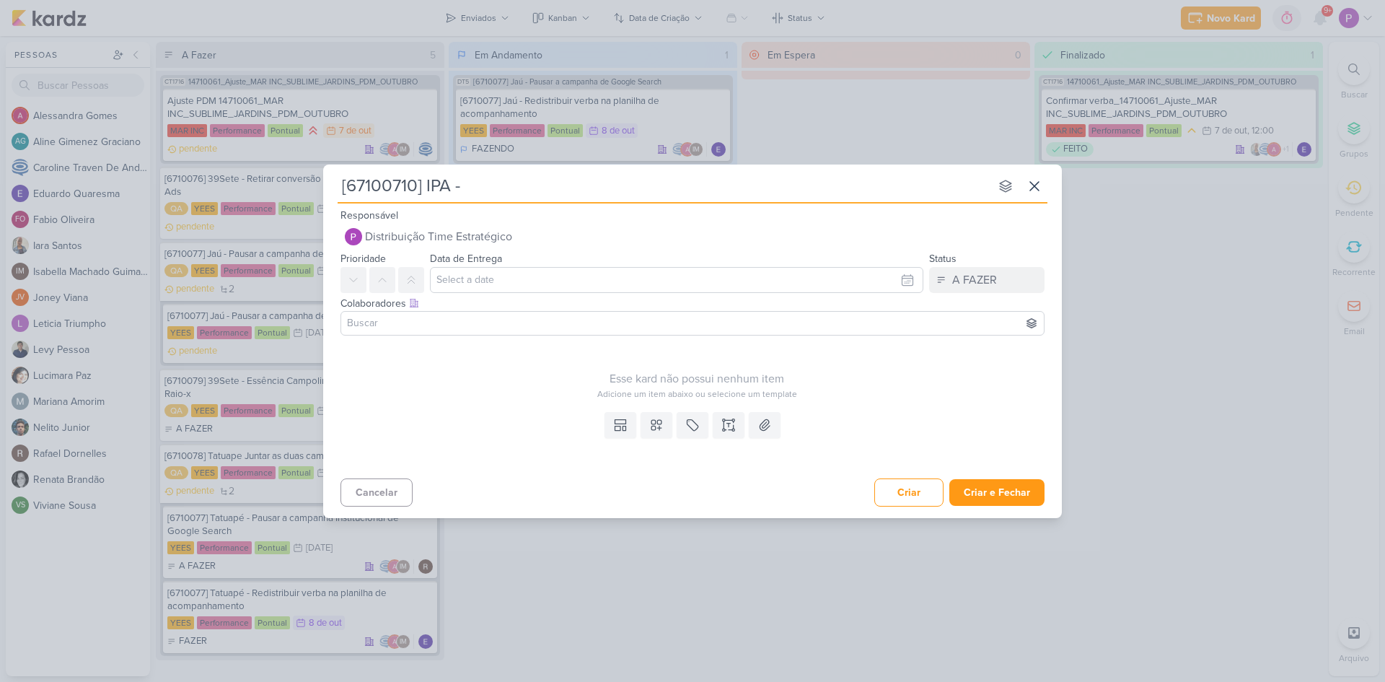
type input "[67100710] IPA -"
click at [504, 190] on input "[67100710] IPA -" at bounding box center [664, 186] width 652 height 26
paste input "Verificar leads da campanha de Performance Max"
type input "[67100710] IPA - Verificar leads da campanha de Performance Max"
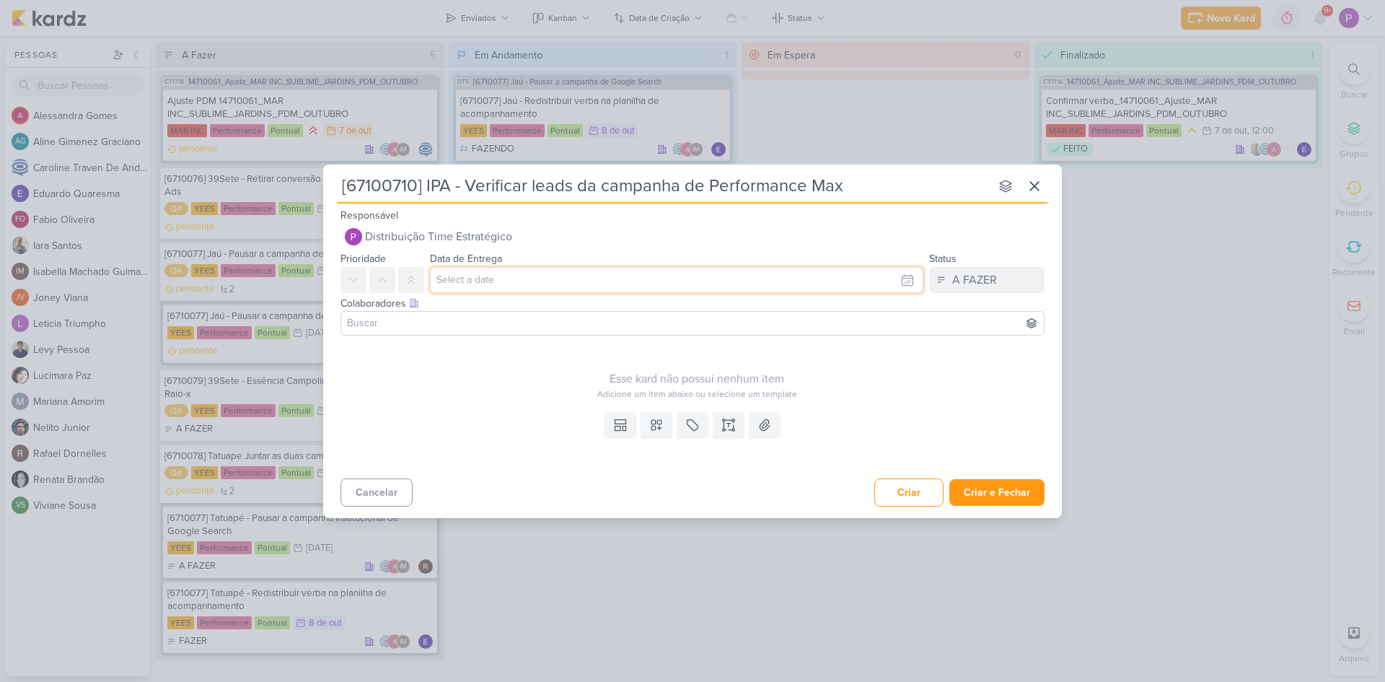
click at [512, 275] on input "text" at bounding box center [677, 280] width 494 height 26
click at [794, 398] on div "13" at bounding box center [793, 398] width 22 height 20
type input "[DATE] 23:59"
click at [473, 351] on div "Esse kard não possui nenhum item Adicione um item abaixo ou selecione um templa…" at bounding box center [697, 370] width 713 height 59
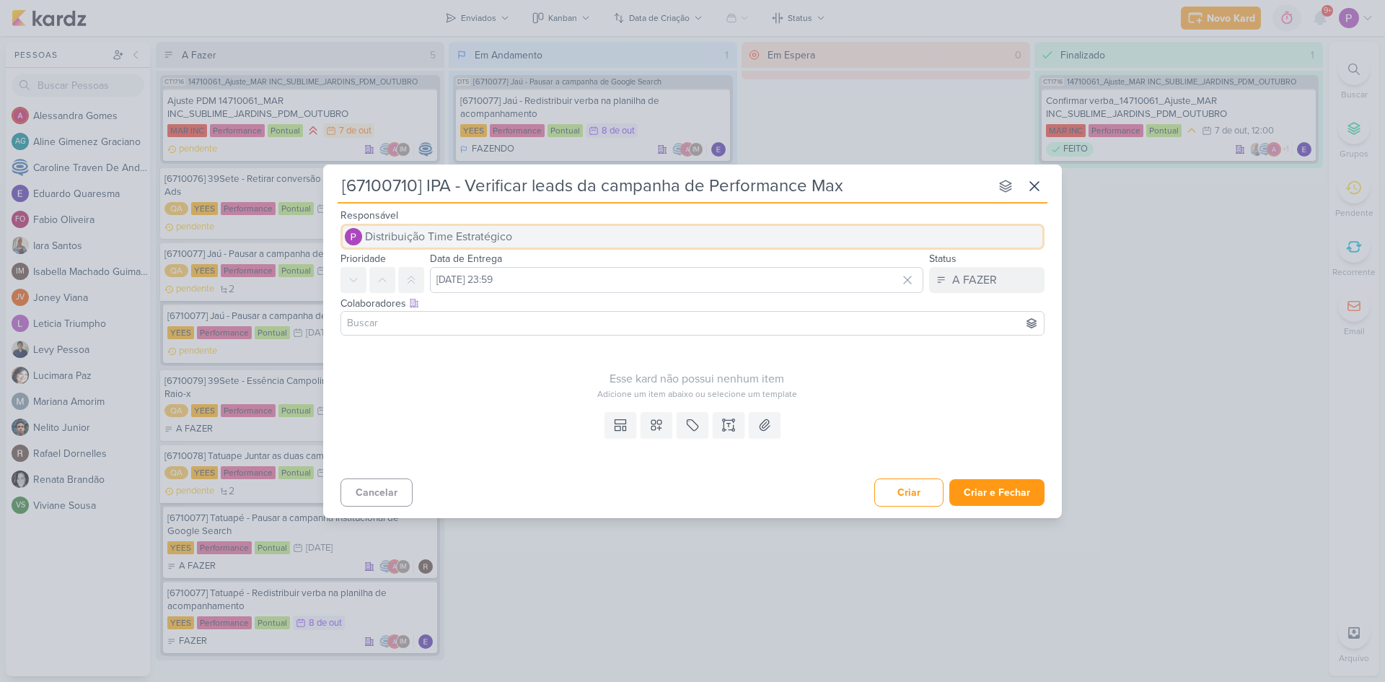
click at [450, 227] on button "Distribuição Time Estratégico" at bounding box center [693, 237] width 704 height 26
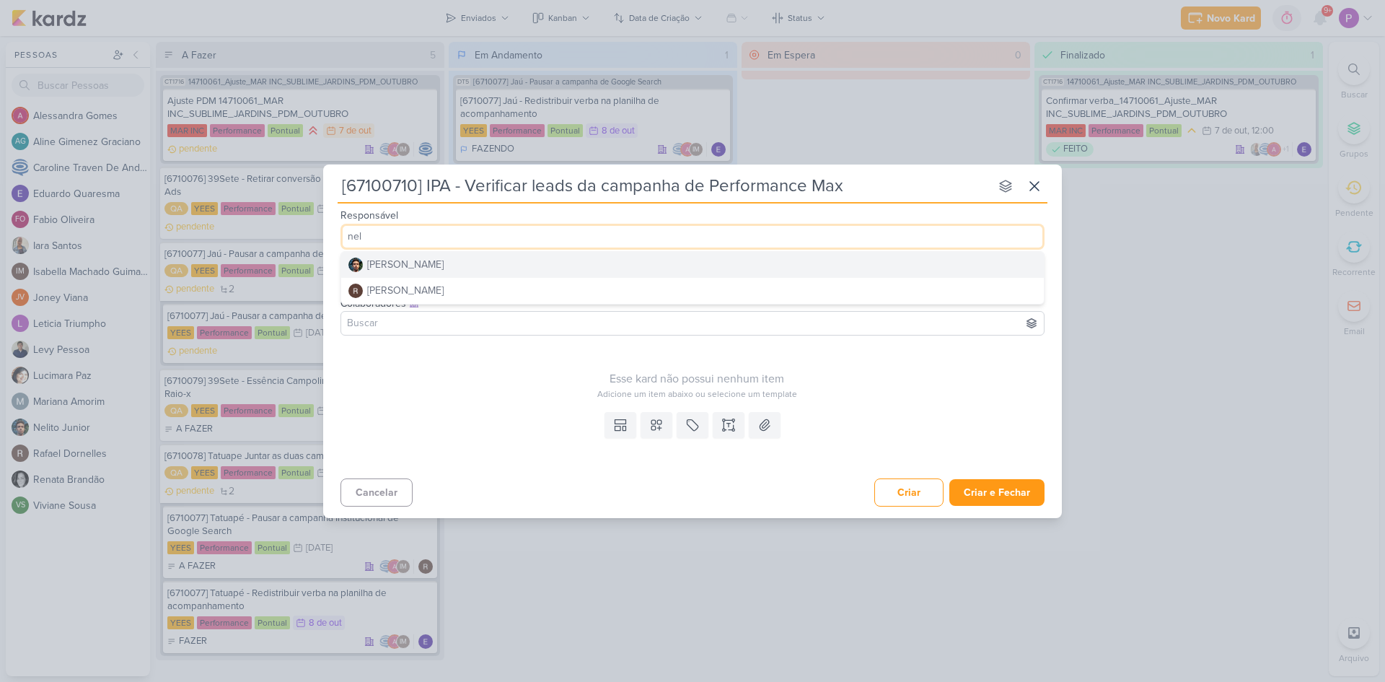
type input "nel"
click at [440, 269] on button "[PERSON_NAME]" at bounding box center [692, 265] width 703 height 26
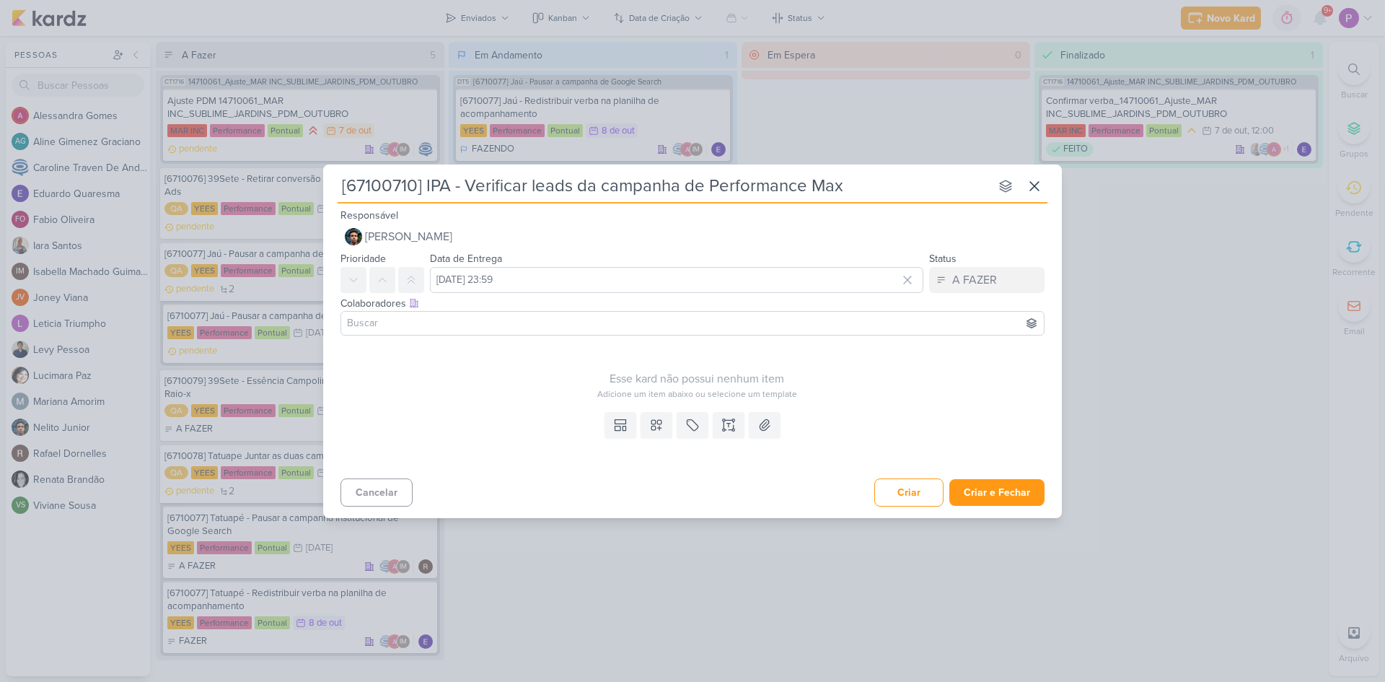
click at [436, 315] on input at bounding box center [692, 323] width 697 height 17
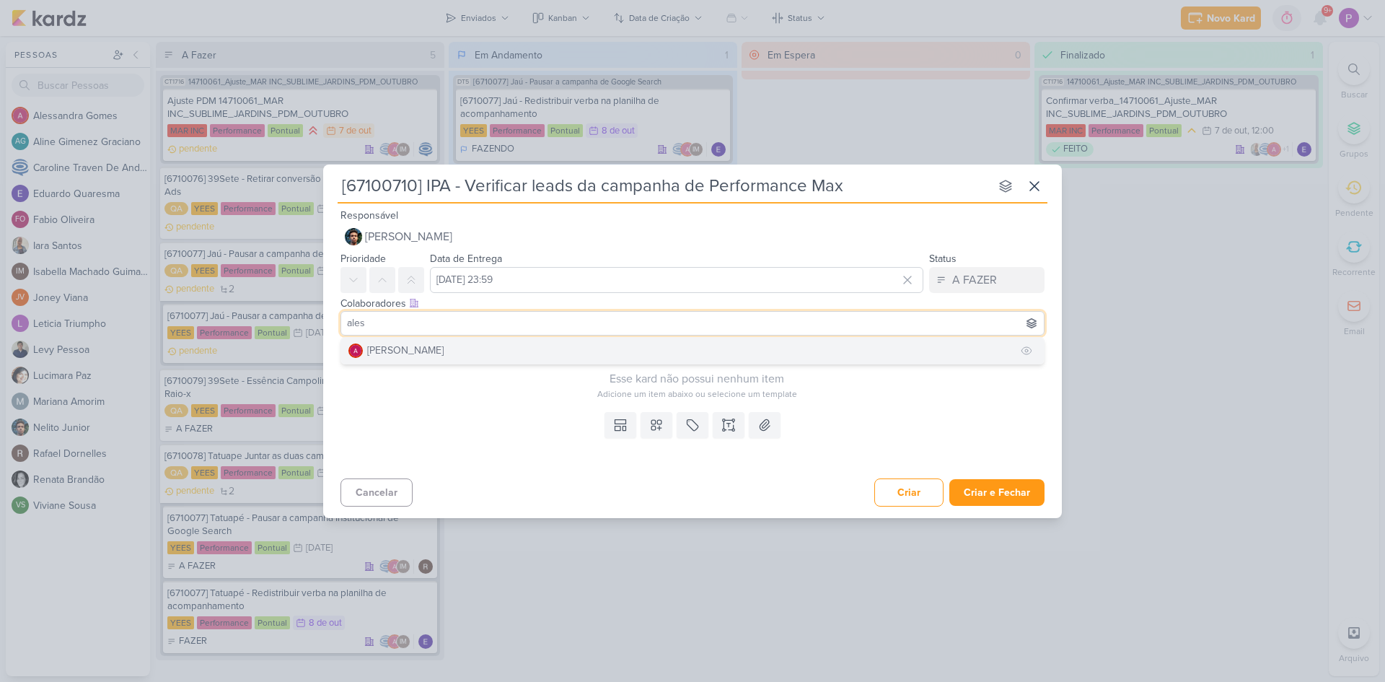
type input "ales"
click at [442, 353] on div "[PERSON_NAME]" at bounding box center [405, 350] width 76 height 15
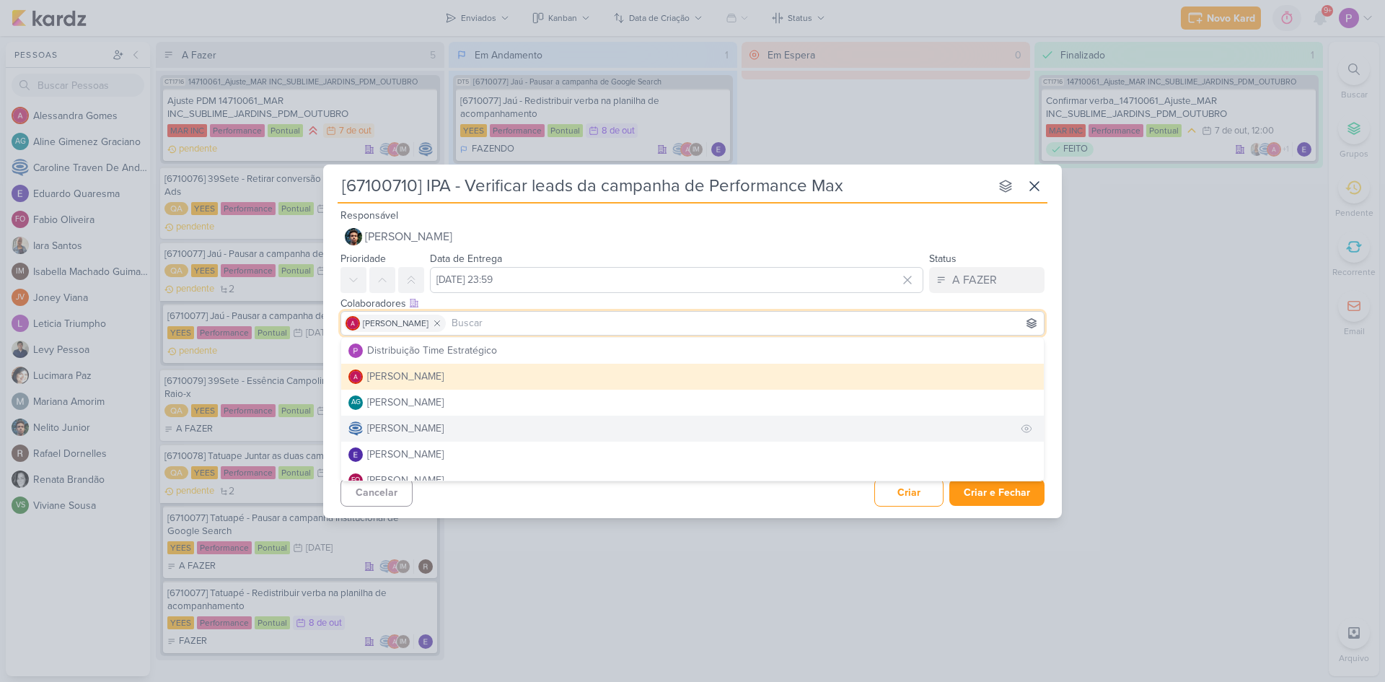
click at [437, 424] on div "[PERSON_NAME]" at bounding box center [405, 428] width 76 height 15
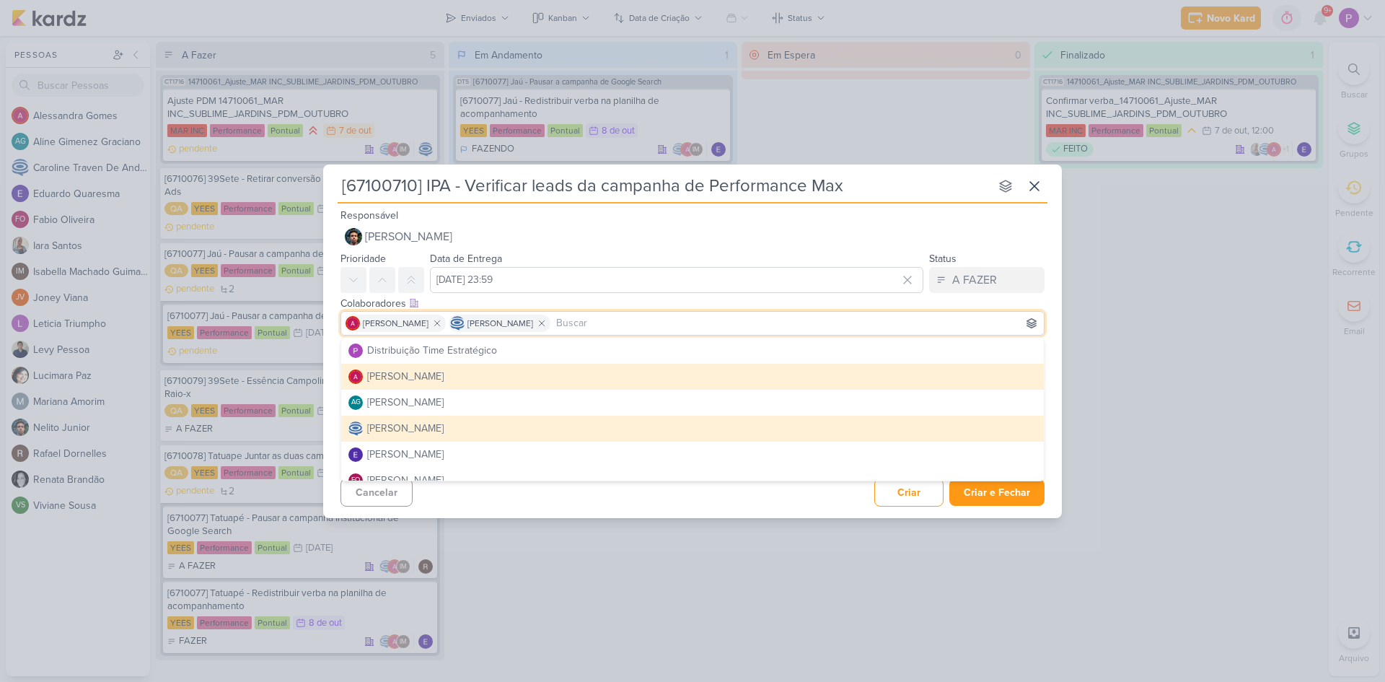
scroll to position [72, 0]
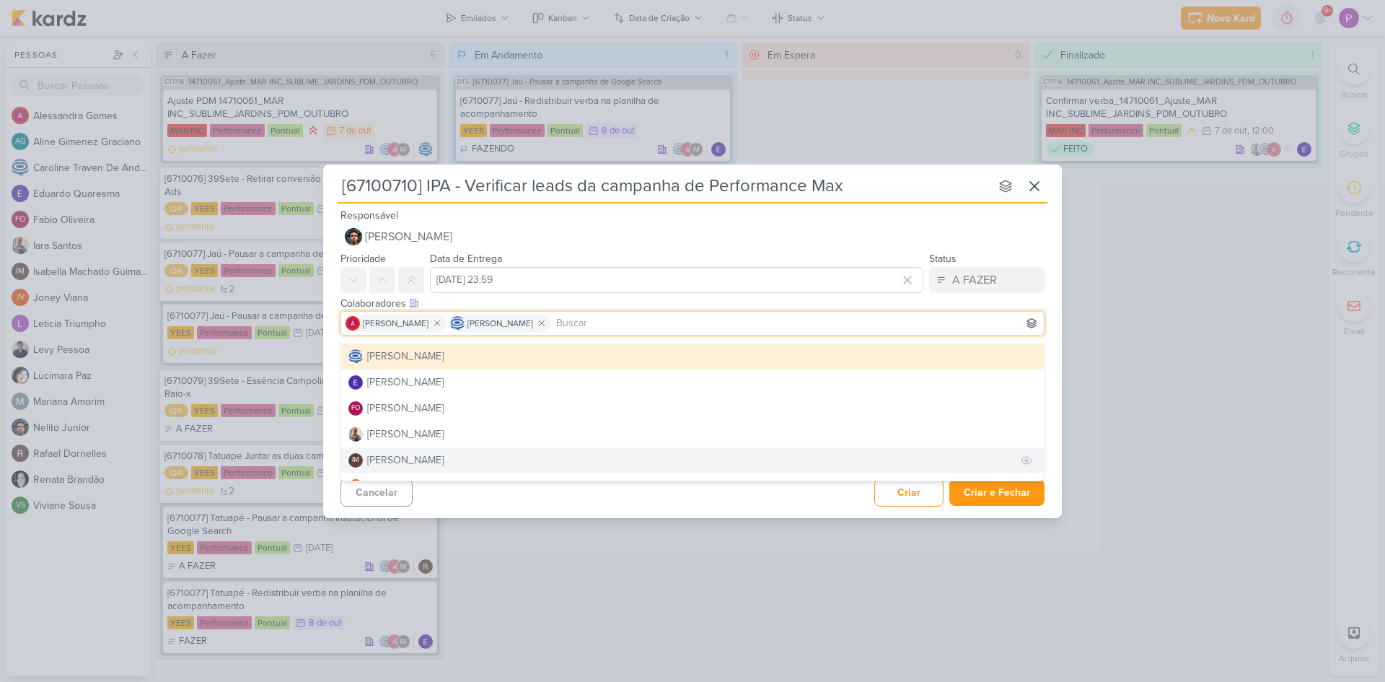
click at [432, 451] on button "IM Isabella Machado Guimarães" at bounding box center [692, 460] width 703 height 26
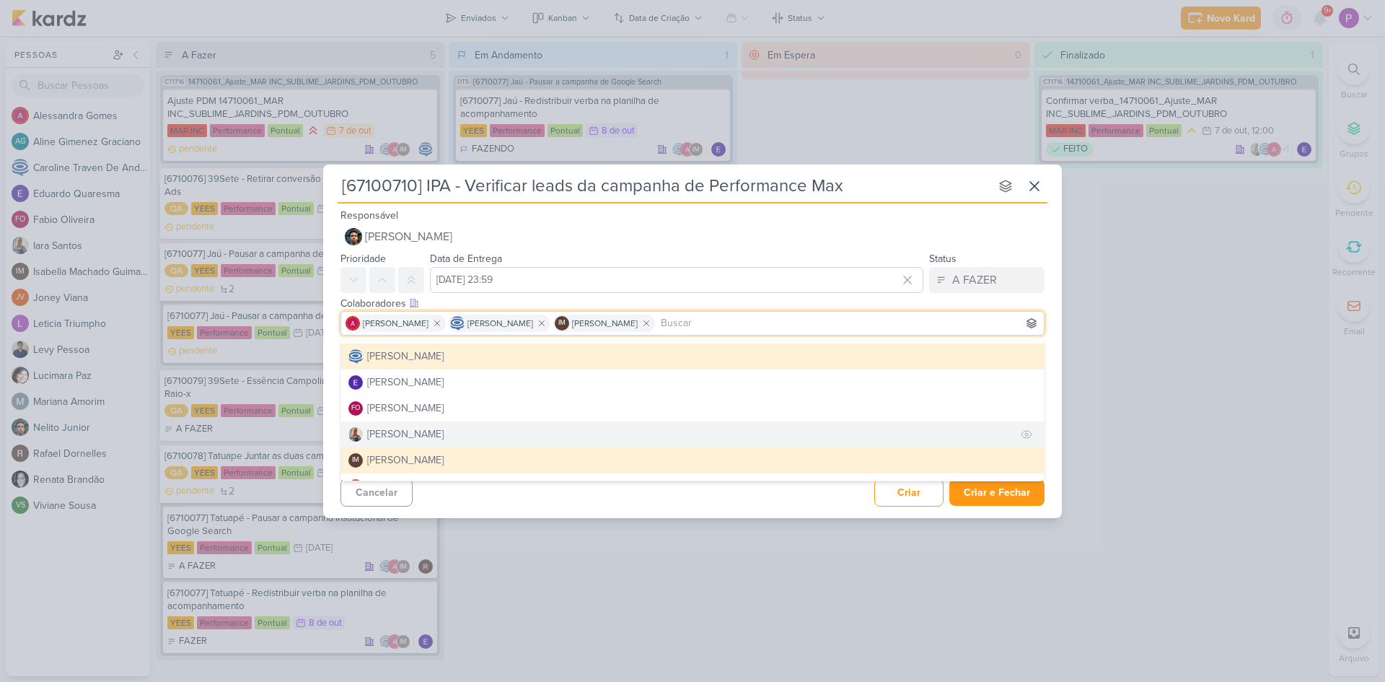
scroll to position [144, 0]
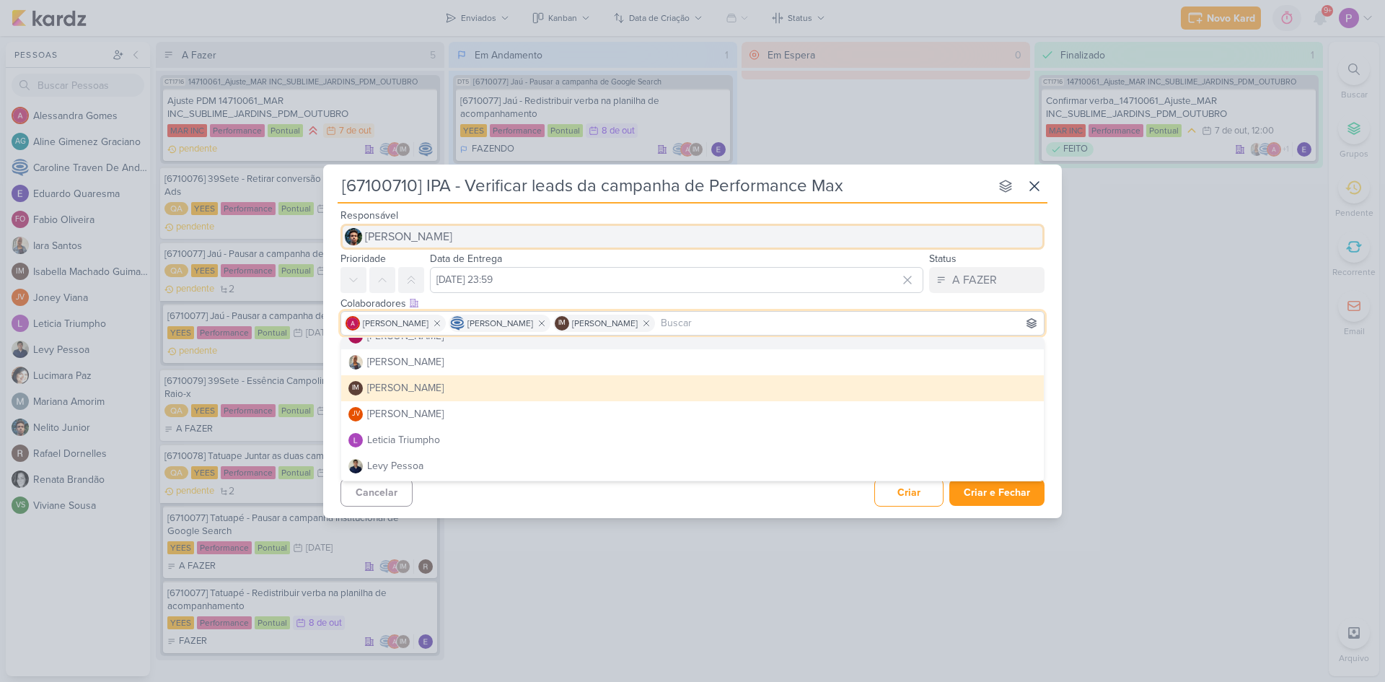
click at [748, 240] on button "[PERSON_NAME]" at bounding box center [693, 237] width 704 height 26
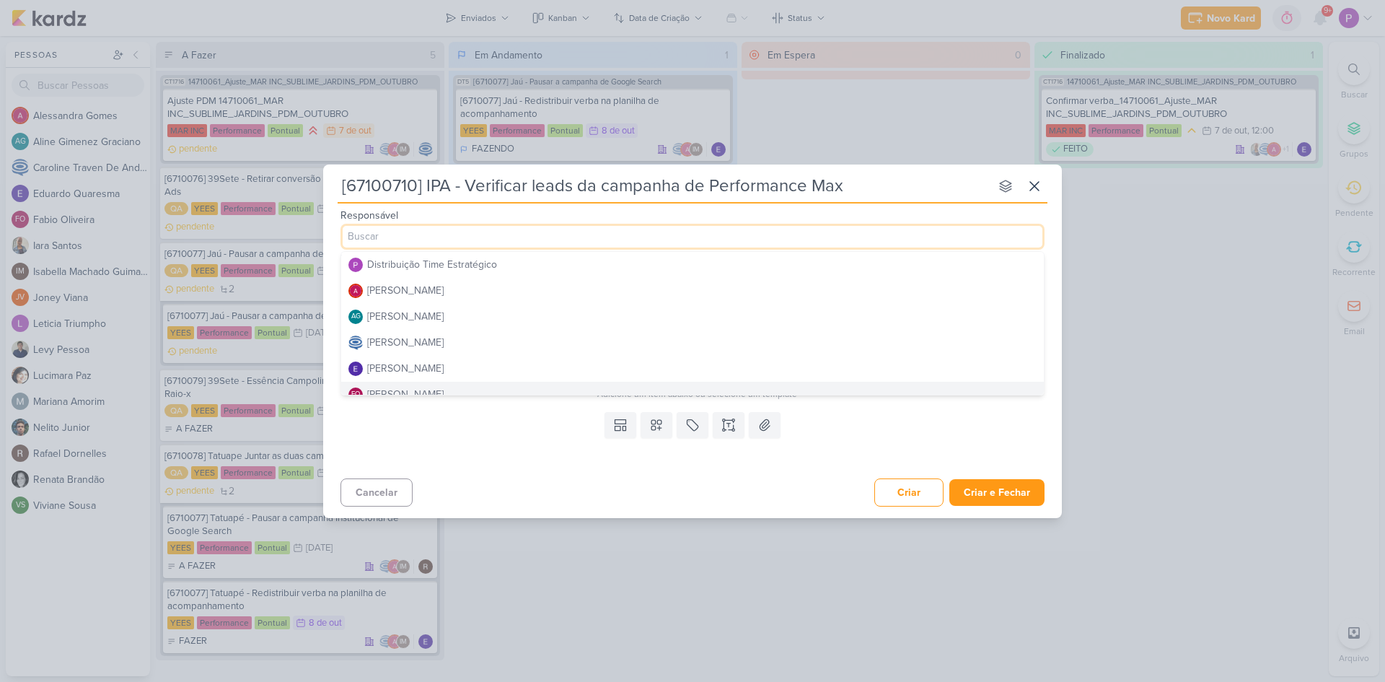
click at [391, 442] on div "Templates Campos Personalizados Marcadores Caixa De Texto Anexo" at bounding box center [692, 439] width 739 height 66
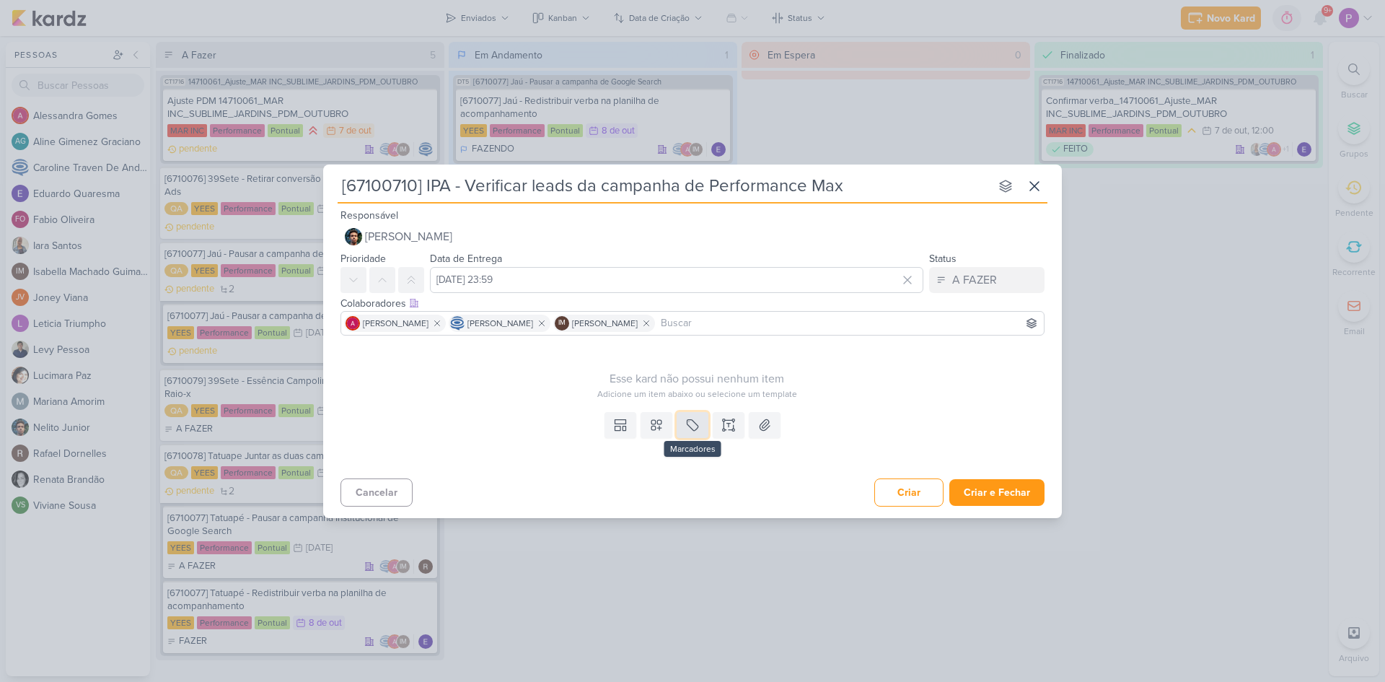
click at [696, 421] on icon at bounding box center [692, 425] width 14 height 14
click at [685, 391] on div "QA" at bounding box center [706, 390] width 94 height 15
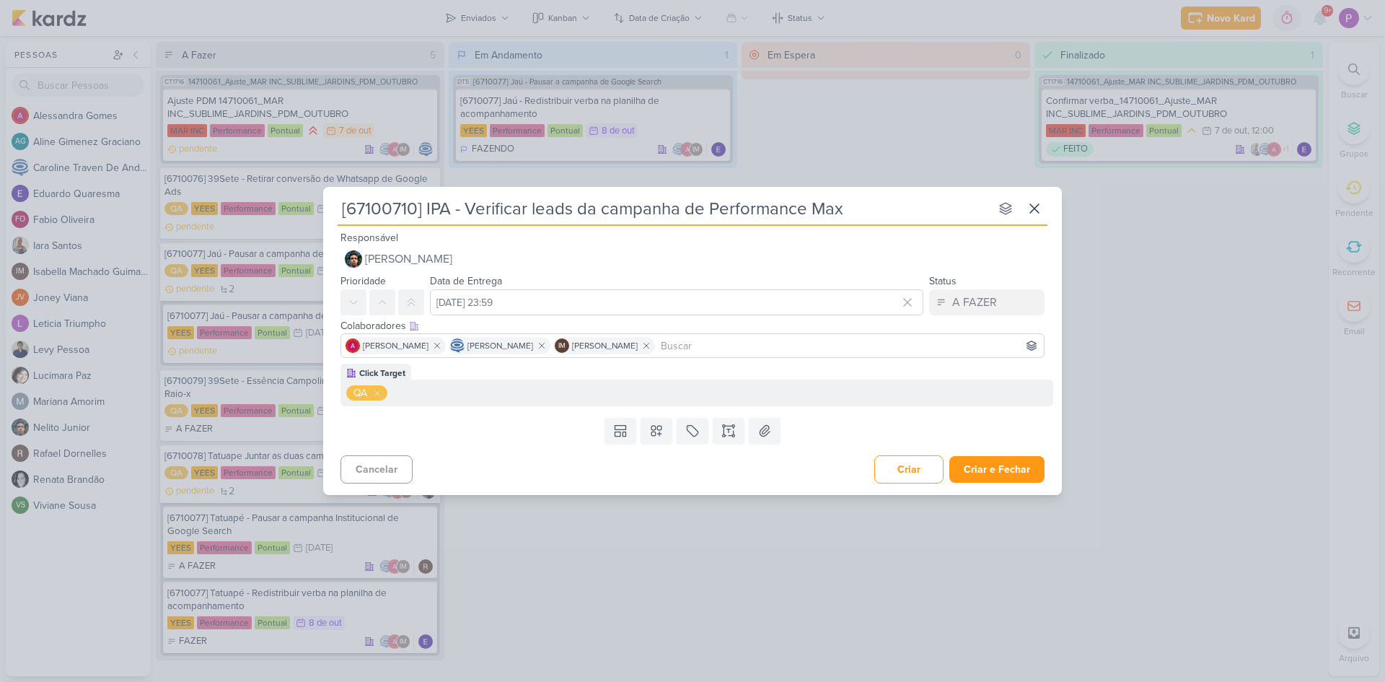
click at [371, 393] on button at bounding box center [377, 393] width 14 height 14
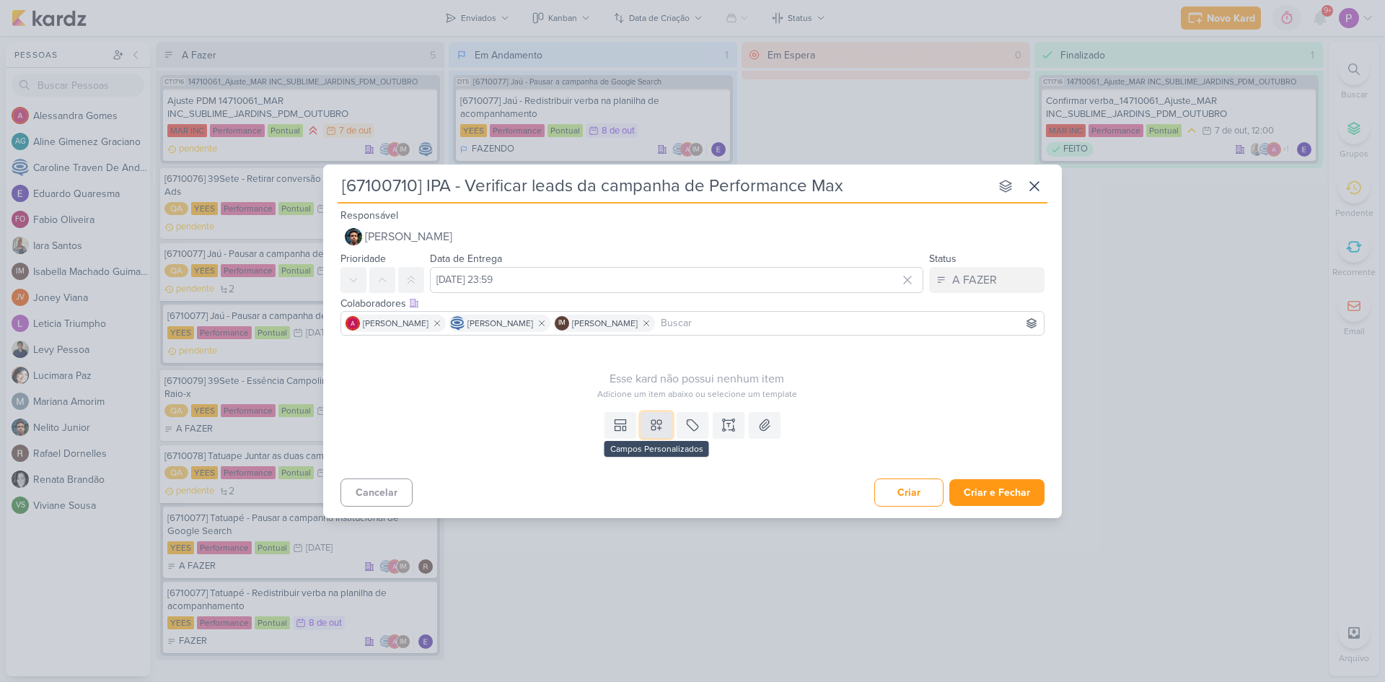
click at [662, 425] on icon at bounding box center [656, 425] width 14 height 14
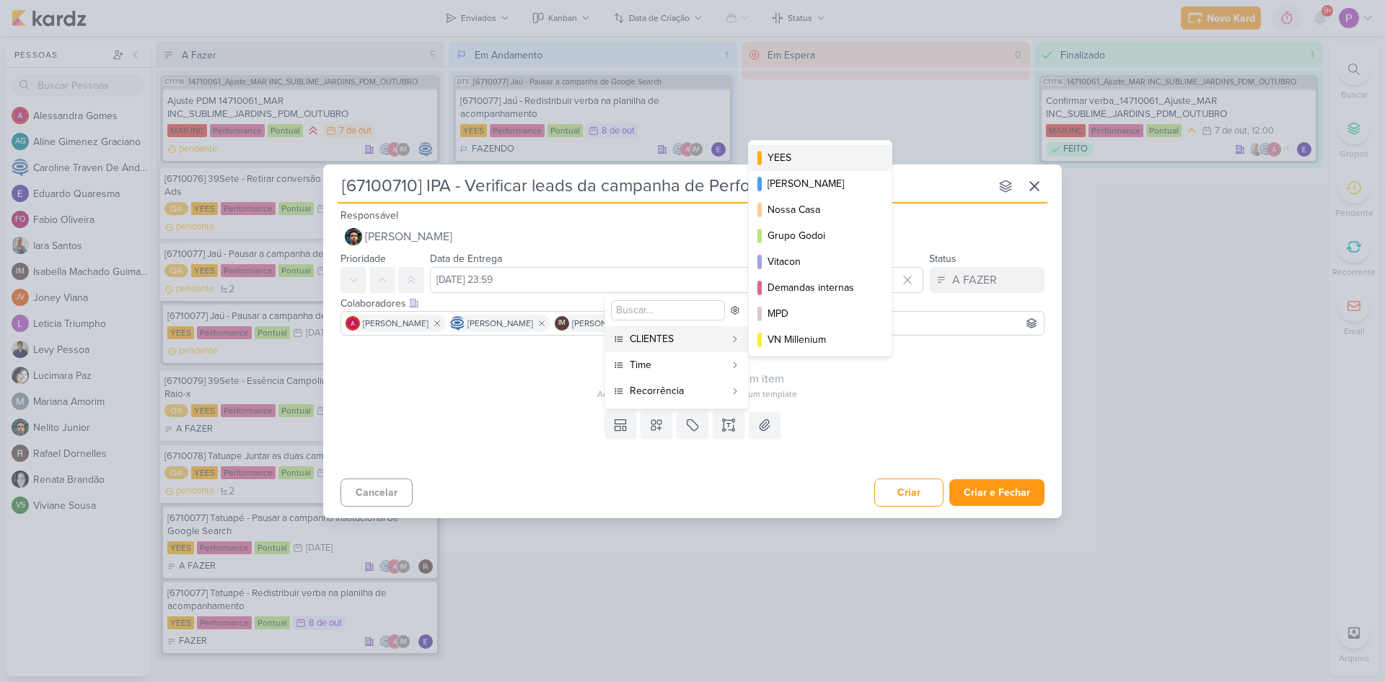
click at [784, 165] on div "YEES" at bounding box center [821, 157] width 107 height 15
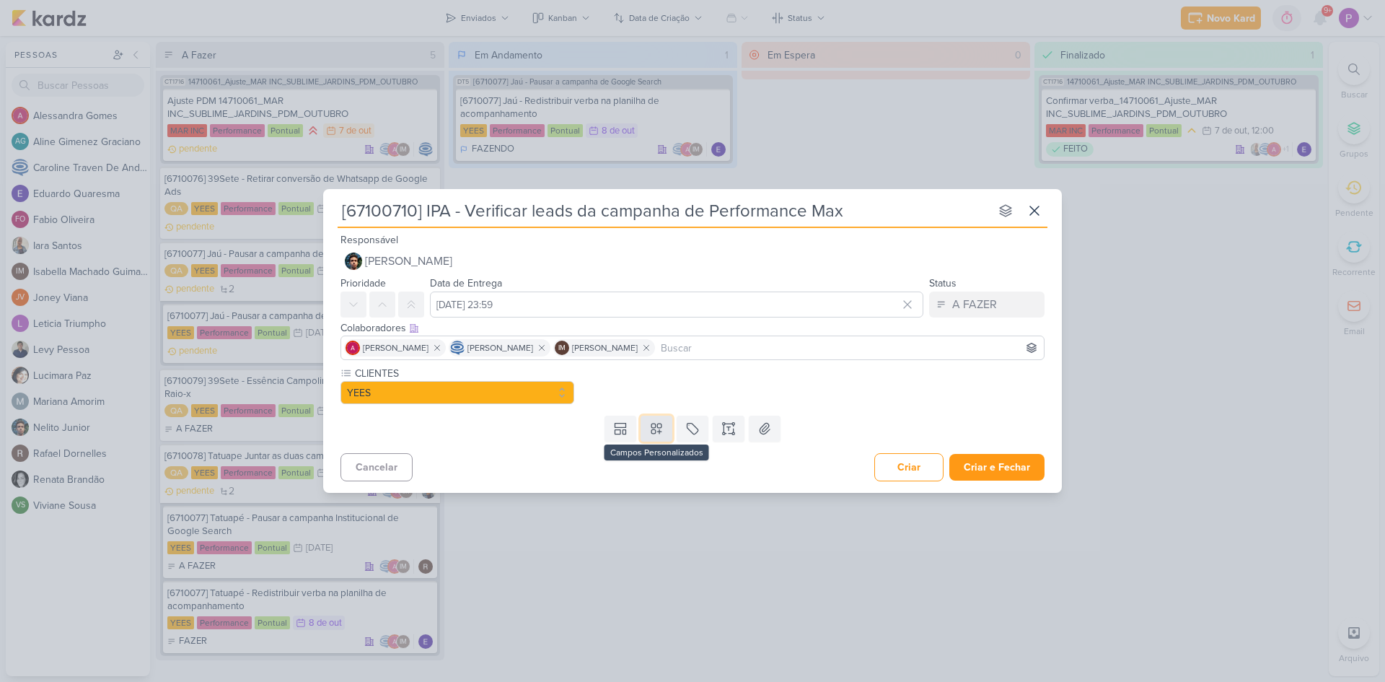
click at [660, 427] on icon at bounding box center [656, 428] width 14 height 14
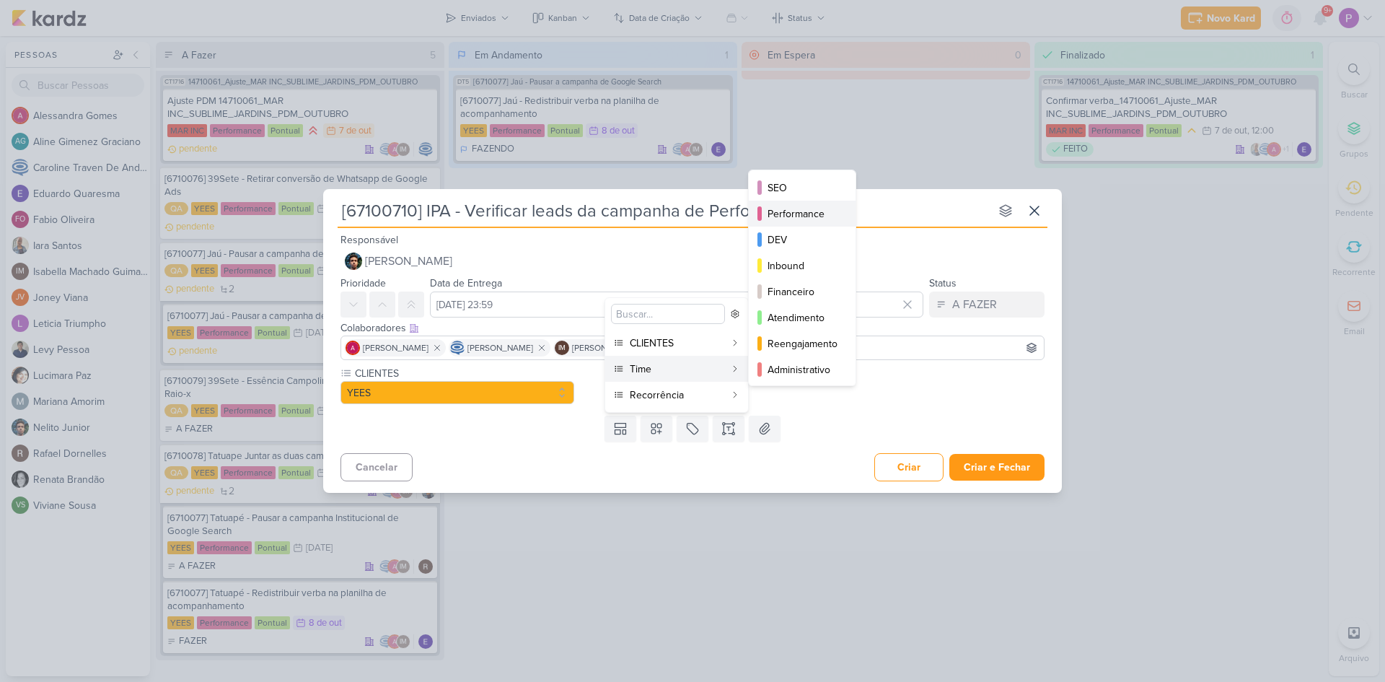
click at [799, 223] on button "Performance" at bounding box center [802, 214] width 107 height 26
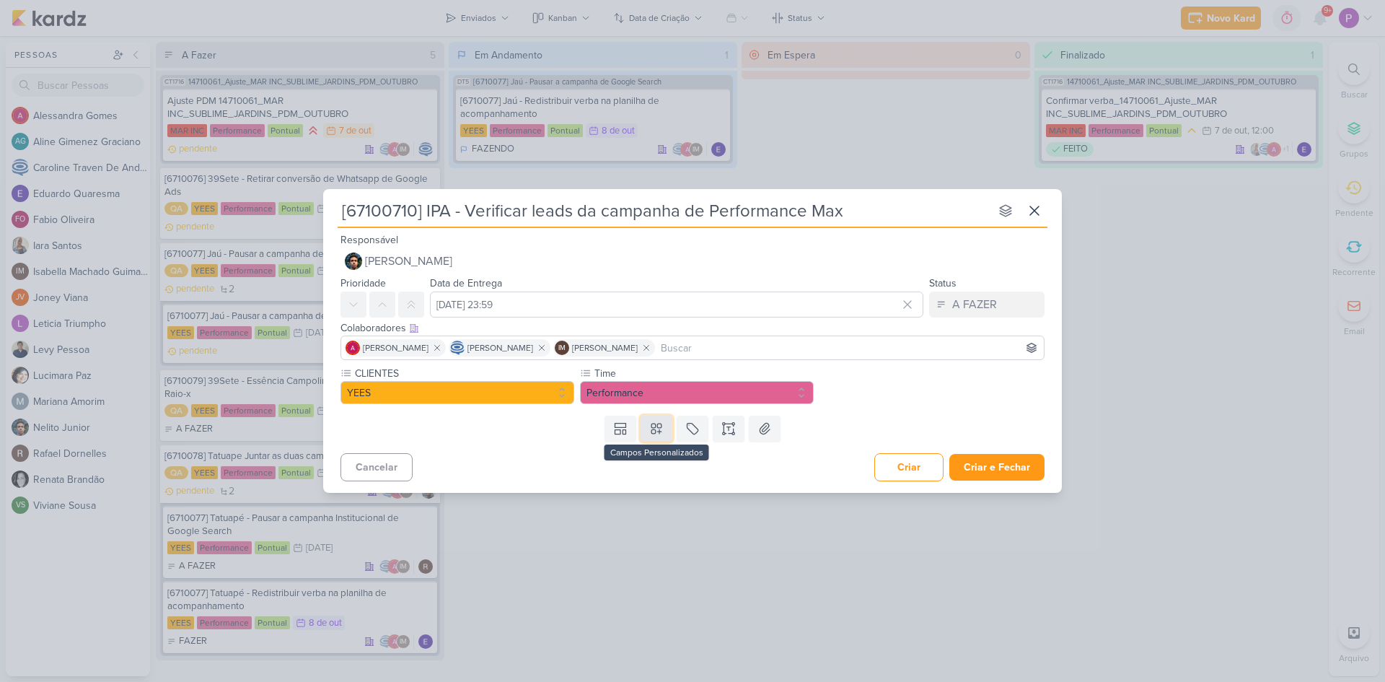
click at [653, 437] on button at bounding box center [657, 429] width 32 height 26
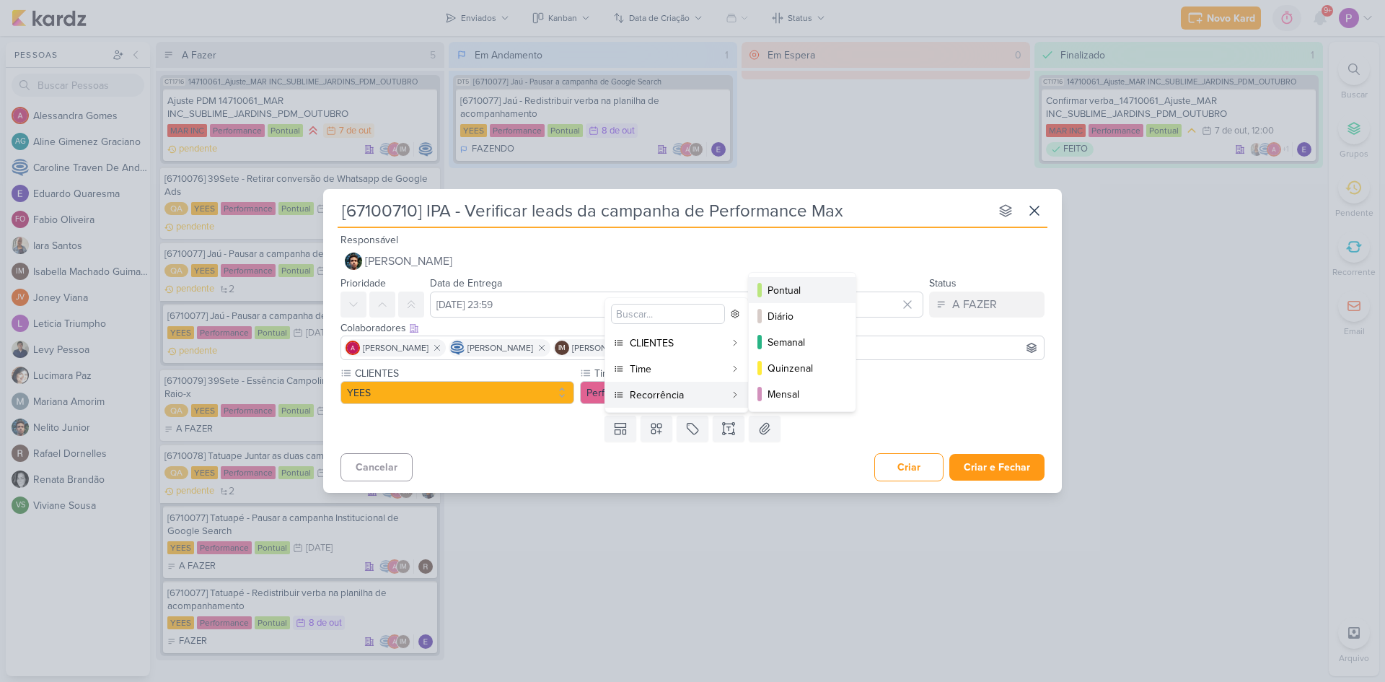
click at [776, 297] on div "Pontual" at bounding box center [803, 290] width 71 height 15
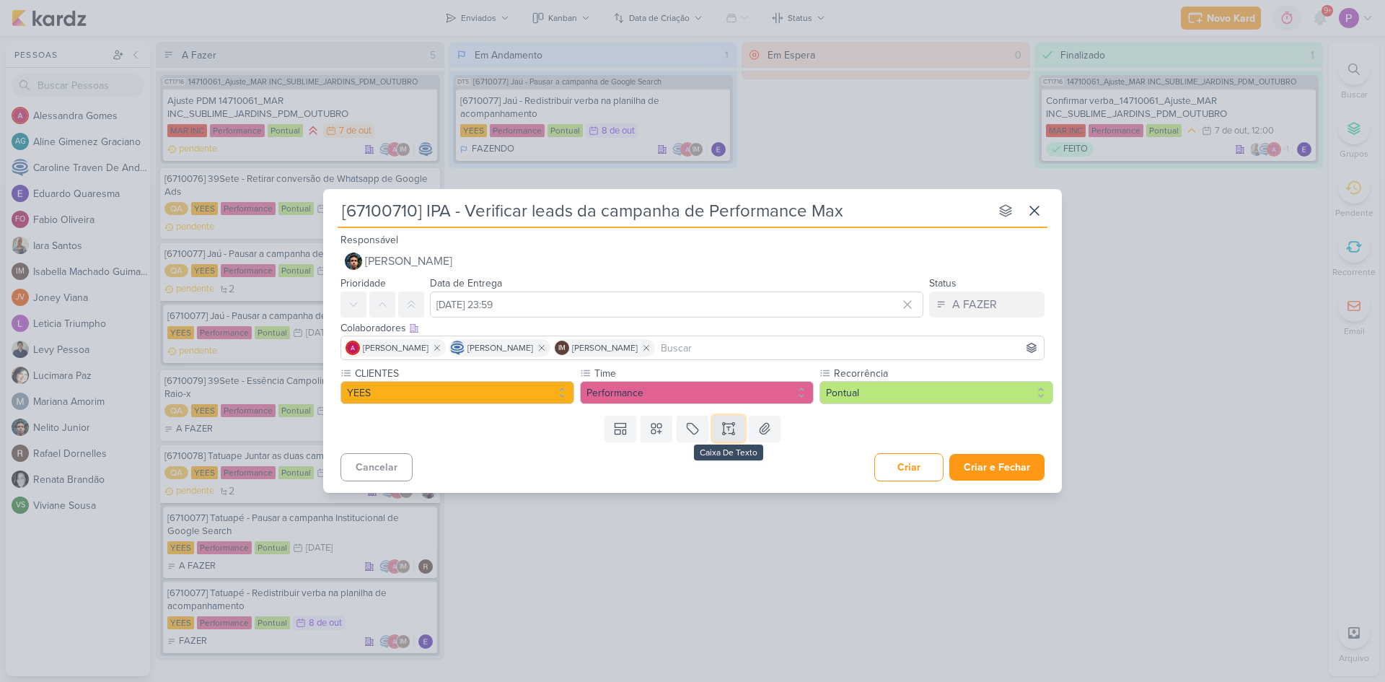
click at [719, 429] on button at bounding box center [729, 429] width 32 height 26
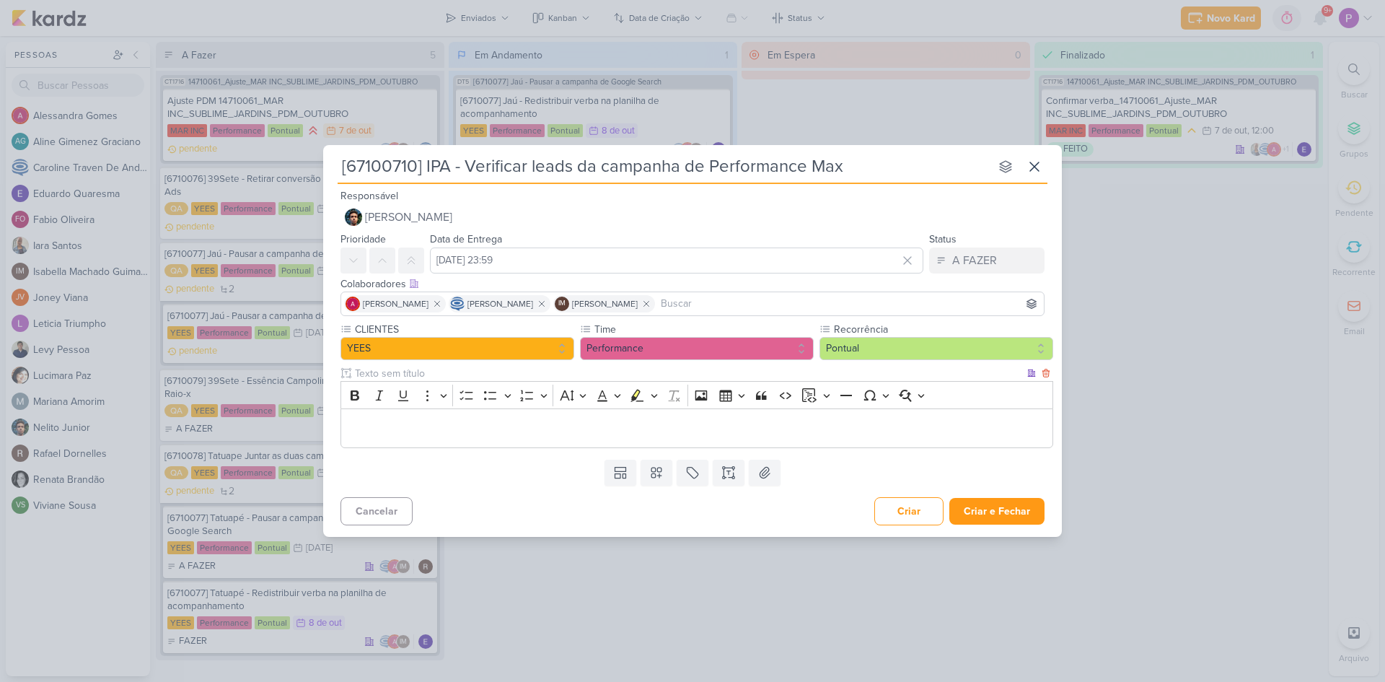
click at [486, 436] on p "Editor editing area: main" at bounding box center [698, 428] width 698 height 17
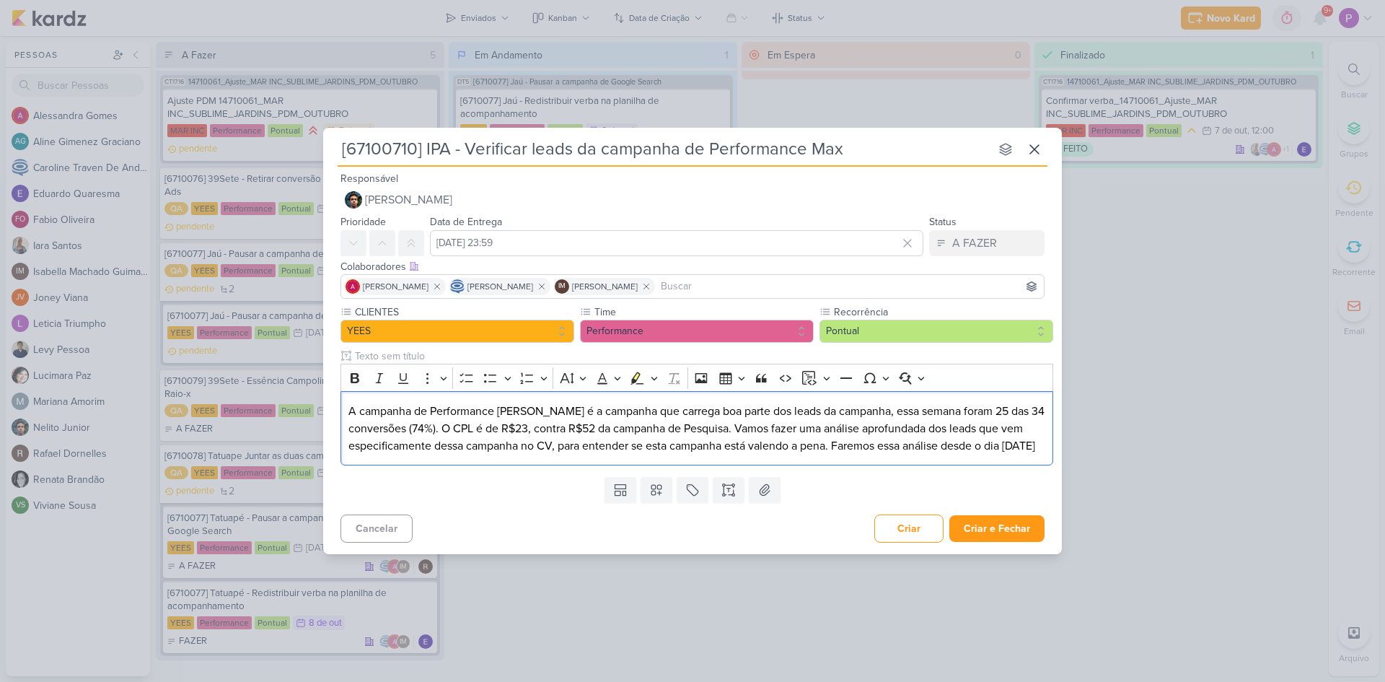
click at [505, 509] on div "Templates Campos Personalizados CLIENTES YEES" at bounding box center [692, 490] width 739 height 38
click at [970, 528] on button "Criar e Fechar" at bounding box center [997, 528] width 95 height 27
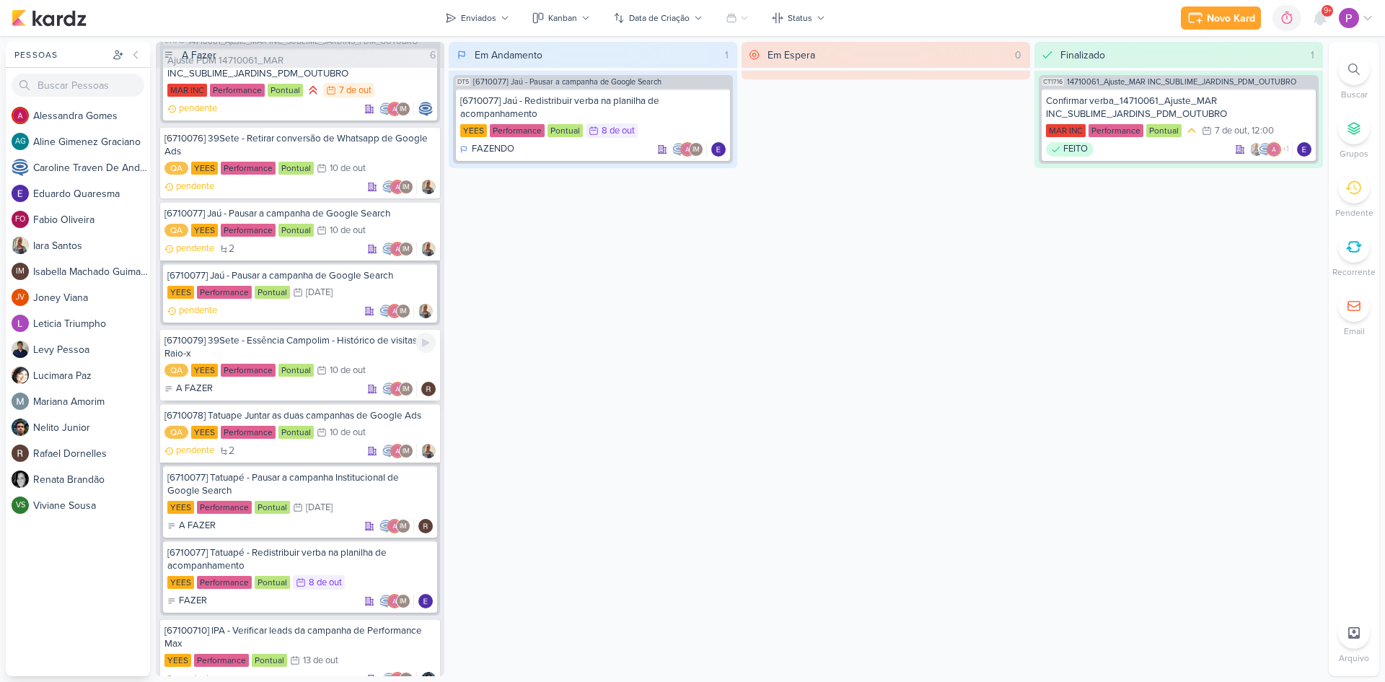
scroll to position [59, 0]
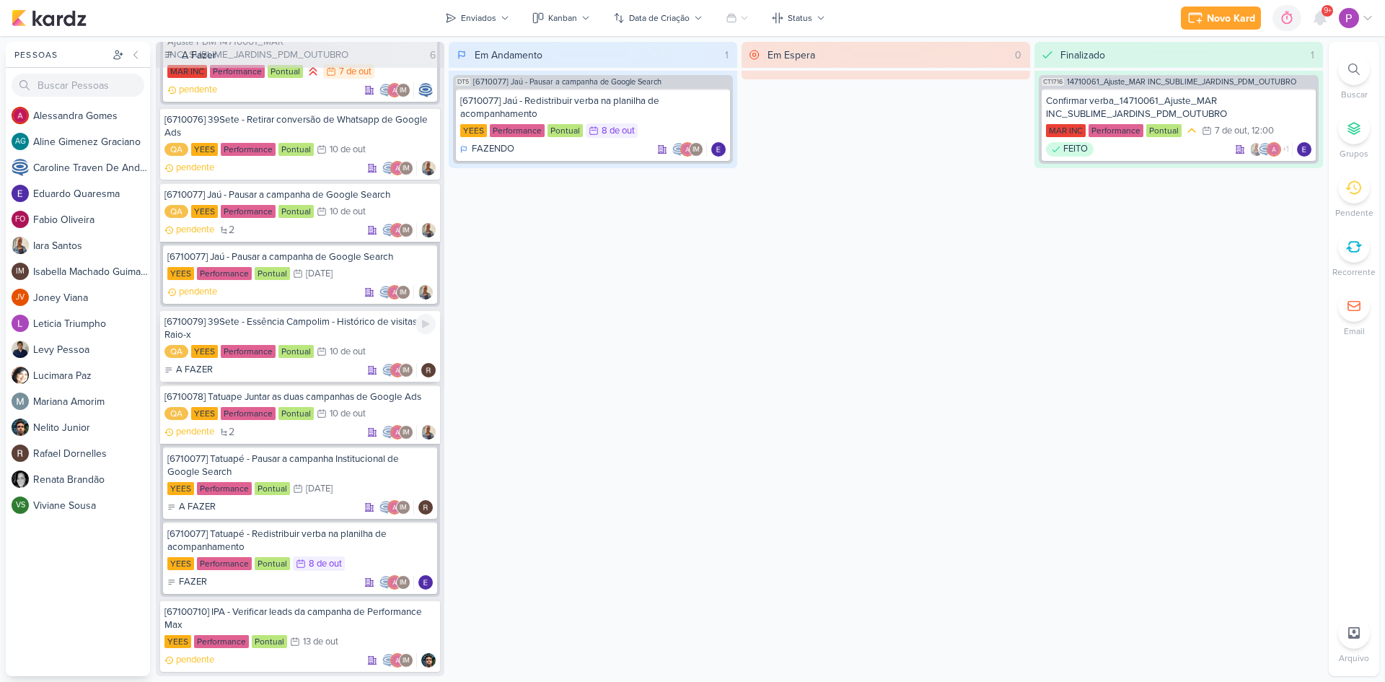
click at [326, 331] on div "[6710079] 39Sete - Essência Campolim - Histórico de visitas no Raio-x" at bounding box center [300, 328] width 271 height 26
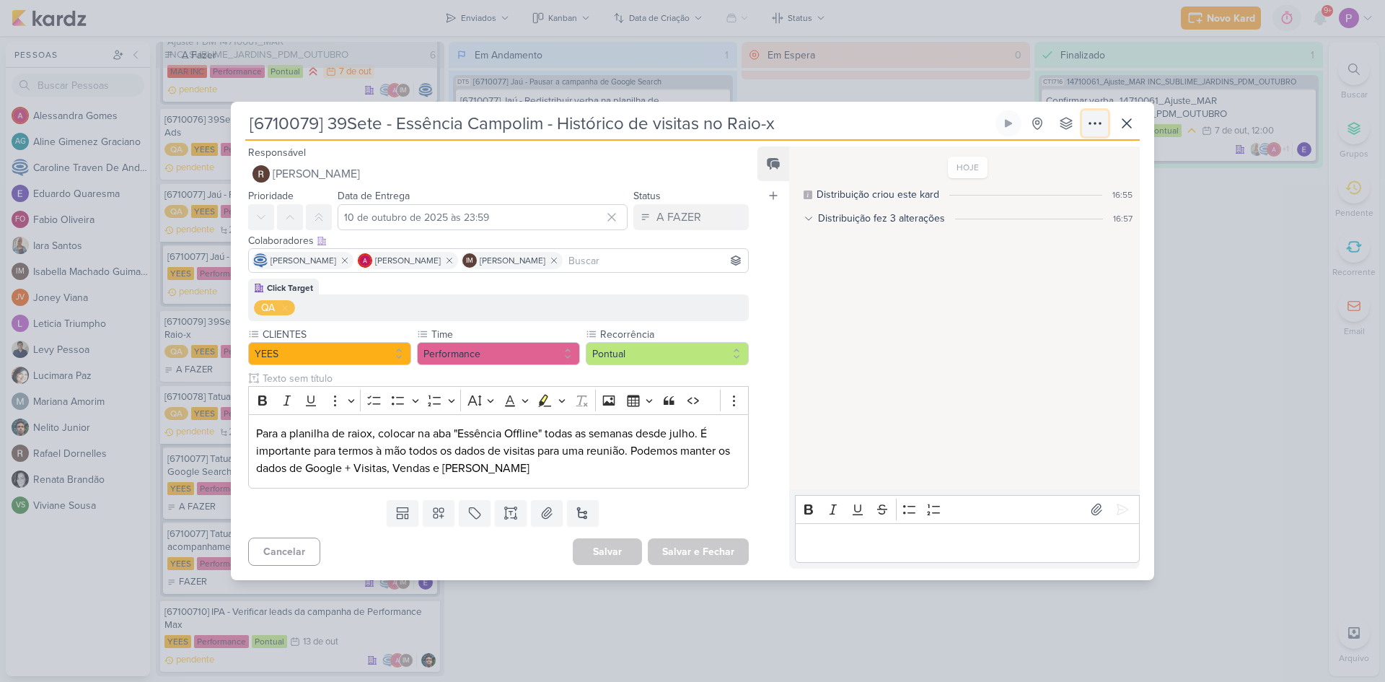
click at [1099, 132] on icon at bounding box center [1095, 123] width 17 height 17
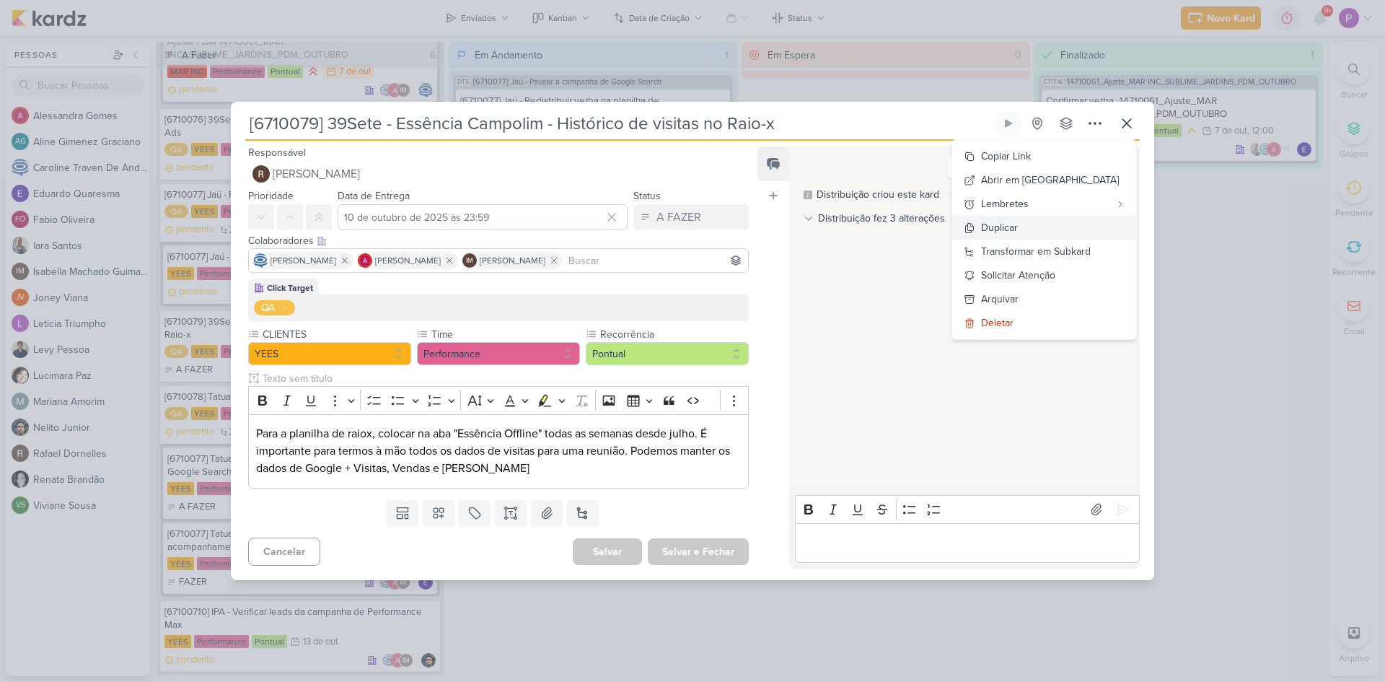
click at [1085, 229] on button "Duplicar" at bounding box center [1044, 228] width 184 height 24
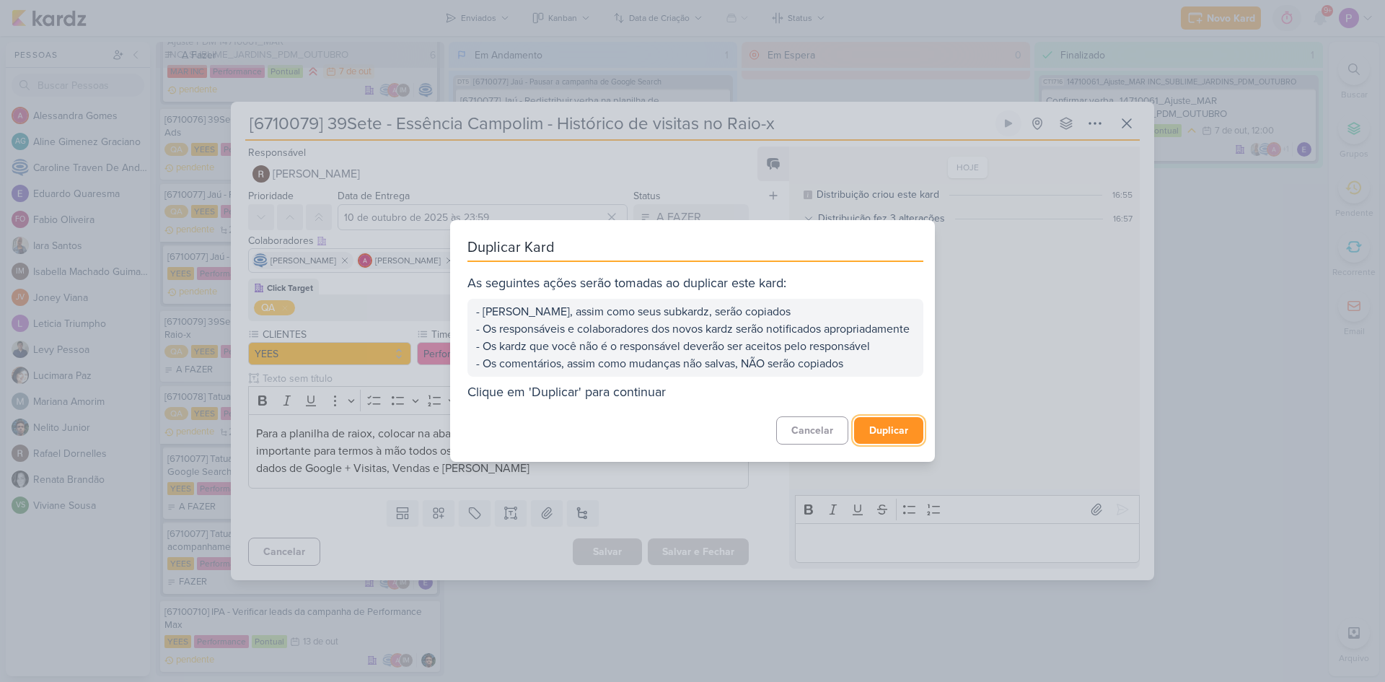
click at [875, 435] on button "Duplicar" at bounding box center [888, 430] width 69 height 27
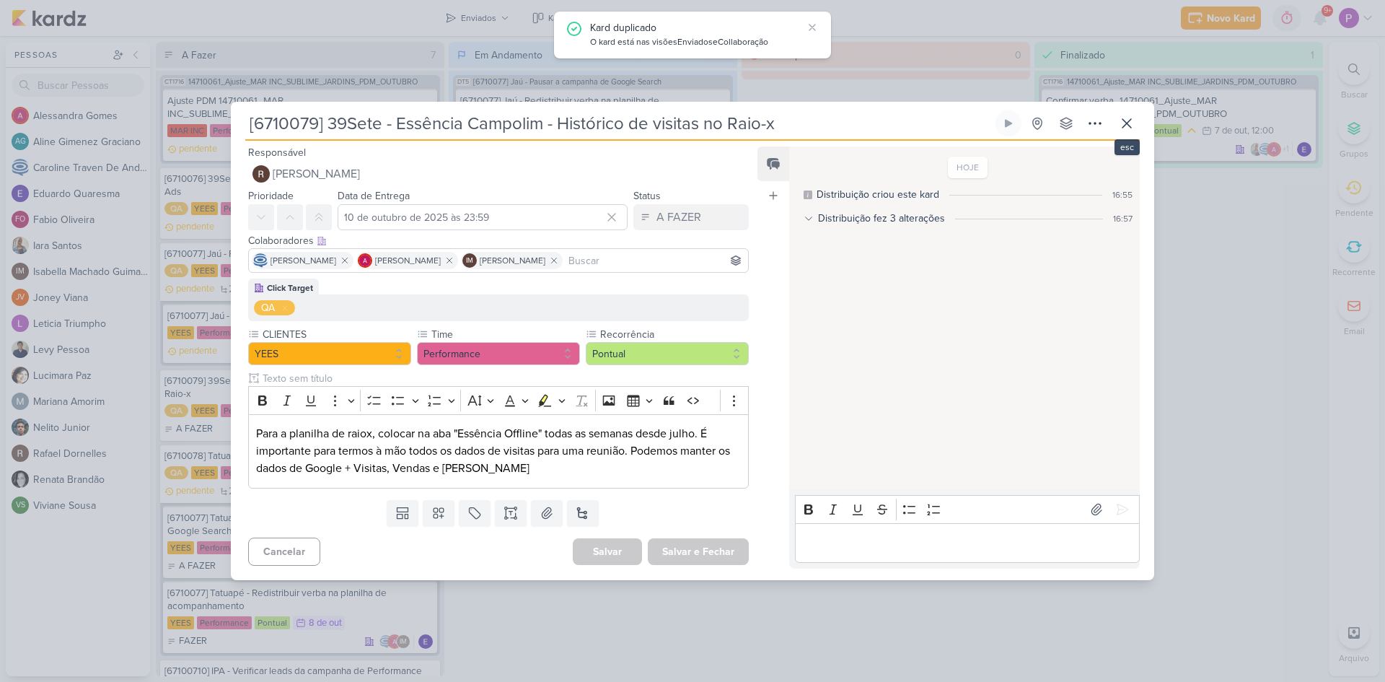
scroll to position [59, 0]
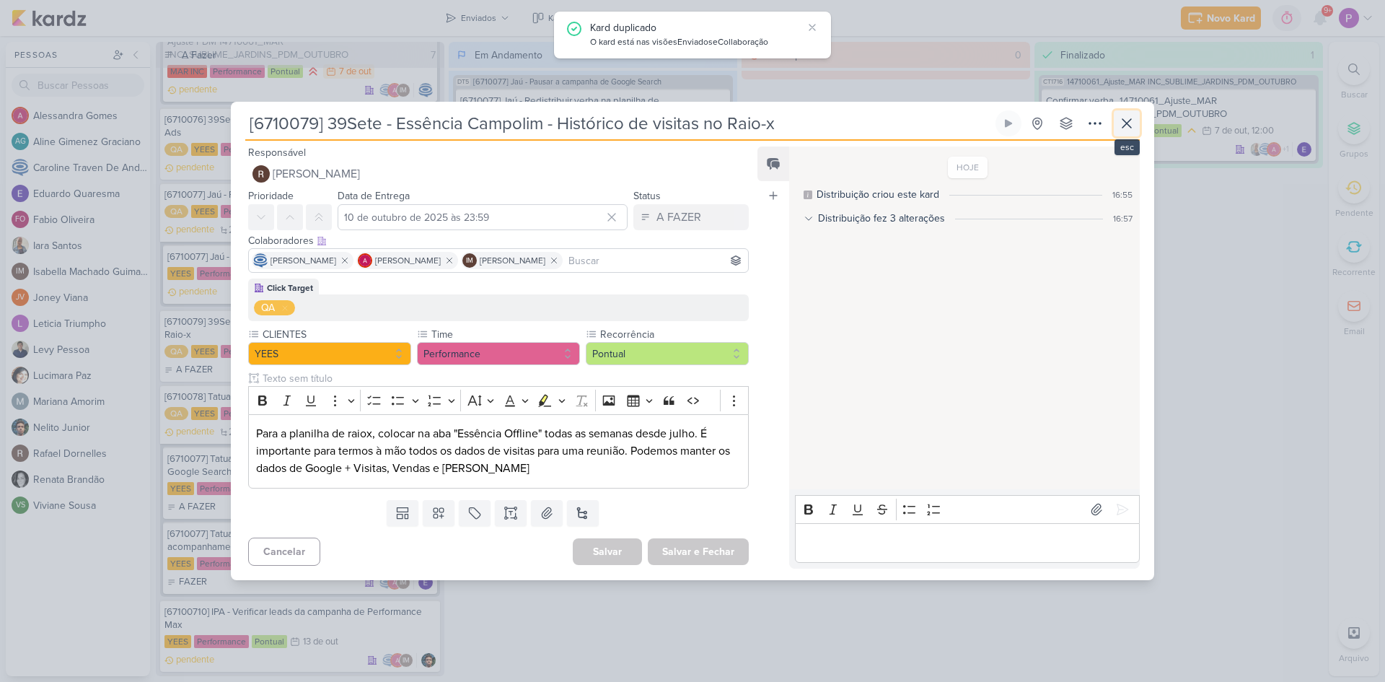
click at [1128, 121] on icon at bounding box center [1126, 123] width 17 height 17
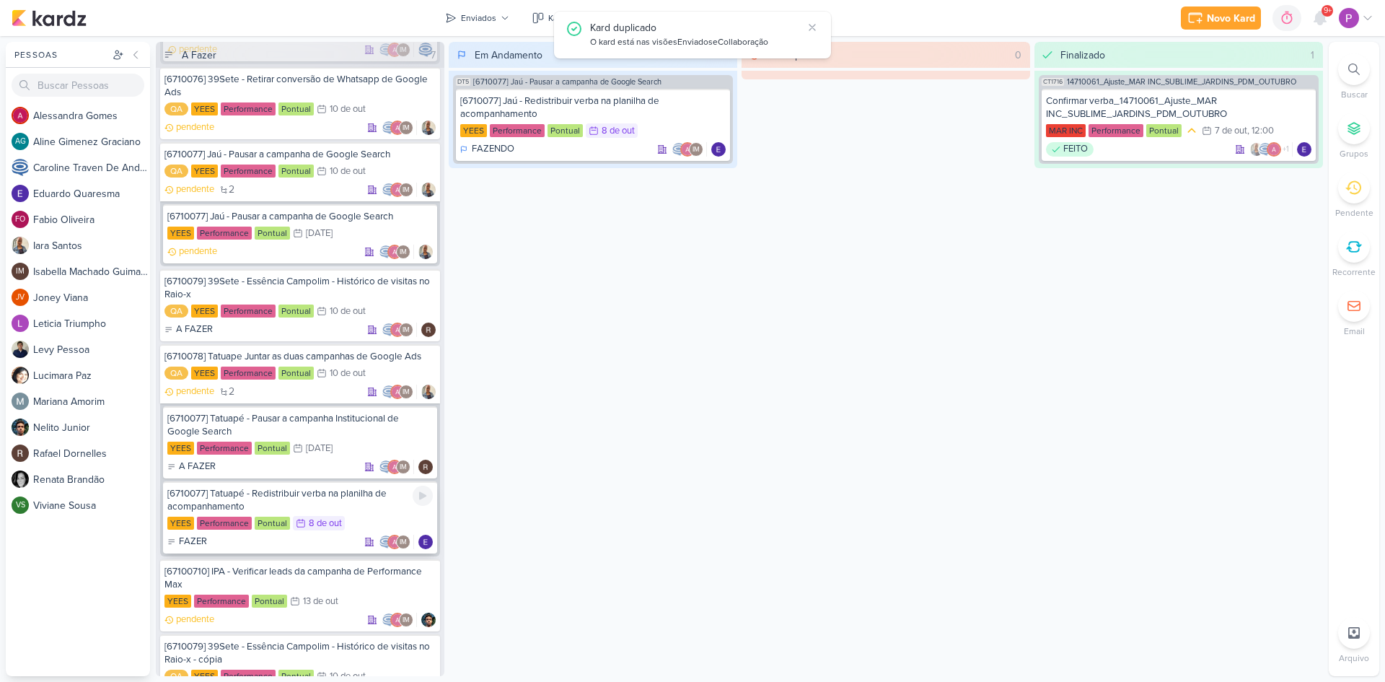
scroll to position [134, 0]
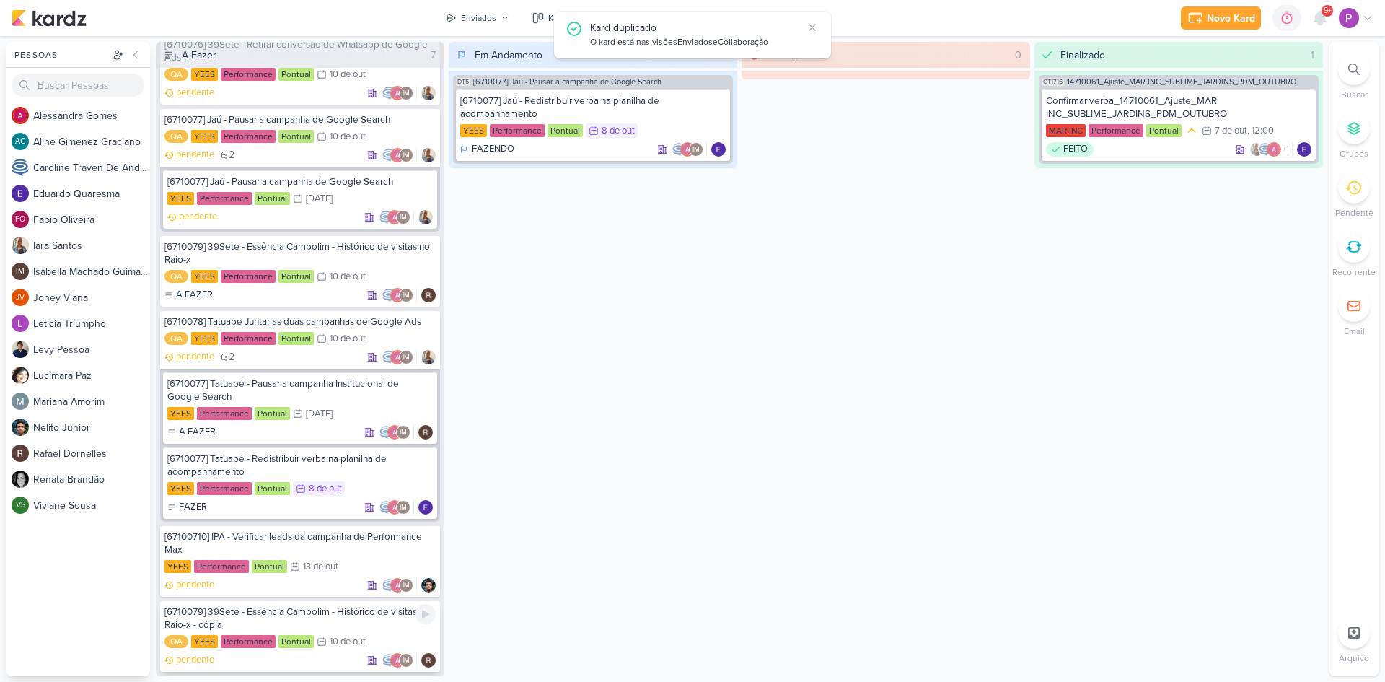
click at [296, 621] on div "[6710079] 39Sete - Essência Campolim - Histórico de visitas no Raio-x - cópia" at bounding box center [300, 618] width 271 height 26
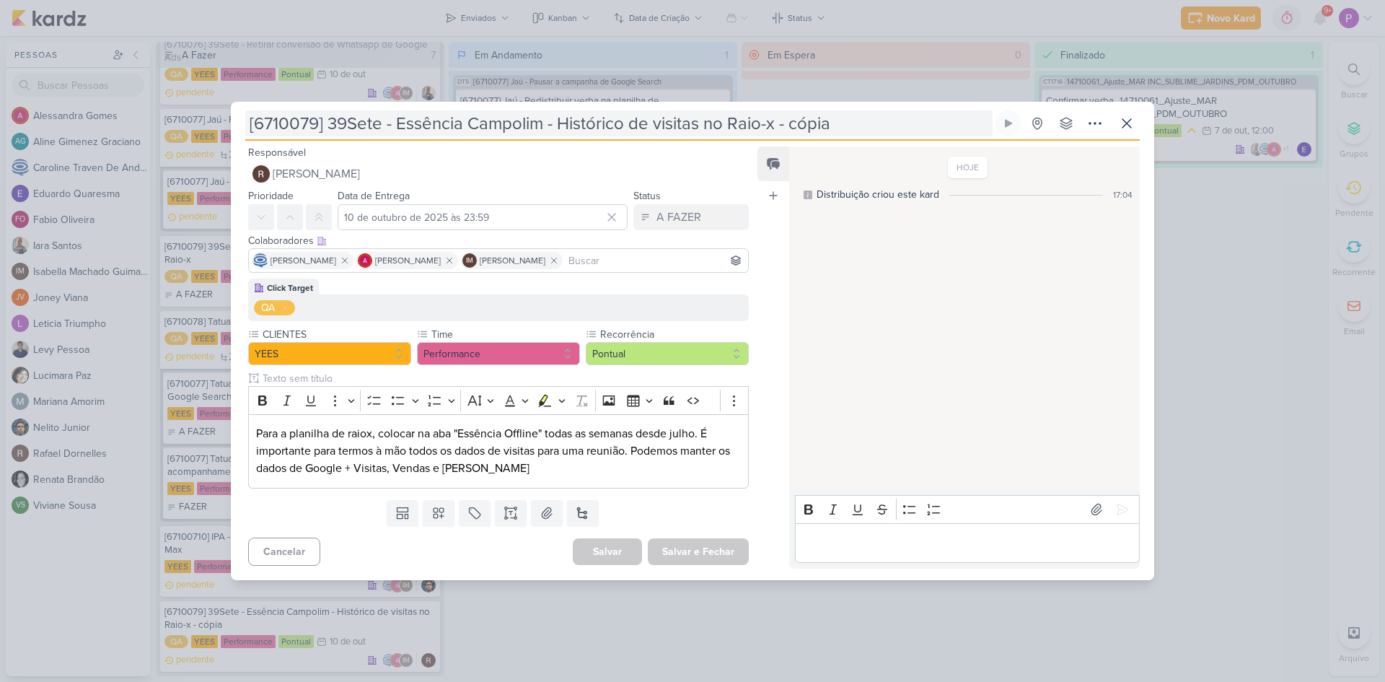
click at [319, 127] on input "[6710079] 39Sete - Essência Campolim - Histórico de visitas no Raio-x - cópia" at bounding box center [619, 123] width 748 height 26
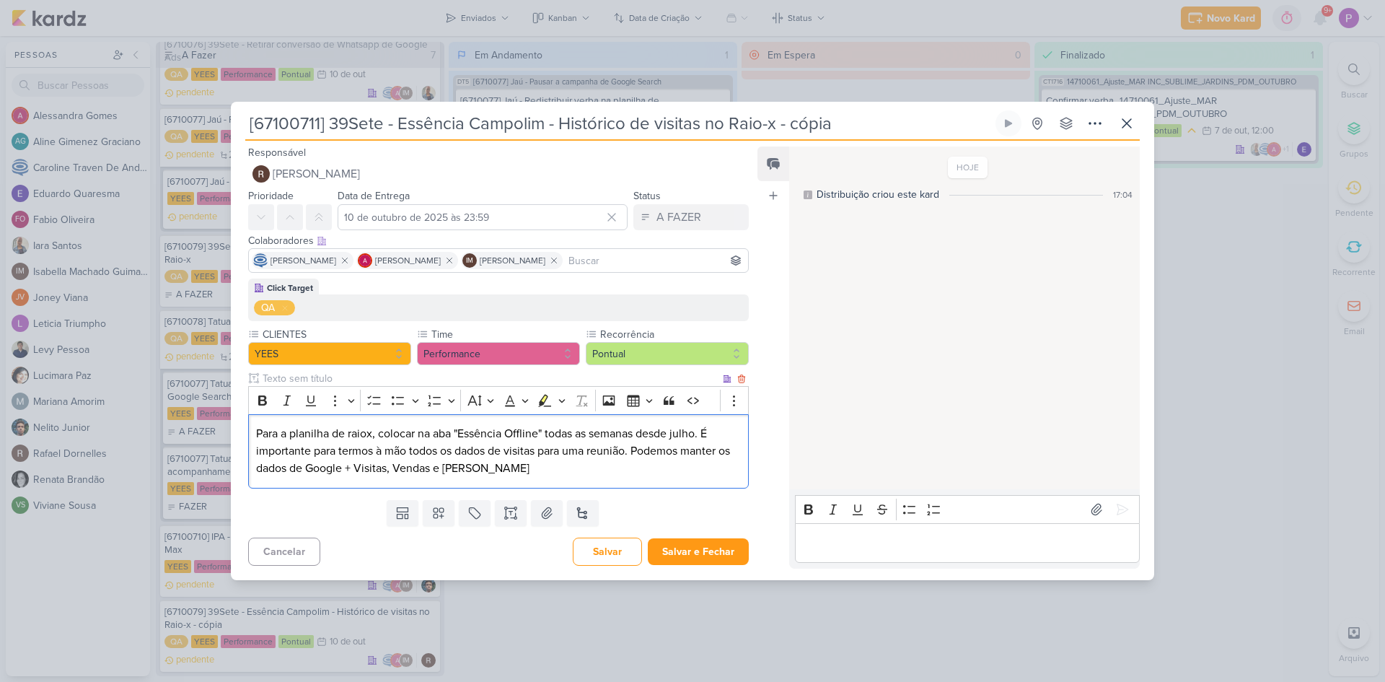
click at [513, 452] on p "Para a planilha de raiox, colocar na aba "Essência Offline" todas as semanas de…" at bounding box center [498, 451] width 485 height 52
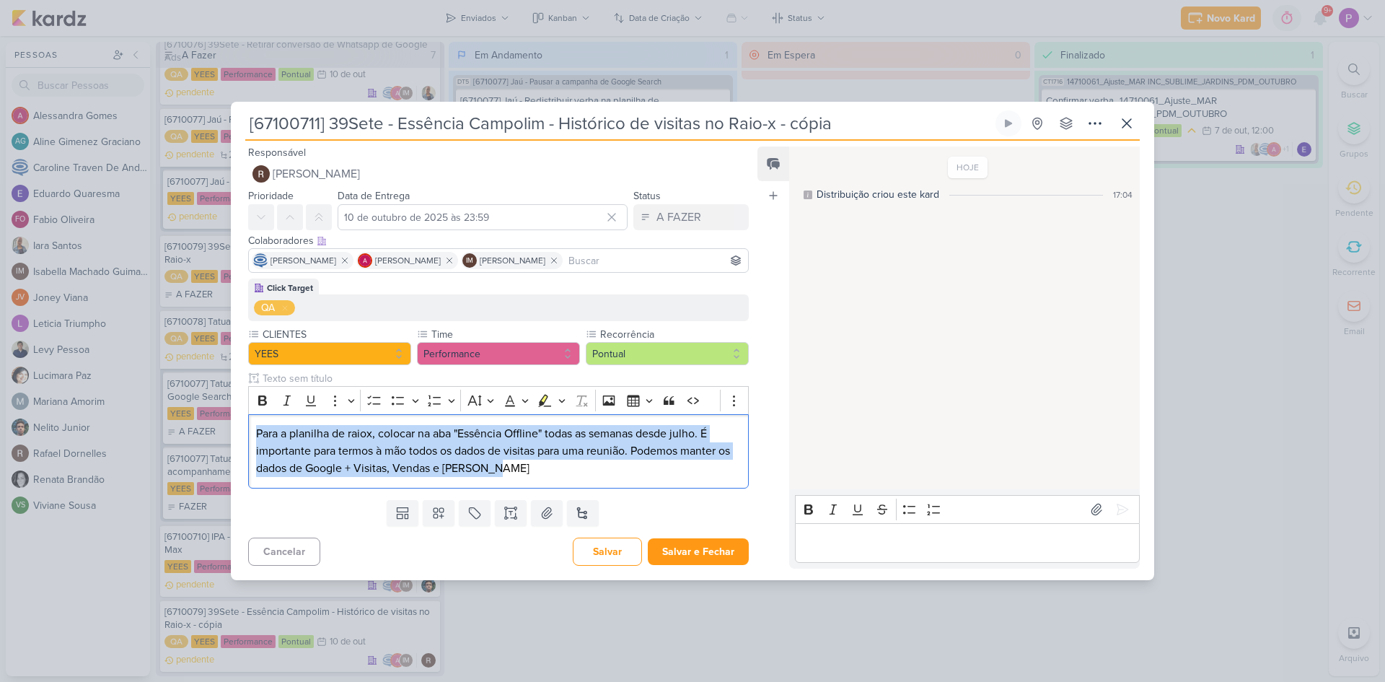
drag, startPoint x: 526, startPoint y: 468, endPoint x: 242, endPoint y: 422, distance: 287.2
click at [242, 422] on div "Click Target QA CLIENTES [GEOGRAPHIC_DATA]" at bounding box center [493, 386] width 524 height 215
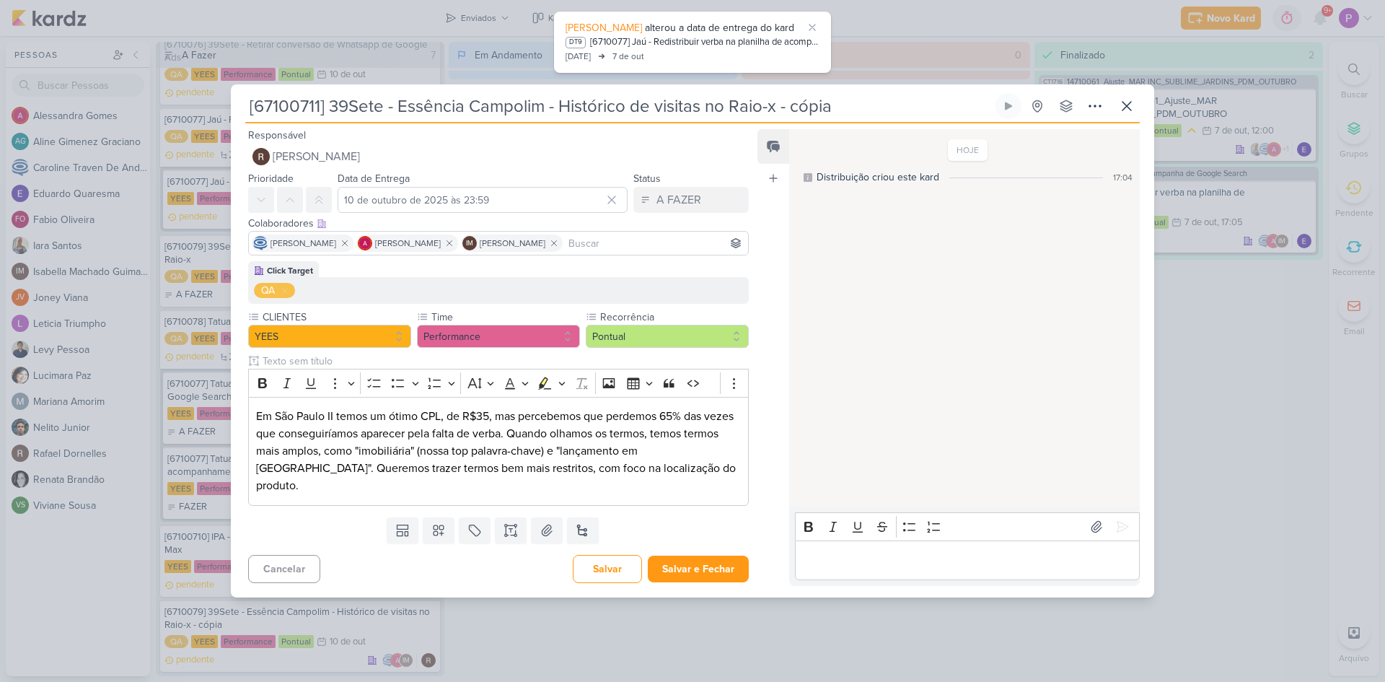
drag, startPoint x: 384, startPoint y: 115, endPoint x: 332, endPoint y: 115, distance: 52.0
click at [332, 115] on input "[67100711] 39Sete - Essência Campolim - Histórico de visitas no Raio-x - cópia" at bounding box center [619, 106] width 748 height 26
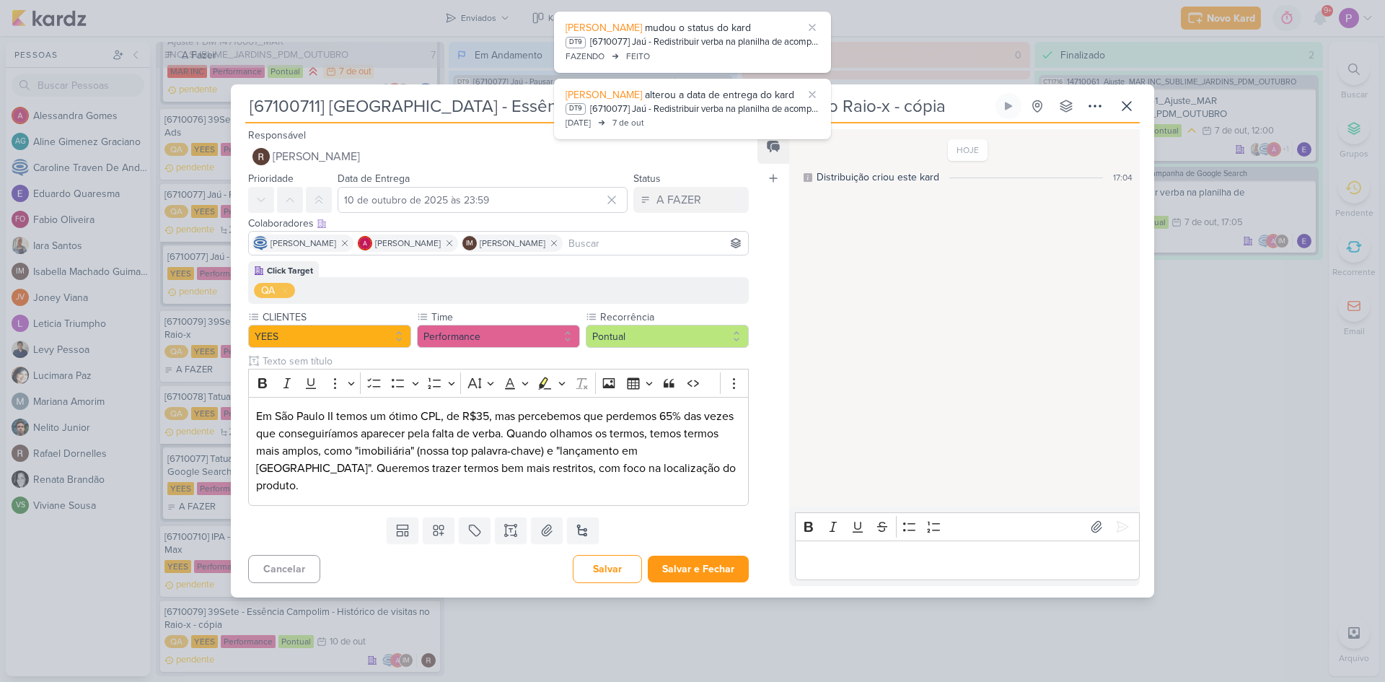
scroll to position [59, 0]
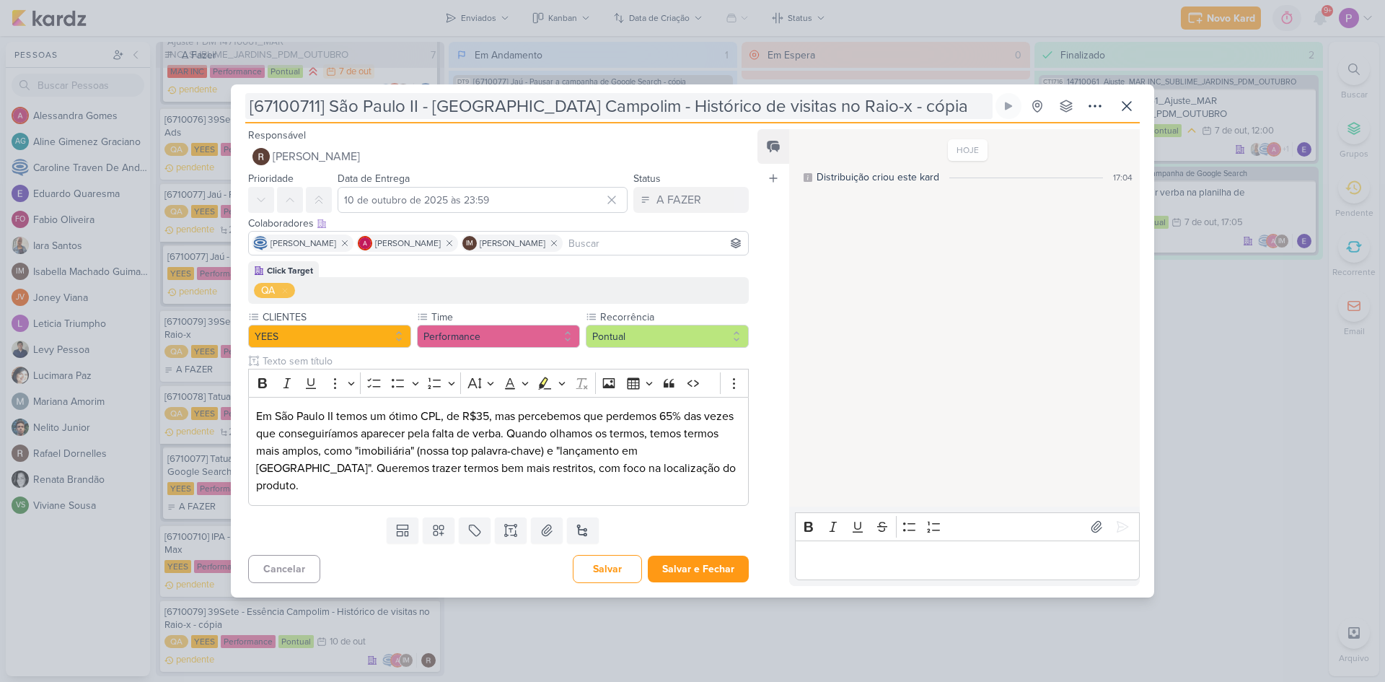
click at [663, 107] on input "[67100711] São Paulo II - [GEOGRAPHIC_DATA] Campolim - Histórico de visitas no …" at bounding box center [619, 106] width 748 height 26
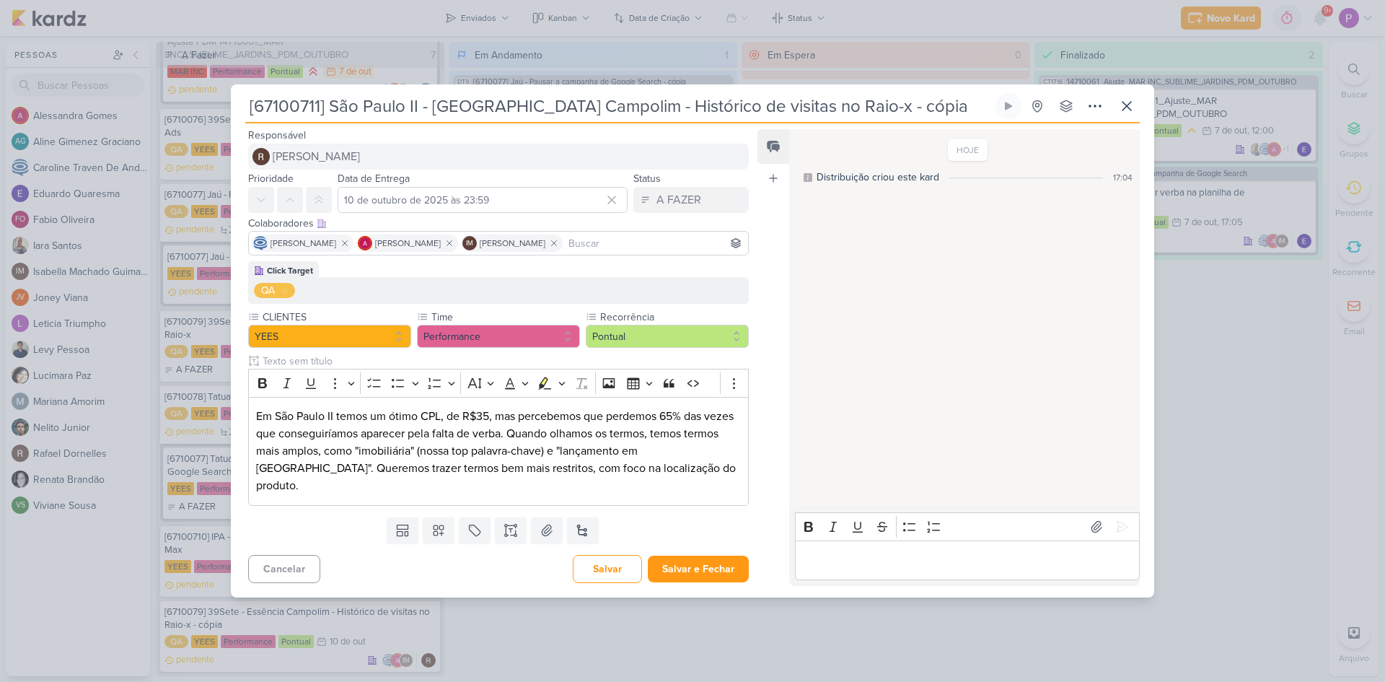
drag, startPoint x: 895, startPoint y: 118, endPoint x: 432, endPoint y: 164, distance: 464.8
click at [432, 164] on div "[67100711] São Paulo II - [GEOGRAPHIC_DATA] Campolim - Histórico de visitas no …" at bounding box center [693, 345] width 924 height 504
paste input "Cobrir termos mais restritos em Google Ads"
click at [795, 353] on div "HOJE Distribuição criou este kard 17:04" at bounding box center [963, 319] width 349 height 376
click at [314, 474] on p "Em São Paulo II temos um ótimo CPL, de R$35, mas percebemos que perdemos 65% da…" at bounding box center [498, 451] width 485 height 87
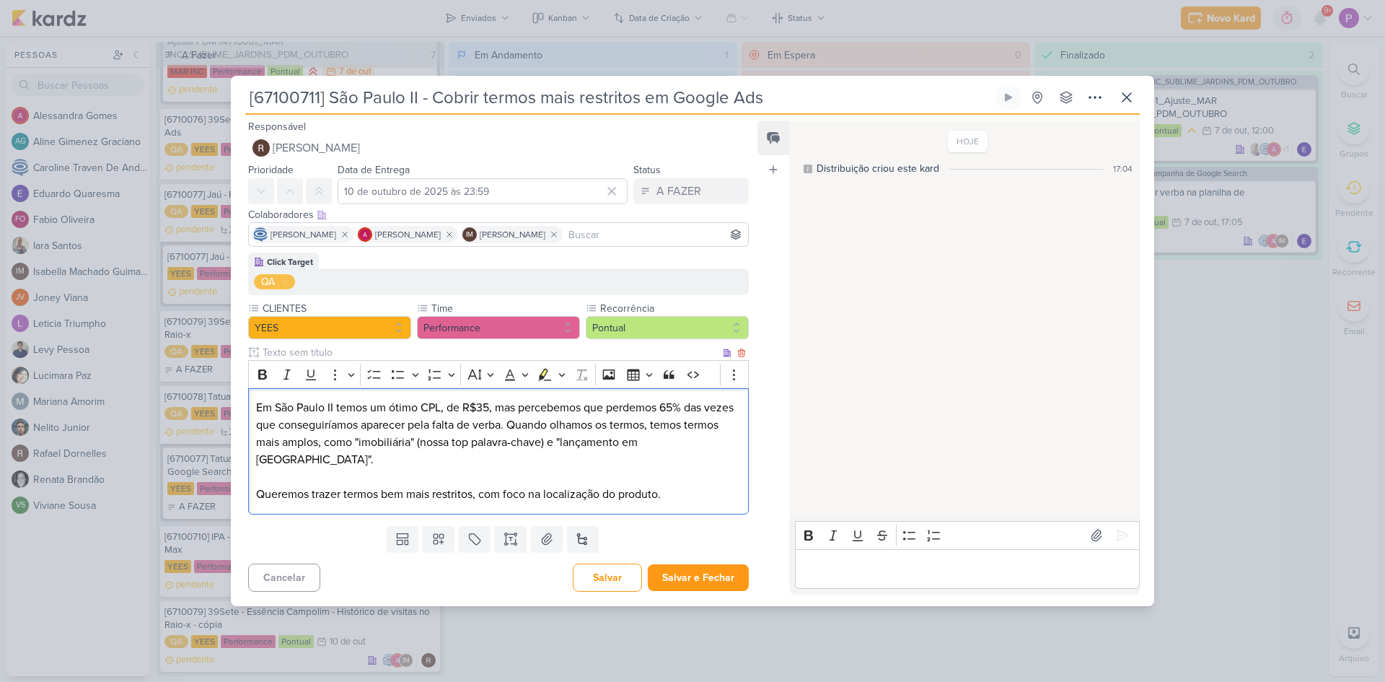
click at [683, 498] on p "Em São Paulo II temos um ótimo CPL, de R$35, mas percebemos que perdemos 65% da…" at bounding box center [498, 451] width 485 height 104
click at [722, 497] on p "Em São Paulo II temos um ótimo CPL, de R$35, mas percebemos que perdemos 65% da…" at bounding box center [498, 451] width 485 height 104
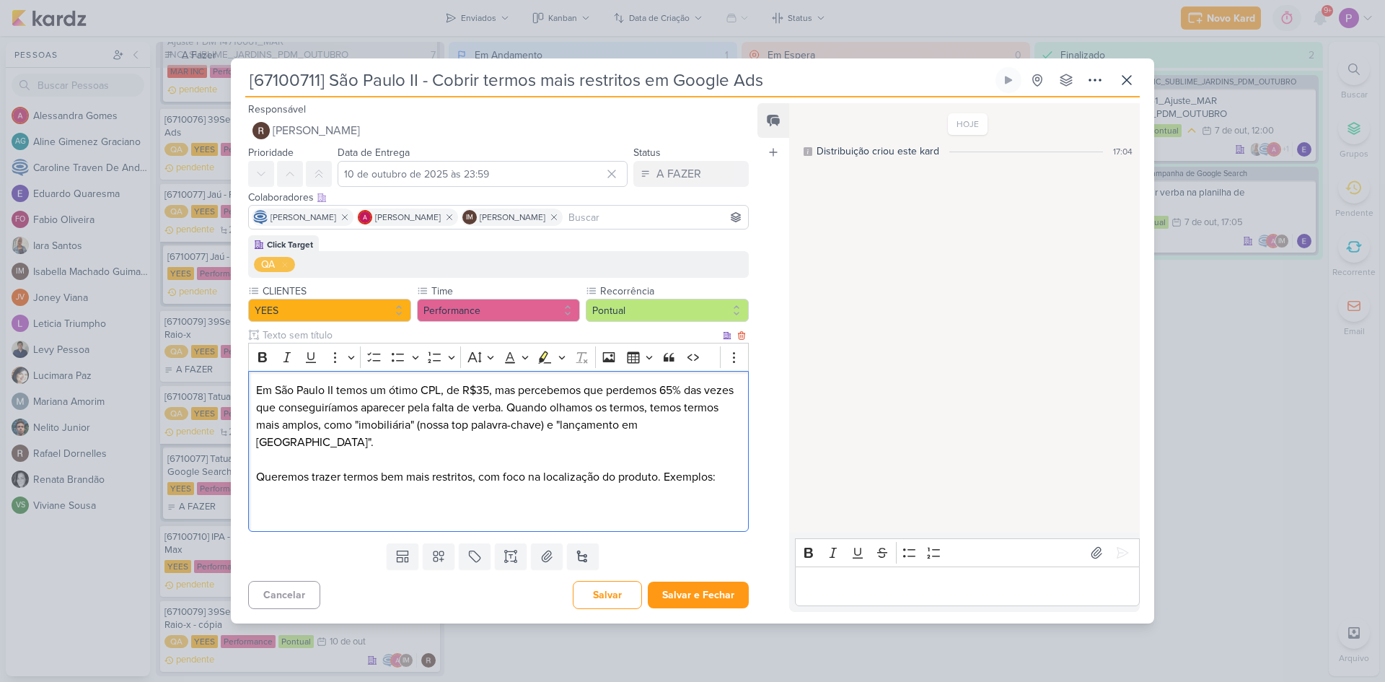
drag, startPoint x: 667, startPoint y: 484, endPoint x: 736, endPoint y: 481, distance: 69.3
click at [736, 481] on div "Em São Paulo II temos um ótimo CPL, de R$35, mas percebemos que perdemos 65% da…" at bounding box center [498, 451] width 501 height 161
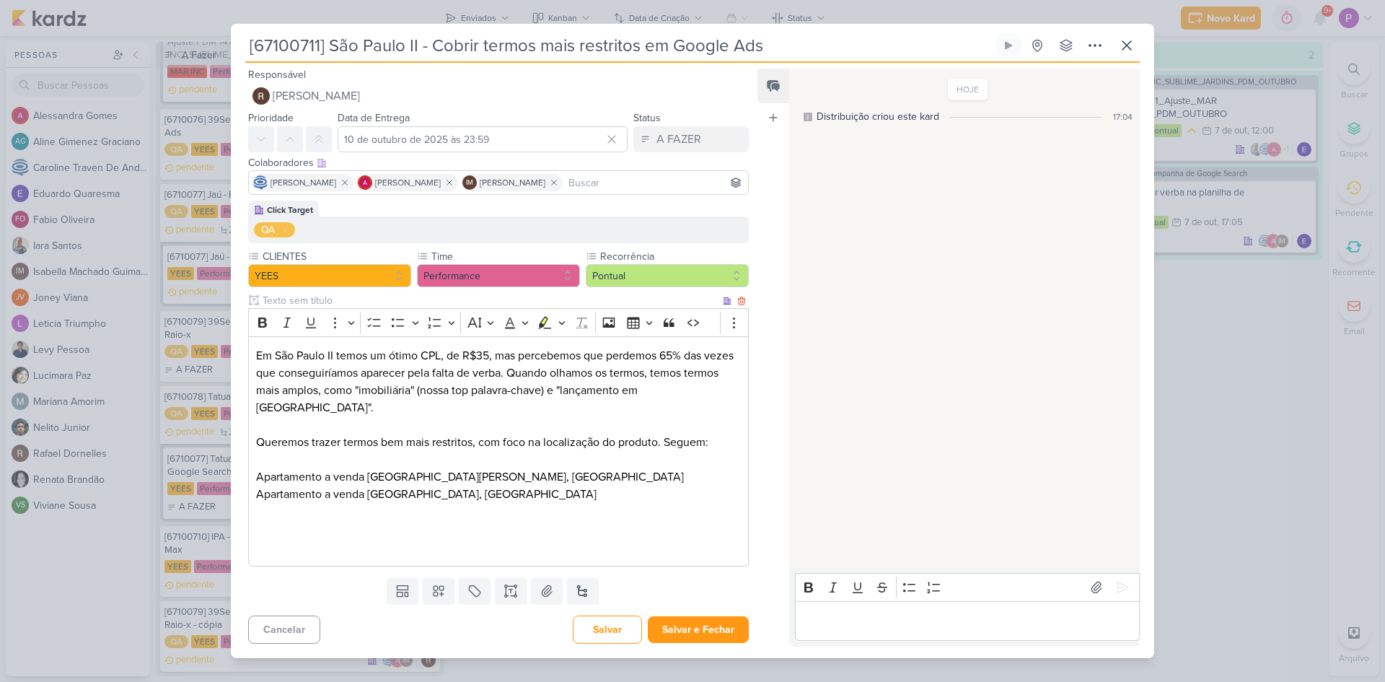
click at [548, 506] on p "⁠⁠⁠⁠⁠⁠⁠" at bounding box center [498, 529] width 485 height 52
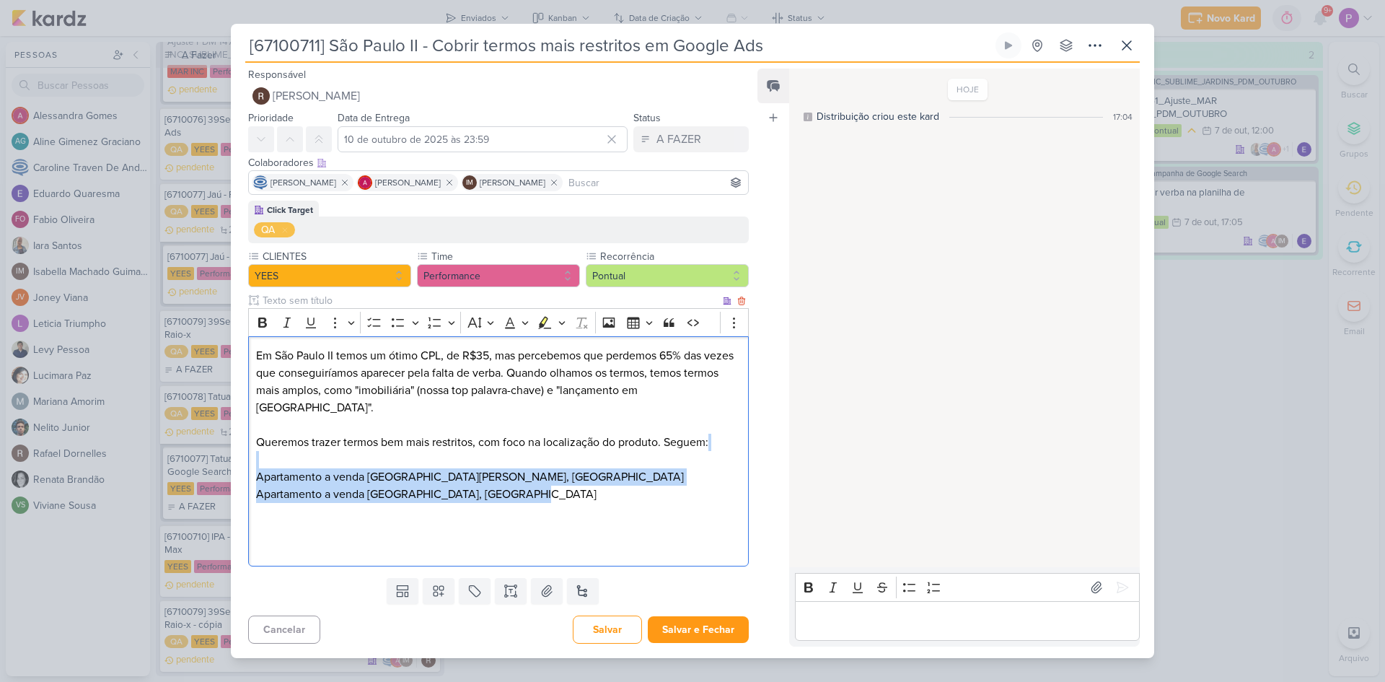
drag, startPoint x: 552, startPoint y: 498, endPoint x: 260, endPoint y: 468, distance: 293.8
click at [260, 468] on div "Em São Paulo II temos um ótimo CPL, de R$35, mas percebemos que perdemos 65% da…" at bounding box center [498, 451] width 501 height 230
copy div "Apartamento a venda [GEOGRAPHIC_DATA][PERSON_NAME], Sorocaba Apartamento a vend…"
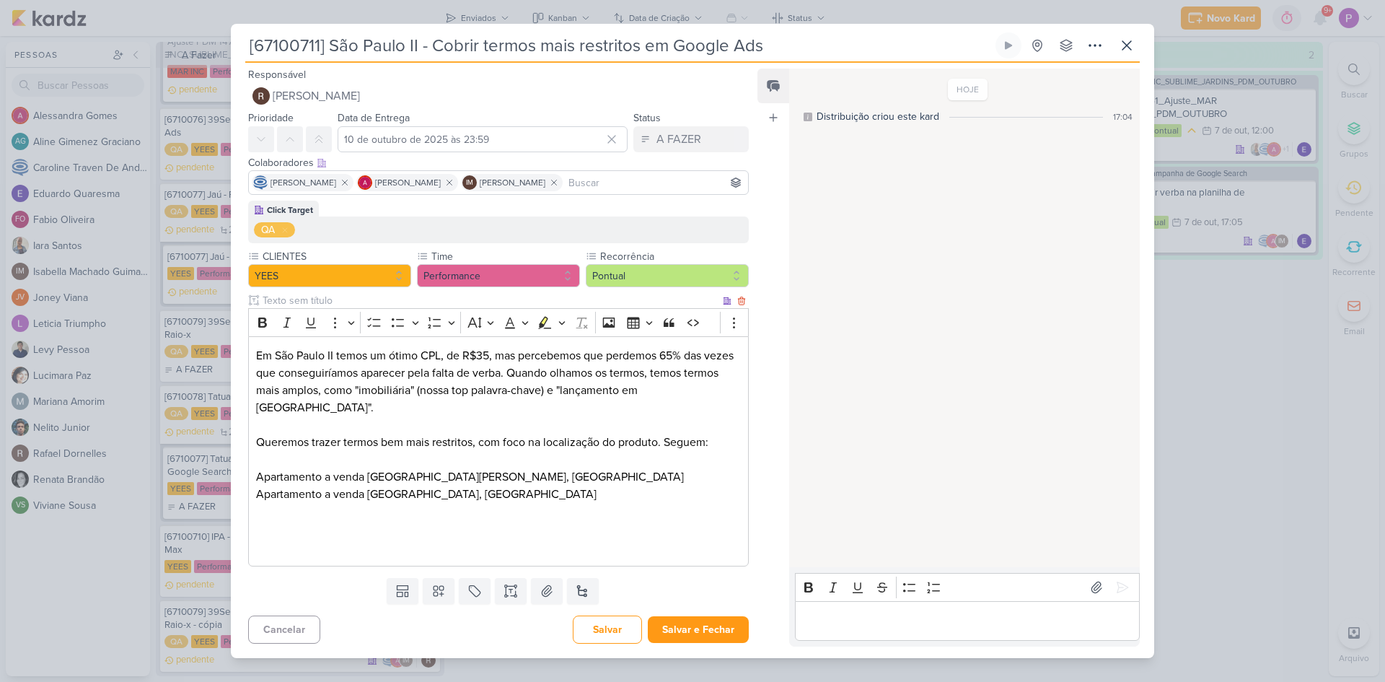
click at [667, 445] on p "Em São Paulo II temos um ótimo CPL, de R$35, mas percebemos que perdemos 65% da…" at bounding box center [498, 416] width 485 height 139
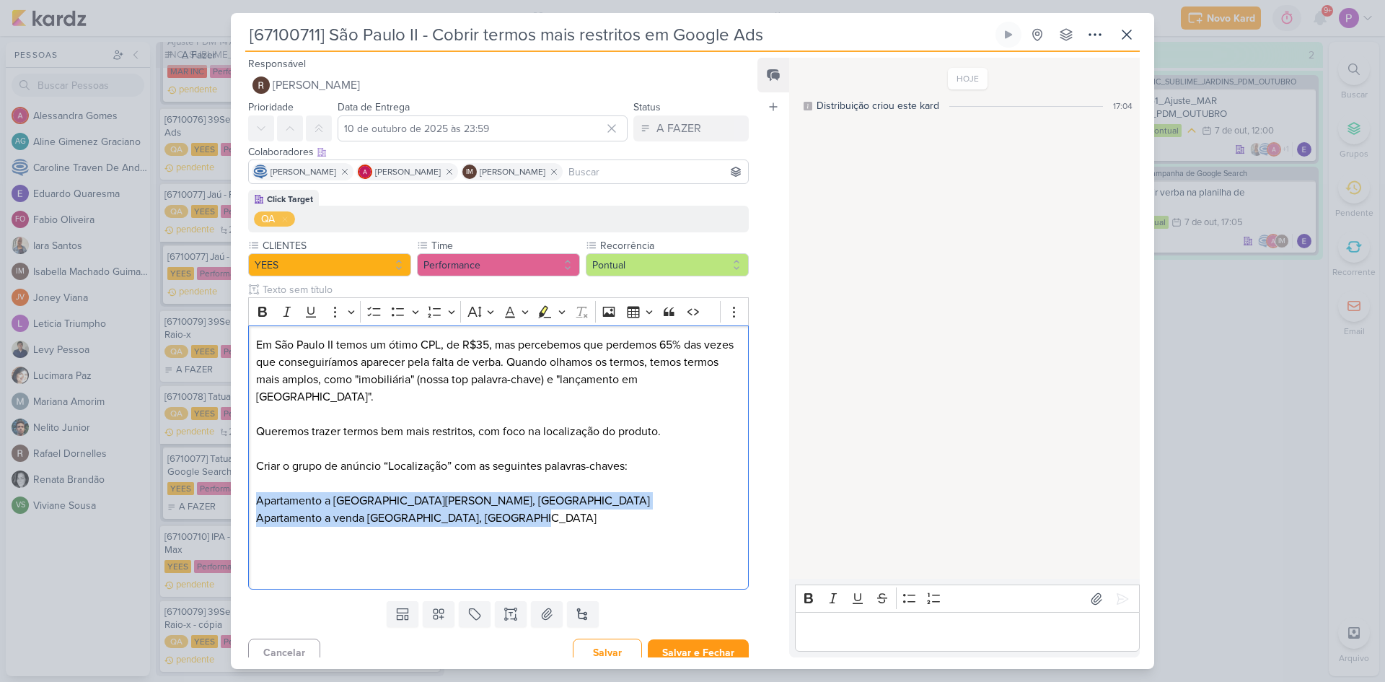
drag, startPoint x: 529, startPoint y: 523, endPoint x: 247, endPoint y: 508, distance: 282.5
click at [247, 508] on div "Click Target QA CLIENTES [GEOGRAPHIC_DATA]" at bounding box center [493, 393] width 524 height 406
copy div "⁠⁠⁠⁠⁠⁠⁠Apartamento a [GEOGRAPHIC_DATA][PERSON_NAME], Sorocaba Apartamento a ven…"
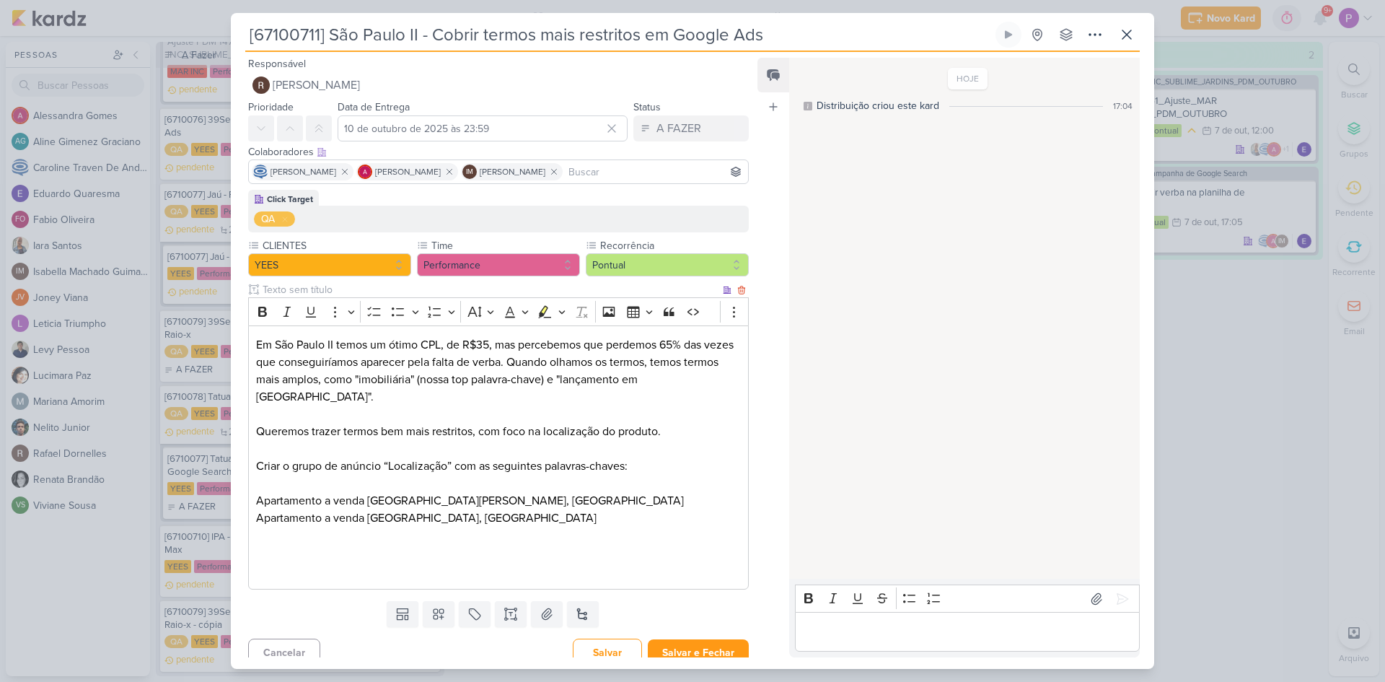
click at [609, 545] on p "Editor editing area: main" at bounding box center [498, 553] width 485 height 52
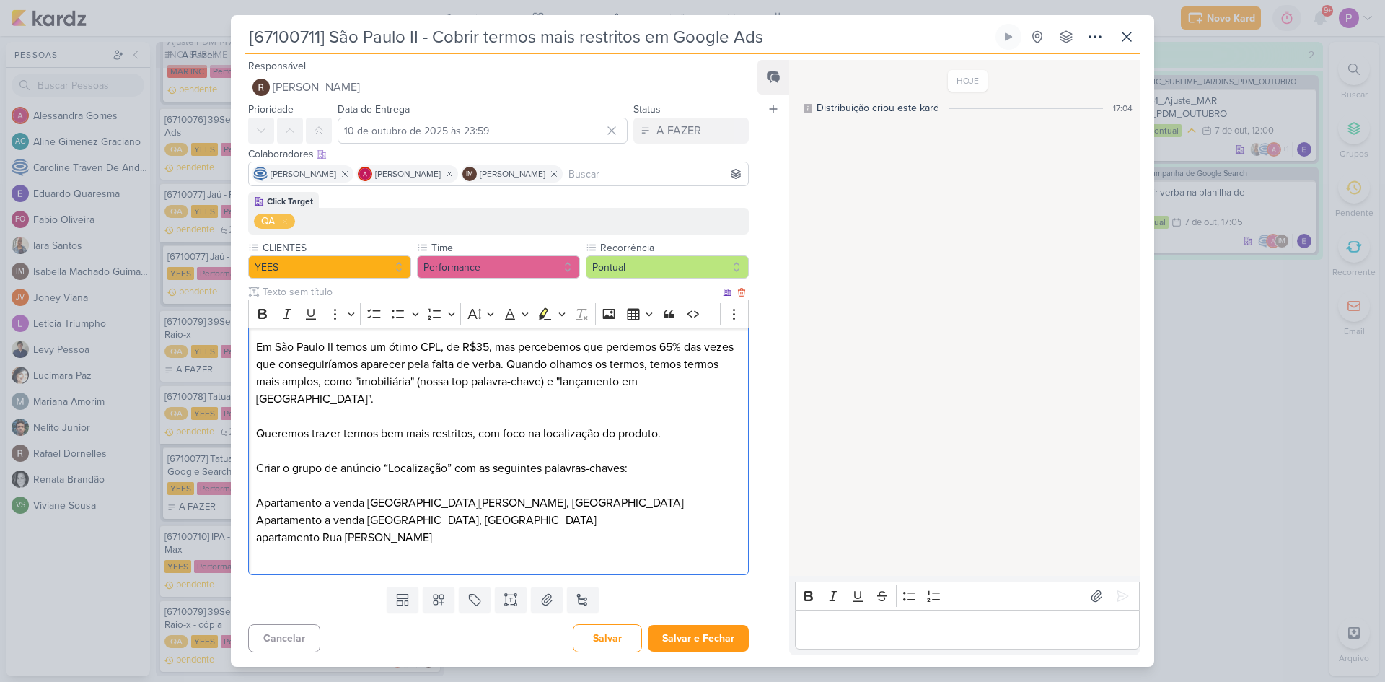
click at [262, 535] on p "⁠⁠⁠⁠⁠⁠⁠apartamento Rua [PERSON_NAME]" at bounding box center [498, 546] width 485 height 35
click at [516, 538] on p "⁠⁠⁠⁠⁠⁠⁠Apartamento [GEOGRAPHIC_DATA][PERSON_NAME]" at bounding box center [498, 546] width 485 height 35
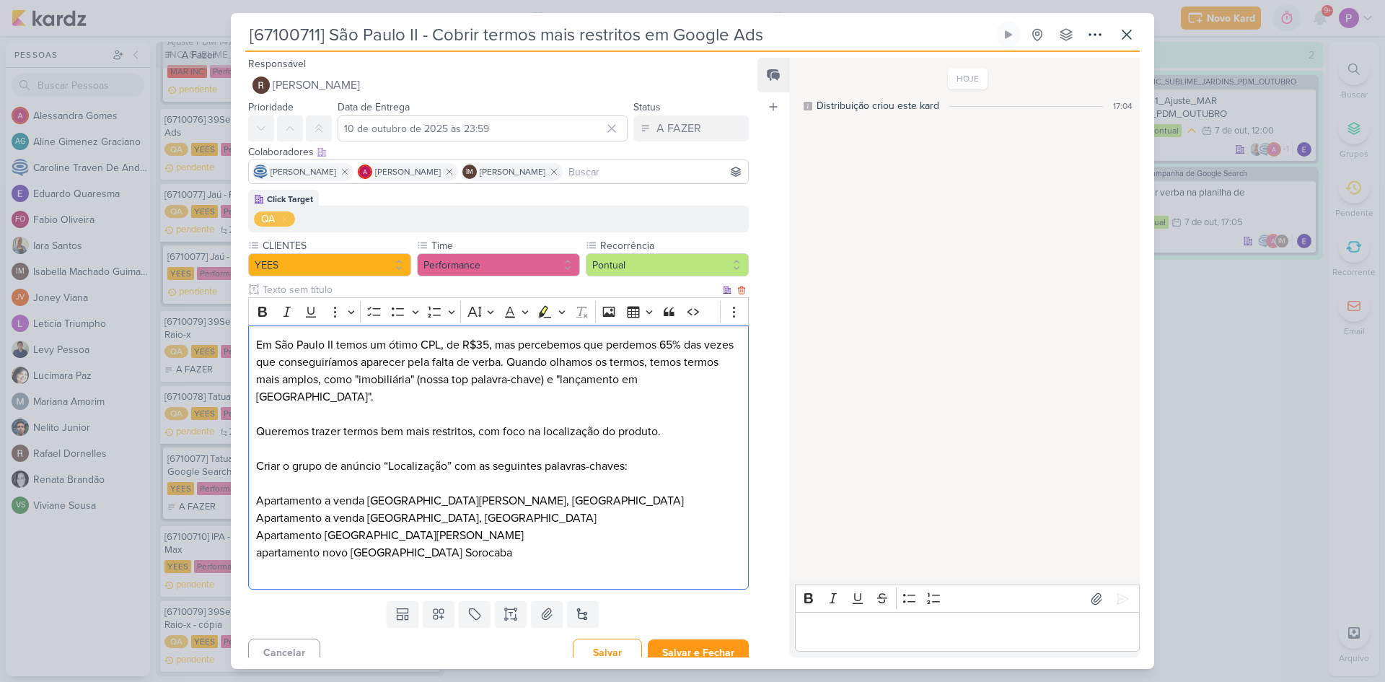
drag, startPoint x: 259, startPoint y: 551, endPoint x: 263, endPoint y: 522, distance: 29.2
click at [260, 551] on p "⁠⁠⁠⁠⁠⁠⁠apartamento novo [GEOGRAPHIC_DATA] Sorocaba" at bounding box center [498, 561] width 485 height 35
click at [611, 562] on p "⁠⁠⁠⁠⁠⁠⁠Apartamento [GEOGRAPHIC_DATA] Sorocaba" at bounding box center [498, 561] width 485 height 35
click at [257, 568] on p "Apartamento novo [GEOGRAPHIC_DATA] Sorocaba apartamento com 2 quartos [GEOGRAPH…" at bounding box center [498, 561] width 485 height 35
drag, startPoint x: 292, startPoint y: 470, endPoint x: 452, endPoint y: 471, distance: 160.2
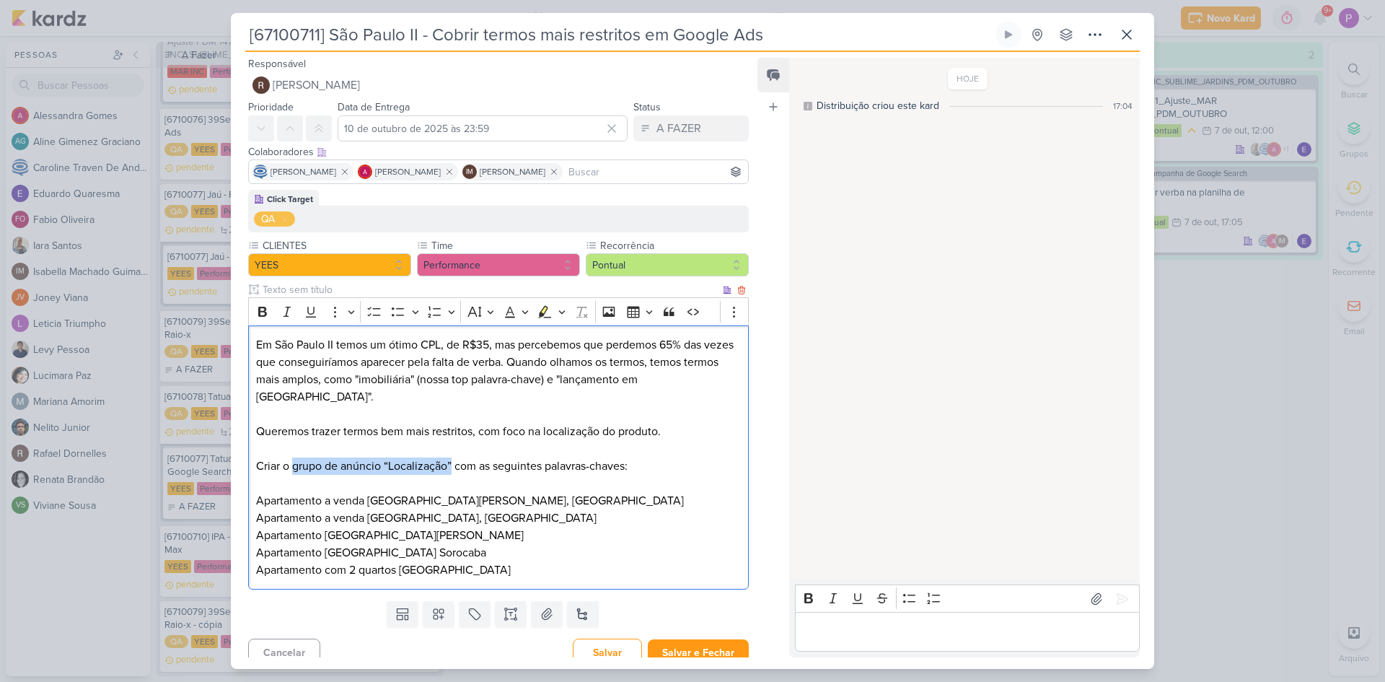
click at [452, 471] on p "Criar o grupo de anúncio “Localização” com as seguintes palavras-chaves:" at bounding box center [498, 465] width 485 height 17
click at [543, 313] on icon "Editor toolbar" at bounding box center [544, 310] width 8 height 11
click at [526, 525] on p "Apartamento a venda [GEOGRAPHIC_DATA], [GEOGRAPHIC_DATA]" at bounding box center [498, 517] width 485 height 17
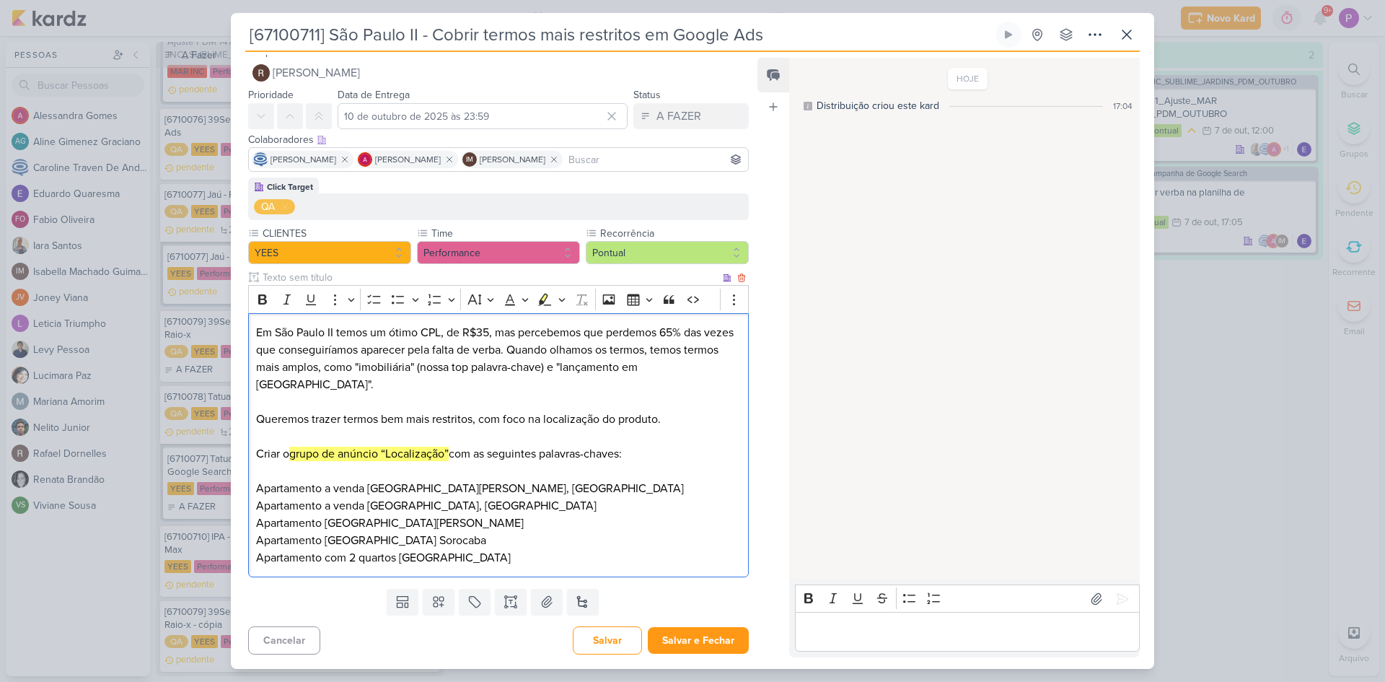
click at [530, 566] on p "Apartamento [GEOGRAPHIC_DATA] Sorocaba Apartamento com 2 quartos [GEOGRAPHIC_DA…" at bounding box center [498, 549] width 485 height 35
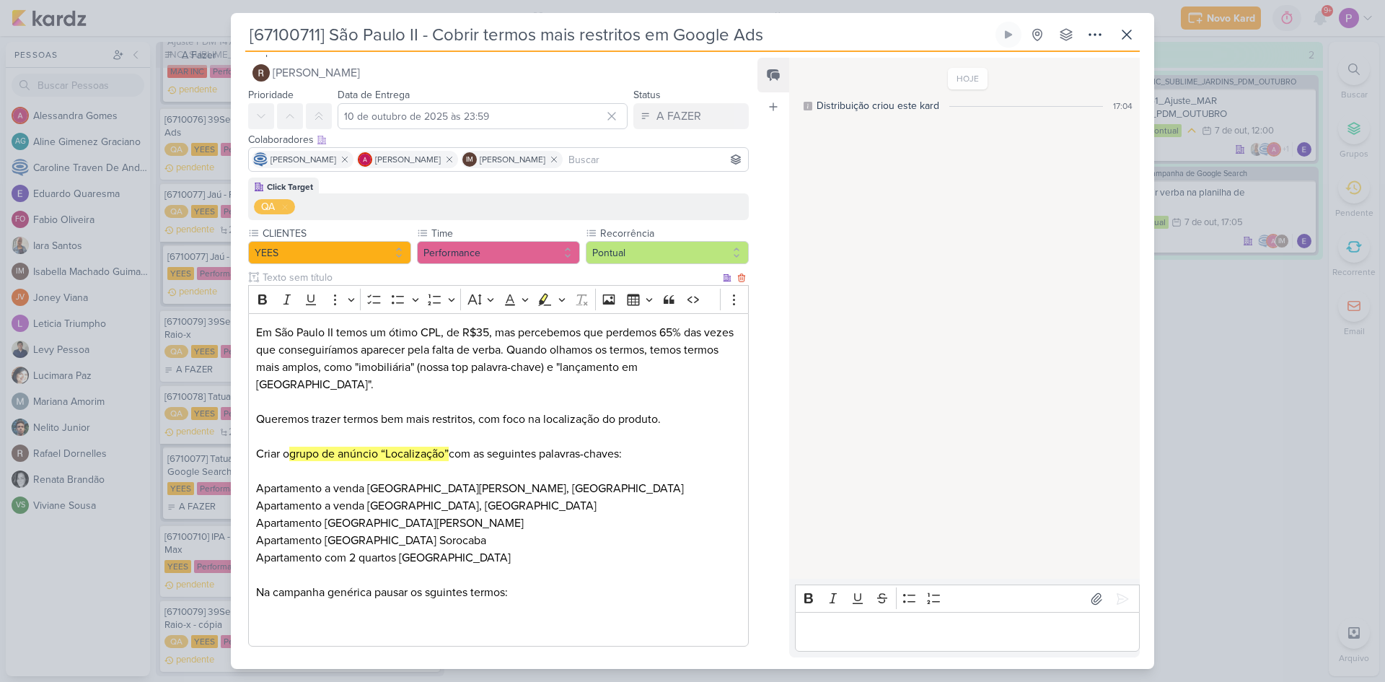
click at [345, 603] on p "Editor editing area: main" at bounding box center [498, 609] width 485 height 17
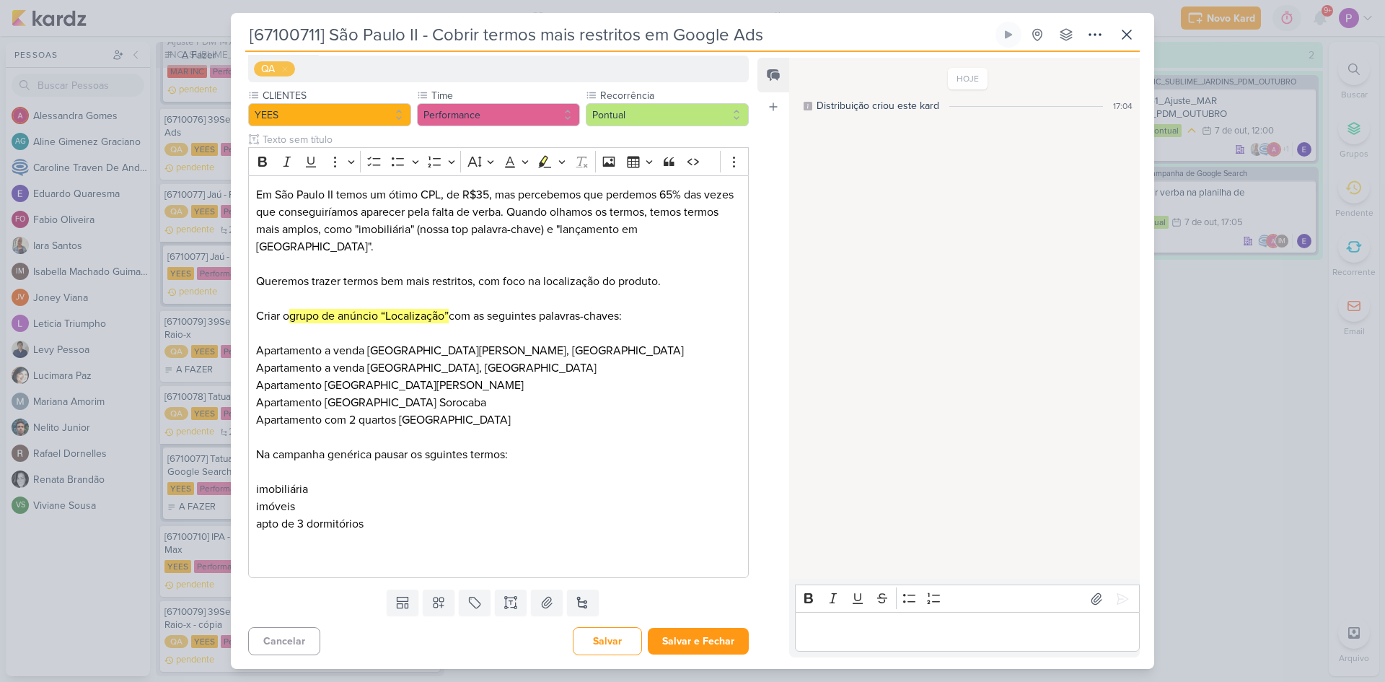
scroll to position [151, 0]
click at [379, 522] on p "apto de 3 dormitórios" at bounding box center [498, 522] width 485 height 17
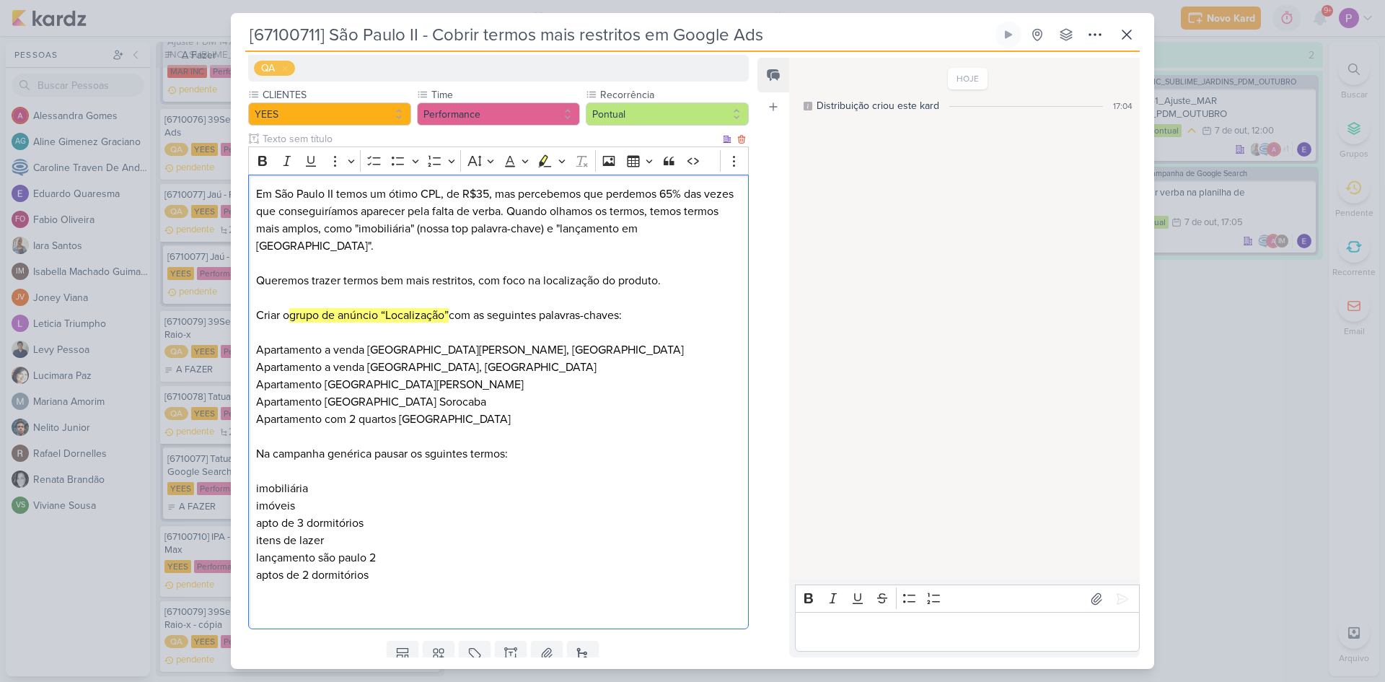
click at [437, 456] on p "Na campanha genérica pausar os sguintes termos:" at bounding box center [498, 453] width 485 height 17
drag, startPoint x: 274, startPoint y: 457, endPoint x: 371, endPoint y: 457, distance: 96.7
click at [371, 457] on p "Na campanha genérica pausar os seguintes termos:" at bounding box center [498, 453] width 485 height 17
click at [550, 162] on icon "Editor toolbar" at bounding box center [545, 161] width 14 height 14
click at [325, 450] on mark "campanha genérica" at bounding box center [319, 454] width 99 height 14
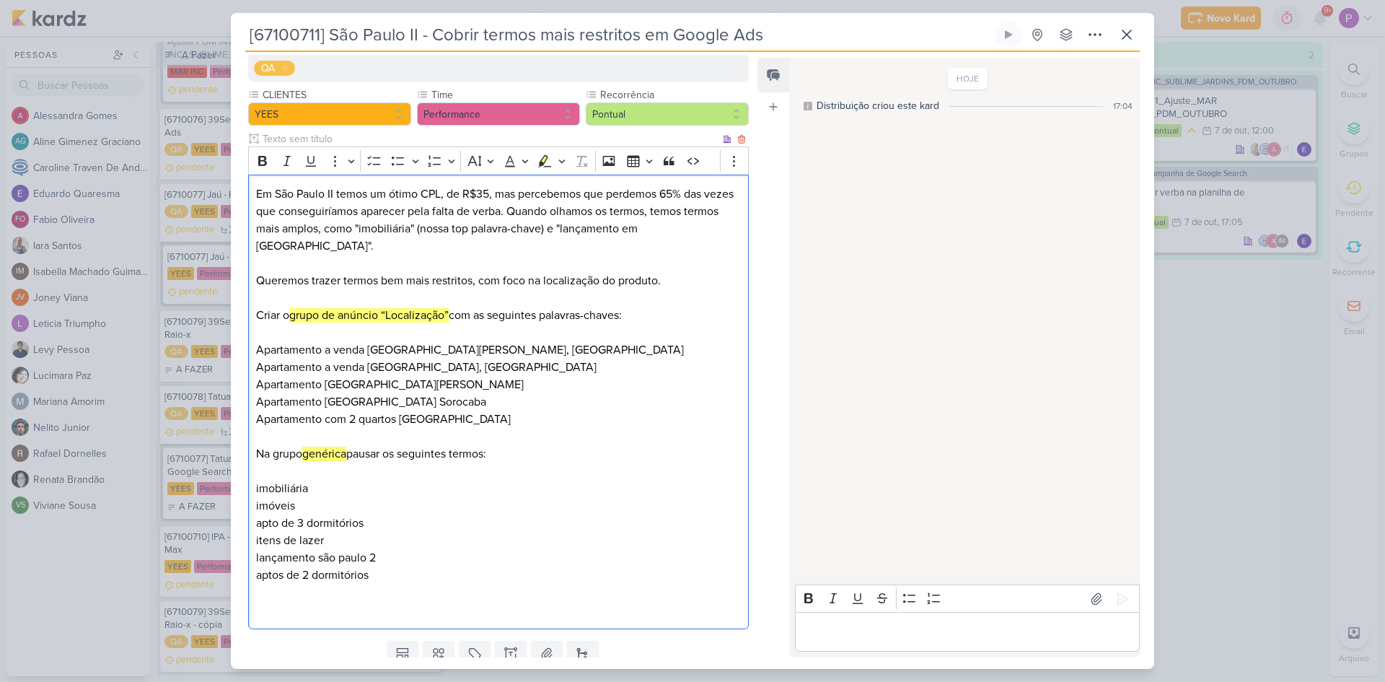
click at [267, 451] on p "Na grupo genérica pausar os seguintes termos:" at bounding box center [498, 453] width 485 height 17
click at [346, 454] on mark "genérica" at bounding box center [325, 454] width 44 height 14
drag, startPoint x: 276, startPoint y: 451, endPoint x: 353, endPoint y: 452, distance: 77.2
click at [353, 452] on p "No grupo genérico pausar os seguintes termos:" at bounding box center [498, 453] width 485 height 17
click at [542, 159] on icon "Editor toolbar" at bounding box center [545, 161] width 14 height 14
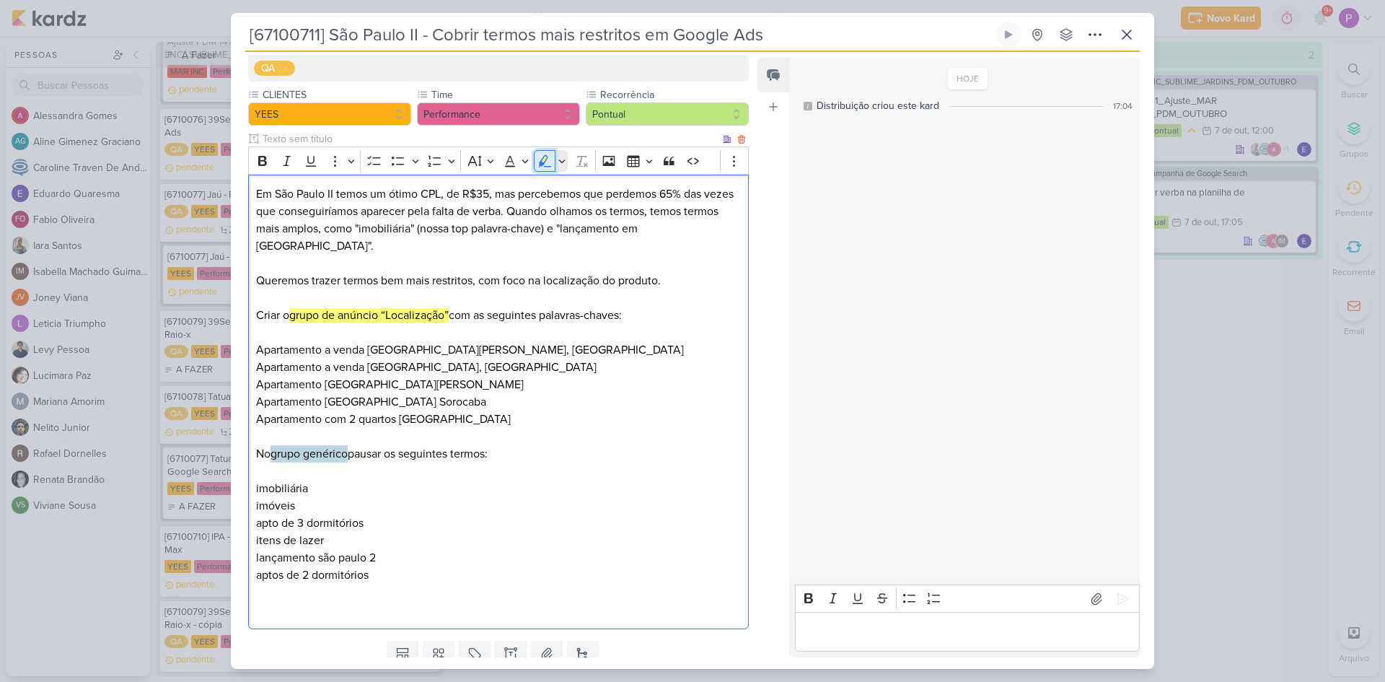
click at [542, 159] on icon "Editor toolbar" at bounding box center [545, 161] width 14 height 14
click at [492, 452] on p "No grupo genérico pausar os seguintes termos:" at bounding box center [498, 453] width 485 height 17
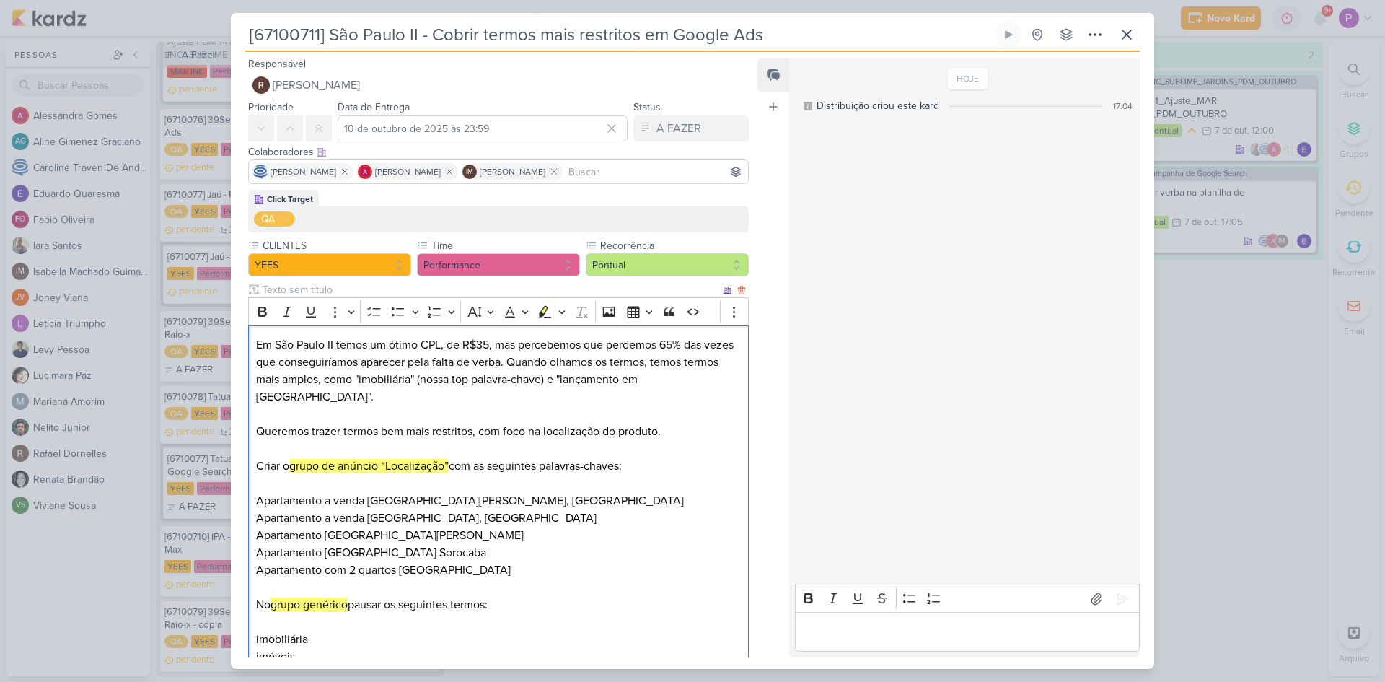
scroll to position [203, 0]
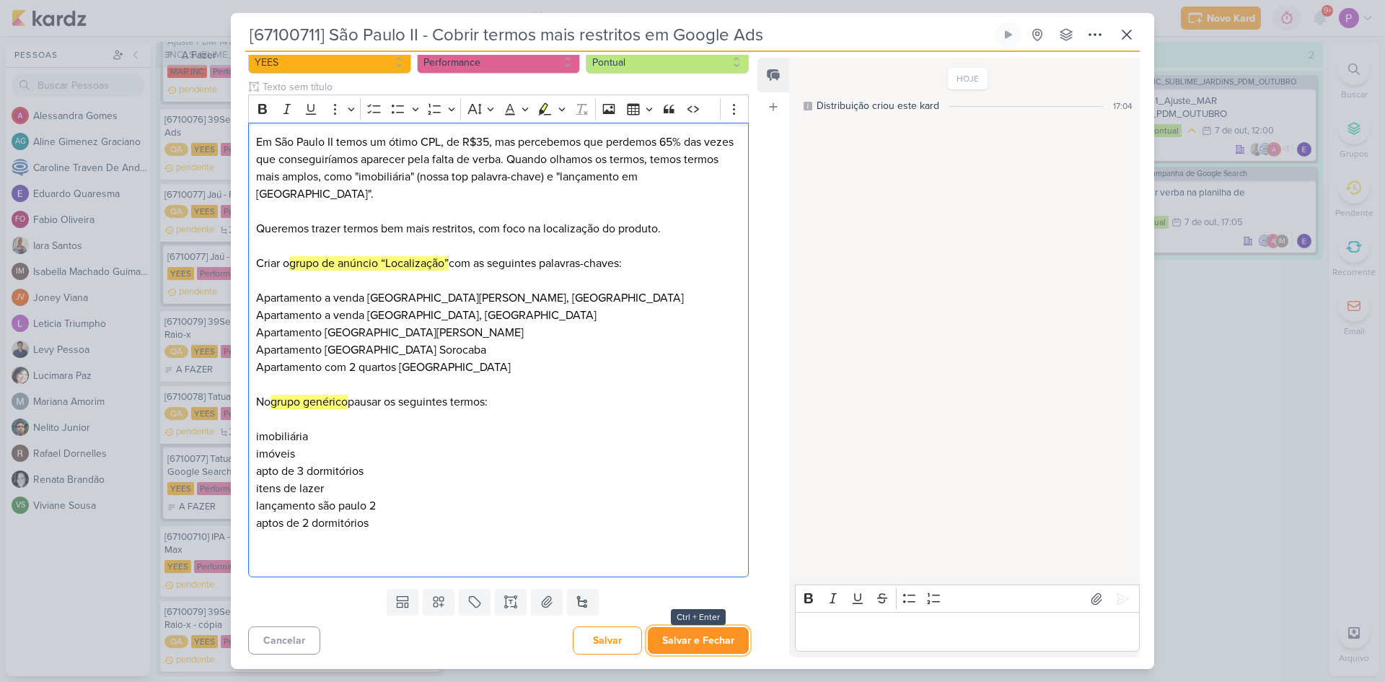
click at [675, 636] on button "Salvar e Fechar" at bounding box center [698, 640] width 101 height 27
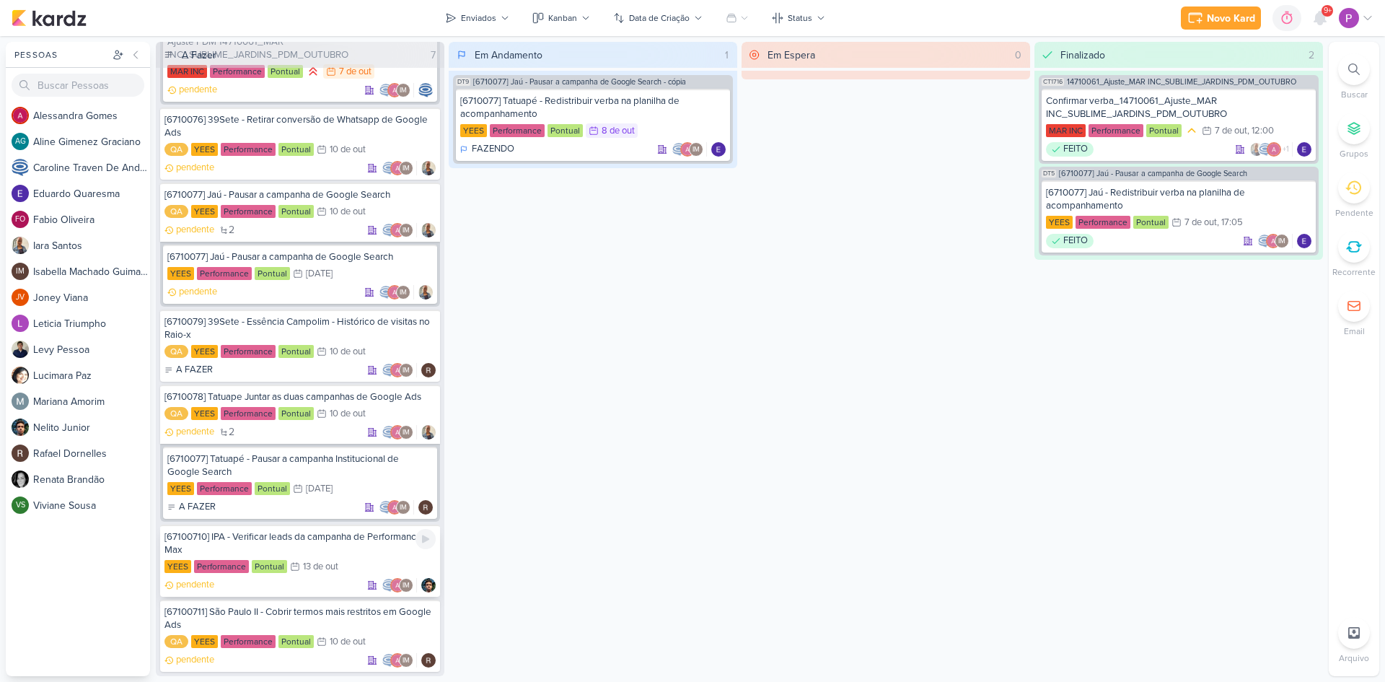
scroll to position [0, 0]
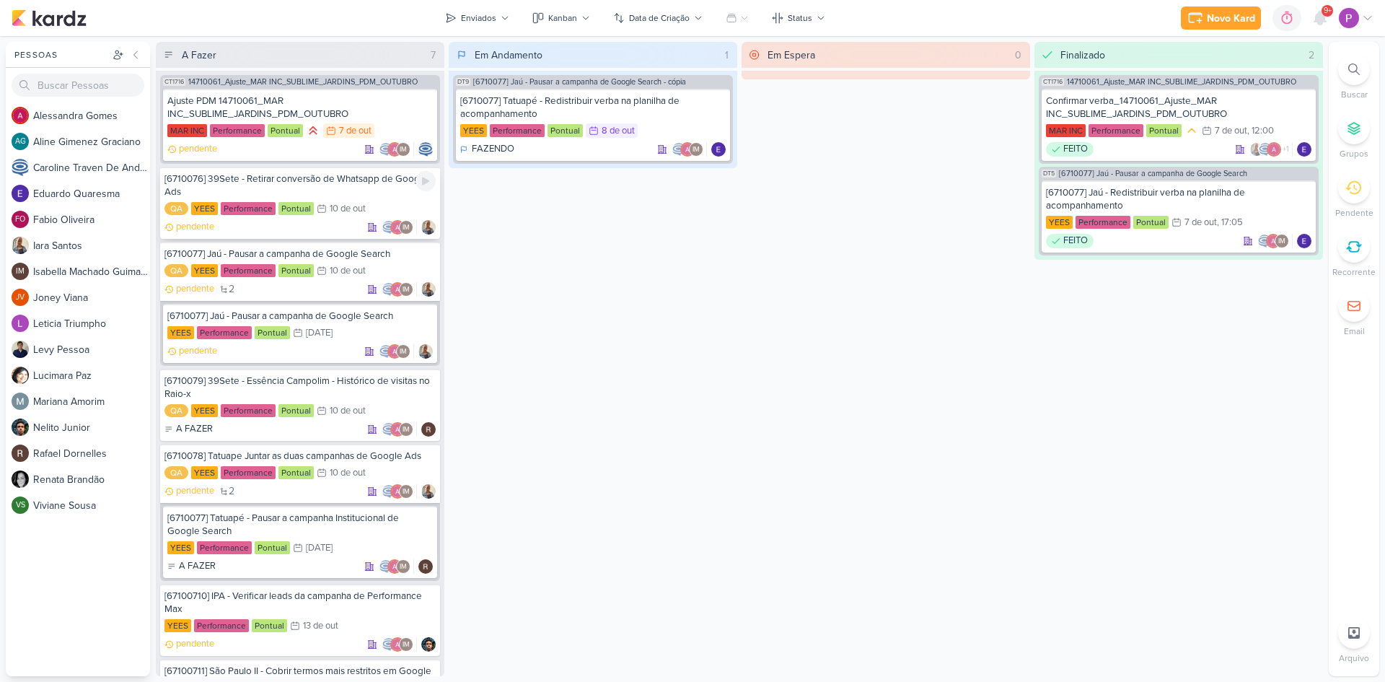
click at [282, 184] on div "[6710076] 39Sete - Retirar conversão de Whatsapp de Google Ads" at bounding box center [300, 185] width 271 height 26
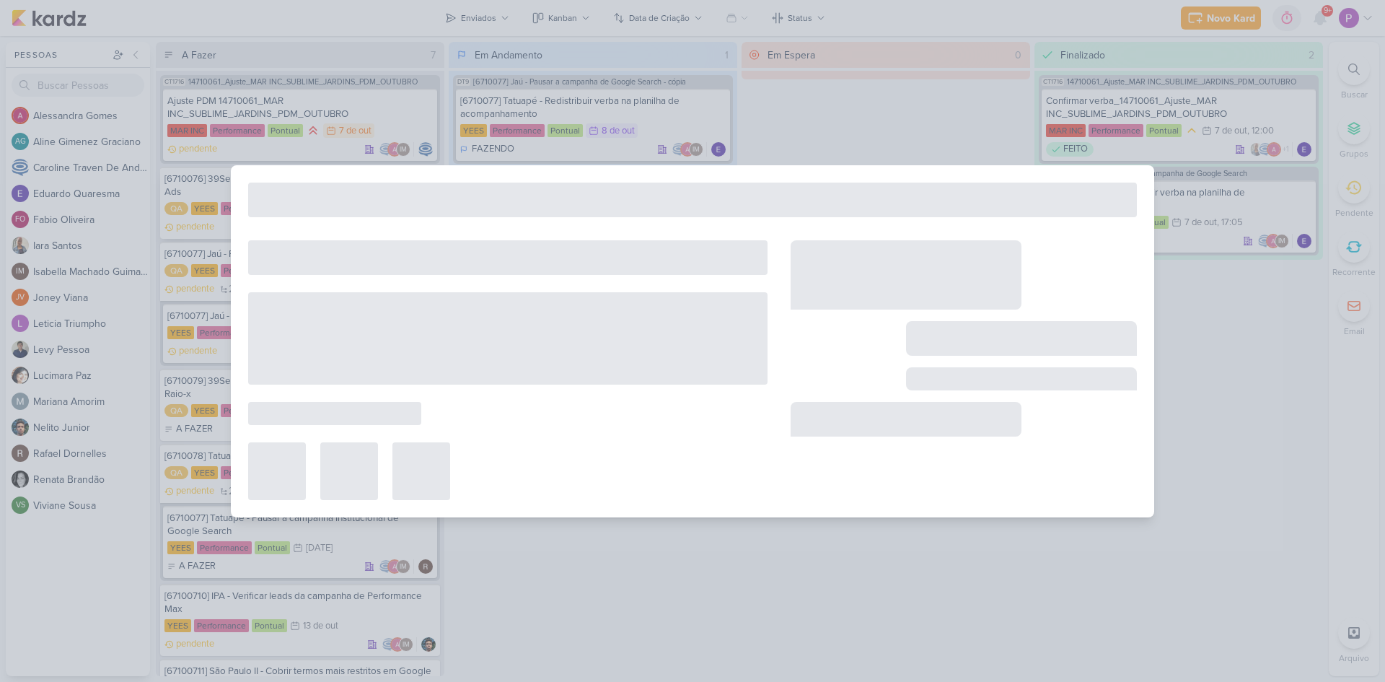
type input "[6710076] 39Sete - Retirar conversão de Whatsapp de Google Ads"
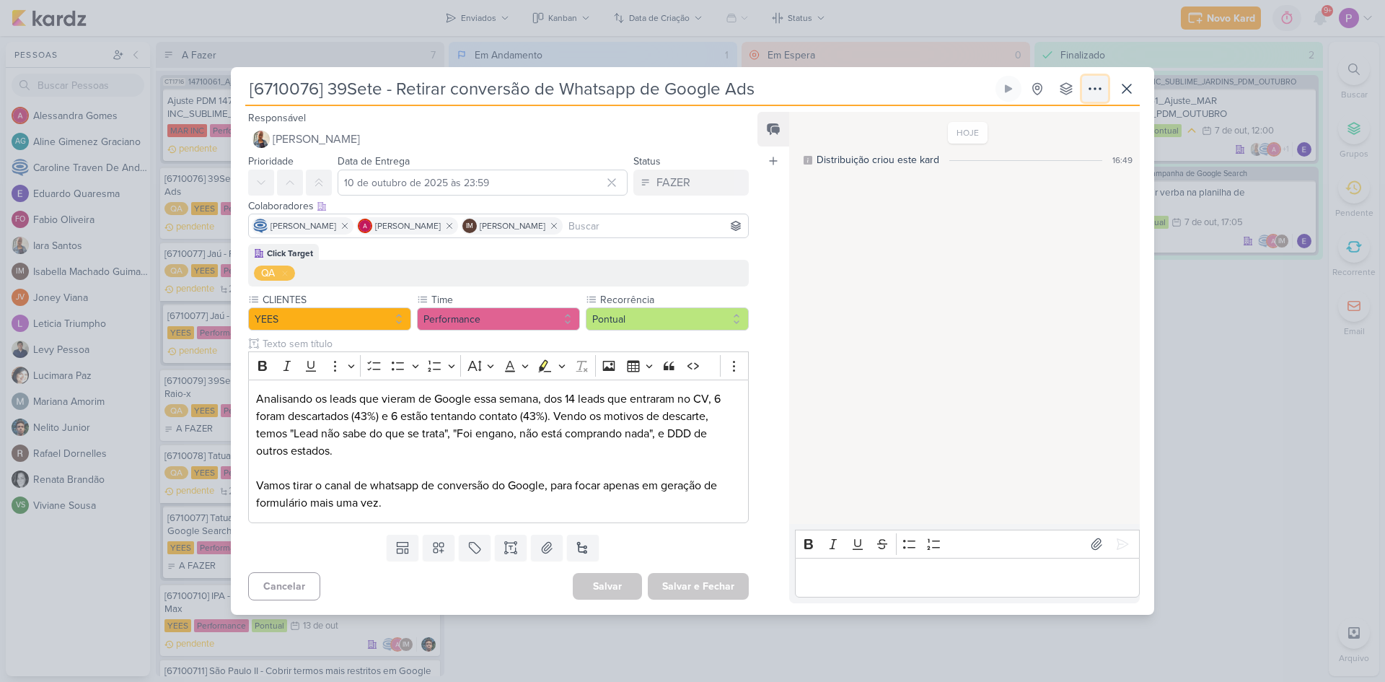
click at [1095, 91] on icon at bounding box center [1095, 88] width 17 height 17
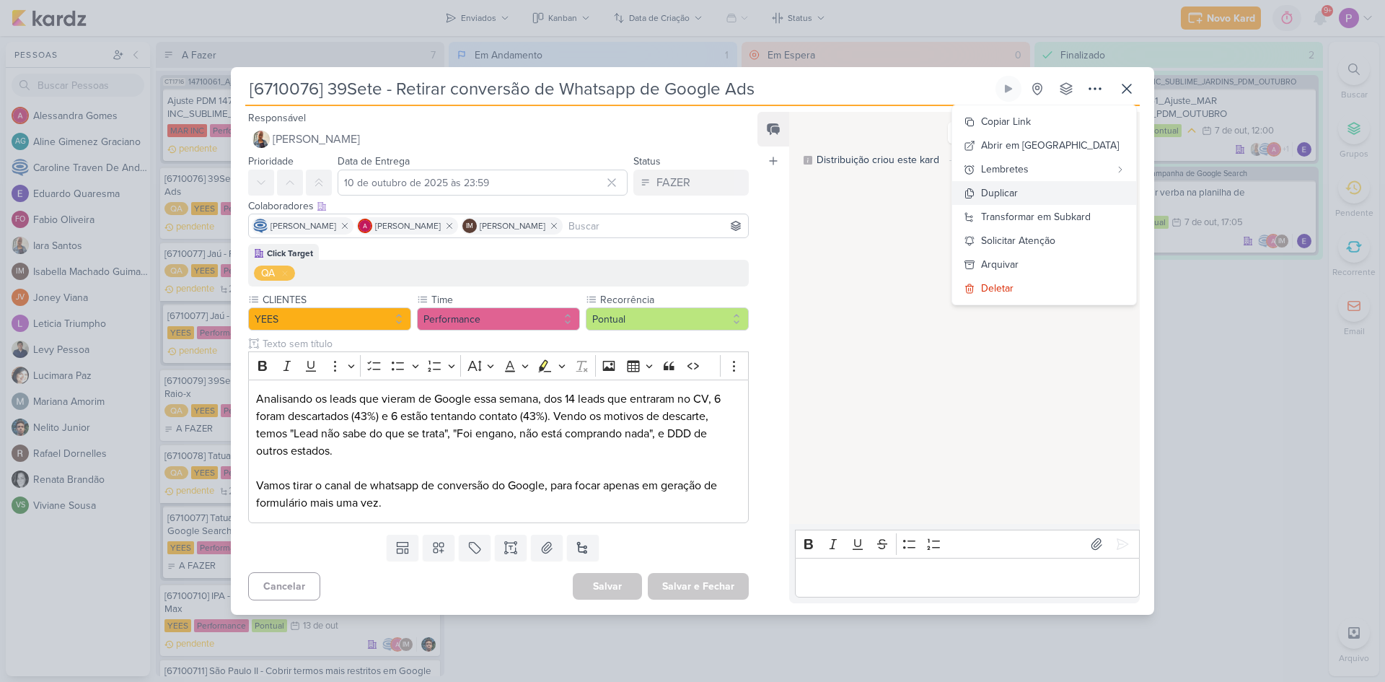
click at [1051, 196] on button "Duplicar" at bounding box center [1044, 193] width 184 height 24
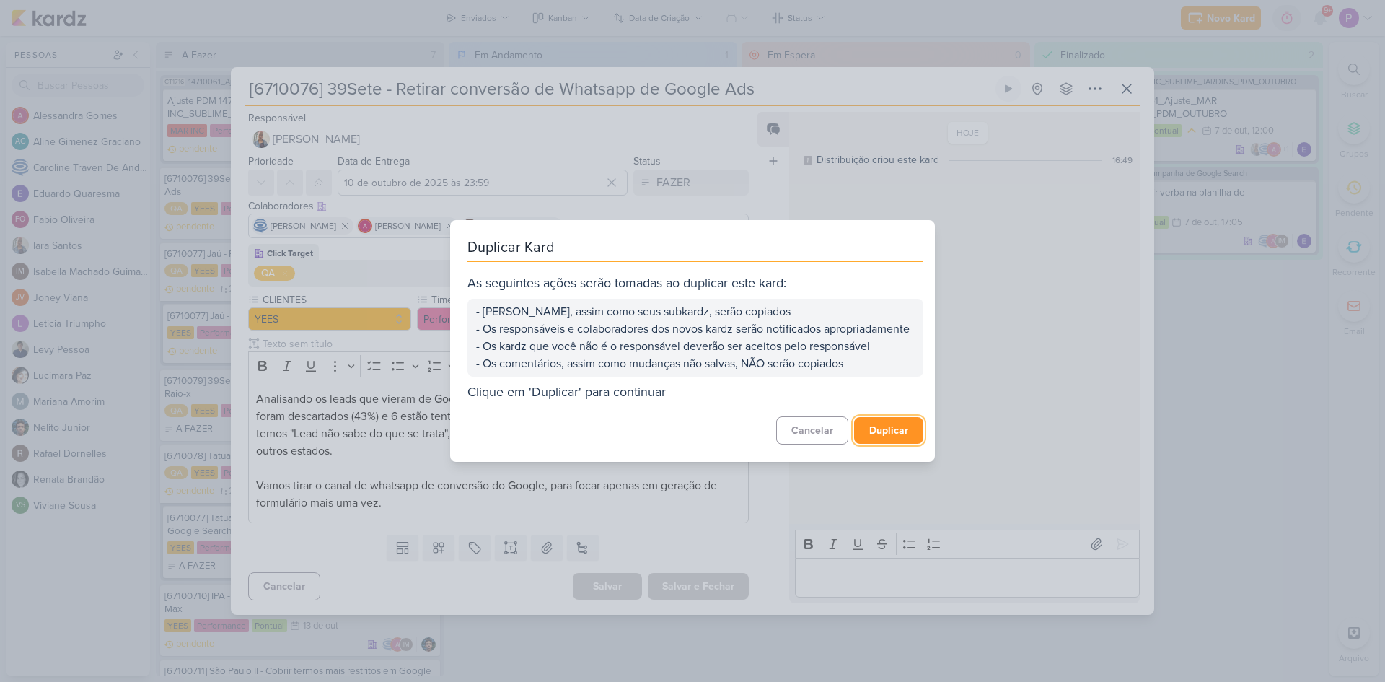
click at [873, 435] on button "Duplicar" at bounding box center [888, 430] width 69 height 27
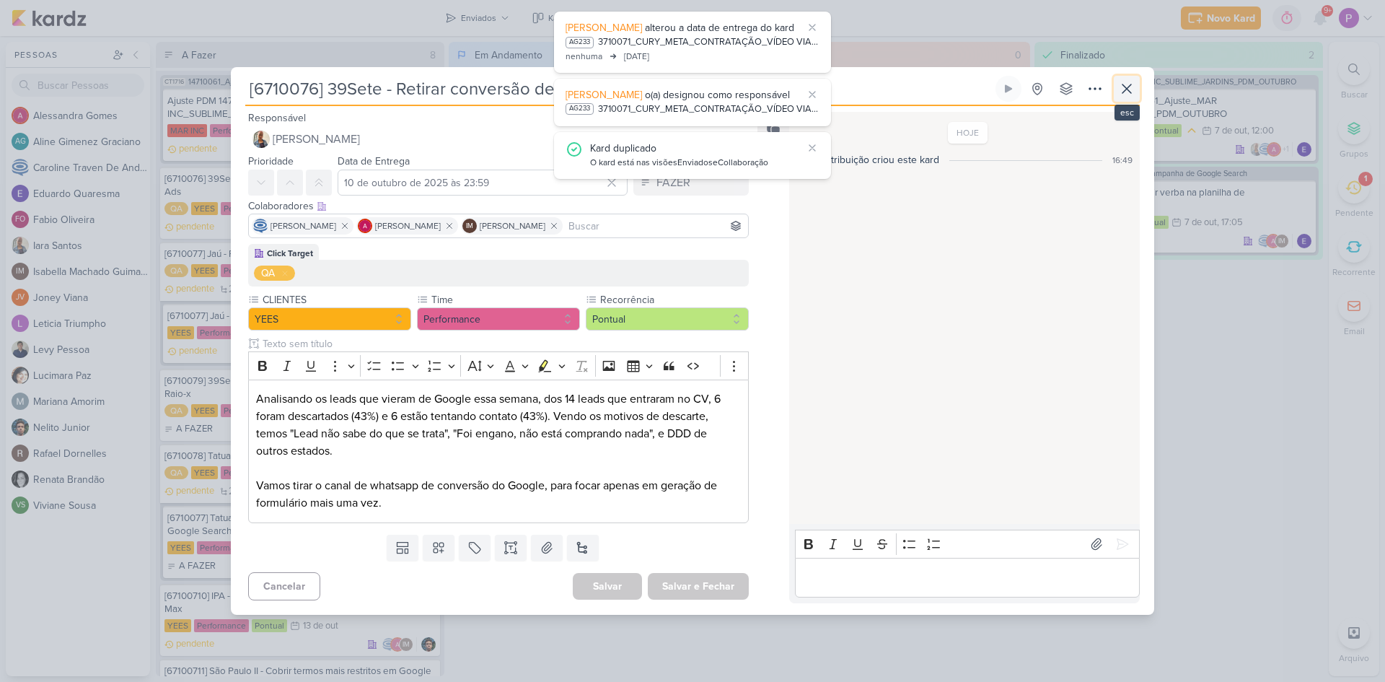
click at [1123, 95] on icon at bounding box center [1126, 88] width 17 height 17
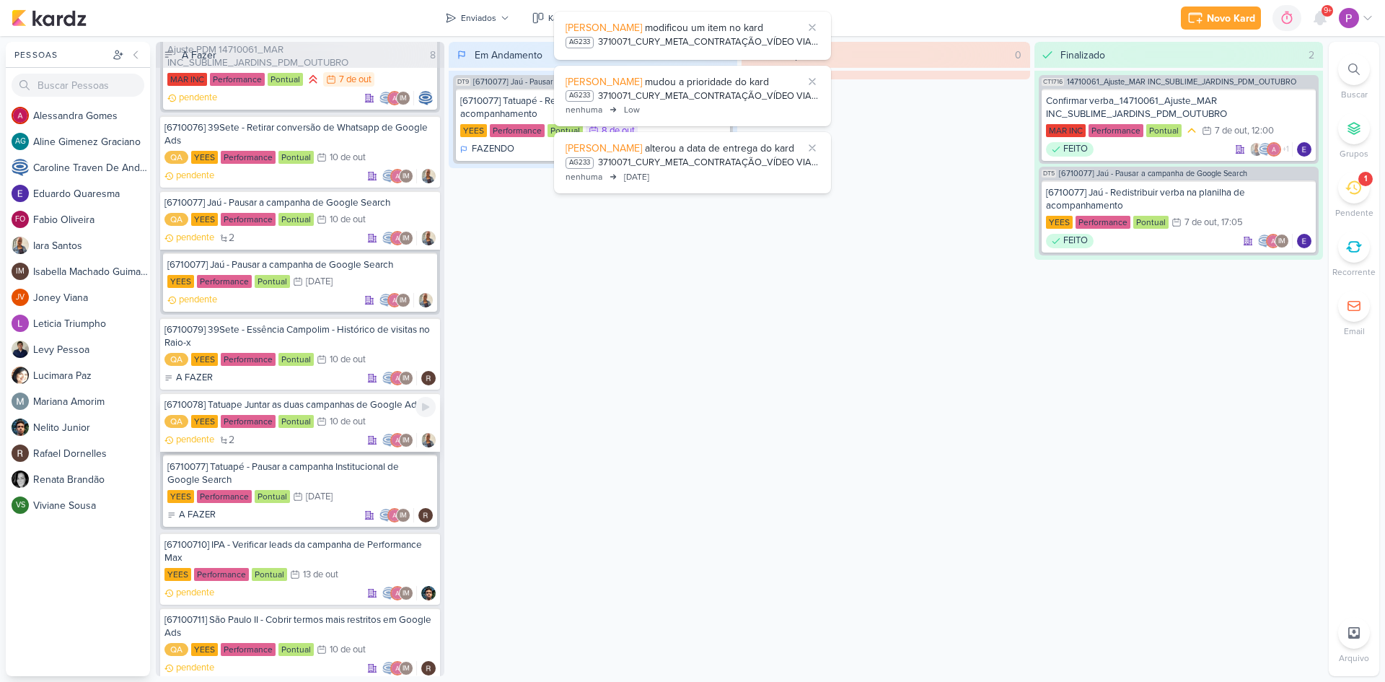
scroll to position [134, 0]
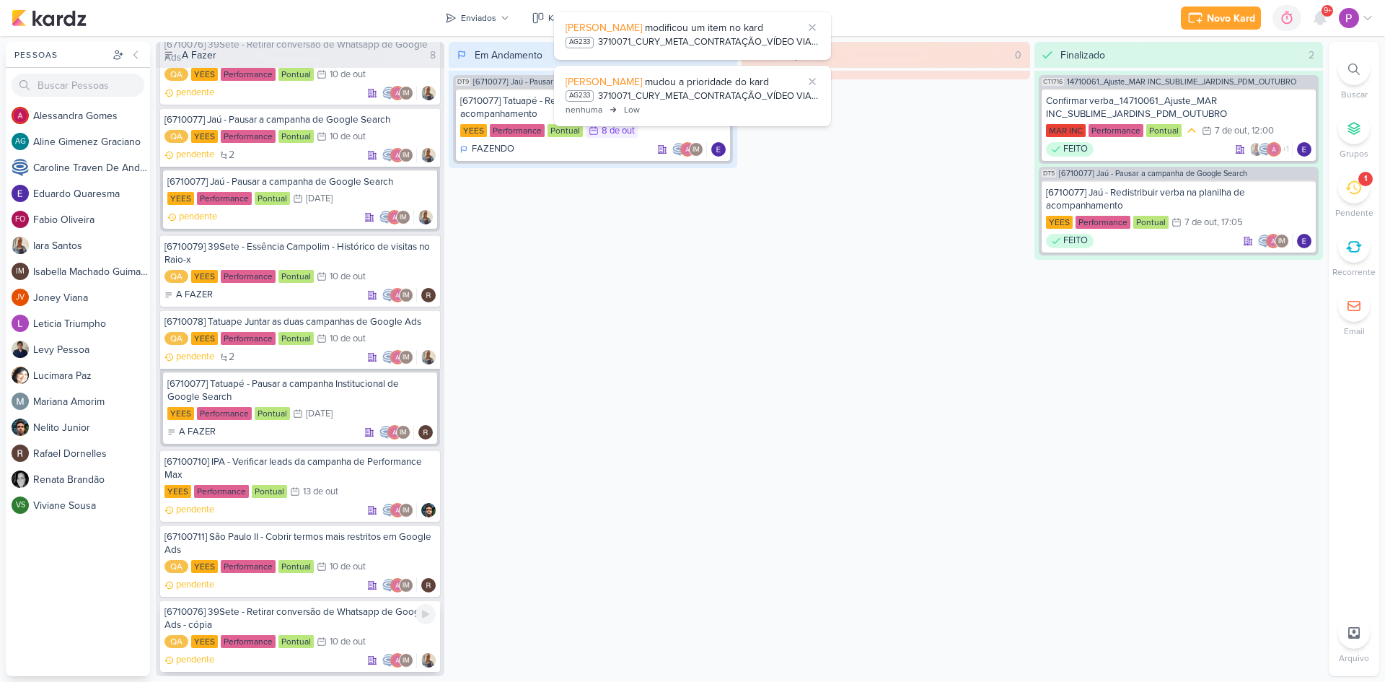
click at [258, 625] on div "[6710076] 39Sete - Retirar conversão de Whatsapp de Google Ads - cópia" at bounding box center [300, 618] width 271 height 26
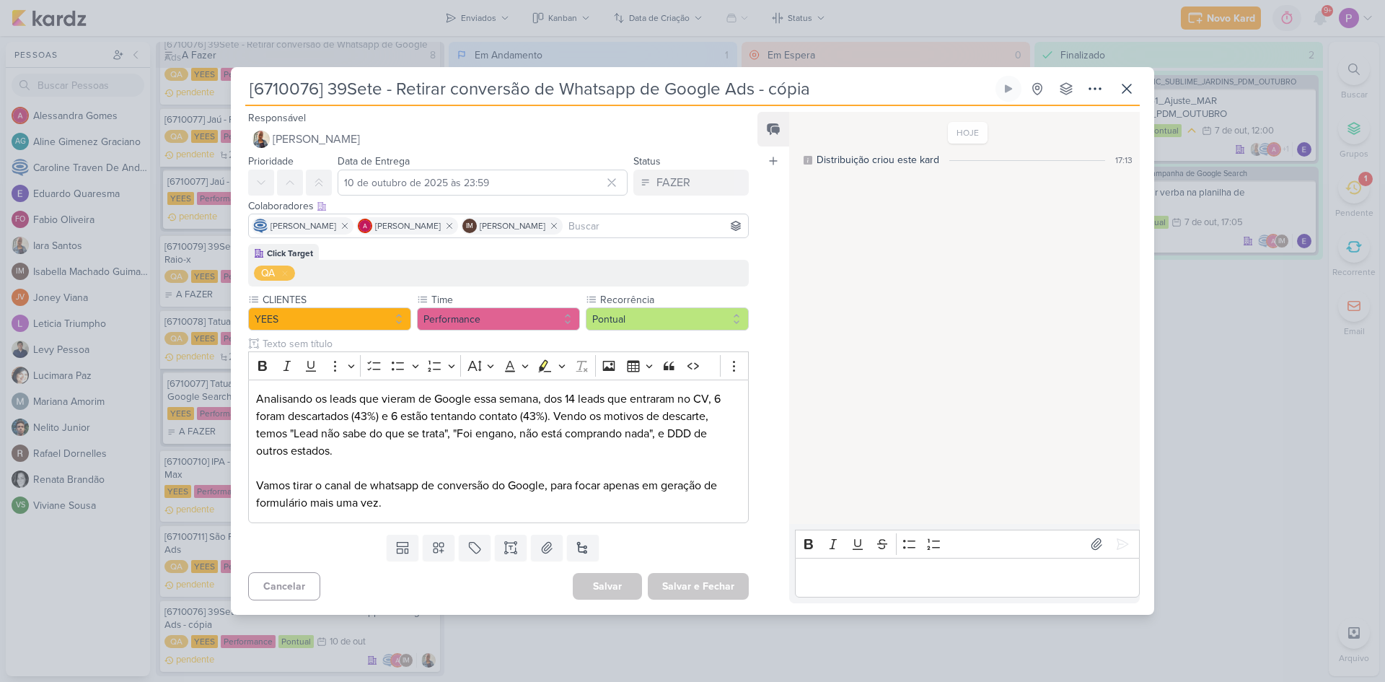
drag, startPoint x: 385, startPoint y: 84, endPoint x: 326, endPoint y: 91, distance: 59.6
click at [326, 91] on input "[6710076] 39Sete - Retirar conversão de Whatsapp de Google Ads - cópia" at bounding box center [619, 89] width 748 height 26
drag, startPoint x: 414, startPoint y: 89, endPoint x: 995, endPoint y: 73, distance: 581.1
click at [995, 73] on div "[6710076] Hortência - Retirar conversão de Whatsapp de Google Ads - cópia Criad…" at bounding box center [693, 340] width 924 height 547
drag, startPoint x: 795, startPoint y: 94, endPoint x: 417, endPoint y: 89, distance: 378.1
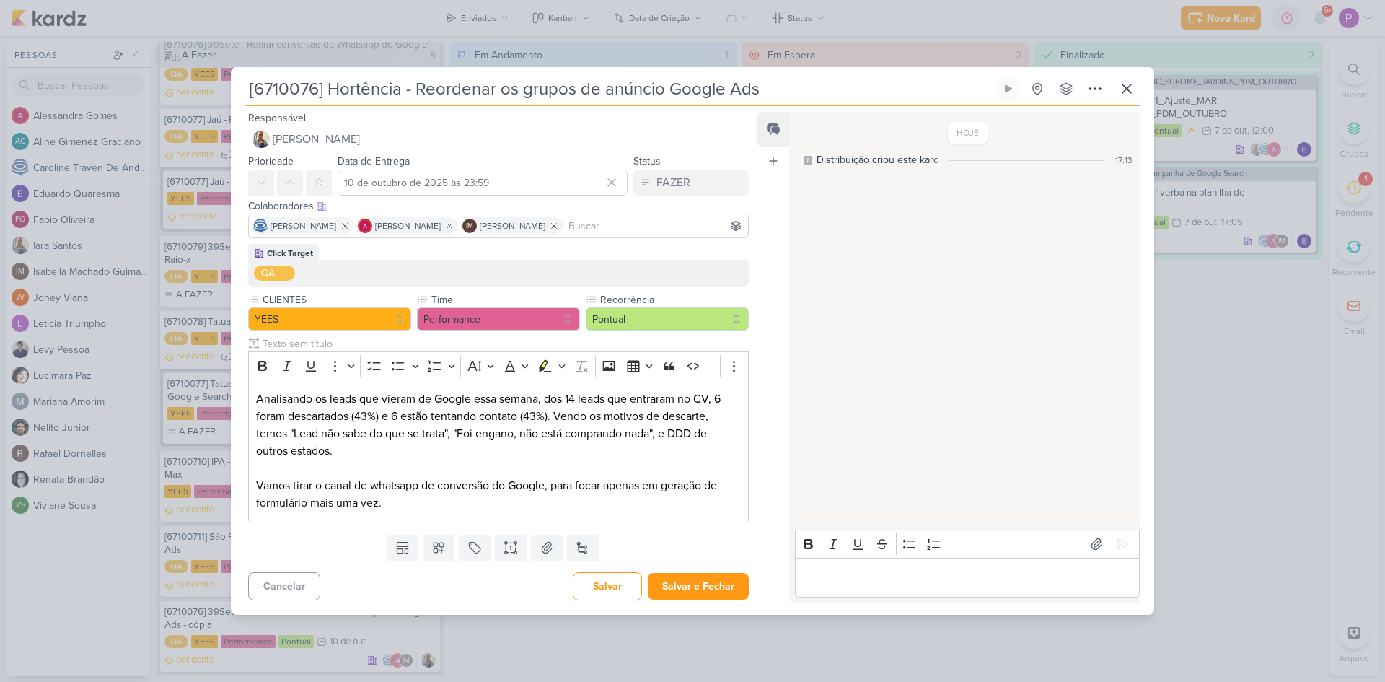
click at [417, 89] on input "[6710076] Hortência - Reordenar os grupos de anúncio Google Ads" at bounding box center [619, 89] width 748 height 26
type input "[6710076] Hortência - Reordenar os grupos de anúncio Google Ads"
click at [379, 476] on p "Analisando os leads que vieram de Google essa semana, dos 14 leads que entraram…" at bounding box center [498, 433] width 485 height 87
drag, startPoint x: 383, startPoint y: 504, endPoint x: 255, endPoint y: 395, distance: 168.4
click at [255, 395] on div "Analisando os leads que vieram de Google essa semana, dos 14 leads que entraram…" at bounding box center [498, 452] width 501 height 144
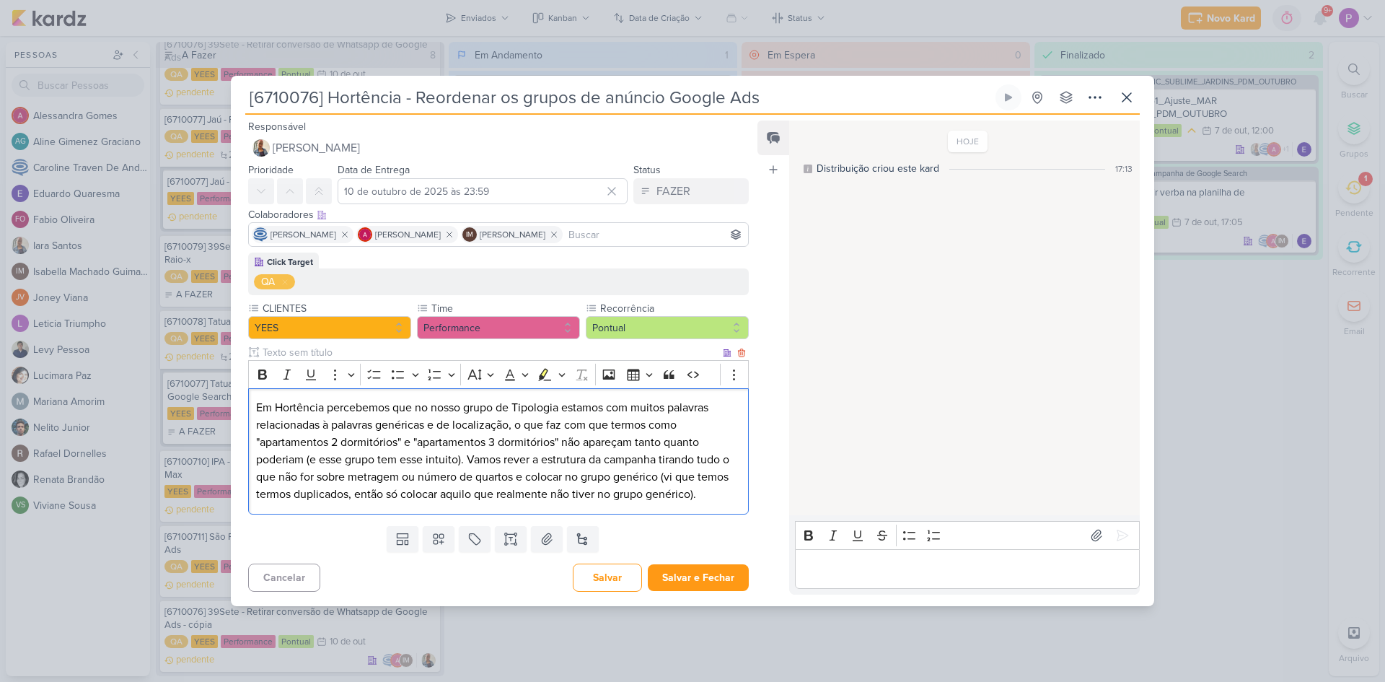
click at [467, 461] on p "Em Hortência percebemos que no nosso grupo de Tipologia estamos com muitos pala…" at bounding box center [498, 451] width 485 height 104
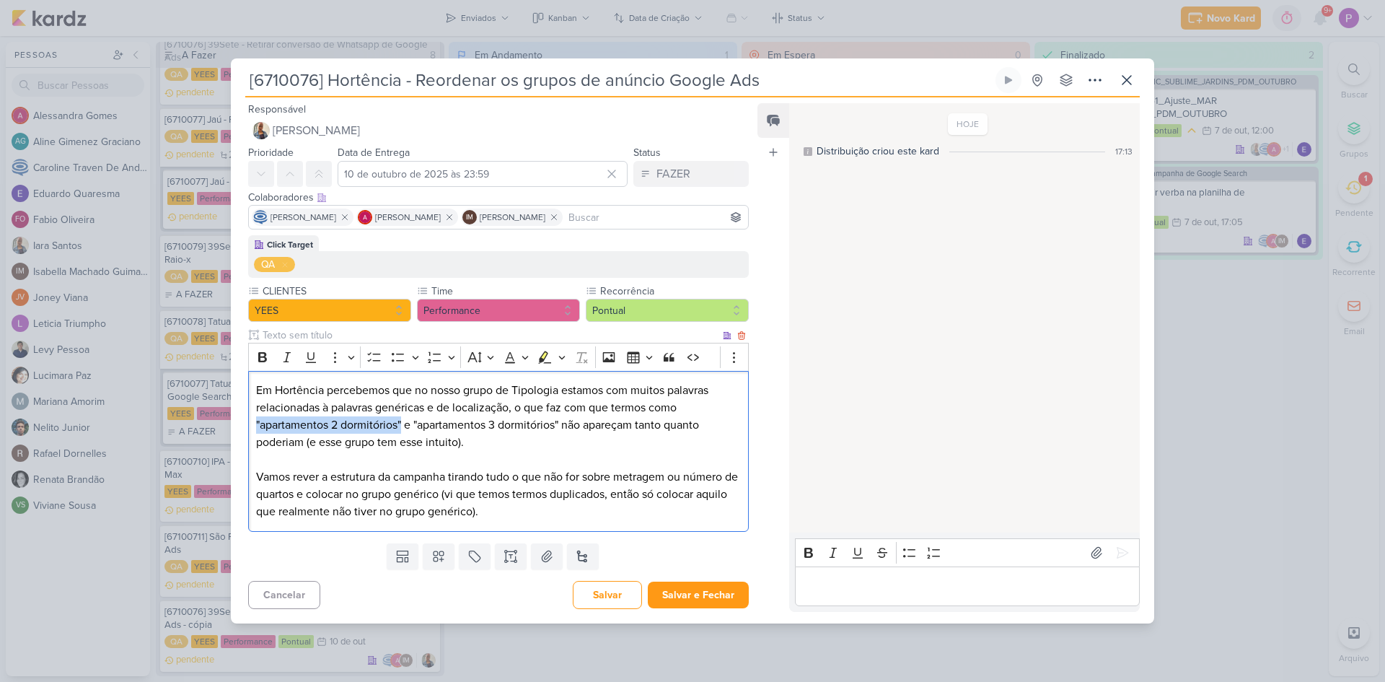
drag, startPoint x: 255, startPoint y: 424, endPoint x: 403, endPoint y: 426, distance: 147.9
click at [403, 426] on p "Em Hortência percebemos que no nosso grupo de Tipologia estamos com muitos pala…" at bounding box center [498, 451] width 485 height 139
click at [538, 365] on button "Highlight" at bounding box center [545, 357] width 22 height 22
drag, startPoint x: 417, startPoint y: 424, endPoint x: 561, endPoint y: 431, distance: 144.5
click at [561, 431] on p "Em Hortência percebemos que no nosso grupo de Tipologia estamos com muitos pala…" at bounding box center [498, 451] width 485 height 139
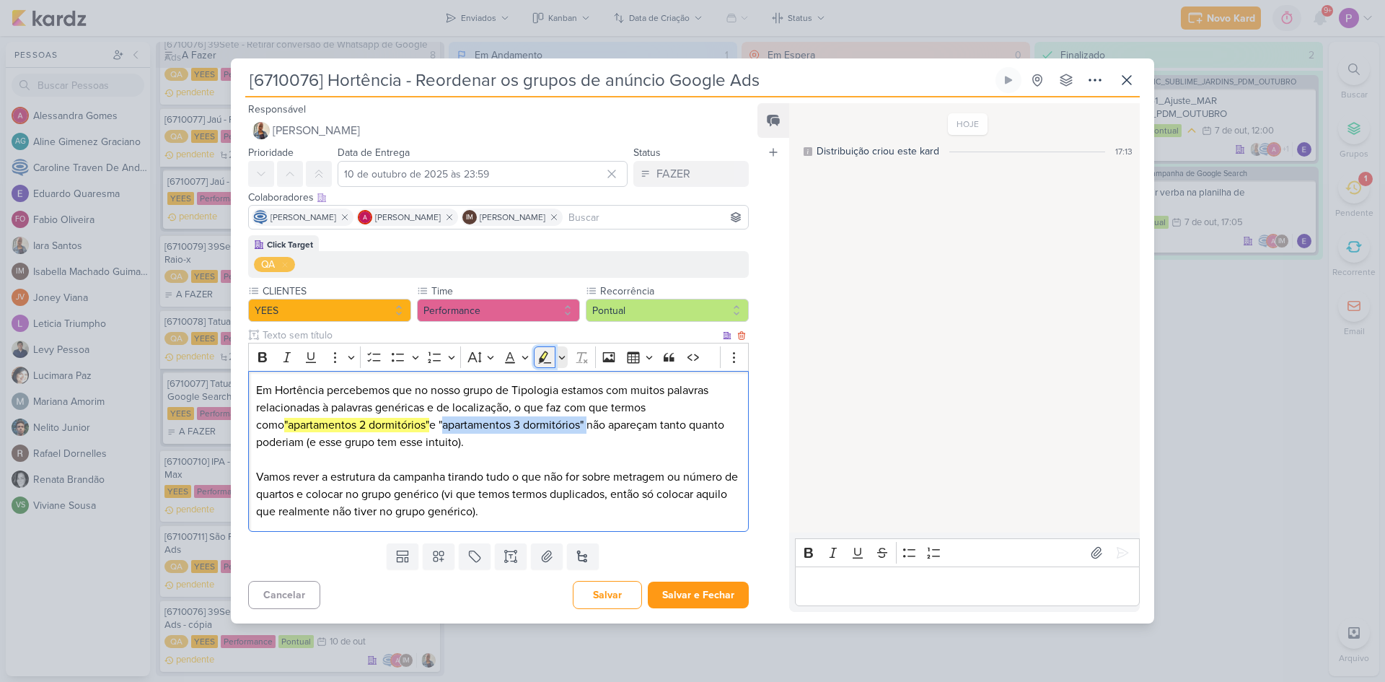
click at [546, 364] on icon "Editor toolbar" at bounding box center [545, 357] width 14 height 14
click at [580, 455] on p "Em Hortência percebemos que no nosso grupo de Tipologia estamos com muitos pala…" at bounding box center [498, 451] width 485 height 139
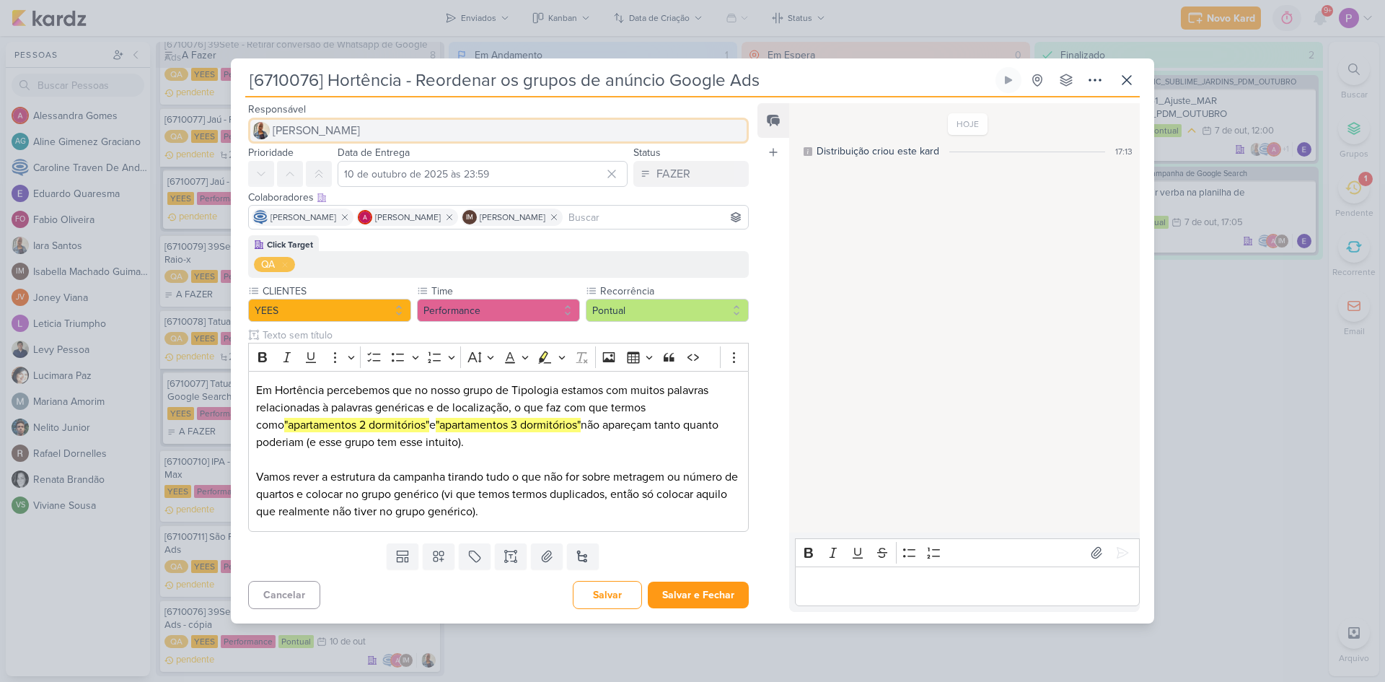
click at [372, 128] on button "[PERSON_NAME]" at bounding box center [498, 131] width 501 height 26
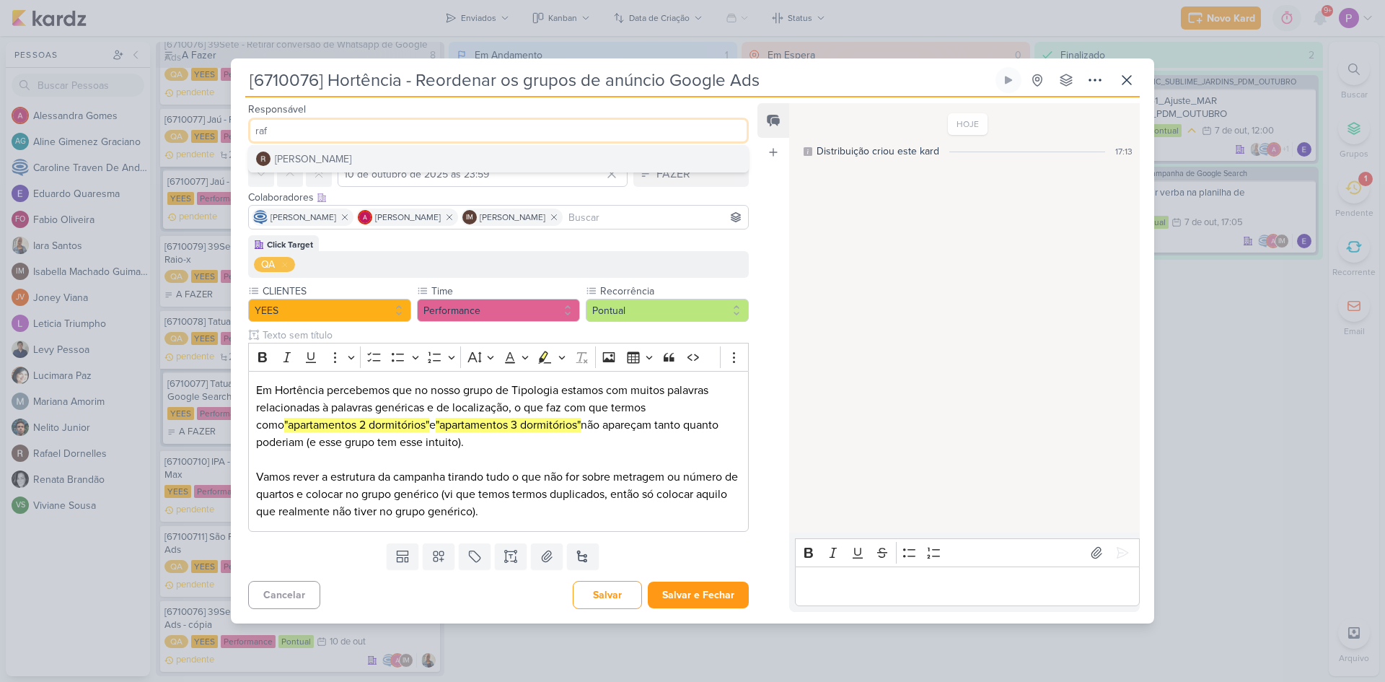
type input "raf"
click at [377, 154] on button "[PERSON_NAME]" at bounding box center [498, 159] width 499 height 26
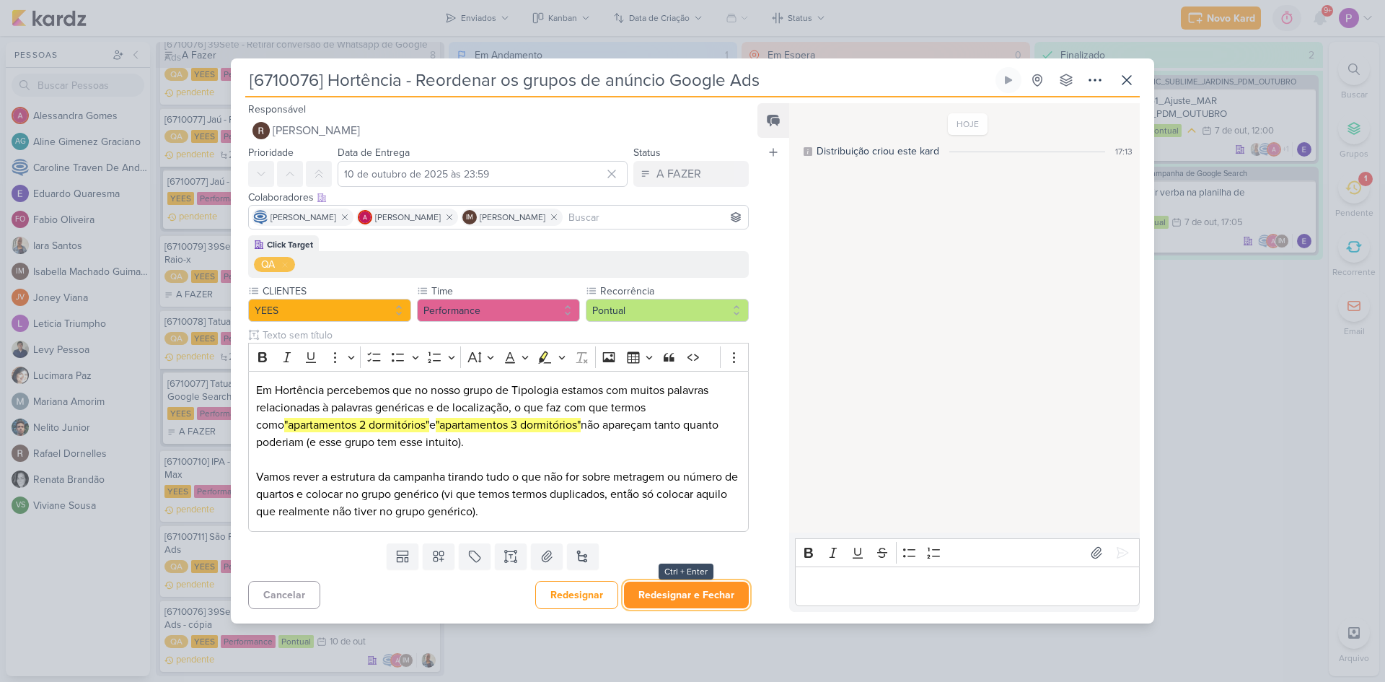
click at [657, 593] on button "Redesignar e Fechar" at bounding box center [686, 595] width 125 height 27
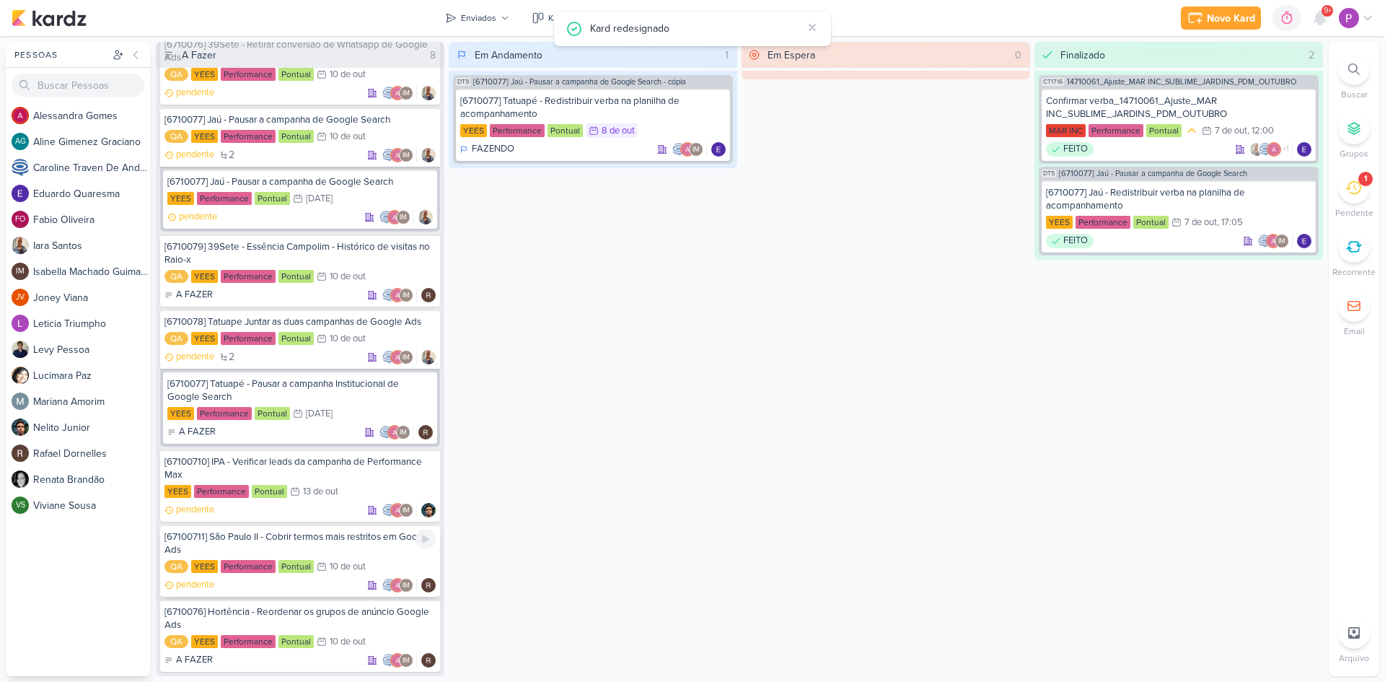
scroll to position [62, 0]
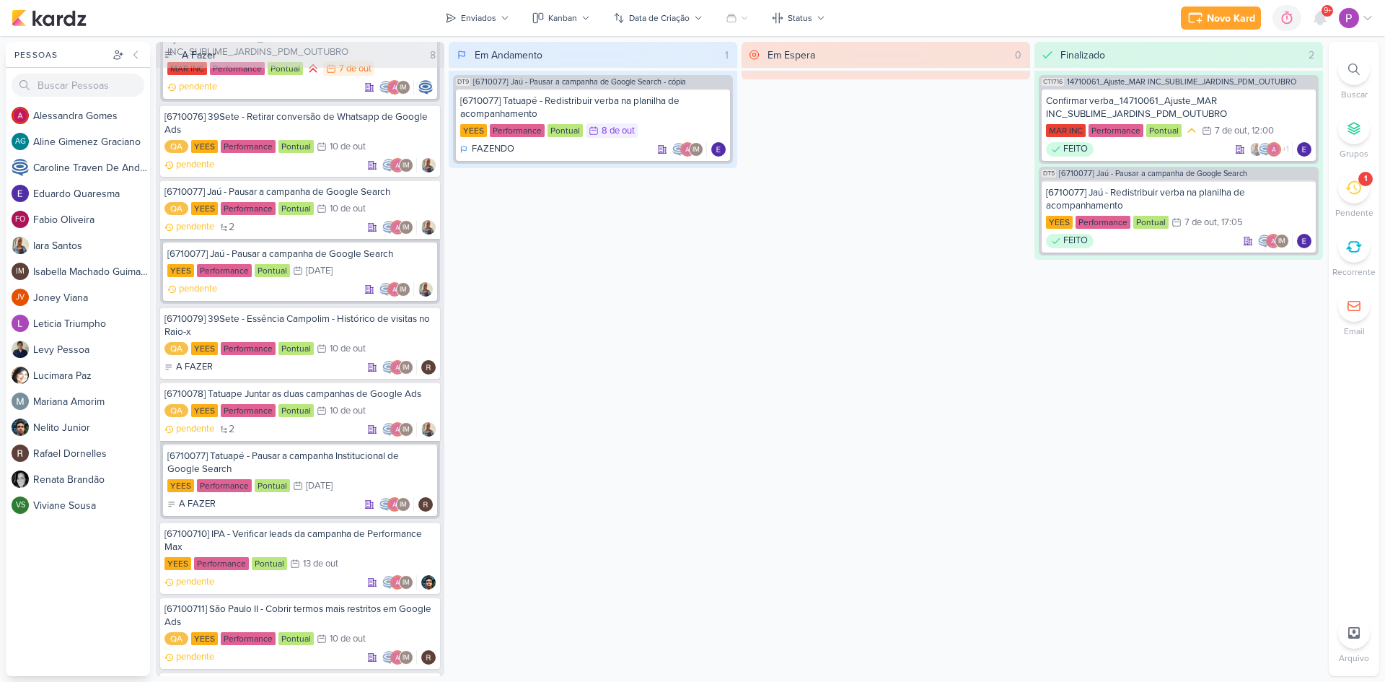
click at [1358, 201] on div "1" at bounding box center [1355, 188] width 32 height 32
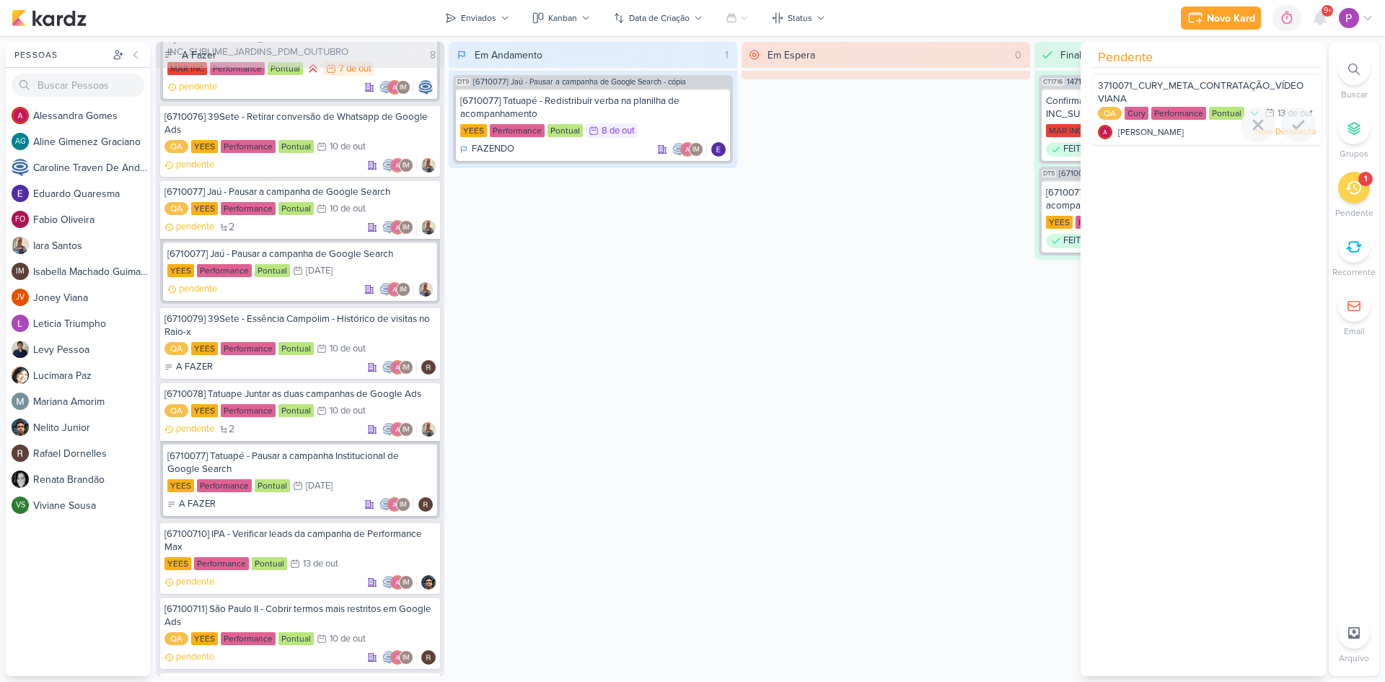
click at [1155, 83] on span "3710071_CURY_META_CONTRATAÇÃO_VÍDEO VIANA" at bounding box center [1201, 92] width 206 height 25
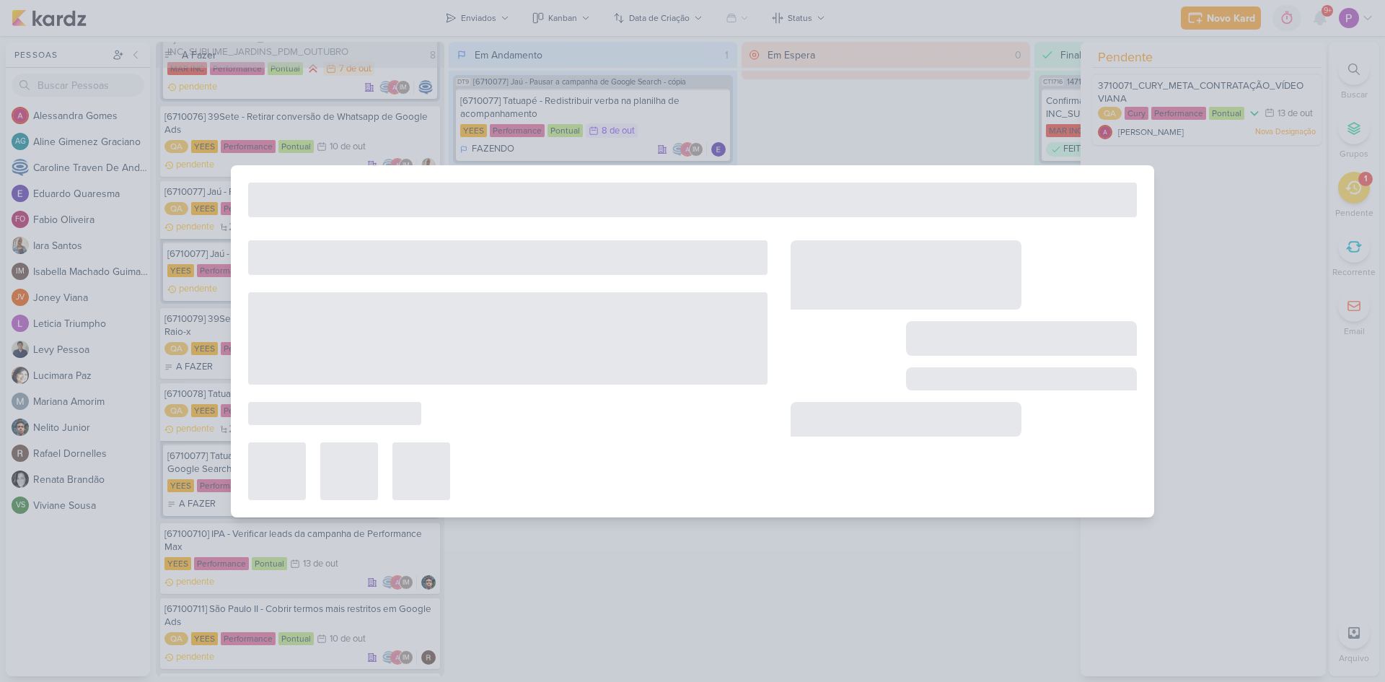
type input "3710071_CURY_META_CONTRATAÇÃO_VÍDEO VIANA"
type input "[DATE] 23:59"
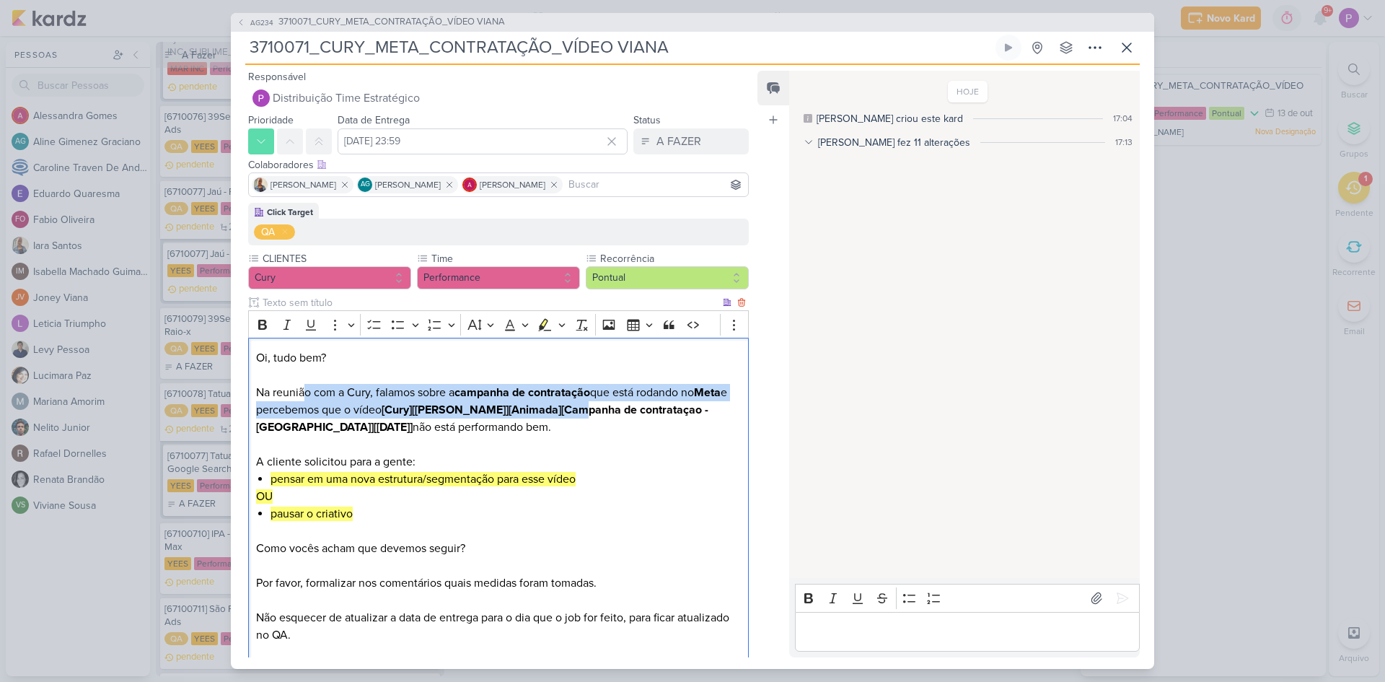
drag, startPoint x: 303, startPoint y: 393, endPoint x: 593, endPoint y: 403, distance: 290.2
click at [593, 403] on p "Oi, tudo bem? Na reunião com a Cury, falamos sobre a campanha de contratação qu…" at bounding box center [498, 392] width 485 height 87
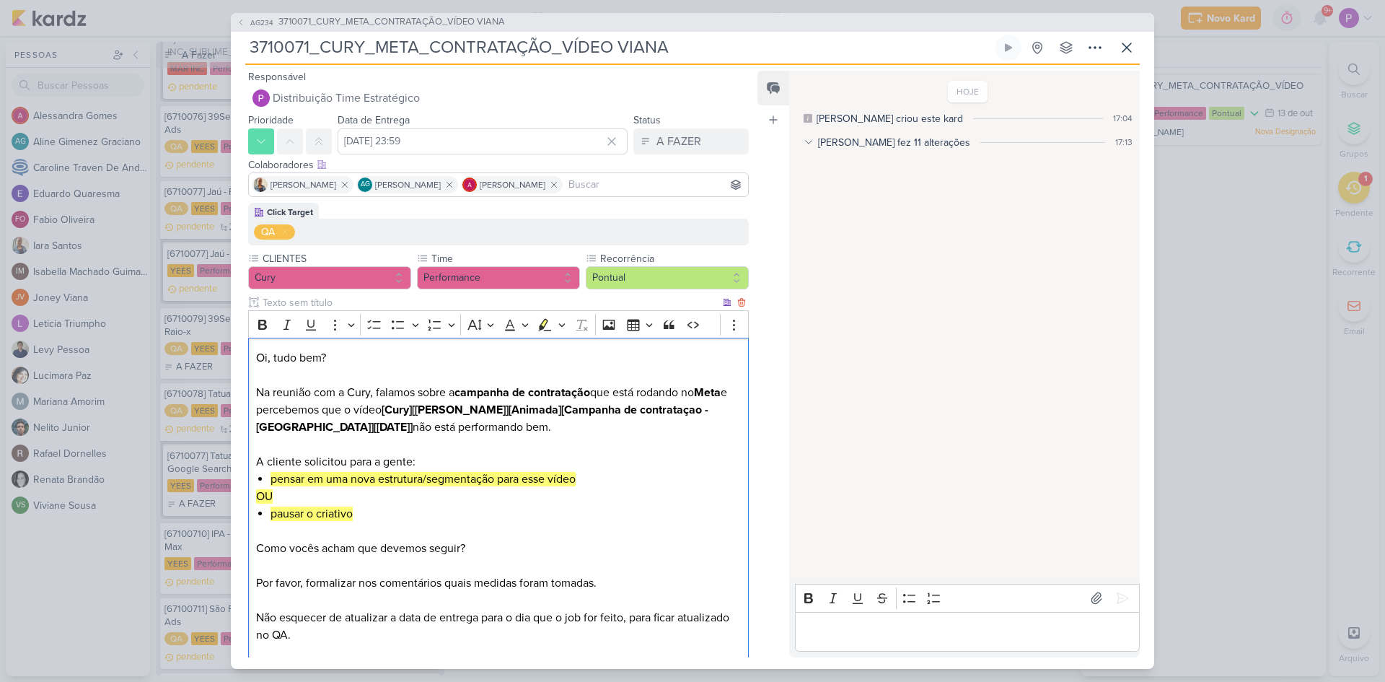
click at [577, 428] on p "Oi, tudo bem? Na reunião com a Cury, falamos sobre a campanha de contratação qu…" at bounding box center [498, 392] width 485 height 87
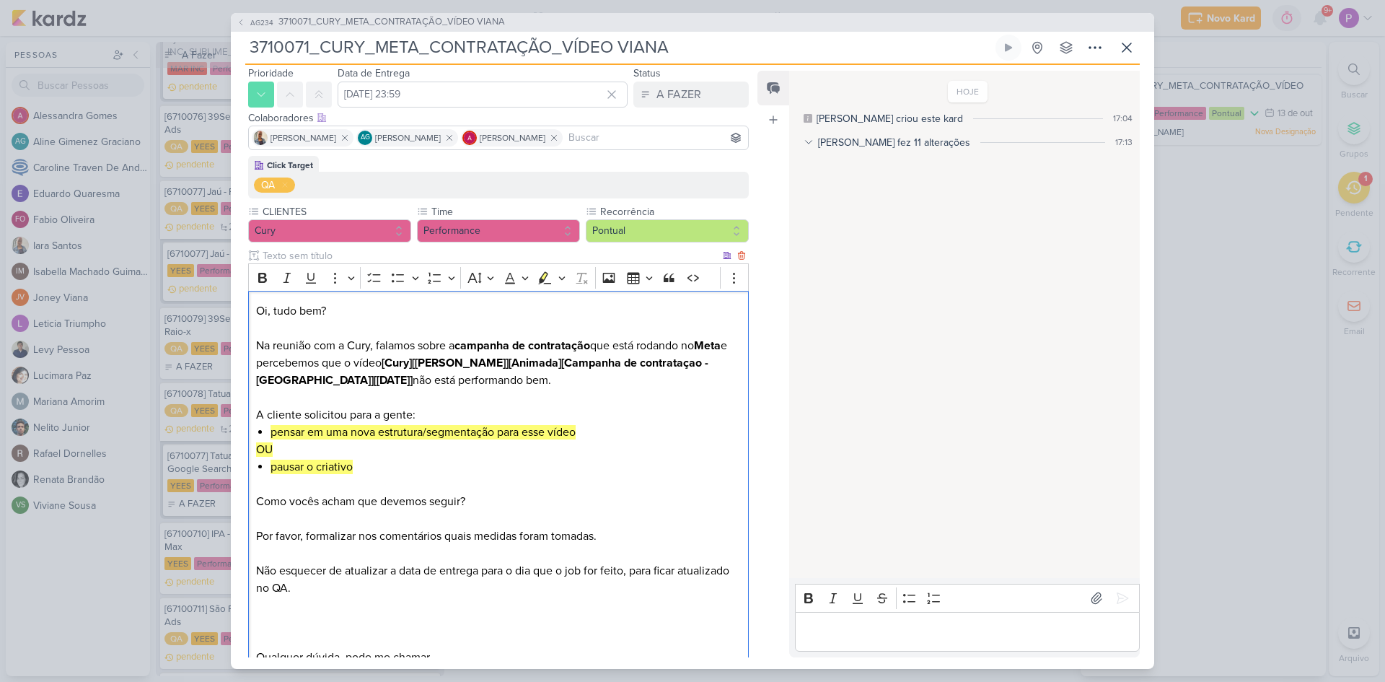
scroll to position [72, 0]
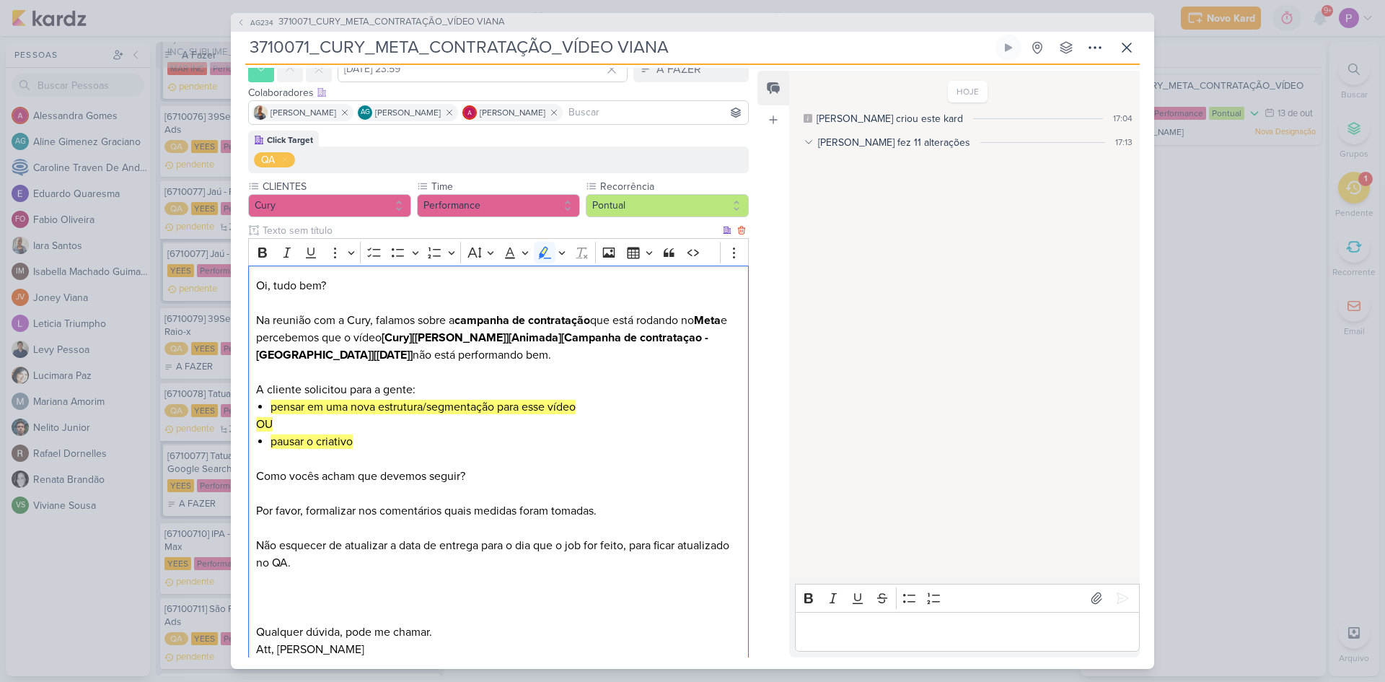
drag, startPoint x: 333, startPoint y: 419, endPoint x: 685, endPoint y: 435, distance: 353.2
click at [685, 435] on div "Oi, tudo bem? Na reunião com a Cury, falamos sobre a campanha de contratação qu…" at bounding box center [498, 476] width 501 height 421
click at [504, 451] on p "Editor editing area: main" at bounding box center [498, 458] width 485 height 17
drag, startPoint x: 271, startPoint y: 480, endPoint x: 620, endPoint y: 489, distance: 348.6
click at [620, 489] on div "Oi, tudo bem? Na reunião com a Cury, falamos sobre a campanha de contratação qu…" at bounding box center [498, 476] width 501 height 421
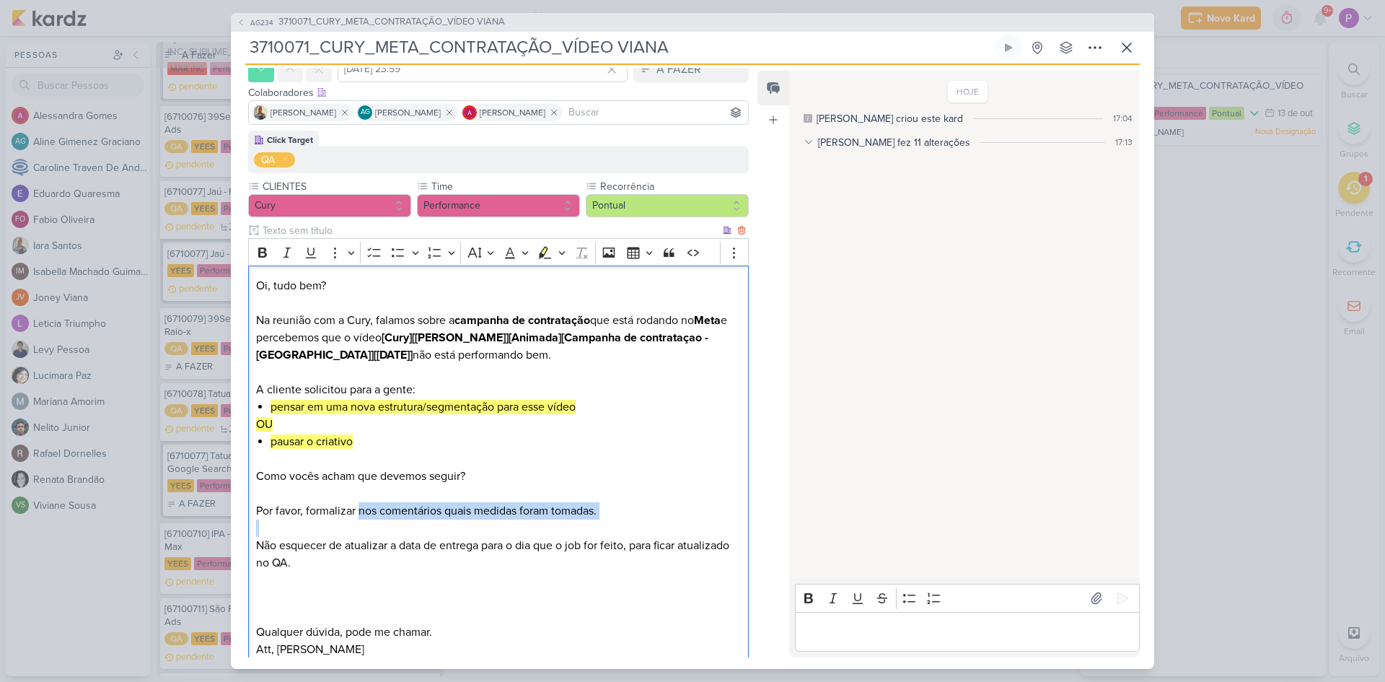
drag, startPoint x: 358, startPoint y: 515, endPoint x: 623, endPoint y: 527, distance: 265.1
click at [623, 527] on div "Oi, tudo bem? Na reunião com a Cury, falamos sobre a campanha de contratação qu…" at bounding box center [498, 476] width 501 height 421
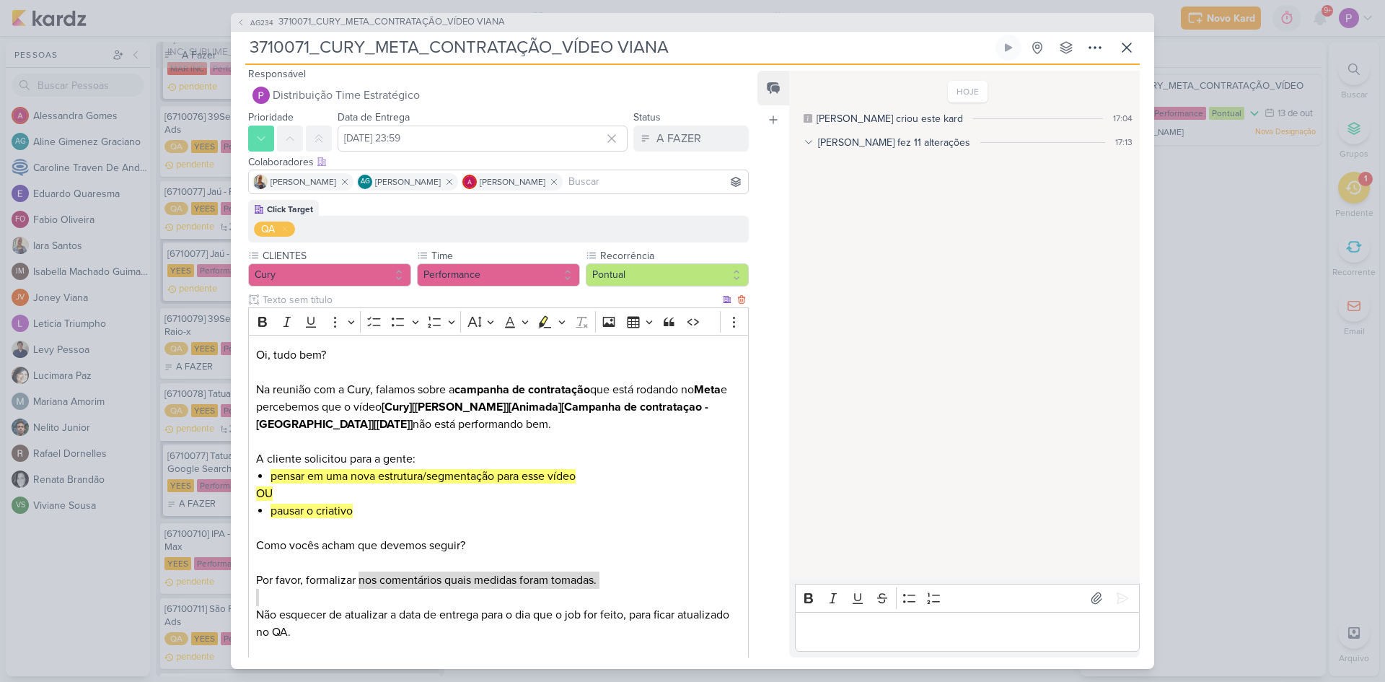
scroll to position [0, 0]
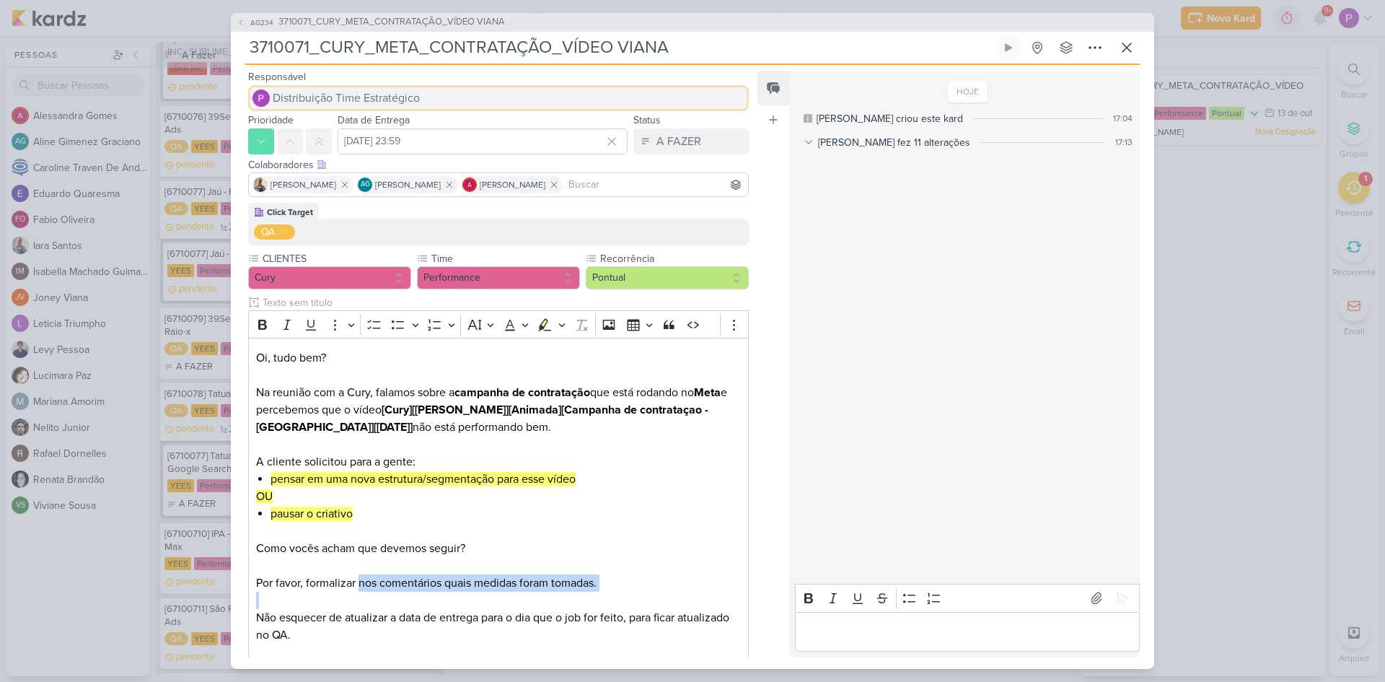
click at [362, 102] on span "Distribuição Time Estratégico" at bounding box center [346, 97] width 147 height 17
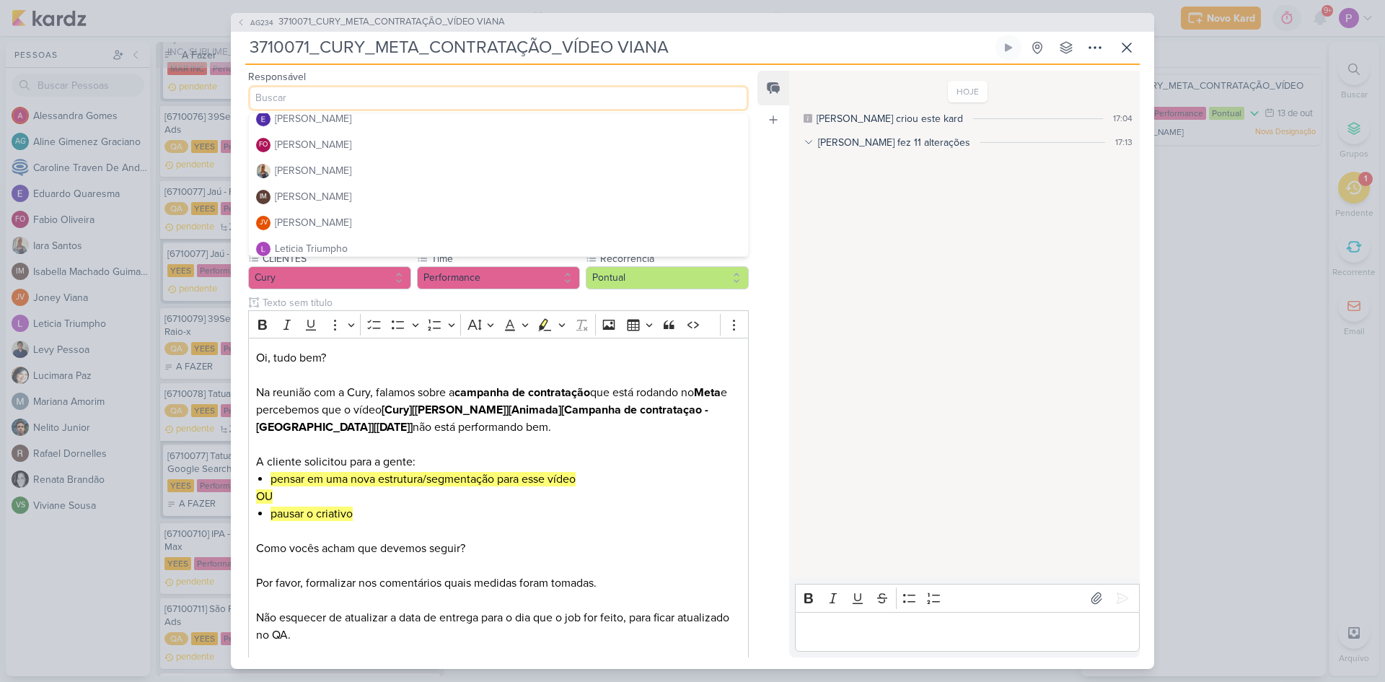
scroll to position [144, 0]
click at [325, 133] on button "[PERSON_NAME]" at bounding box center [498, 138] width 499 height 26
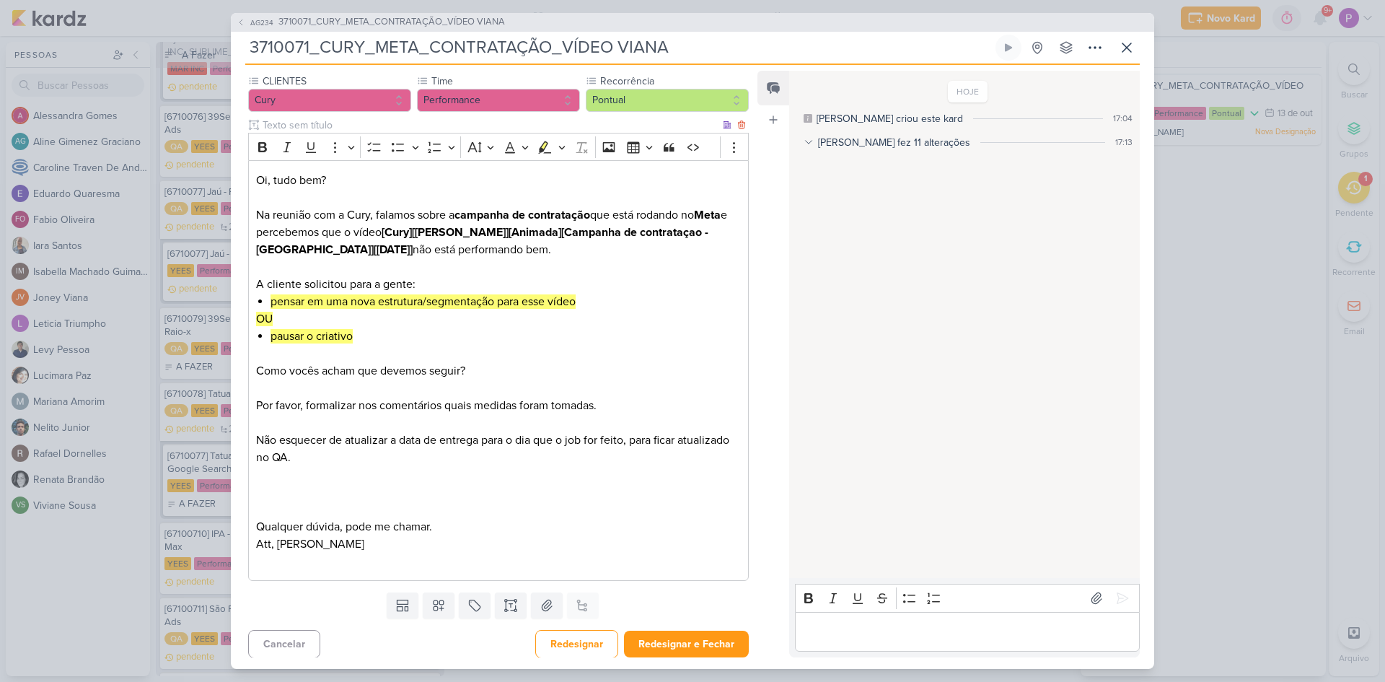
scroll to position [181, 0]
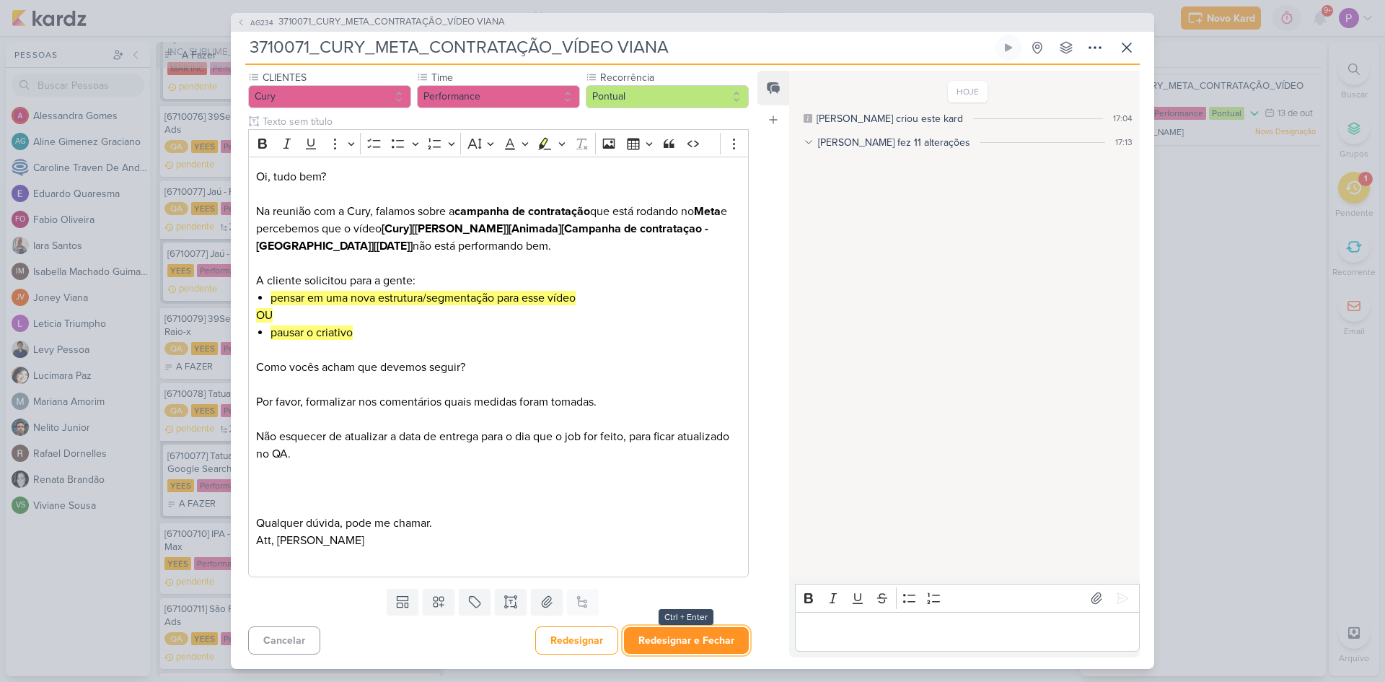
click at [667, 650] on button "Redesignar e Fechar" at bounding box center [686, 640] width 125 height 27
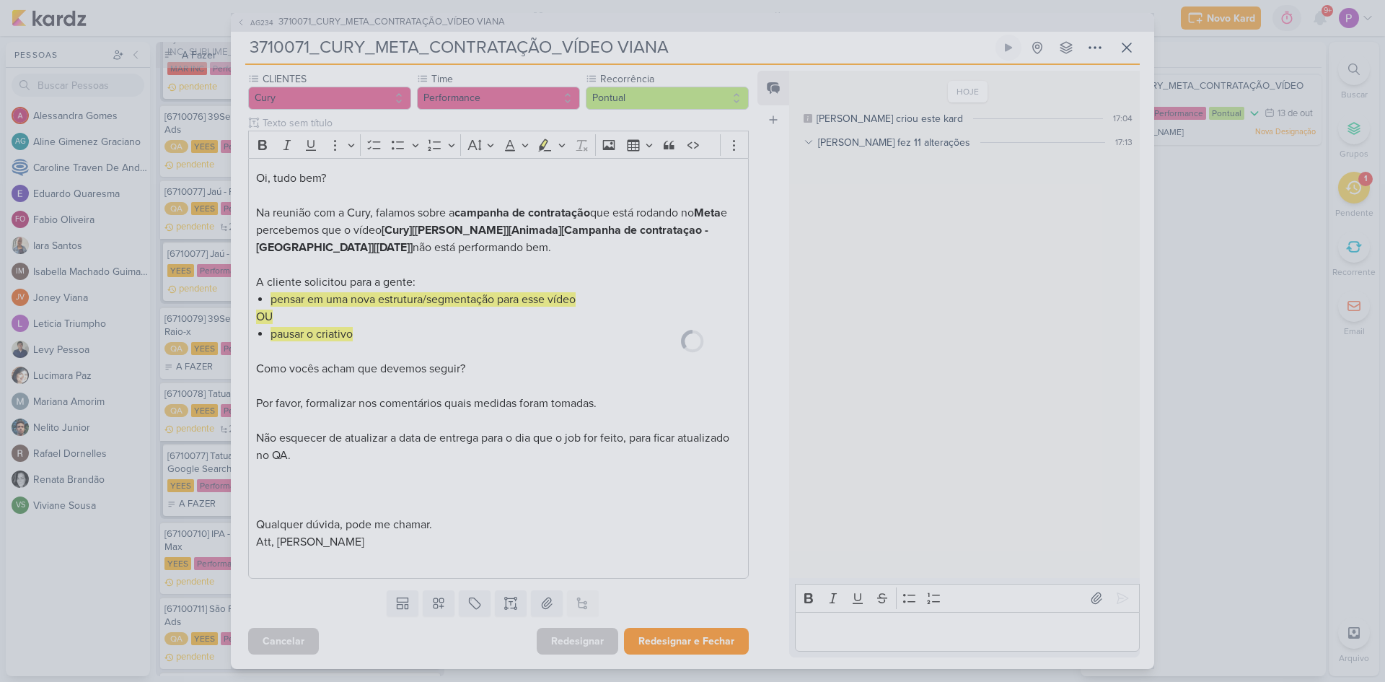
scroll to position [180, 0]
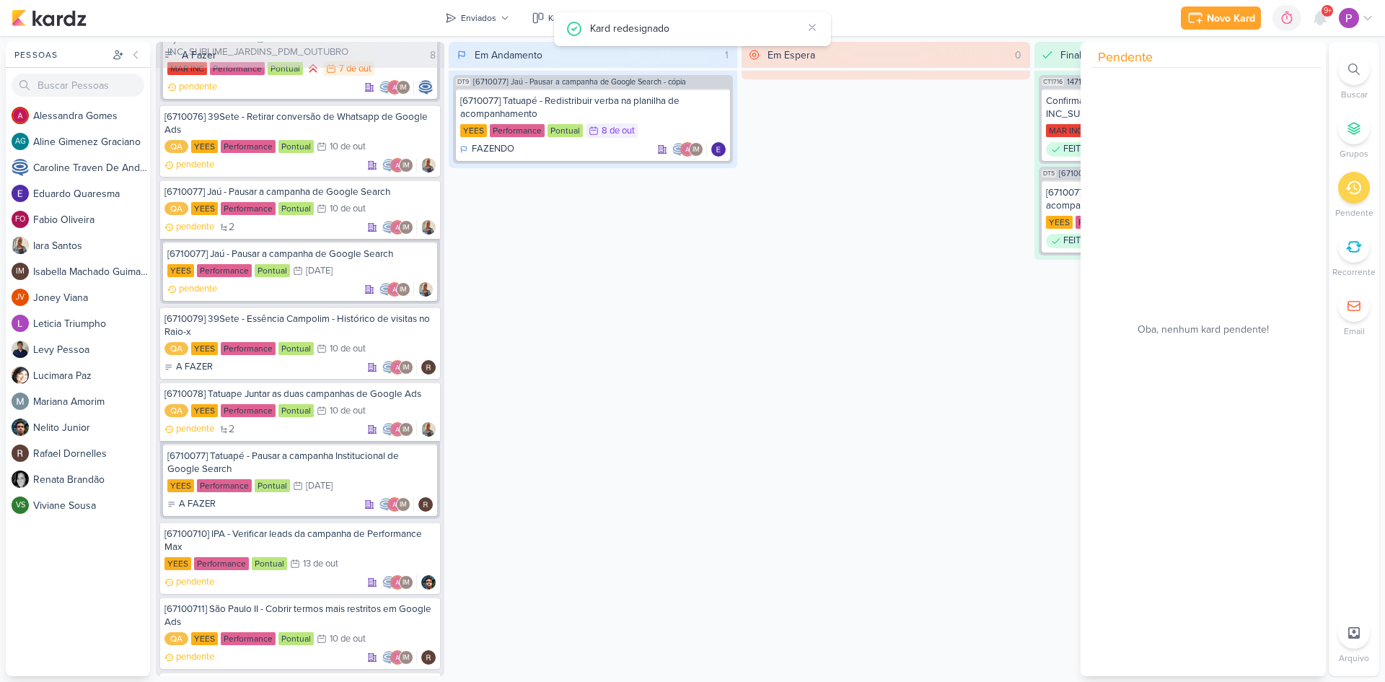
click at [713, 390] on div "Em Andamento 1 DT9 [6710077] Jaú - Pausar a campanha de Google Search - cópia […" at bounding box center [593, 359] width 289 height 634
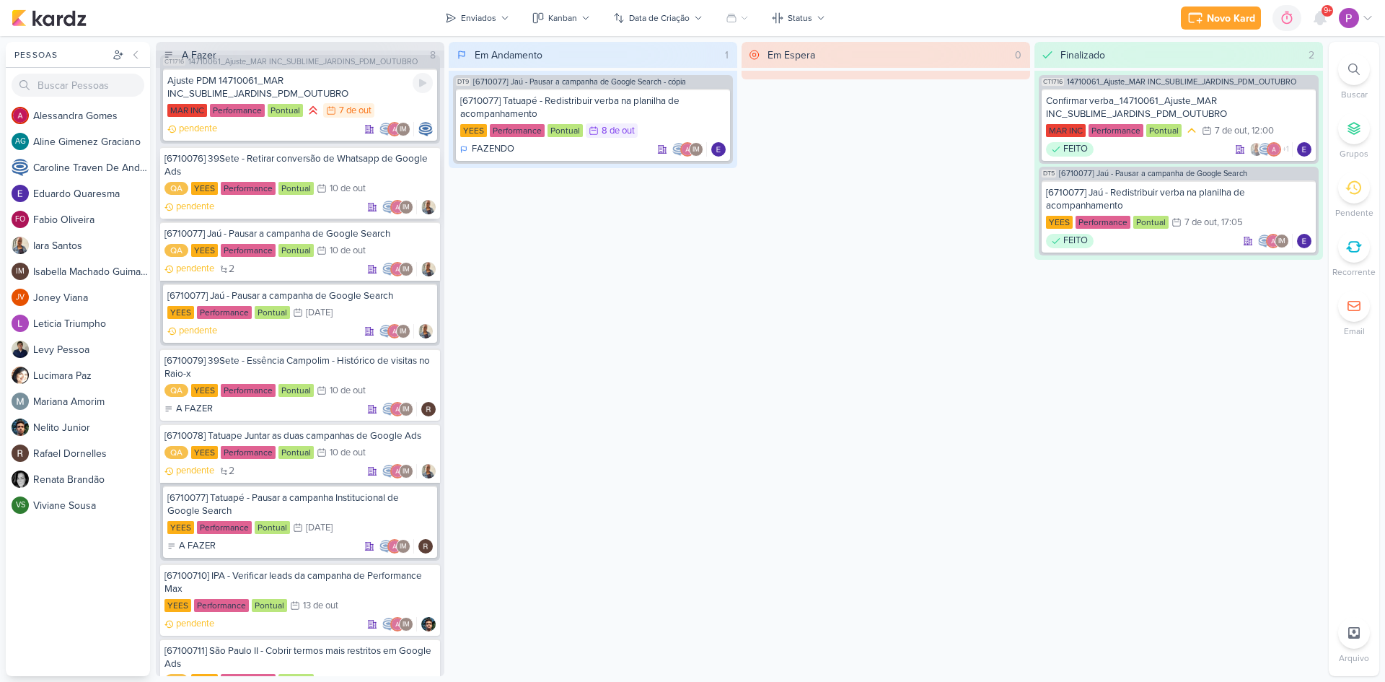
scroll to position [0, 0]
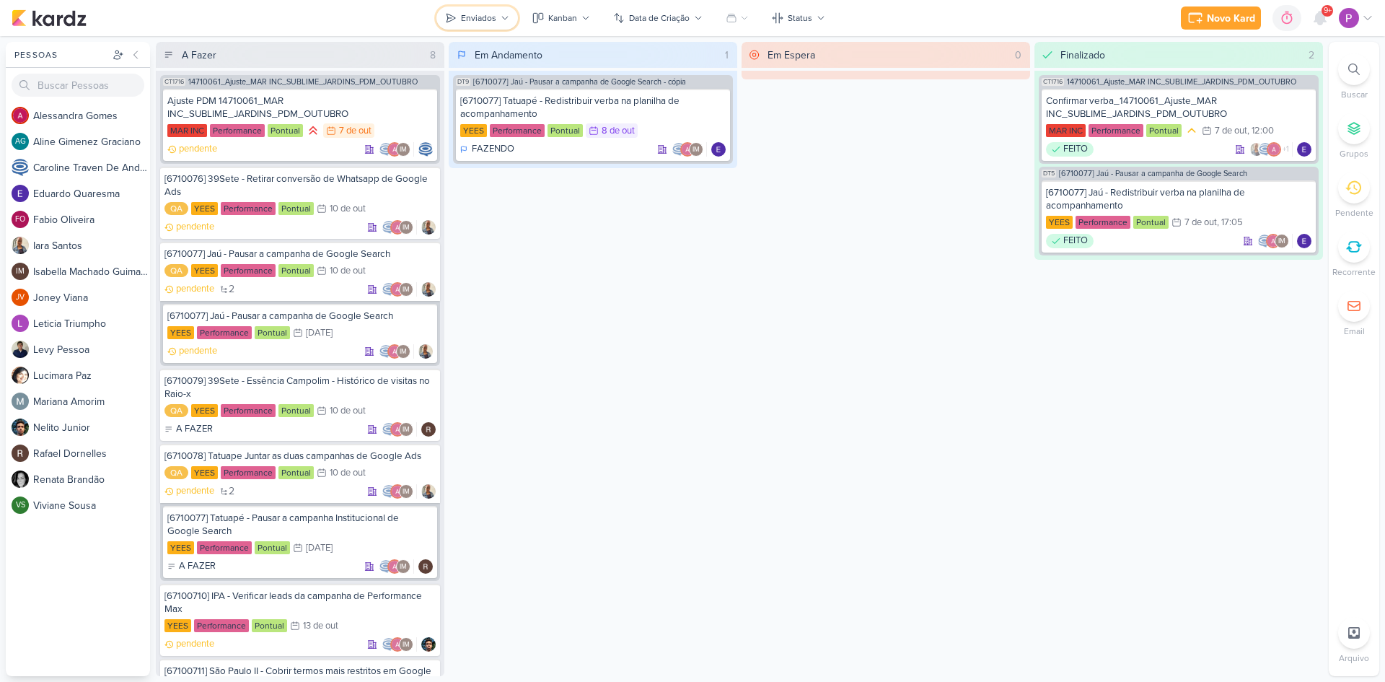
click at [486, 25] on button "Enviados" at bounding box center [478, 17] width 82 height 23
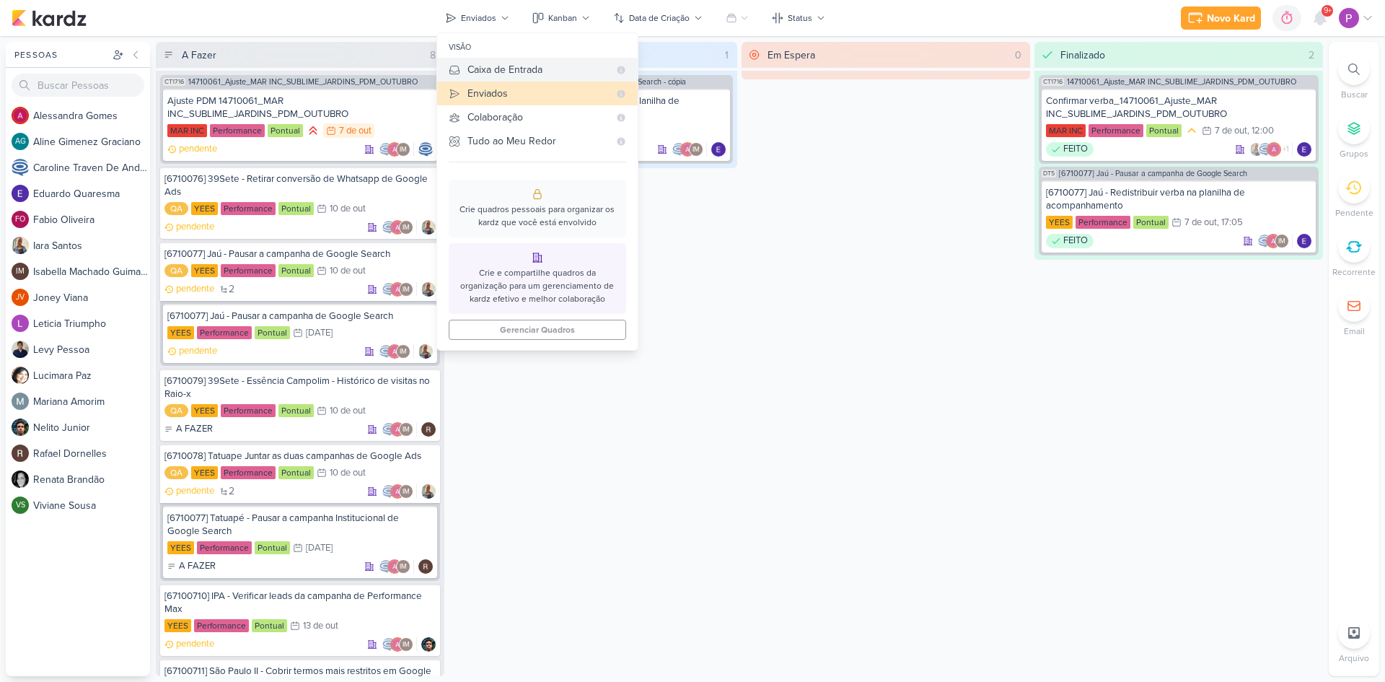
click at [494, 76] on div "Caixa de Entrada" at bounding box center [538, 69] width 141 height 15
